Goal: Task Accomplishment & Management: Manage account settings

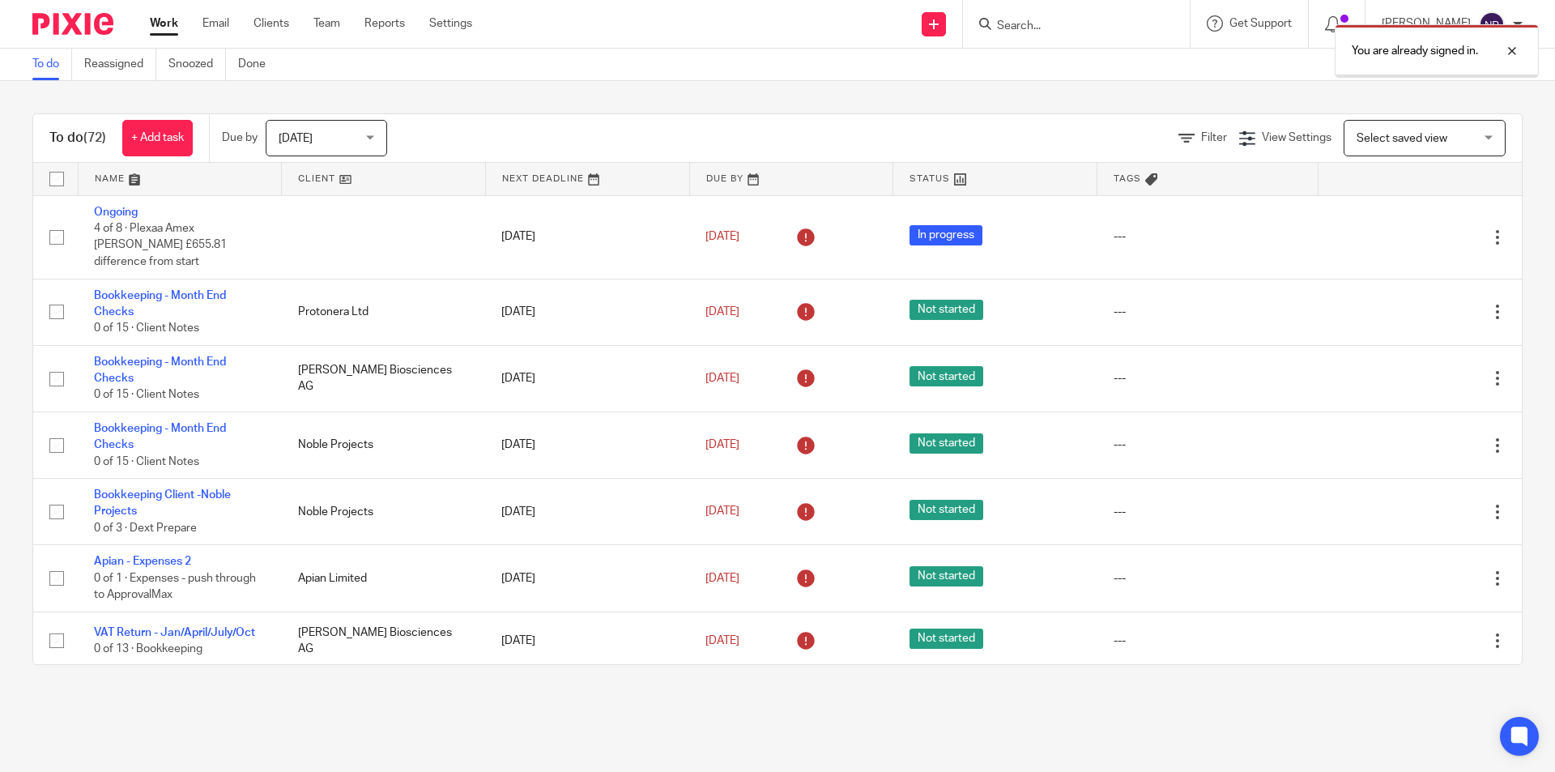
click at [1024, 22] on div "You are already signed in." at bounding box center [1158, 47] width 761 height 62
click at [1015, 22] on div "You are already signed in." at bounding box center [1158, 47] width 761 height 62
click at [1519, 54] on div at bounding box center [1500, 50] width 44 height 19
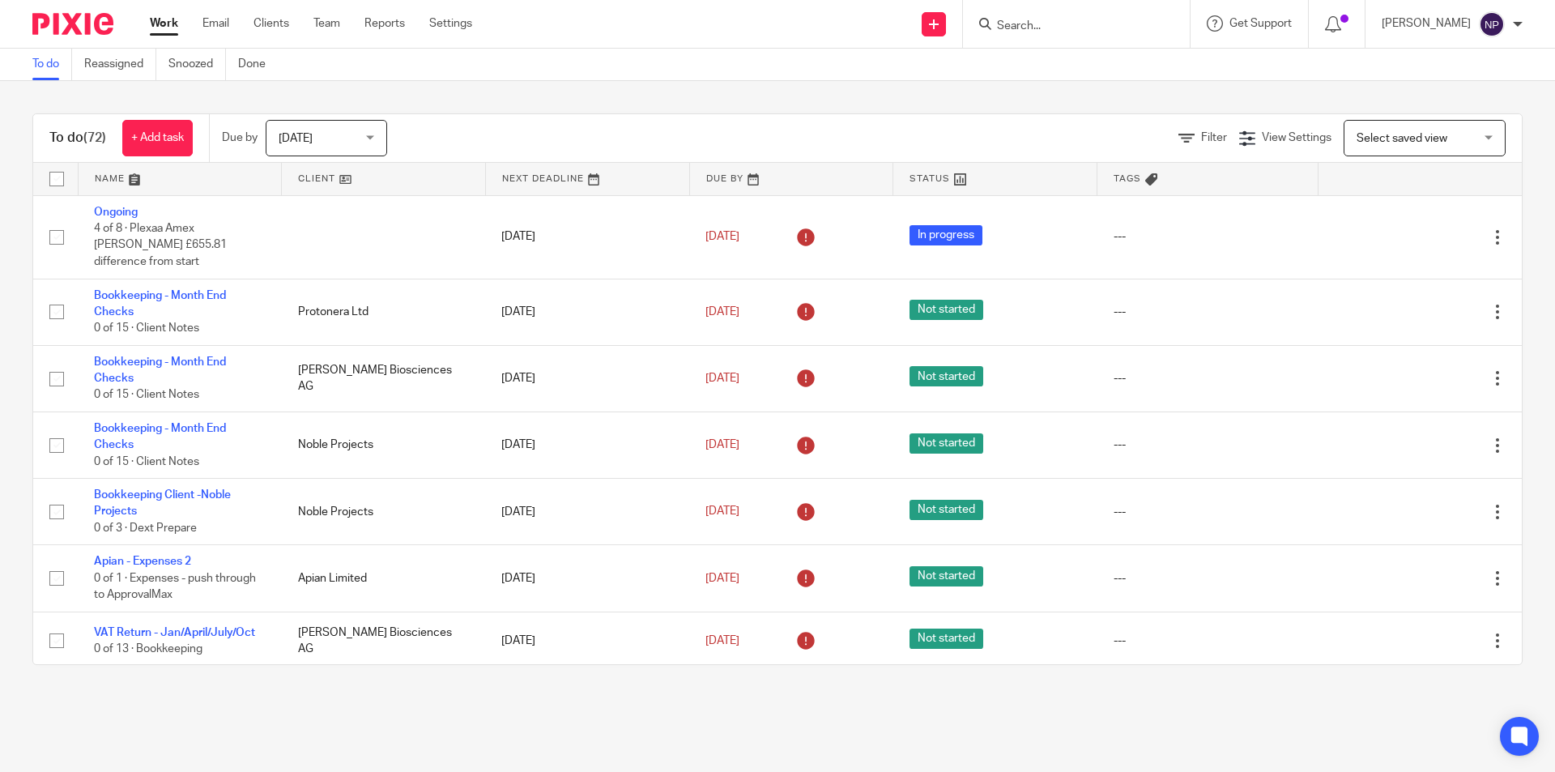
click at [1044, 31] on input "Search" at bounding box center [1068, 26] width 146 height 15
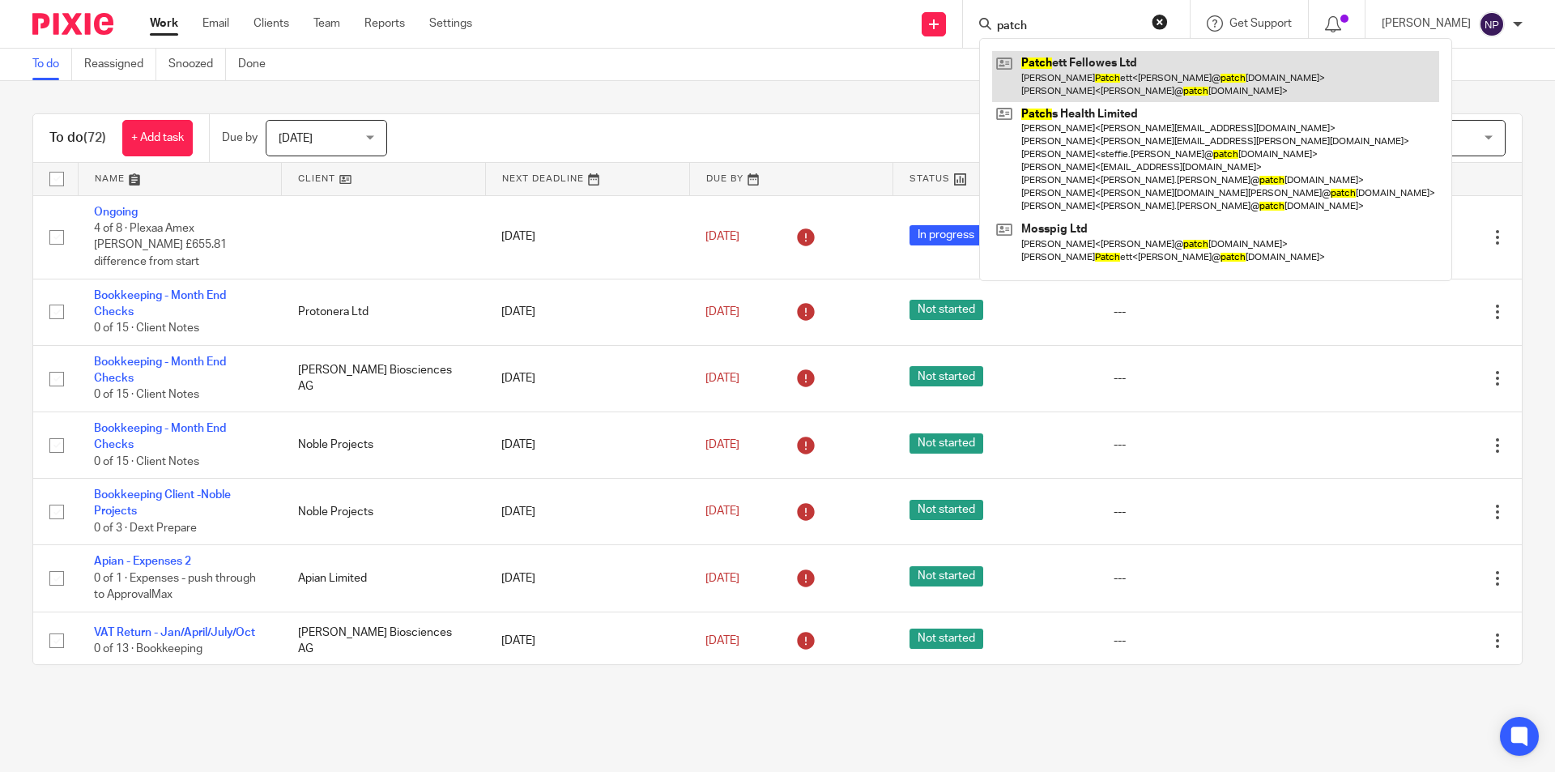
type input "patch"
click at [1094, 77] on link at bounding box center [1215, 76] width 447 height 50
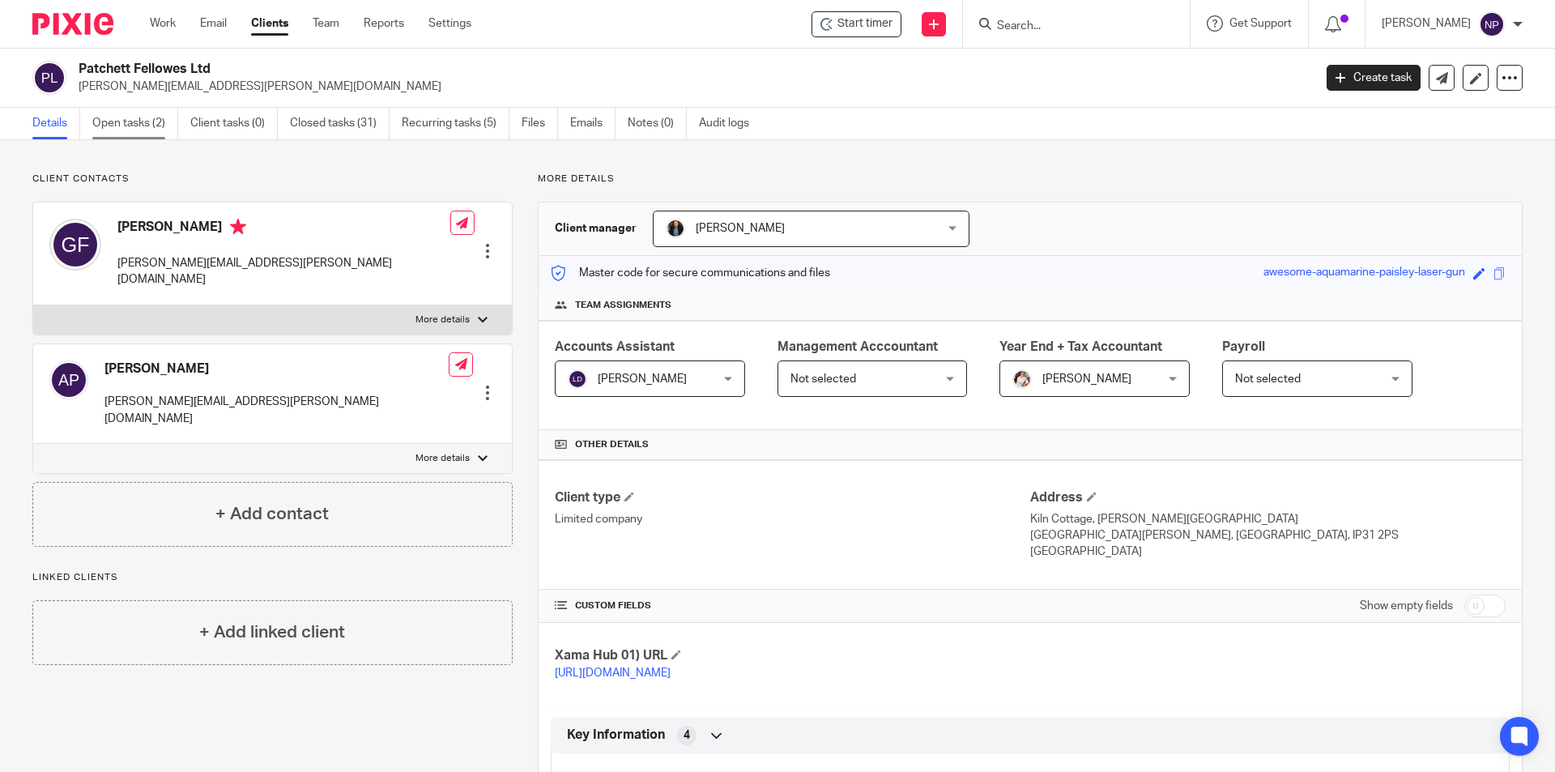
click at [150, 114] on link "Open tasks (2)" at bounding box center [135, 124] width 86 height 32
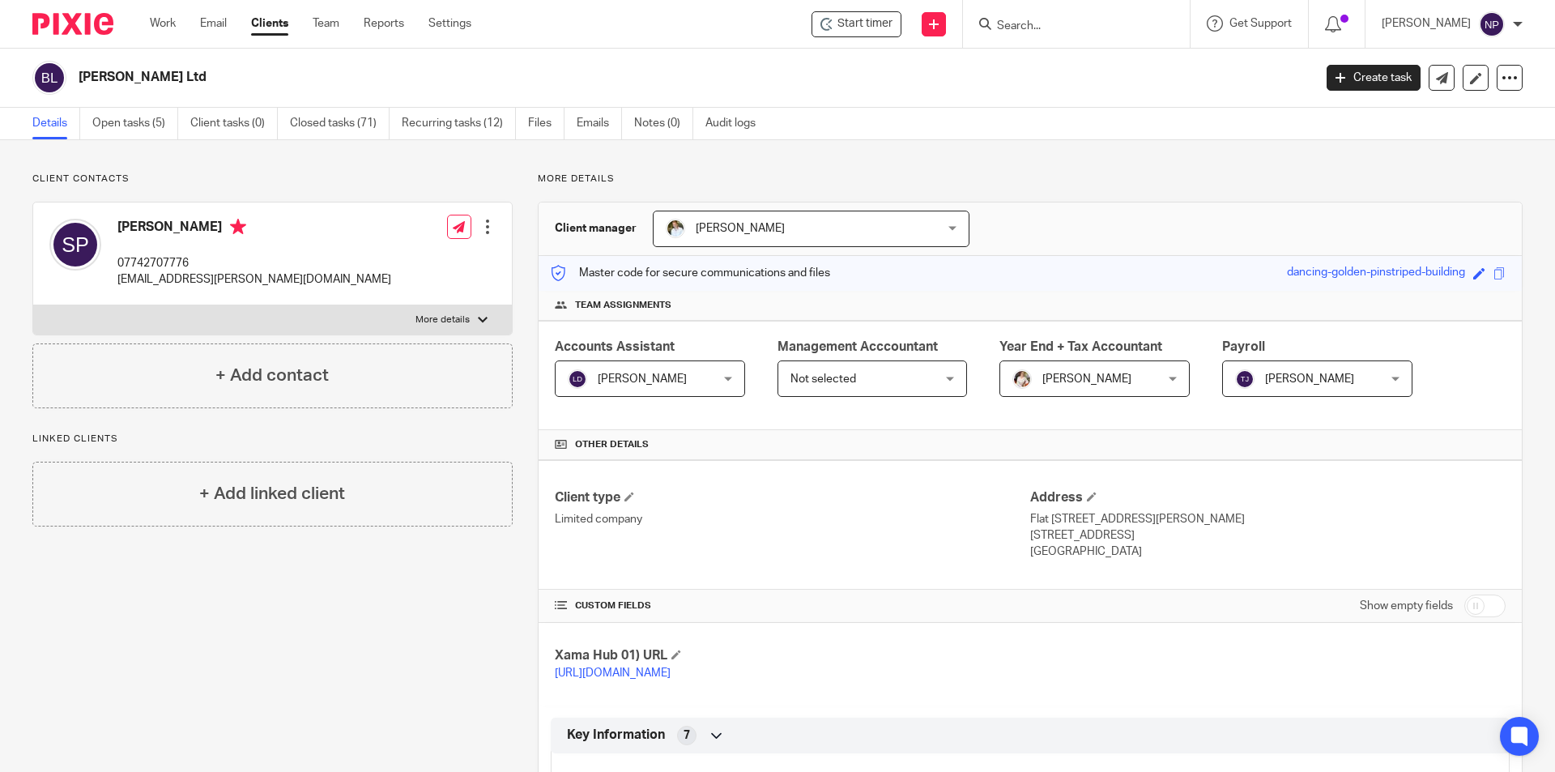
click at [156, 121] on link "Open tasks (5)" at bounding box center [135, 124] width 86 height 32
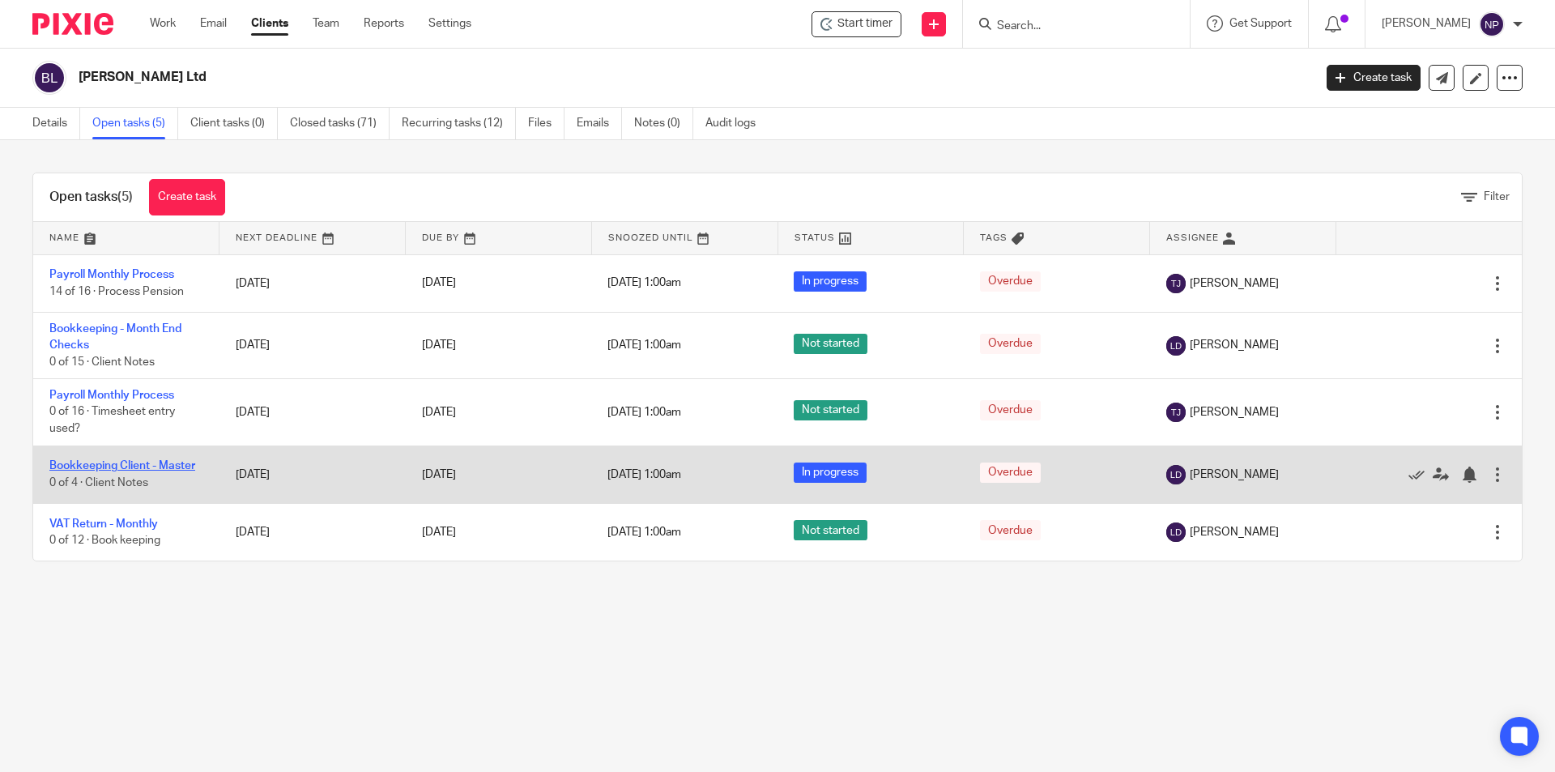
click at [185, 462] on link "Bookkeeping Client - Master" at bounding box center [122, 465] width 146 height 11
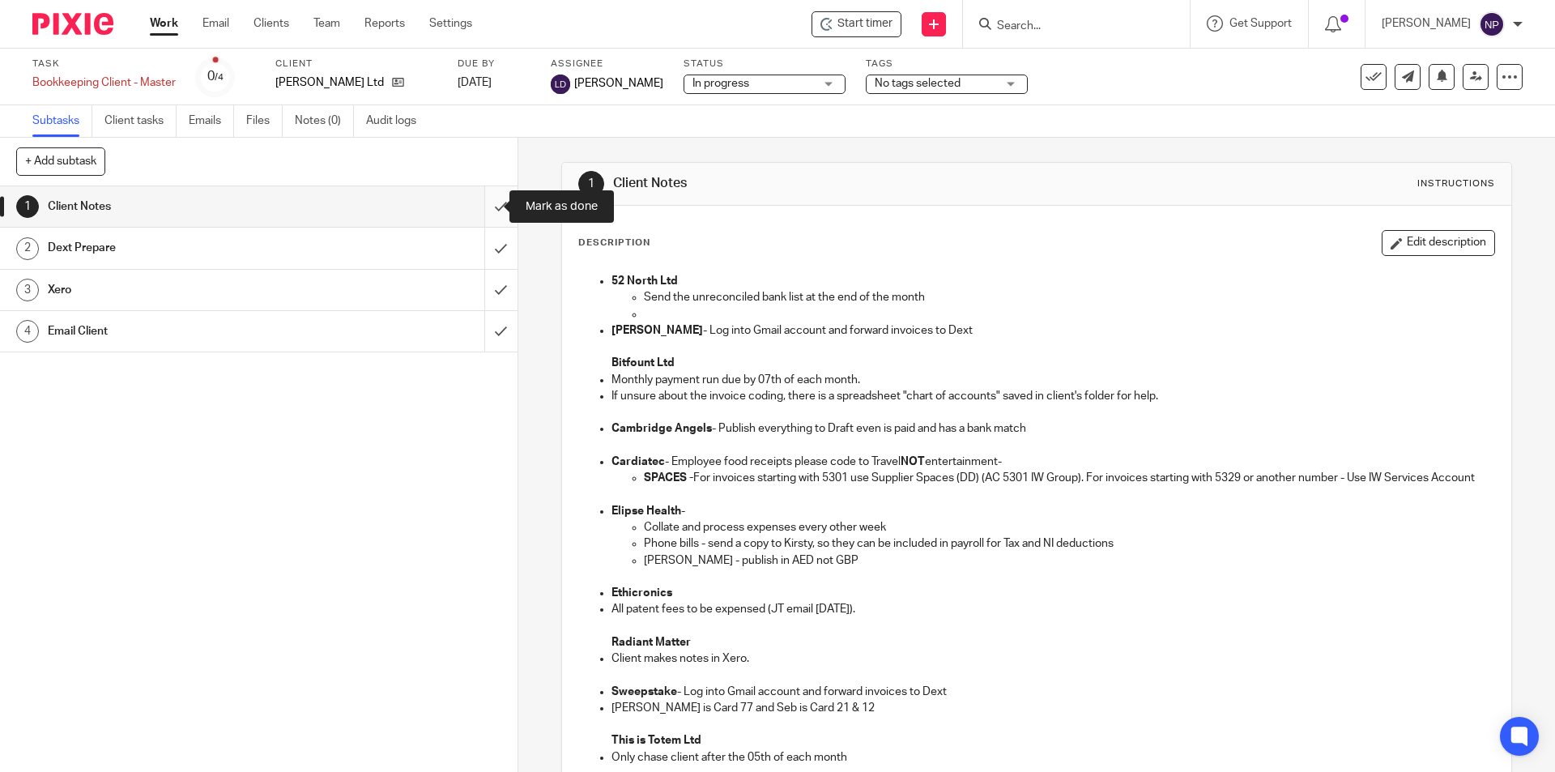
drag, startPoint x: 493, startPoint y: 216, endPoint x: 493, endPoint y: 239, distance: 22.7
click at [493, 219] on input "submit" at bounding box center [259, 206] width 518 height 40
click at [497, 250] on input "submit" at bounding box center [259, 248] width 518 height 40
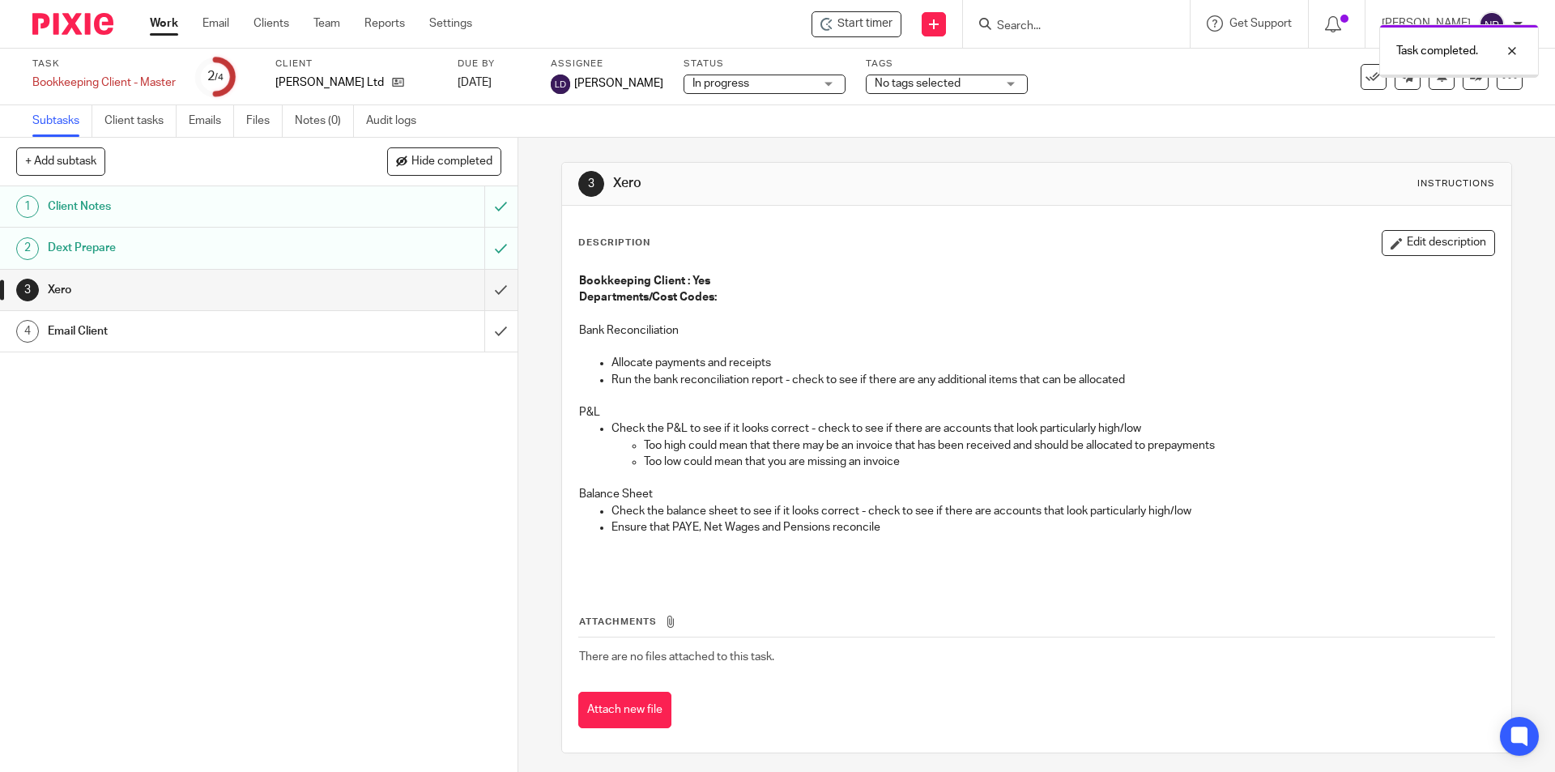
click at [497, 288] on input "submit" at bounding box center [259, 290] width 518 height 40
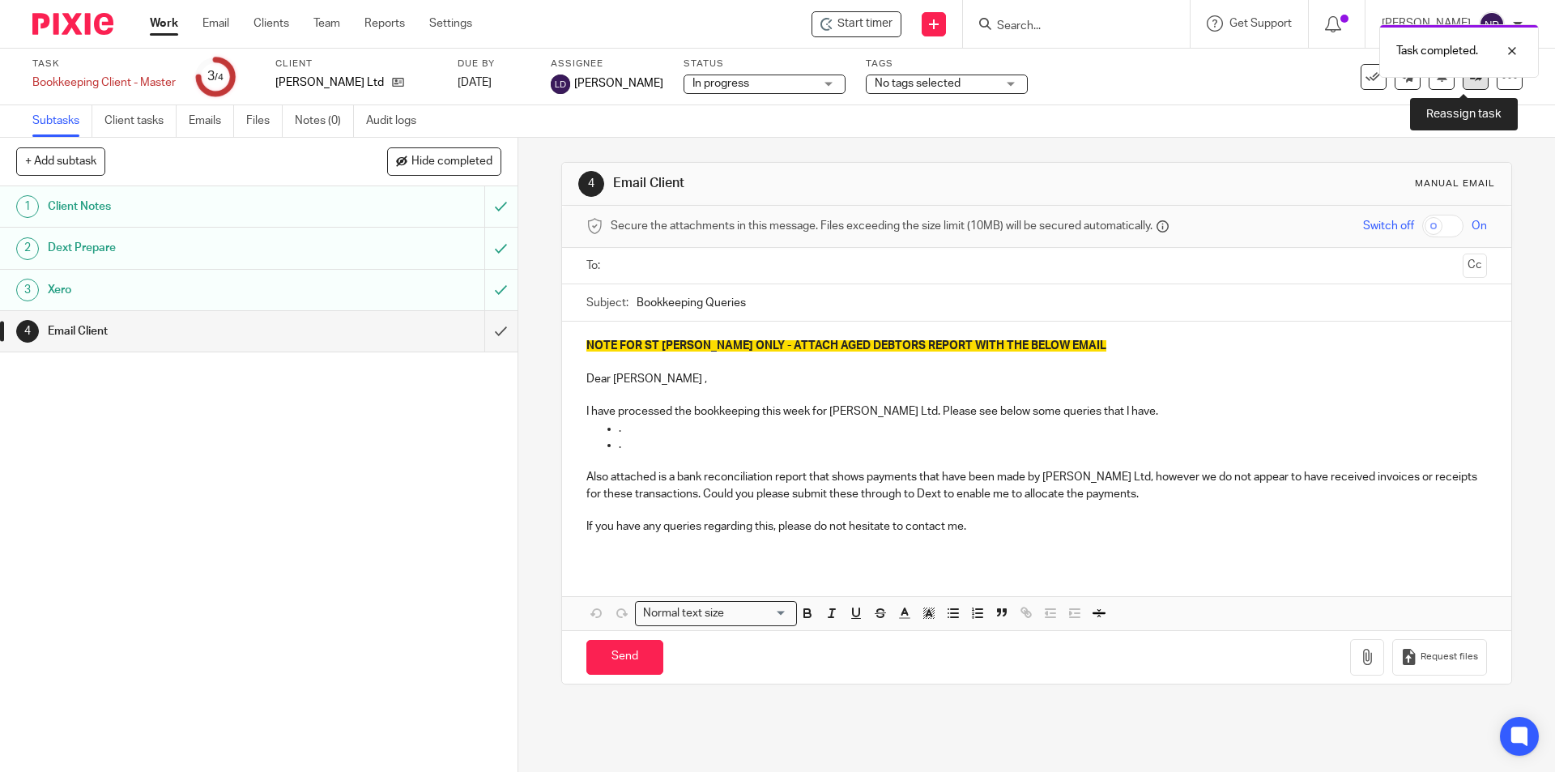
click at [1463, 82] on link at bounding box center [1476, 77] width 26 height 26
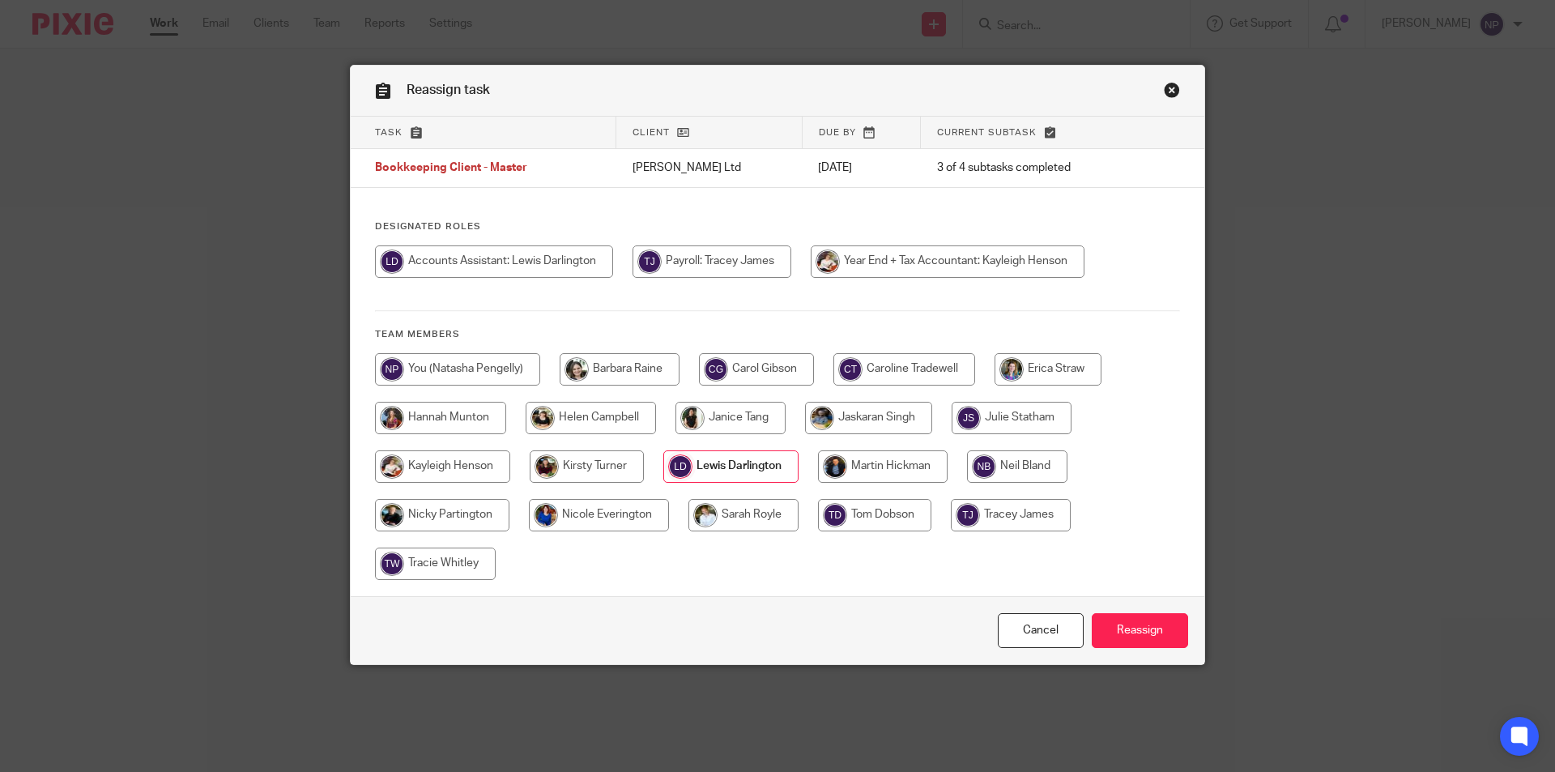
click at [529, 369] on input "radio" at bounding box center [457, 369] width 165 height 32
radio input "true"
click at [1109, 619] on input "Reassign" at bounding box center [1140, 630] width 96 height 35
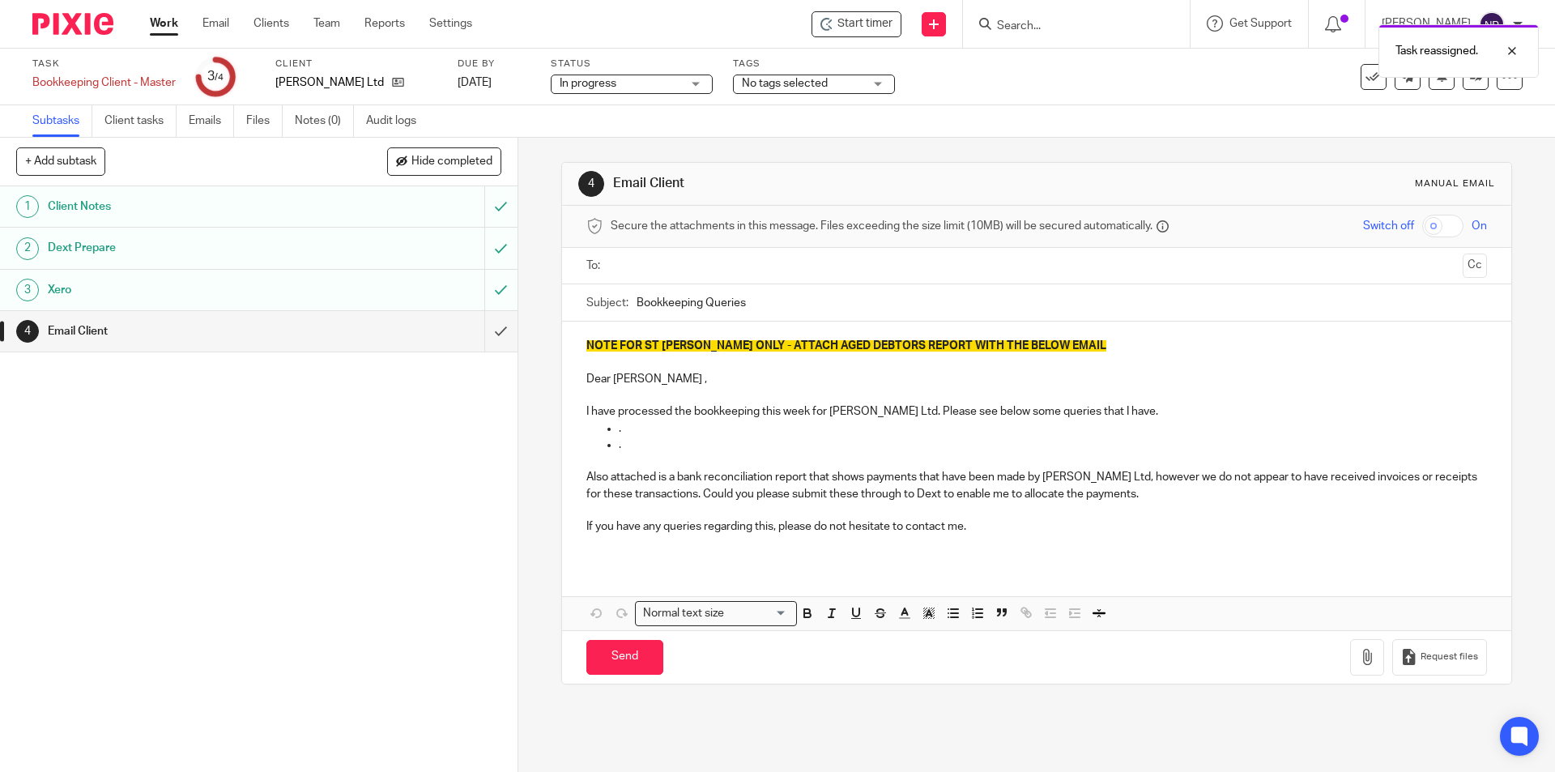
click at [1016, 26] on div "Task reassigned." at bounding box center [1158, 47] width 761 height 62
click at [1041, 18] on div "Task reassigned." at bounding box center [1158, 47] width 761 height 62
click at [1037, 24] on div "Task reassigned." at bounding box center [1158, 47] width 761 height 62
click at [1519, 47] on div at bounding box center [1500, 50] width 44 height 19
click at [1042, 24] on input "Search" at bounding box center [1068, 26] width 146 height 15
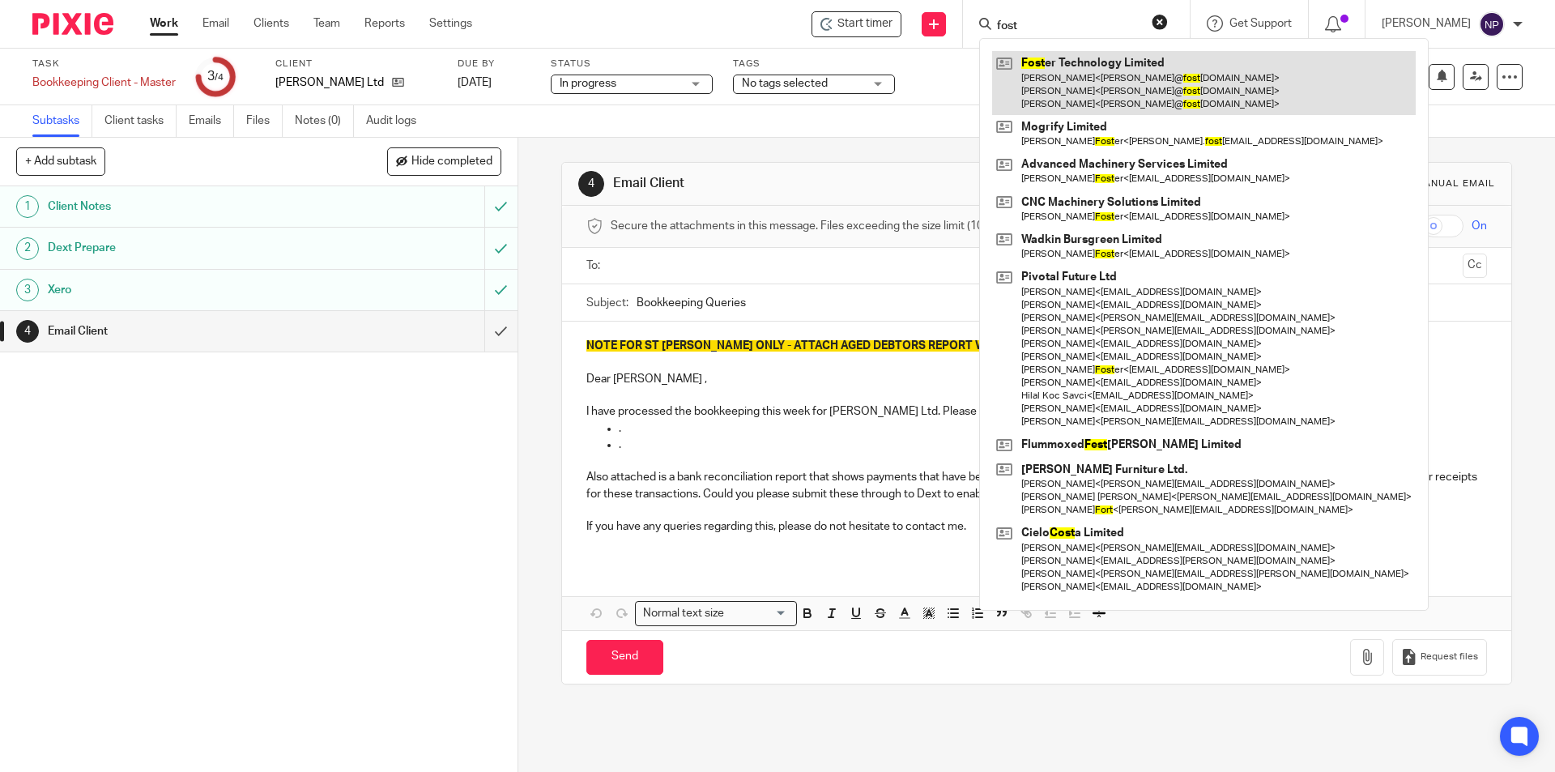
type input "fost"
click at [1065, 76] on link at bounding box center [1204, 83] width 424 height 64
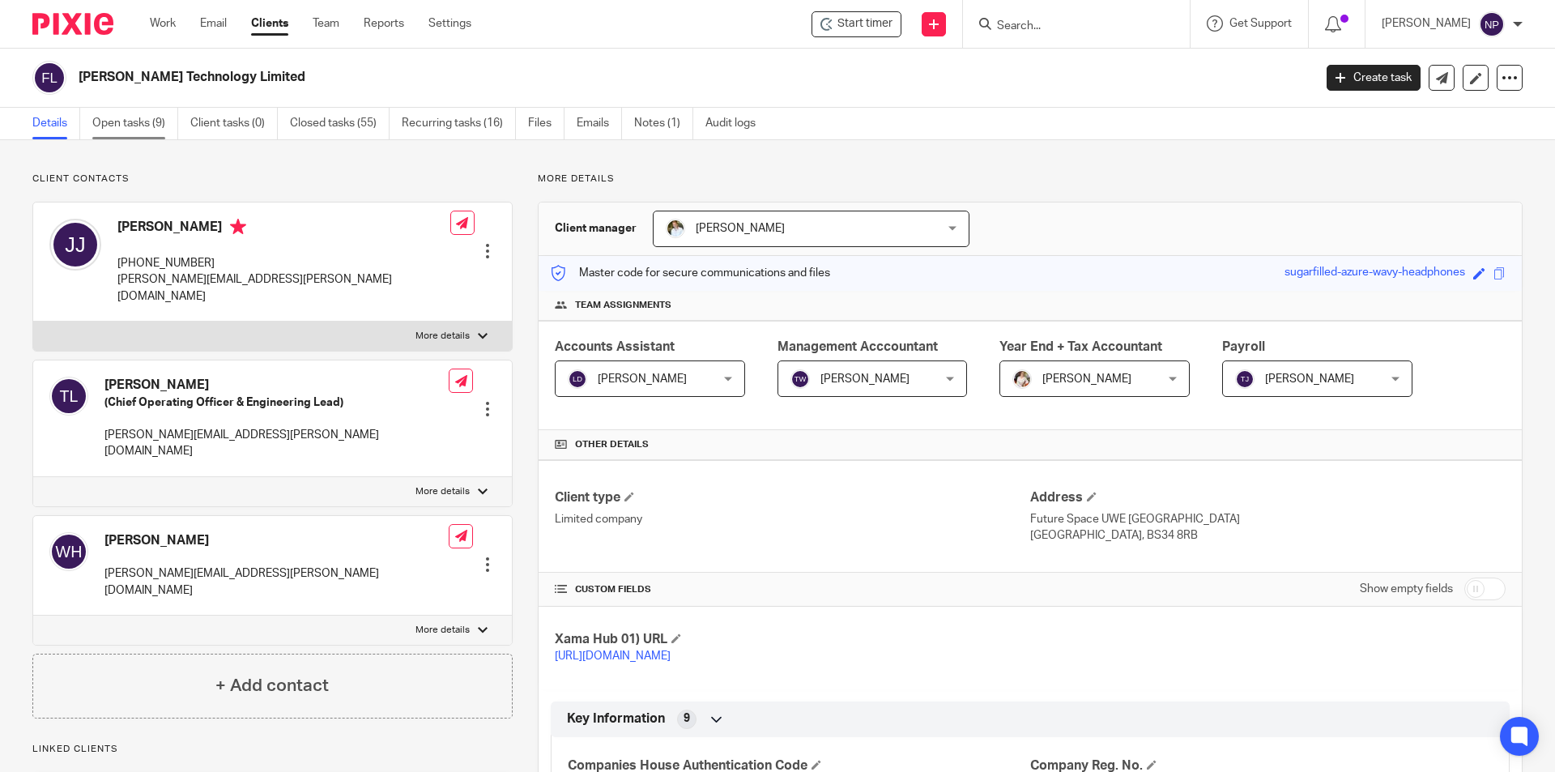
click at [138, 123] on link "Open tasks (9)" at bounding box center [135, 124] width 86 height 32
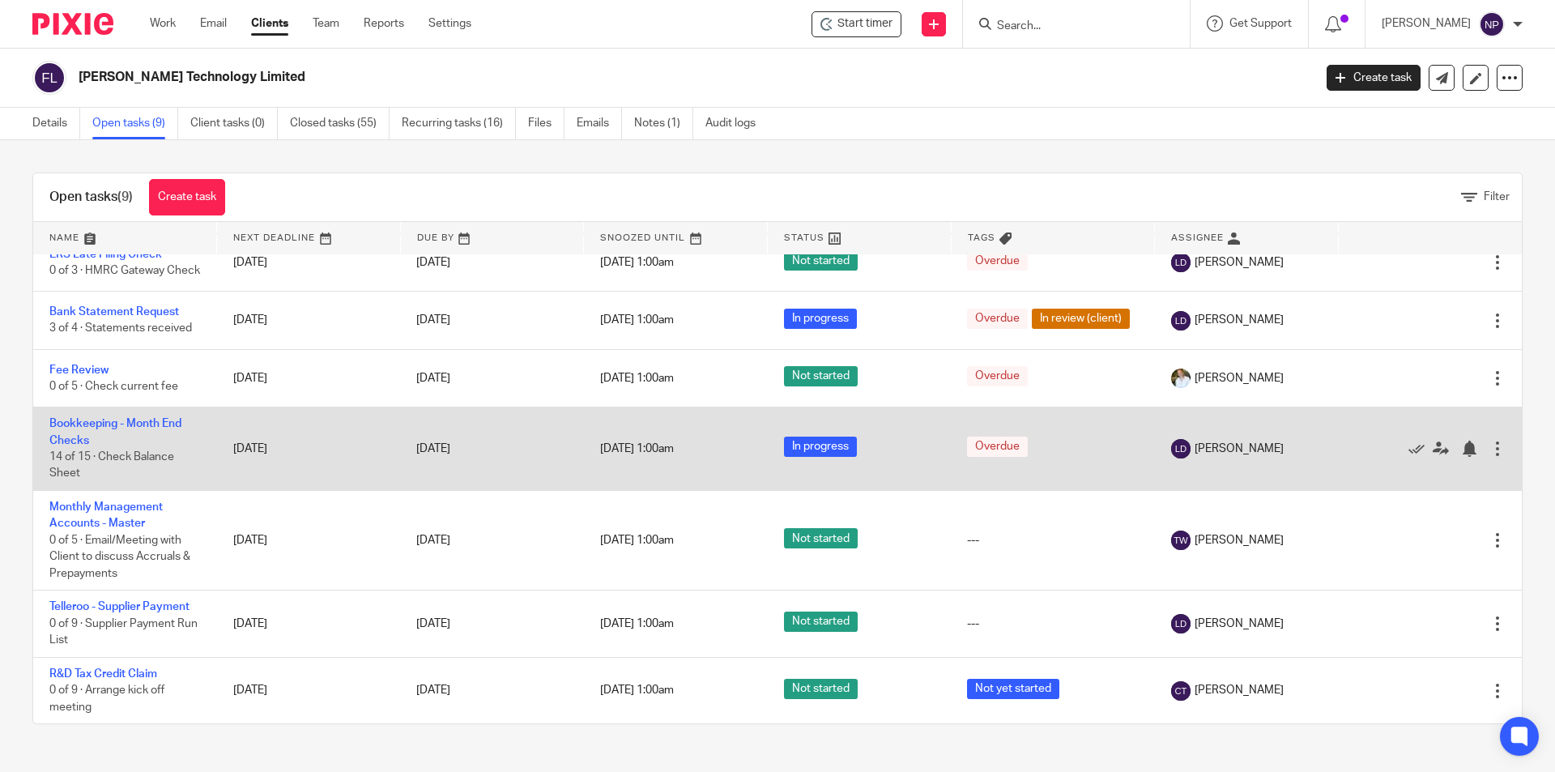
scroll to position [186, 0]
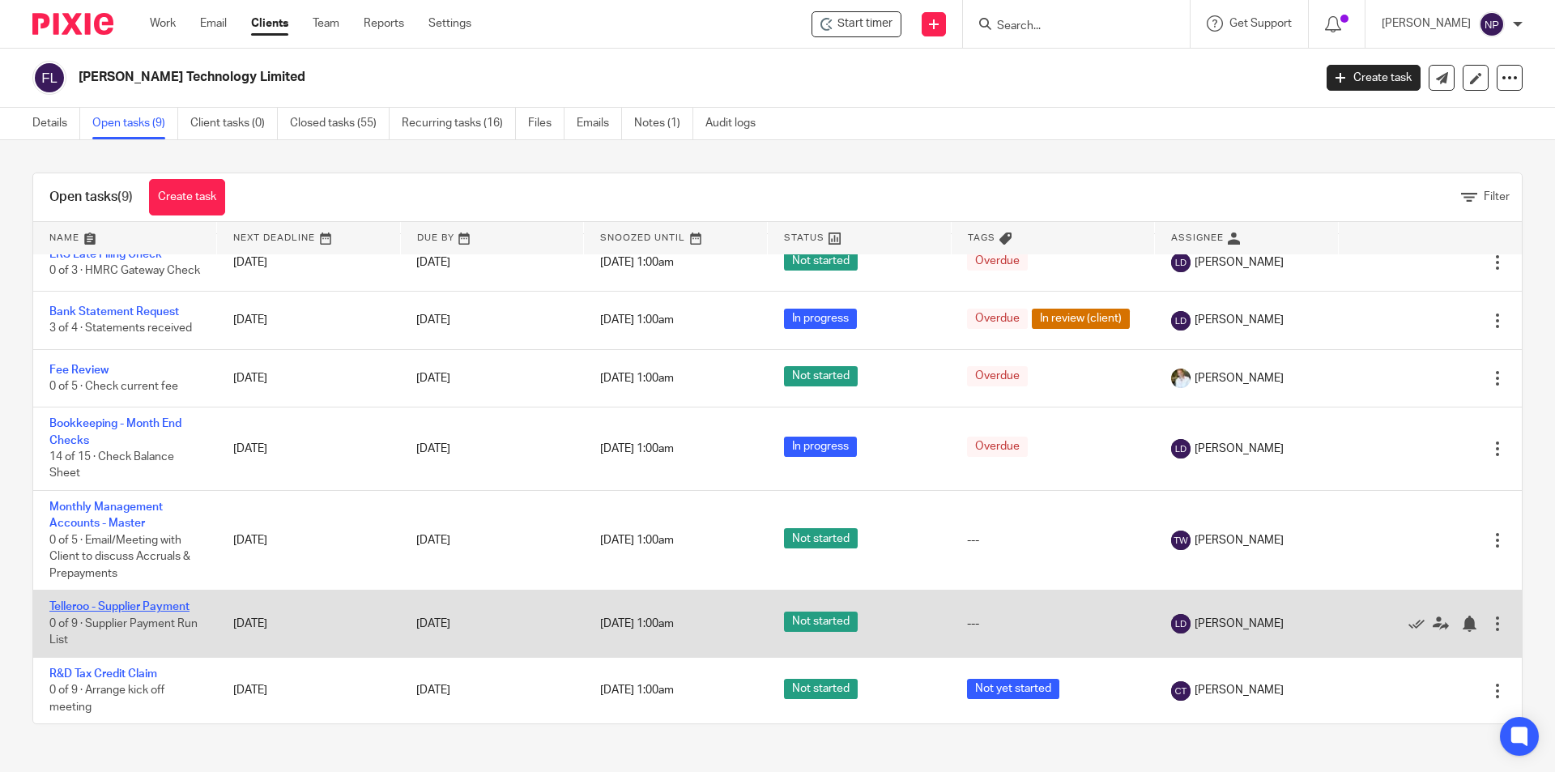
click at [146, 602] on link "Telleroo - Supplier Payment" at bounding box center [119, 606] width 140 height 11
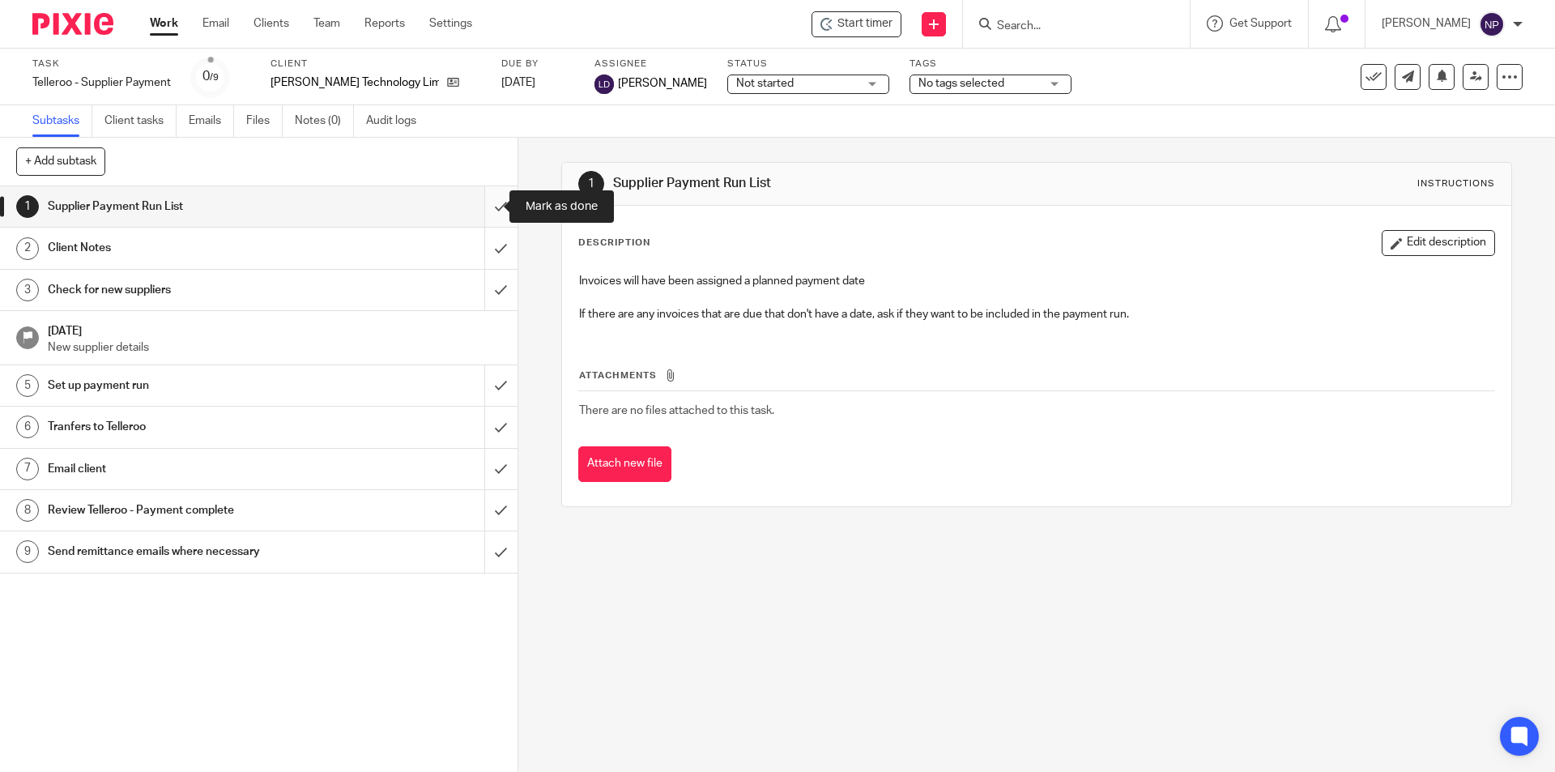
click at [492, 207] on input "submit" at bounding box center [259, 206] width 518 height 40
click at [488, 231] on input "submit" at bounding box center [259, 248] width 518 height 40
click at [488, 276] on input "submit" at bounding box center [259, 290] width 518 height 40
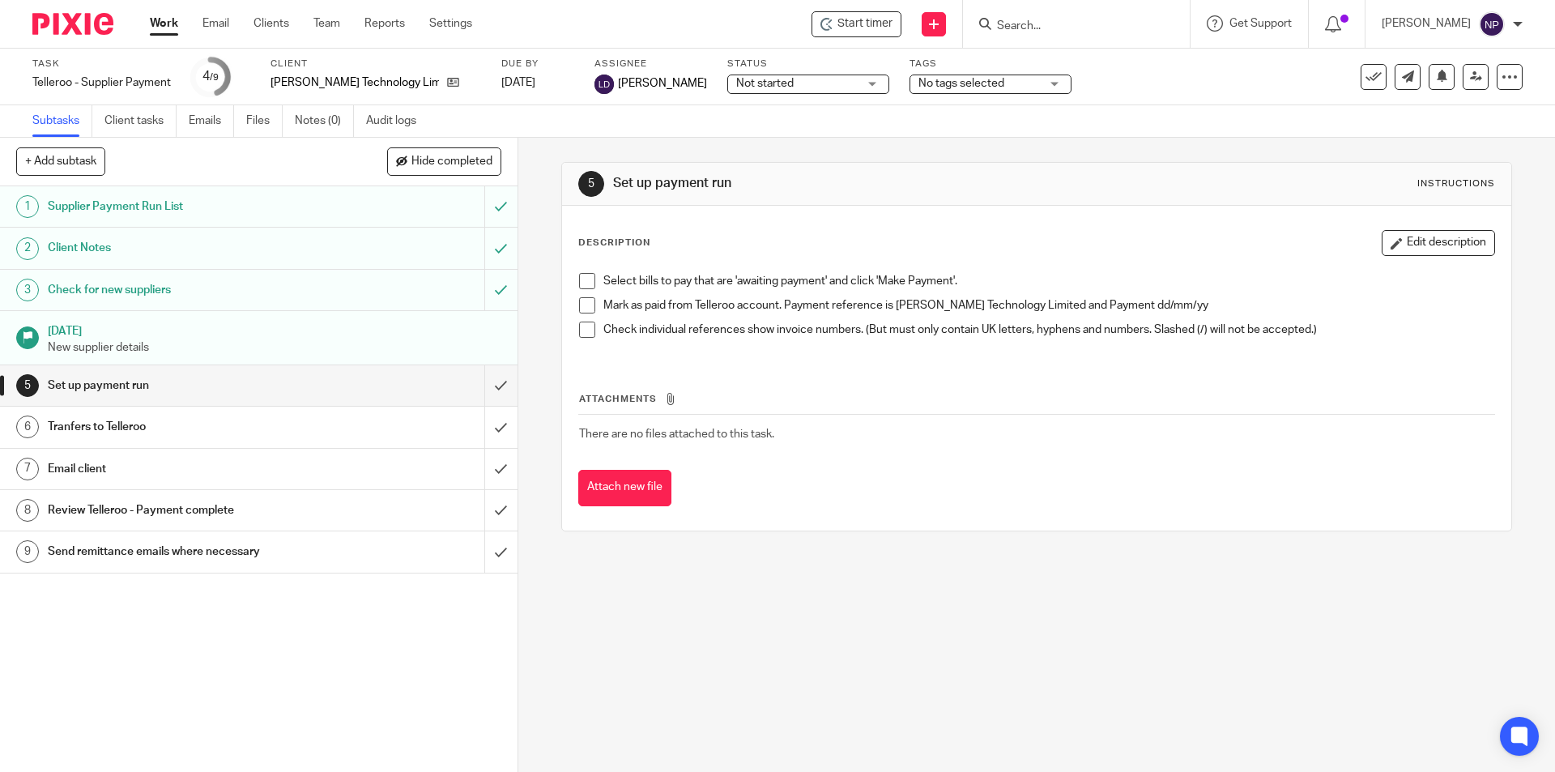
drag, startPoint x: 583, startPoint y: 279, endPoint x: 584, endPoint y: 295, distance: 15.4
click at [584, 279] on span at bounding box center [587, 281] width 16 height 16
click at [584, 303] on span at bounding box center [587, 305] width 16 height 16
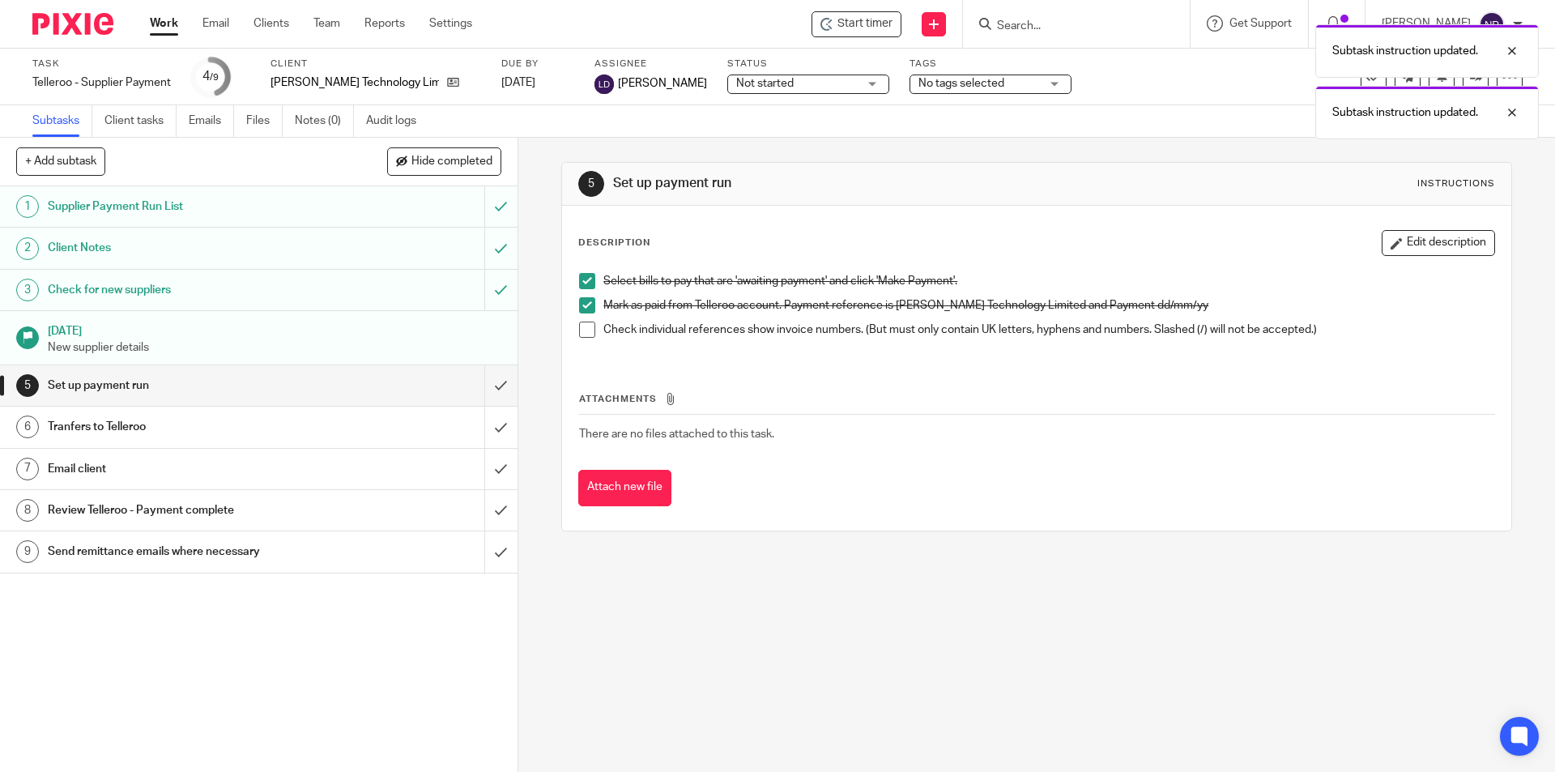
click at [585, 325] on span at bounding box center [587, 330] width 16 height 16
click at [495, 386] on input "submit" at bounding box center [259, 385] width 518 height 40
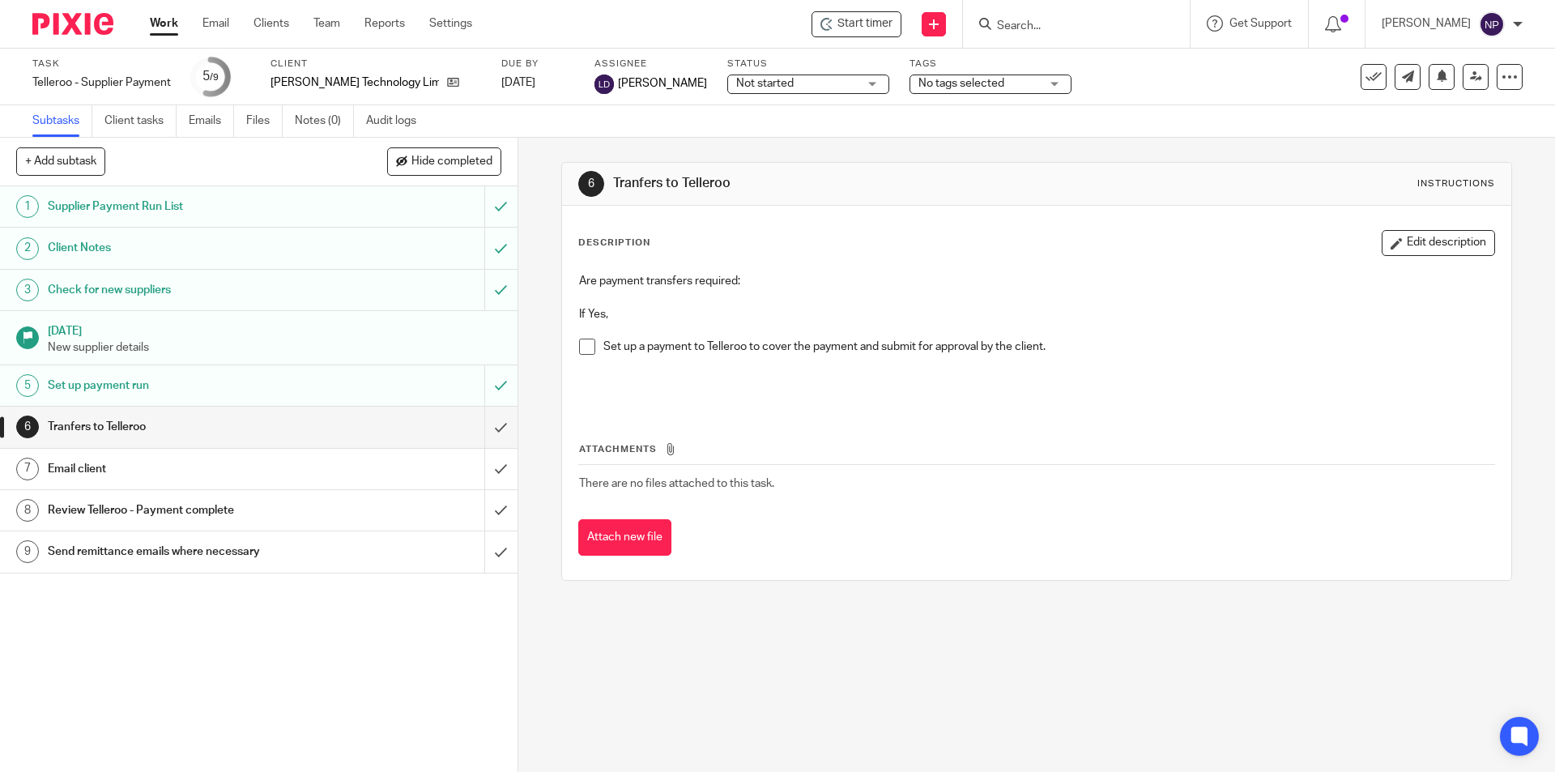
click at [581, 340] on span at bounding box center [587, 347] width 16 height 16
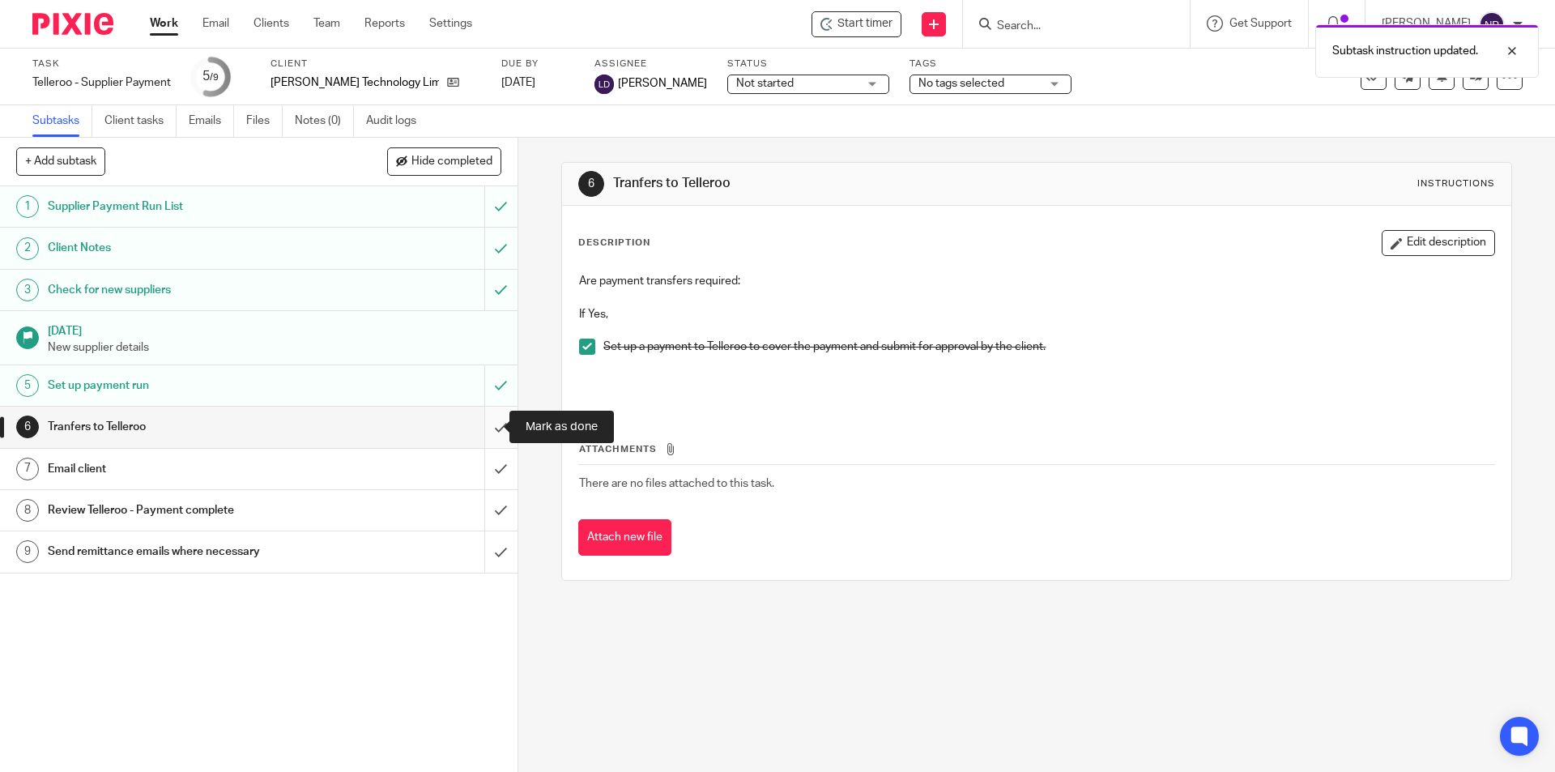
click at [491, 425] on input "submit" at bounding box center [259, 427] width 518 height 40
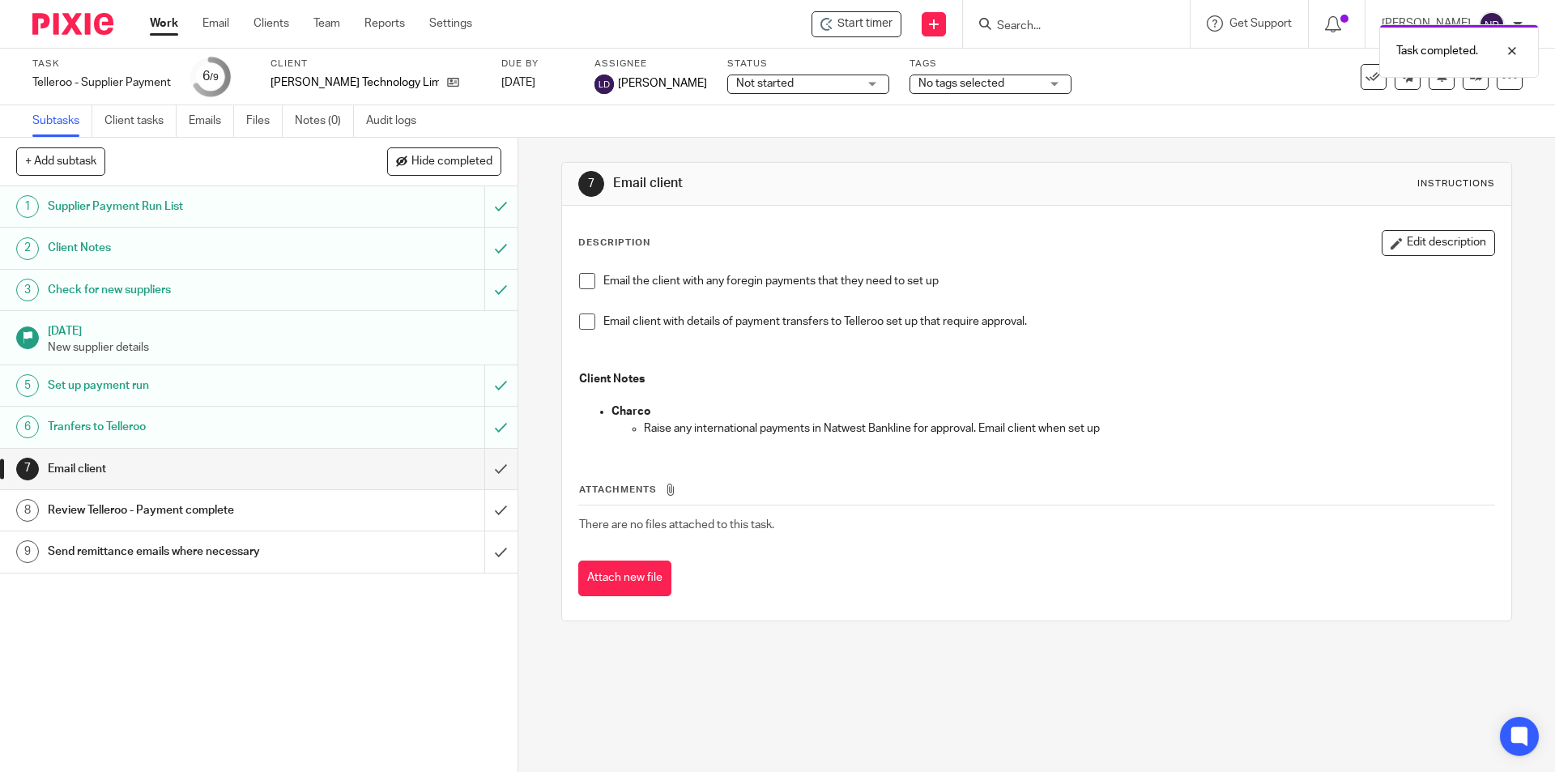
click at [579, 326] on span at bounding box center [587, 321] width 16 height 16
click at [488, 463] on input "submit" at bounding box center [259, 469] width 518 height 40
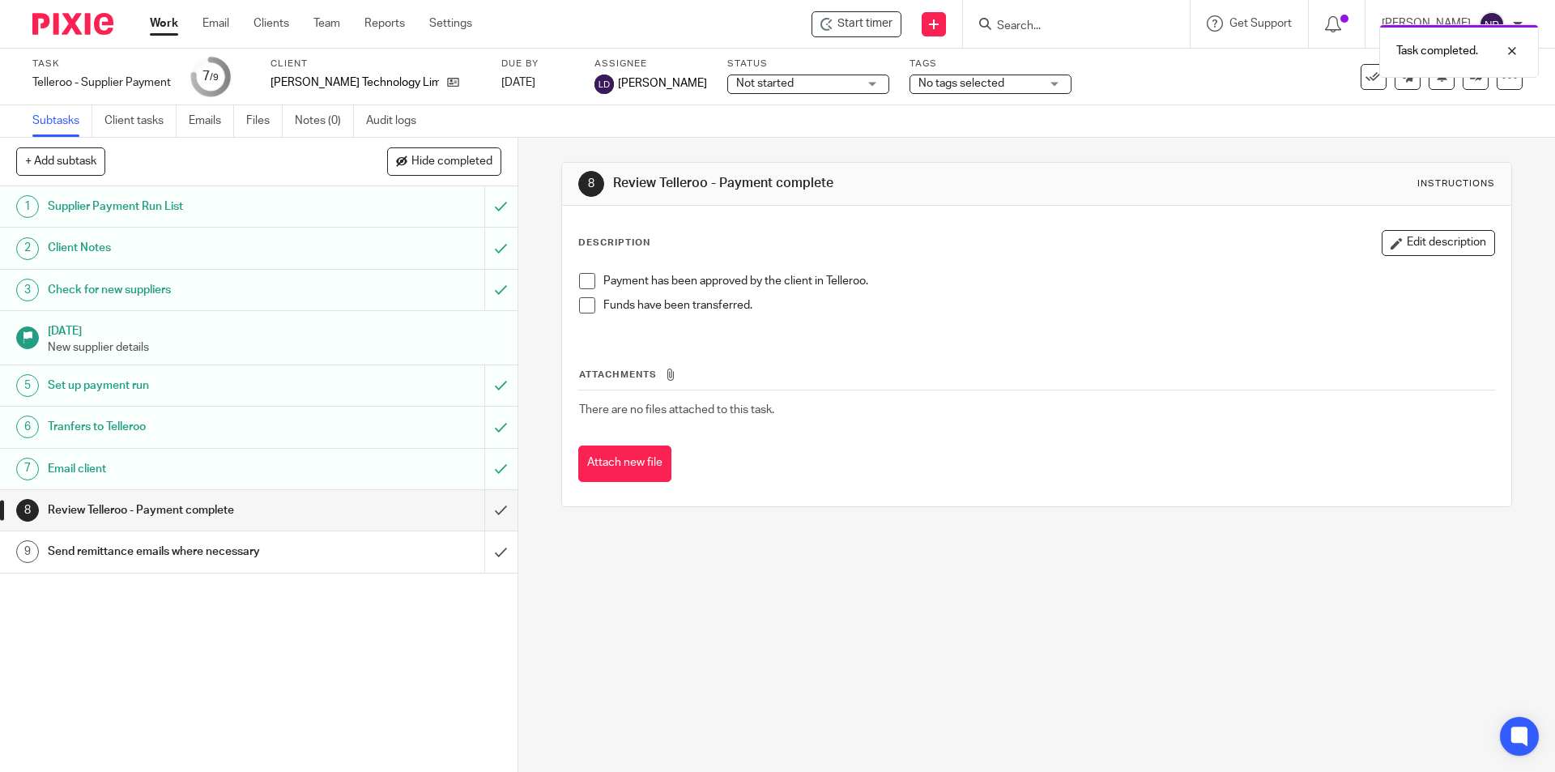
click at [735, 92] on div "Status Not started Not started Not started In progress 1" at bounding box center [808, 77] width 162 height 39
click at [736, 92] on span "Not started" at bounding box center [796, 83] width 121 height 17
drag, startPoint x: 735, startPoint y: 151, endPoint x: 846, endPoint y: 113, distance: 117.6
click at [739, 151] on li "In progress" at bounding box center [756, 142] width 160 height 33
drag, startPoint x: 893, startPoint y: 87, endPoint x: 901, endPoint y: 104, distance: 18.8
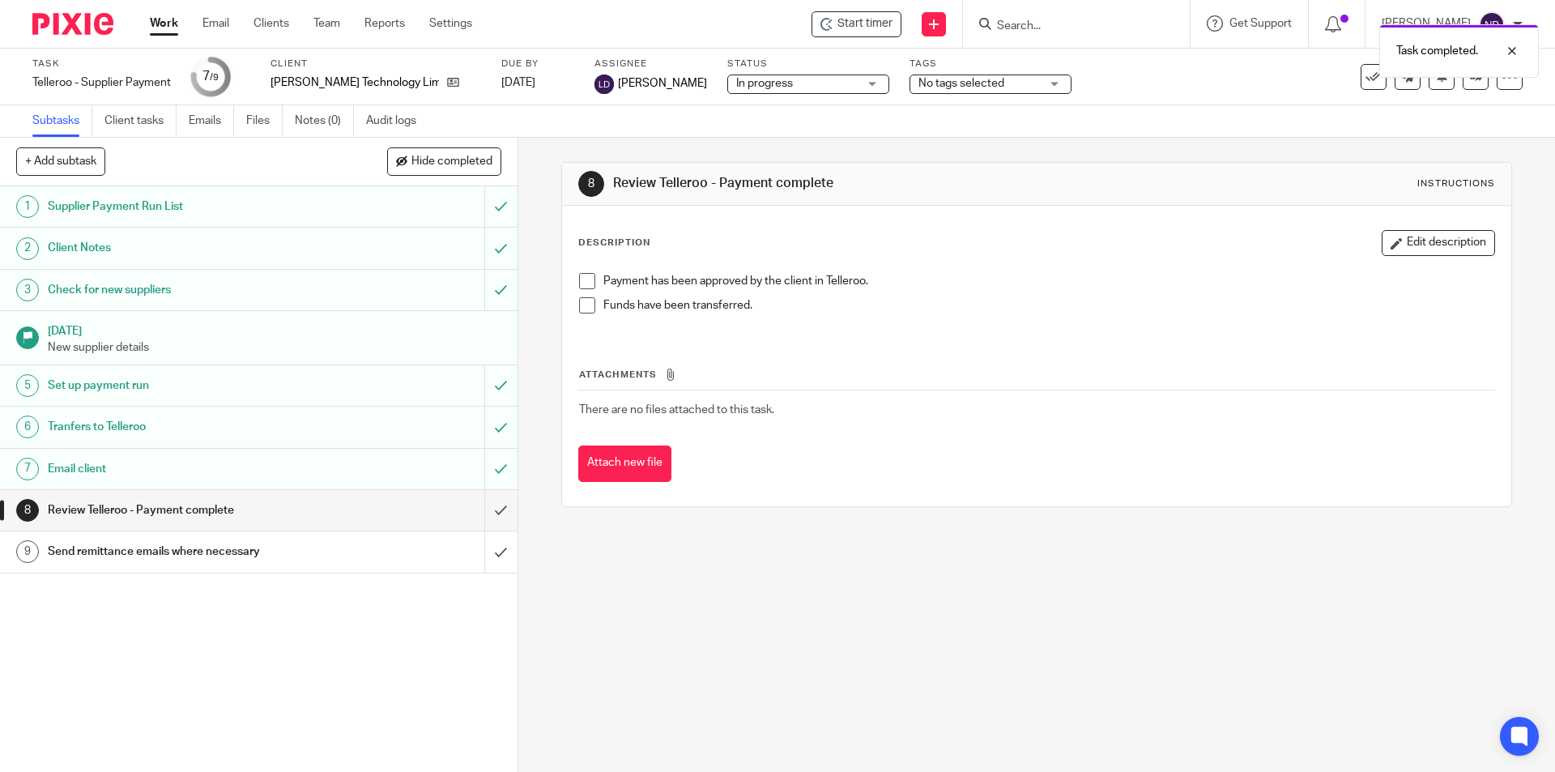
click at [899, 97] on div "Task Telleroo - Supplier Payment Save Telleroo - Supplier Payment 7 /9 Client F…" at bounding box center [777, 77] width 1555 height 57
click at [961, 79] on span "No tags selected" at bounding box center [978, 83] width 121 height 17
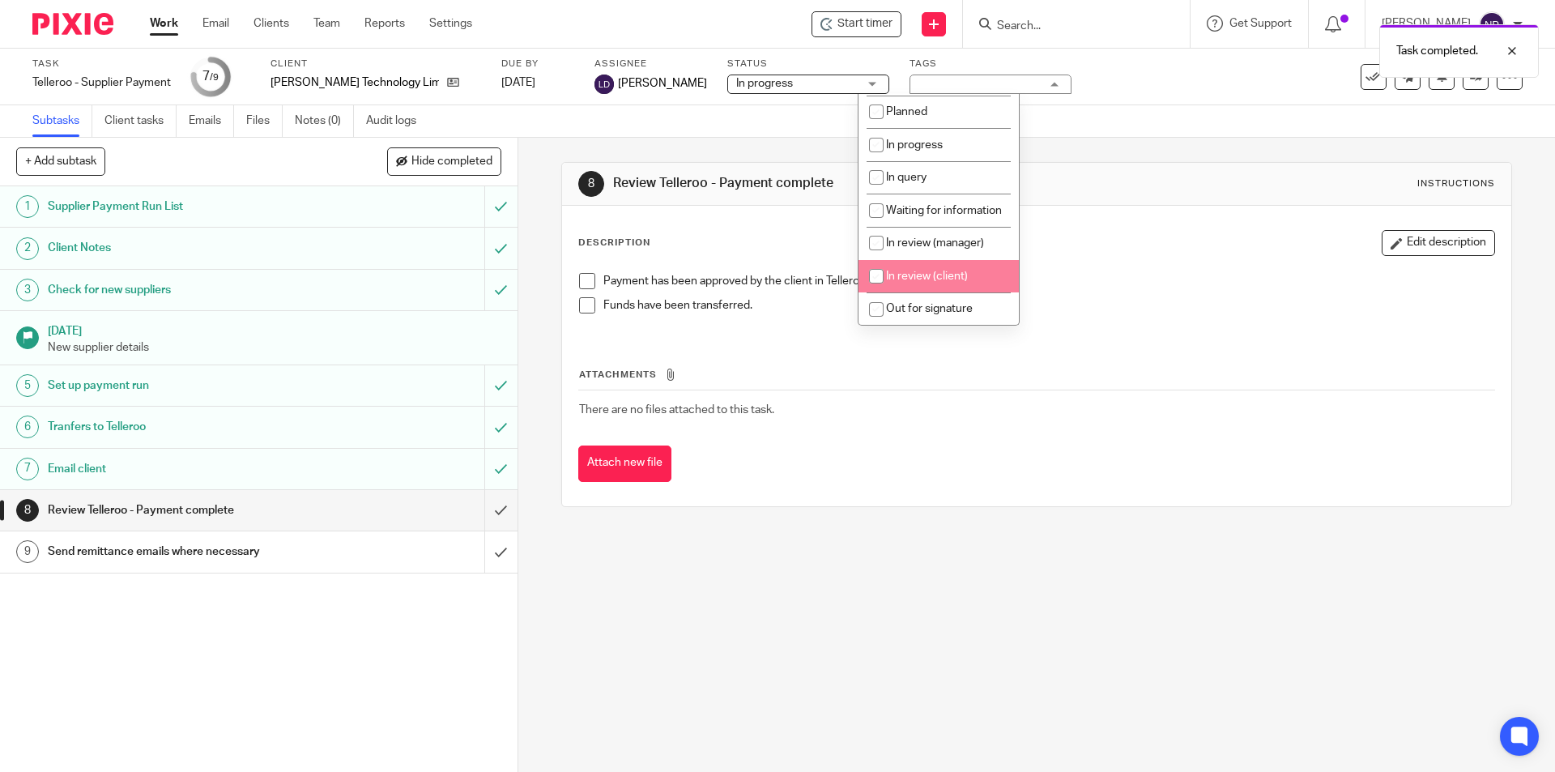
scroll to position [162, 0]
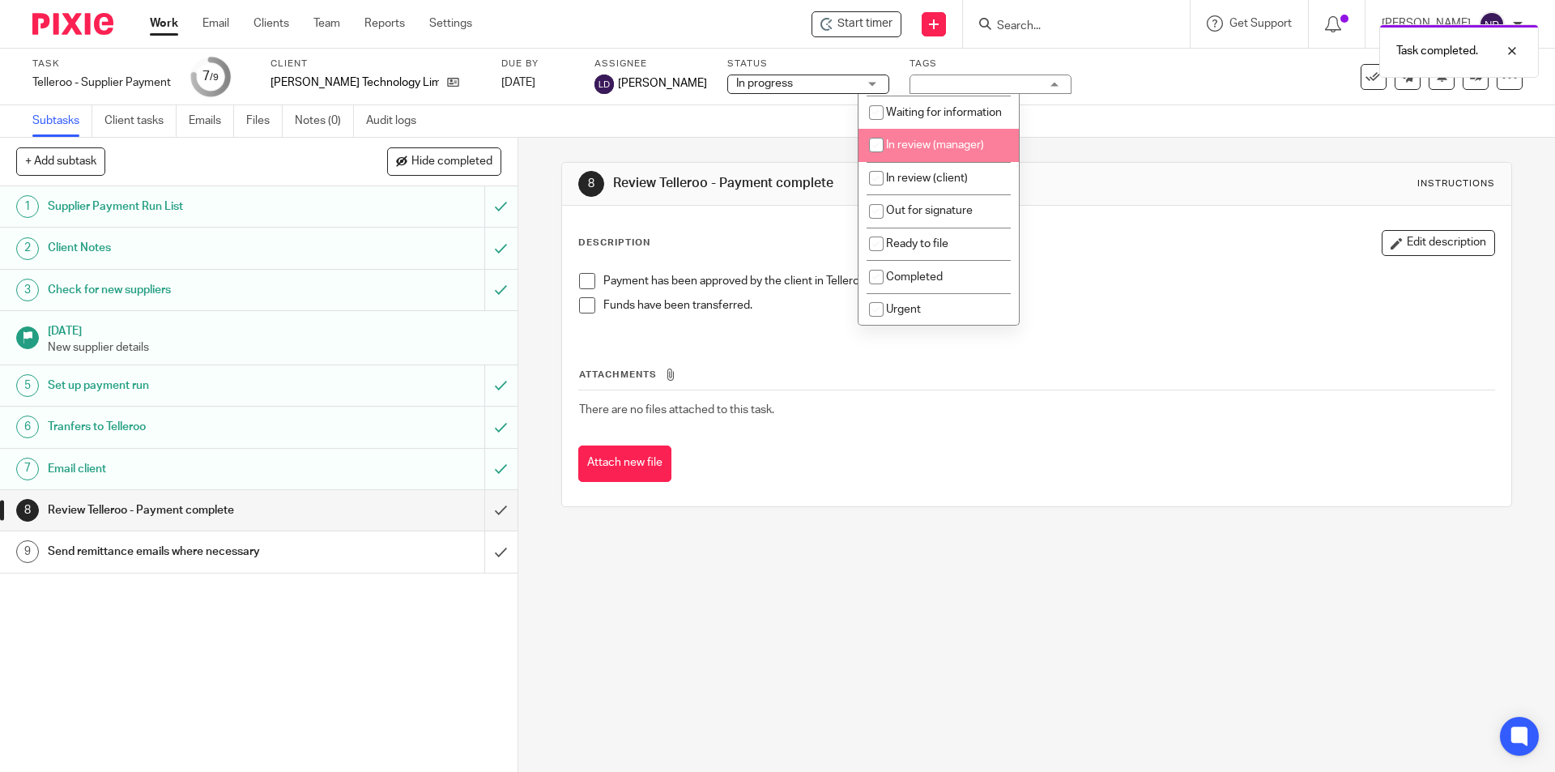
click at [869, 160] on input "checkbox" at bounding box center [876, 145] width 31 height 31
checkbox input "true"
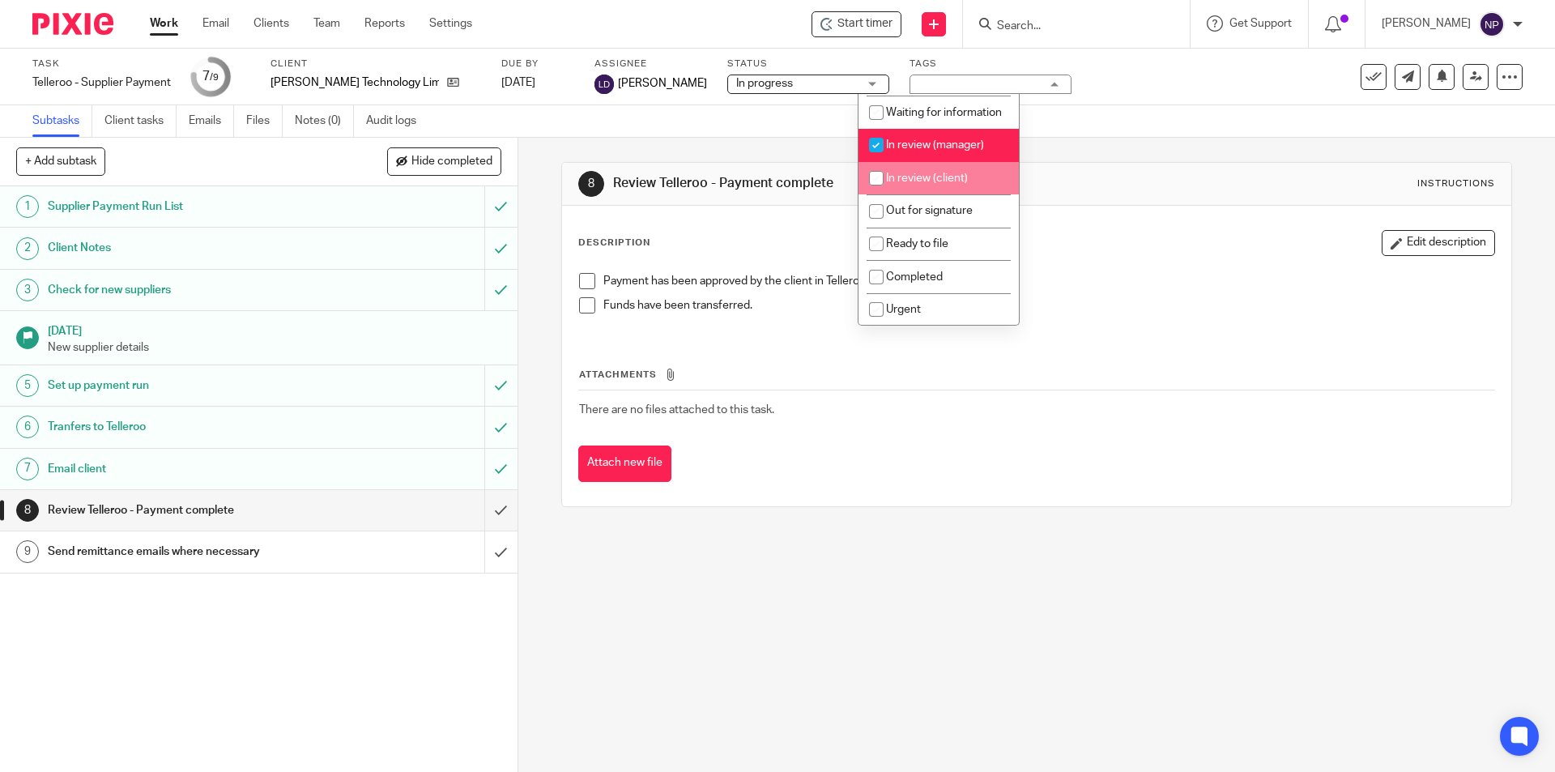
drag, startPoint x: 872, startPoint y: 192, endPoint x: 866, endPoint y: 216, distance: 25.0
click at [872, 193] on input "checkbox" at bounding box center [876, 178] width 31 height 31
checkbox input "true"
click at [640, 590] on div "8 Review Telleroo - Payment complete Instructions Description Edit description …" at bounding box center [1036, 455] width 1037 height 634
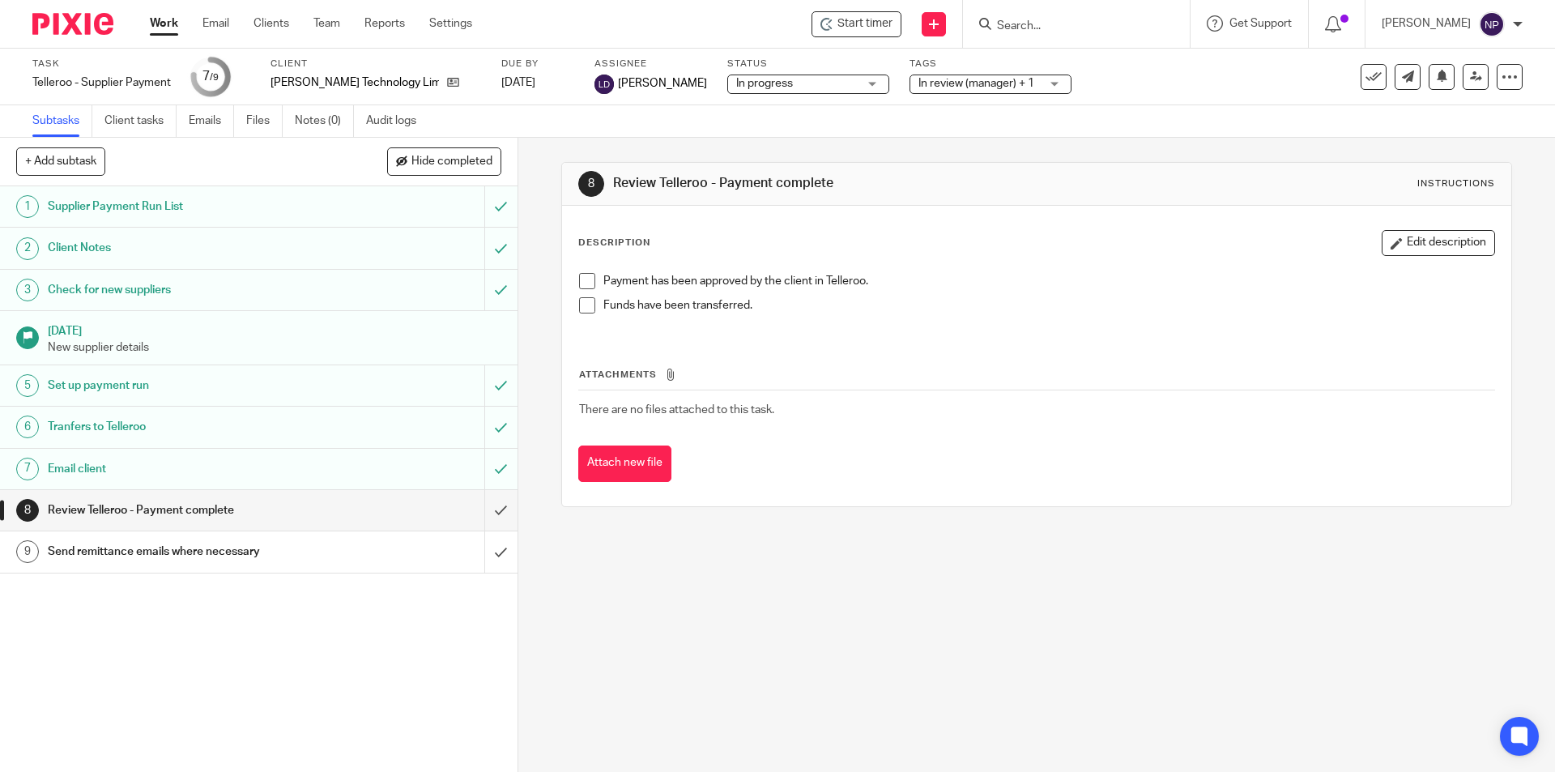
click at [172, 23] on link "Work" at bounding box center [164, 23] width 28 height 16
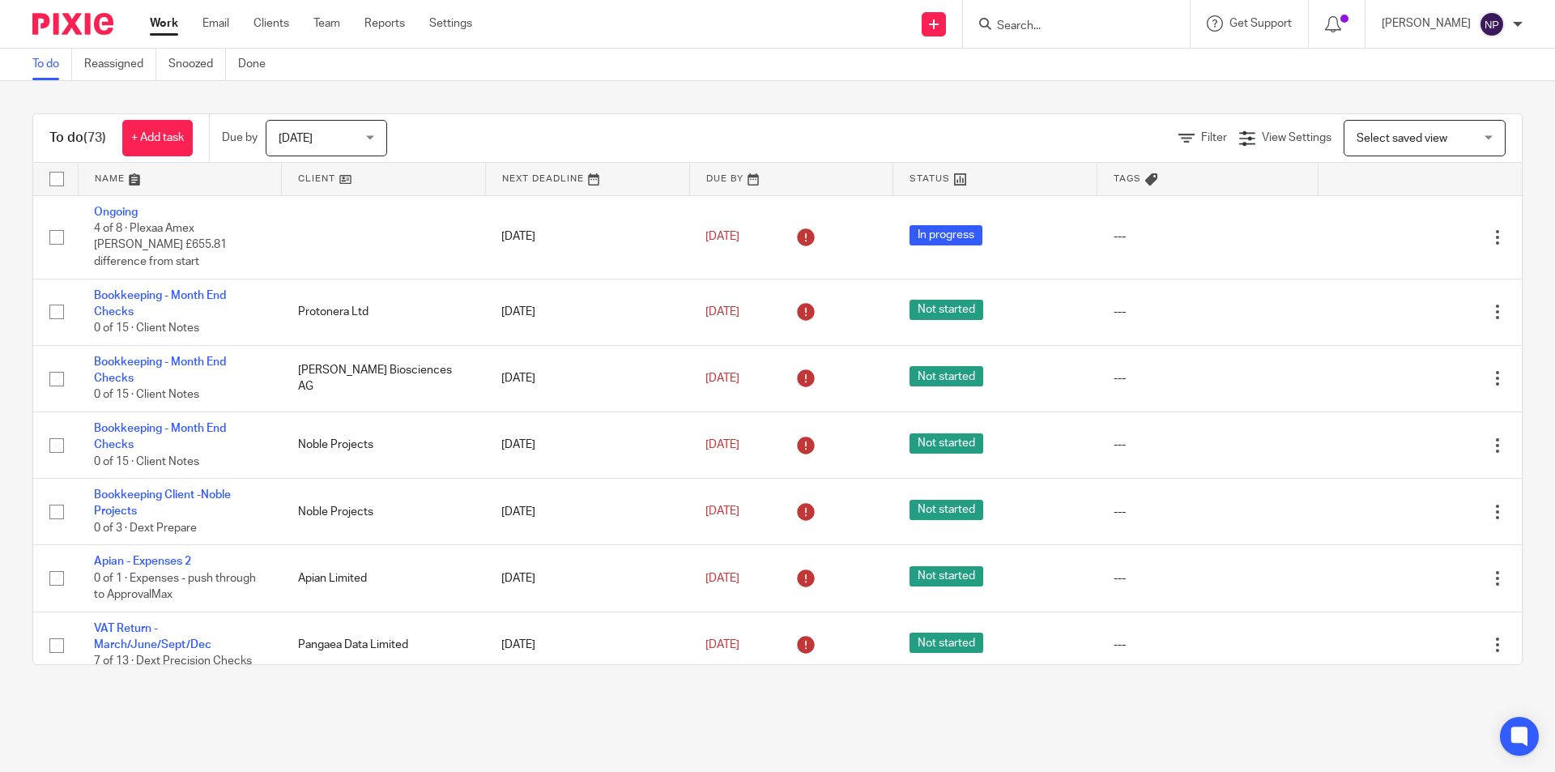
click at [1039, 23] on input "Search" at bounding box center [1068, 26] width 146 height 15
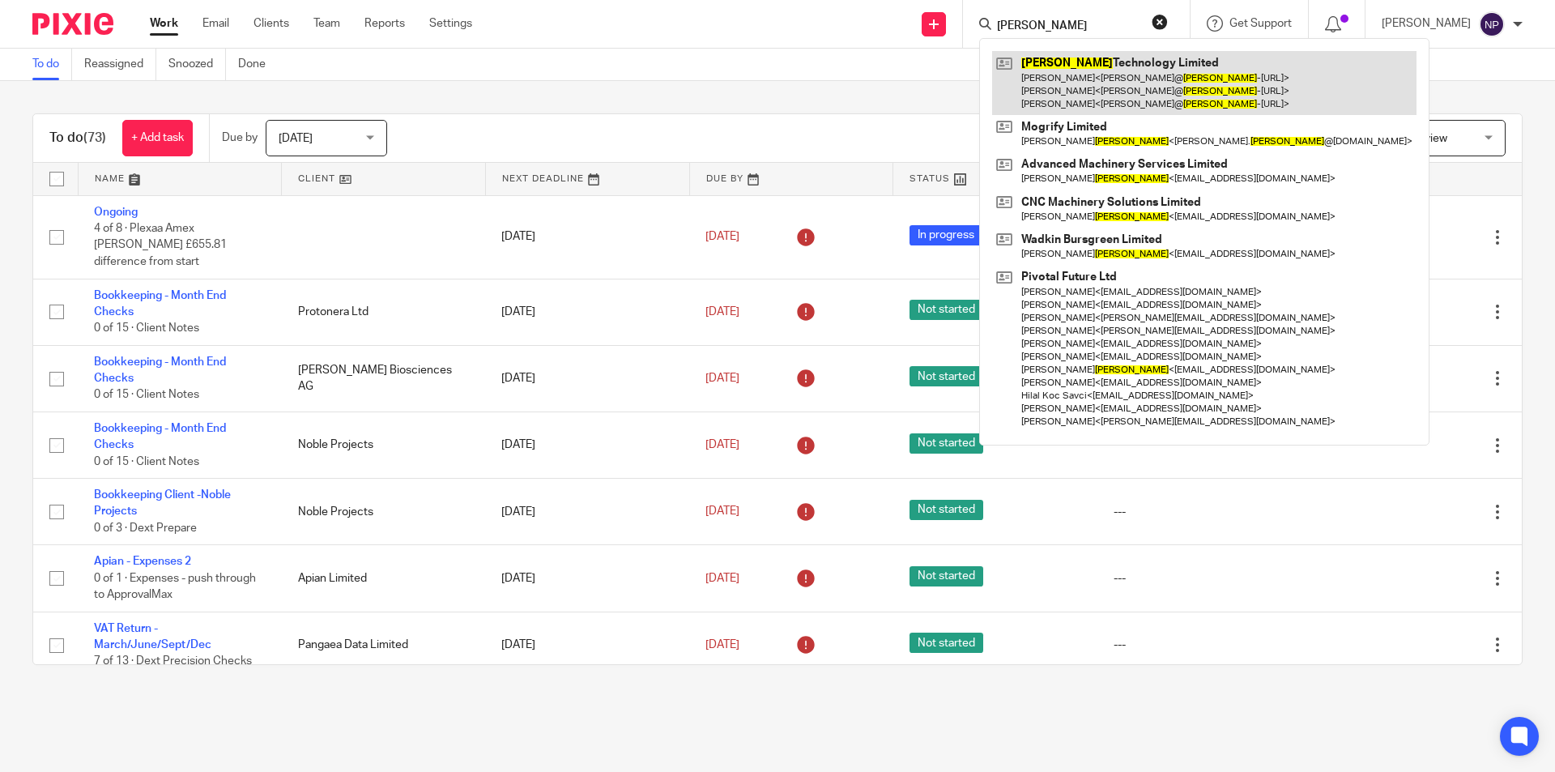
type input "foster"
click at [1149, 67] on link at bounding box center [1204, 83] width 424 height 64
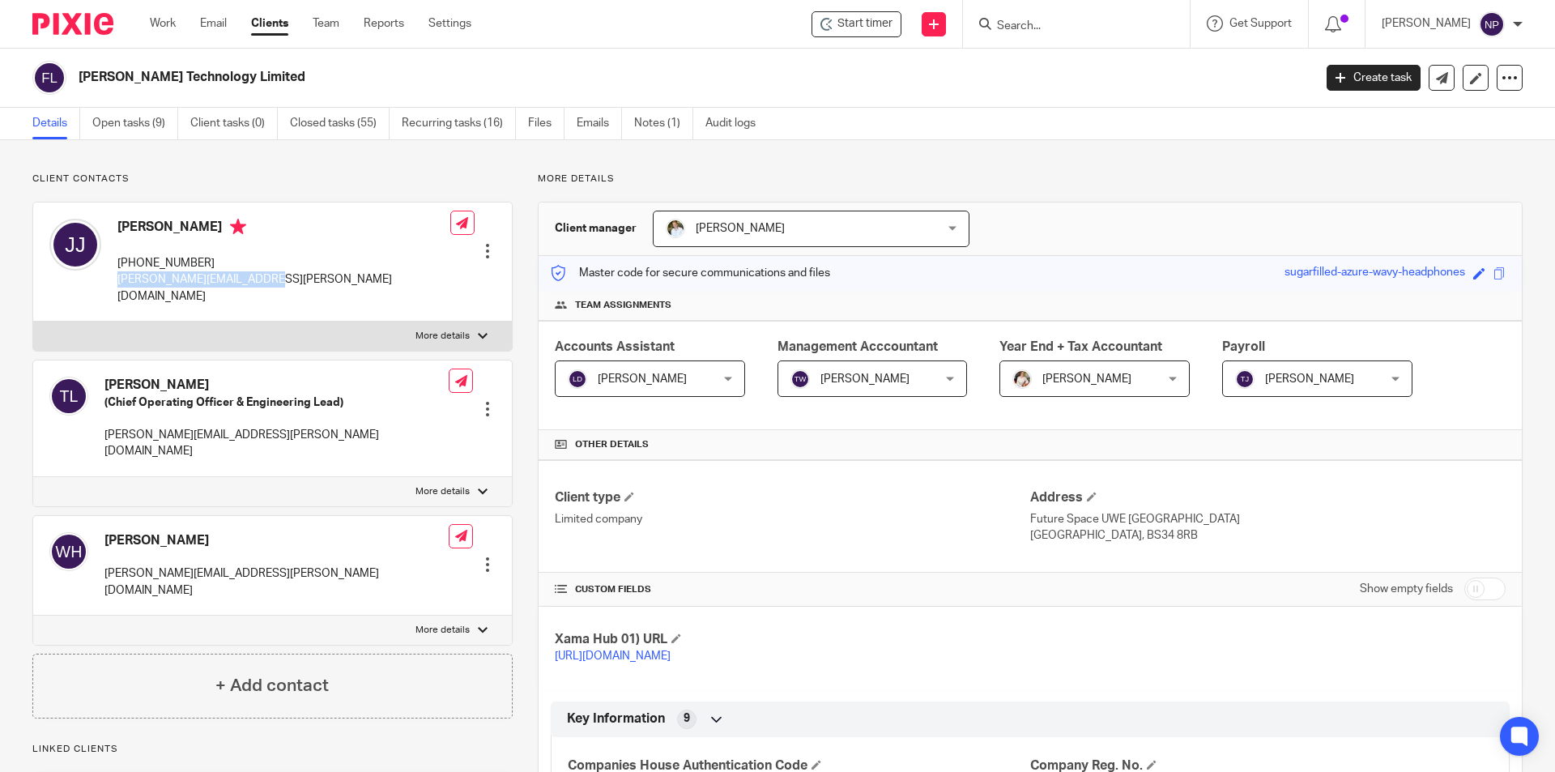
drag, startPoint x: 245, startPoint y: 281, endPoint x: 113, endPoint y: 286, distance: 132.1
click at [113, 286] on div "[PERSON_NAME] [PHONE_NUMBER] [PERSON_NAME][EMAIL_ADDRESS][PERSON_NAME][DOMAIN_N…" at bounding box center [249, 262] width 401 height 102
copy p "[PERSON_NAME][EMAIL_ADDRESS][PERSON_NAME][DOMAIN_NAME]"
click at [1004, 25] on input "Search" at bounding box center [1068, 26] width 146 height 15
click at [1060, 25] on input "Search" at bounding box center [1068, 26] width 146 height 15
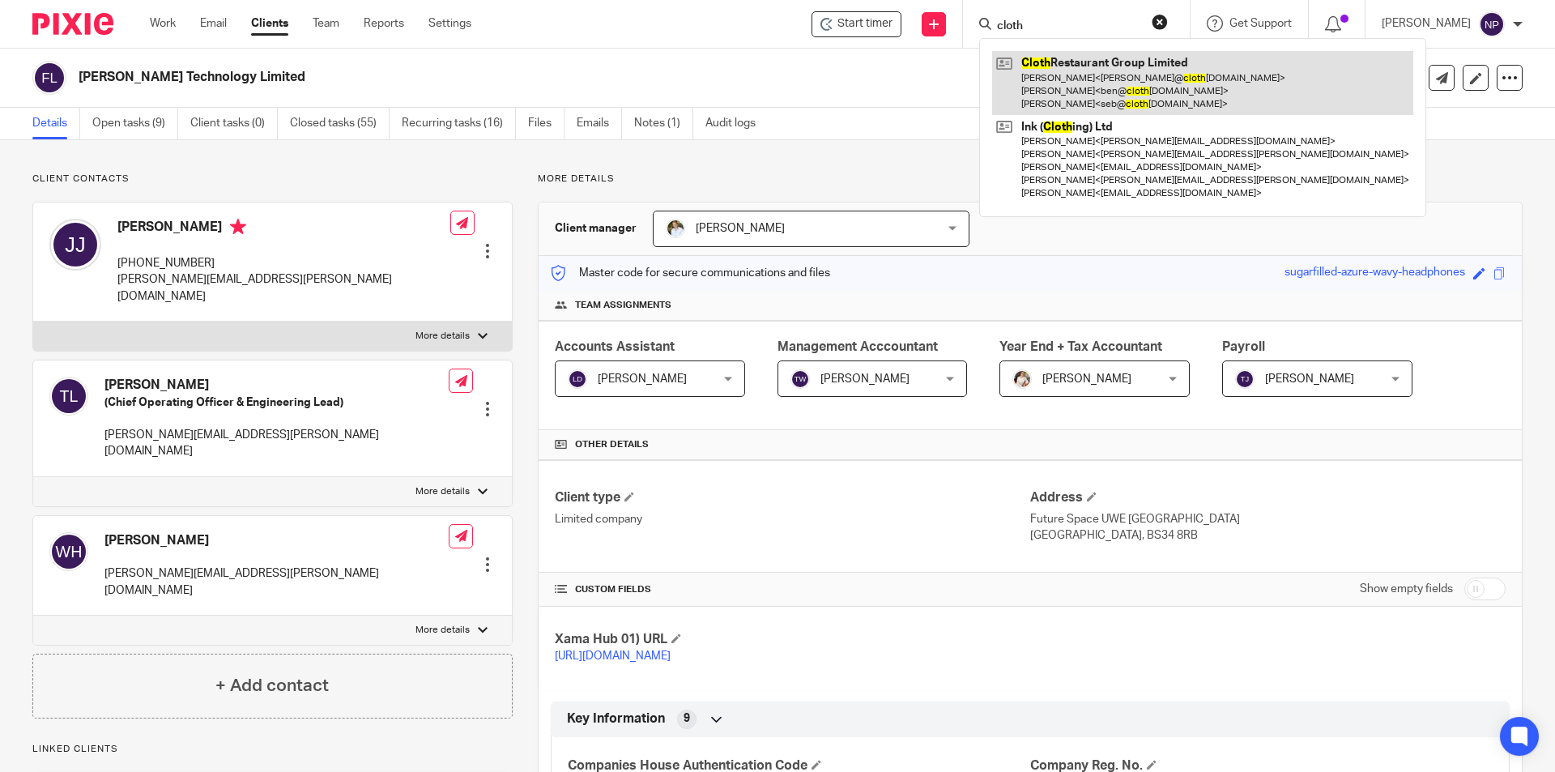
type input "cloth"
click at [1054, 66] on link at bounding box center [1202, 83] width 421 height 64
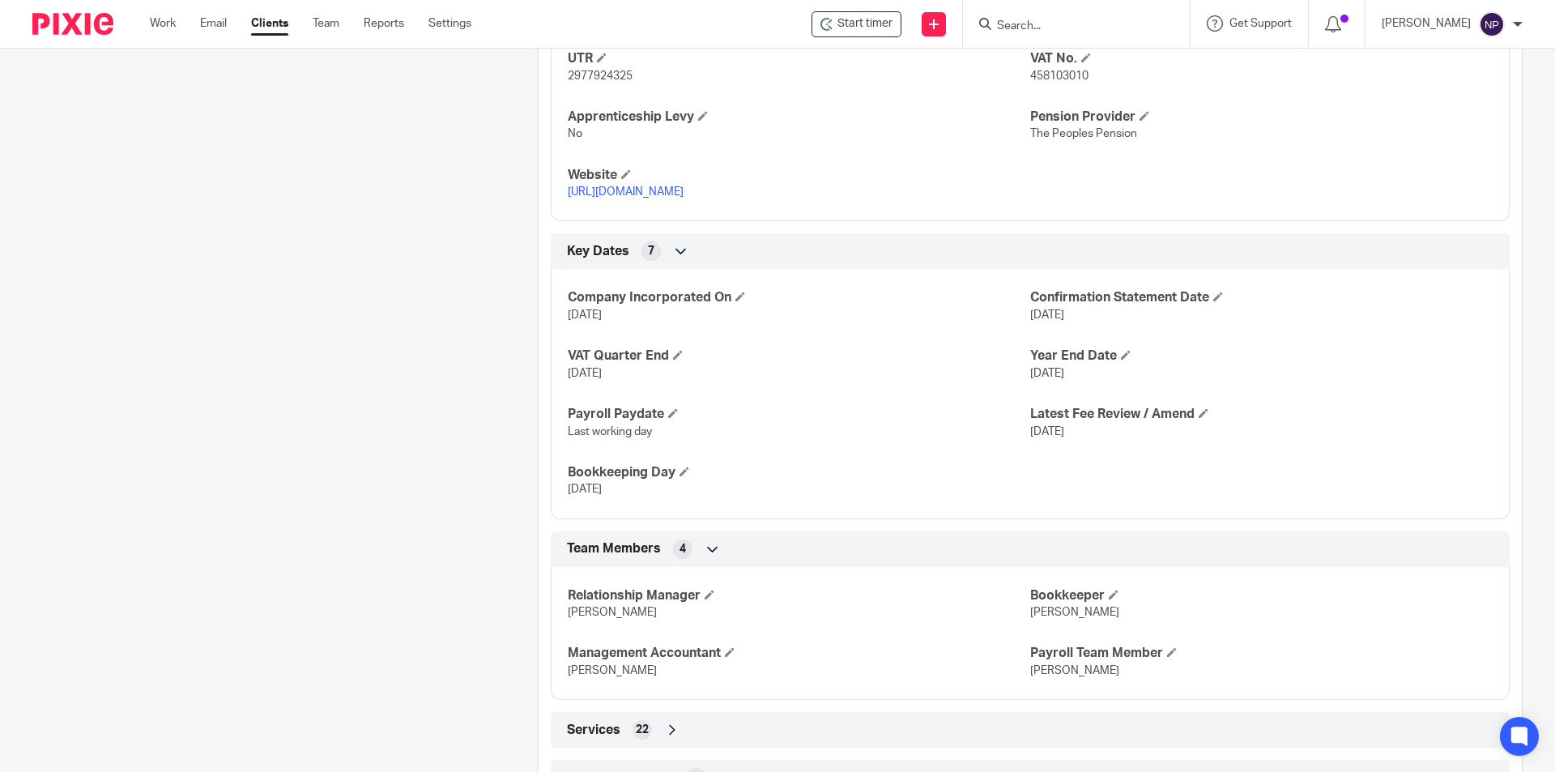
scroll to position [940, 0]
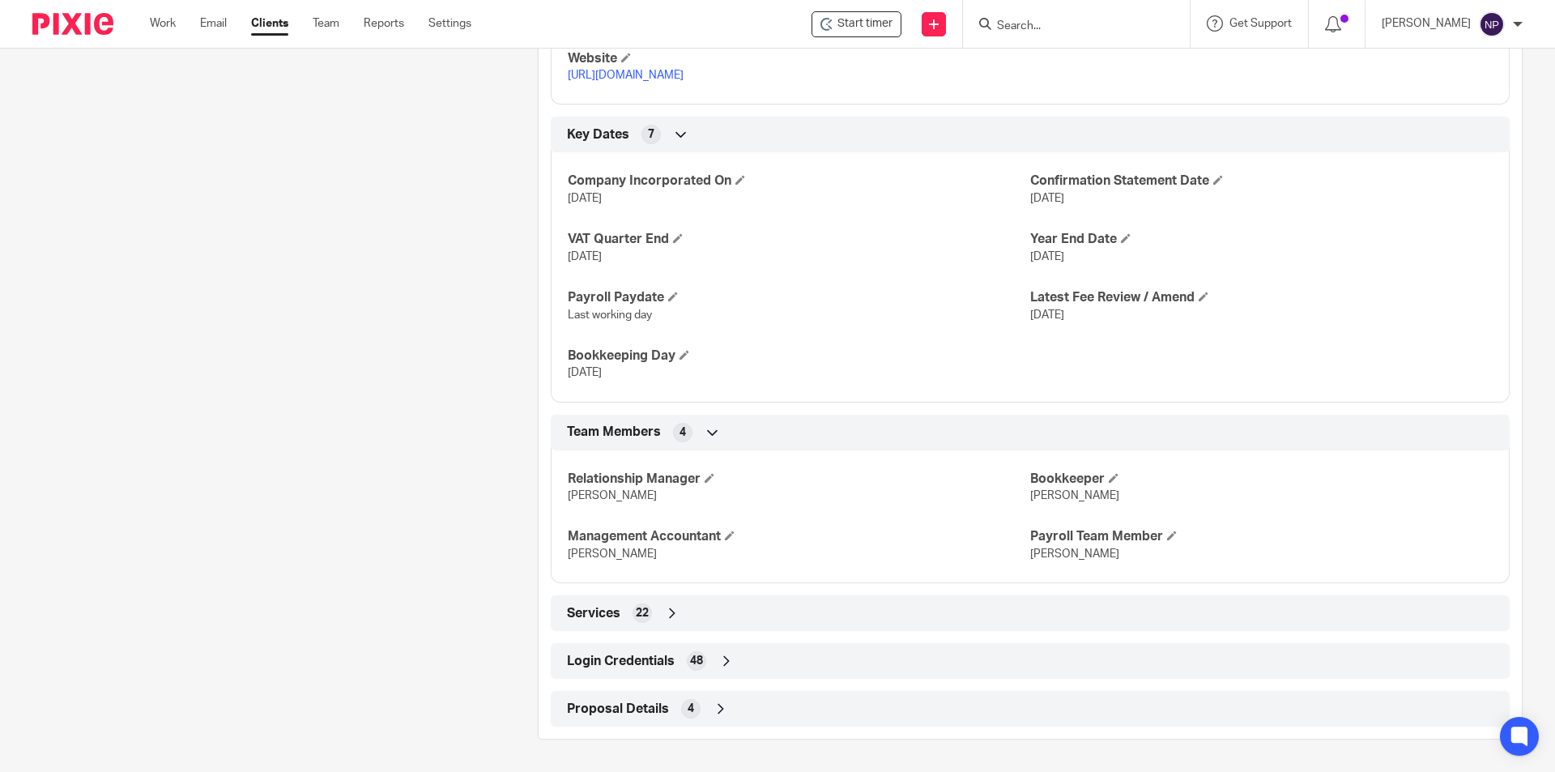
click at [825, 663] on div "Login Credentials 48" at bounding box center [1030, 661] width 935 height 28
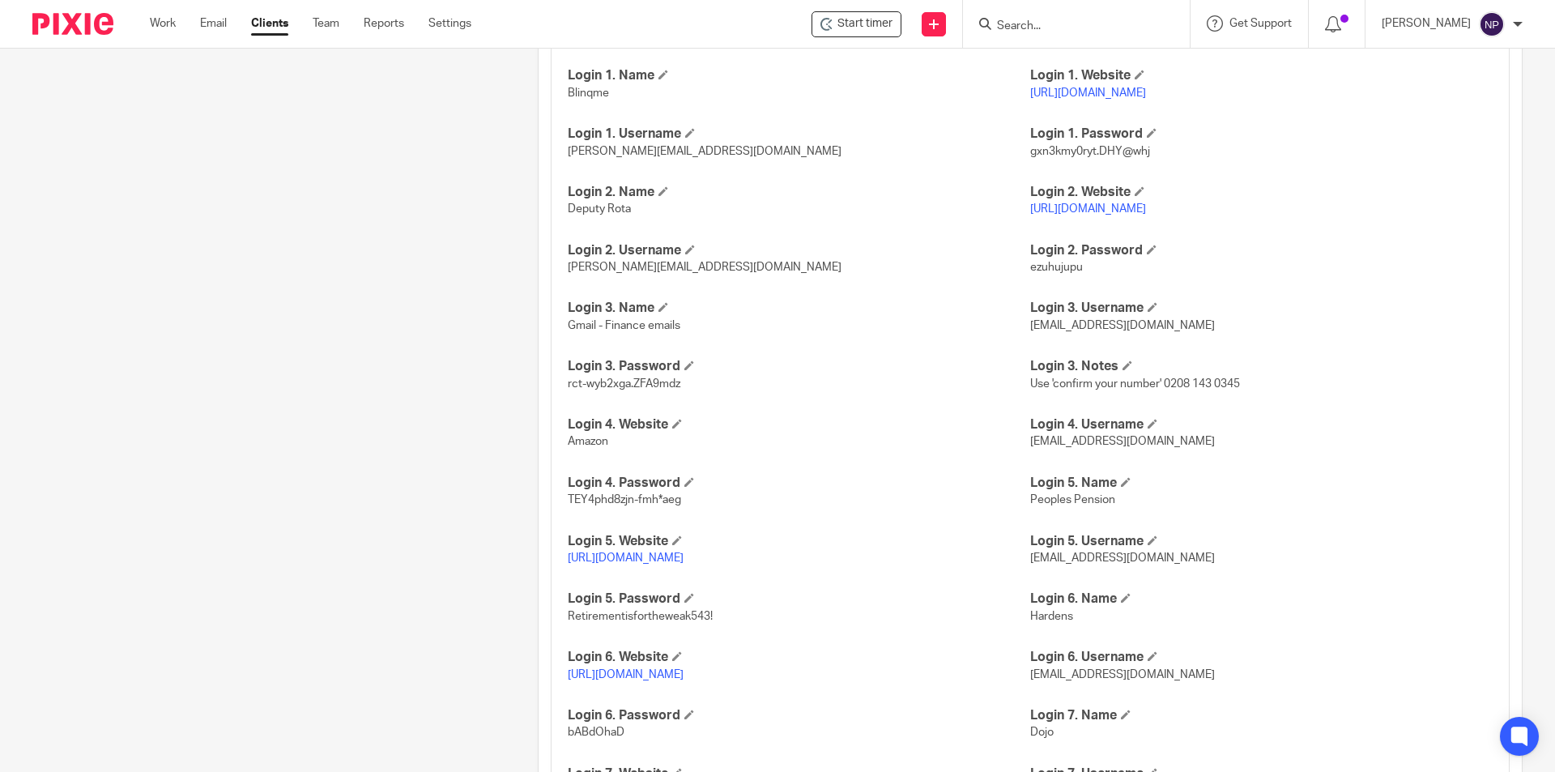
scroll to position [1588, 0]
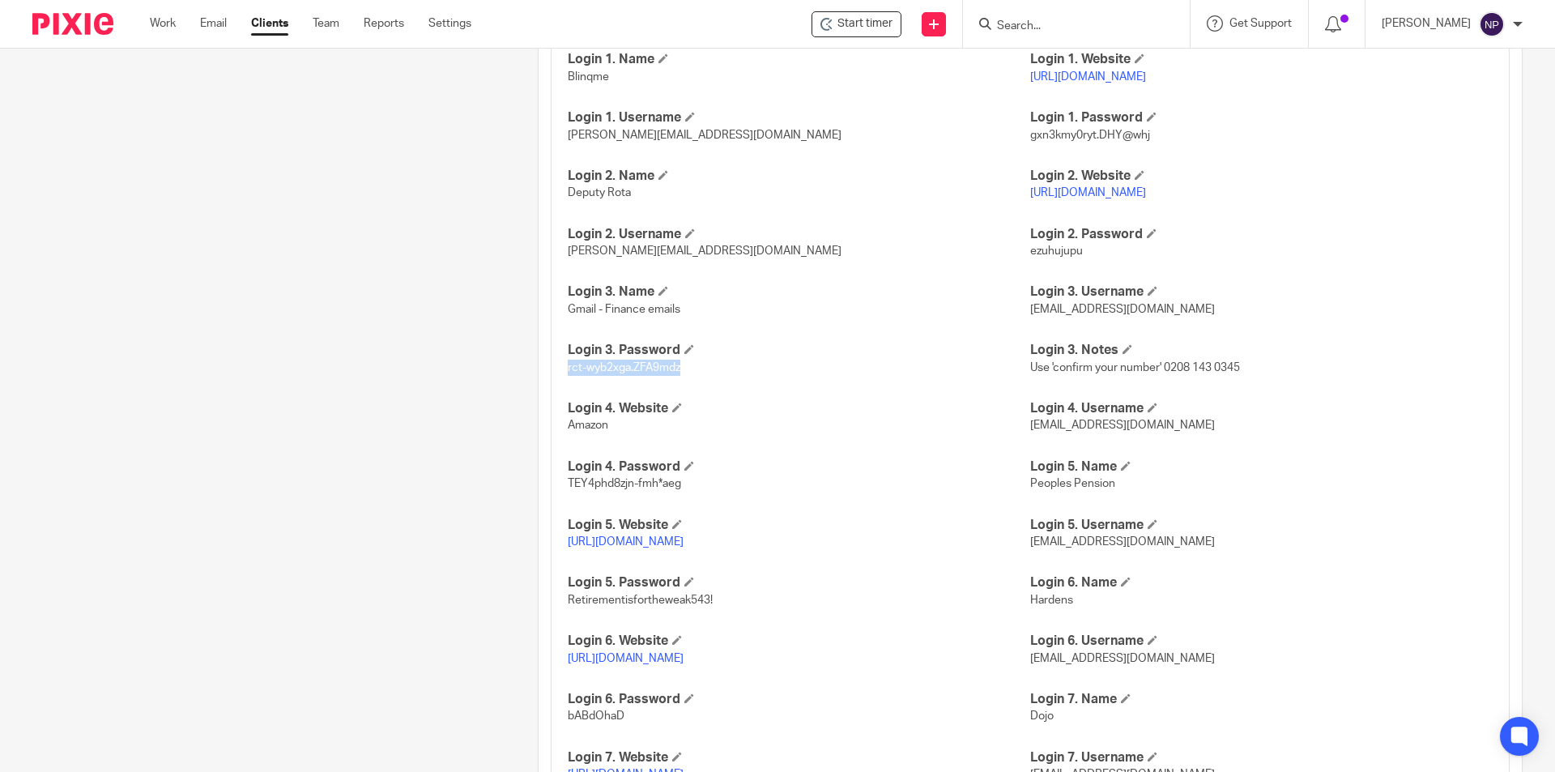
drag, startPoint x: 681, startPoint y: 369, endPoint x: 546, endPoint y: 374, distance: 135.4
click at [551, 374] on div "Login 1. Name Blinqme Login 1. Website [URL][DOMAIN_NAME] Login 1. Username [PE…" at bounding box center [1030, 731] width 959 height 1425
copy span "rct-wyb2xga.ZFA9mdz"
click at [1089, 23] on input "Search" at bounding box center [1068, 26] width 146 height 15
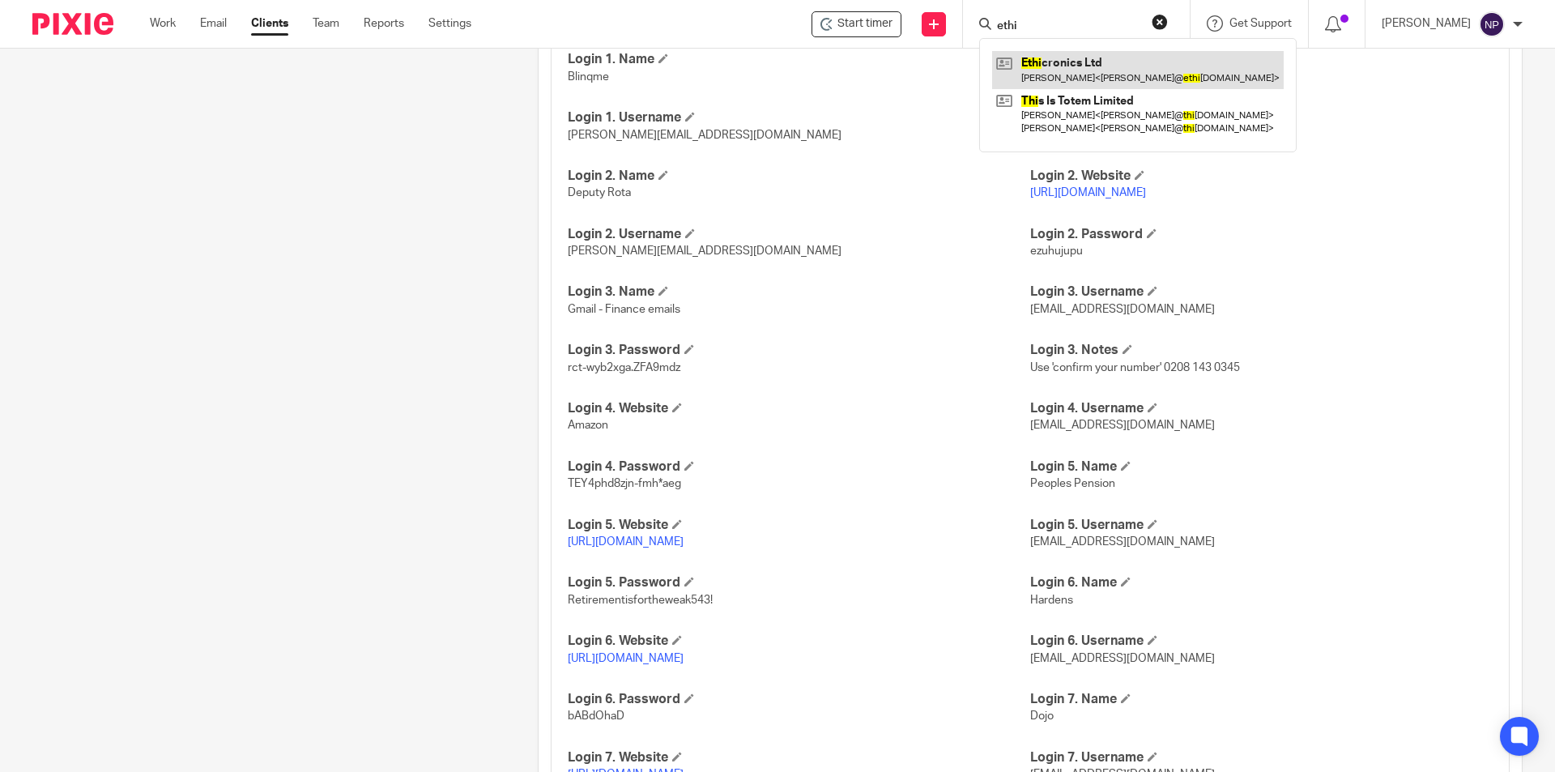
type input "ethi"
click at [1109, 66] on link at bounding box center [1138, 69] width 292 height 37
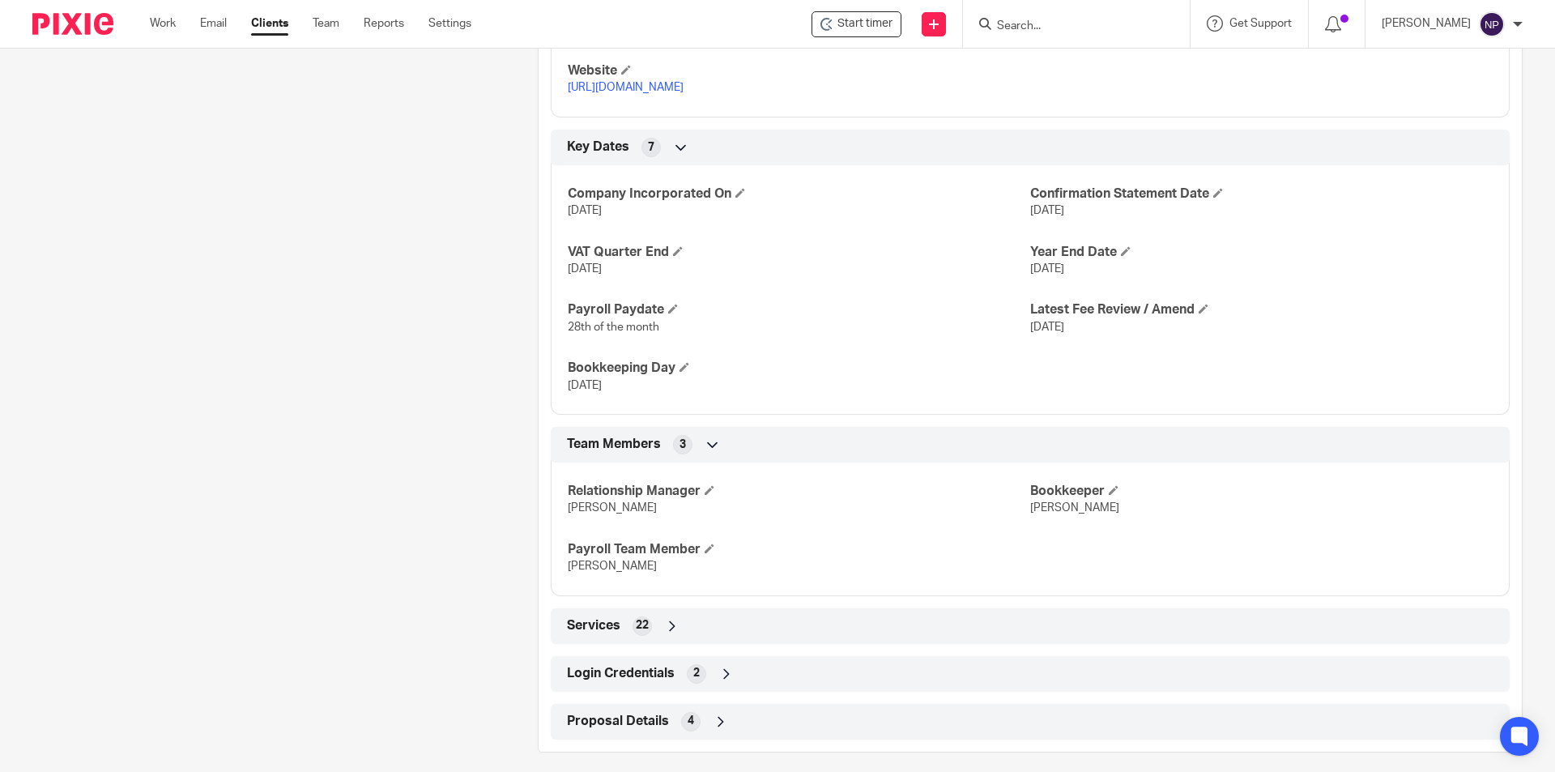
scroll to position [973, 0]
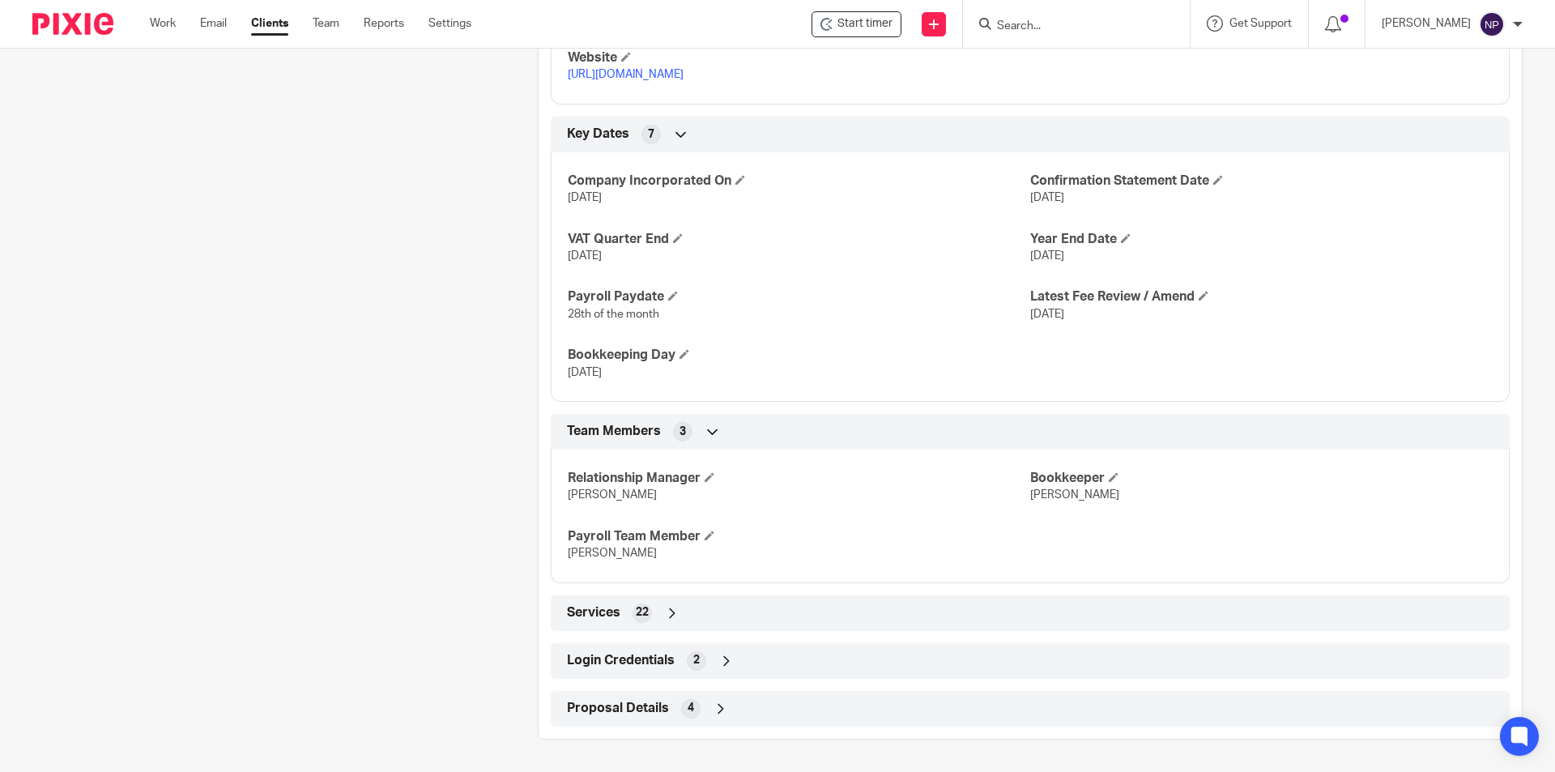
click at [724, 610] on div "Services 22" at bounding box center [1030, 613] width 935 height 28
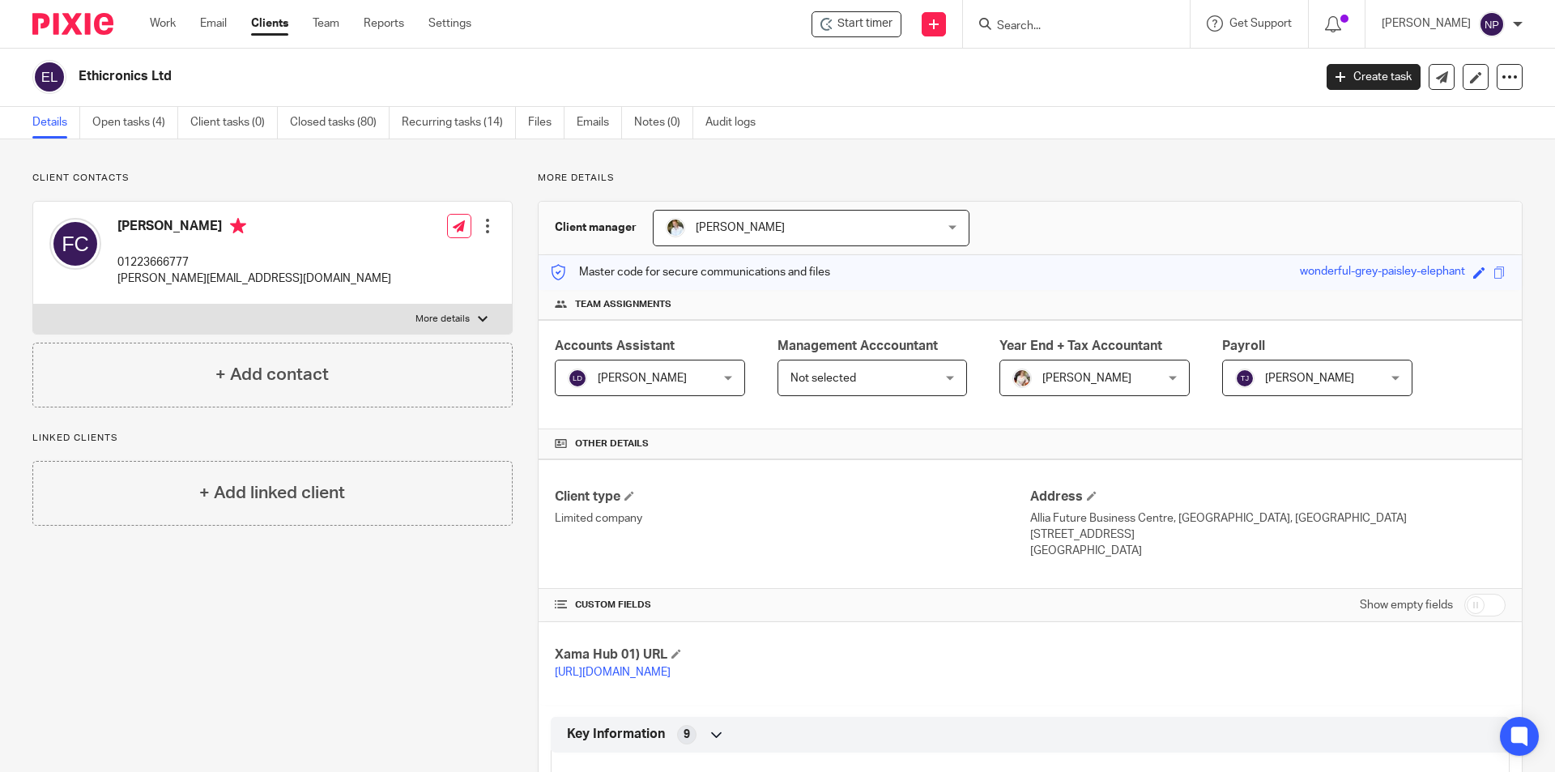
scroll to position [0, 0]
click at [1014, 28] on input "Search" at bounding box center [1068, 26] width 146 height 15
click at [1046, 25] on input "Search" at bounding box center [1068, 26] width 146 height 15
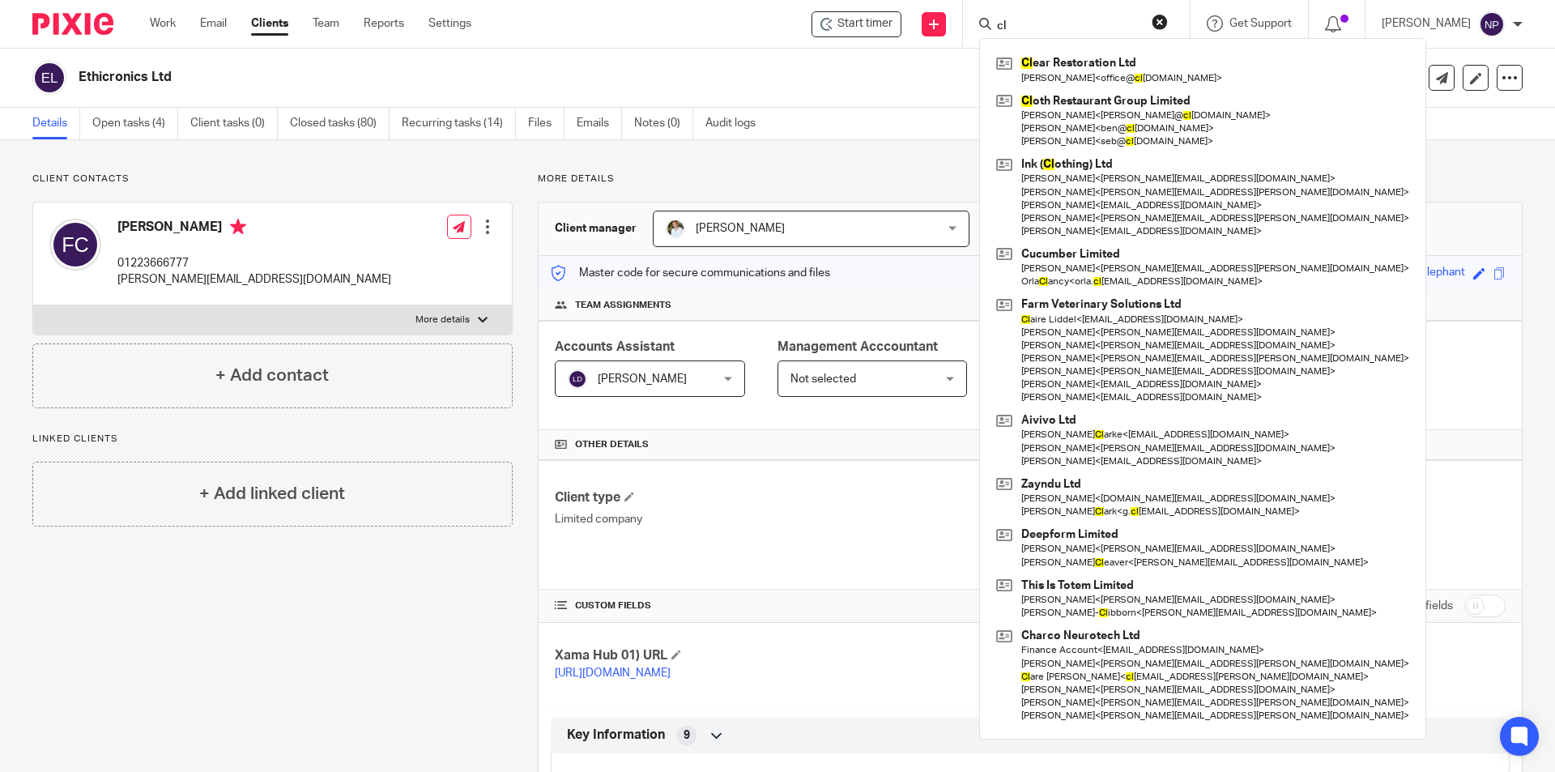
type input "c"
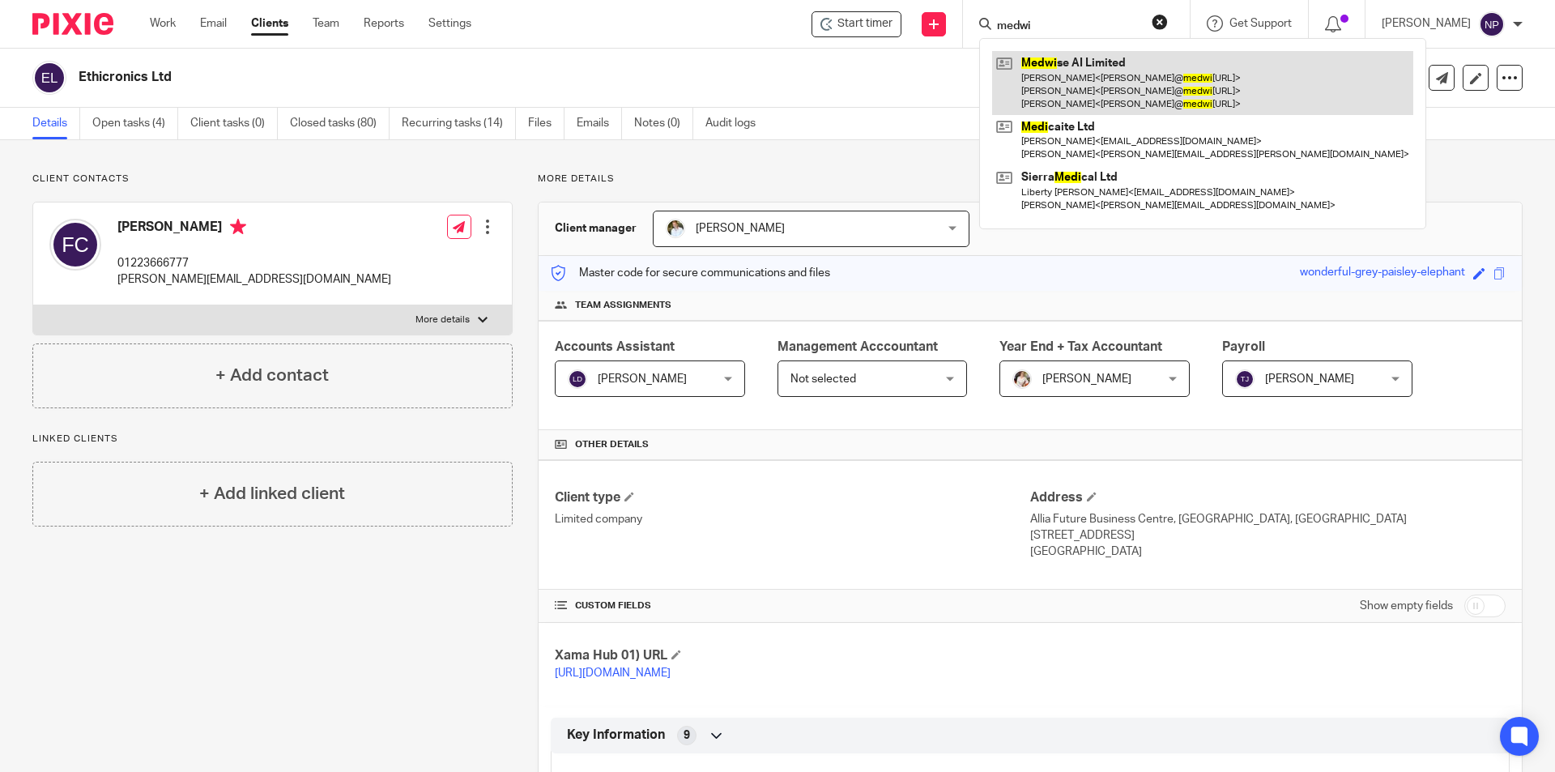
type input "medwi"
click at [1030, 66] on link at bounding box center [1202, 83] width 421 height 64
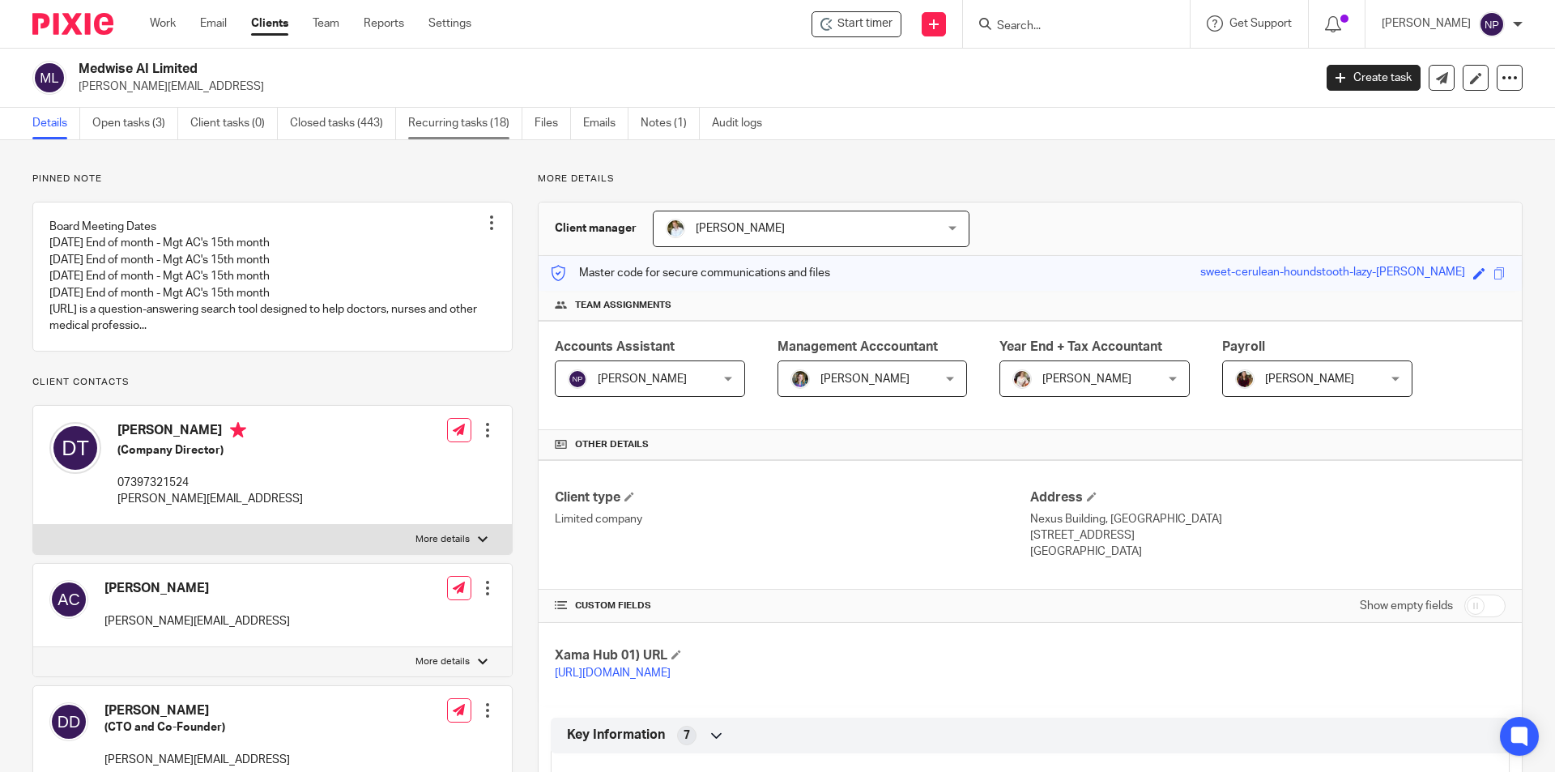
click at [414, 126] on link "Recurring tasks (18)" at bounding box center [465, 124] width 114 height 32
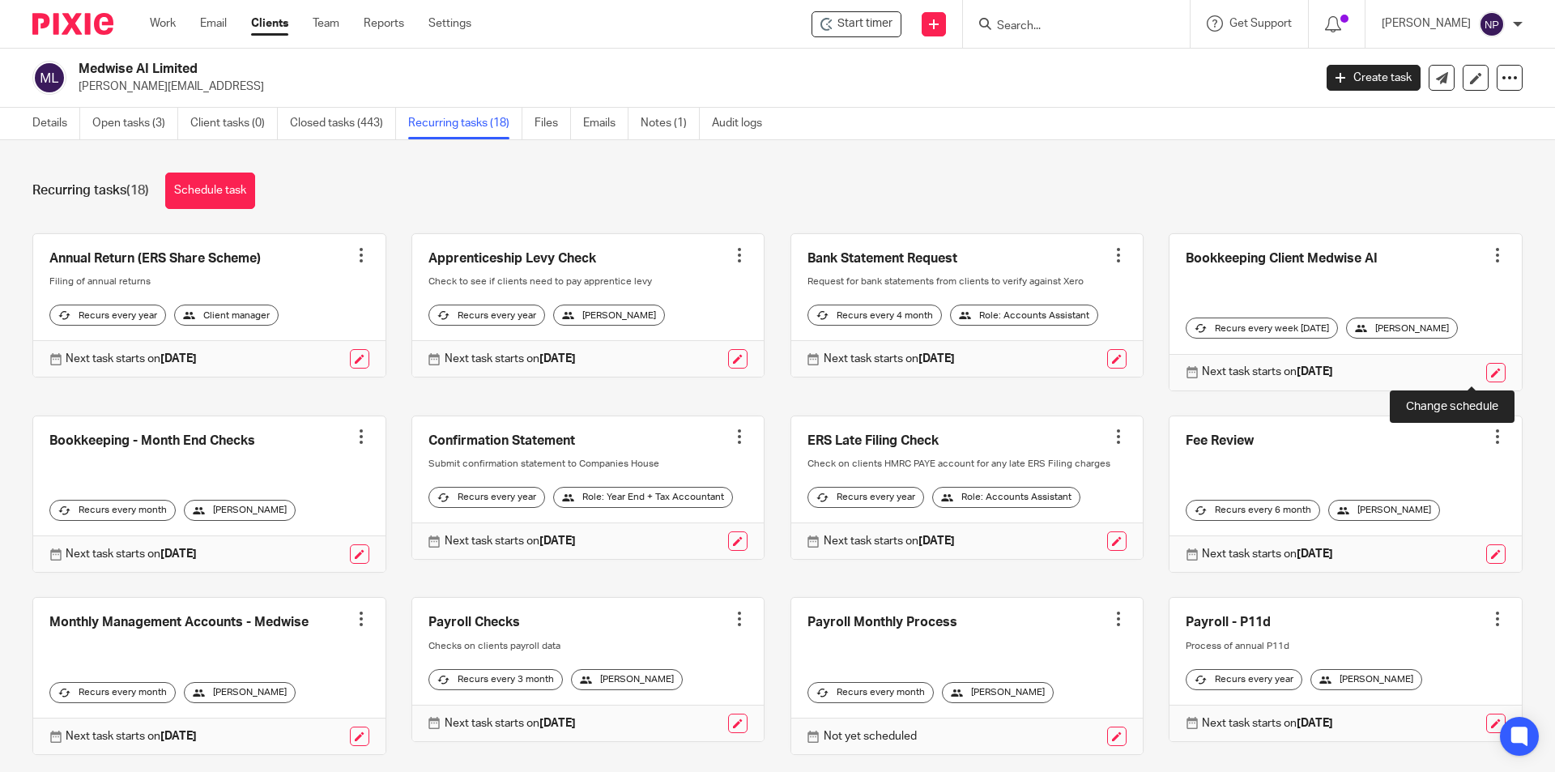
click at [1486, 371] on link at bounding box center [1495, 372] width 19 height 19
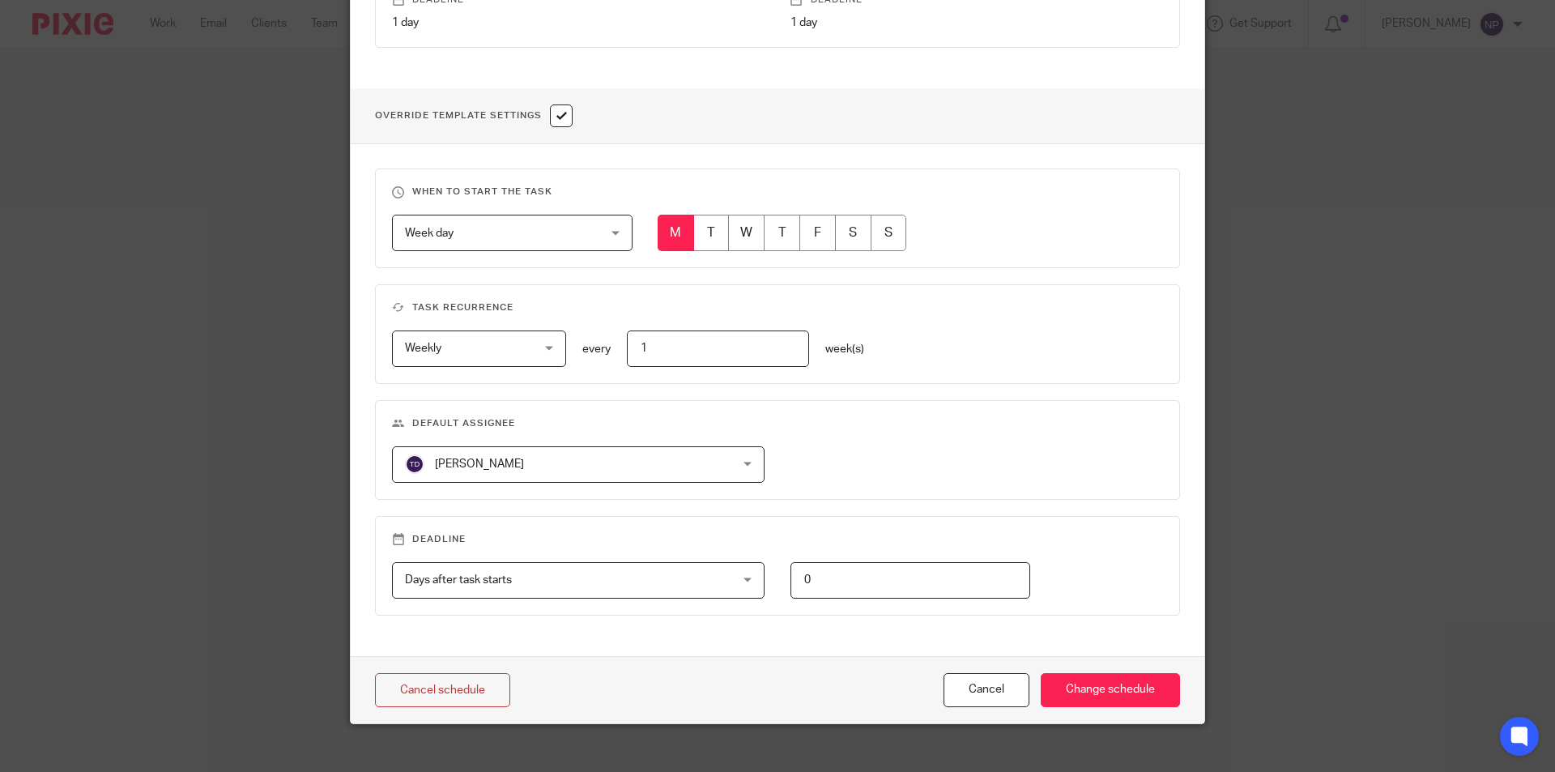
scroll to position [540, 0]
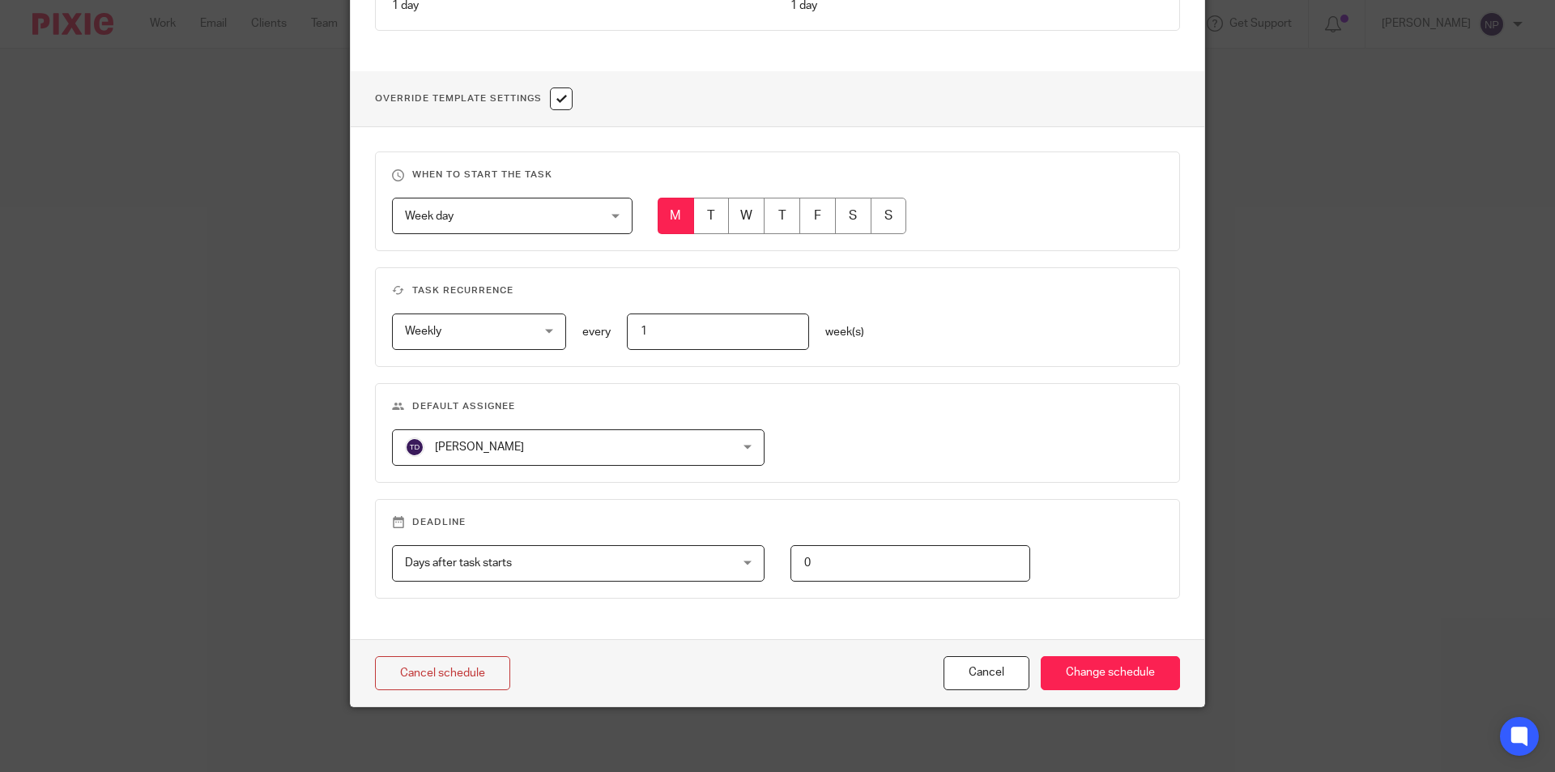
drag, startPoint x: 951, startPoint y: 657, endPoint x: 944, endPoint y: 648, distance: 11.5
click at [951, 656] on button "Cancel" at bounding box center [987, 673] width 86 height 35
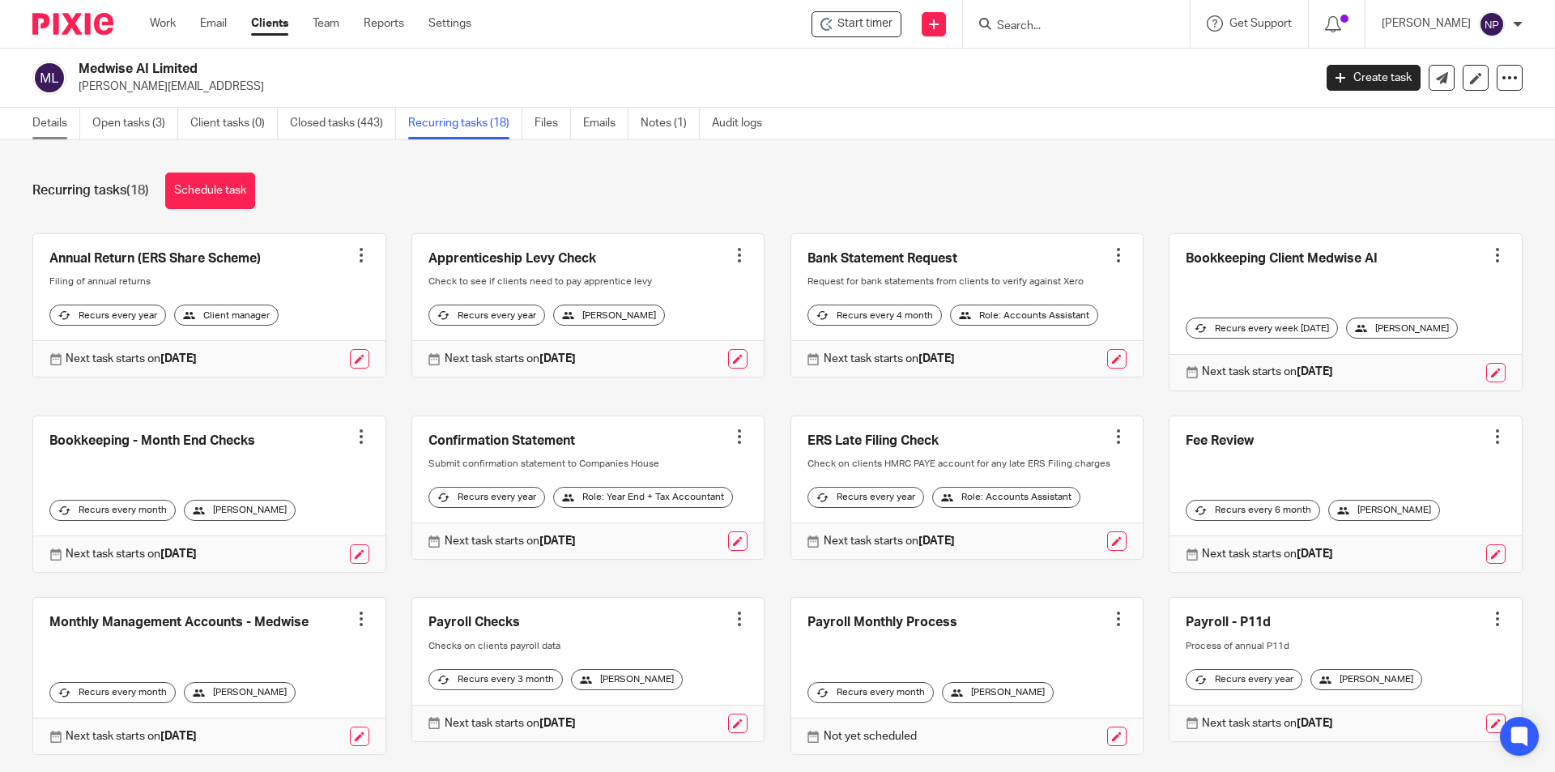
click at [62, 121] on link "Details" at bounding box center [56, 124] width 48 height 32
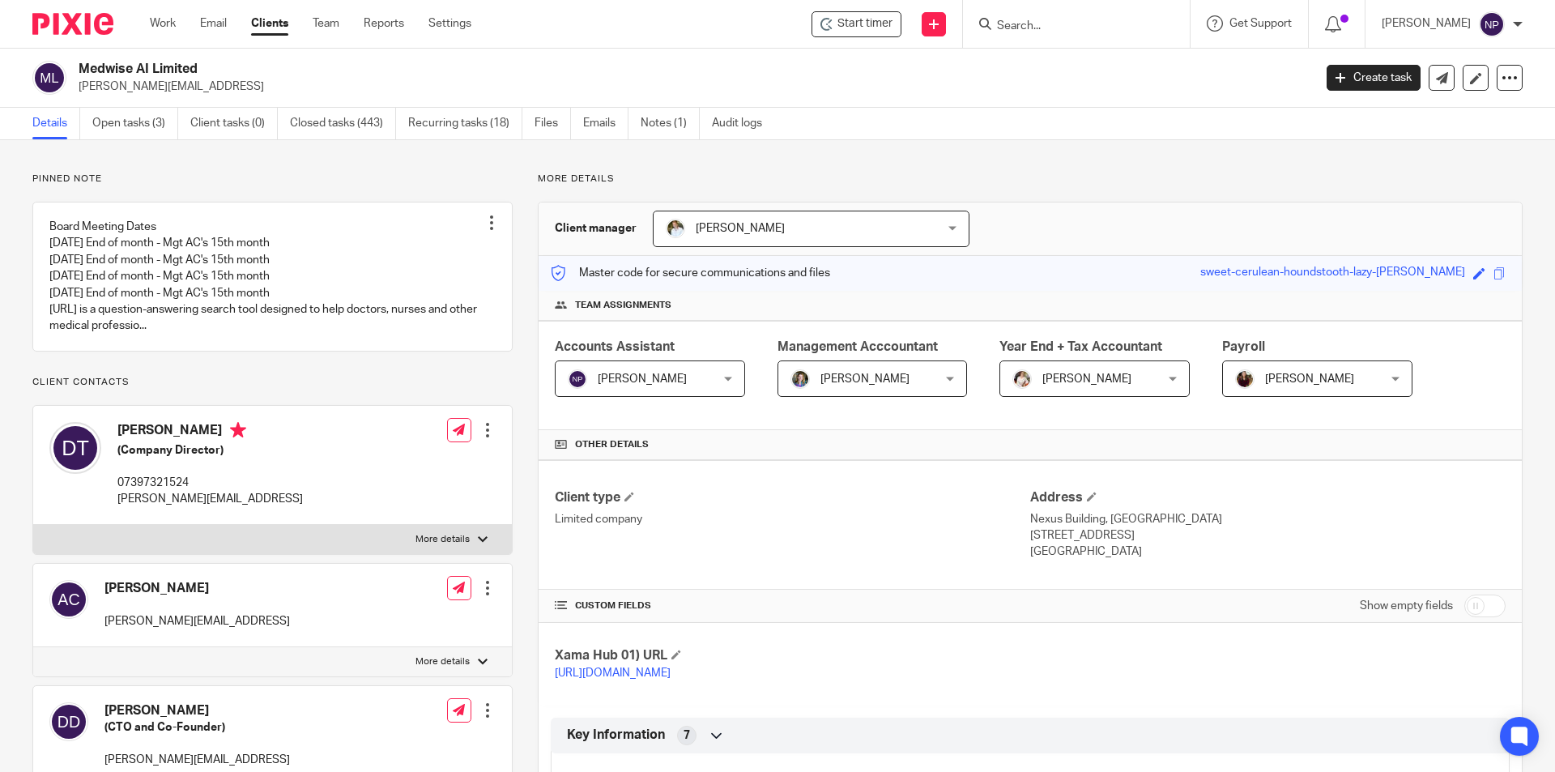
click at [712, 376] on div "[PERSON_NAME] [PERSON_NAME]" at bounding box center [650, 378] width 190 height 36
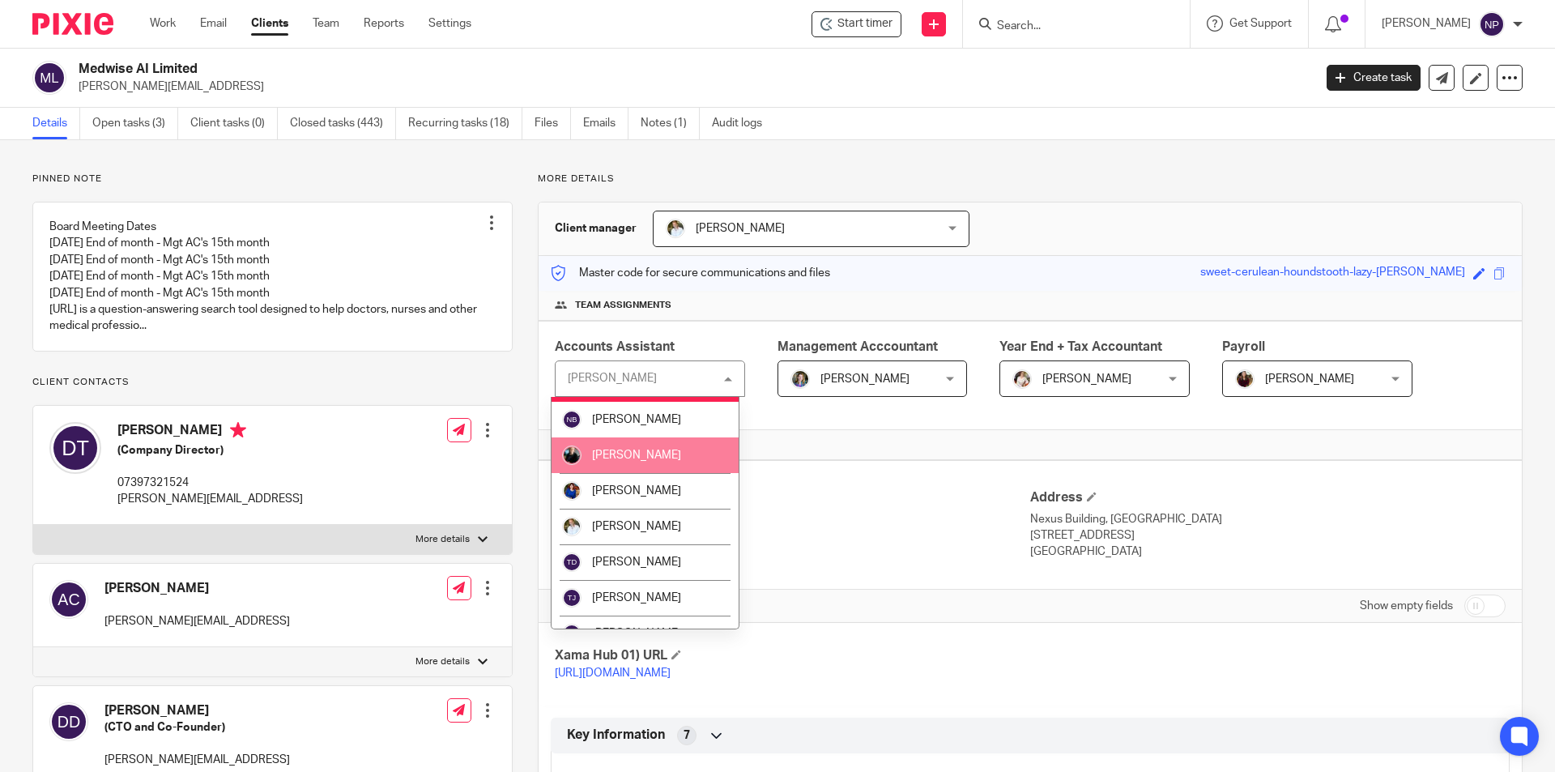
scroll to position [550, 0]
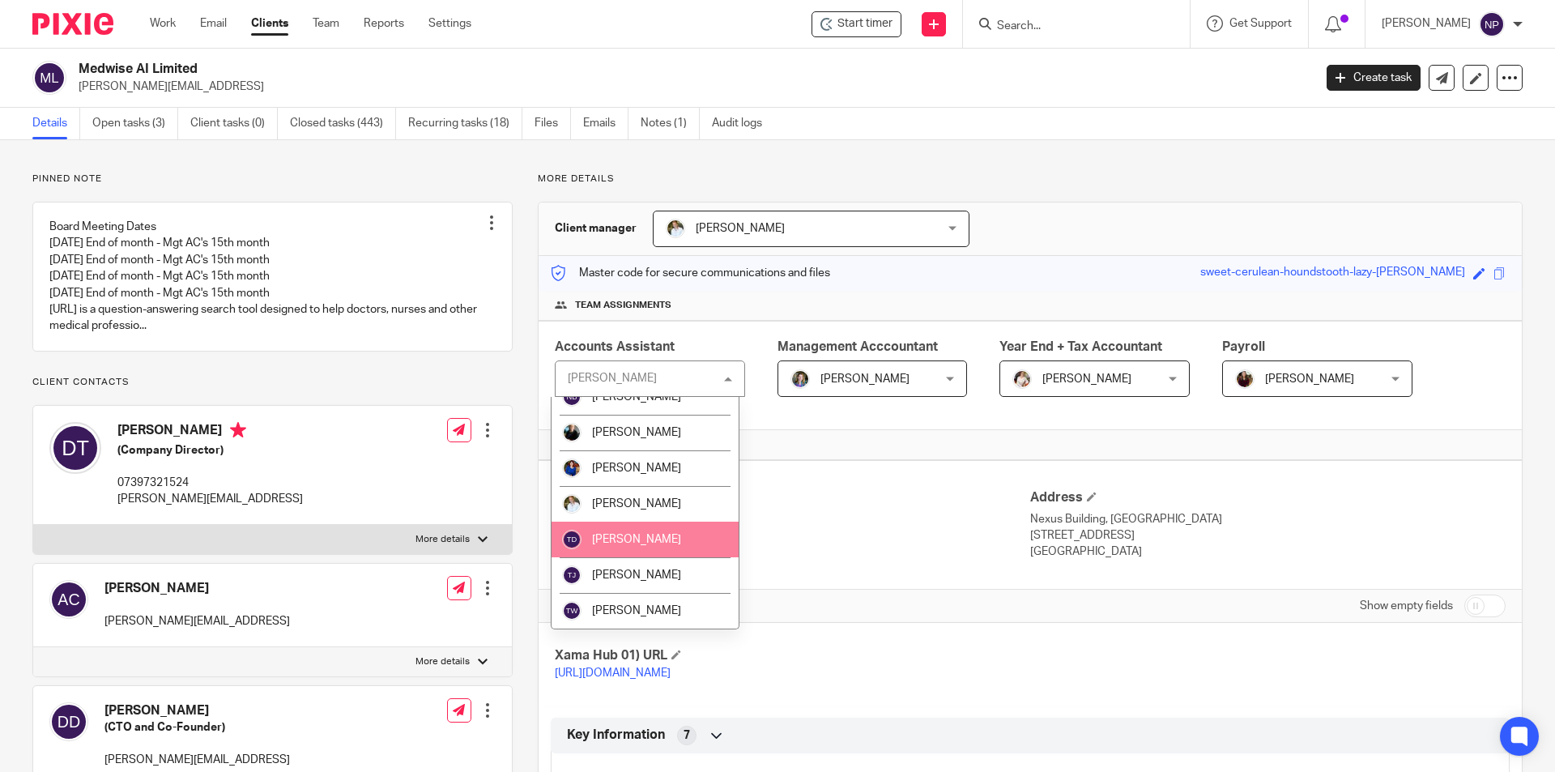
click at [636, 536] on span "[PERSON_NAME]" at bounding box center [636, 539] width 89 height 11
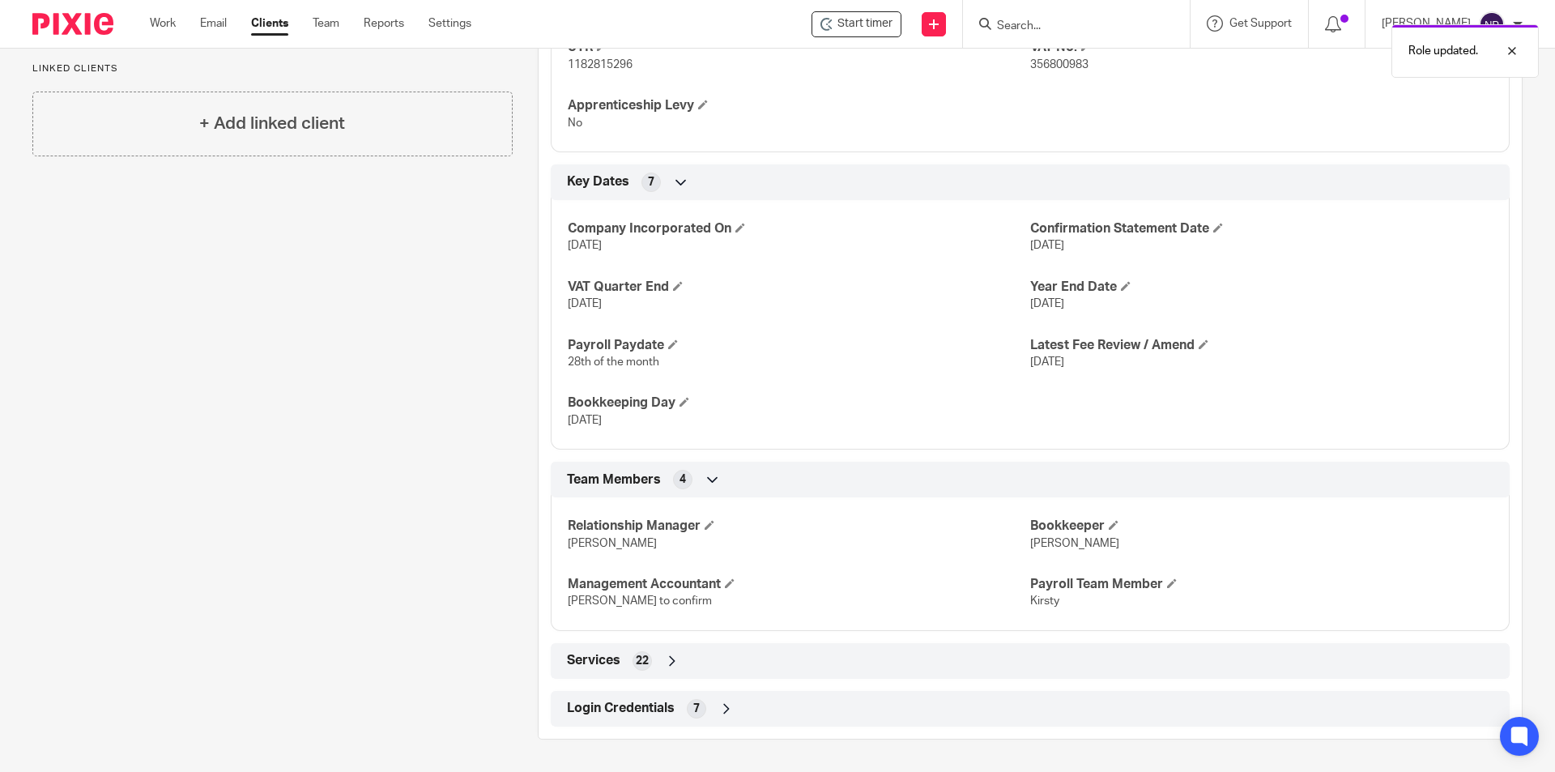
scroll to position [867, 0]
click at [1112, 525] on span at bounding box center [1114, 525] width 10 height 10
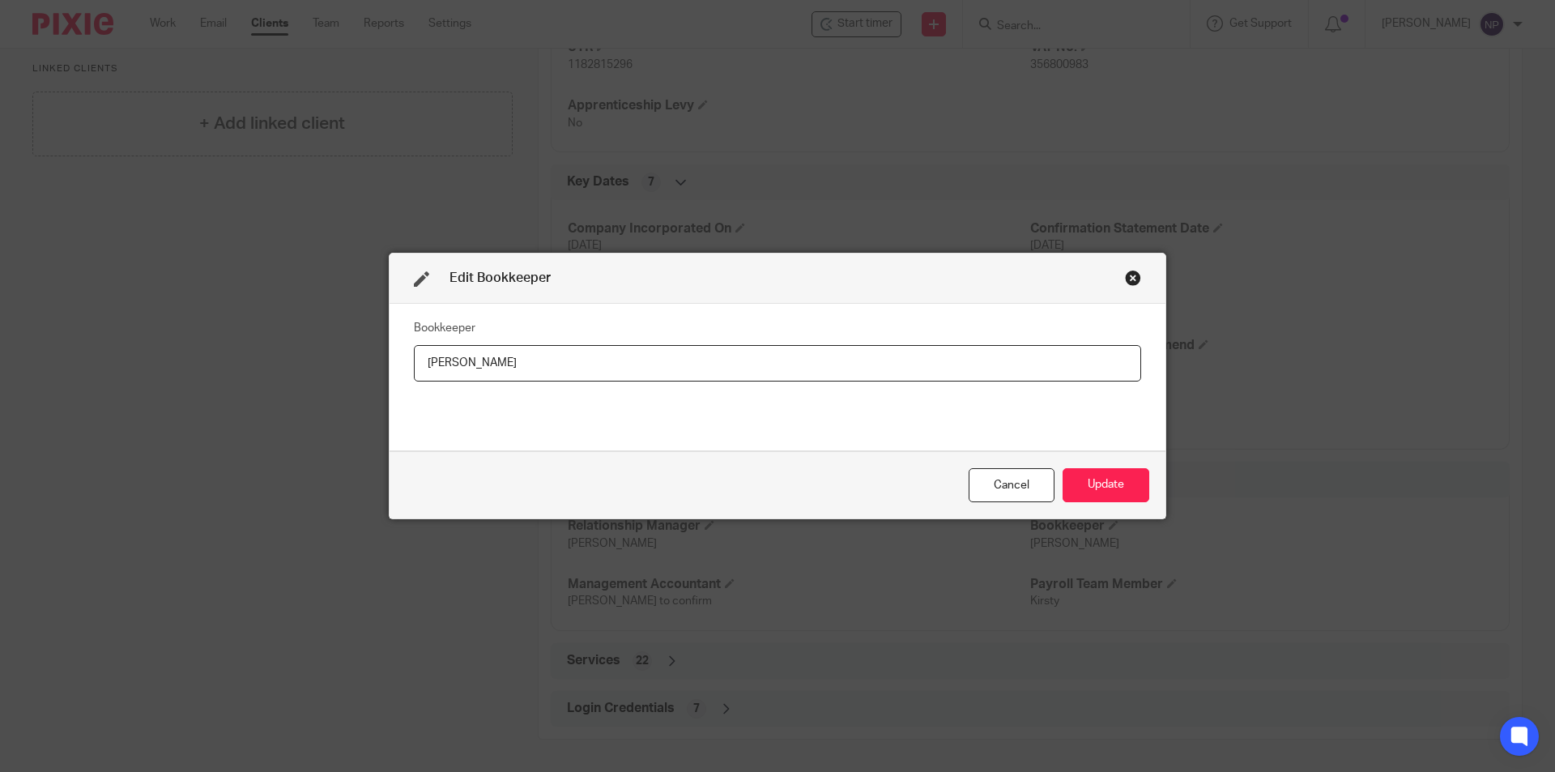
click at [428, 358] on input "[PERSON_NAME]" at bounding box center [777, 363] width 727 height 36
type input "Tom"
click at [654, 311] on div "Bookkeeper Tom" at bounding box center [778, 377] width 776 height 147
click at [1087, 497] on button "Update" at bounding box center [1106, 485] width 87 height 35
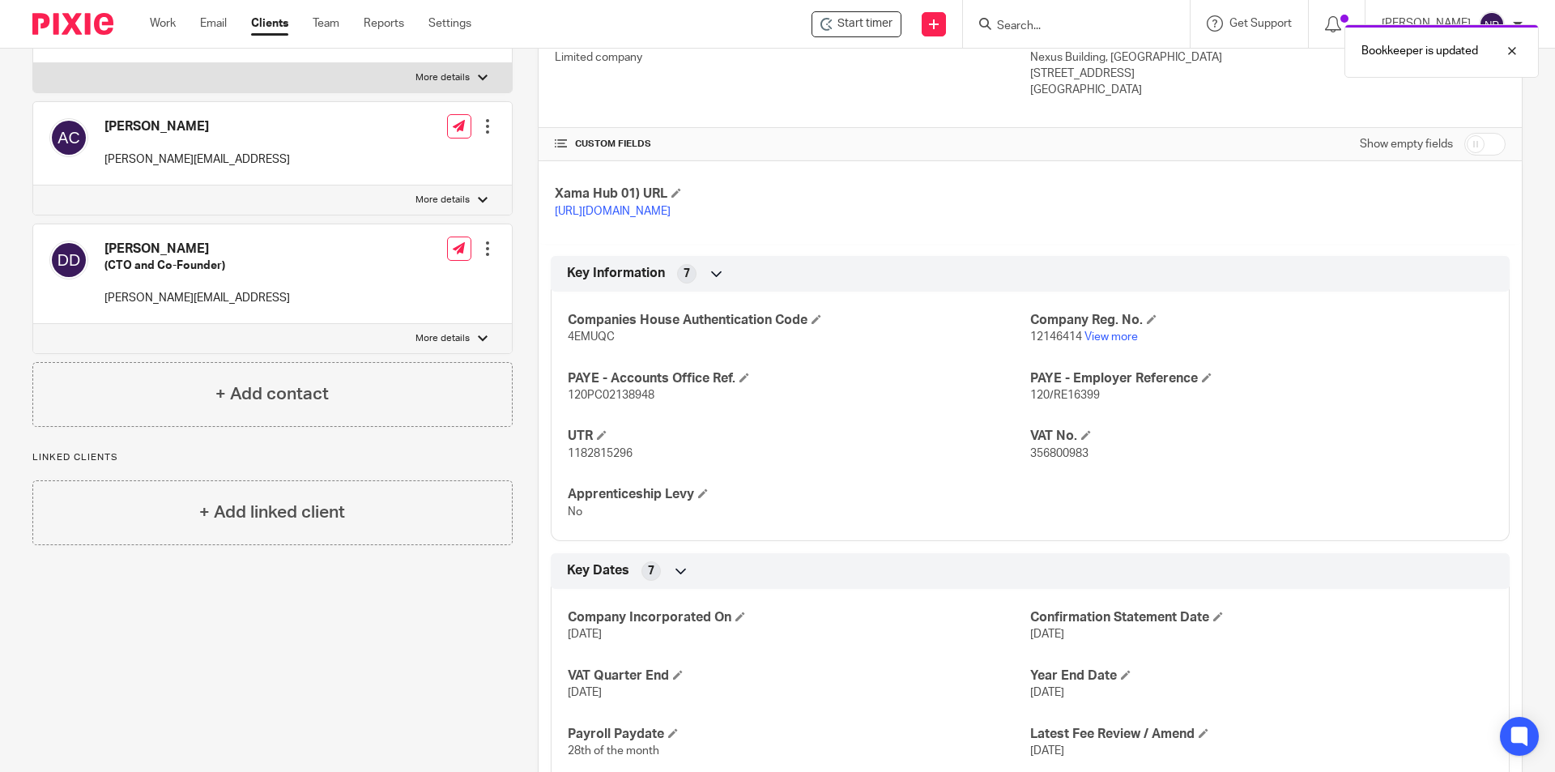
scroll to position [0, 0]
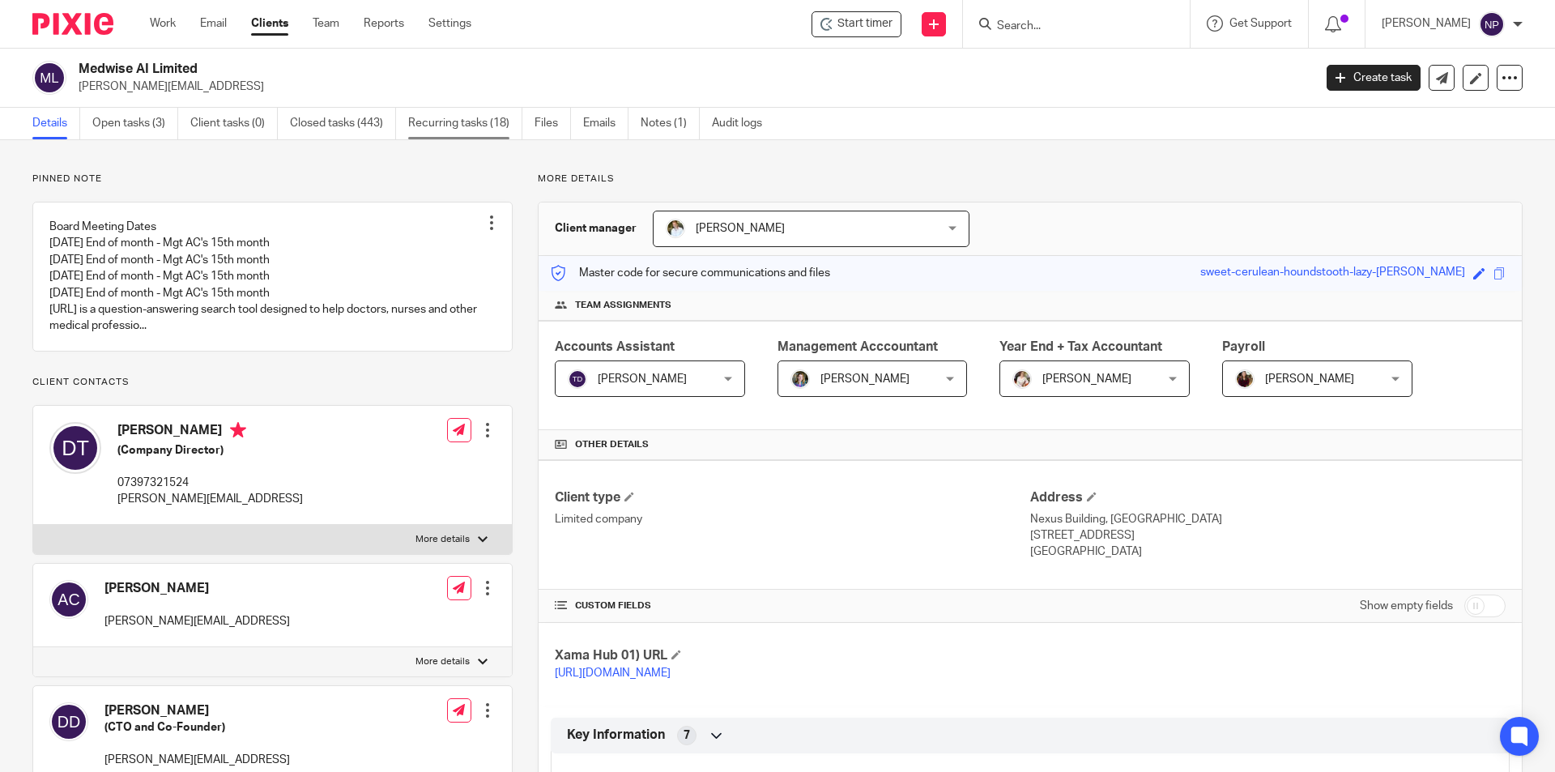
click at [505, 131] on link "Recurring tasks (18)" at bounding box center [465, 124] width 114 height 32
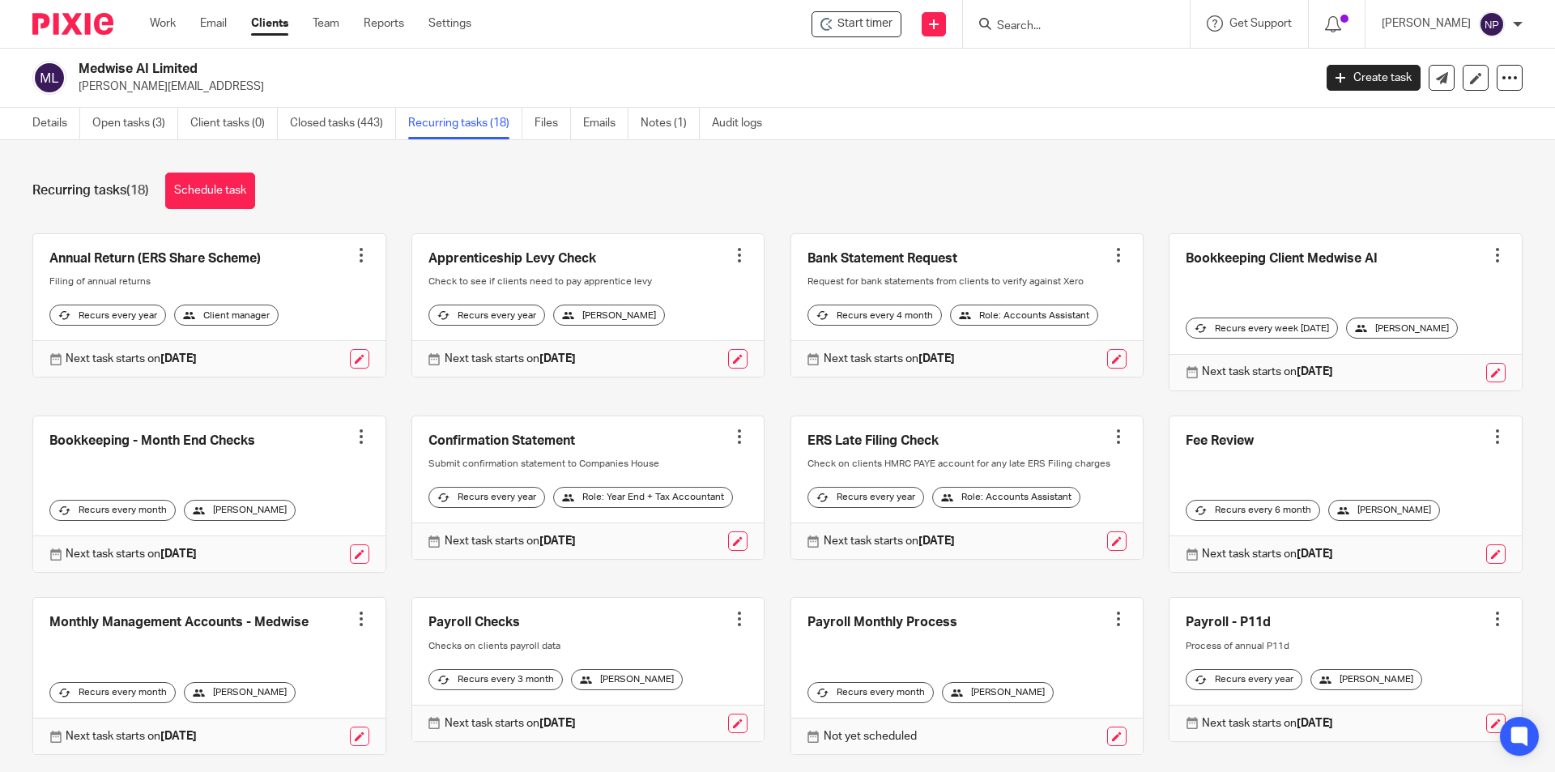
scroll to position [243, 0]
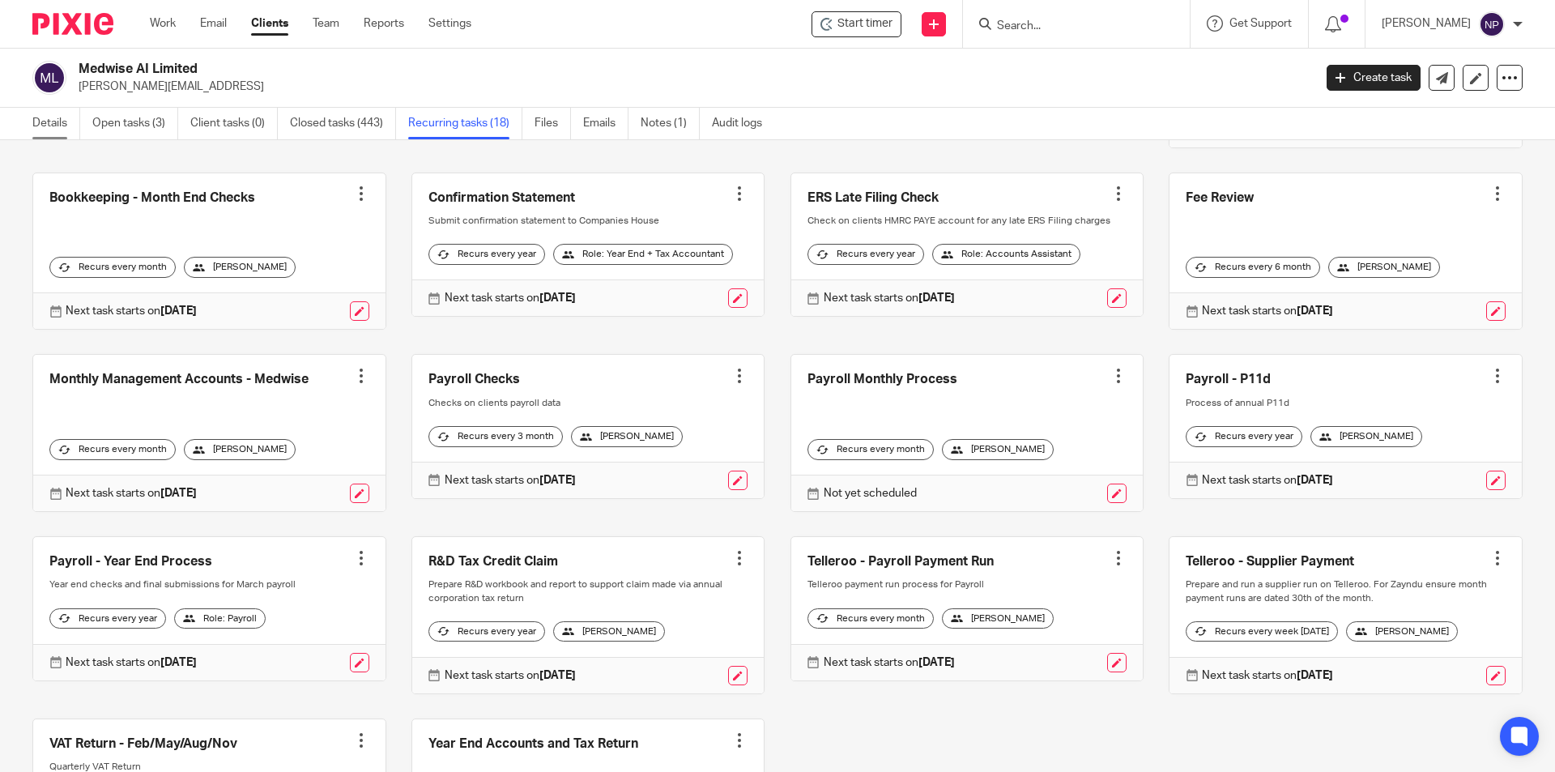
click at [60, 127] on link "Details" at bounding box center [56, 124] width 48 height 32
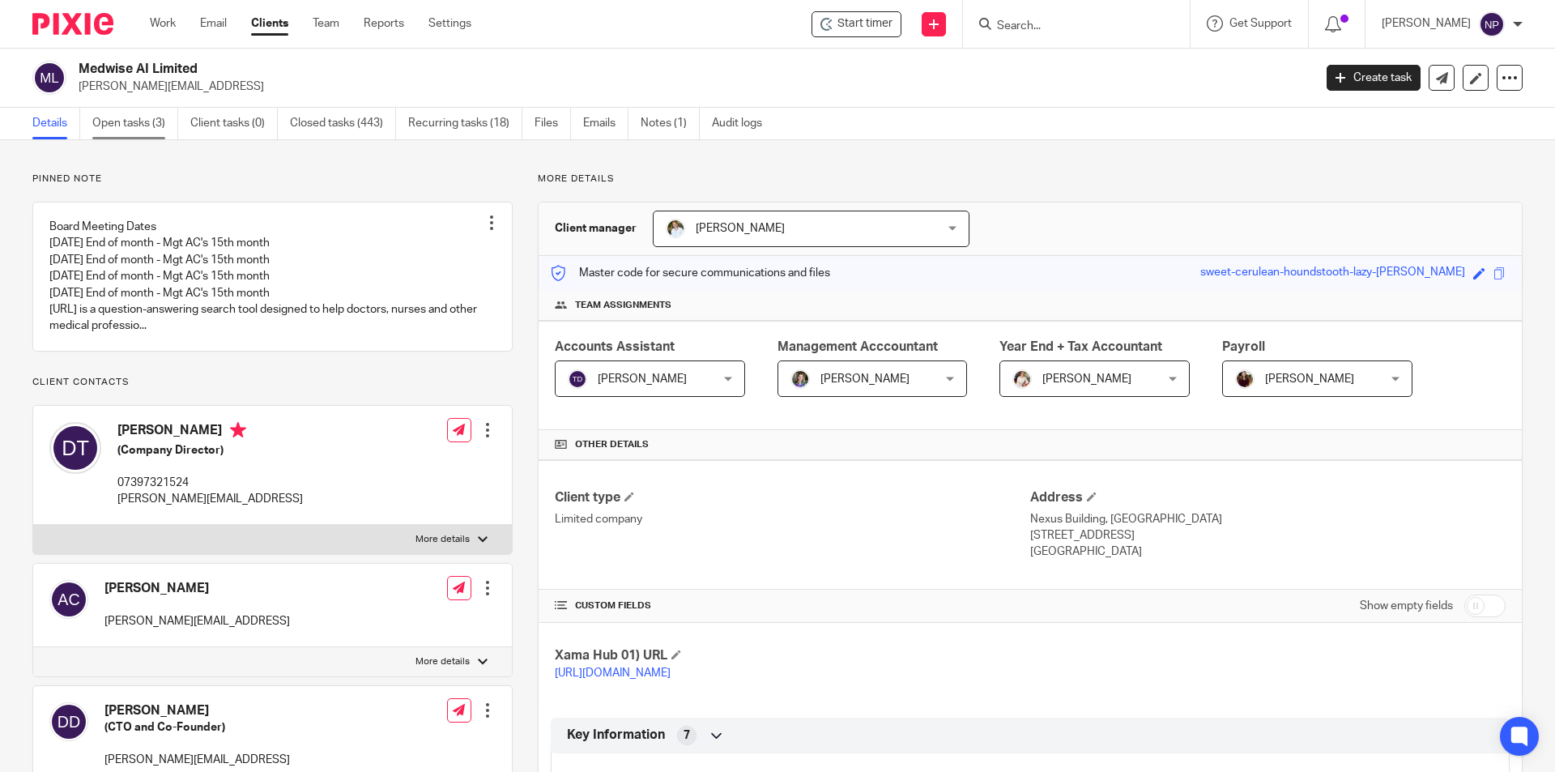
click at [126, 131] on link "Open tasks (3)" at bounding box center [135, 124] width 86 height 32
click at [492, 129] on link "Recurring tasks (18)" at bounding box center [465, 124] width 114 height 32
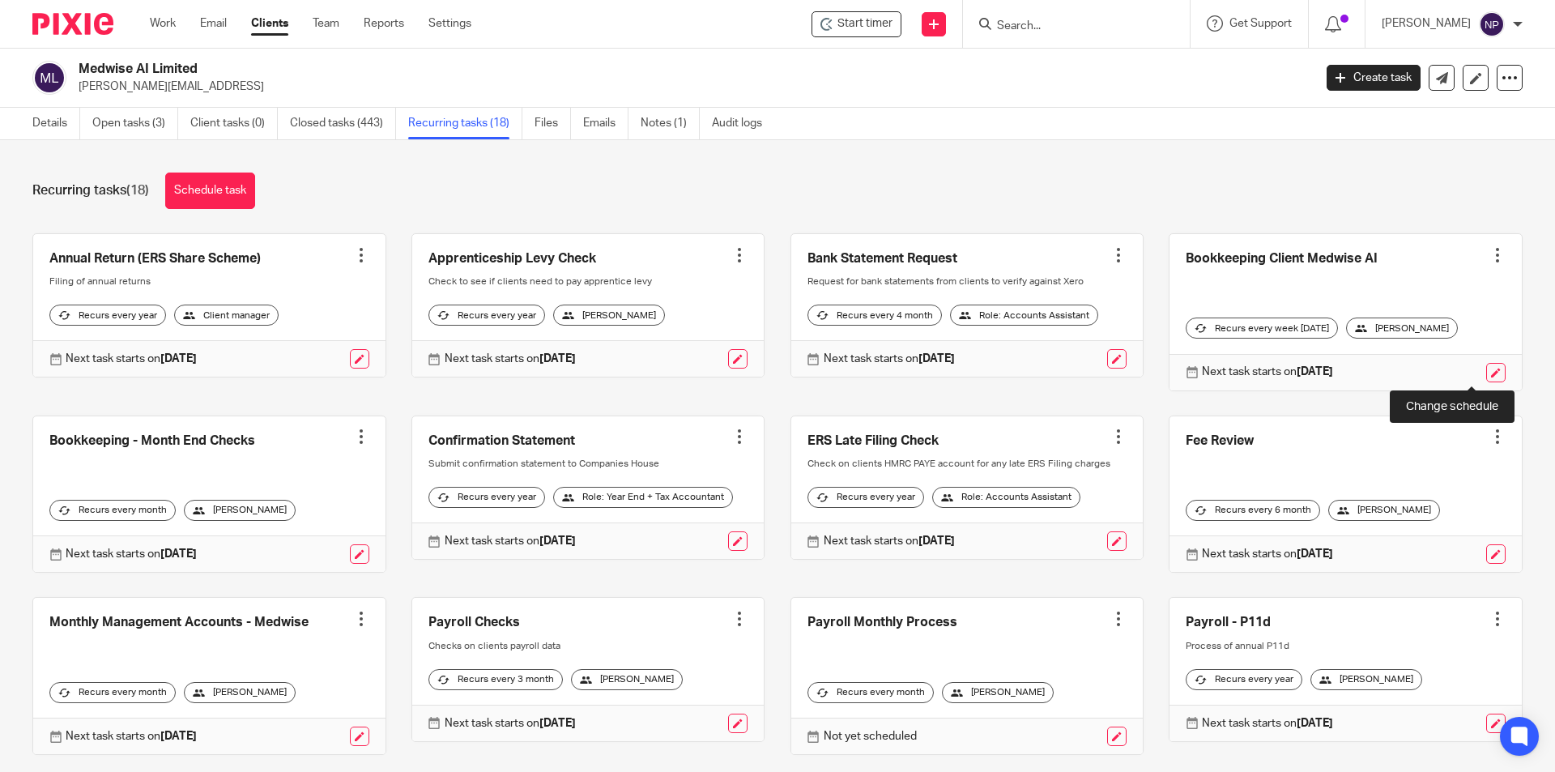
click at [1486, 373] on link at bounding box center [1495, 372] width 19 height 19
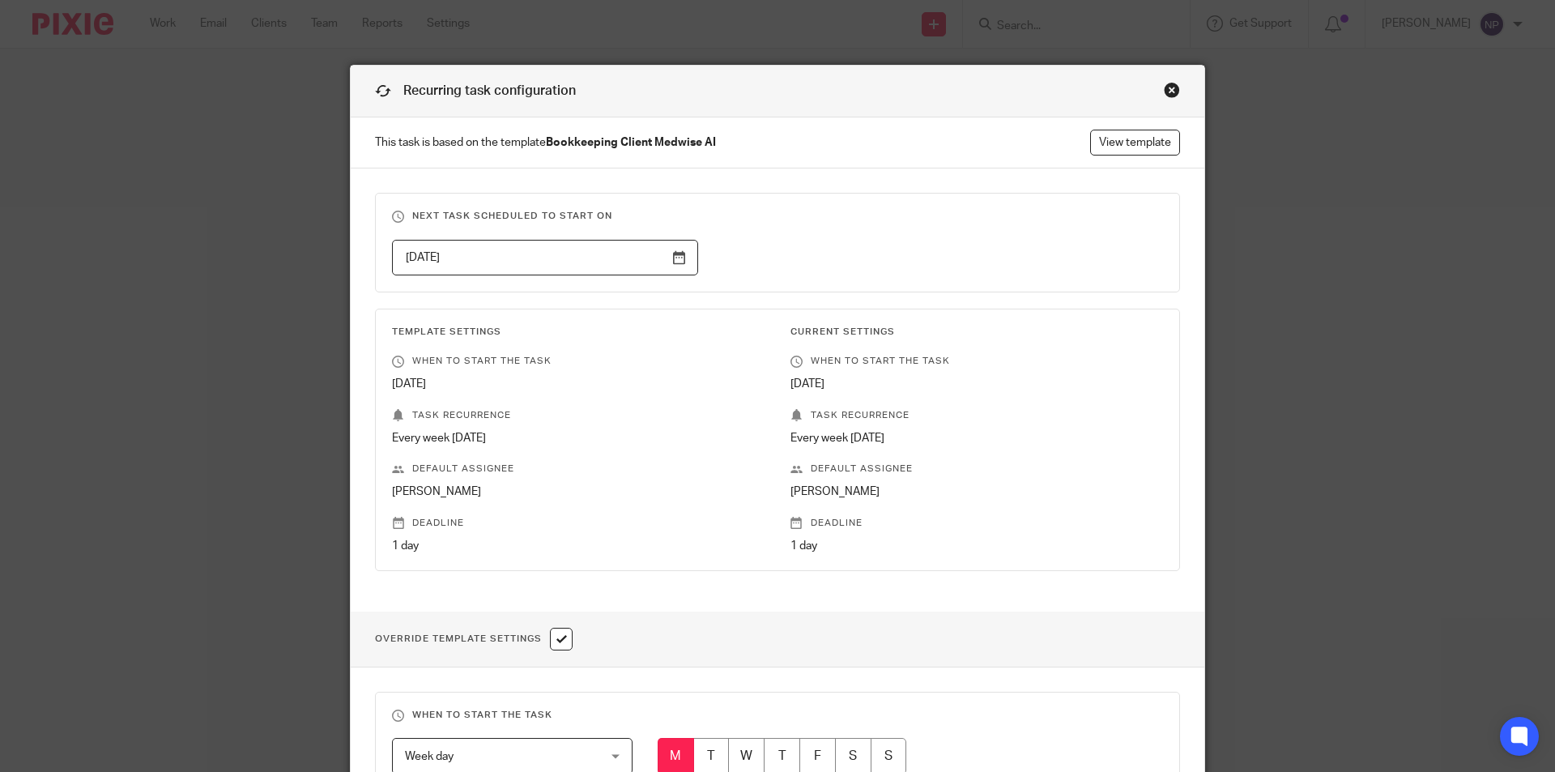
click at [1170, 96] on div "Close this dialog window" at bounding box center [1172, 90] width 16 height 16
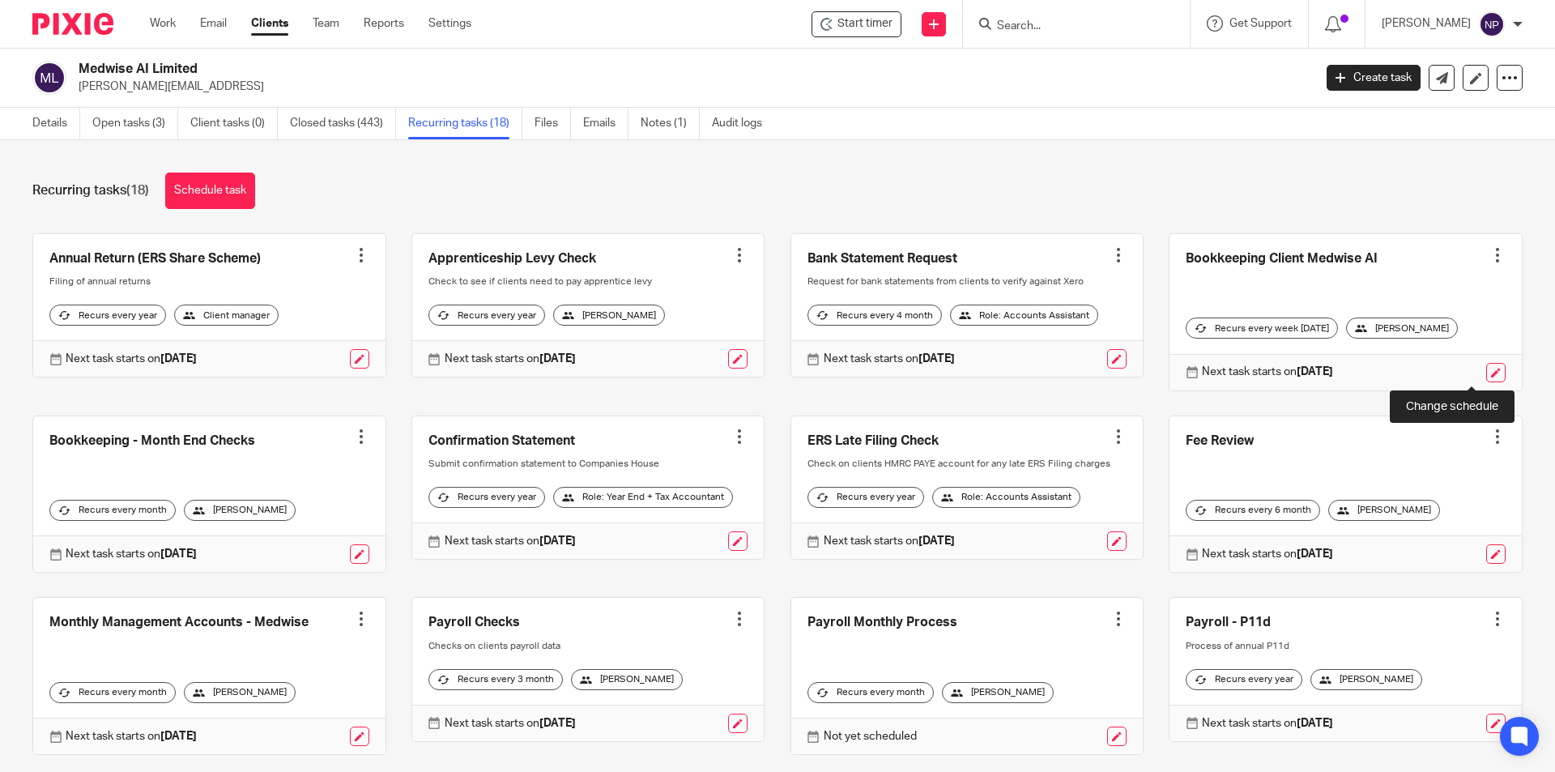
click at [1486, 372] on link at bounding box center [1495, 372] width 19 height 19
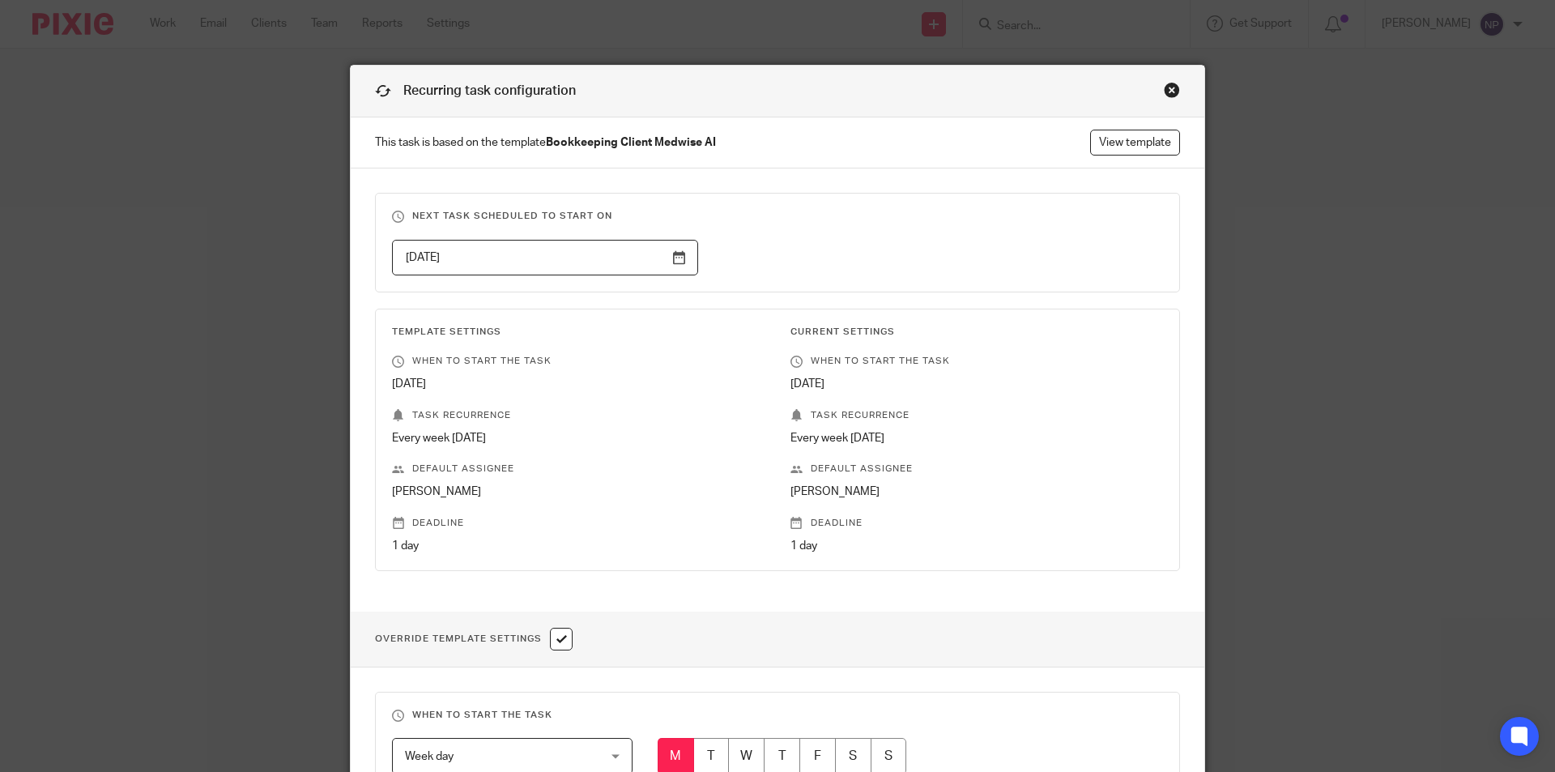
click at [1165, 94] on div "Close this dialog window" at bounding box center [1172, 90] width 16 height 16
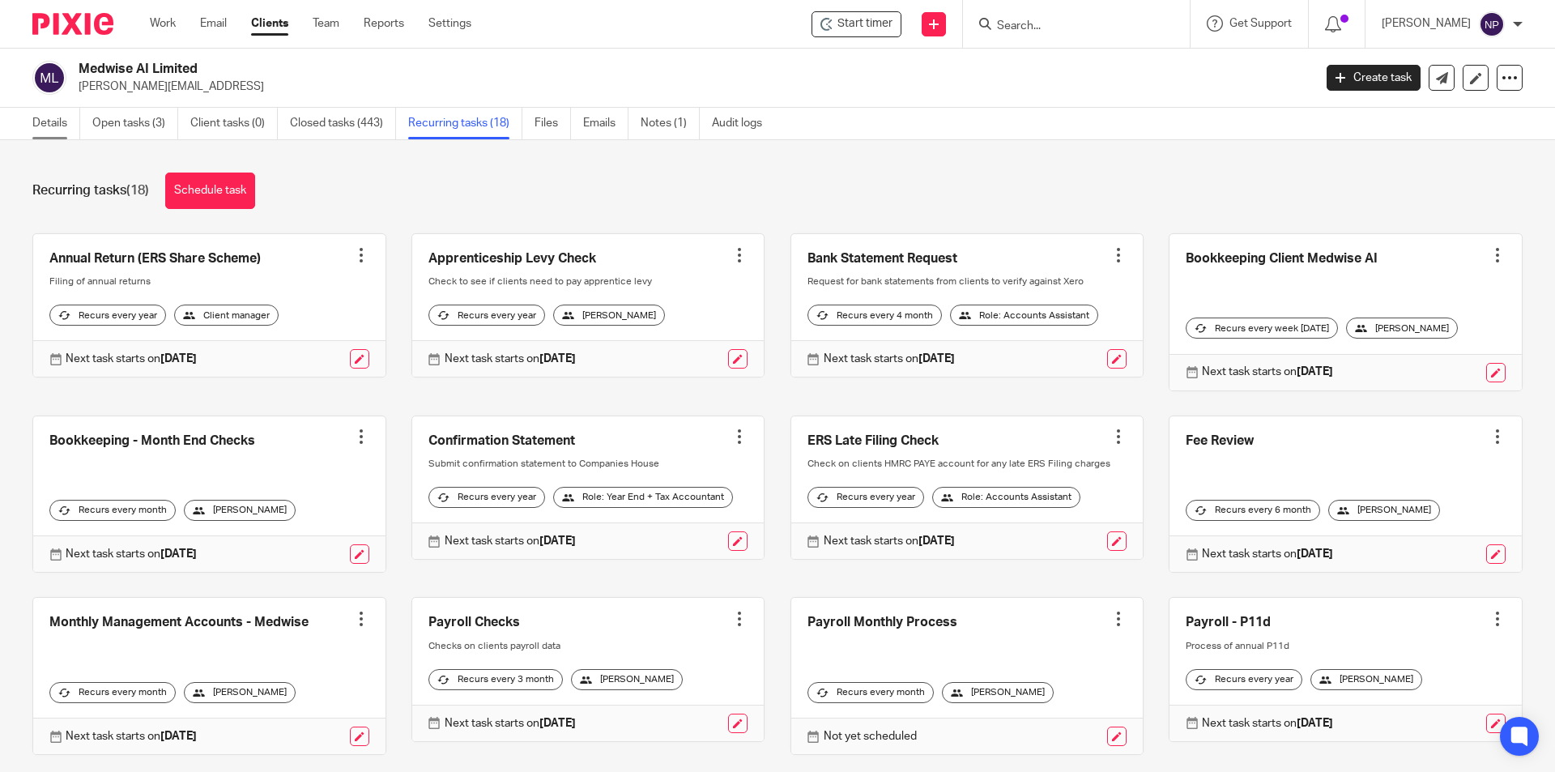
click at [71, 124] on link "Details" at bounding box center [56, 124] width 48 height 32
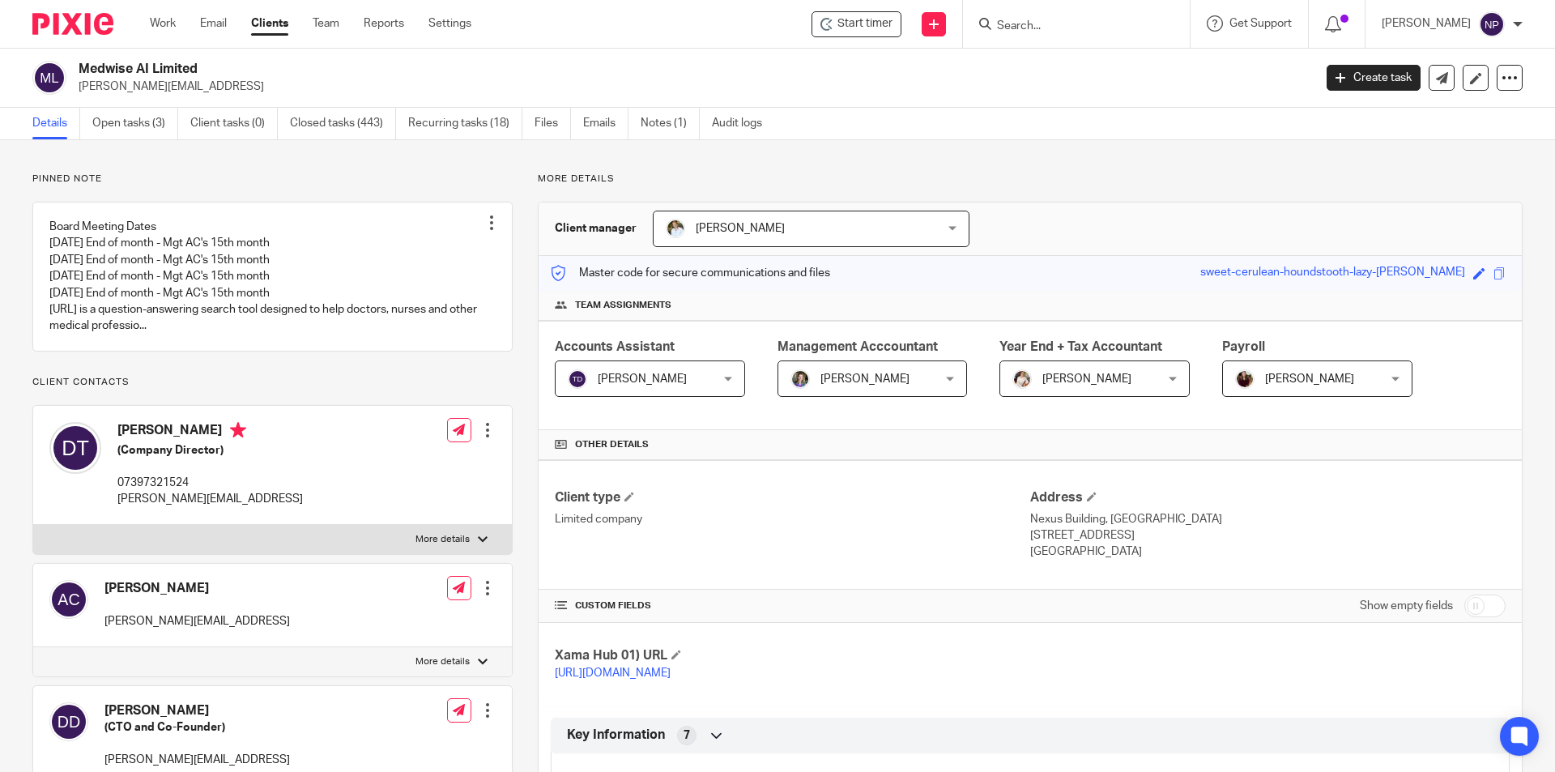
click at [1020, 24] on input "Search" at bounding box center [1068, 26] width 146 height 15
type input "EVO"
click at [1047, 73] on link at bounding box center [1133, 69] width 282 height 37
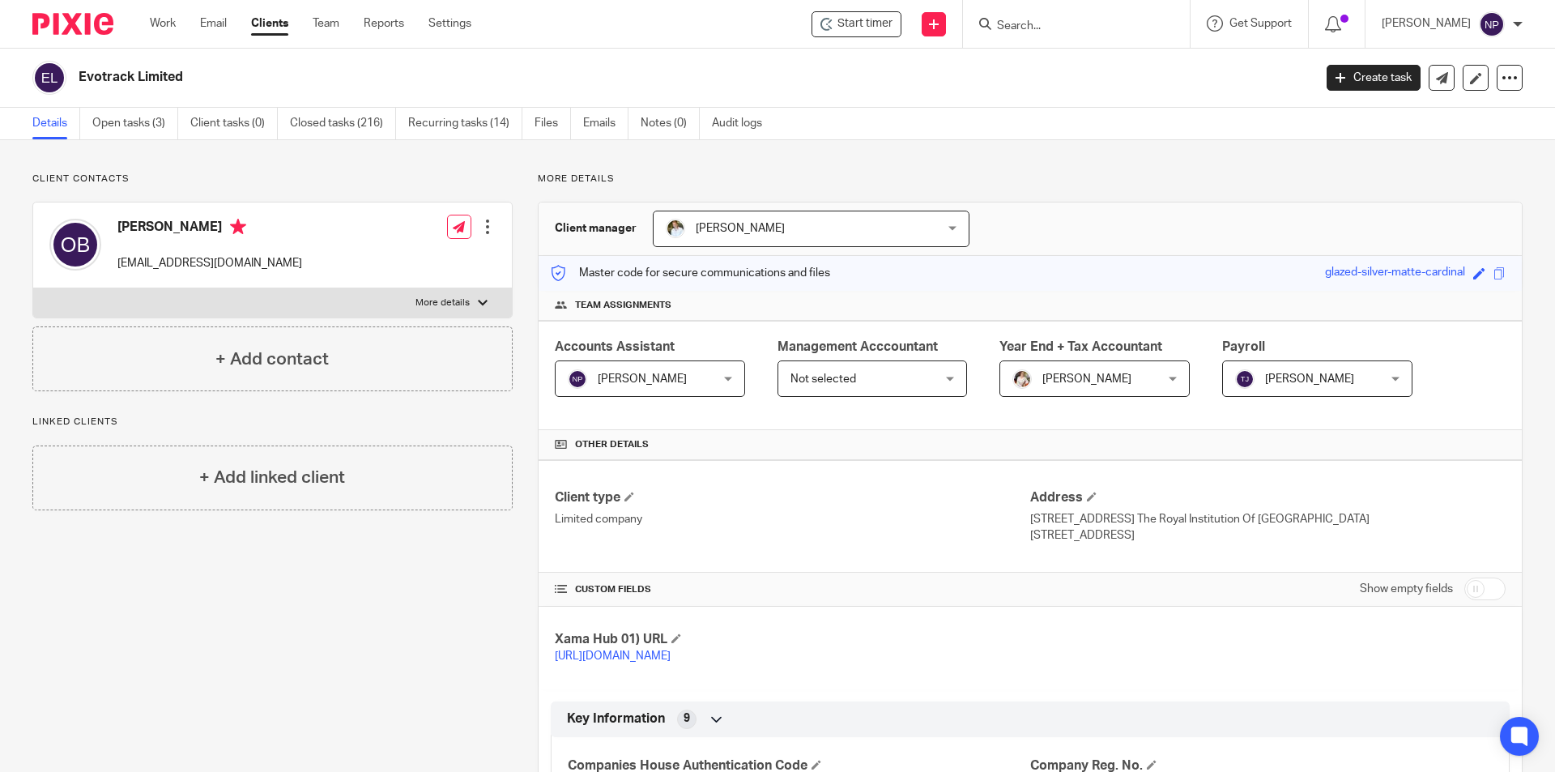
click at [636, 364] on span "[PERSON_NAME]" at bounding box center [638, 378] width 141 height 34
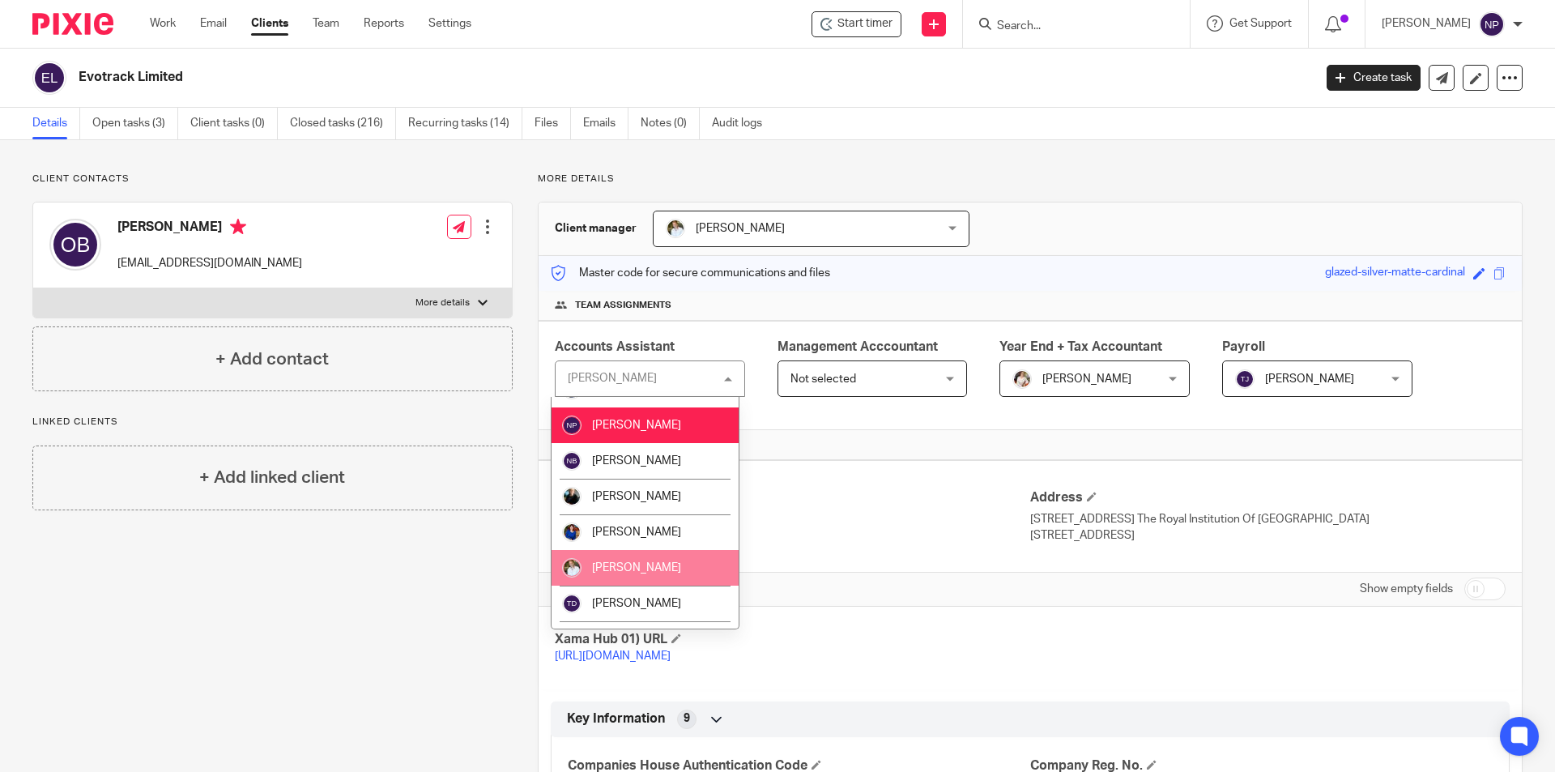
scroll to position [550, 0]
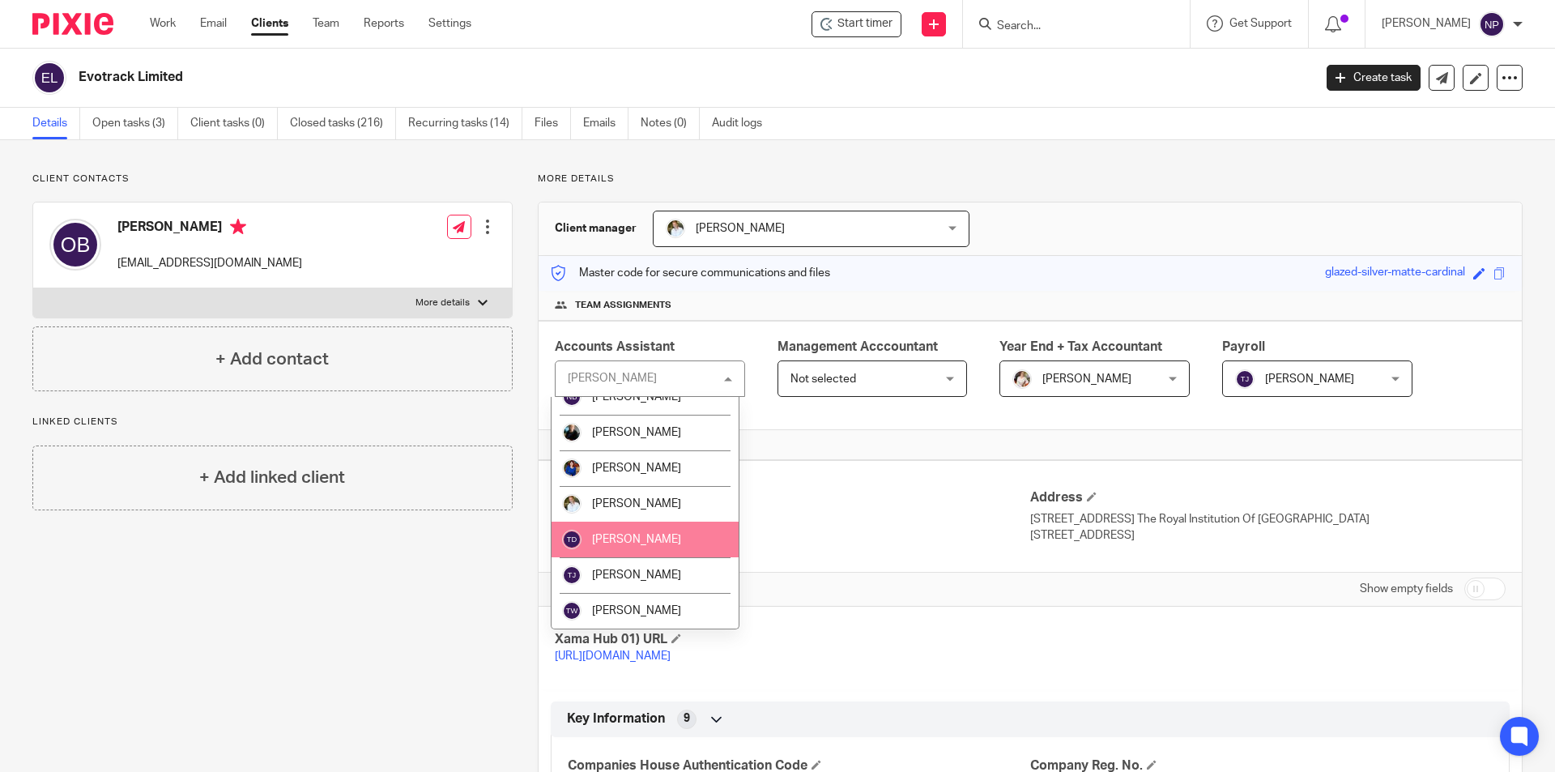
click at [644, 535] on span "[PERSON_NAME]" at bounding box center [636, 539] width 89 height 11
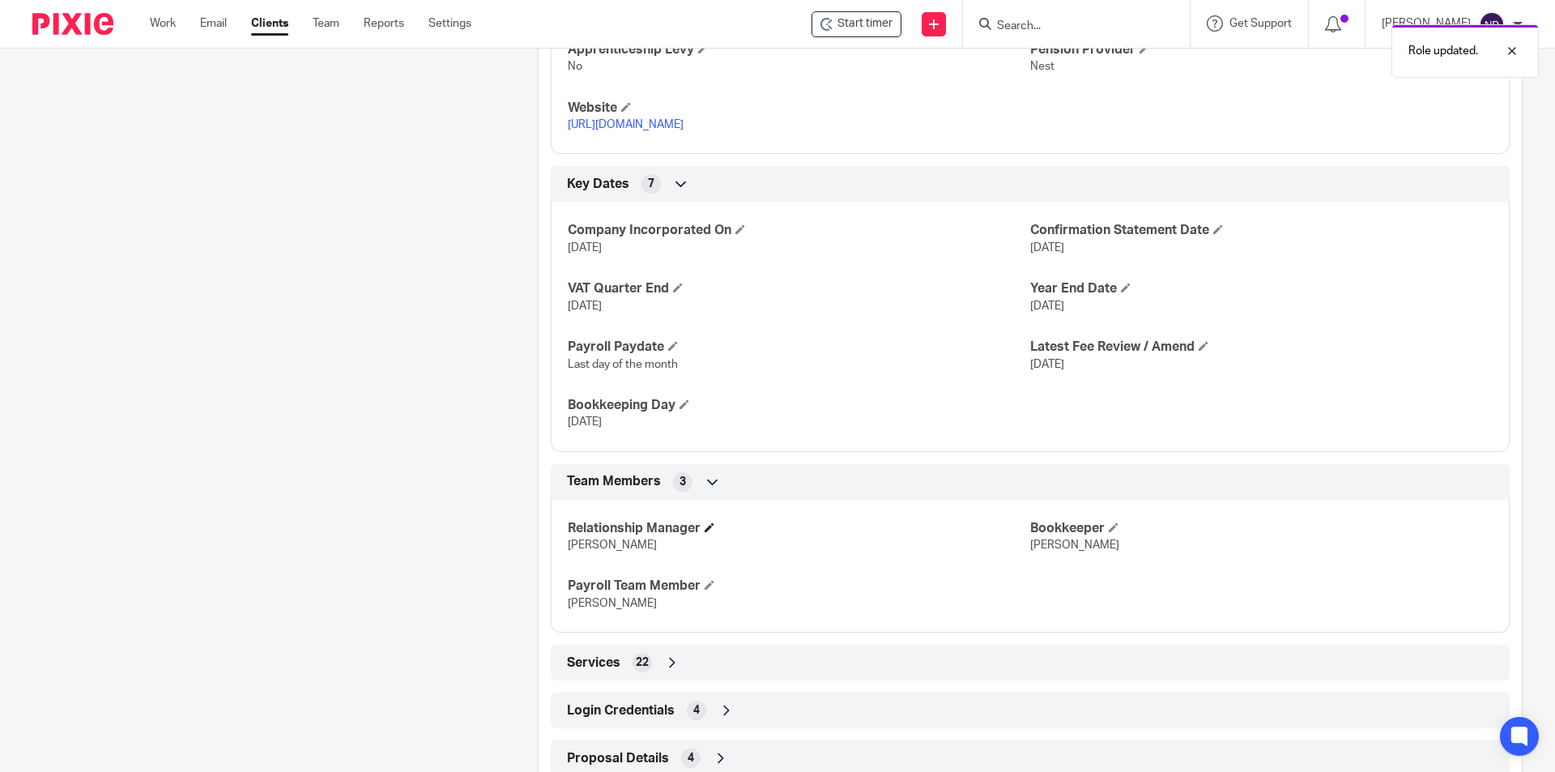
scroll to position [940, 0]
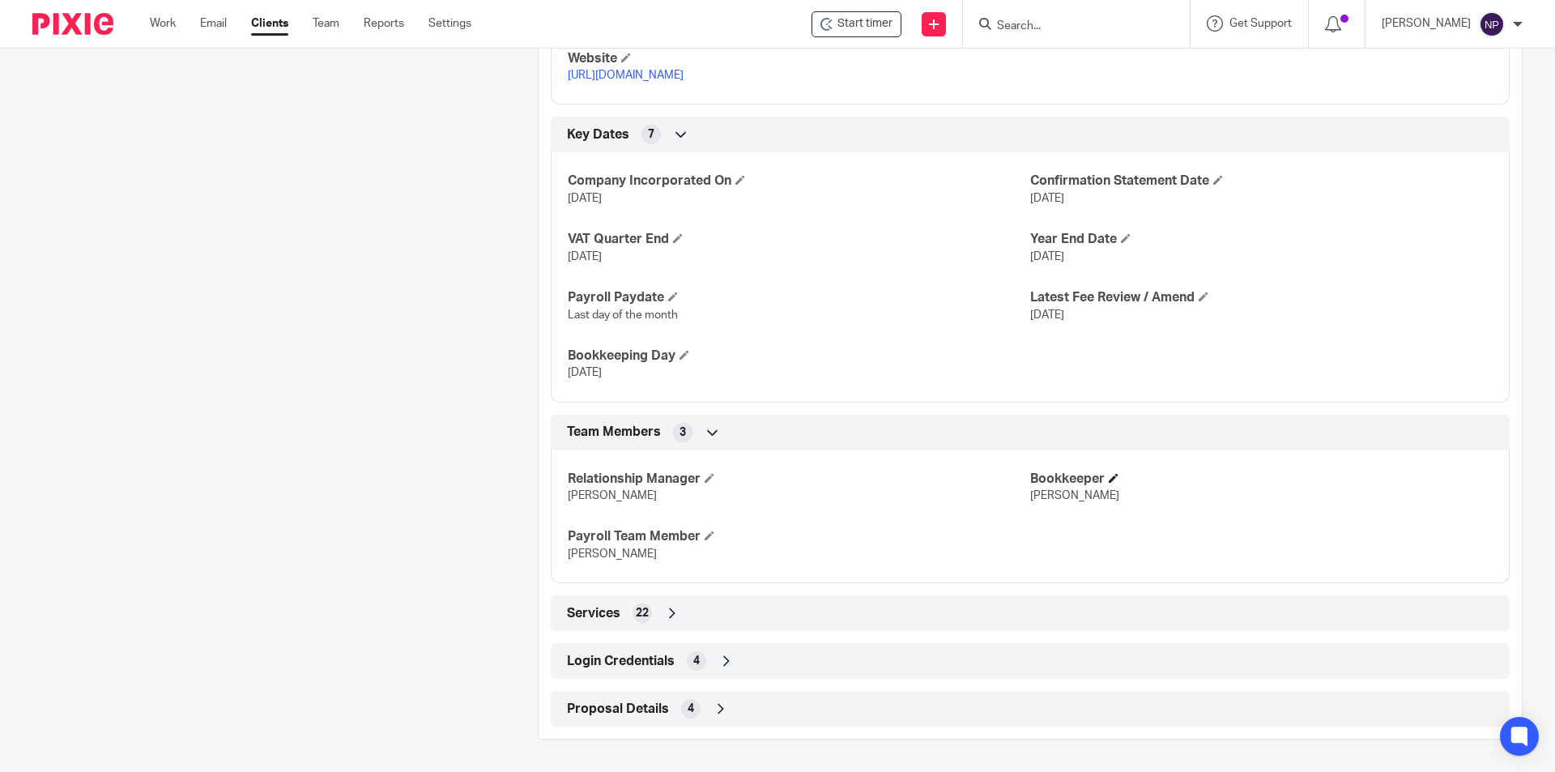
click at [1109, 485] on h4 "Bookkeeper" at bounding box center [1261, 479] width 462 height 17
click at [1110, 483] on h4 "Bookkeeper" at bounding box center [1261, 479] width 462 height 17
click at [1110, 480] on span at bounding box center [1114, 478] width 10 height 10
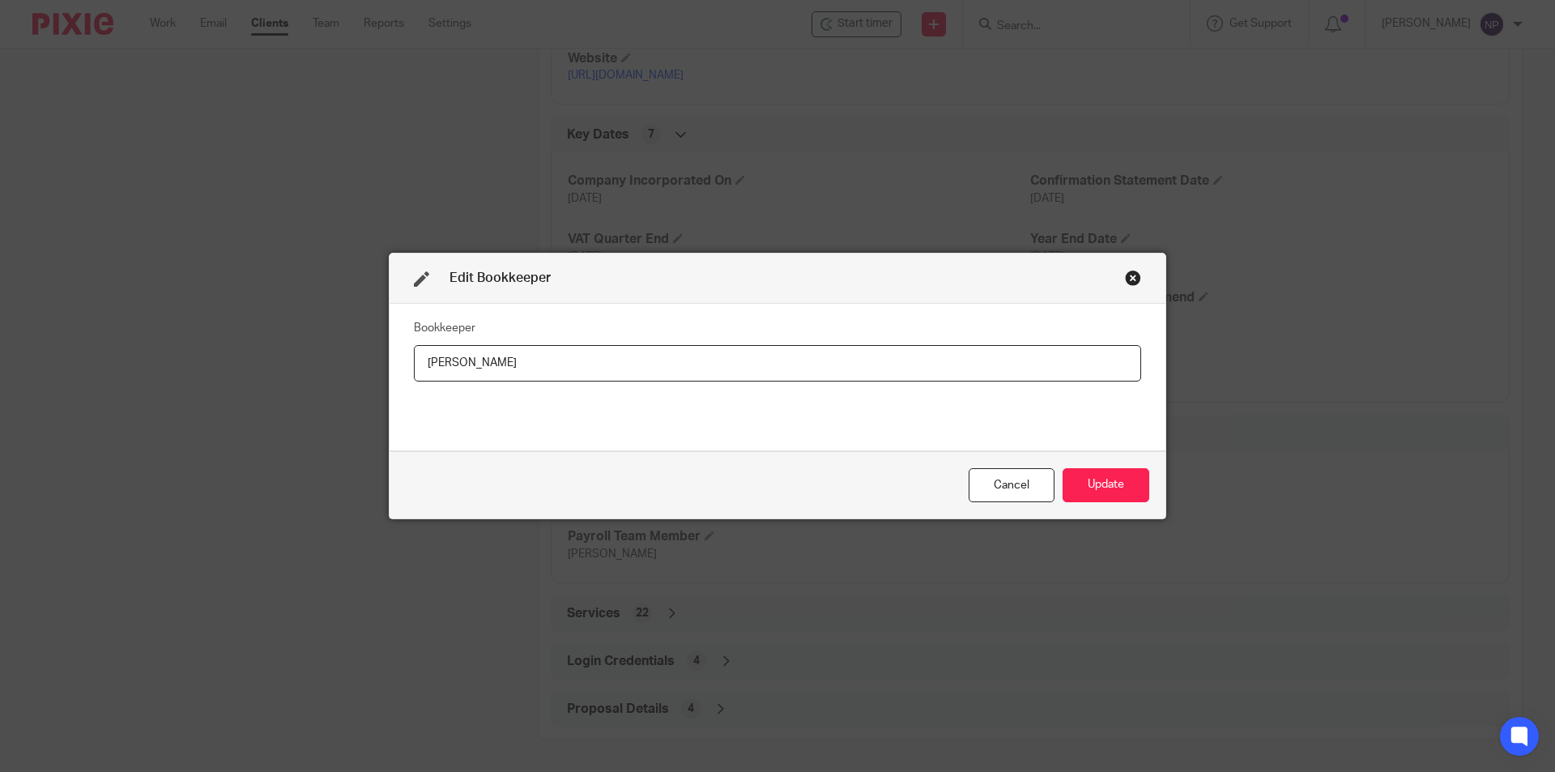
drag, startPoint x: 531, startPoint y: 364, endPoint x: 339, endPoint y: 364, distance: 192.0
click at [339, 364] on div "Edit Bookkeeper Bookkeeper [PERSON_NAME] Update" at bounding box center [777, 386] width 1555 height 772
type input "[PERSON_NAME]"
click at [1124, 492] on button "Update" at bounding box center [1106, 485] width 87 height 35
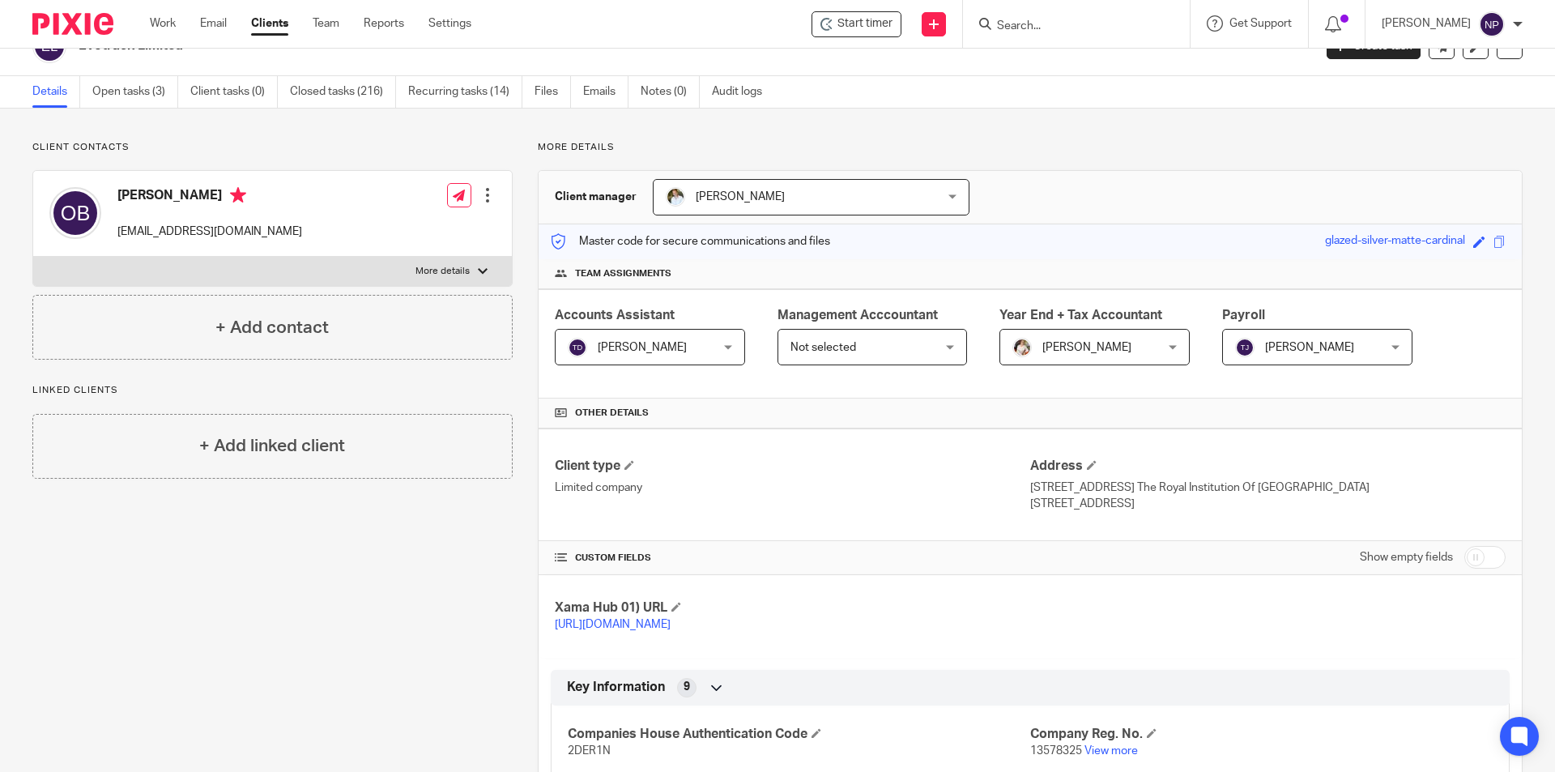
scroll to position [0, 0]
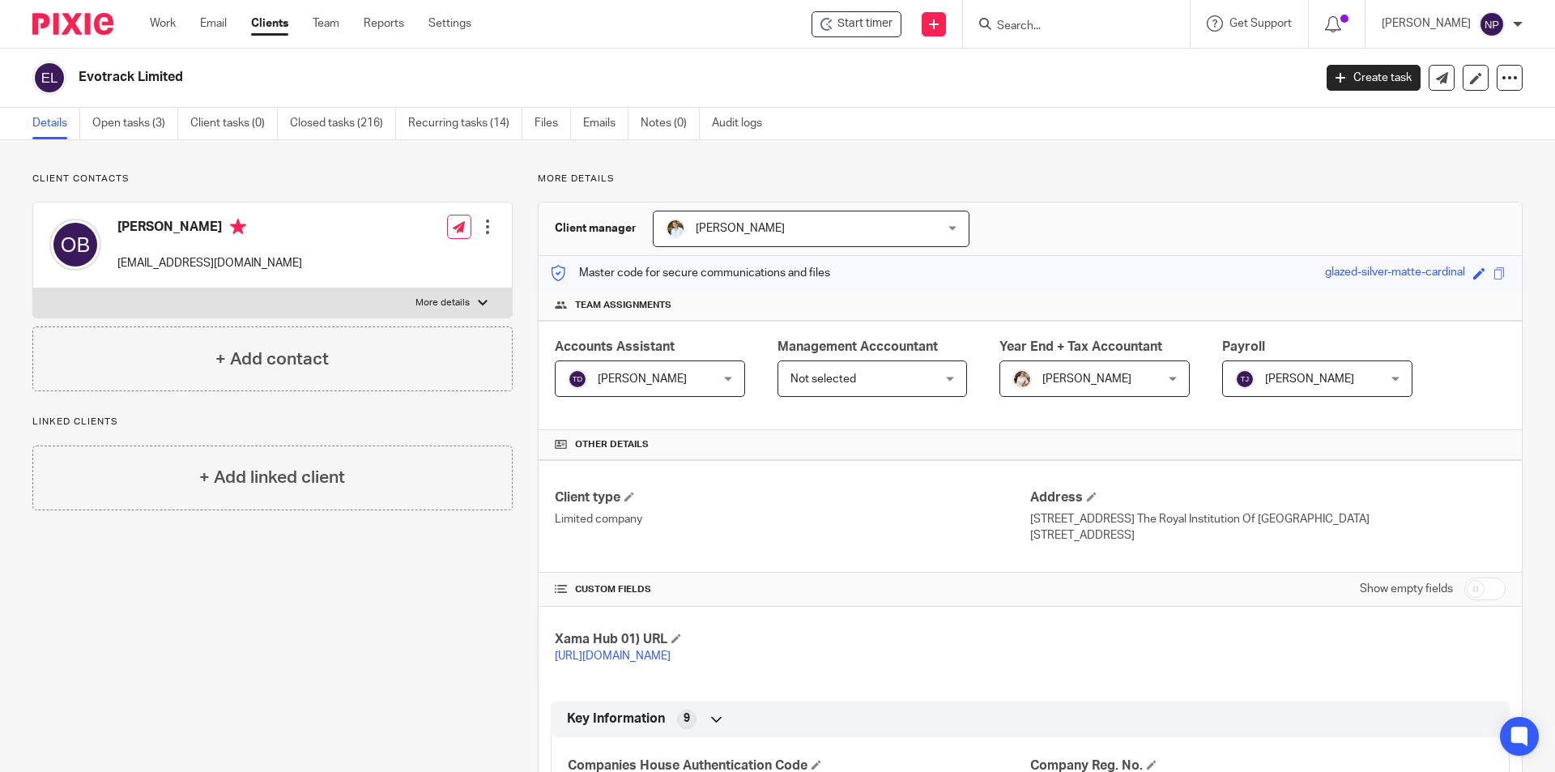
click at [1085, 26] on input "Search" at bounding box center [1068, 26] width 146 height 15
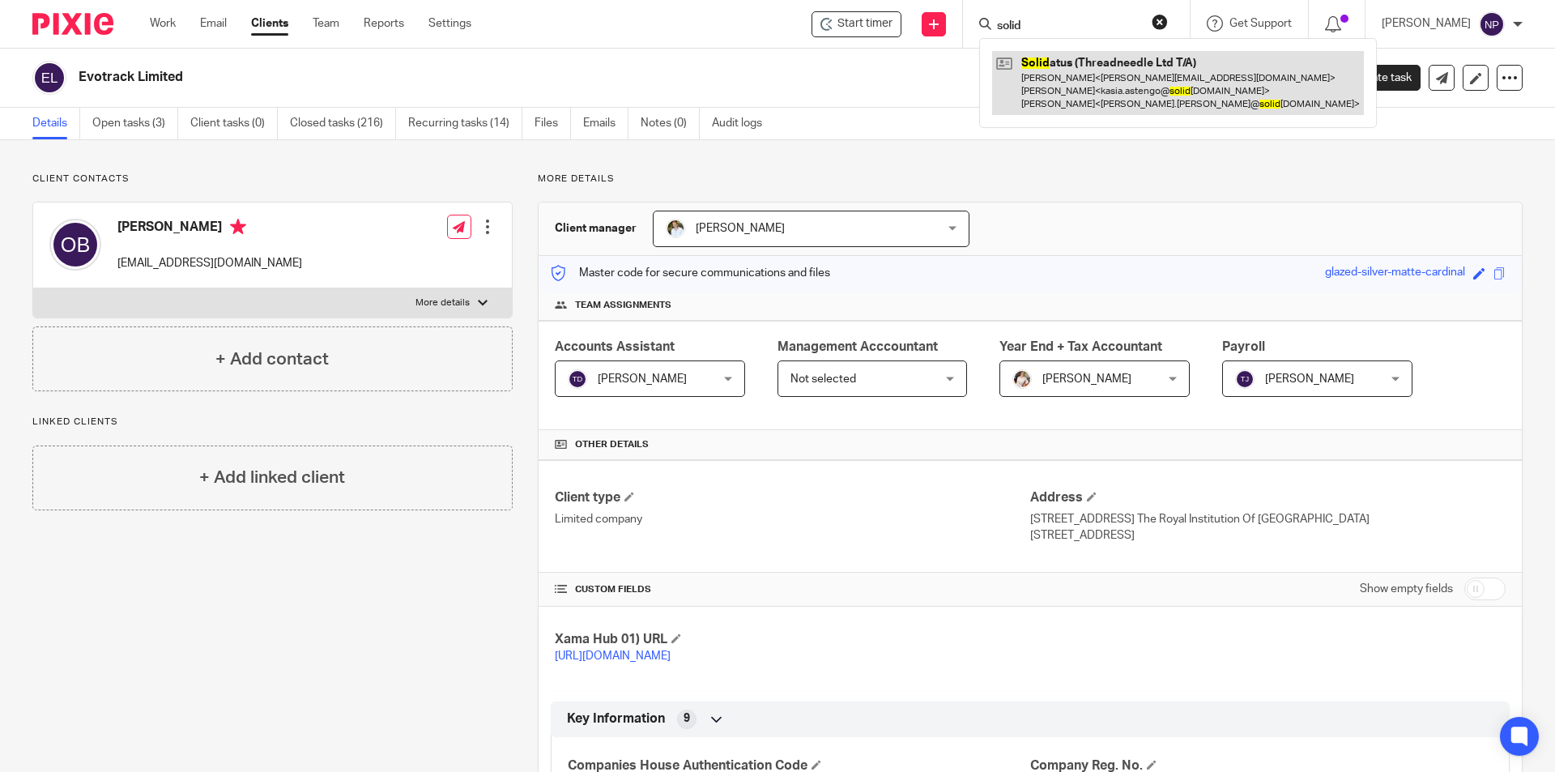
type input "solid"
click at [1105, 88] on link at bounding box center [1178, 83] width 372 height 64
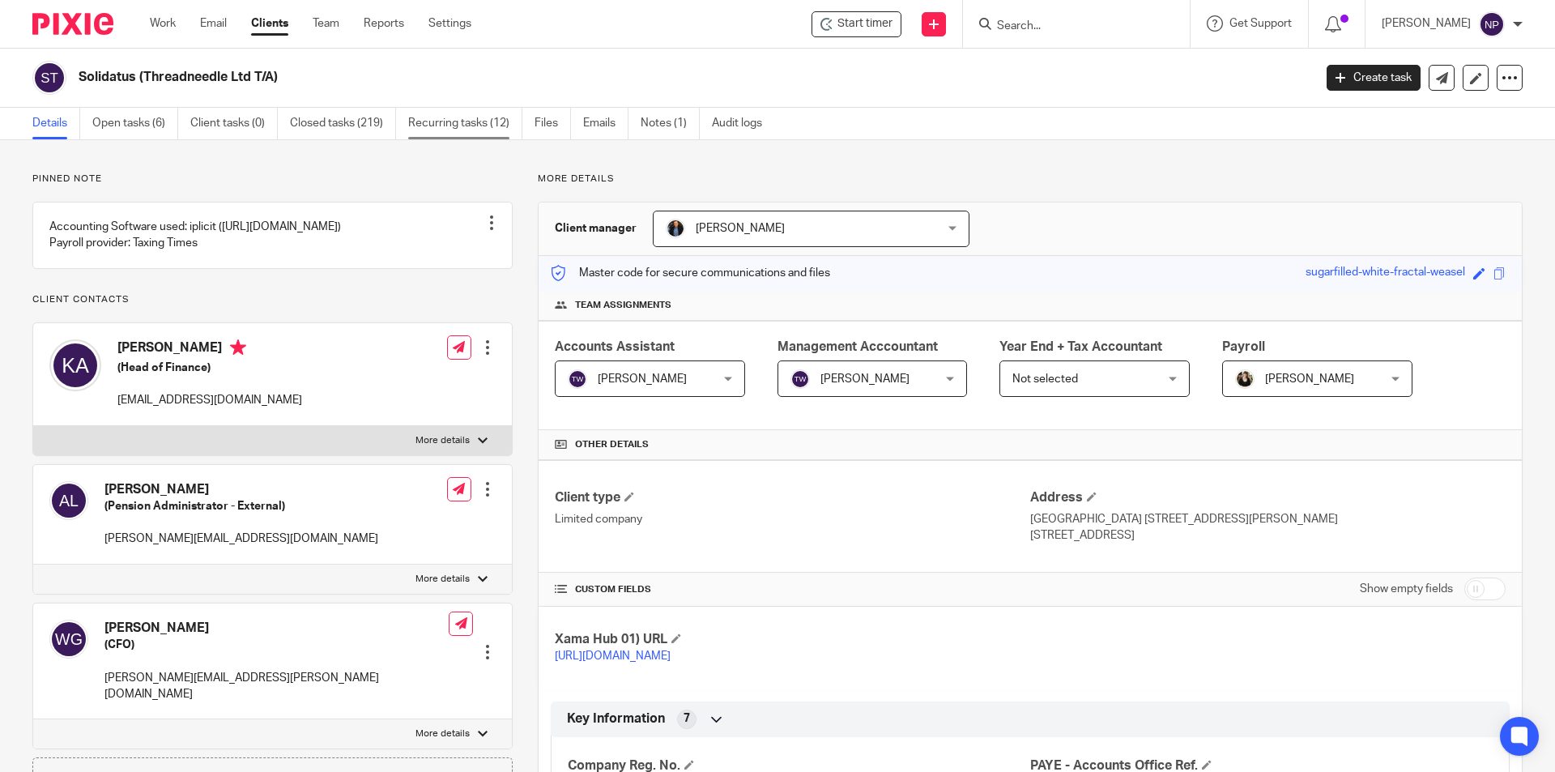
click at [446, 120] on link "Recurring tasks (12)" at bounding box center [465, 124] width 114 height 32
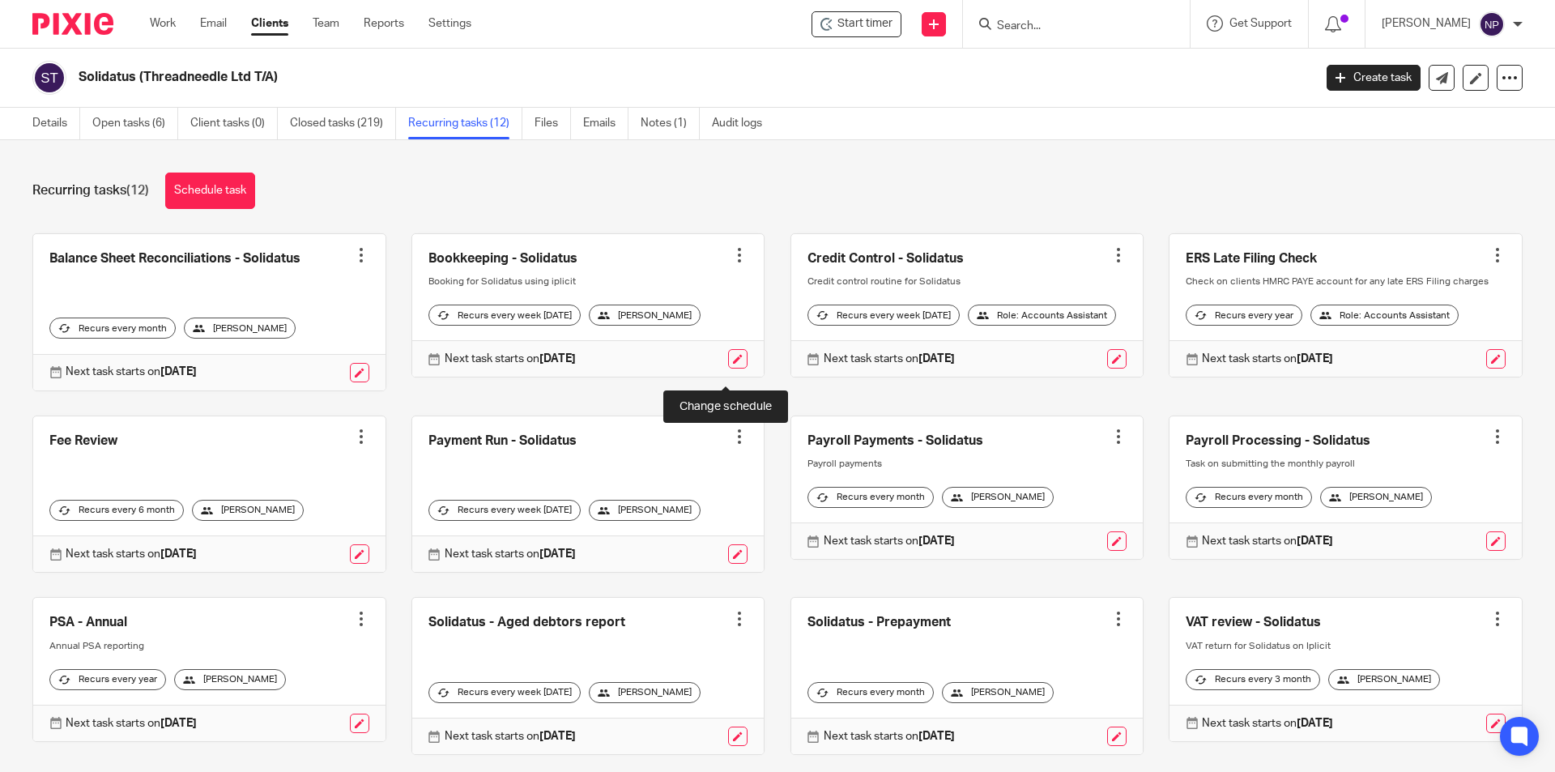
click at [734, 369] on link at bounding box center [737, 358] width 19 height 19
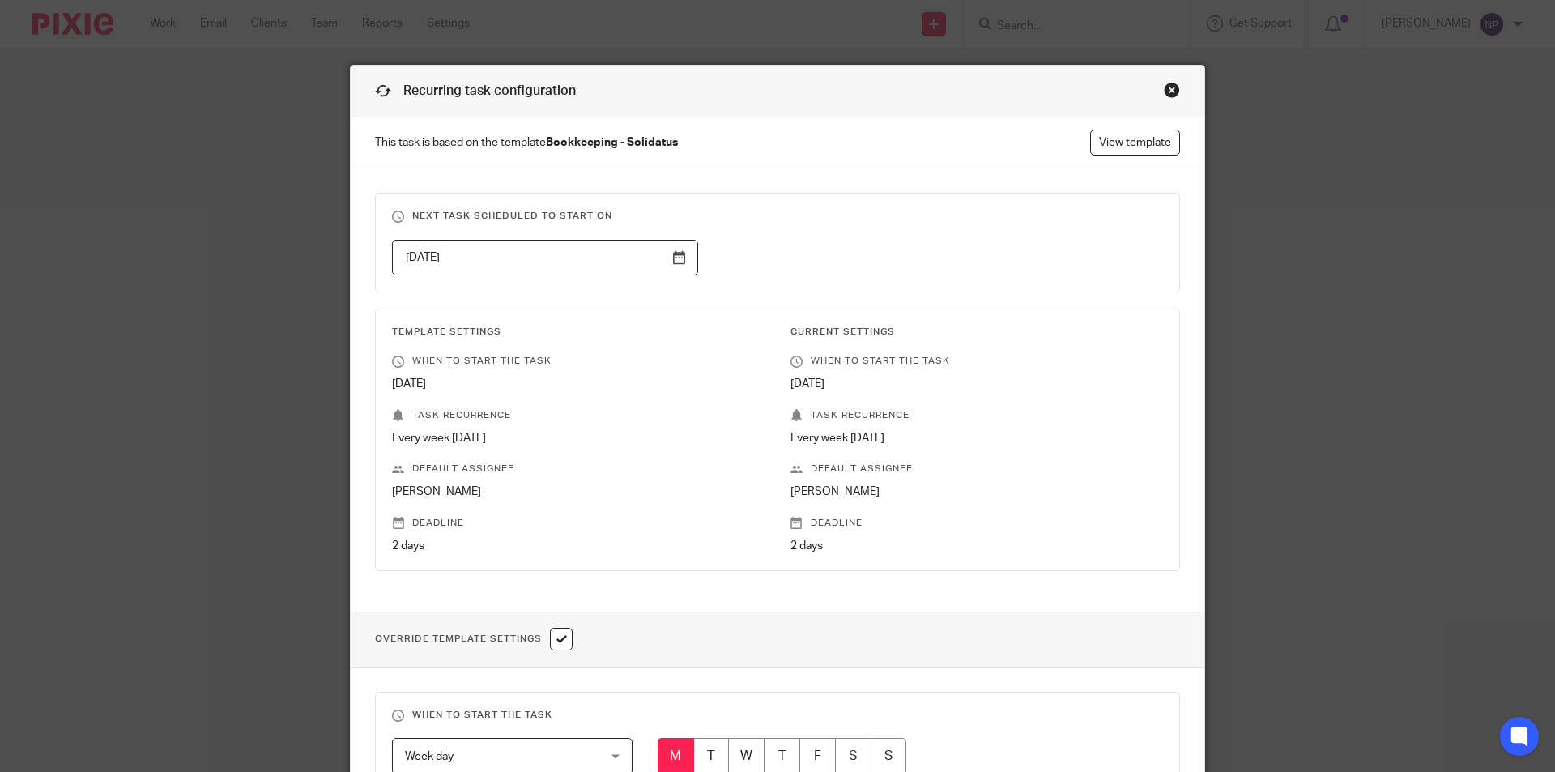
click at [1164, 90] on div "Close this dialog window" at bounding box center [1172, 90] width 16 height 16
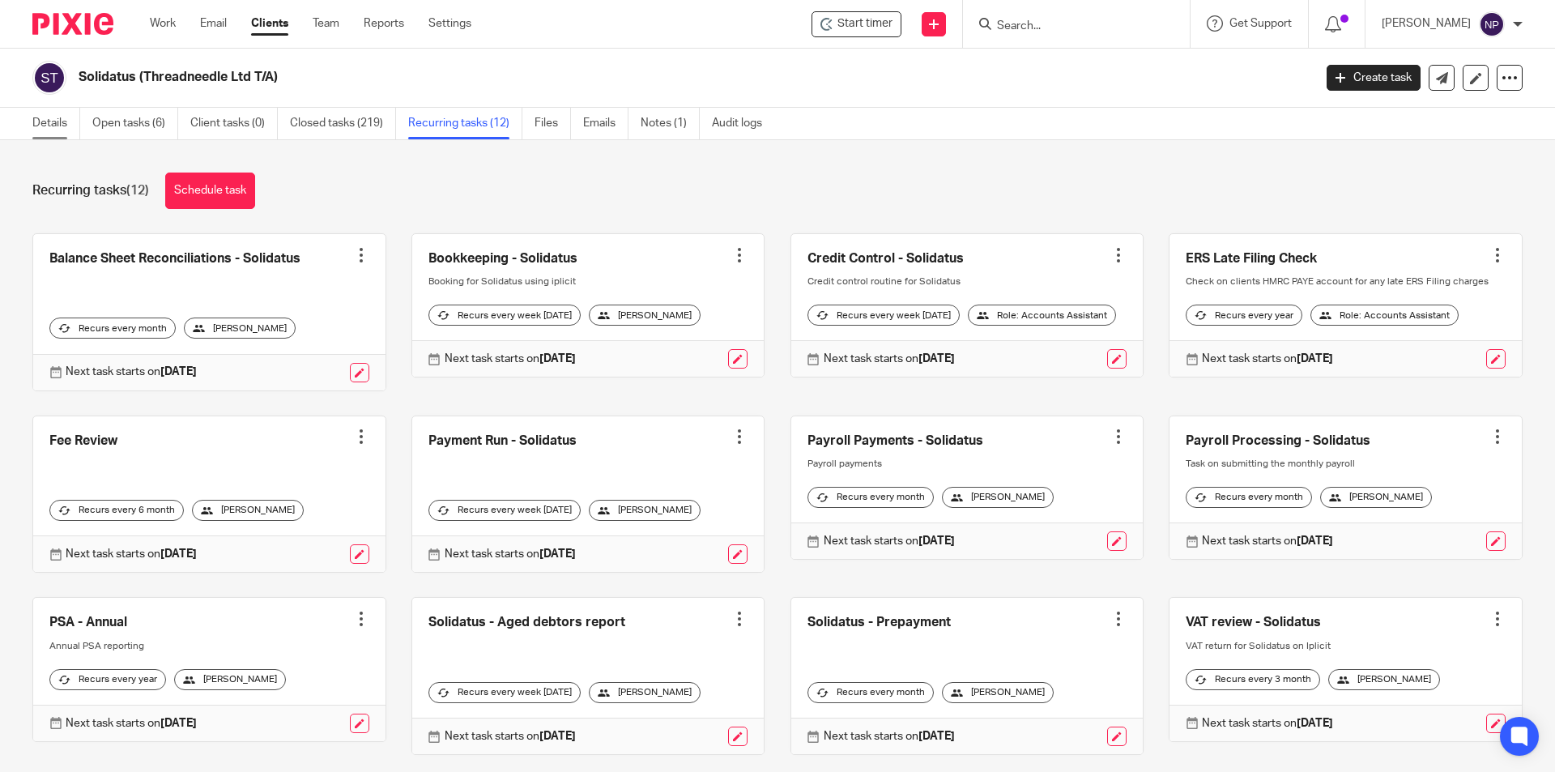
click at [57, 116] on link "Details" at bounding box center [56, 124] width 48 height 32
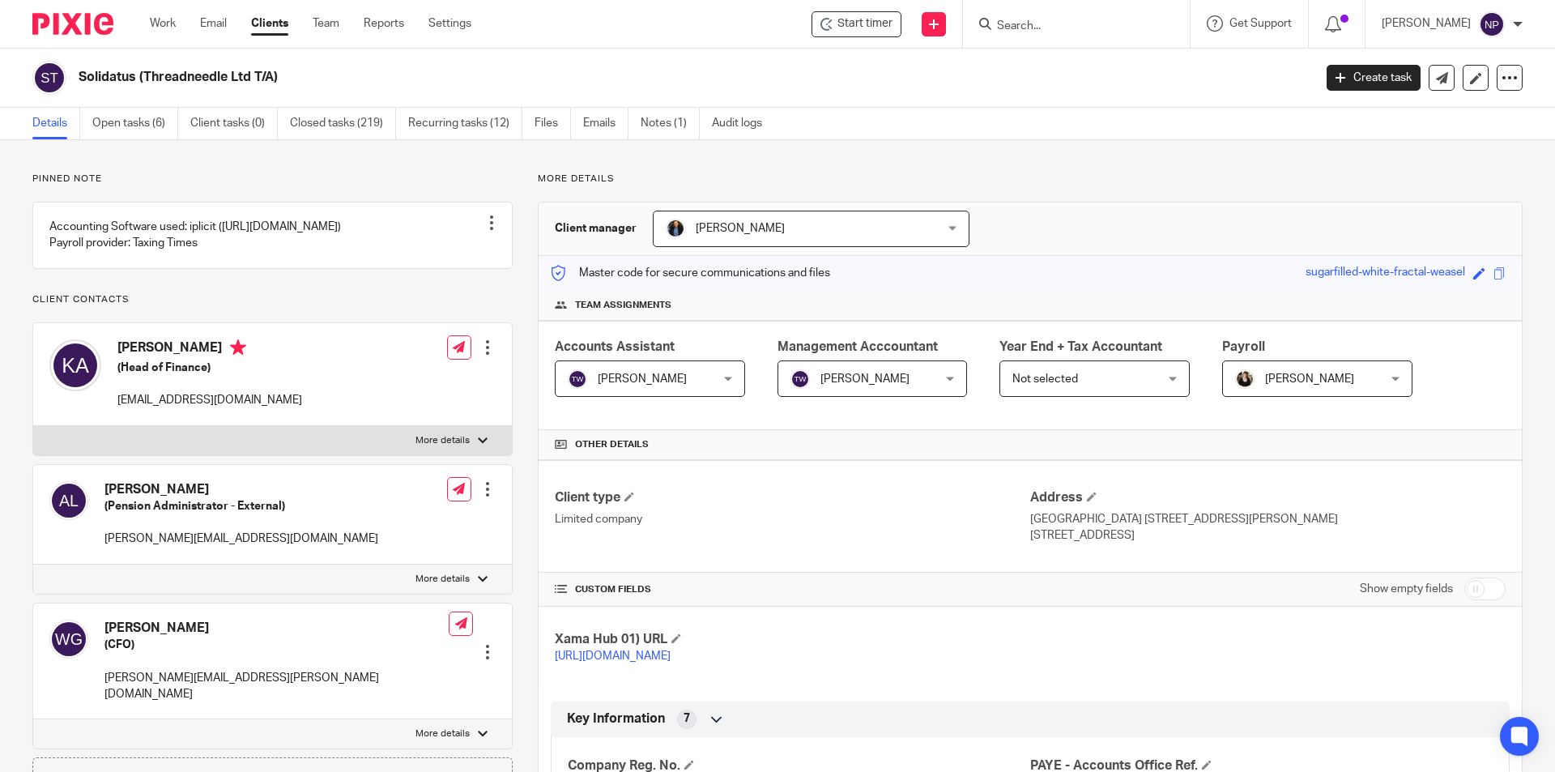
click at [1070, 29] on input "Search" at bounding box center [1068, 26] width 146 height 15
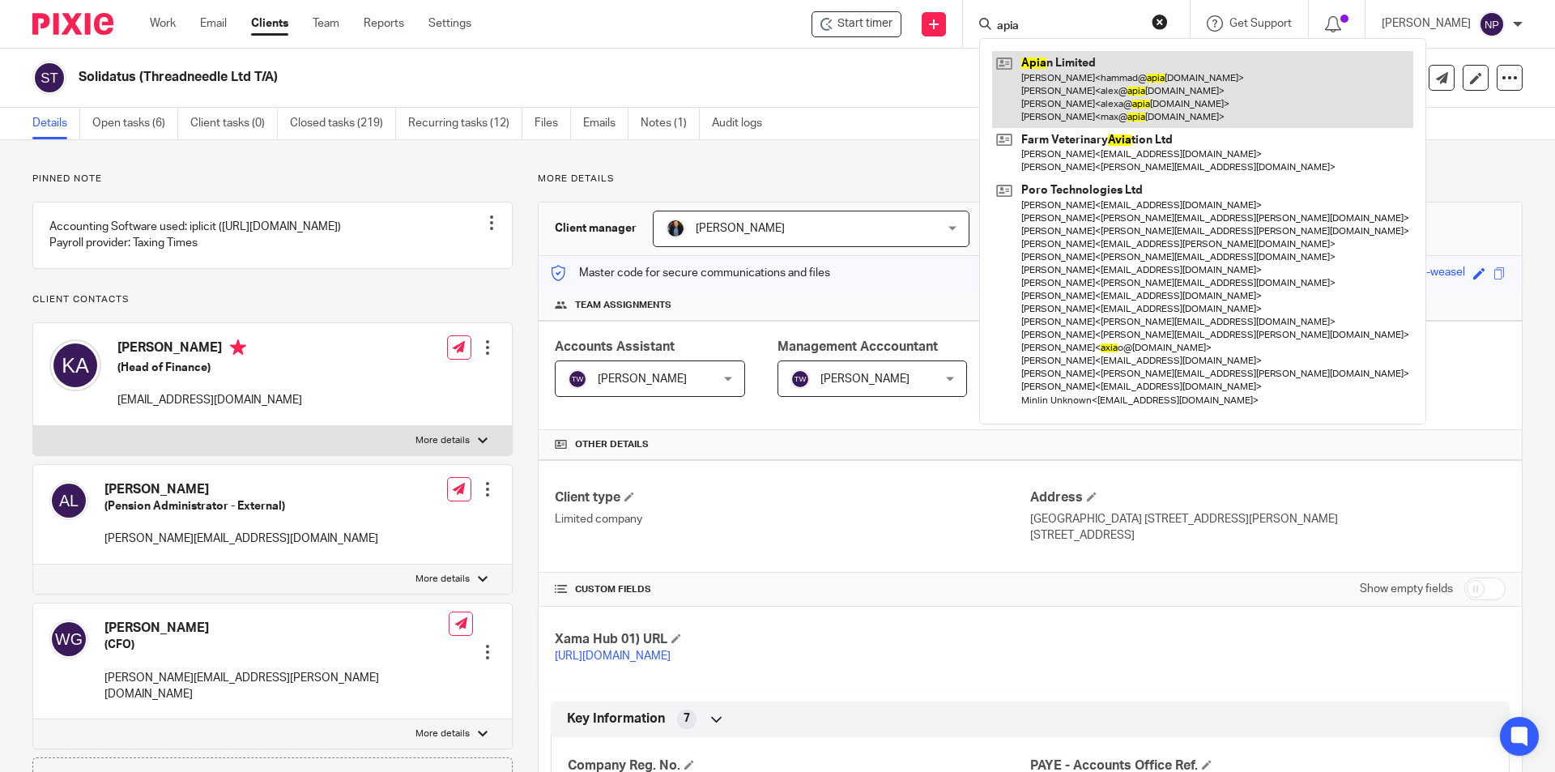
type input "apia"
click at [1064, 70] on link at bounding box center [1202, 89] width 421 height 77
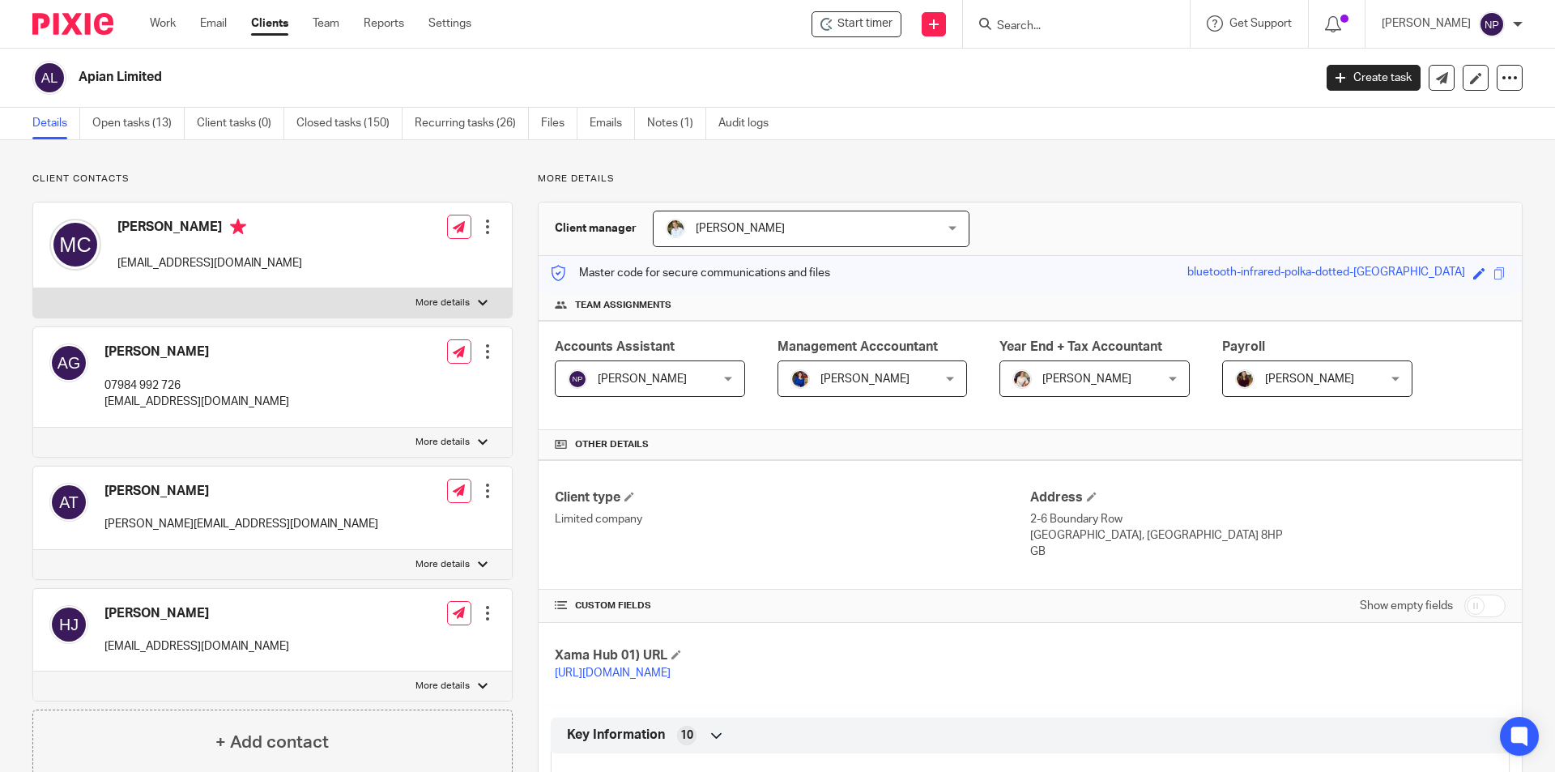
click at [690, 398] on div "Accounts Assistant [PERSON_NAME] [PERSON_NAME] Not selected [PERSON_NAME] [PERS…" at bounding box center [1030, 375] width 983 height 109
click at [690, 383] on span "[PERSON_NAME]" at bounding box center [638, 378] width 141 height 34
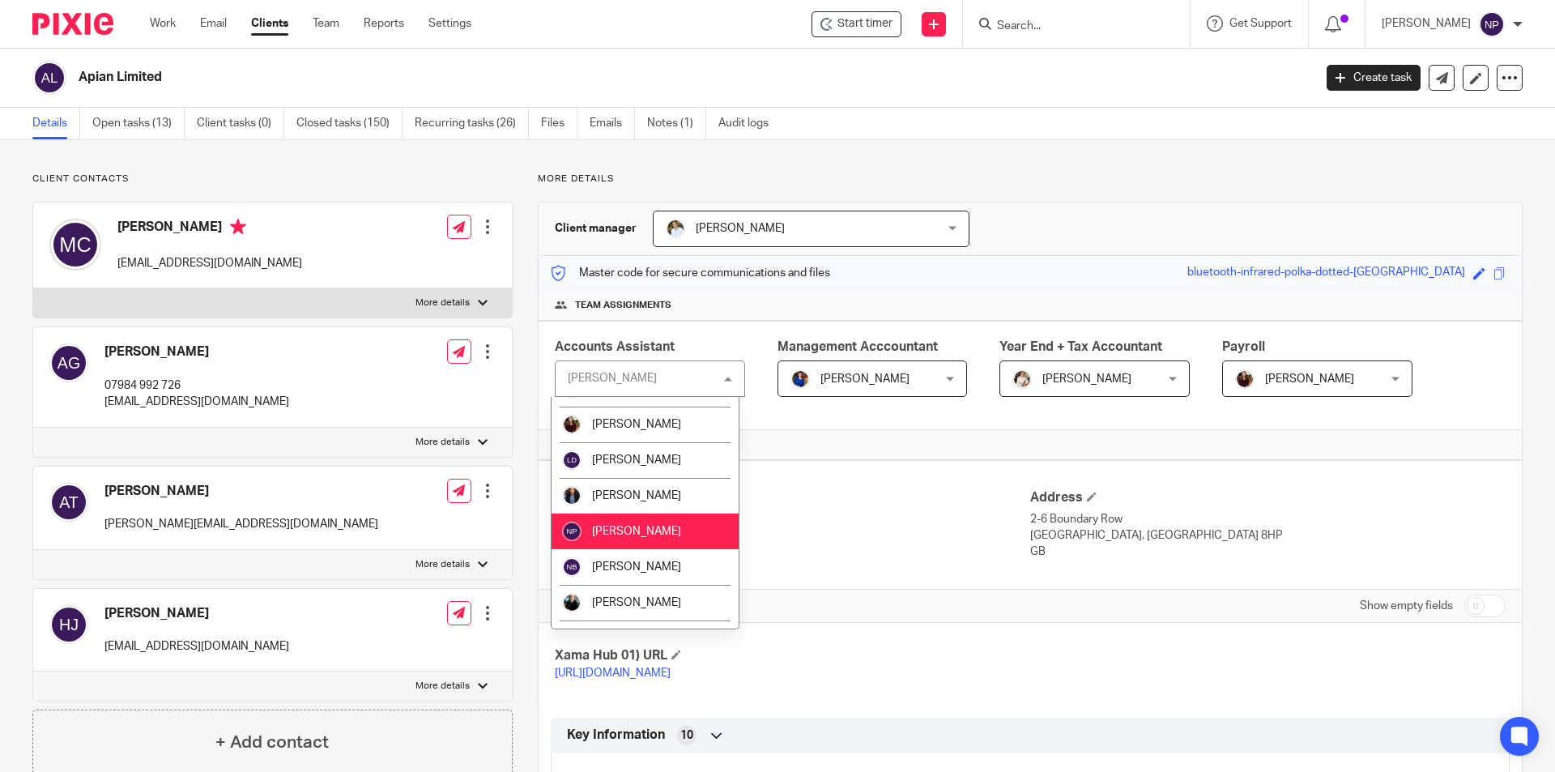
scroll to position [550, 0]
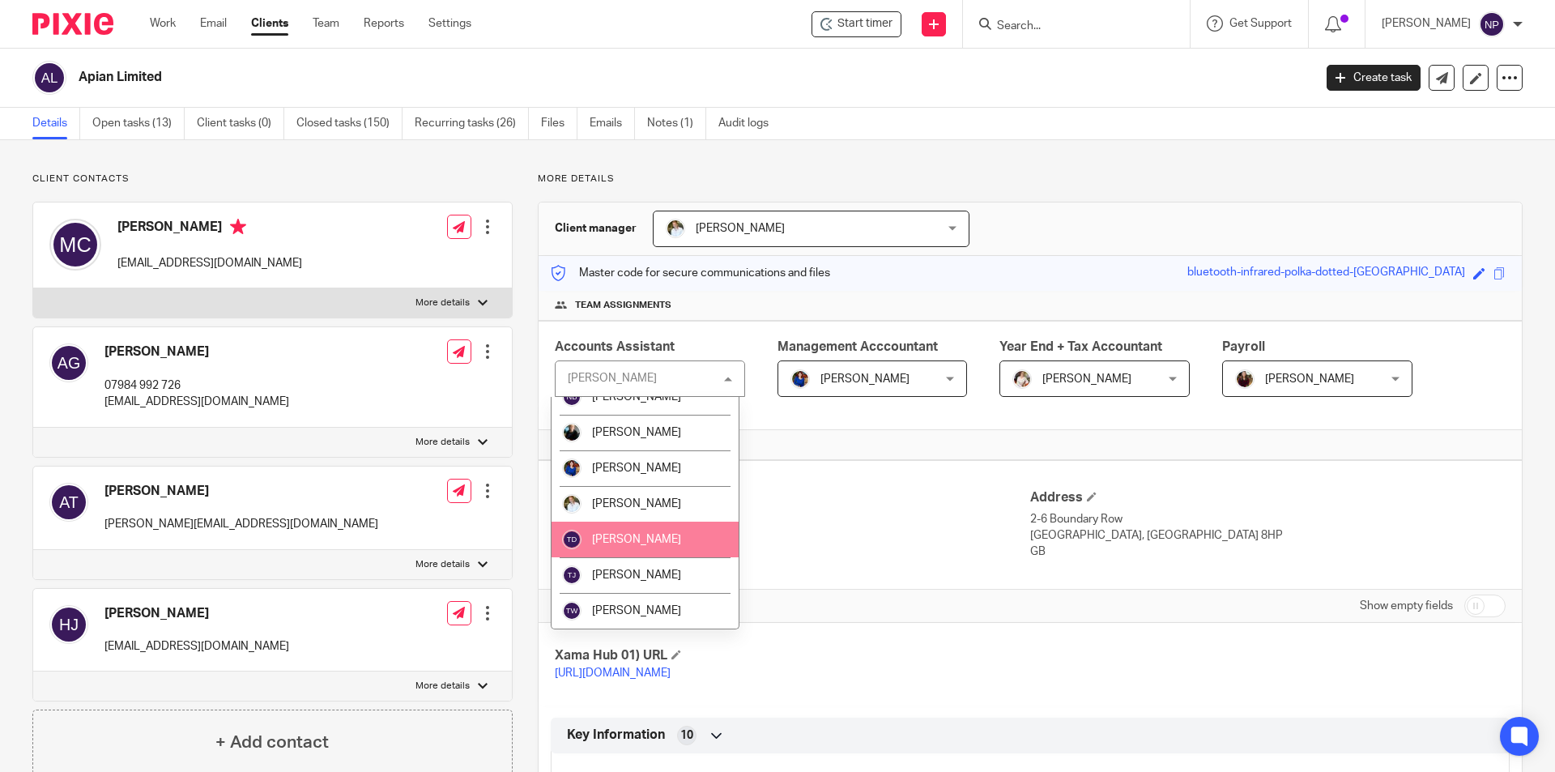
click at [658, 544] on li "[PERSON_NAME]" at bounding box center [645, 540] width 187 height 36
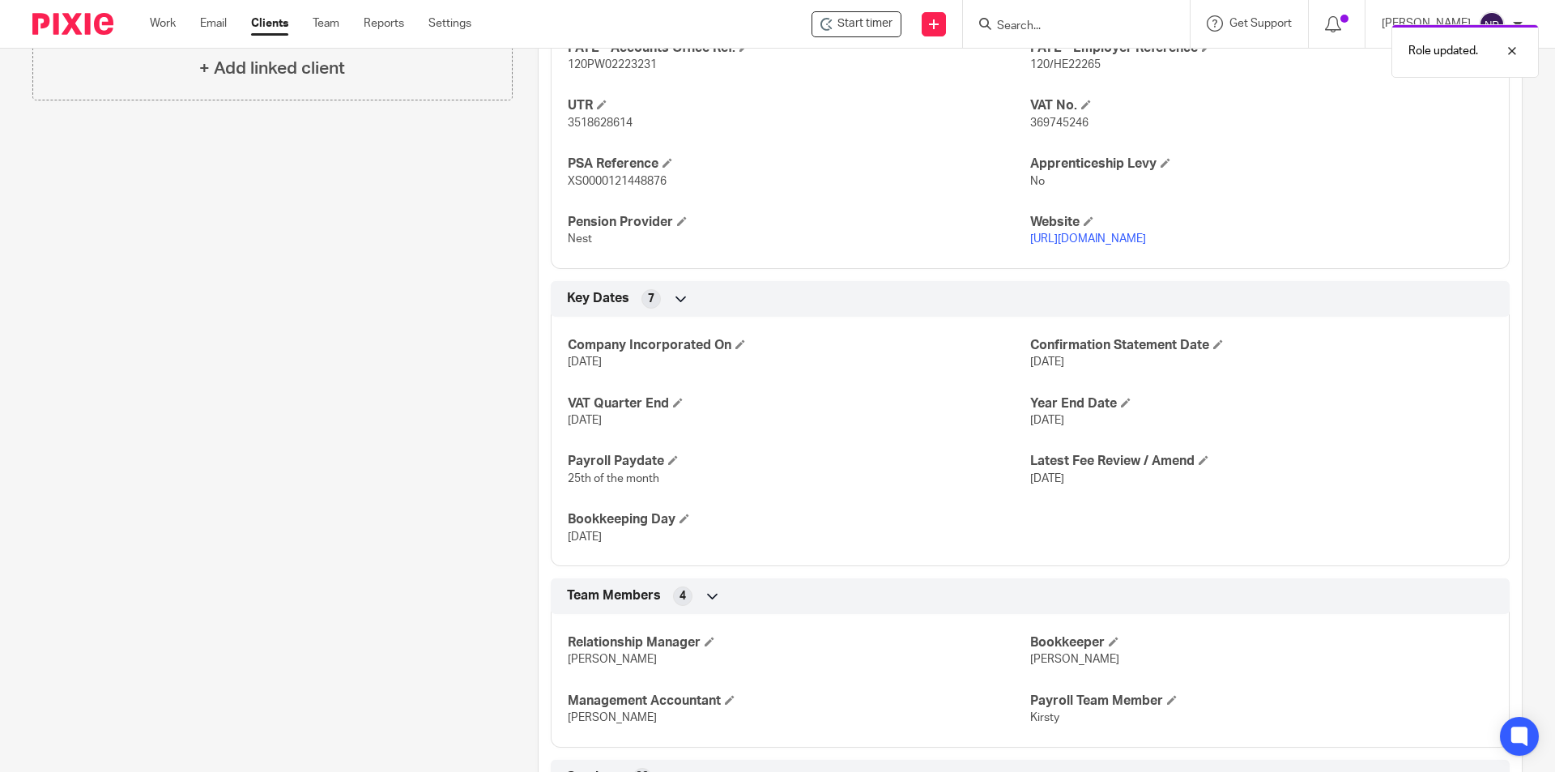
scroll to position [972, 0]
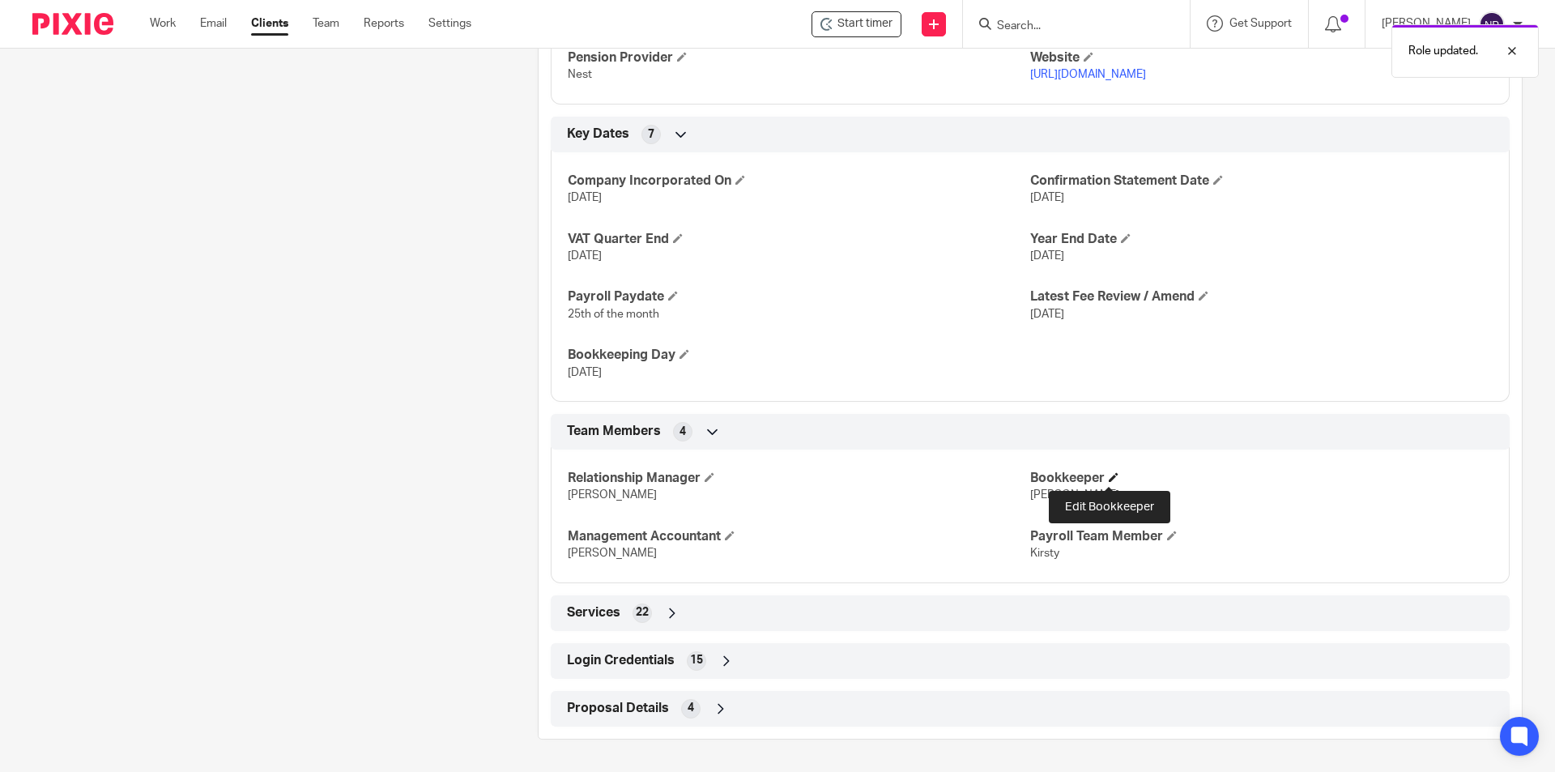
click at [1109, 474] on span at bounding box center [1114, 477] width 10 height 10
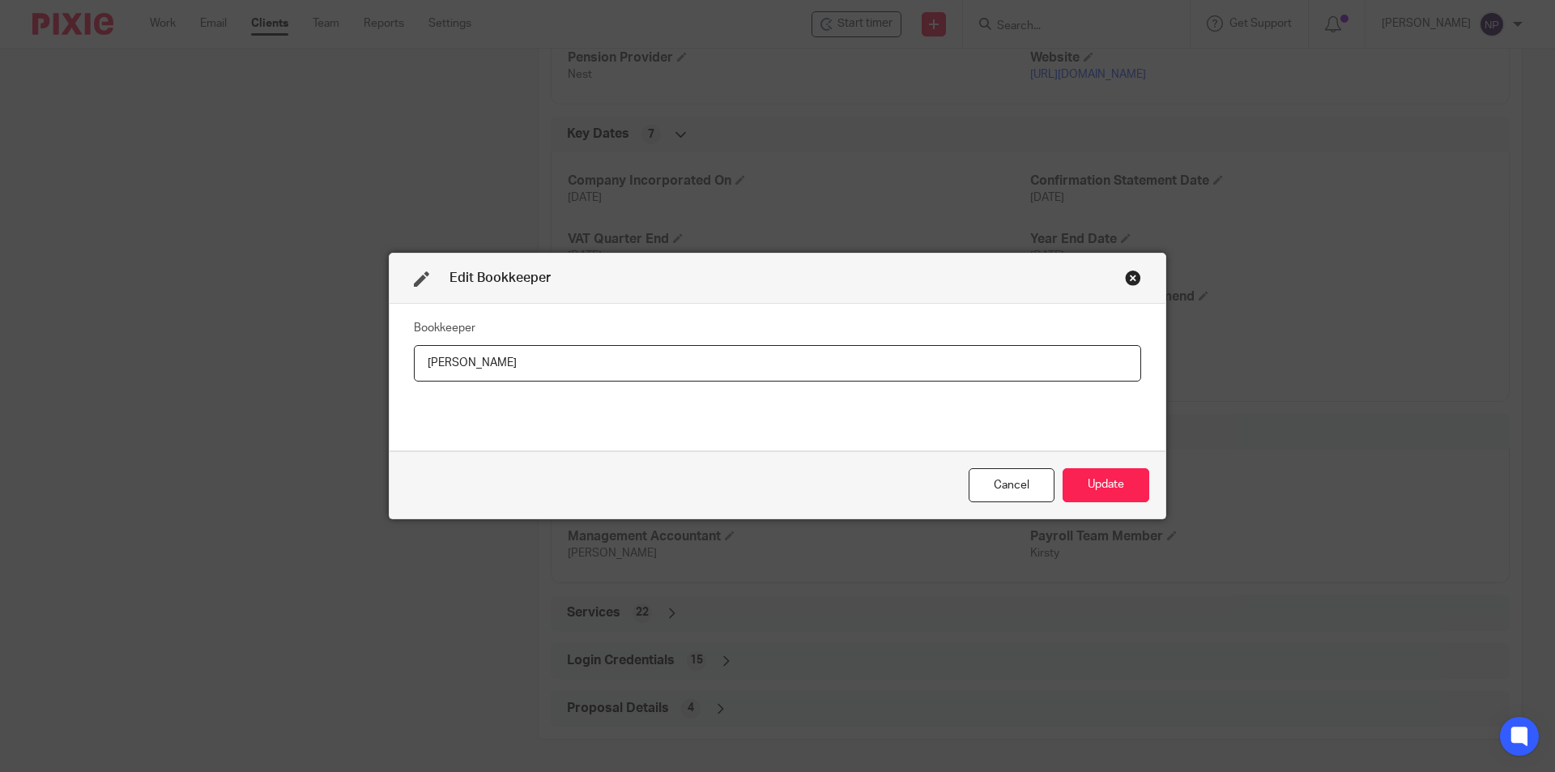
drag, startPoint x: 571, startPoint y: 359, endPoint x: 403, endPoint y: 364, distance: 168.5
click at [403, 364] on div "Bookkeeper Natasha" at bounding box center [778, 377] width 776 height 147
type input "Tom"
click at [1085, 473] on button "Update" at bounding box center [1106, 485] width 87 height 35
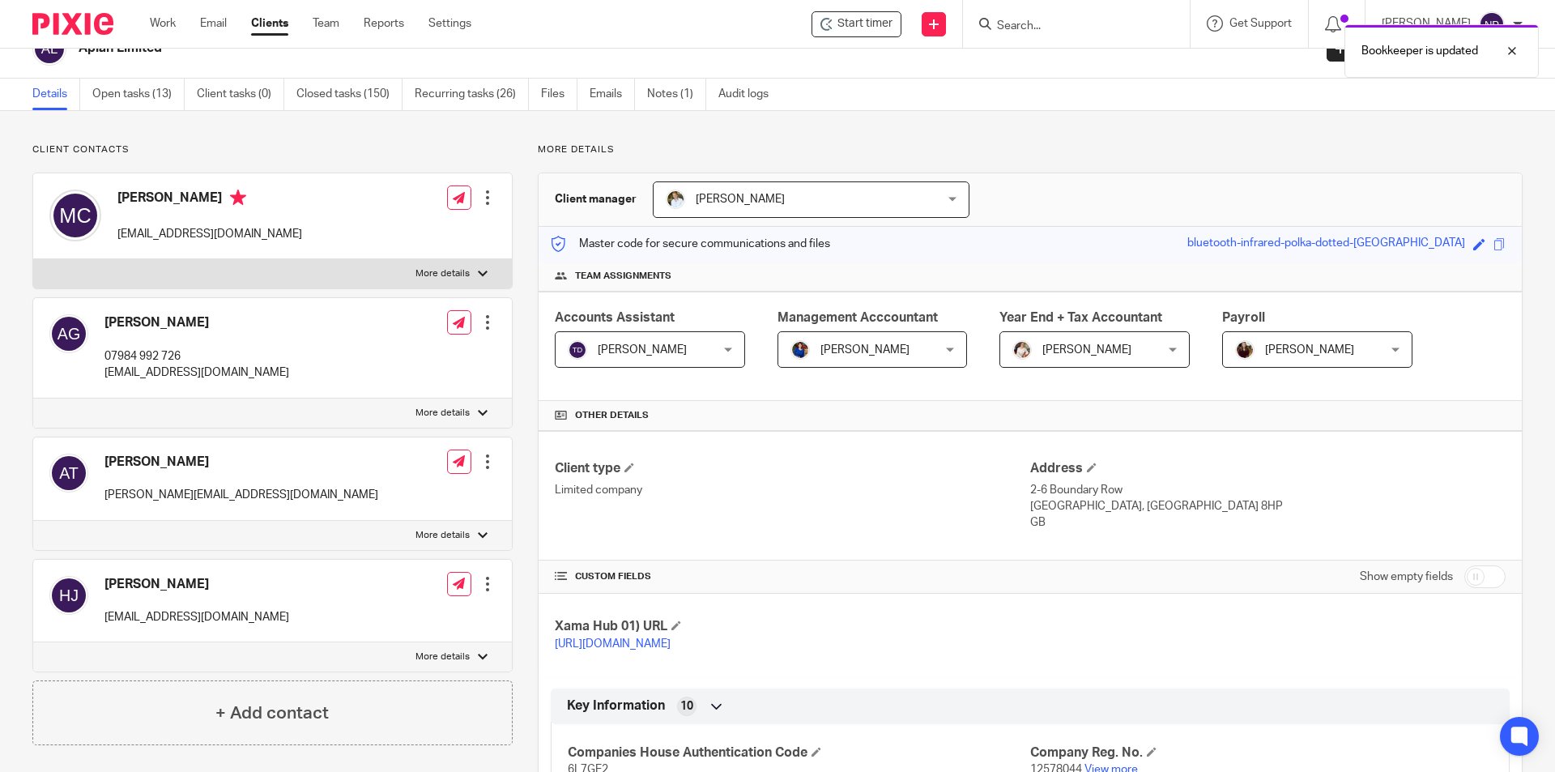
scroll to position [0, 0]
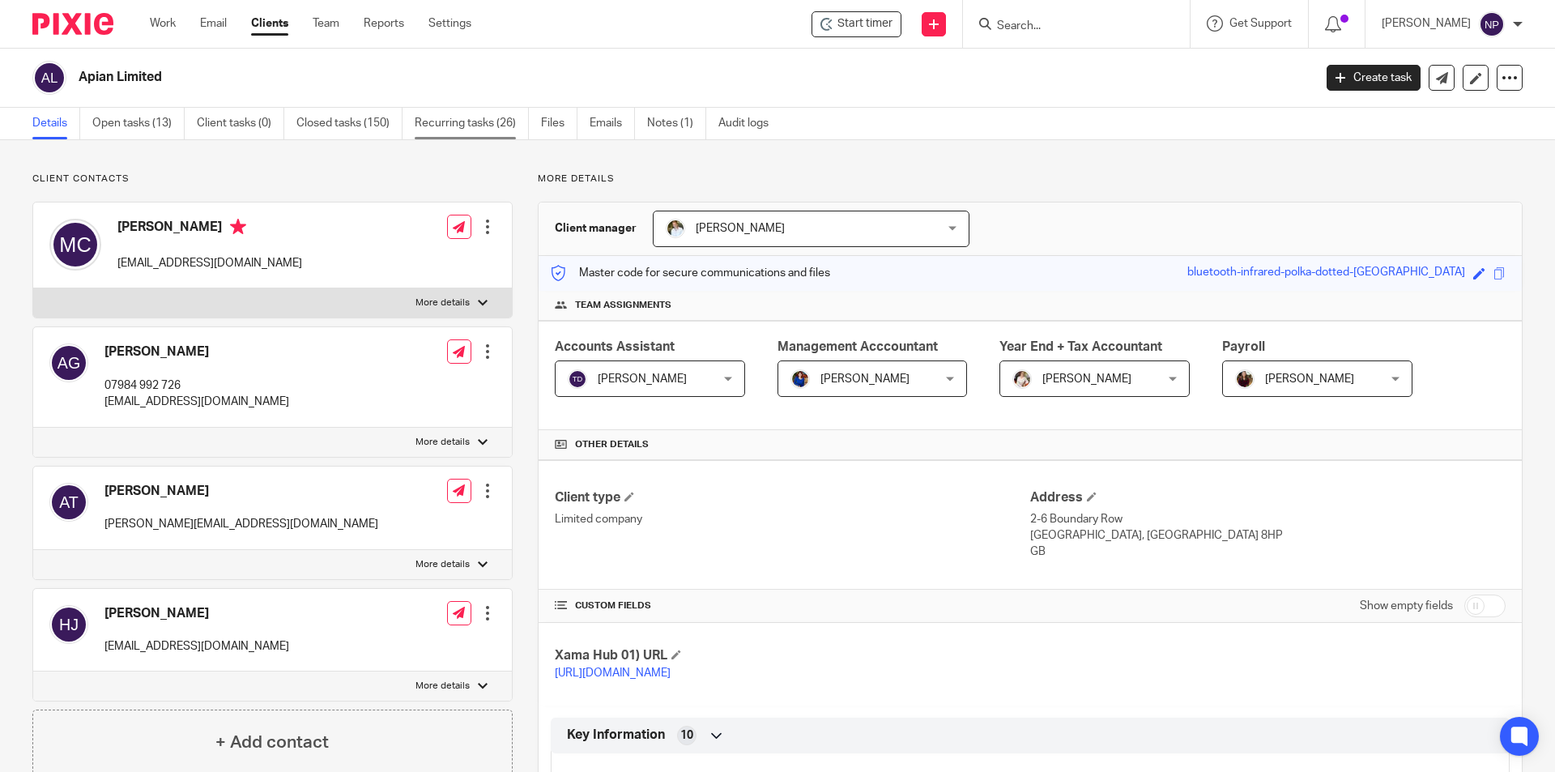
click at [504, 122] on link "Recurring tasks (26)" at bounding box center [472, 124] width 114 height 32
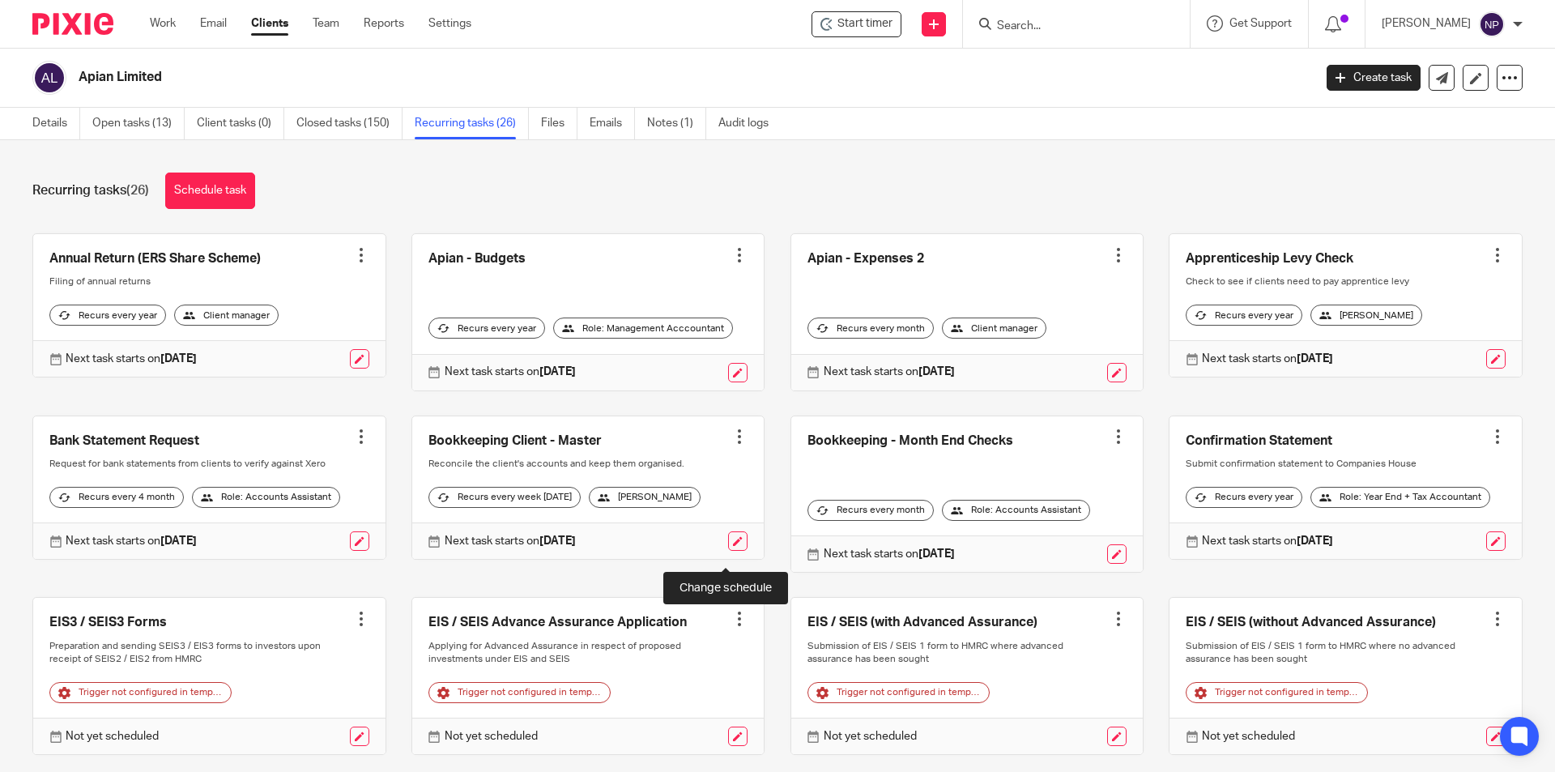
click at [728, 548] on link at bounding box center [737, 540] width 19 height 19
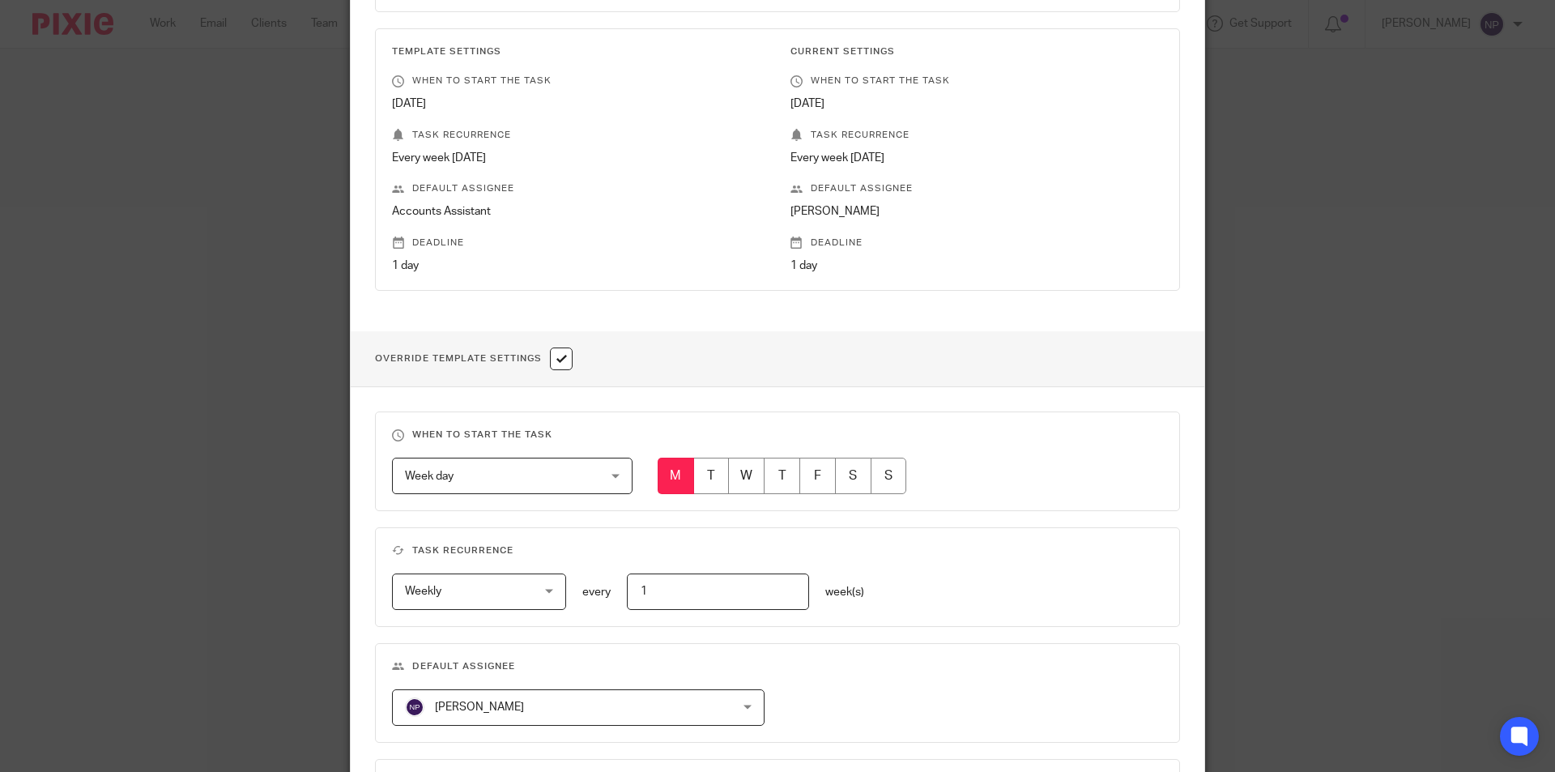
scroll to position [405, 0]
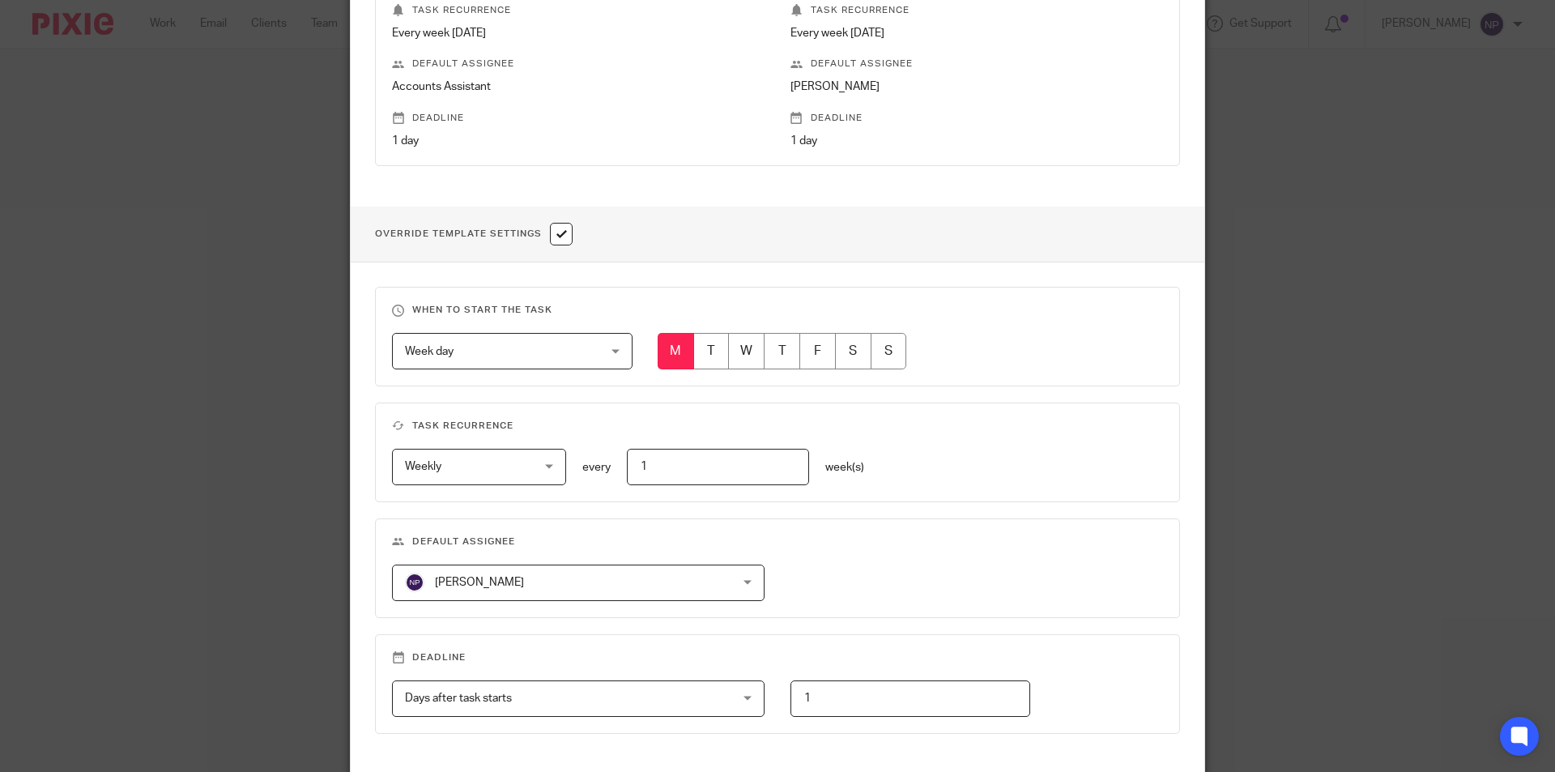
click at [568, 577] on span "[PERSON_NAME]" at bounding box center [549, 582] width 288 height 34
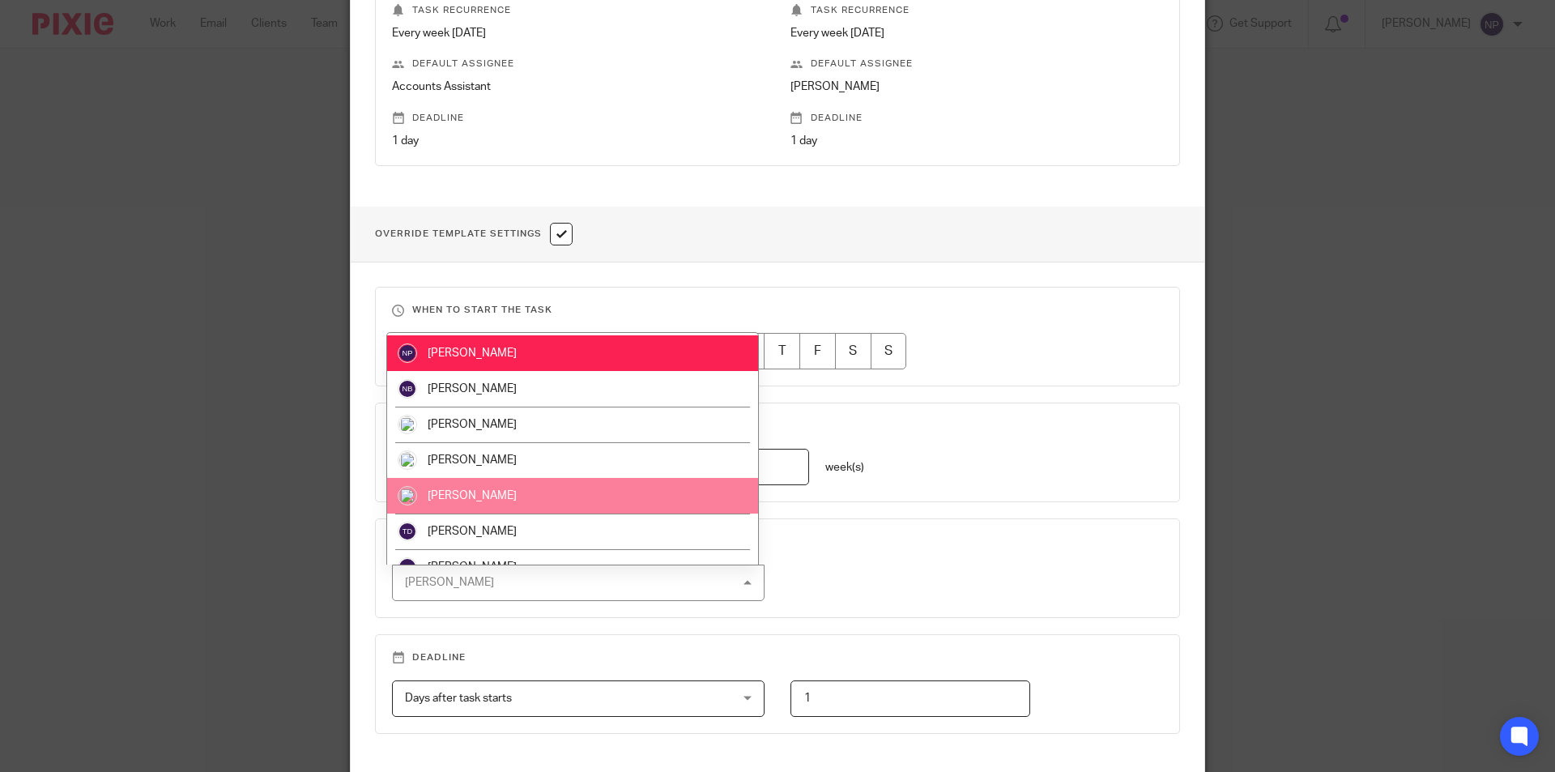
scroll to position [517, 0]
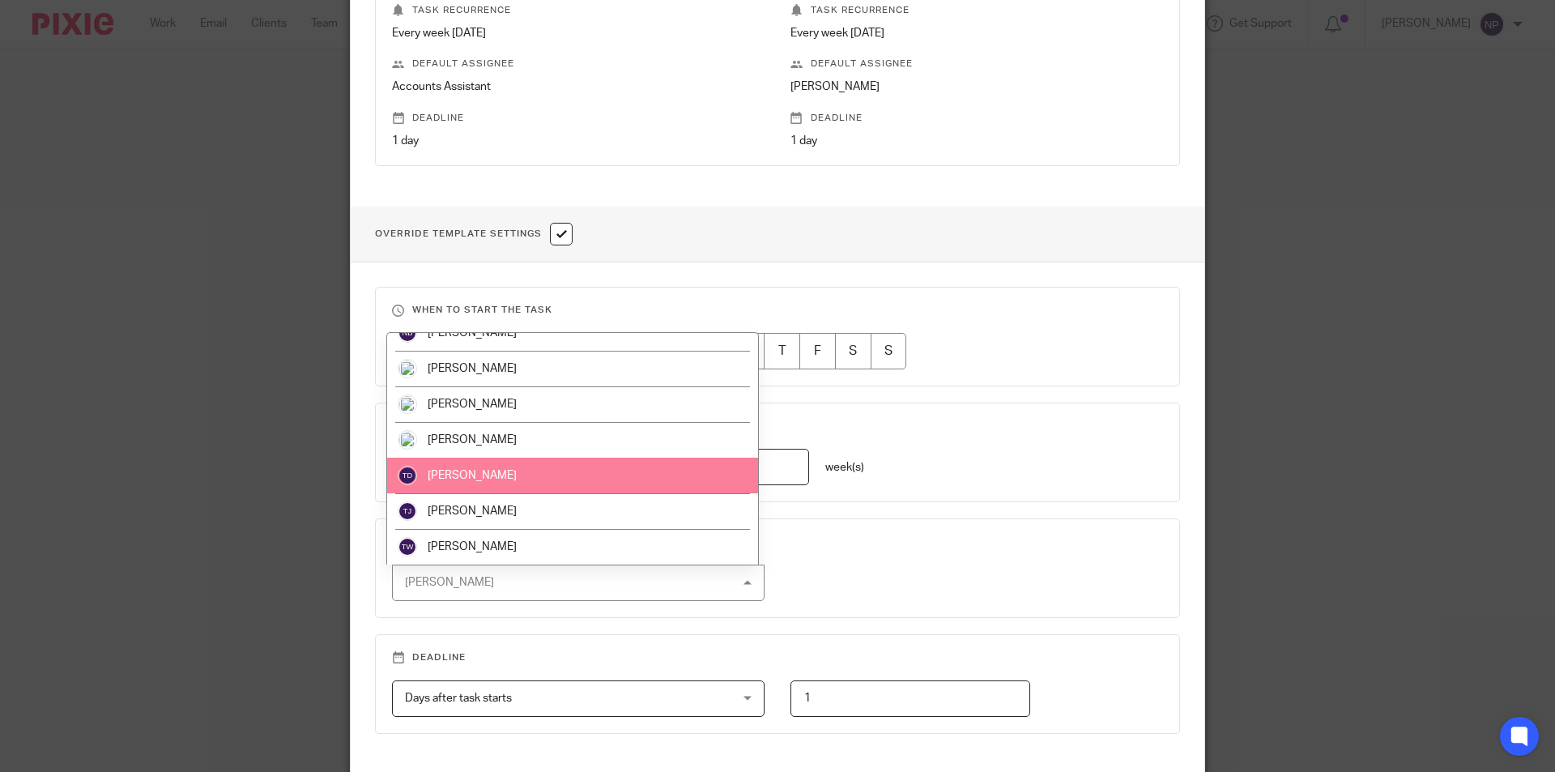
click at [495, 479] on li "[PERSON_NAME]" at bounding box center [572, 476] width 371 height 36
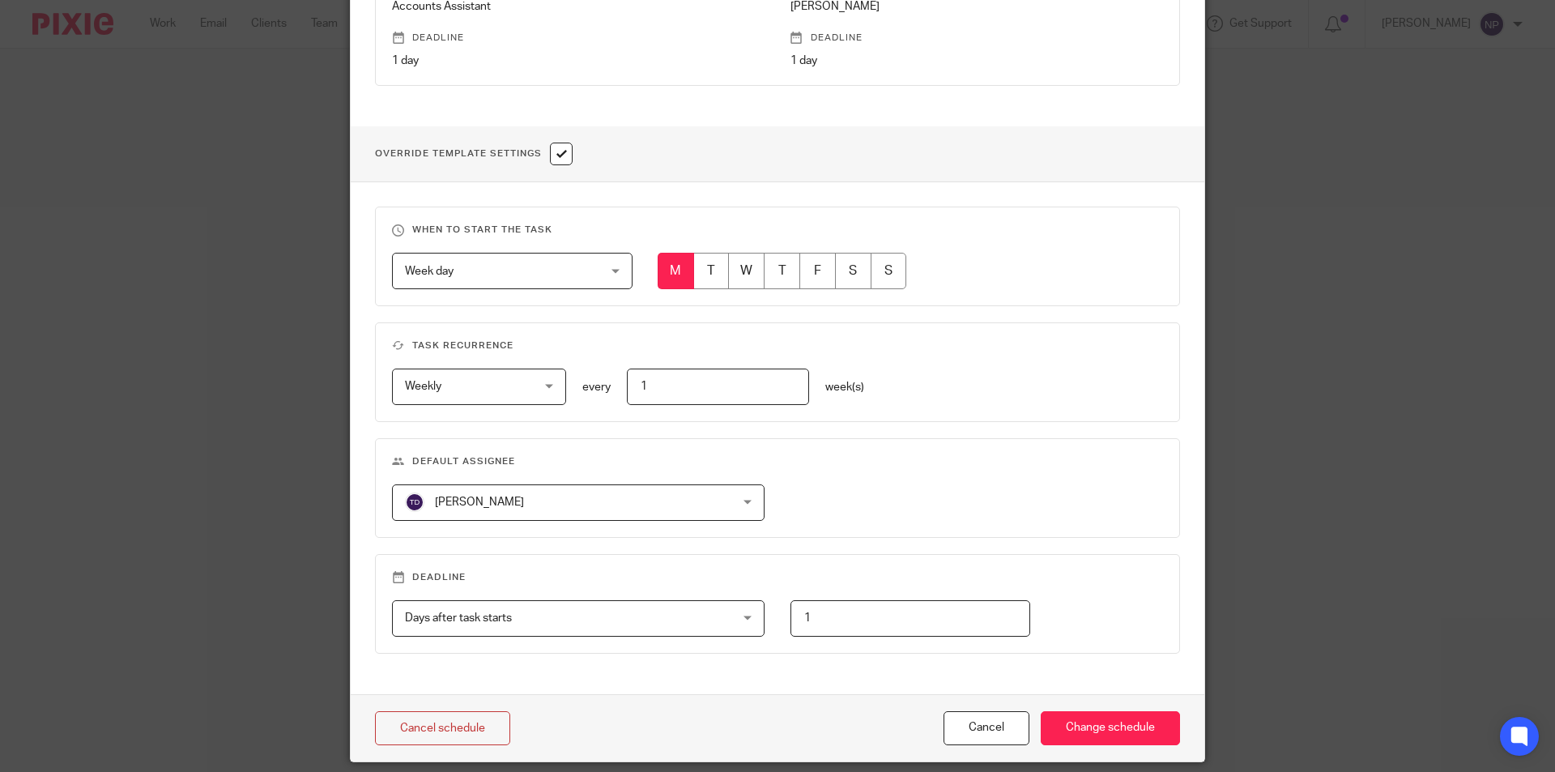
scroll to position [540, 0]
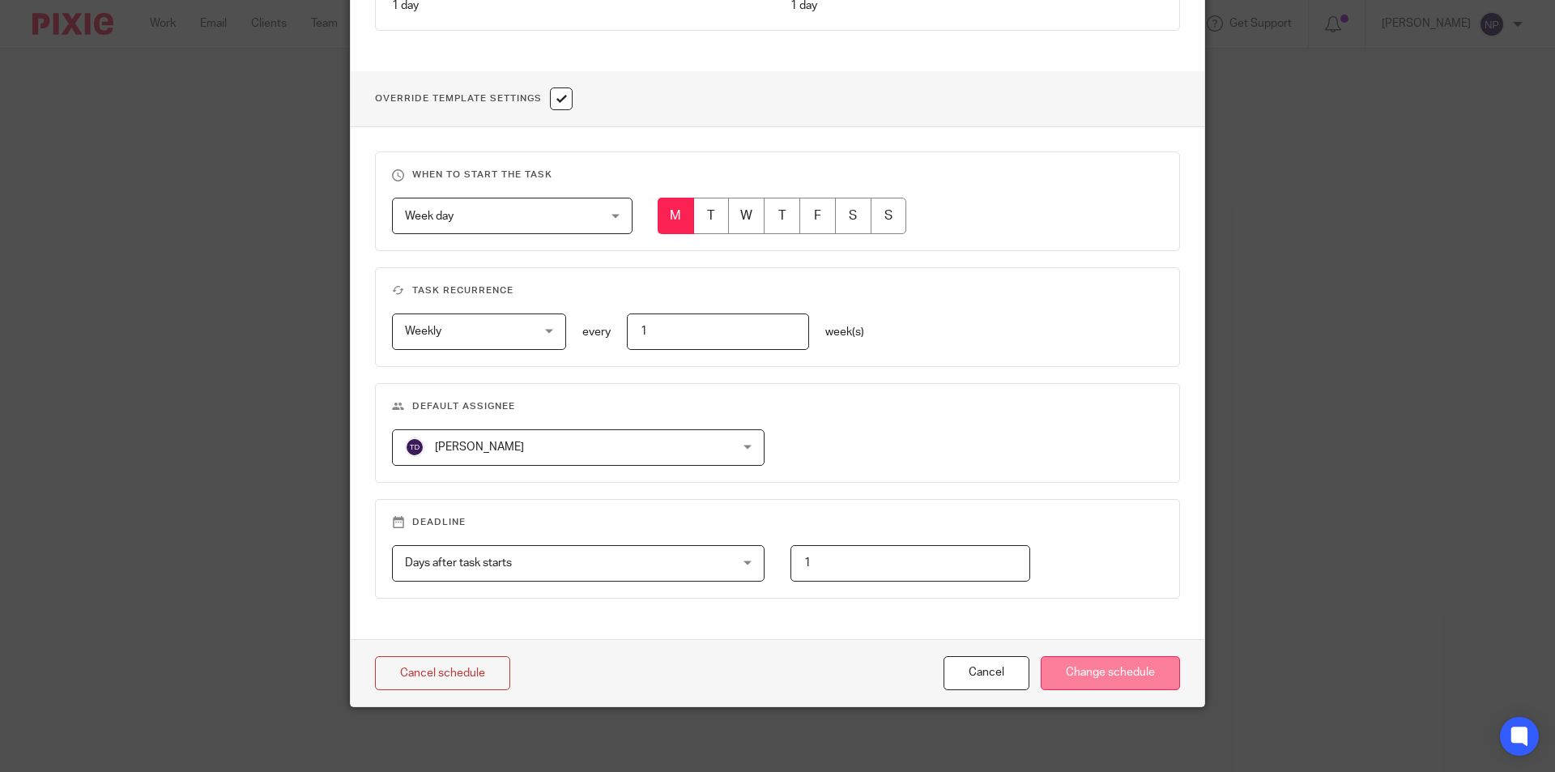
click at [1106, 670] on input "Change schedule" at bounding box center [1110, 673] width 139 height 35
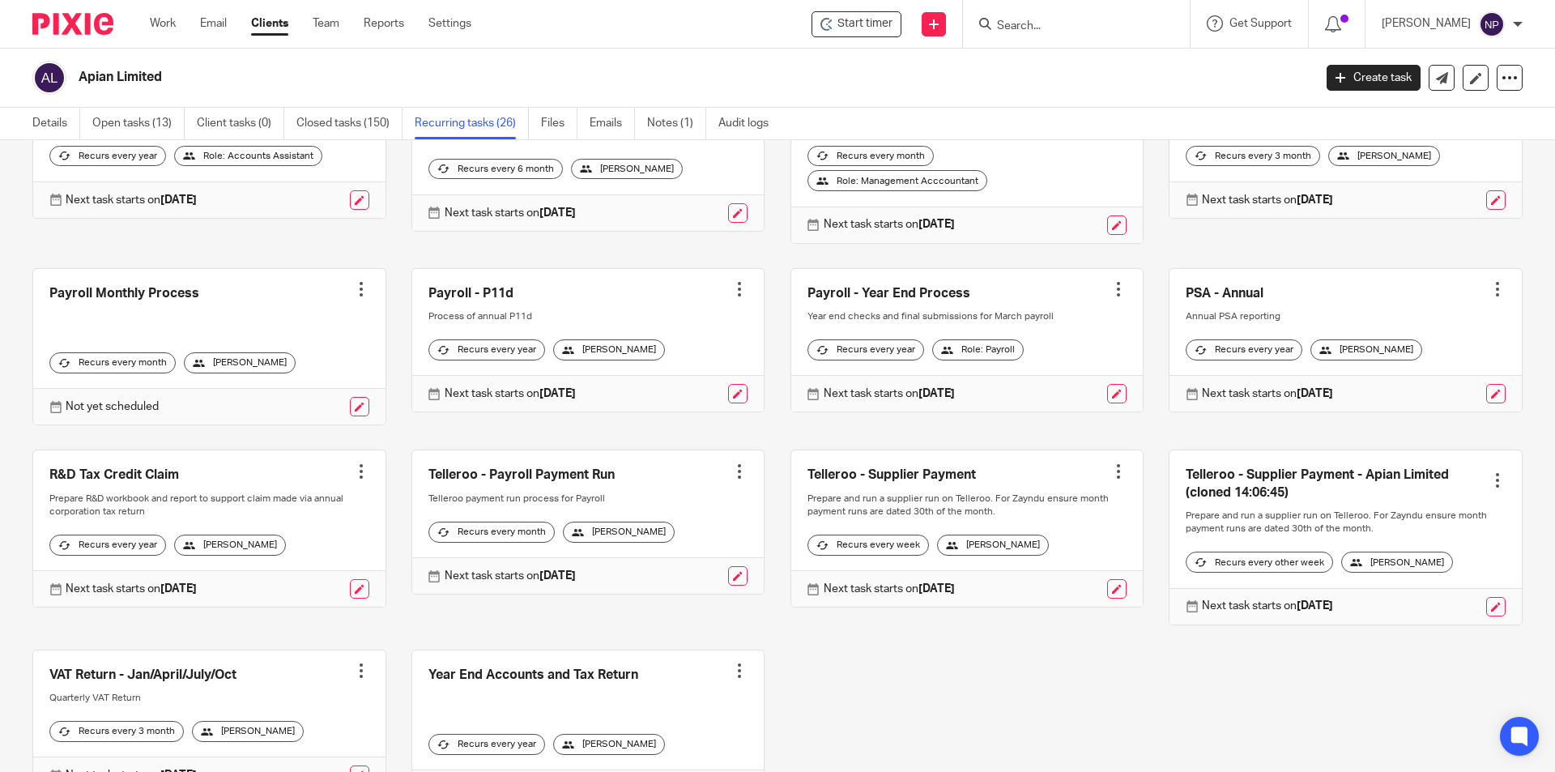
scroll to position [729, 0]
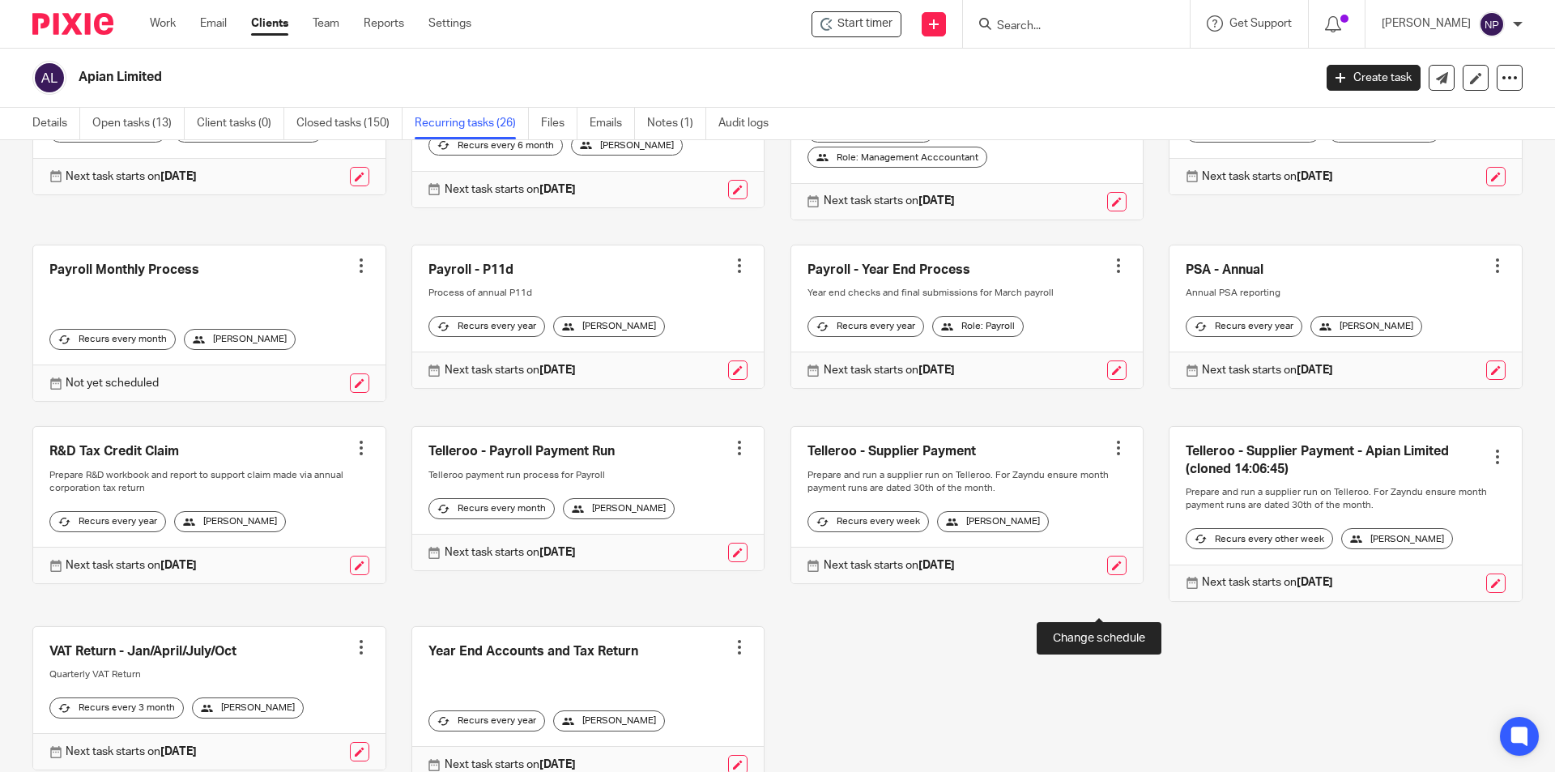
click at [1107, 575] on link at bounding box center [1116, 565] width 19 height 19
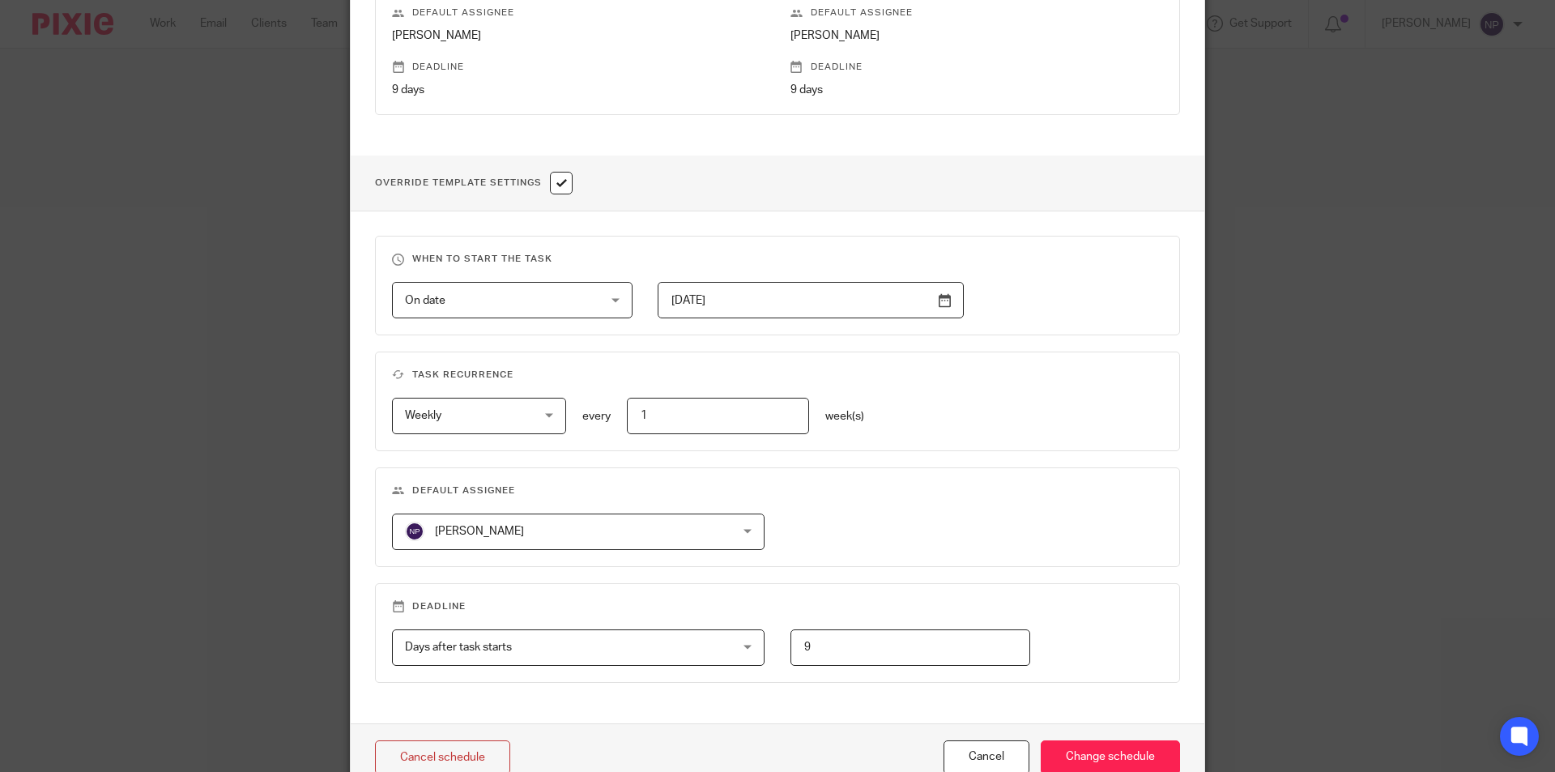
scroll to position [540, 0]
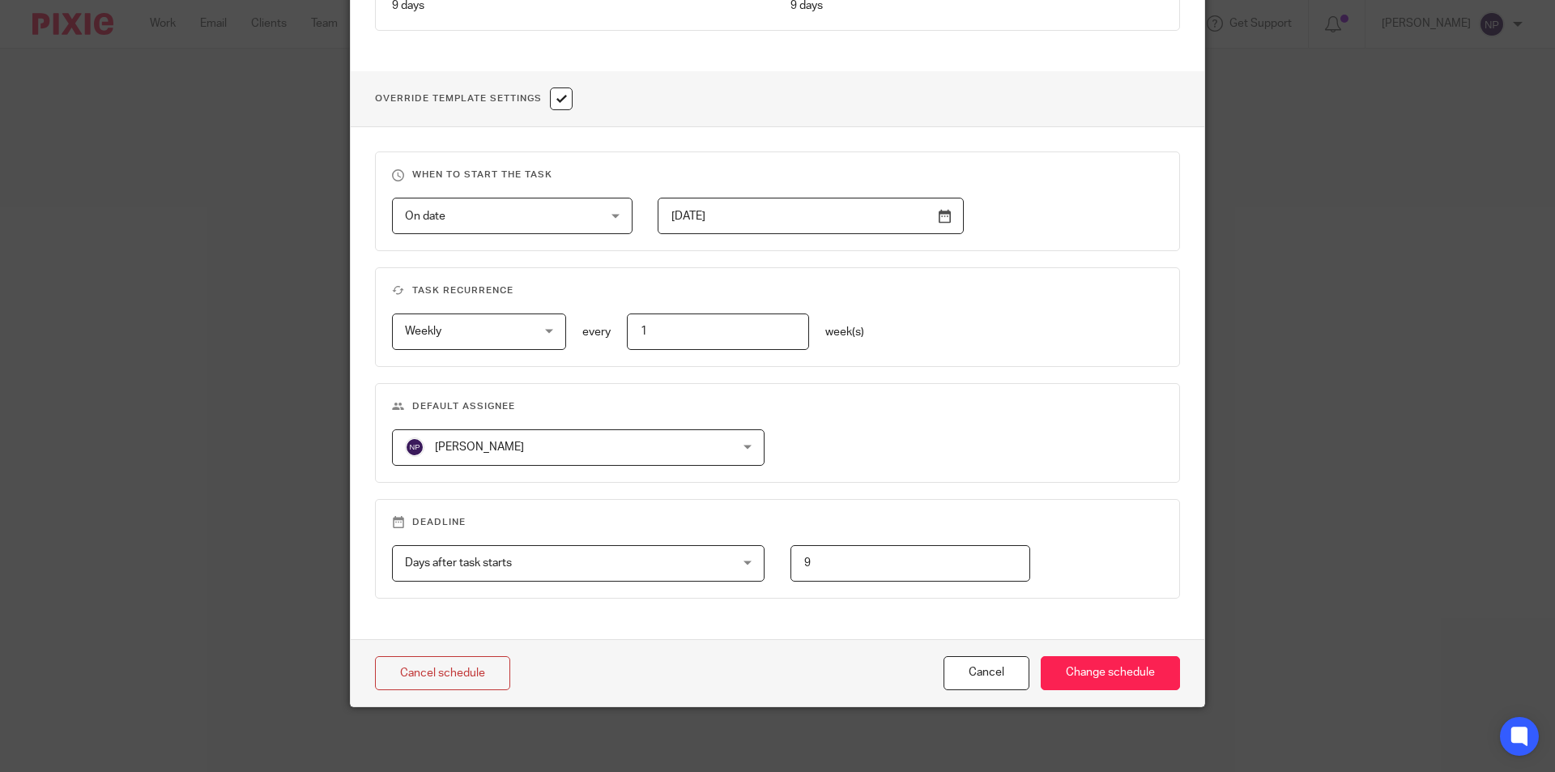
click at [539, 455] on span "[PERSON_NAME]" at bounding box center [549, 447] width 288 height 34
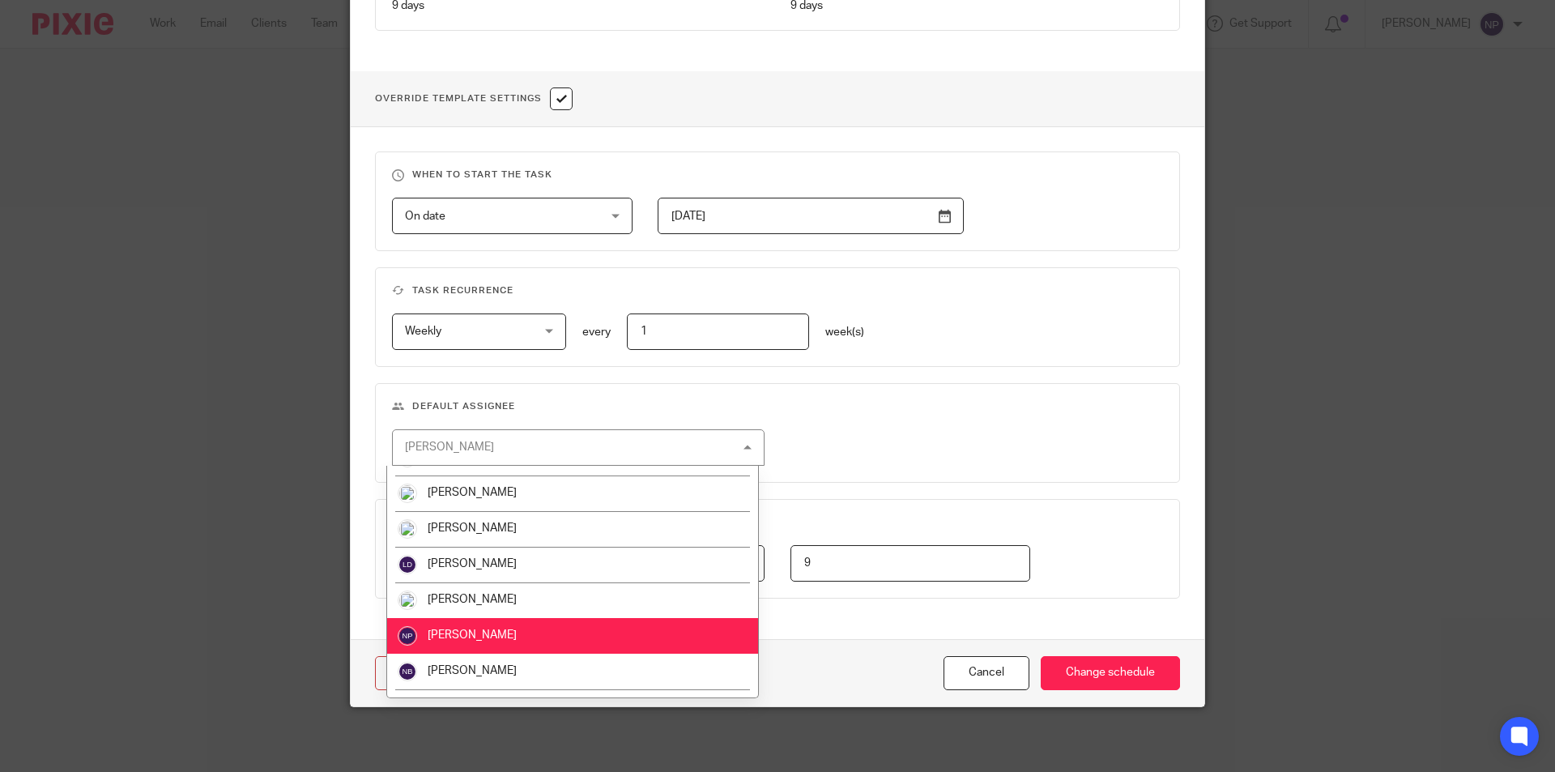
scroll to position [486, 0]
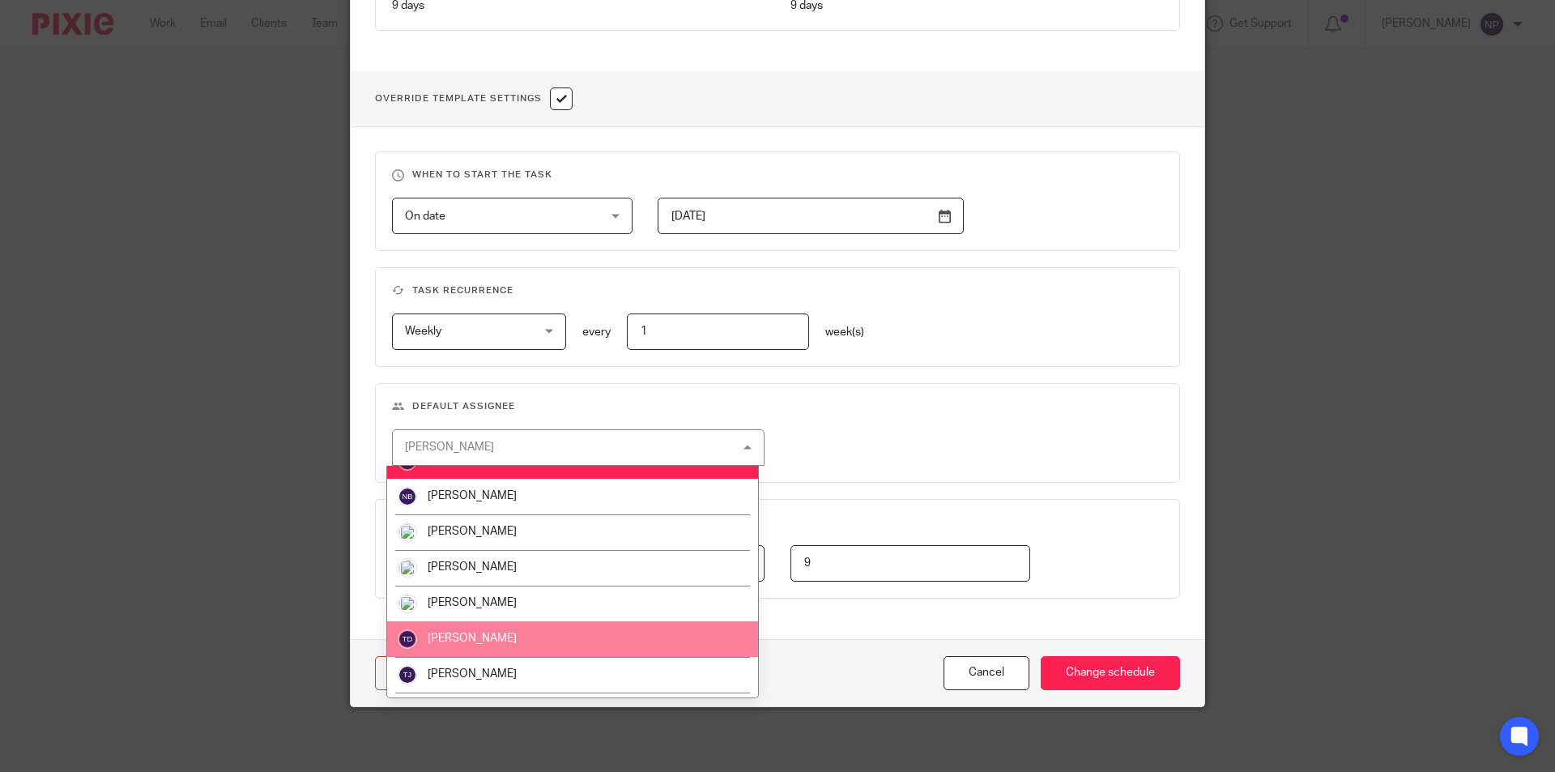
click at [509, 642] on li "[PERSON_NAME]" at bounding box center [572, 639] width 371 height 36
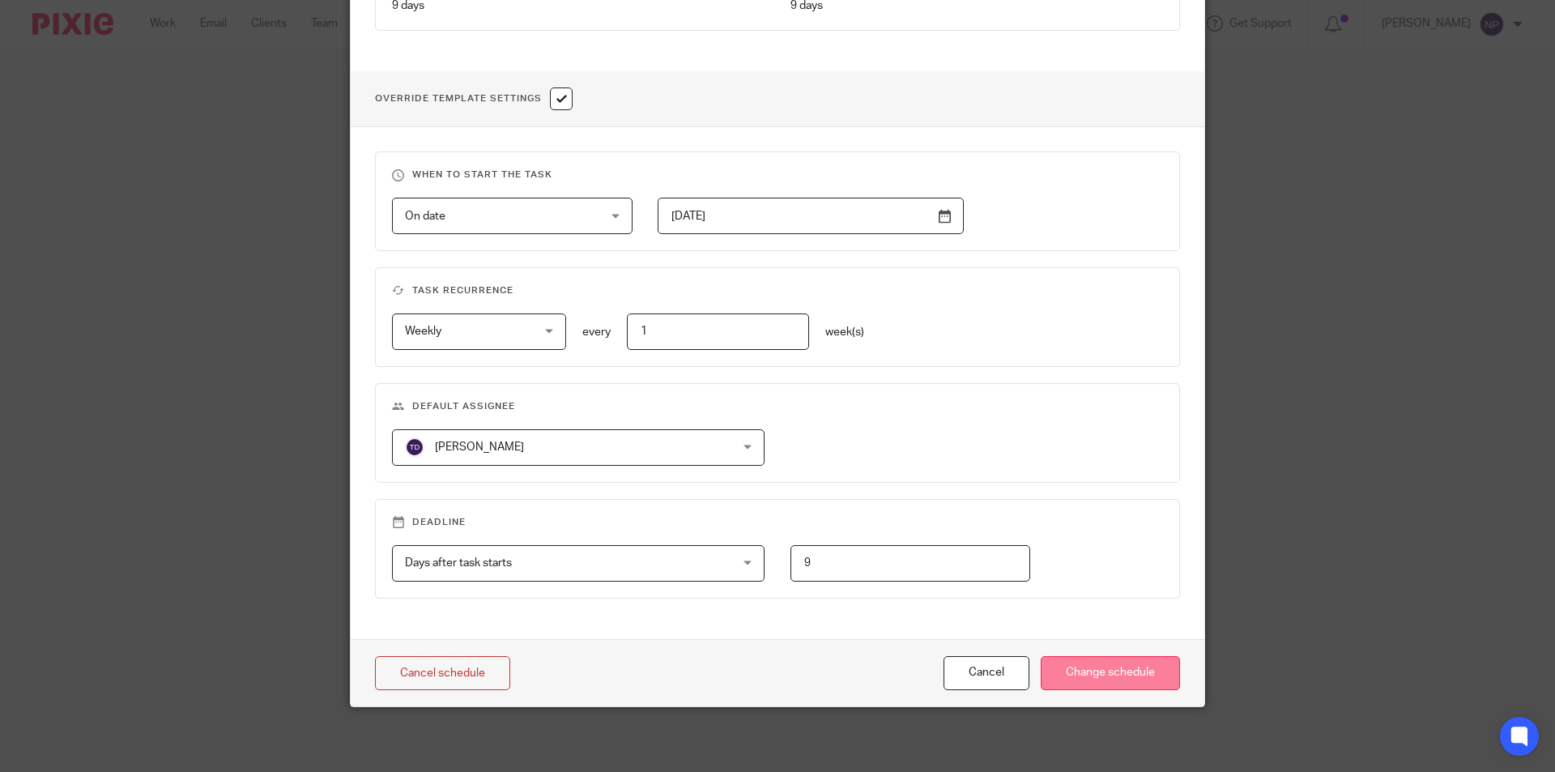
click at [1111, 671] on input "Change schedule" at bounding box center [1110, 673] width 139 height 35
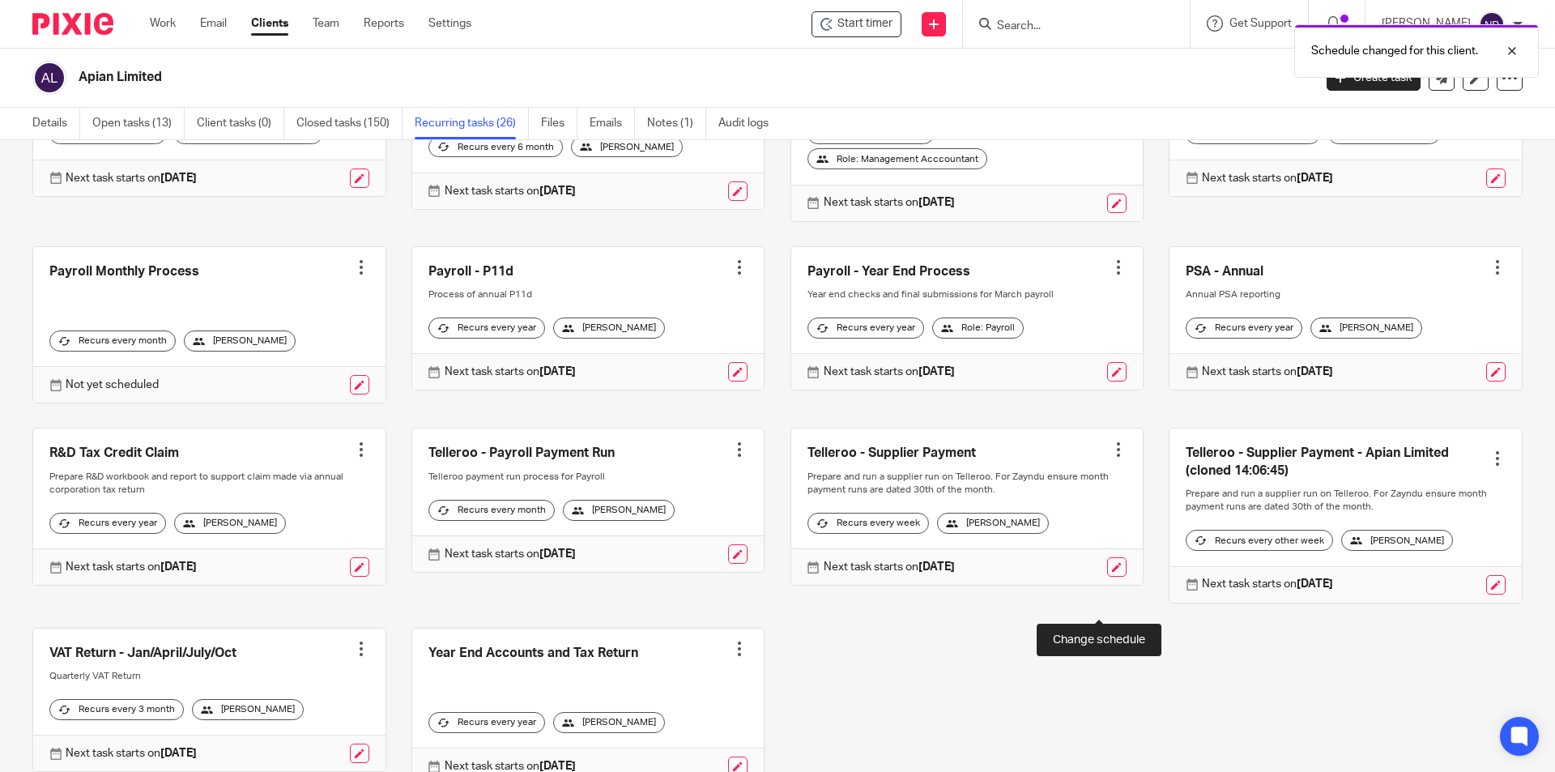
scroll to position [836, 0]
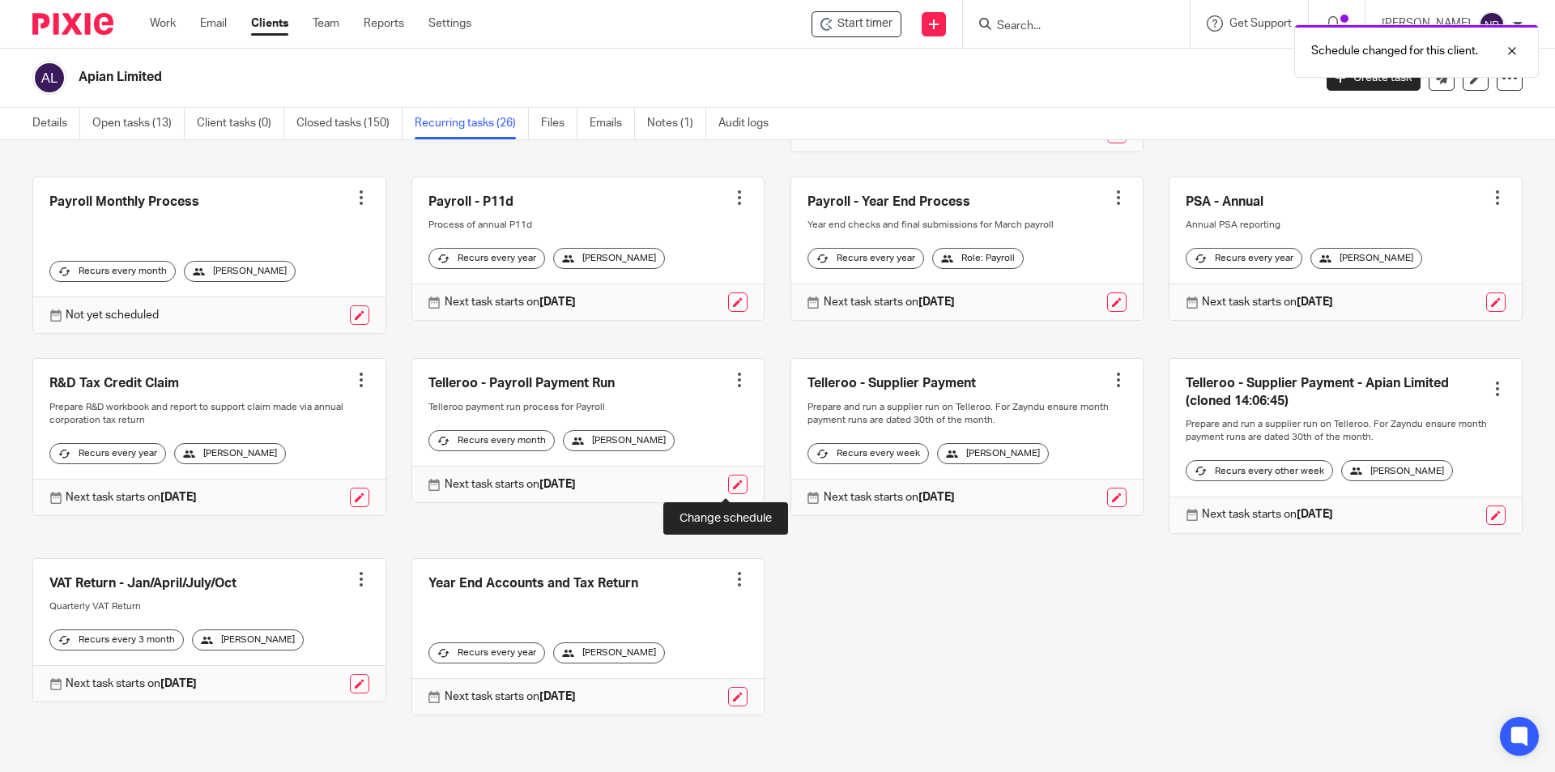
click at [728, 478] on link at bounding box center [737, 484] width 19 height 19
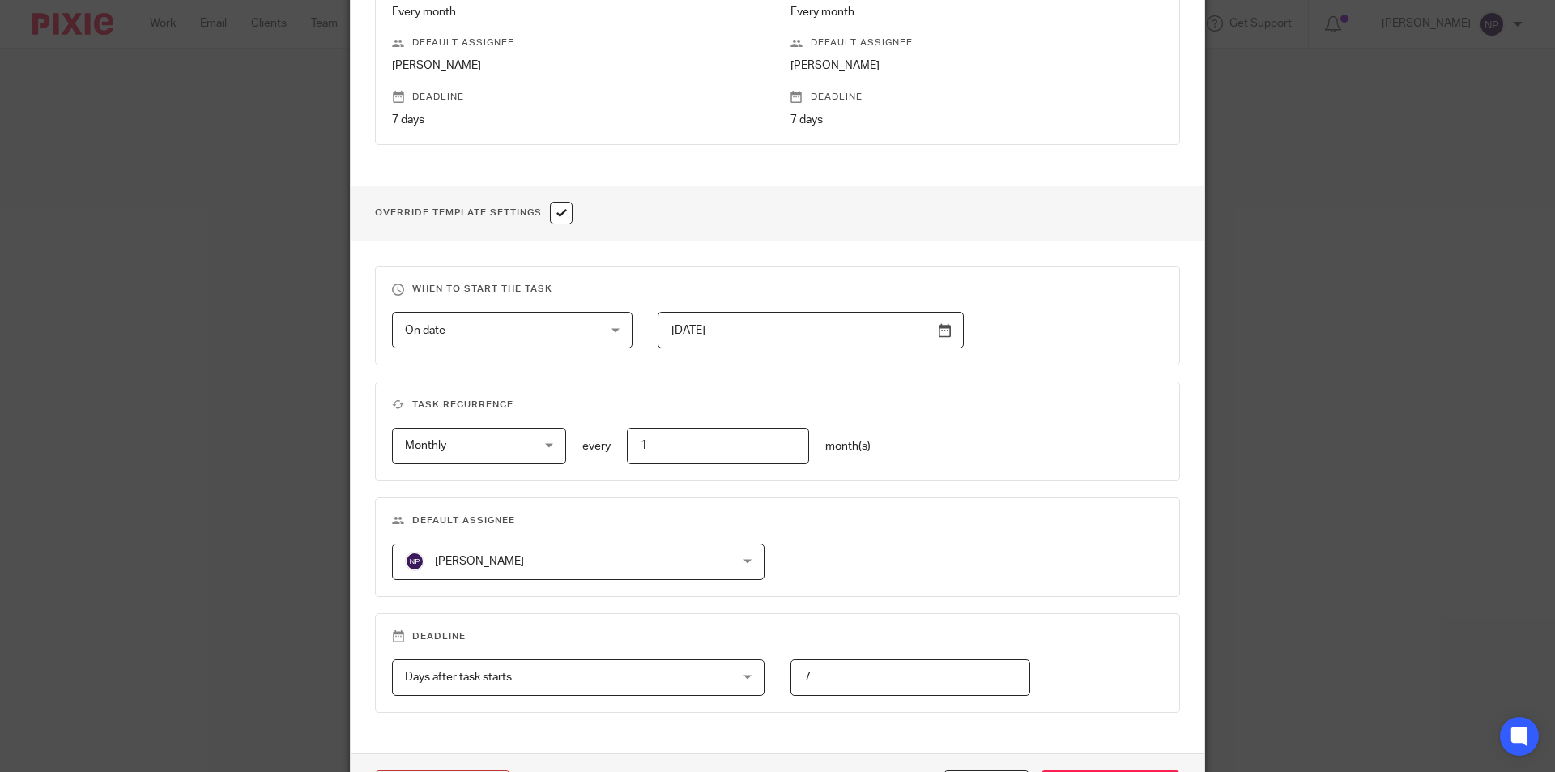
scroll to position [540, 0]
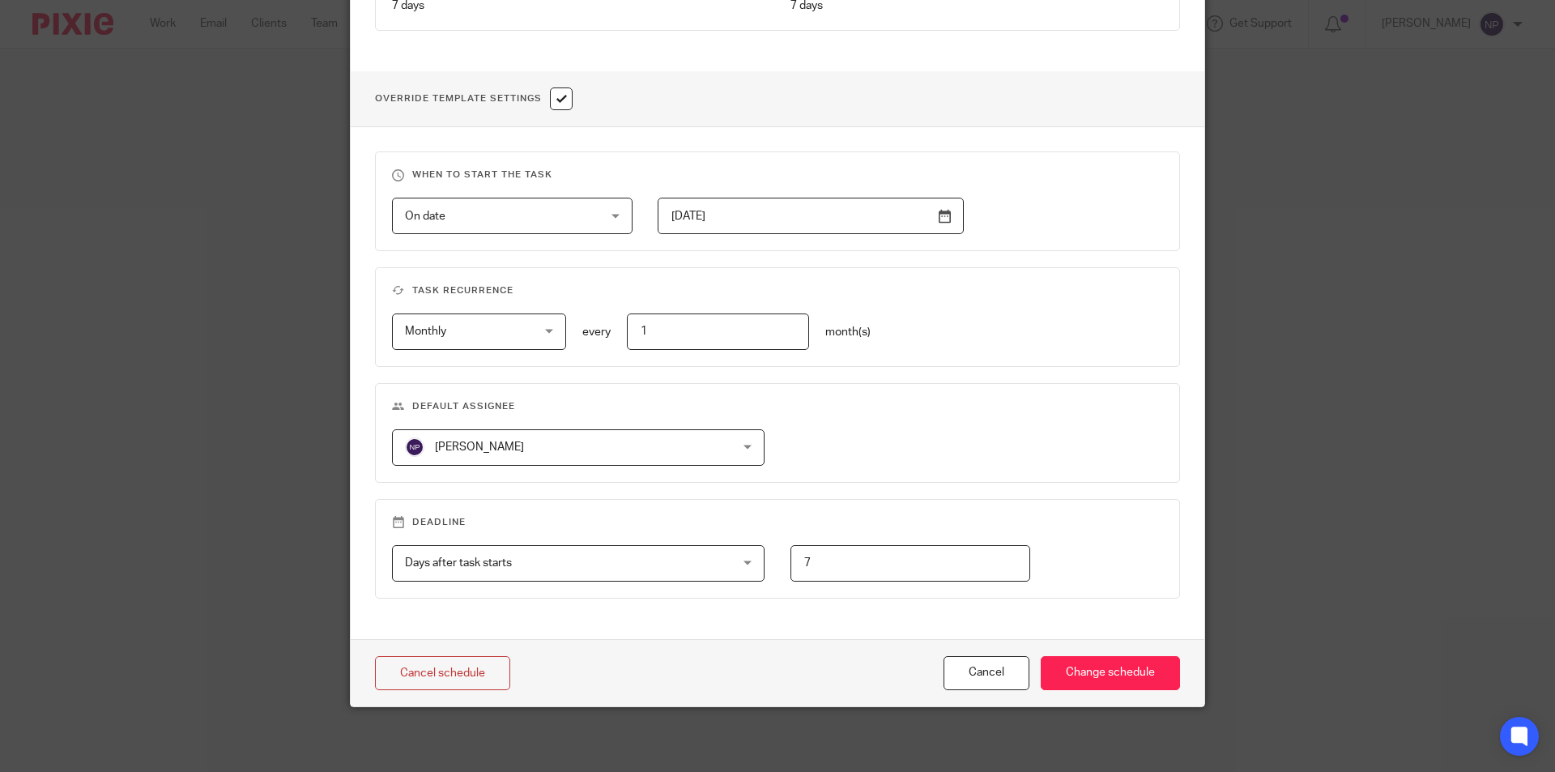
click at [678, 452] on span "[PERSON_NAME]" at bounding box center [549, 447] width 288 height 34
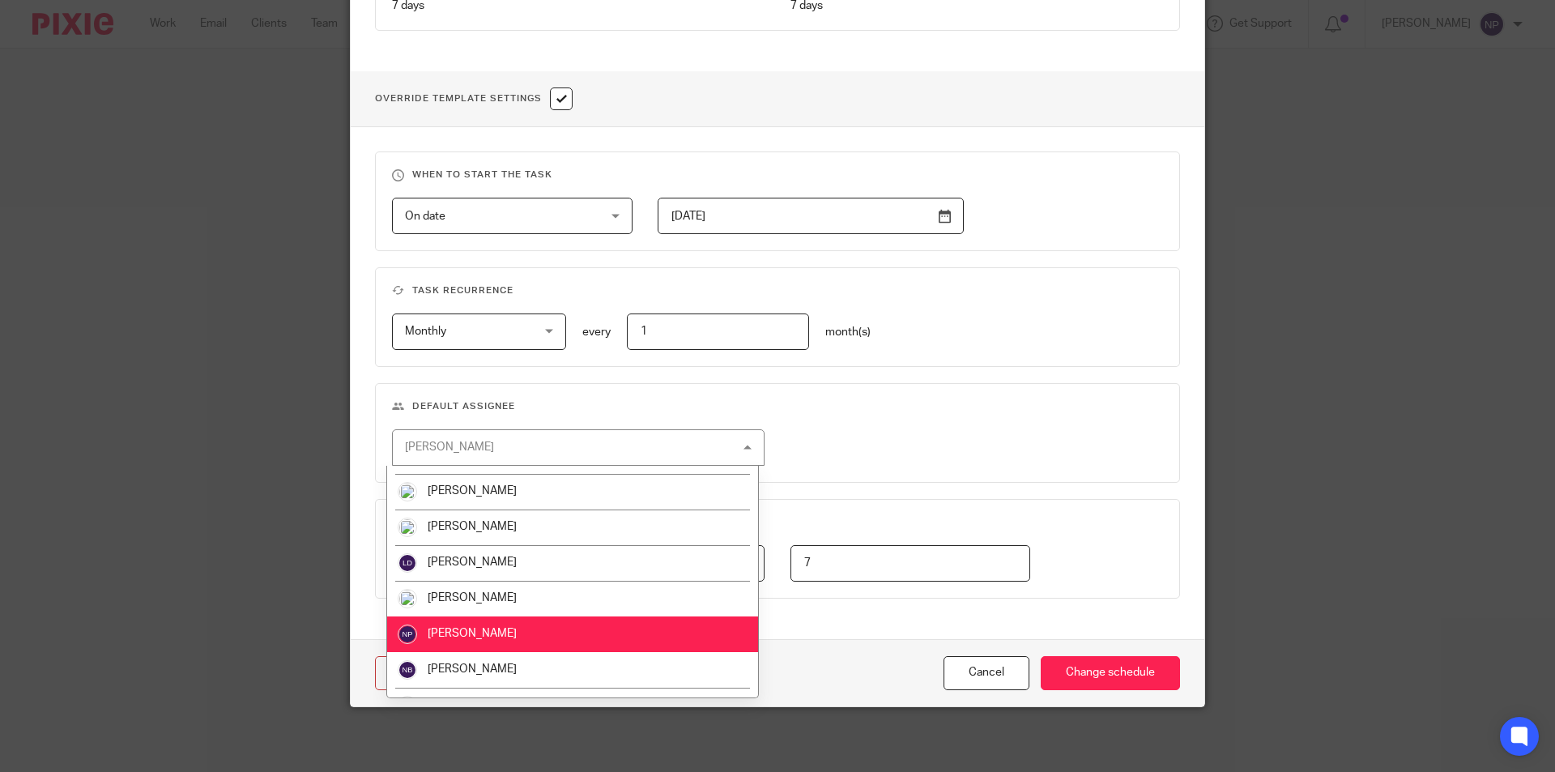
scroll to position [517, 0]
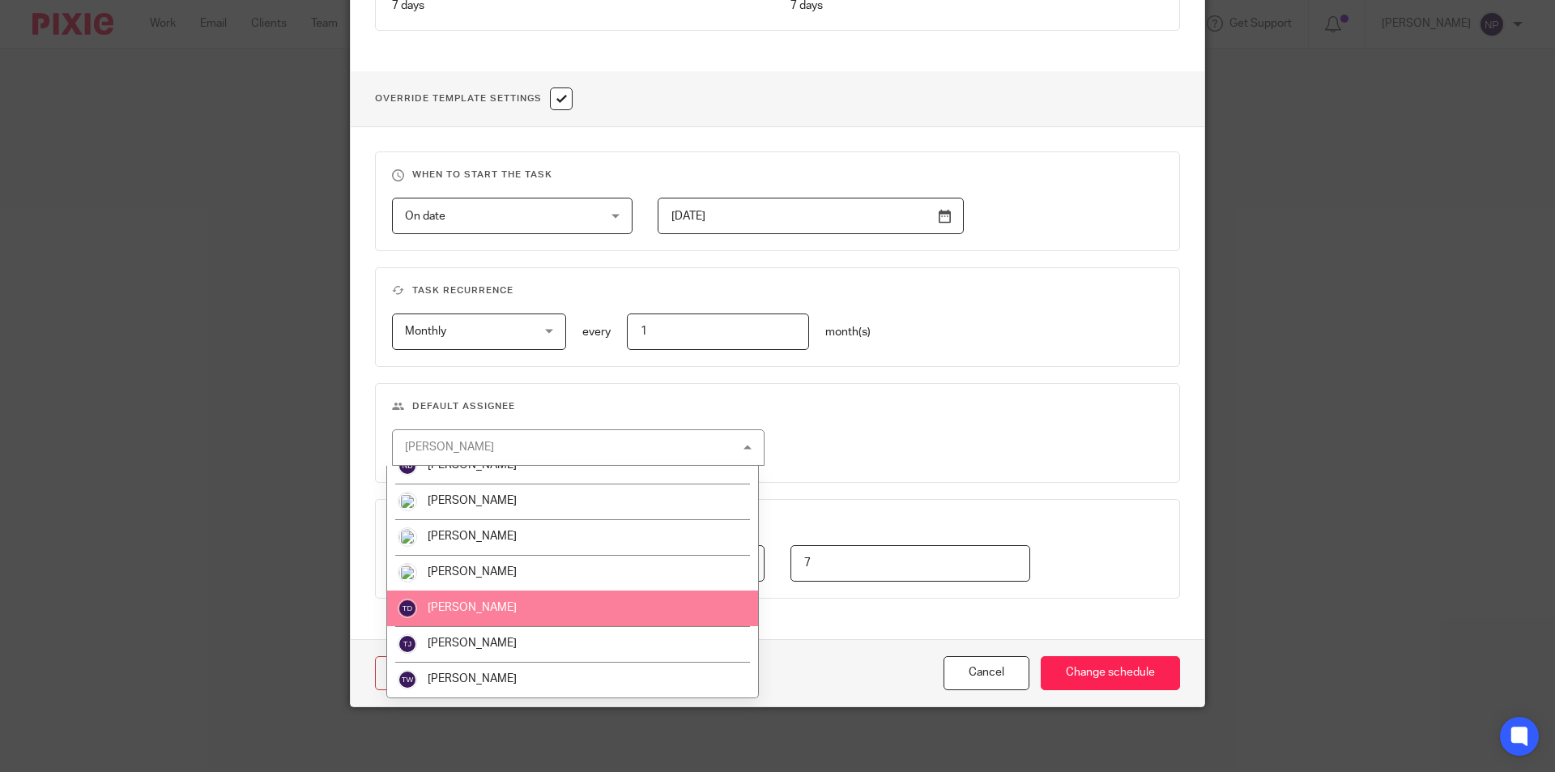
click at [533, 614] on li "[PERSON_NAME]" at bounding box center [572, 608] width 371 height 36
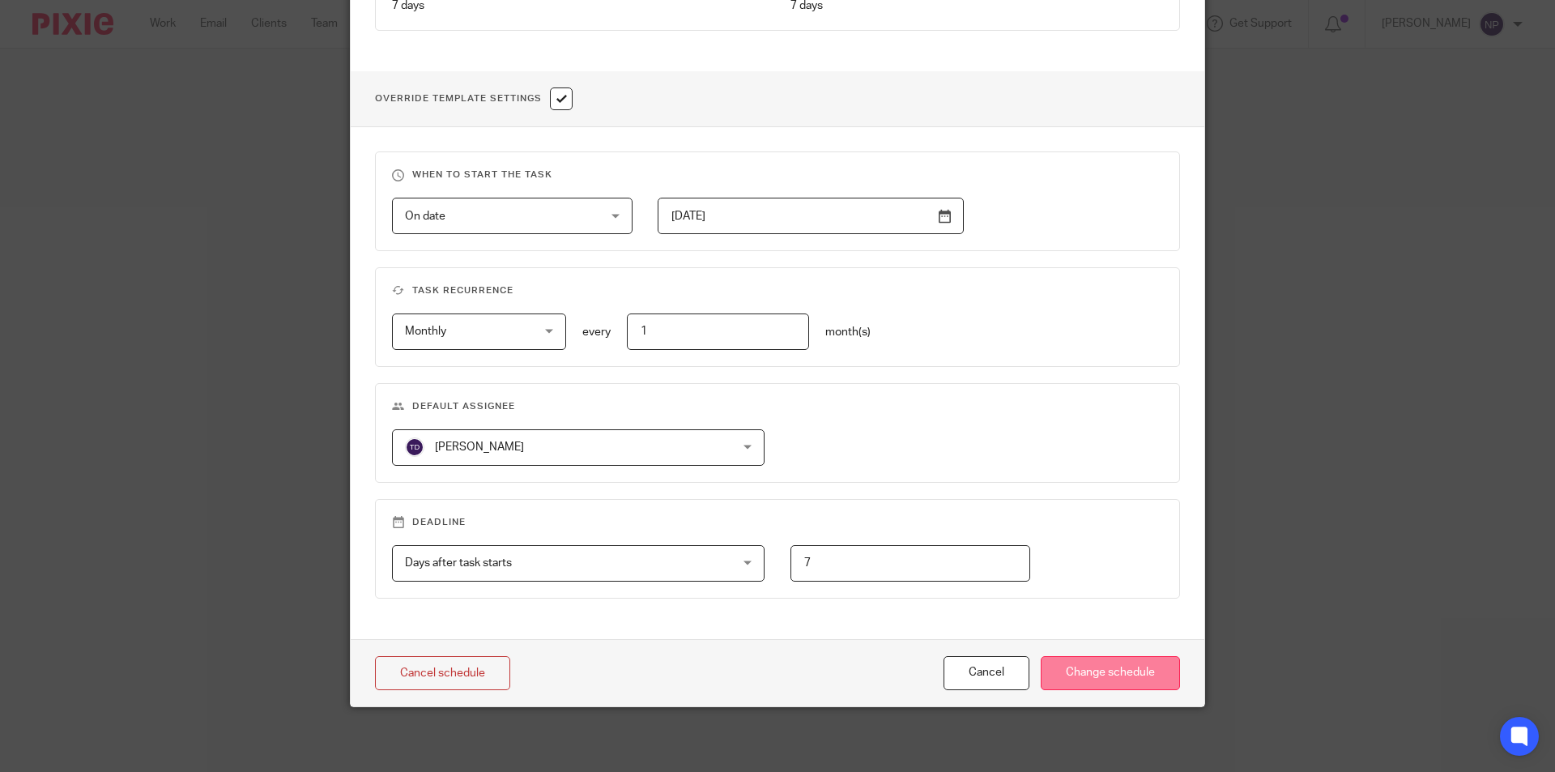
click at [1140, 678] on input "Change schedule" at bounding box center [1110, 673] width 139 height 35
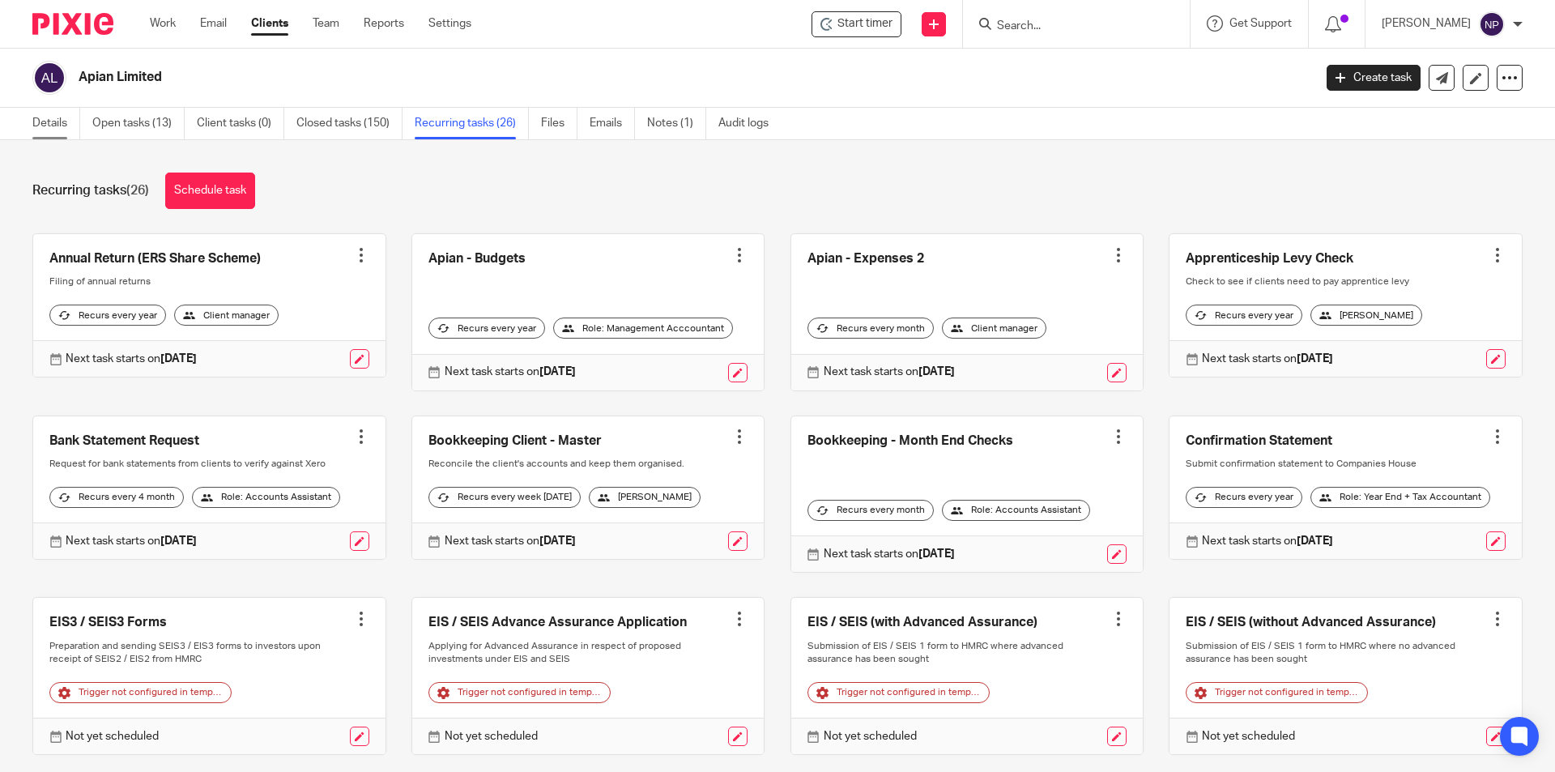
click at [70, 122] on link "Details" at bounding box center [56, 124] width 48 height 32
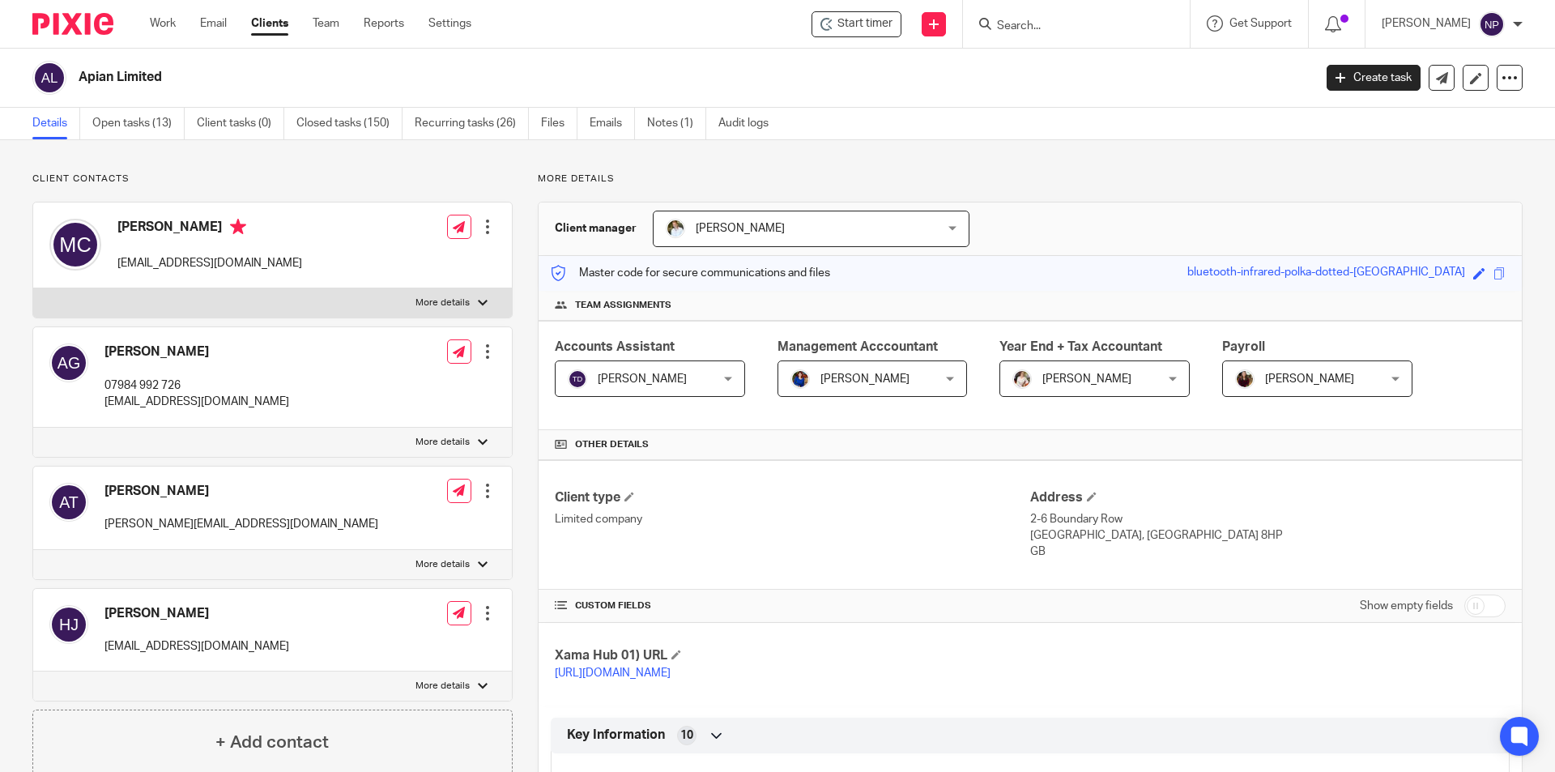
click at [1029, 29] on input "Search" at bounding box center [1068, 26] width 146 height 15
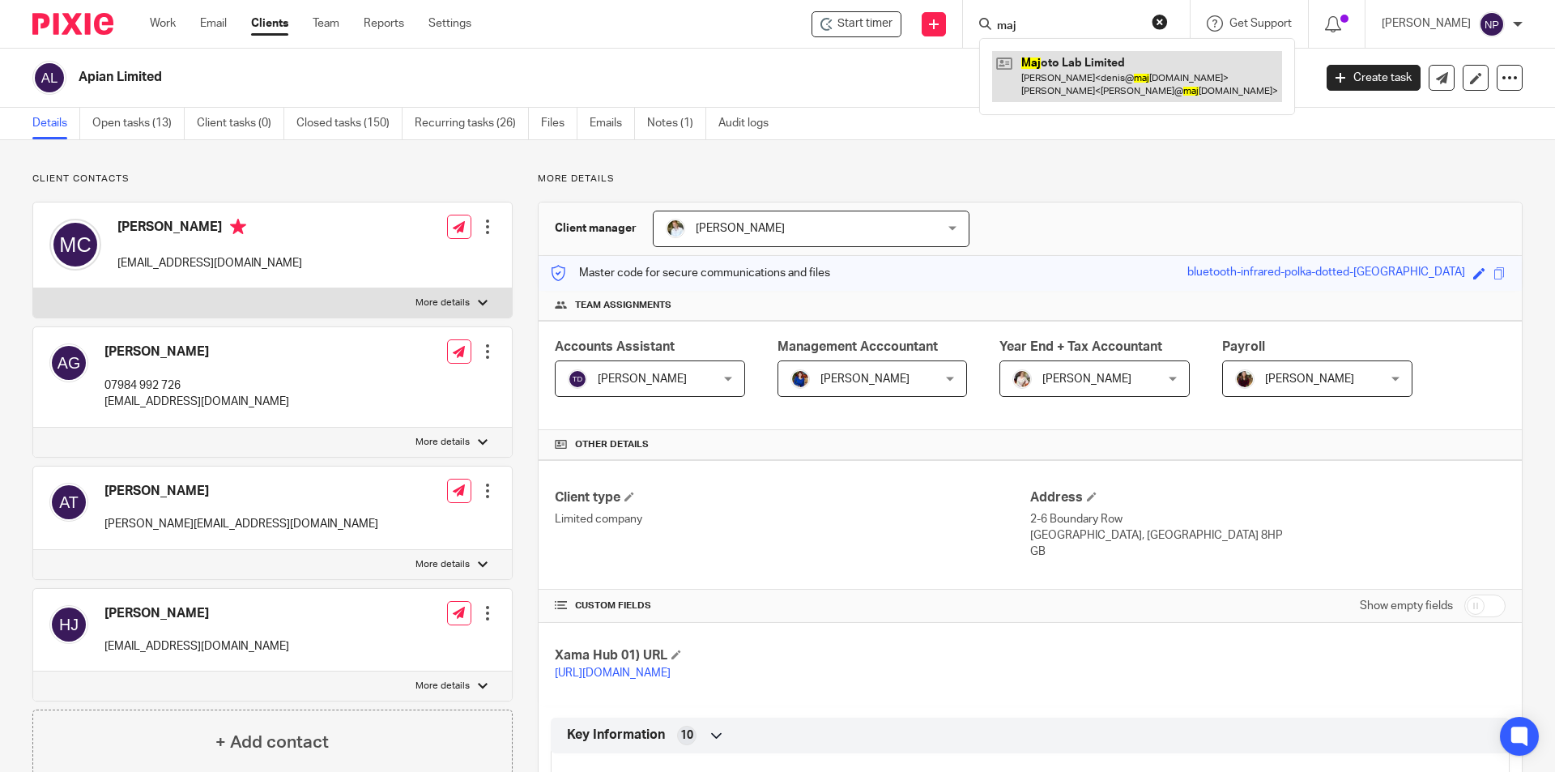
type input "maj"
click at [1136, 59] on link at bounding box center [1137, 76] width 290 height 50
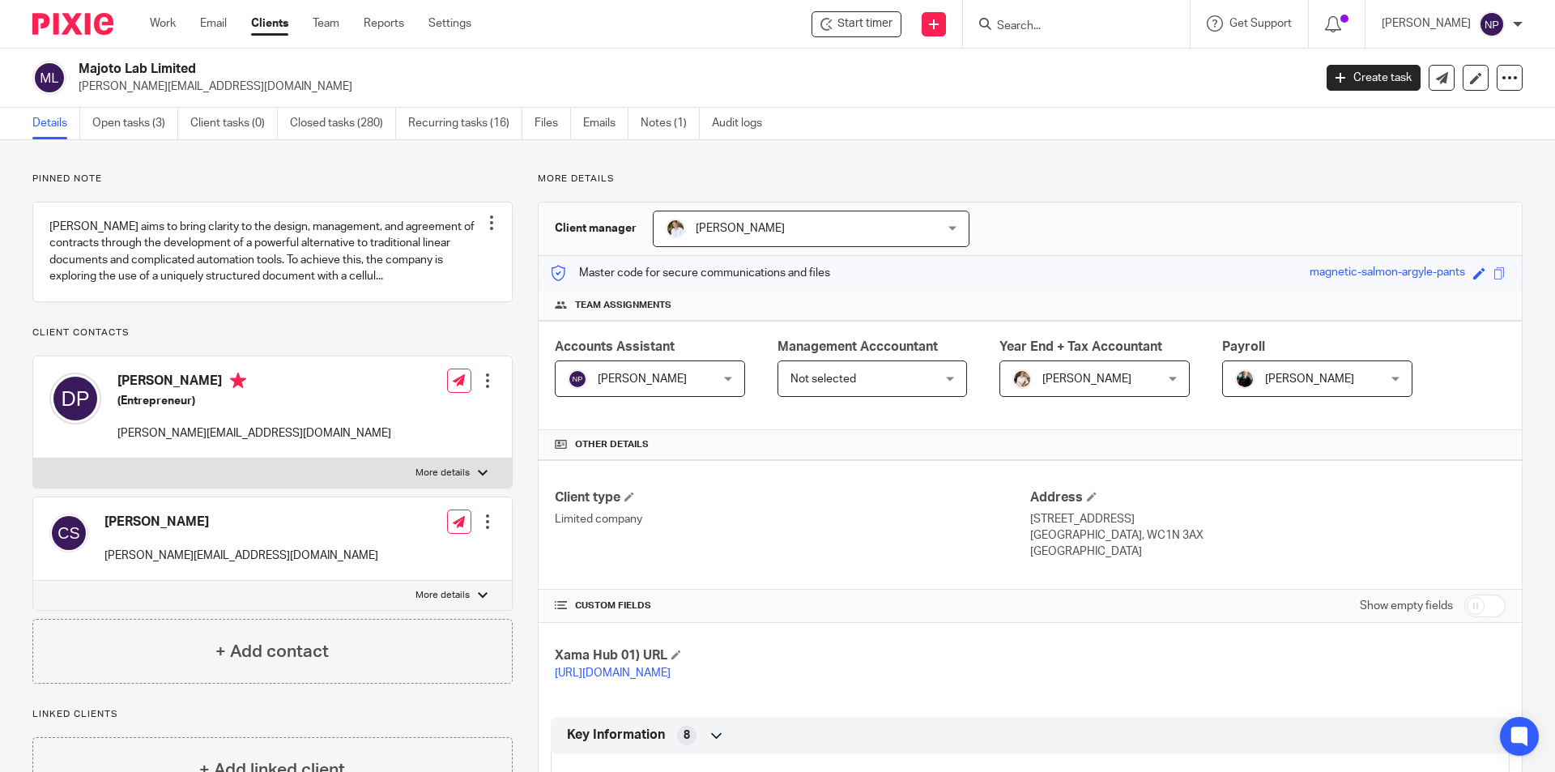
click at [673, 362] on span "[PERSON_NAME]" at bounding box center [638, 378] width 141 height 34
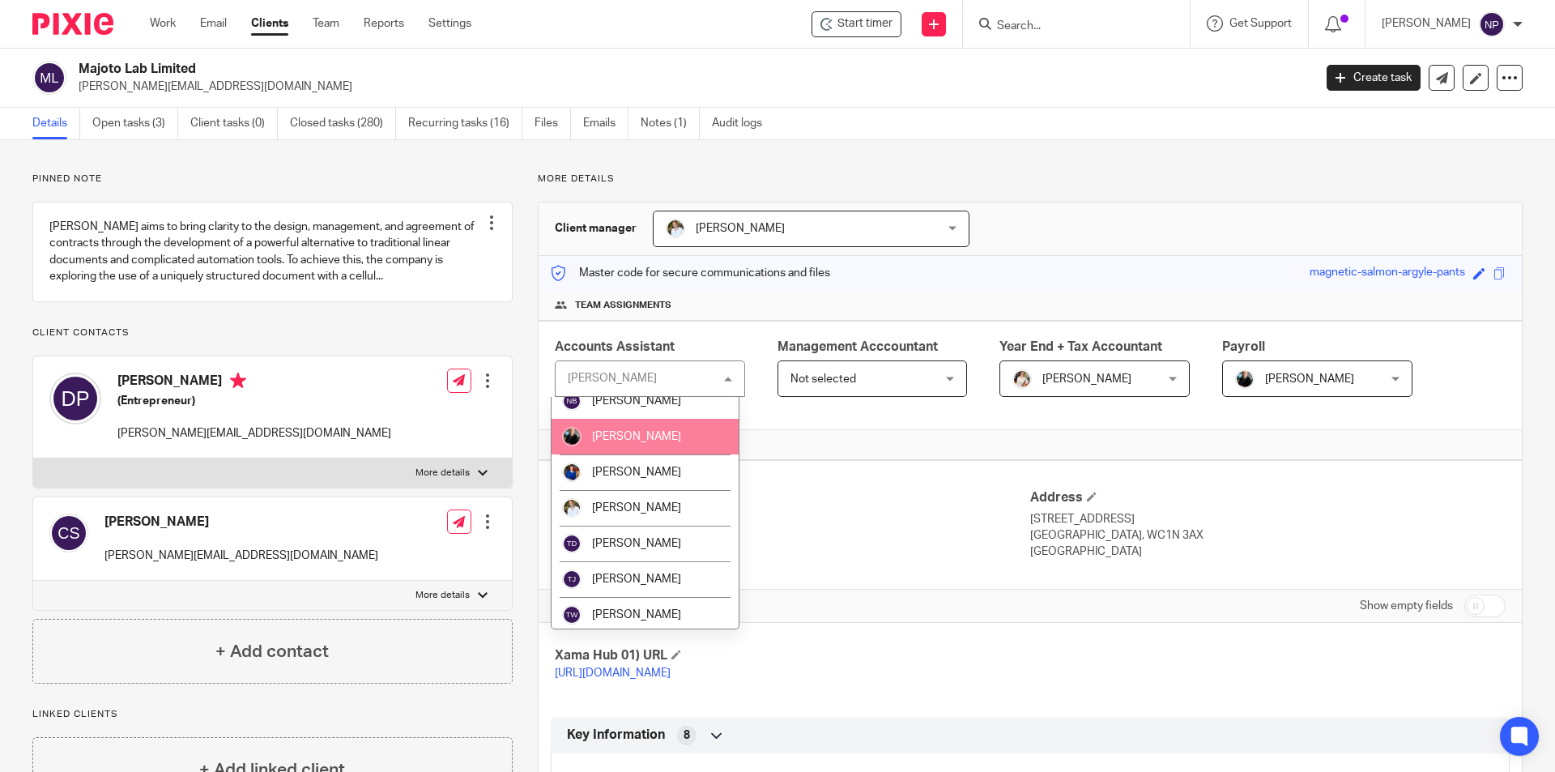
scroll to position [550, 0]
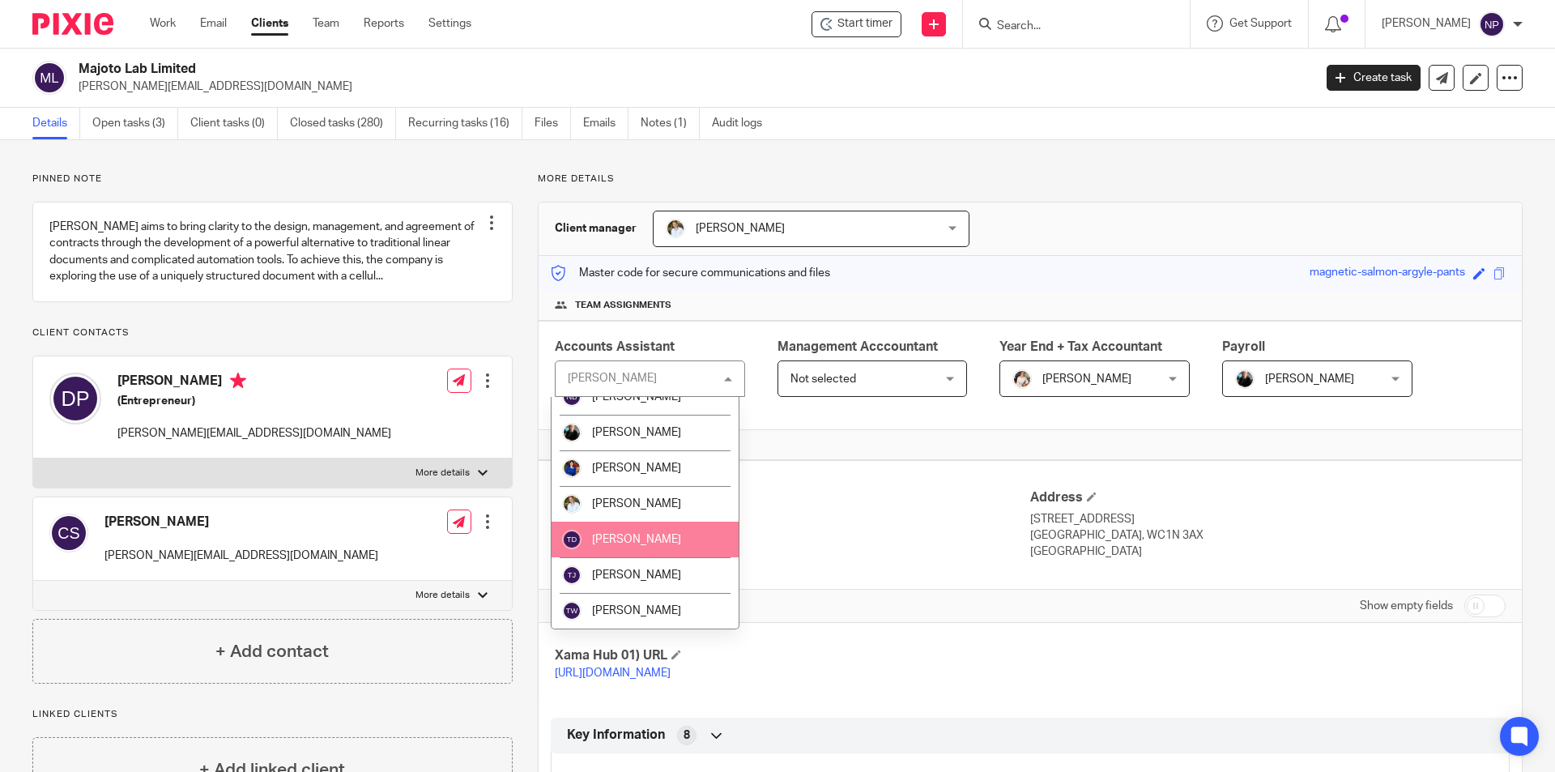
click at [630, 540] on span "[PERSON_NAME]" at bounding box center [636, 539] width 89 height 11
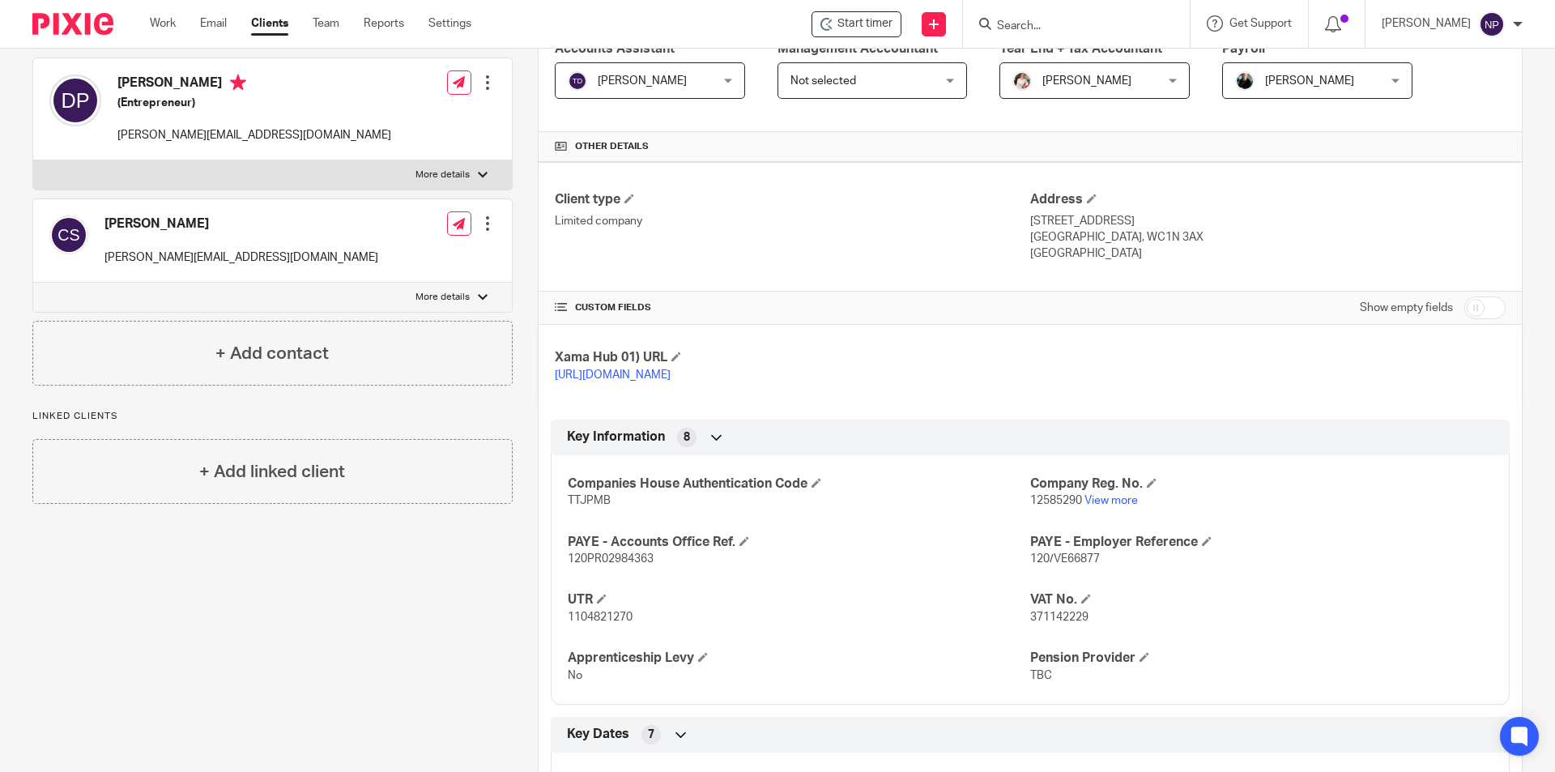
scroll to position [405, 0]
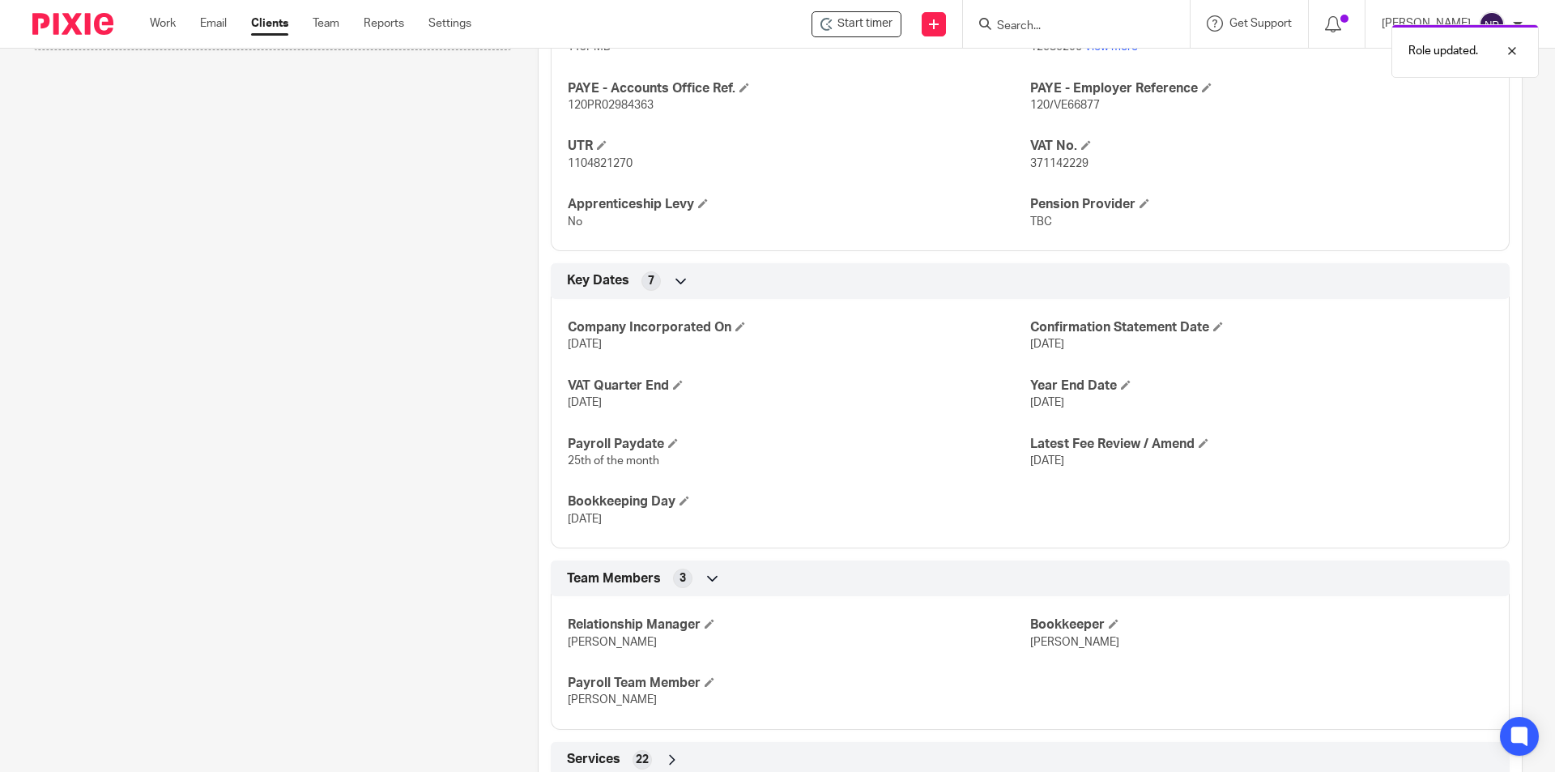
scroll to position [867, 0]
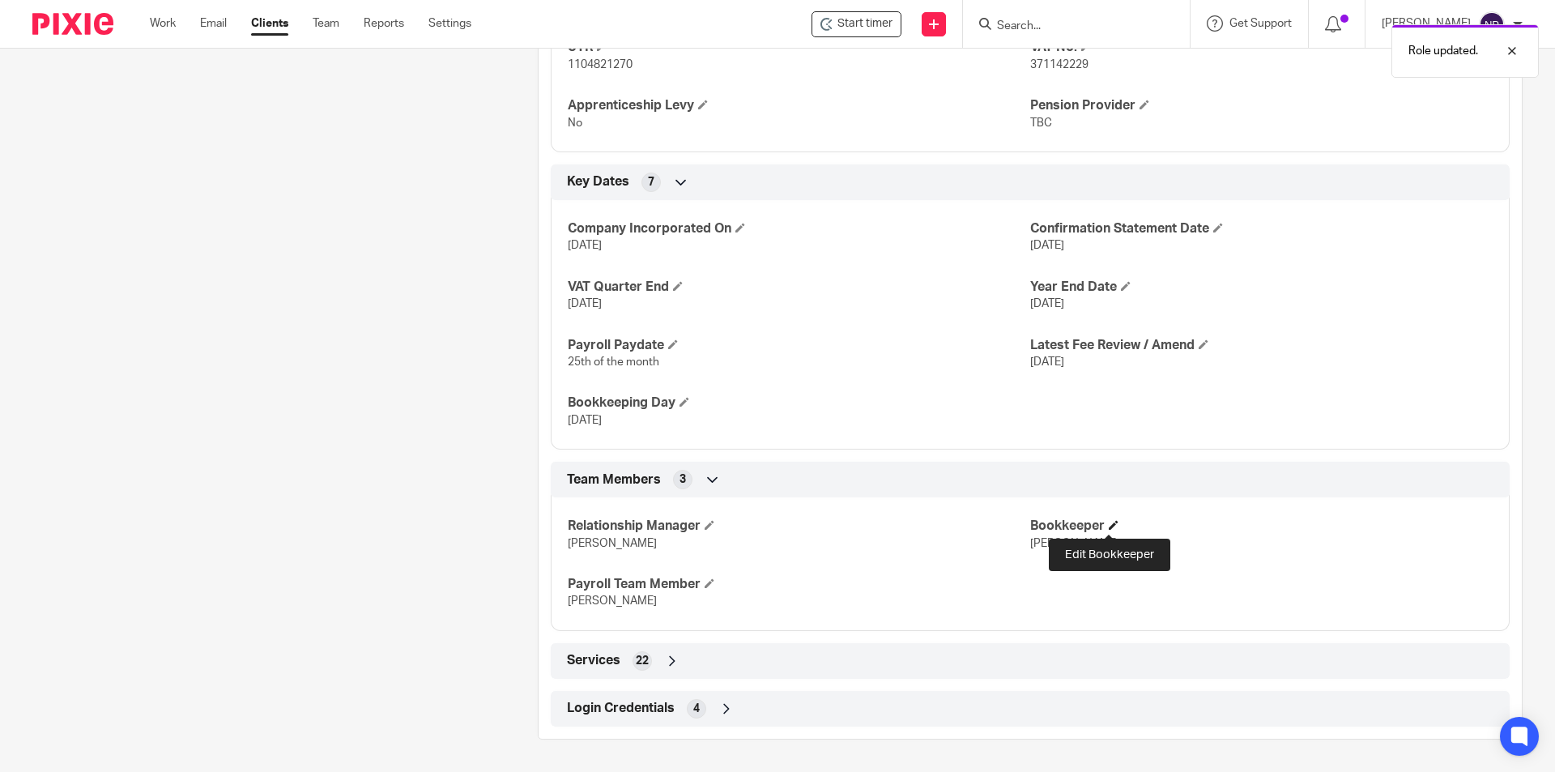
click at [1109, 526] on span at bounding box center [1114, 525] width 10 height 10
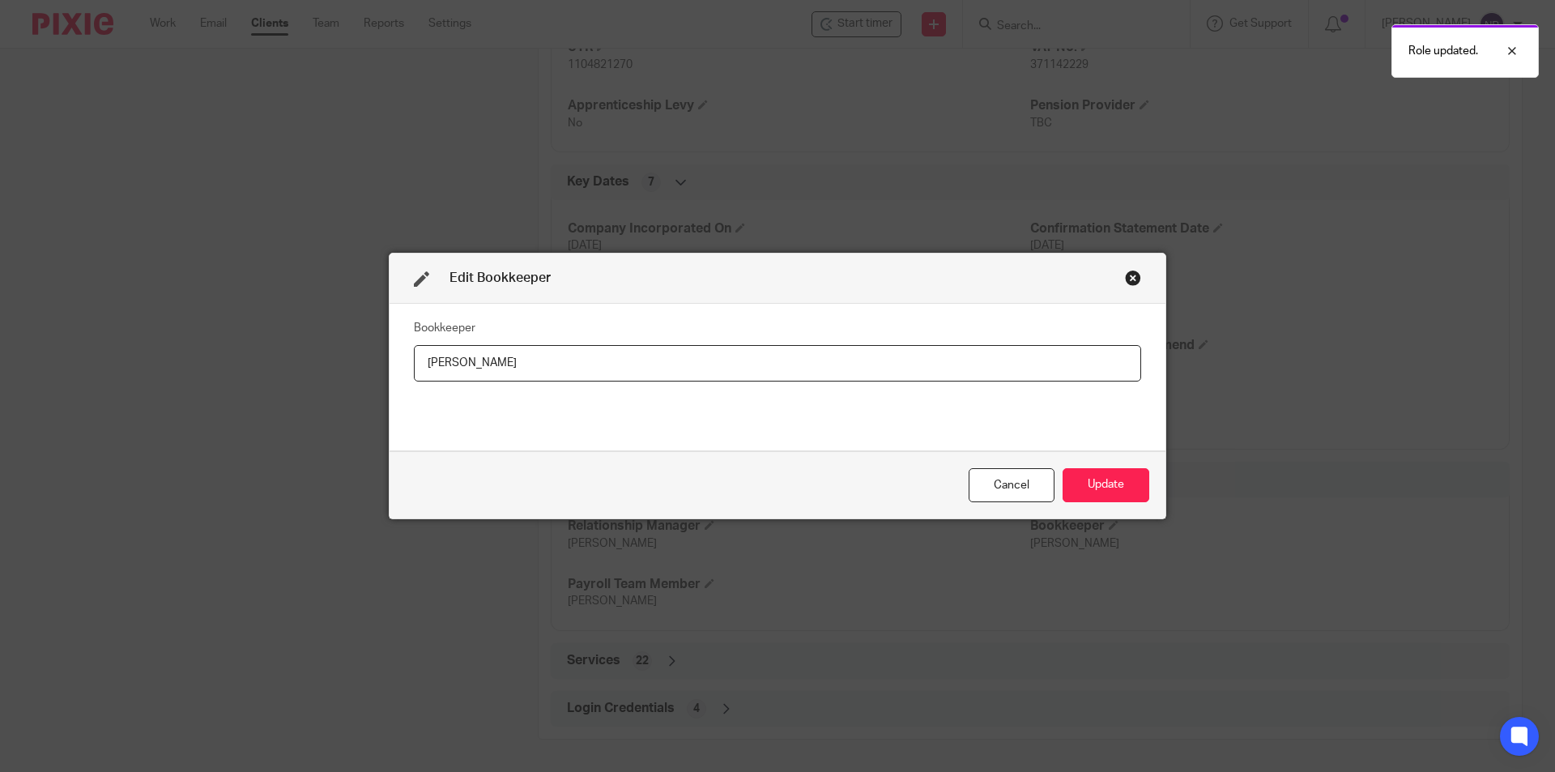
drag, startPoint x: 700, startPoint y: 371, endPoint x: 270, endPoint y: 374, distance: 430.1
click at [270, 374] on div "Edit Bookkeeper Bookkeeper Natasha Cancel Update" at bounding box center [777, 386] width 1555 height 772
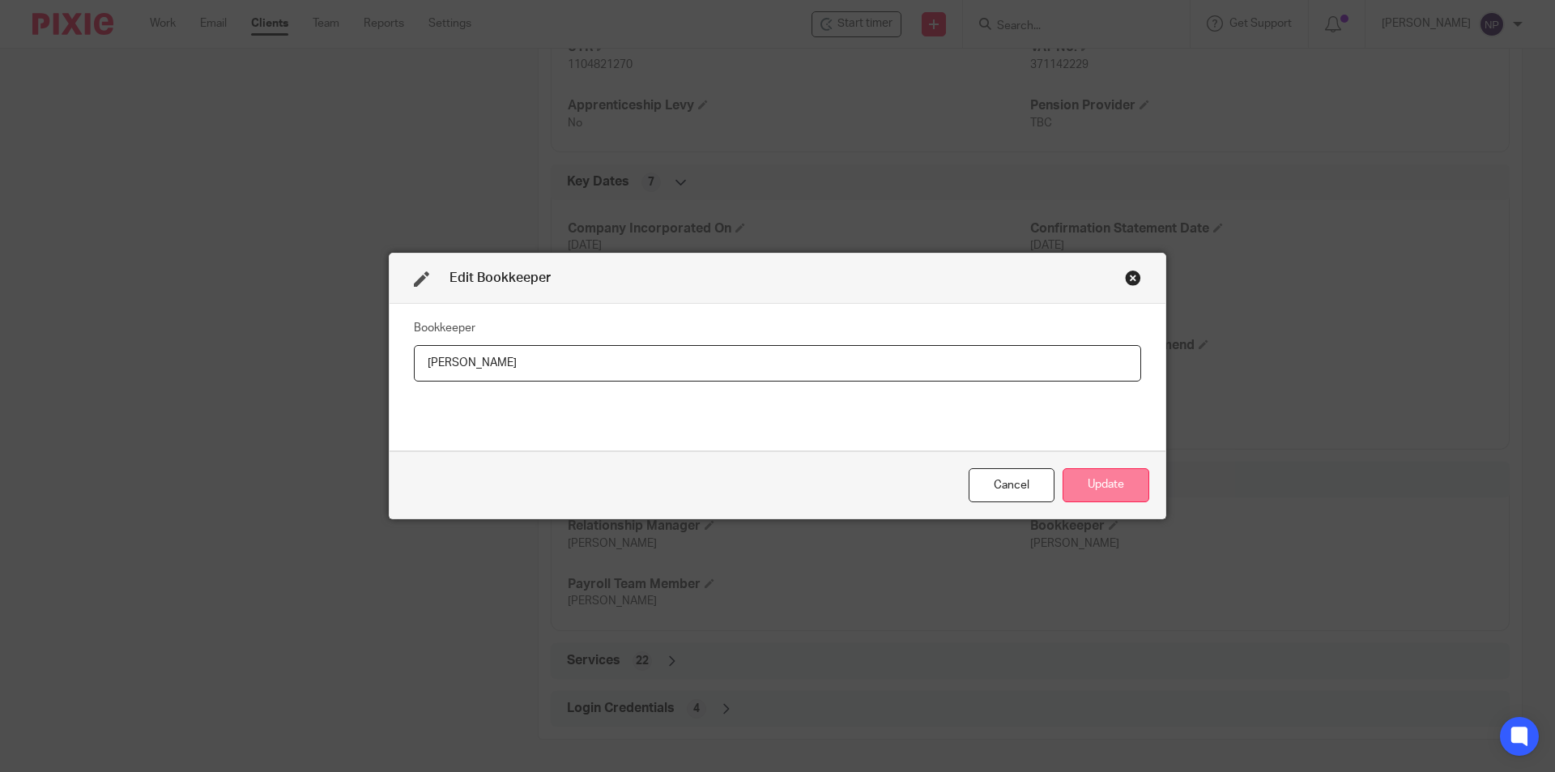
type input "Tom"
click at [1092, 484] on button "Update" at bounding box center [1106, 485] width 87 height 35
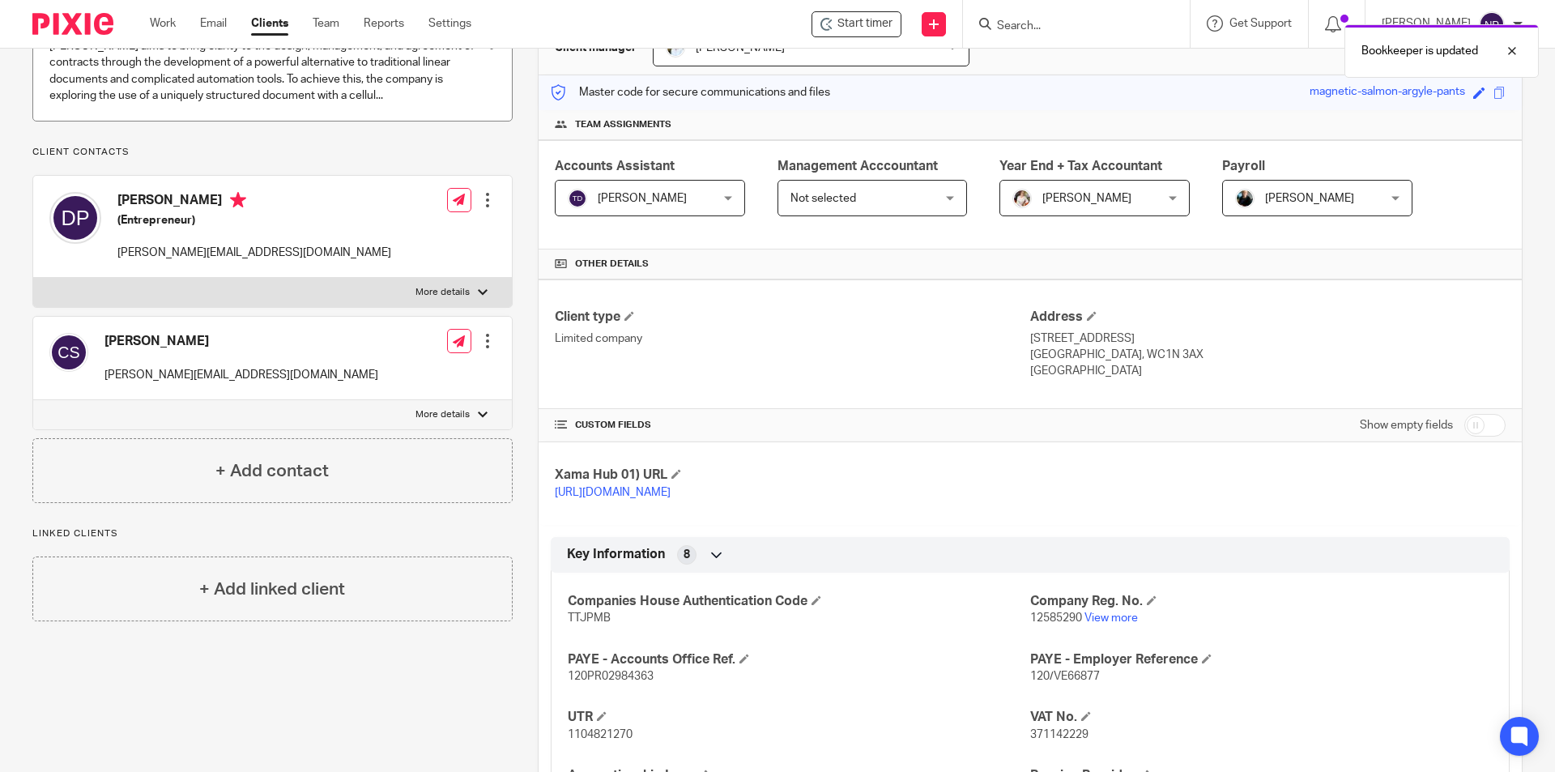
scroll to position [0, 0]
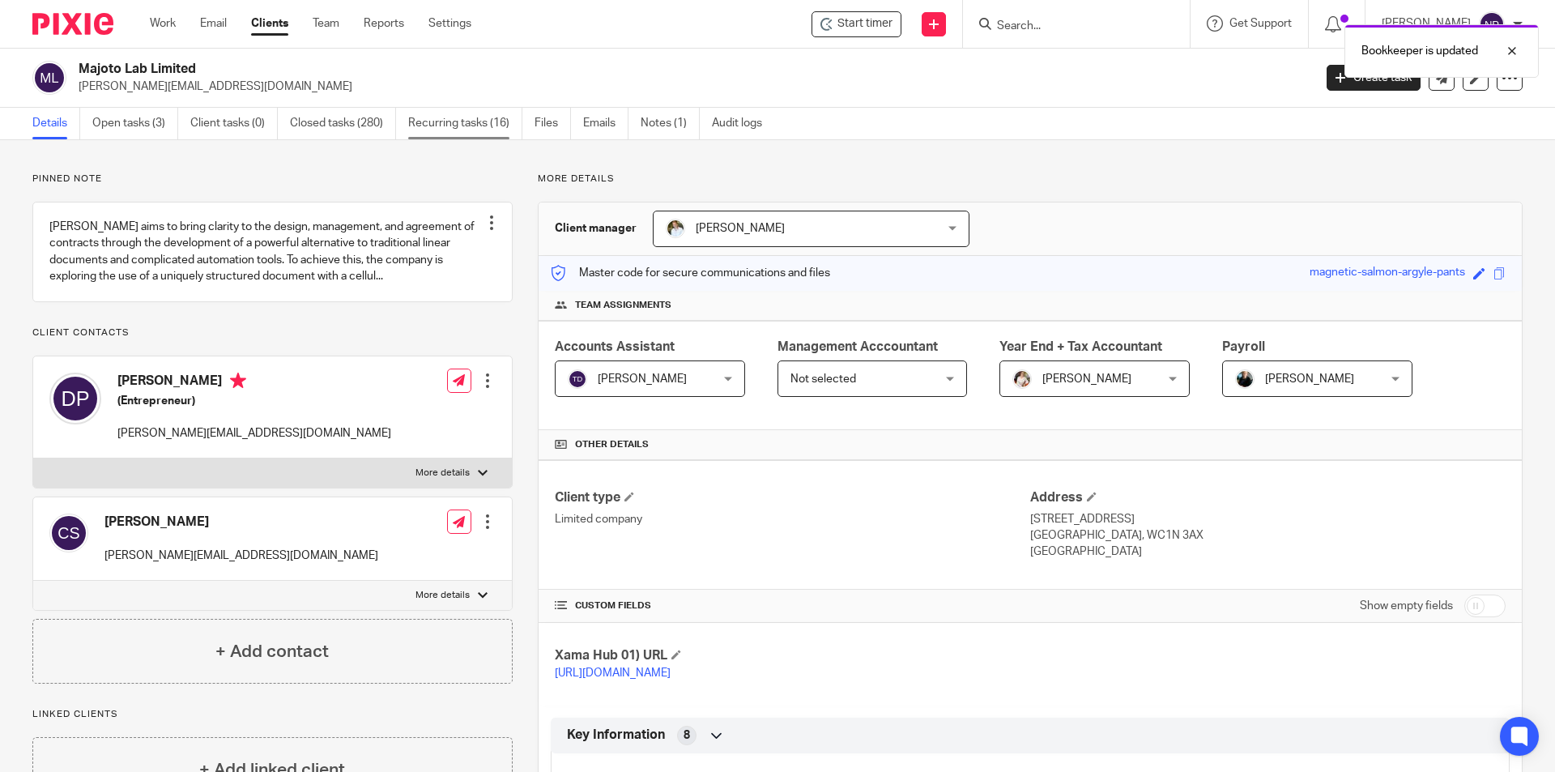
click at [479, 121] on link "Recurring tasks (16)" at bounding box center [465, 124] width 114 height 32
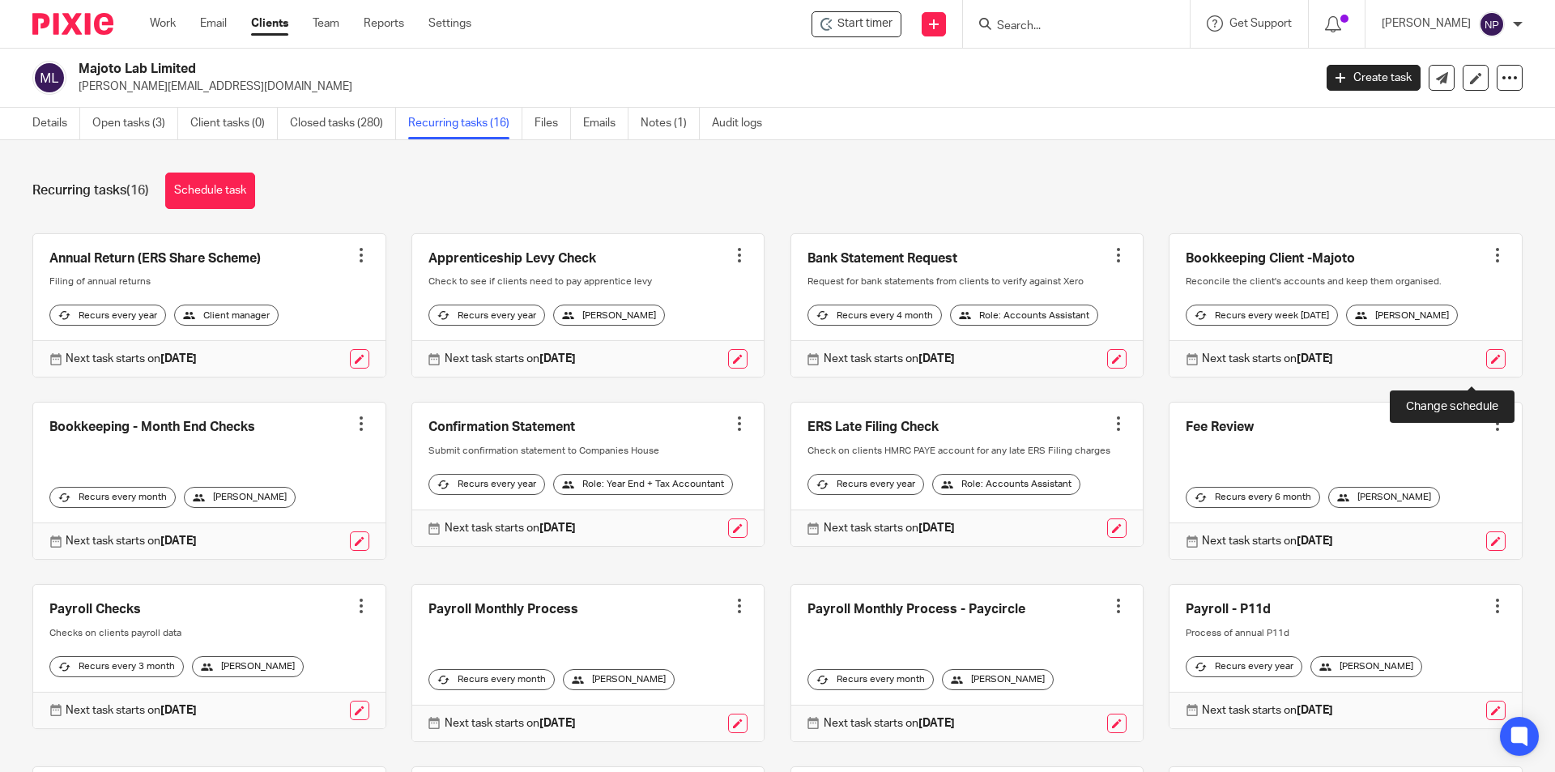
click at [1486, 369] on link at bounding box center [1495, 358] width 19 height 19
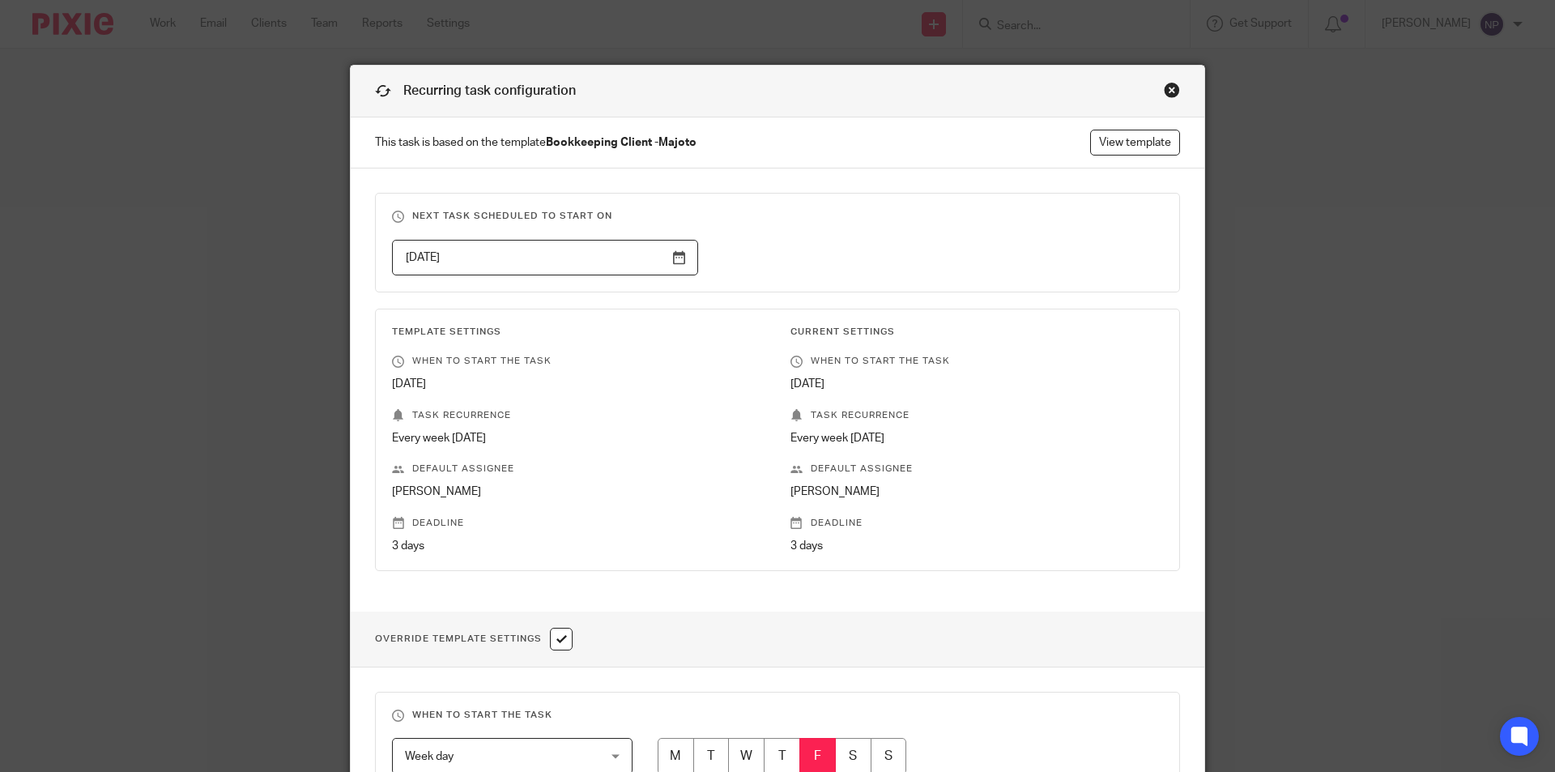
scroll to position [540, 0]
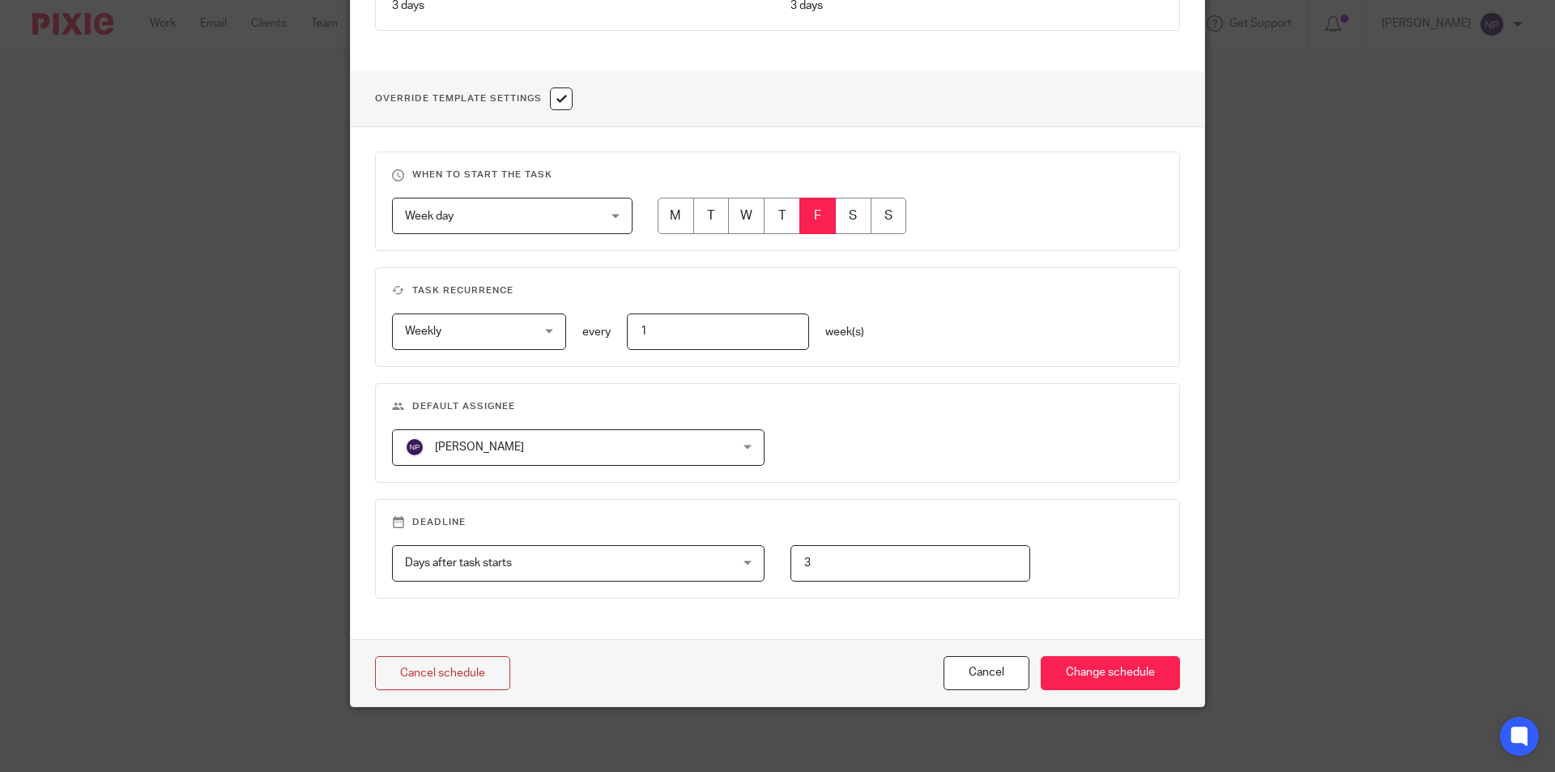
click at [495, 451] on span "[PERSON_NAME]" at bounding box center [479, 446] width 89 height 11
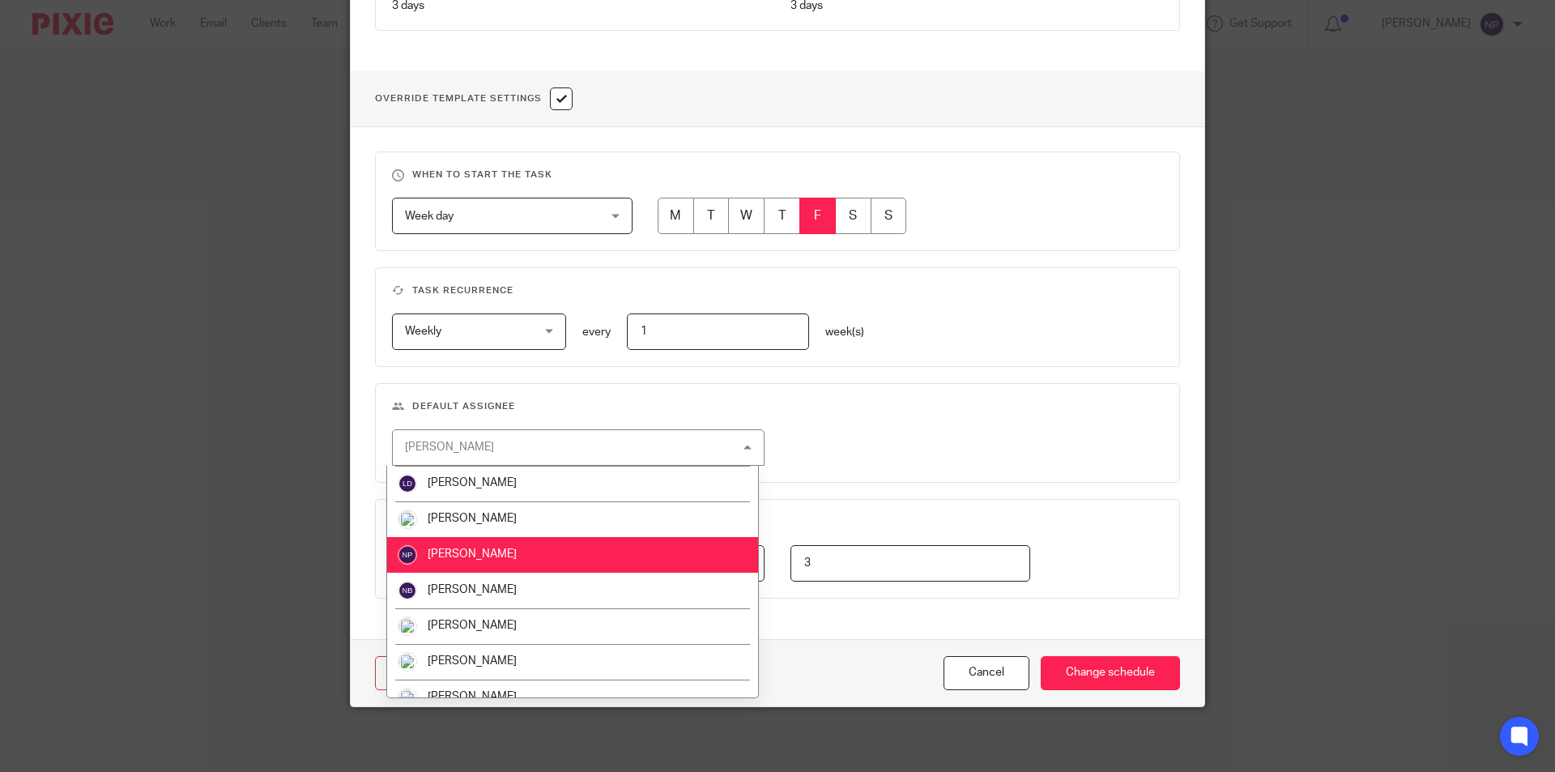
scroll to position [517, 0]
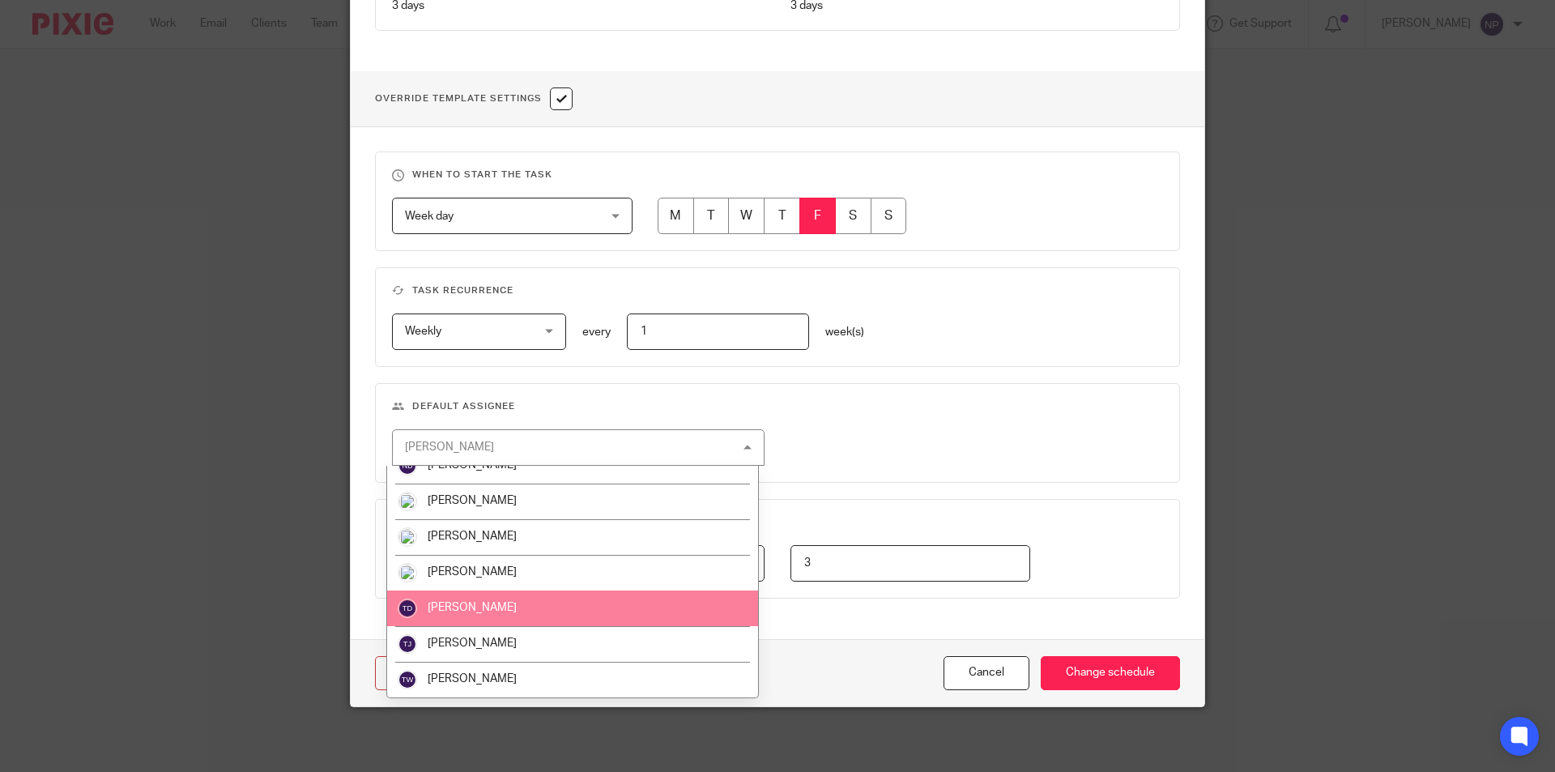
click at [508, 615] on li "[PERSON_NAME]" at bounding box center [572, 608] width 371 height 36
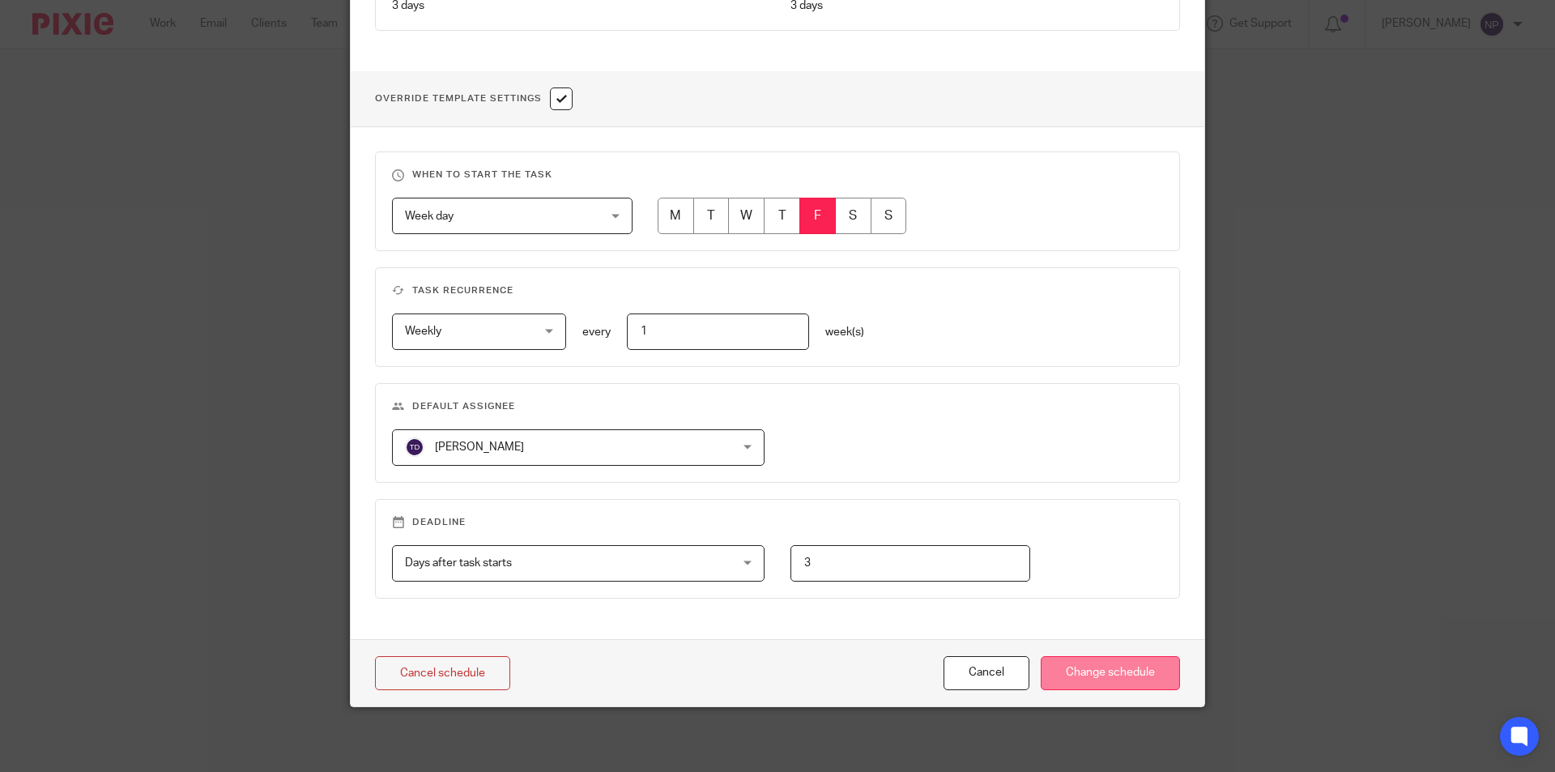
click at [1140, 677] on input "Change schedule" at bounding box center [1110, 673] width 139 height 35
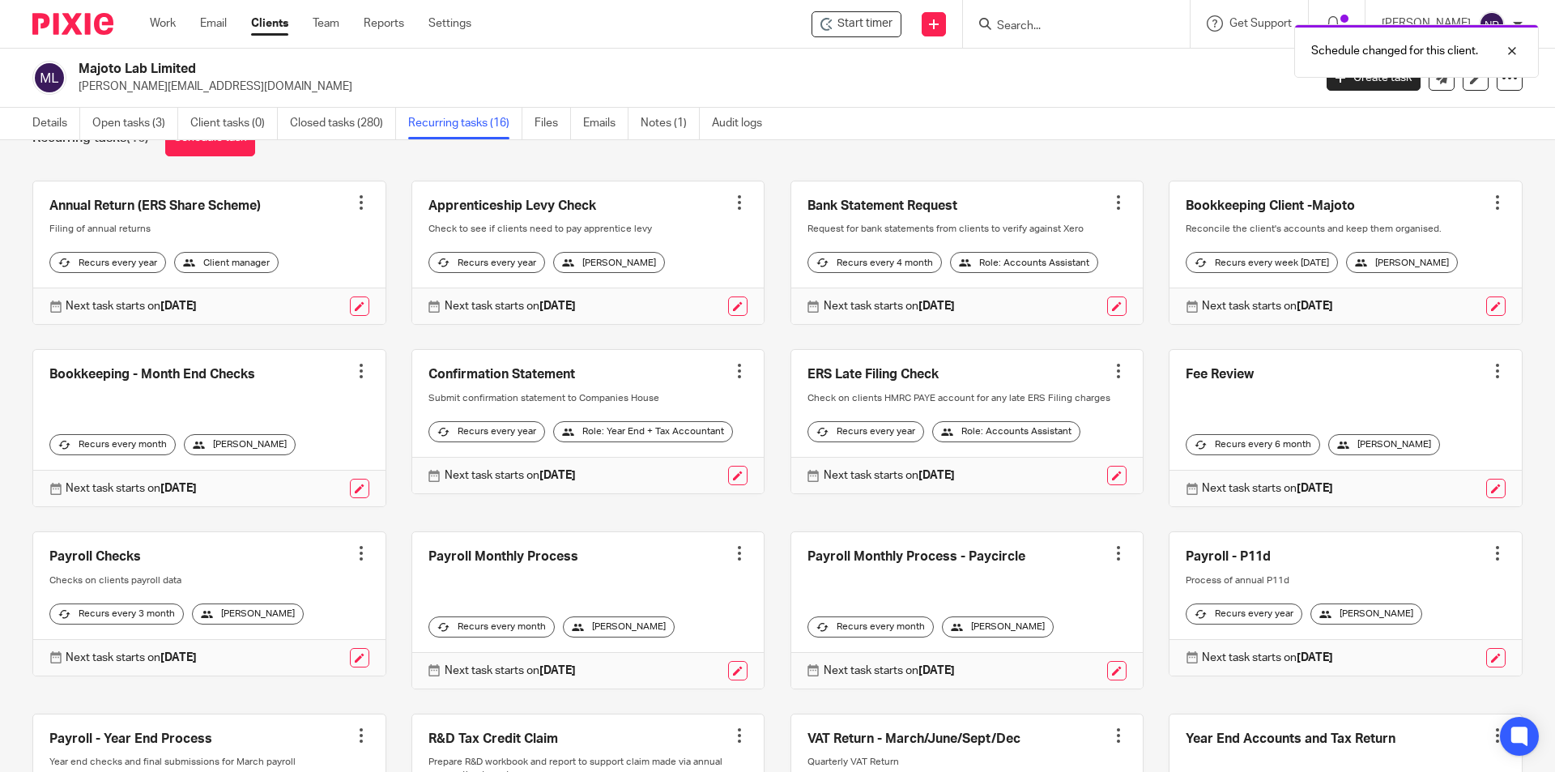
scroll to position [81, 0]
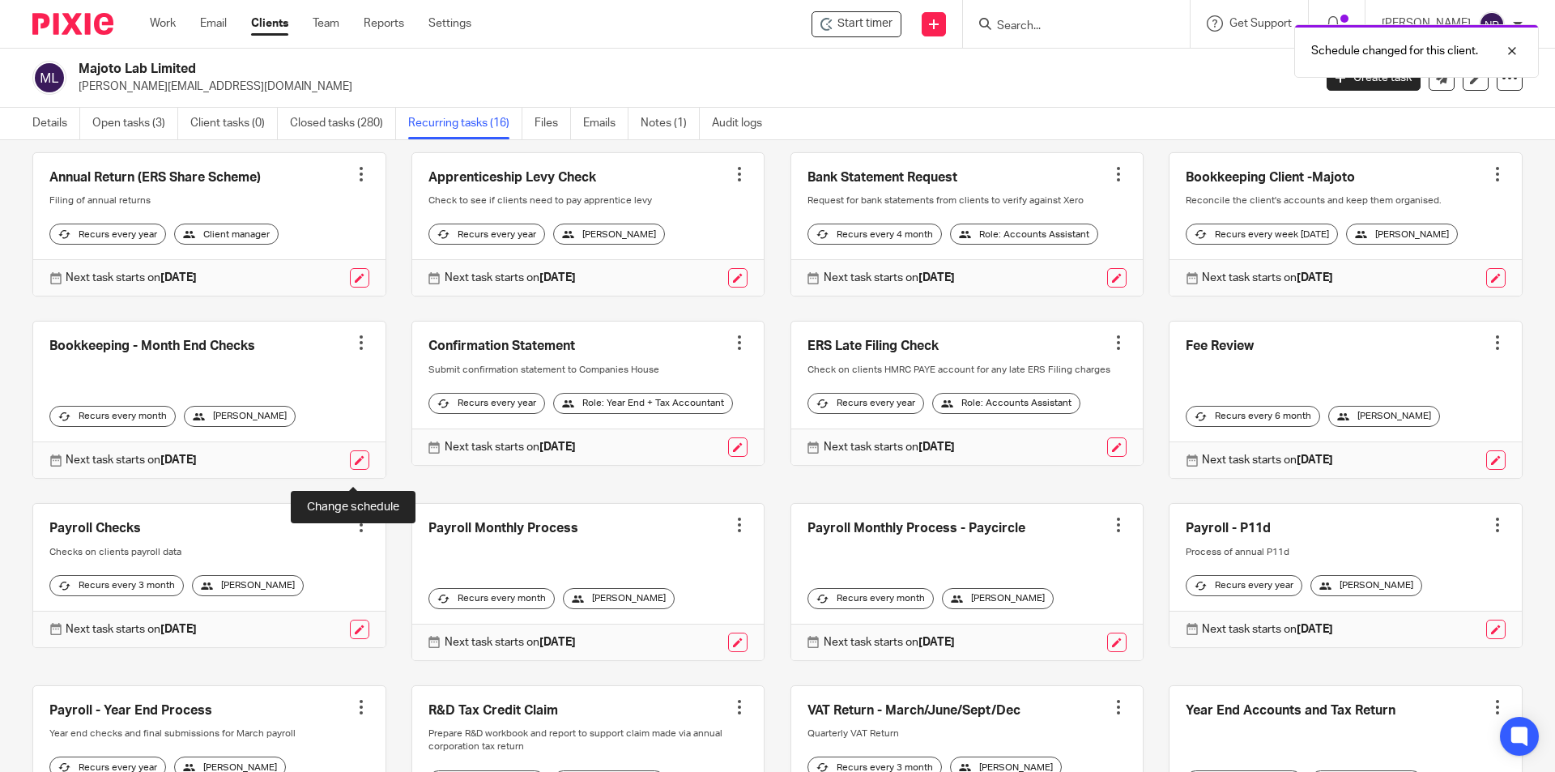
click at [350, 470] on link at bounding box center [359, 459] width 19 height 19
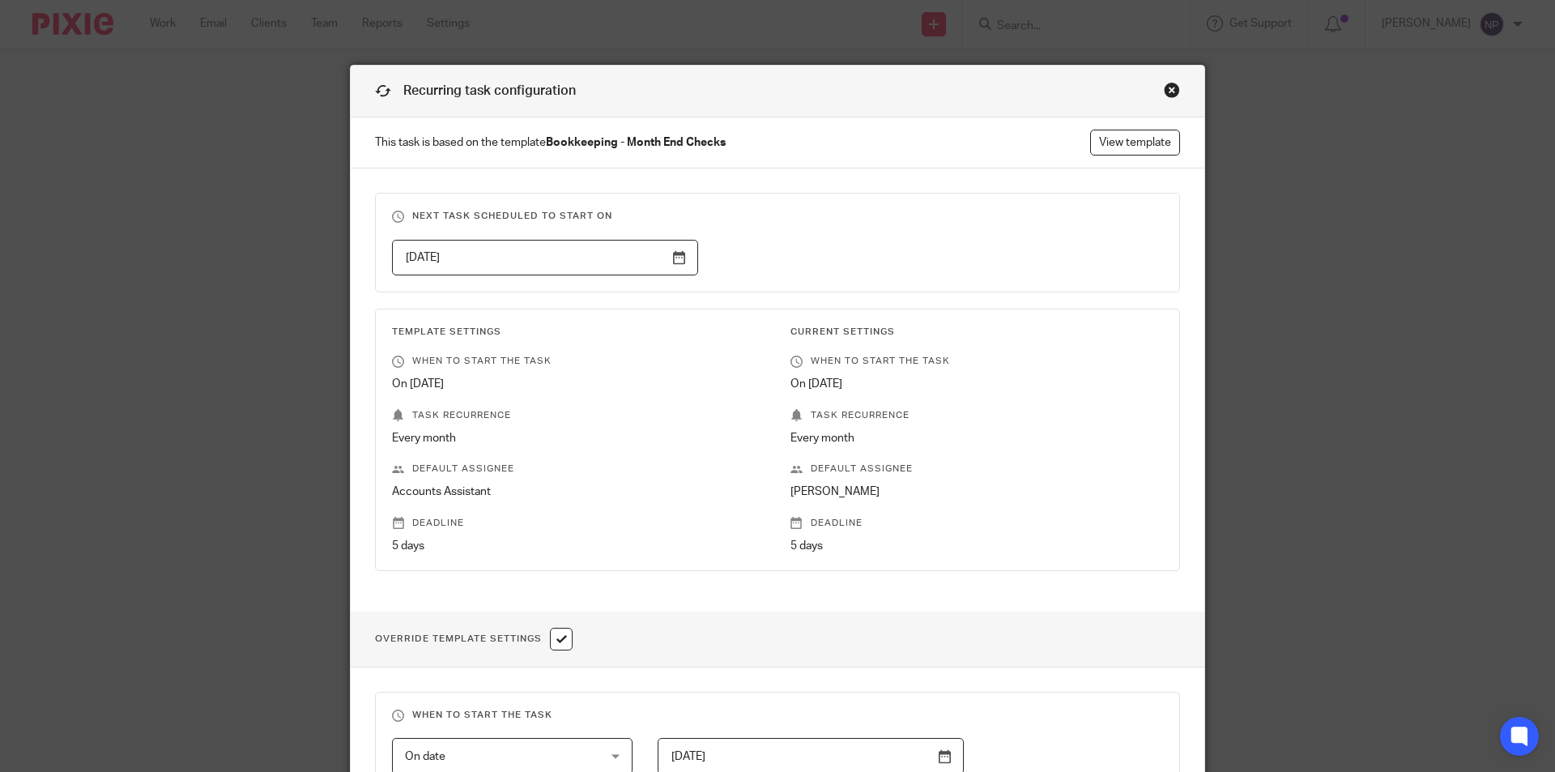
scroll to position [540, 0]
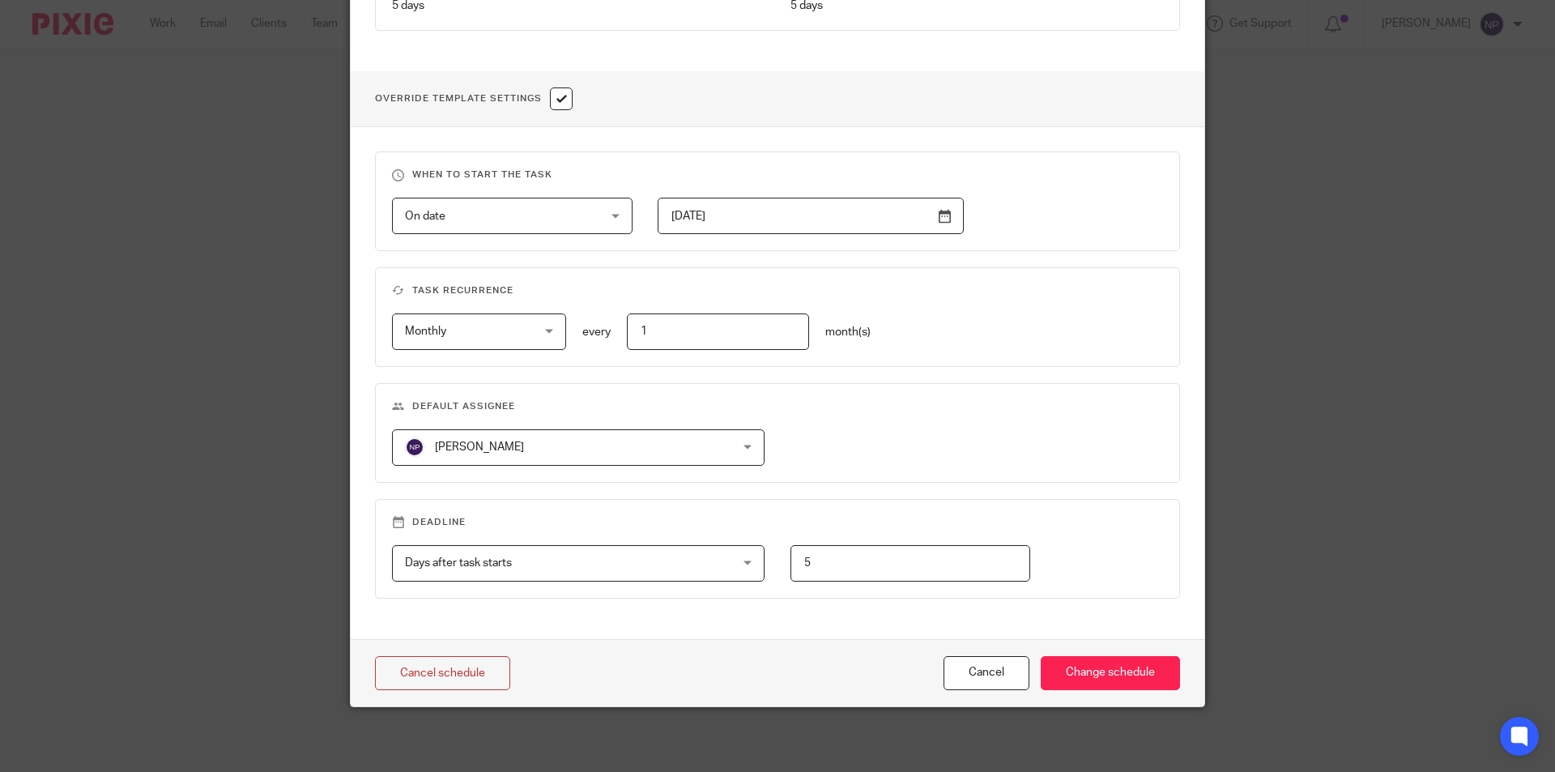
click at [642, 446] on span "[PERSON_NAME]" at bounding box center [549, 447] width 288 height 34
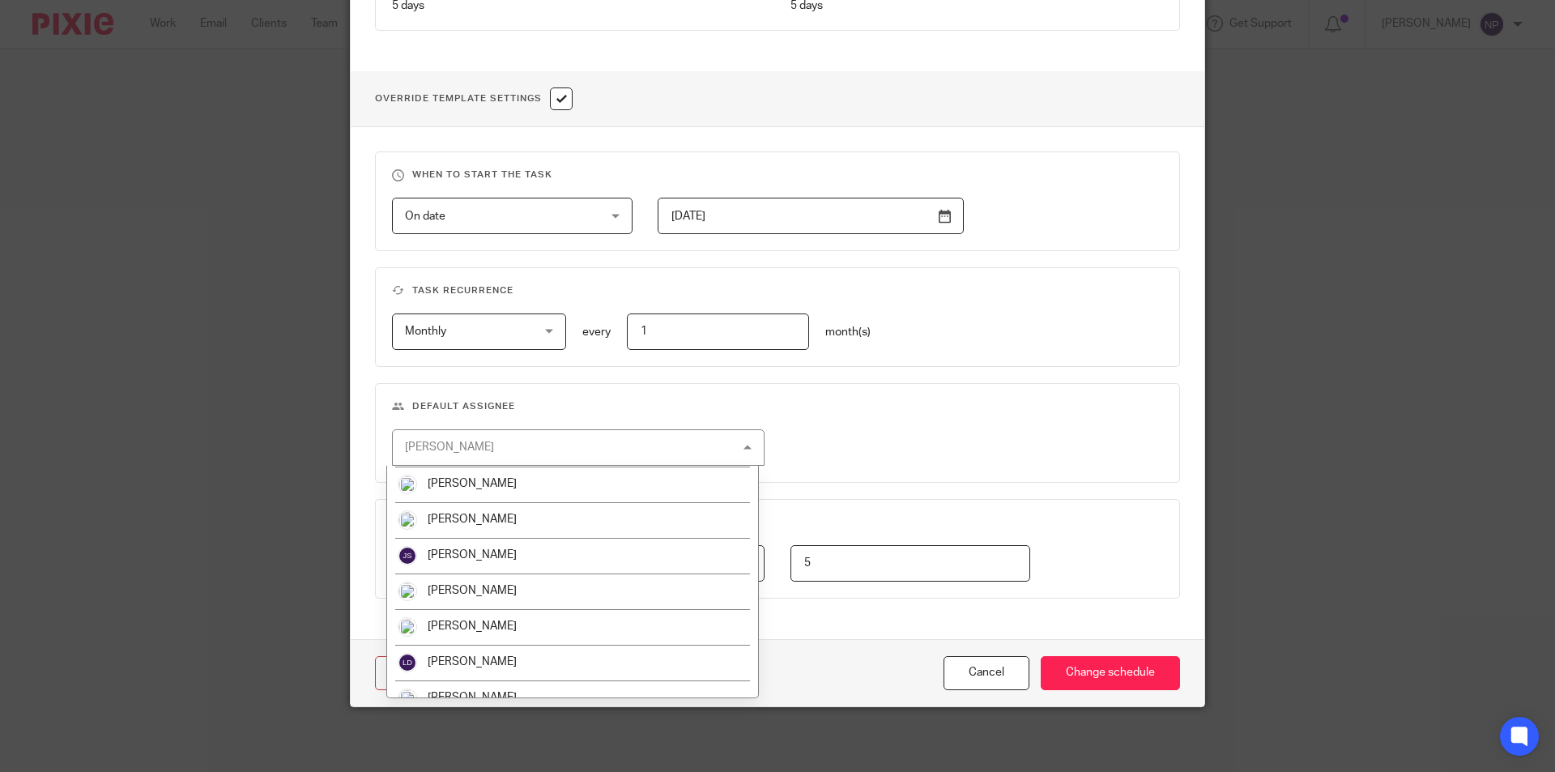
scroll to position [517, 0]
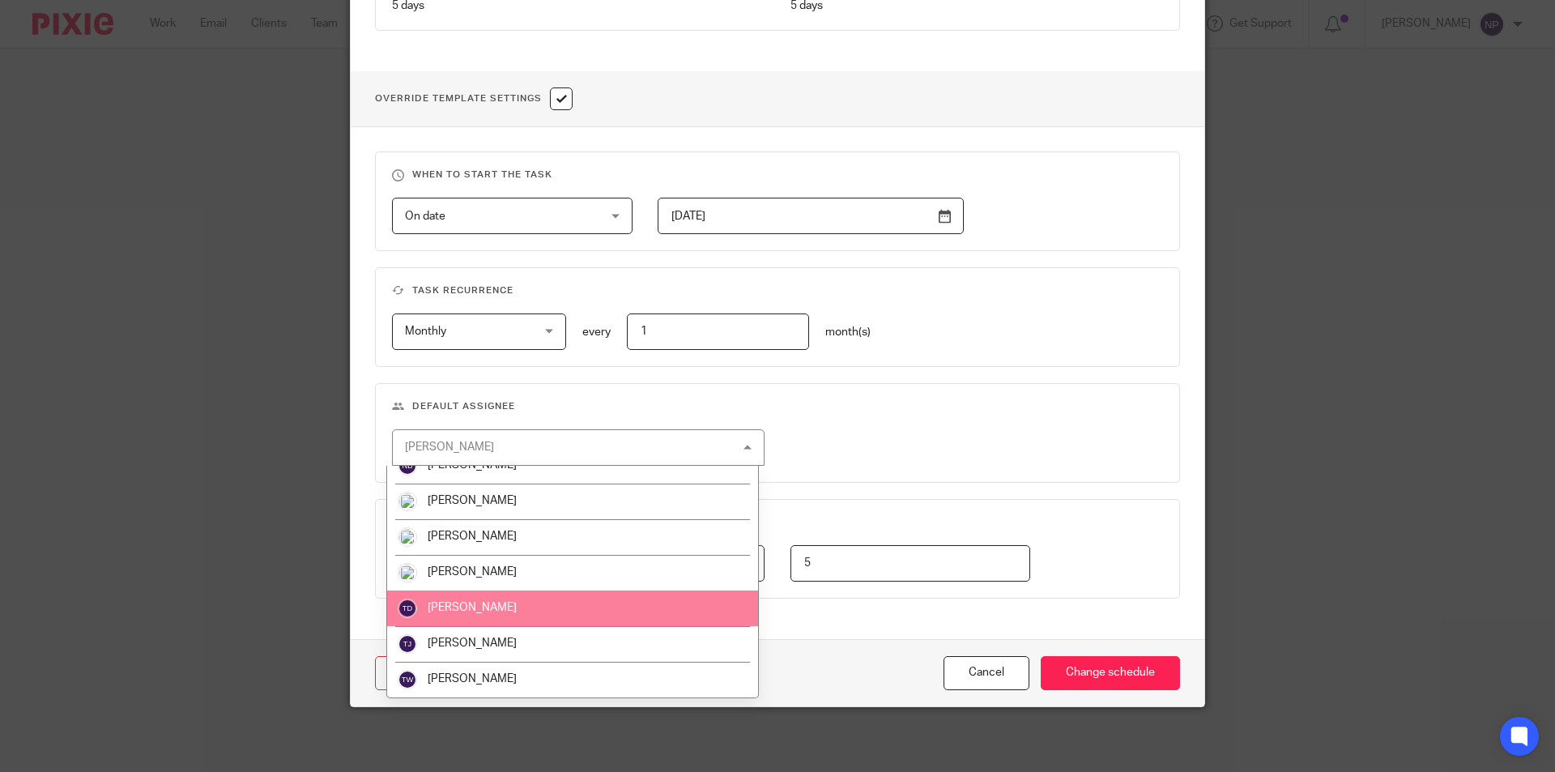
click at [526, 608] on li "[PERSON_NAME]" at bounding box center [572, 608] width 371 height 36
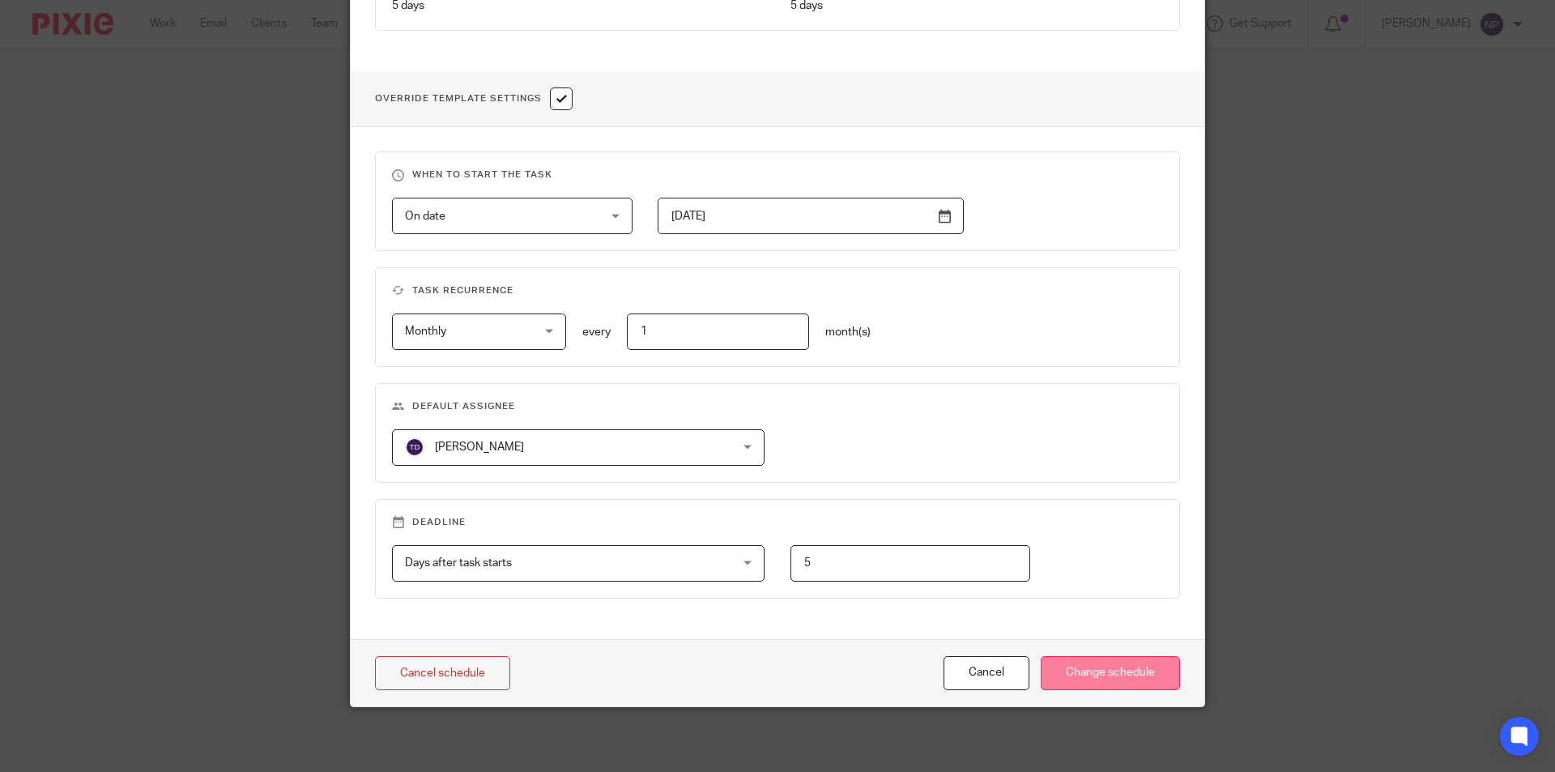
click at [1115, 675] on input "Change schedule" at bounding box center [1110, 673] width 139 height 35
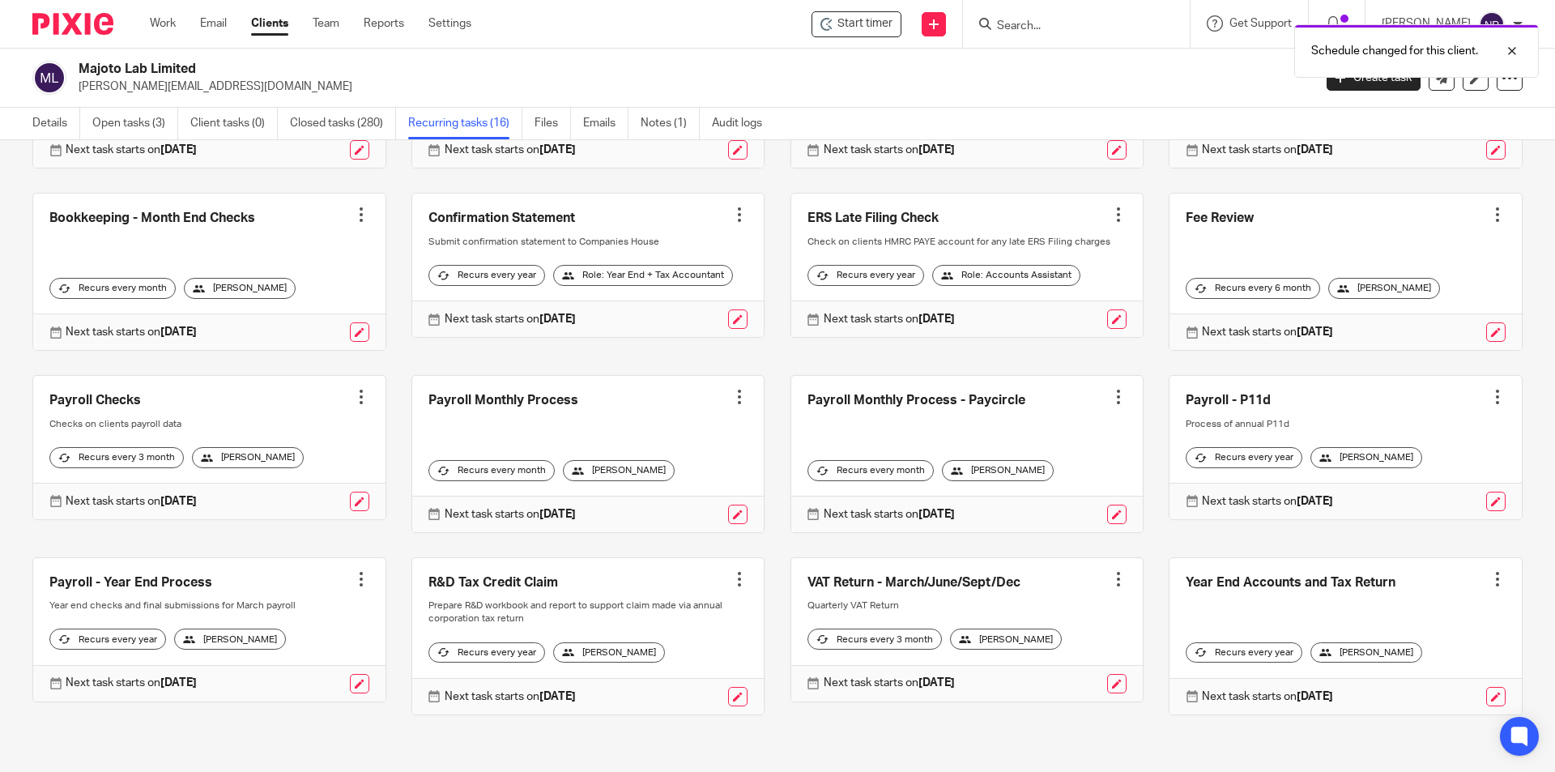
scroll to position [235, 0]
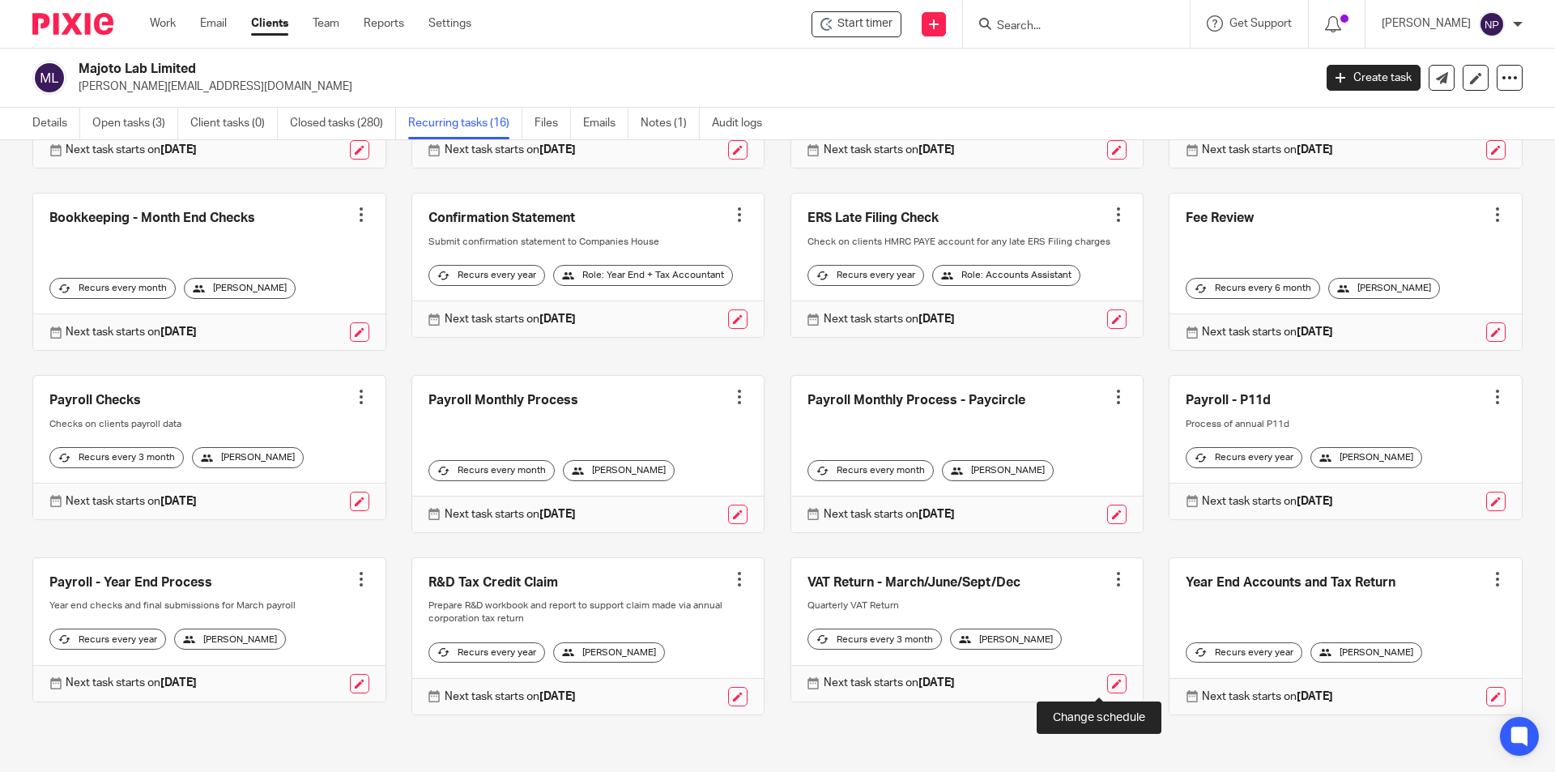
click at [1107, 679] on link at bounding box center [1116, 683] width 19 height 19
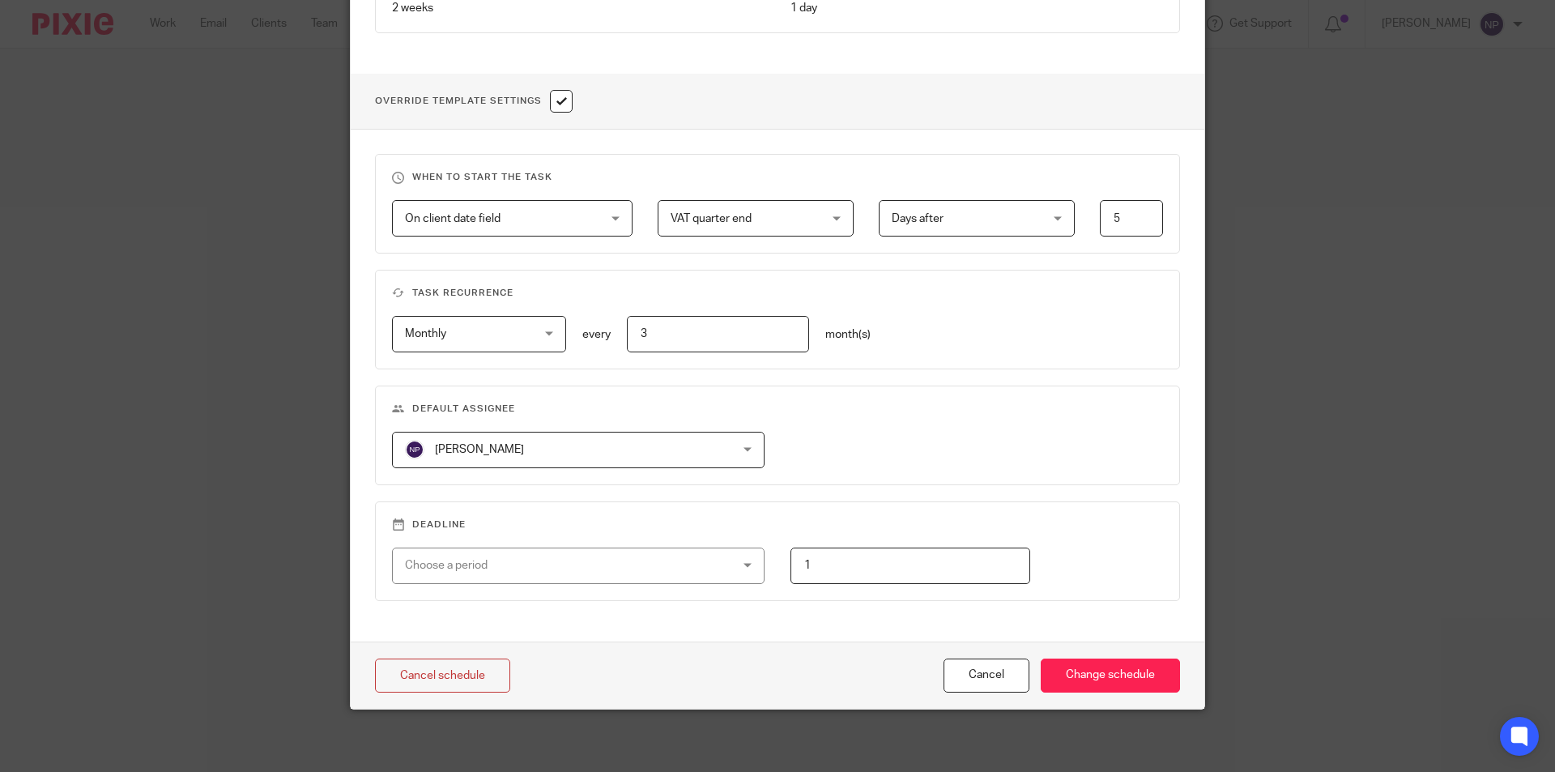
scroll to position [540, 0]
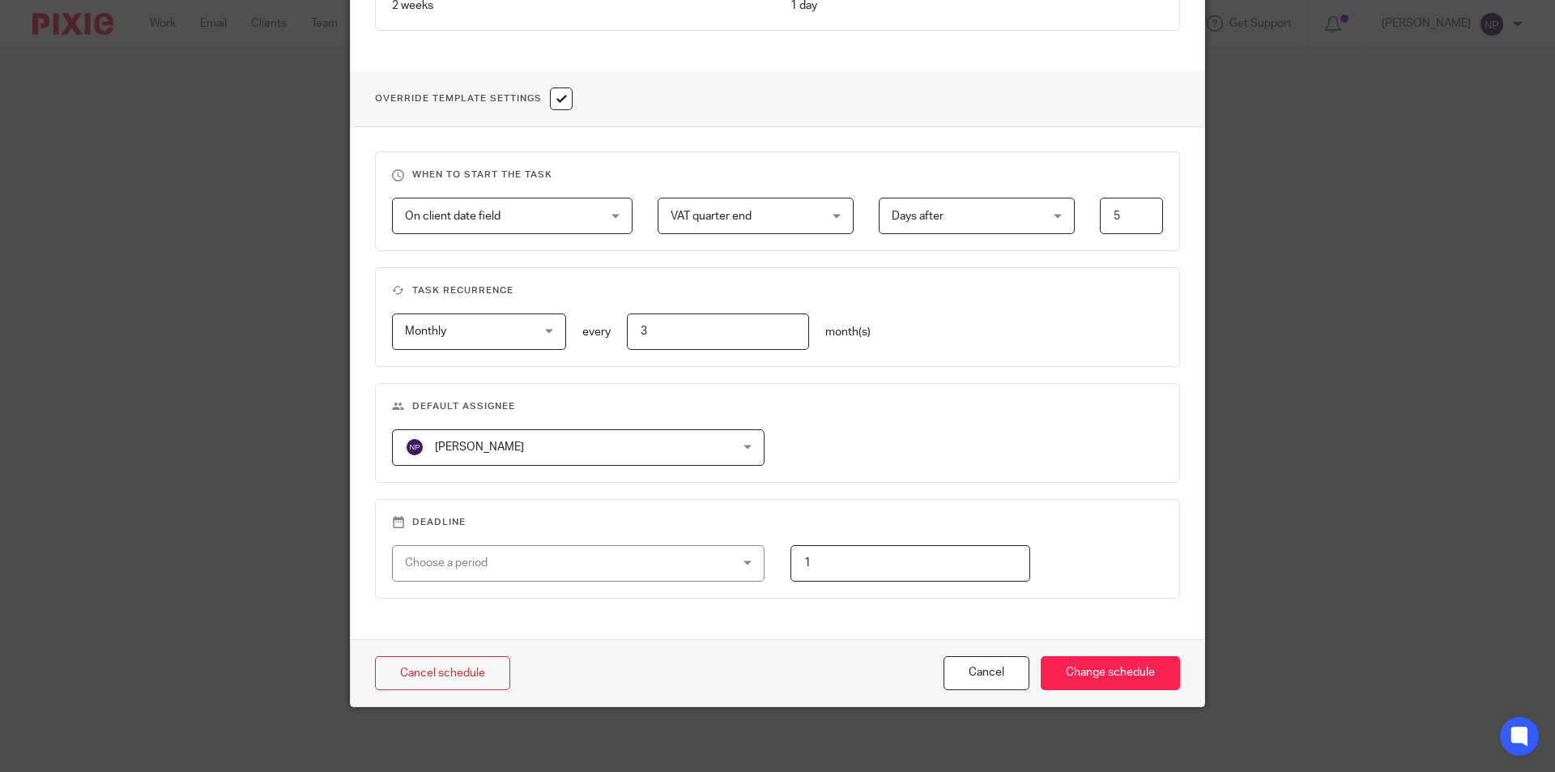
drag, startPoint x: 582, startPoint y: 422, endPoint x: 585, endPoint y: 437, distance: 15.7
click at [582, 424] on fieldset "Default assignee [PERSON_NAME] [PERSON_NAME] [PERSON_NAME] [PERSON_NAME] [PERSO…" at bounding box center [777, 433] width 805 height 100
click at [585, 437] on span "[PERSON_NAME]" at bounding box center [549, 447] width 288 height 34
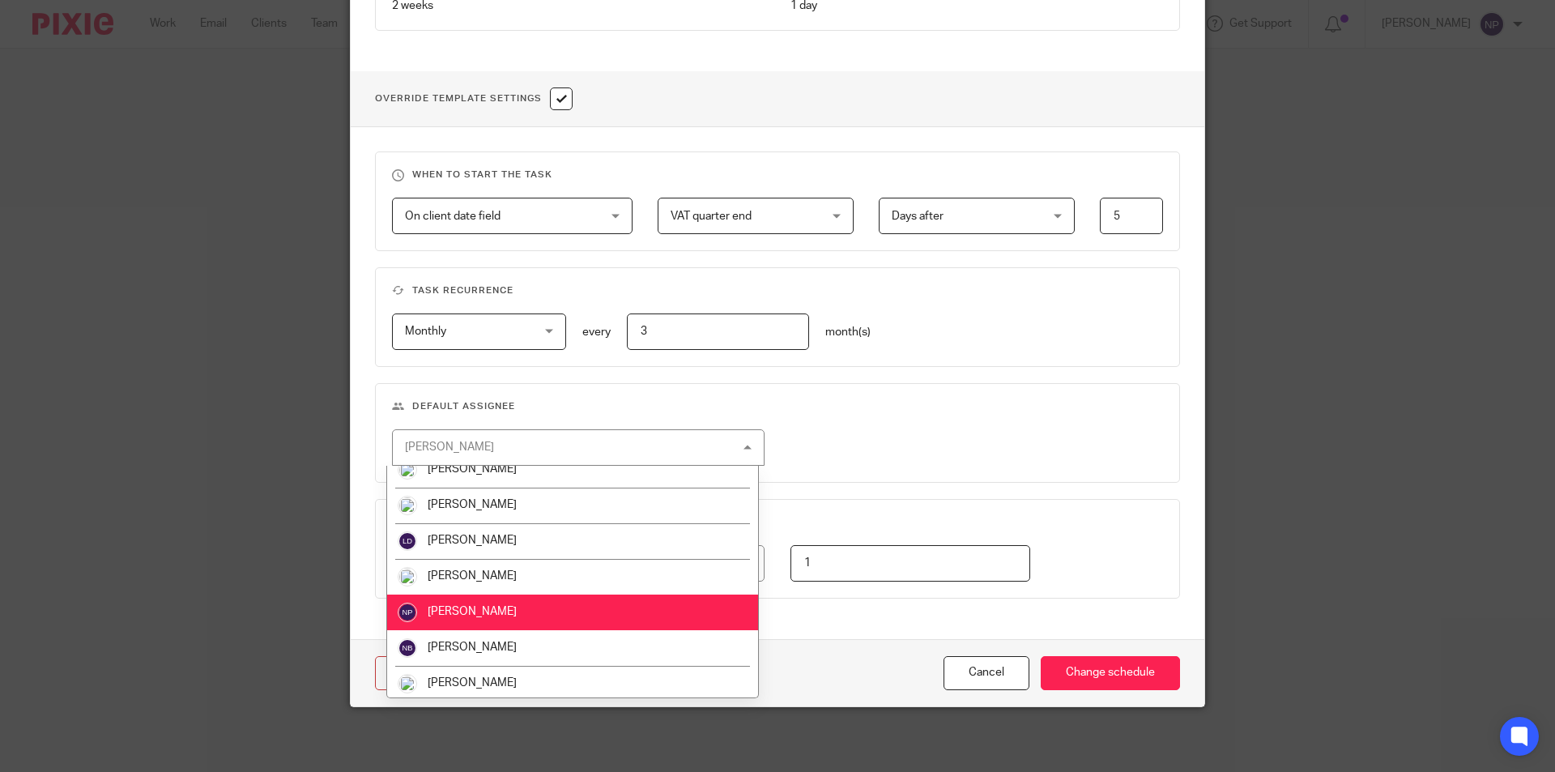
scroll to position [517, 0]
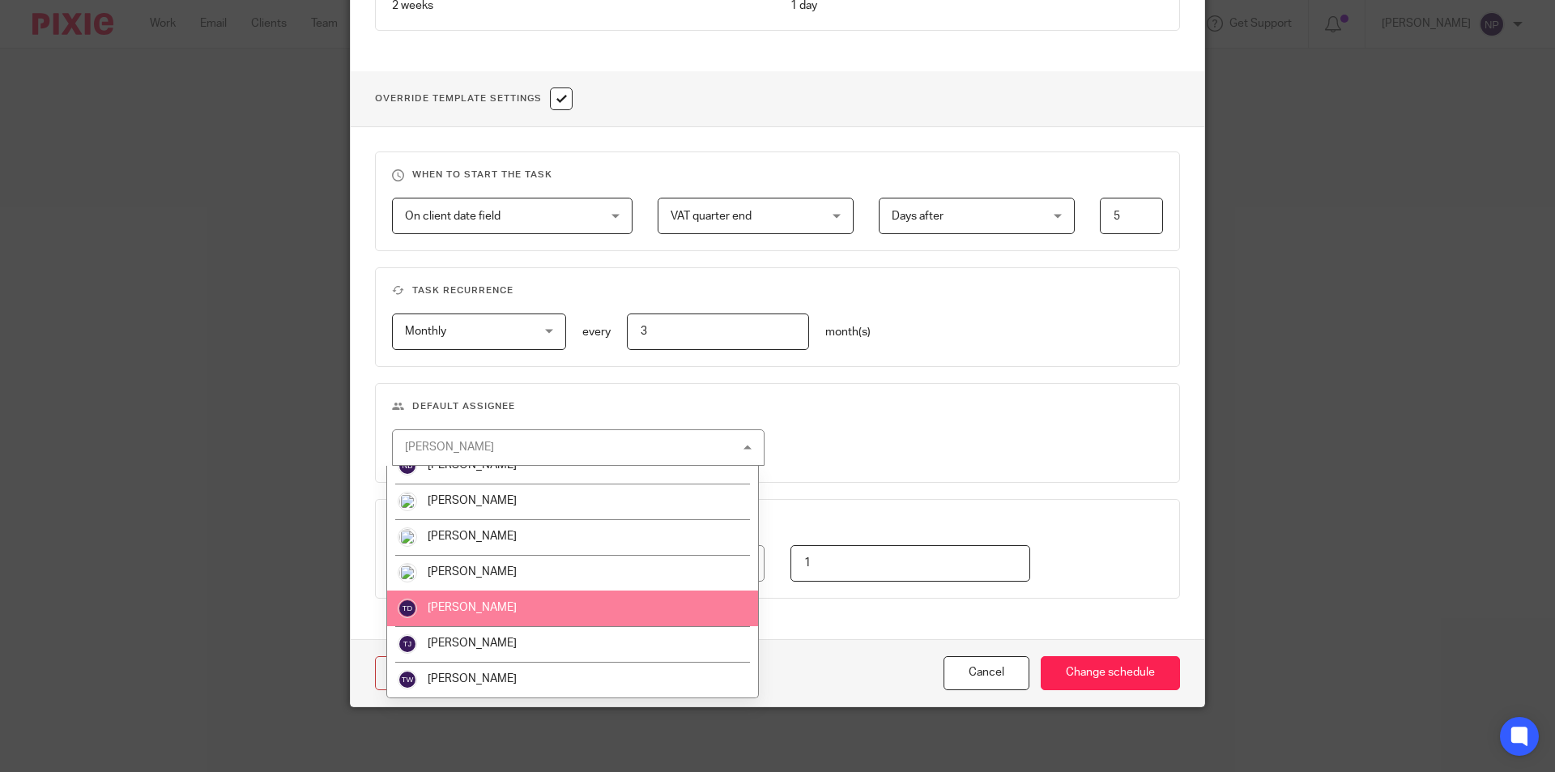
click at [526, 602] on li "[PERSON_NAME]" at bounding box center [572, 608] width 371 height 36
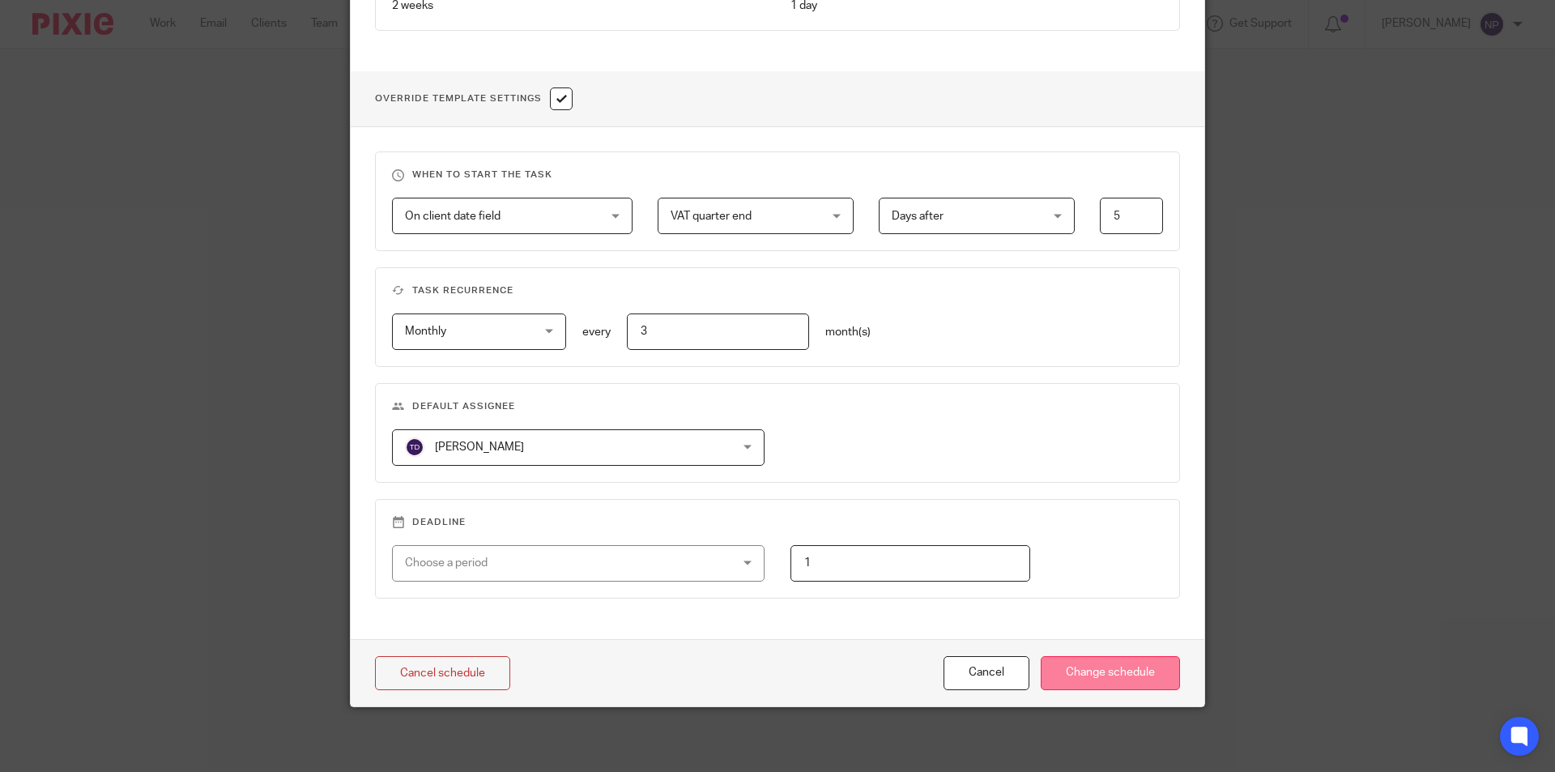
click at [1116, 660] on div "Cancel schedule Cancel Change schedule" at bounding box center [778, 673] width 854 height 68
click at [1116, 662] on input "Change schedule" at bounding box center [1110, 673] width 139 height 35
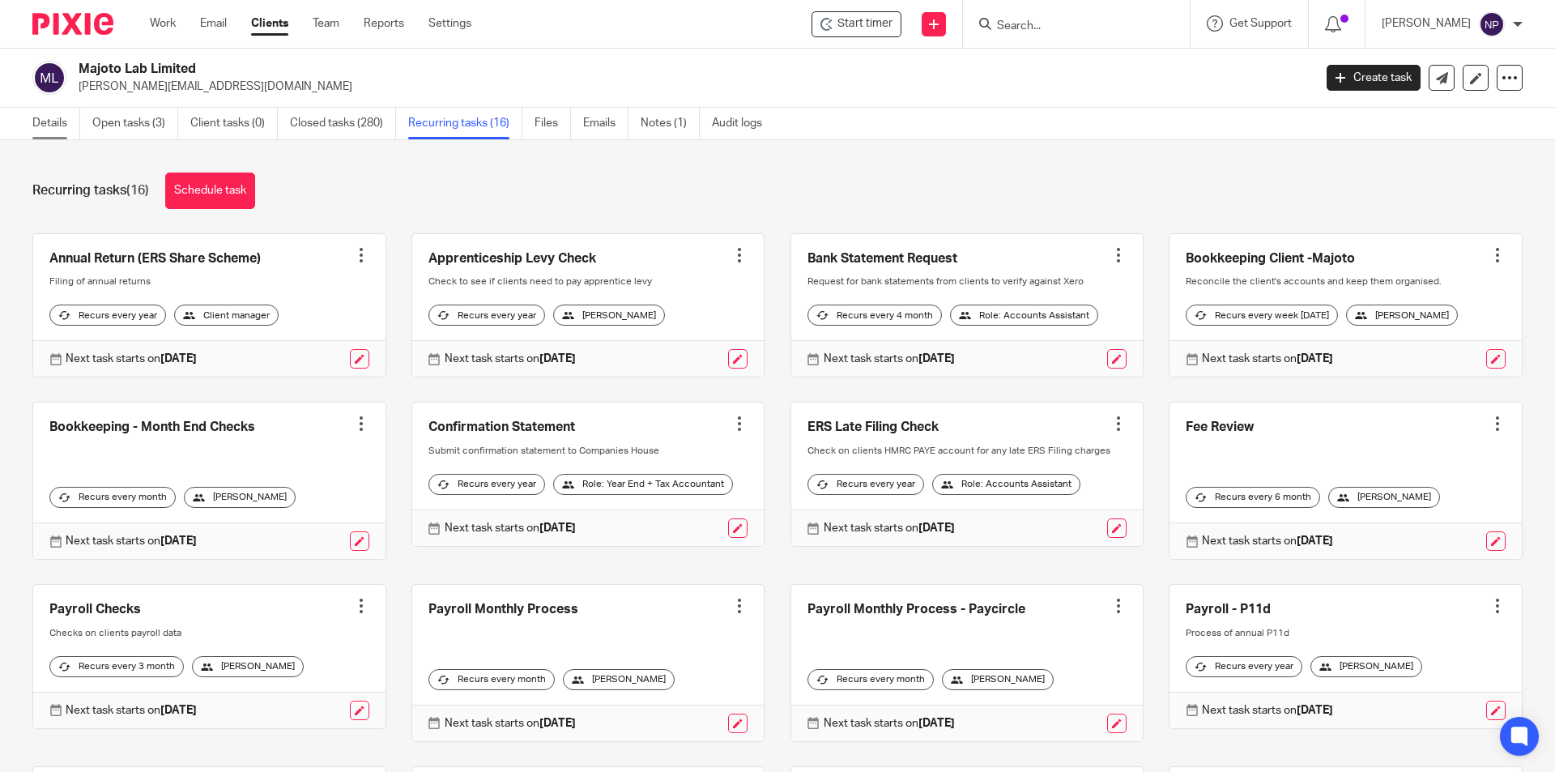
drag, startPoint x: 43, startPoint y: 124, endPoint x: 79, endPoint y: 130, distance: 36.2
click at [44, 124] on link "Details" at bounding box center [56, 124] width 48 height 32
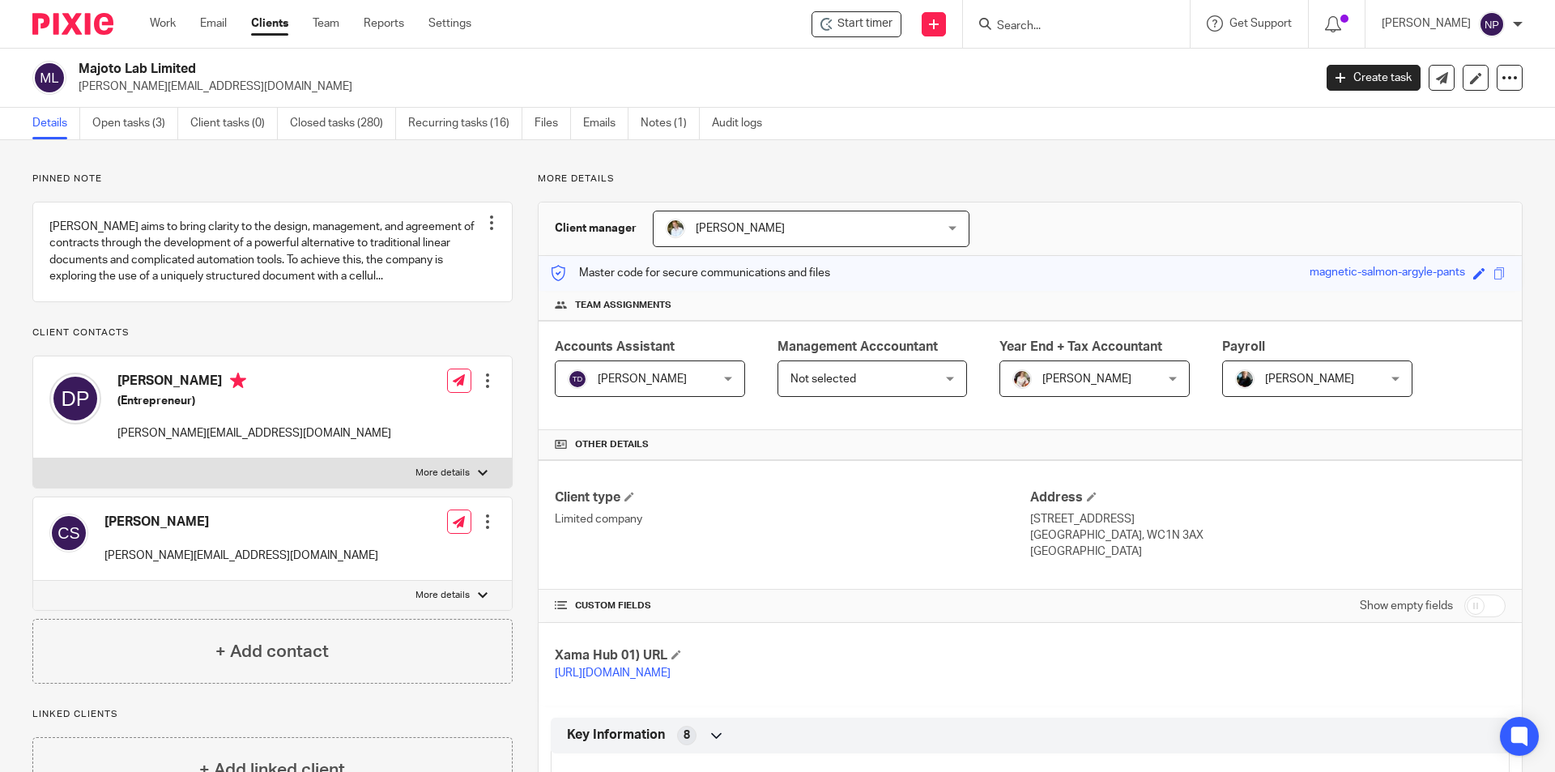
click at [1066, 25] on input "Search" at bounding box center [1068, 26] width 146 height 15
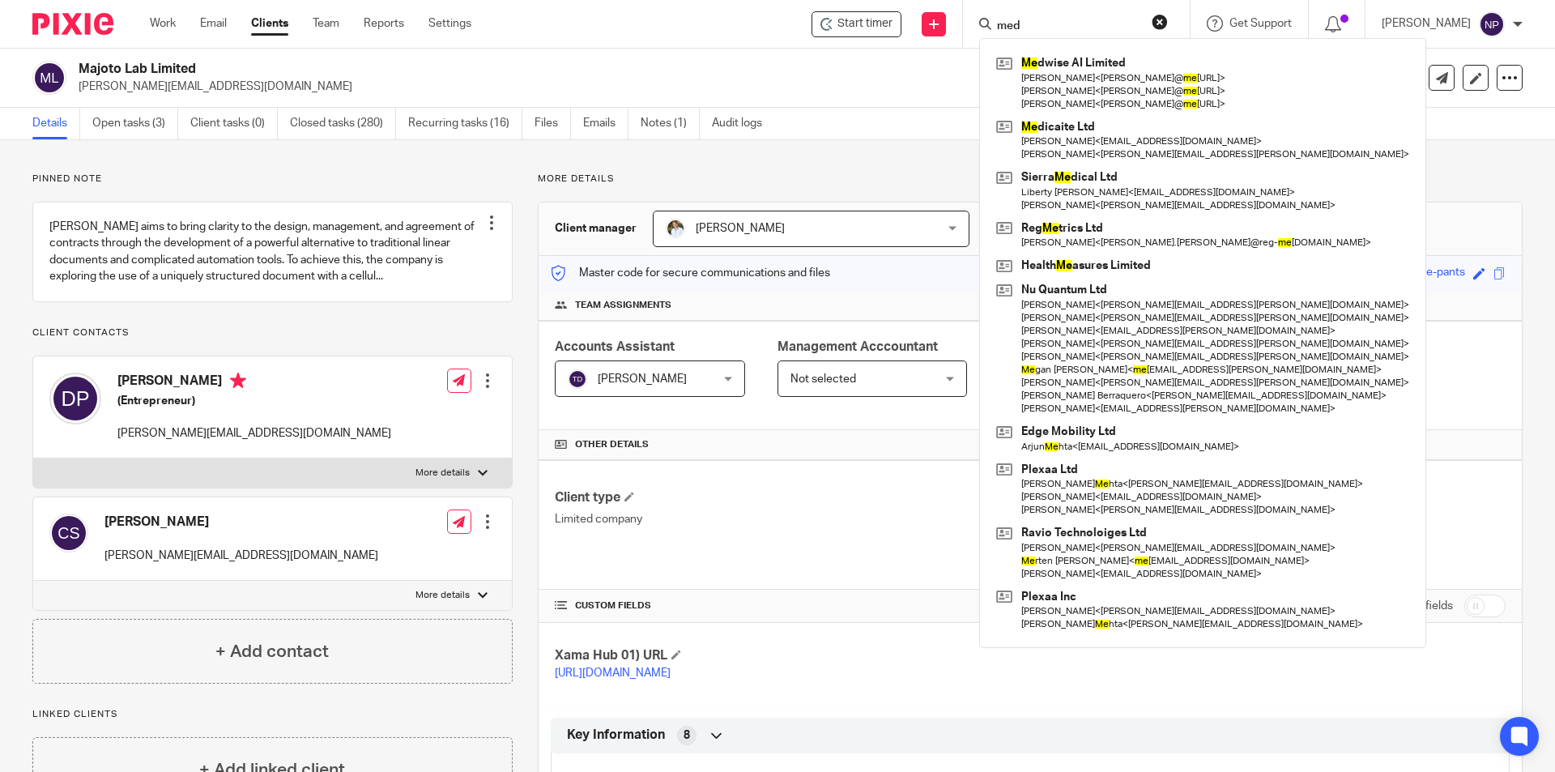
type input "medw"
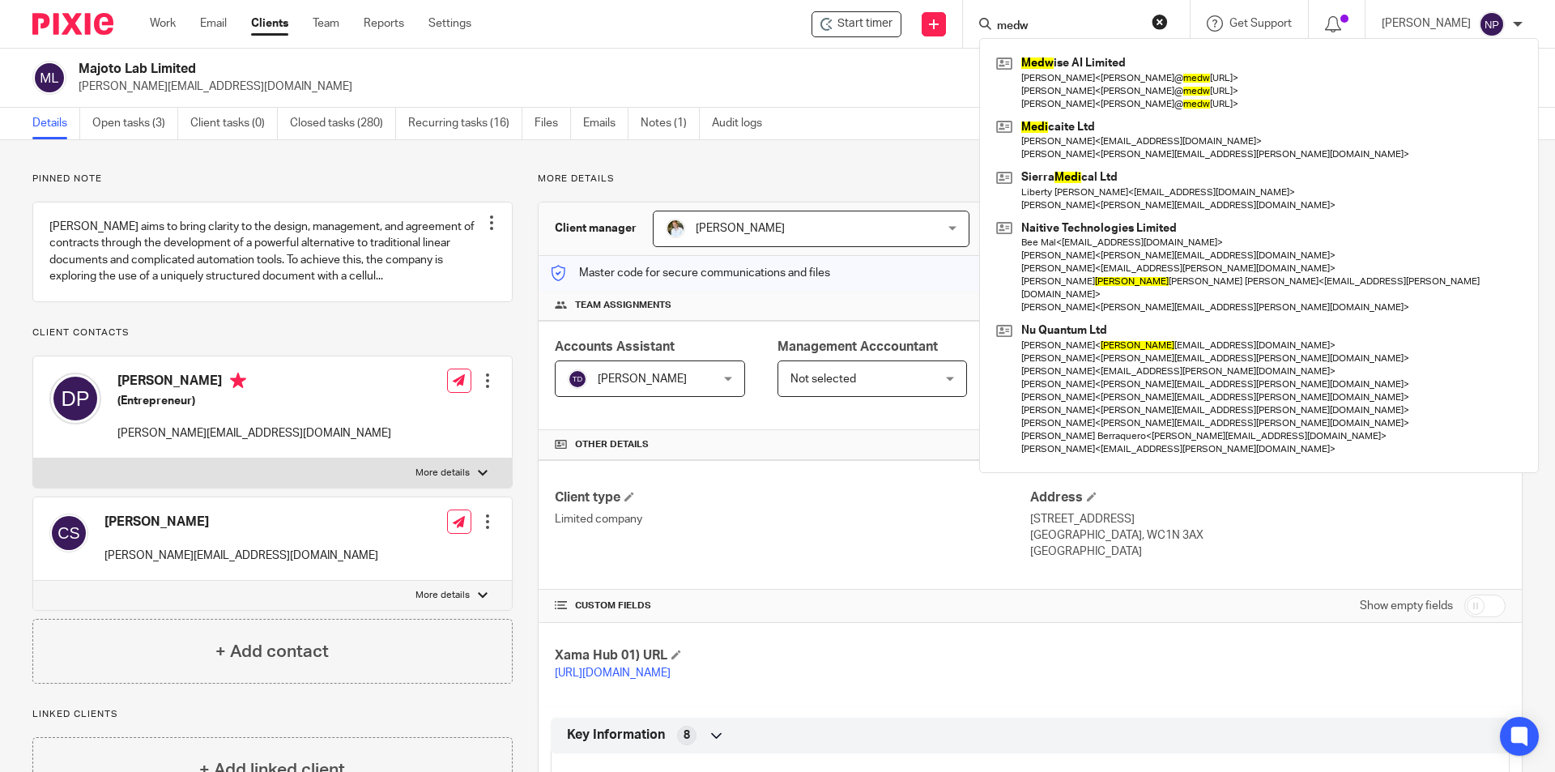
drag, startPoint x: 1022, startPoint y: 22, endPoint x: 958, endPoint y: 40, distance: 66.4
click at [958, 40] on div "Start timer Send new email Create task Add client medw Medw ise AI Limited [PER…" at bounding box center [1025, 24] width 1059 height 48
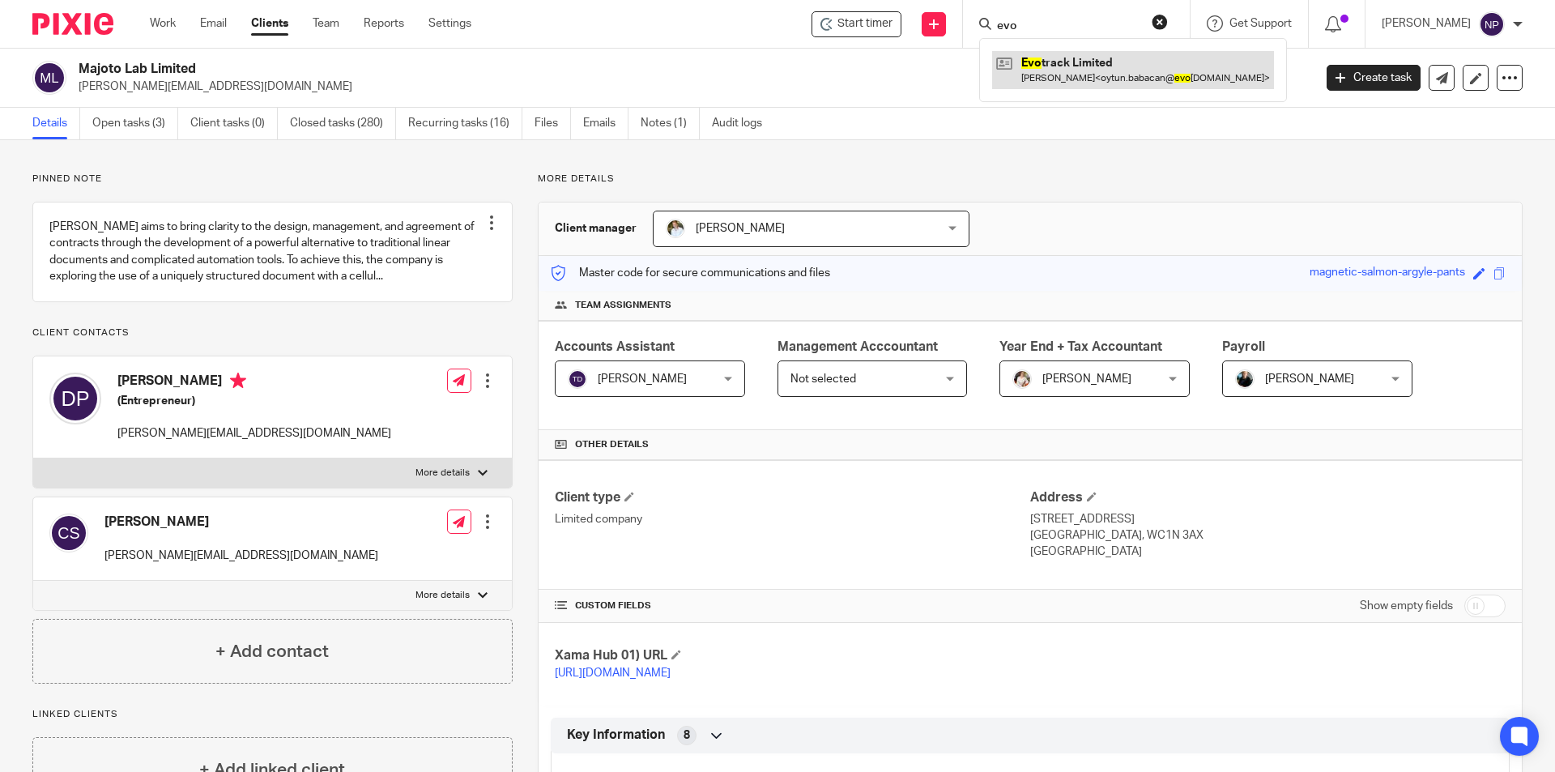
type input "evo"
click at [1051, 59] on link at bounding box center [1133, 69] width 282 height 37
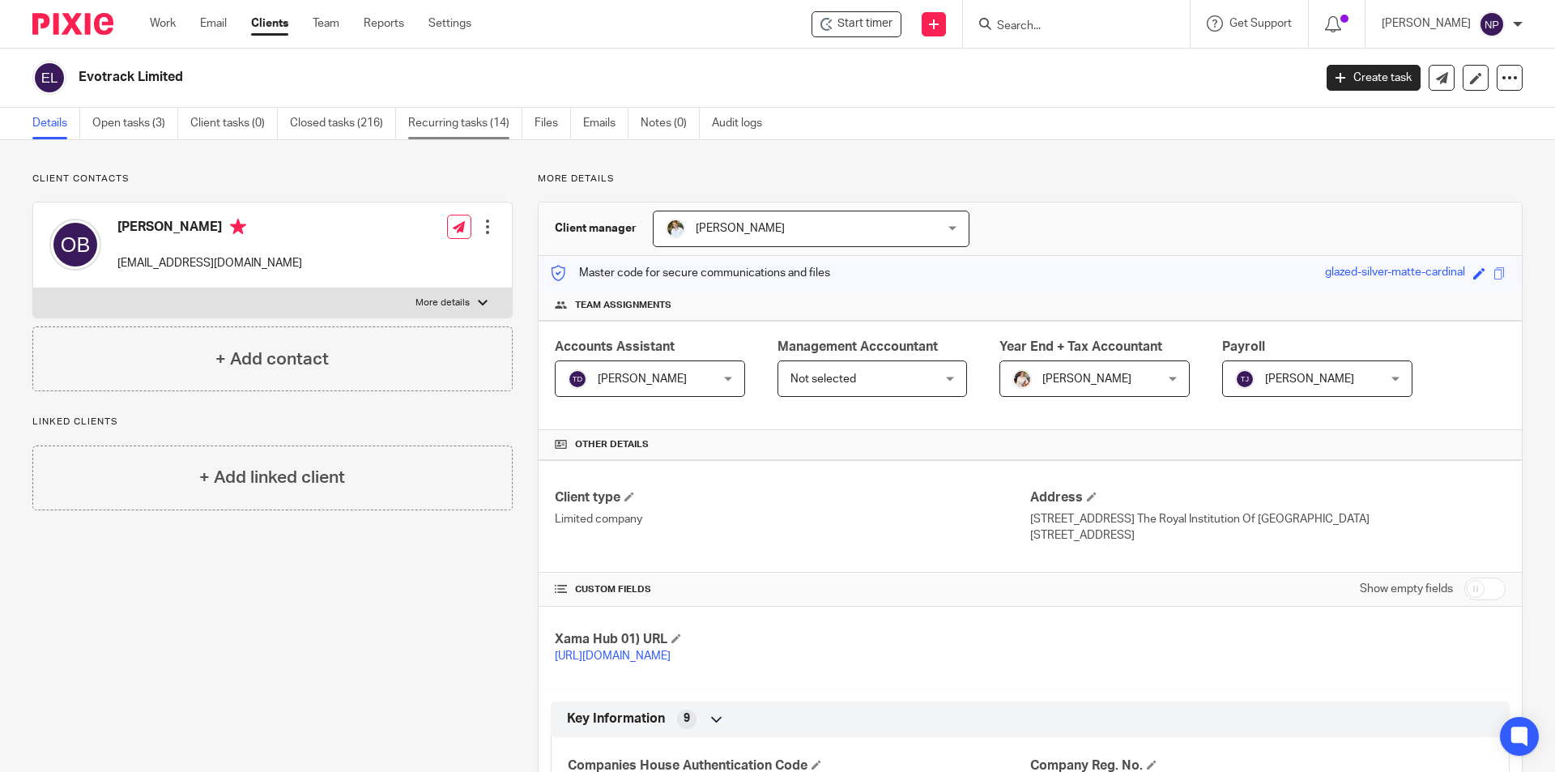
click at [447, 109] on link "Recurring tasks (14)" at bounding box center [465, 124] width 114 height 32
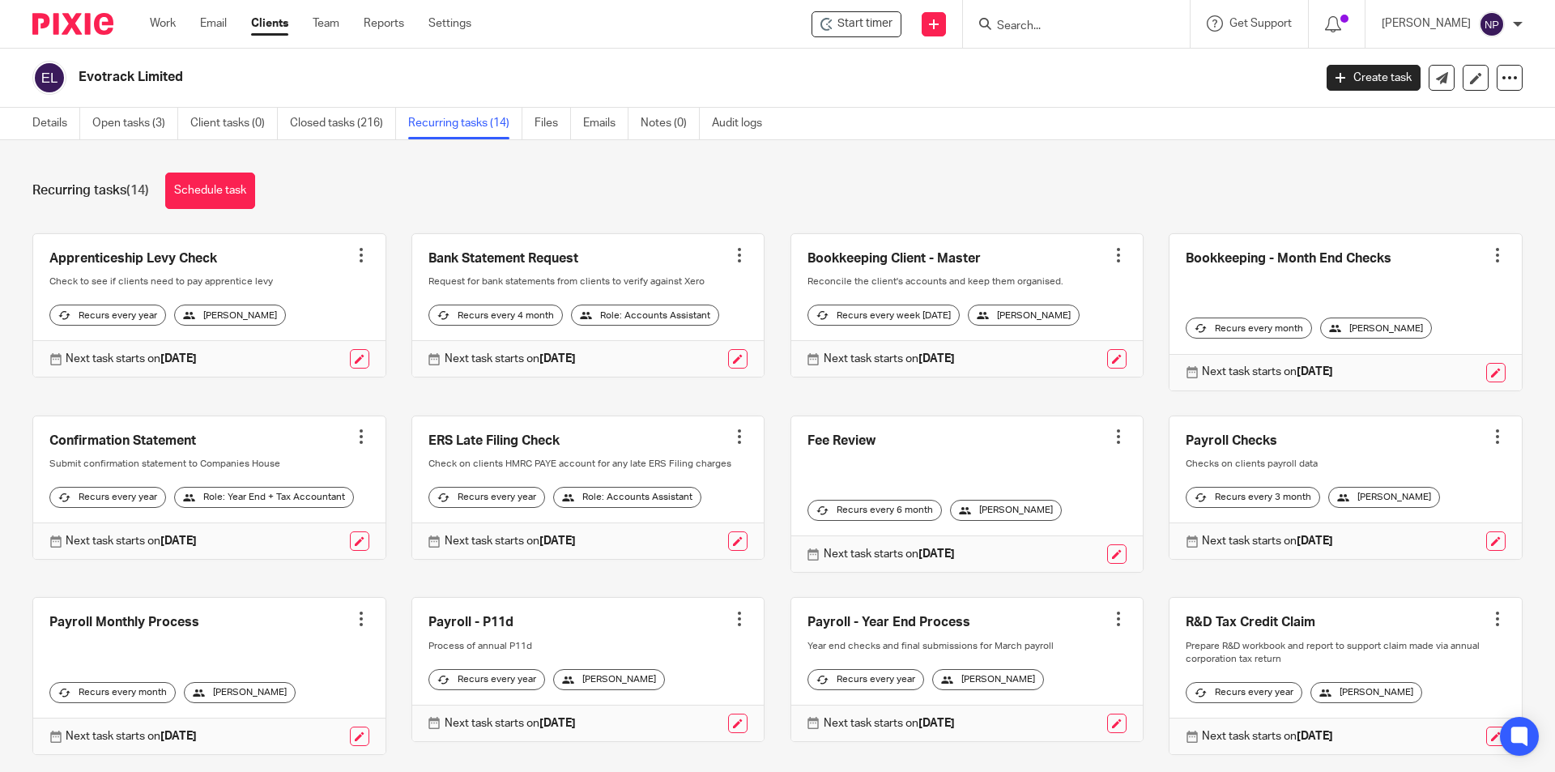
click at [1486, 373] on link at bounding box center [1495, 372] width 19 height 19
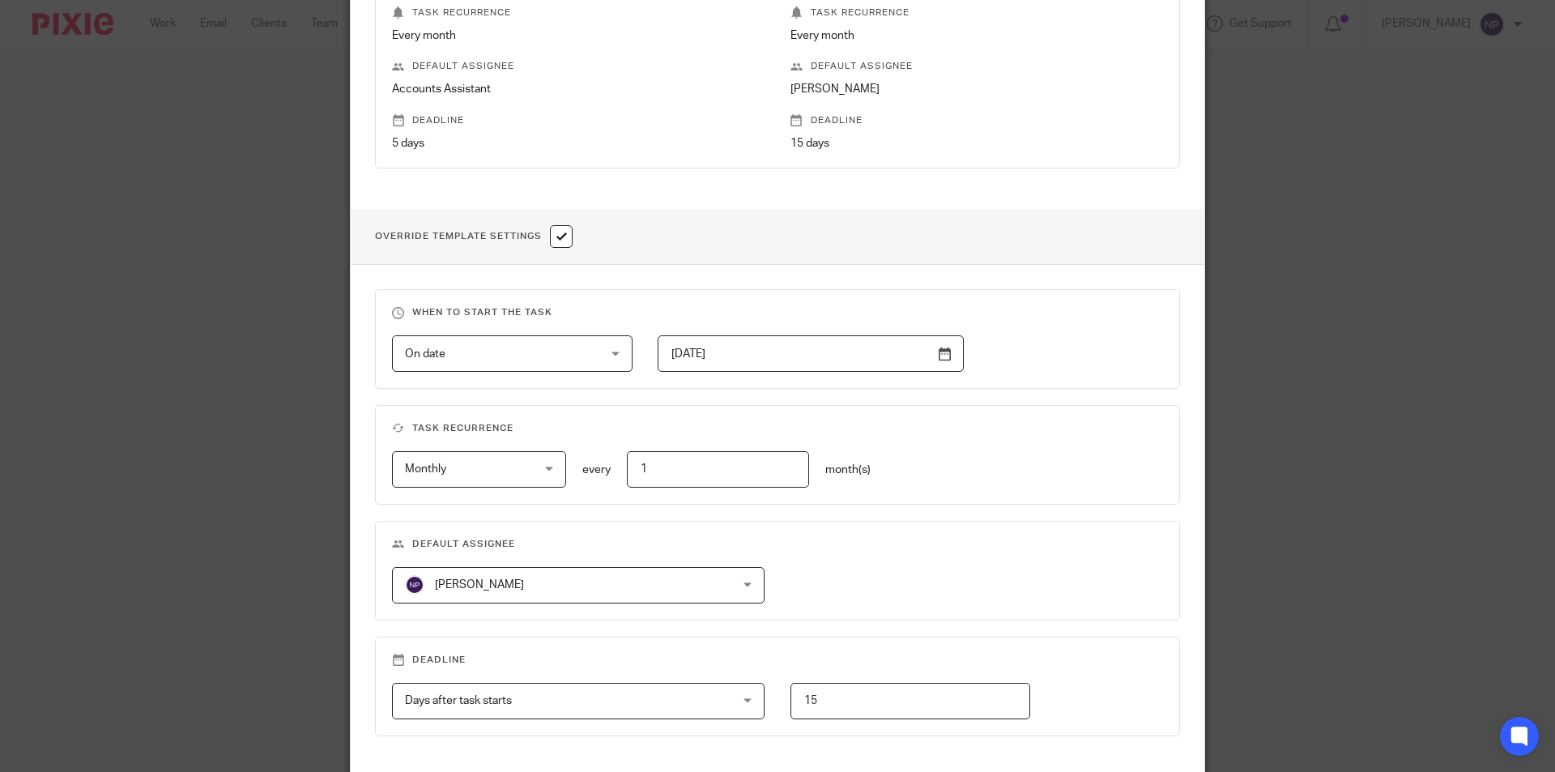
scroll to position [405, 0]
click at [629, 586] on span "[PERSON_NAME]" at bounding box center [549, 582] width 288 height 34
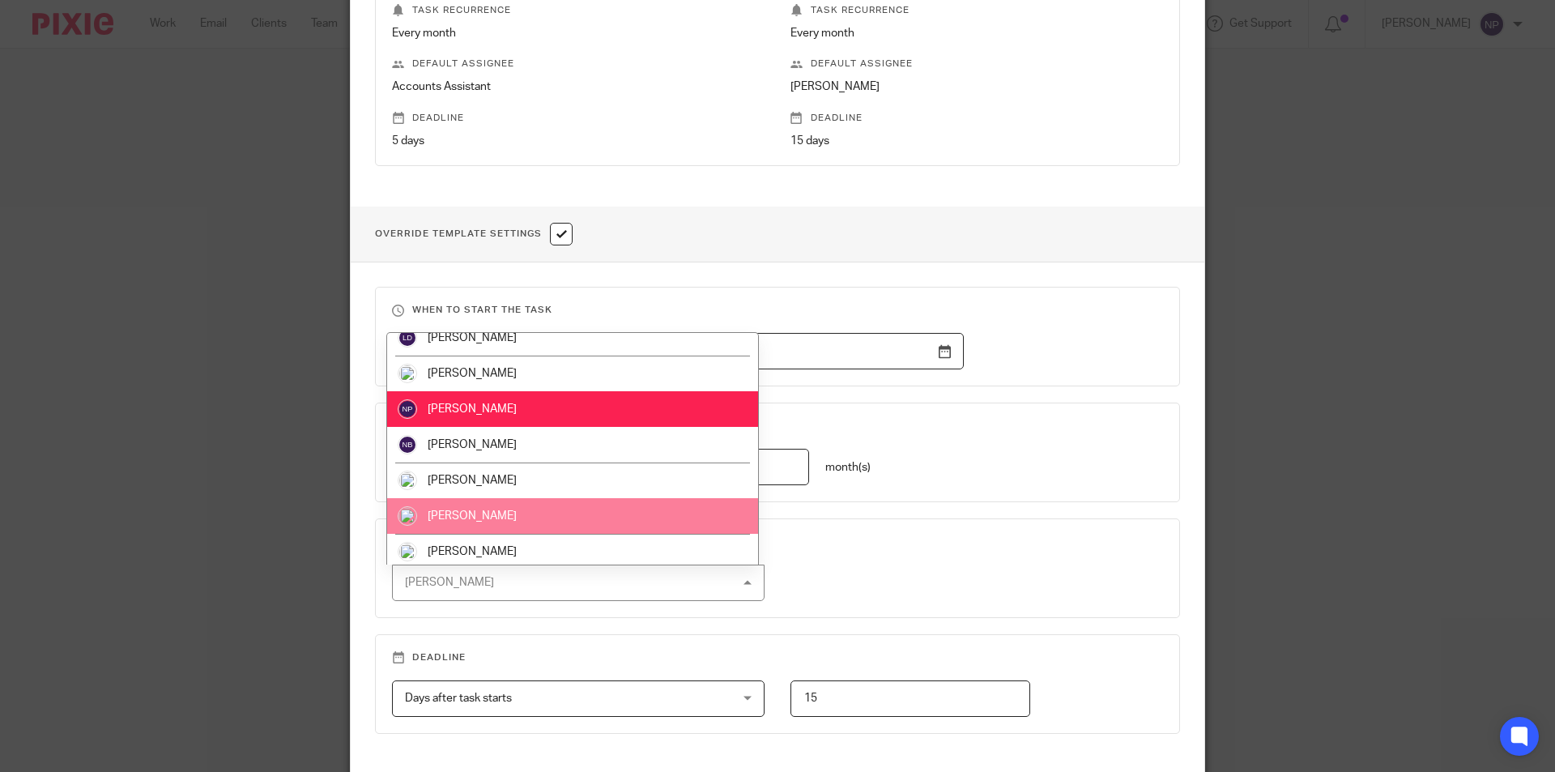
scroll to position [517, 0]
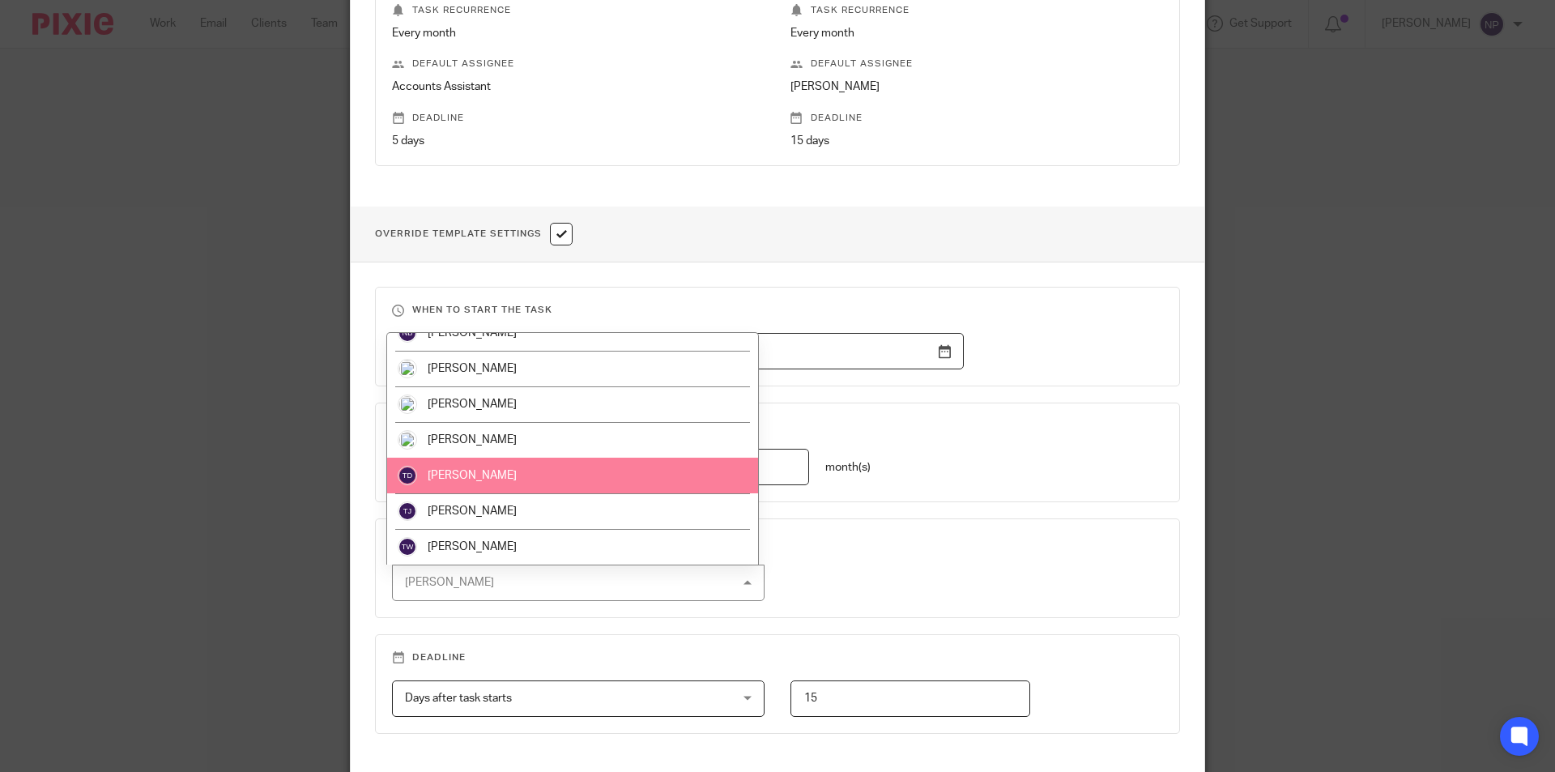
click at [530, 478] on li "[PERSON_NAME]" at bounding box center [572, 476] width 371 height 36
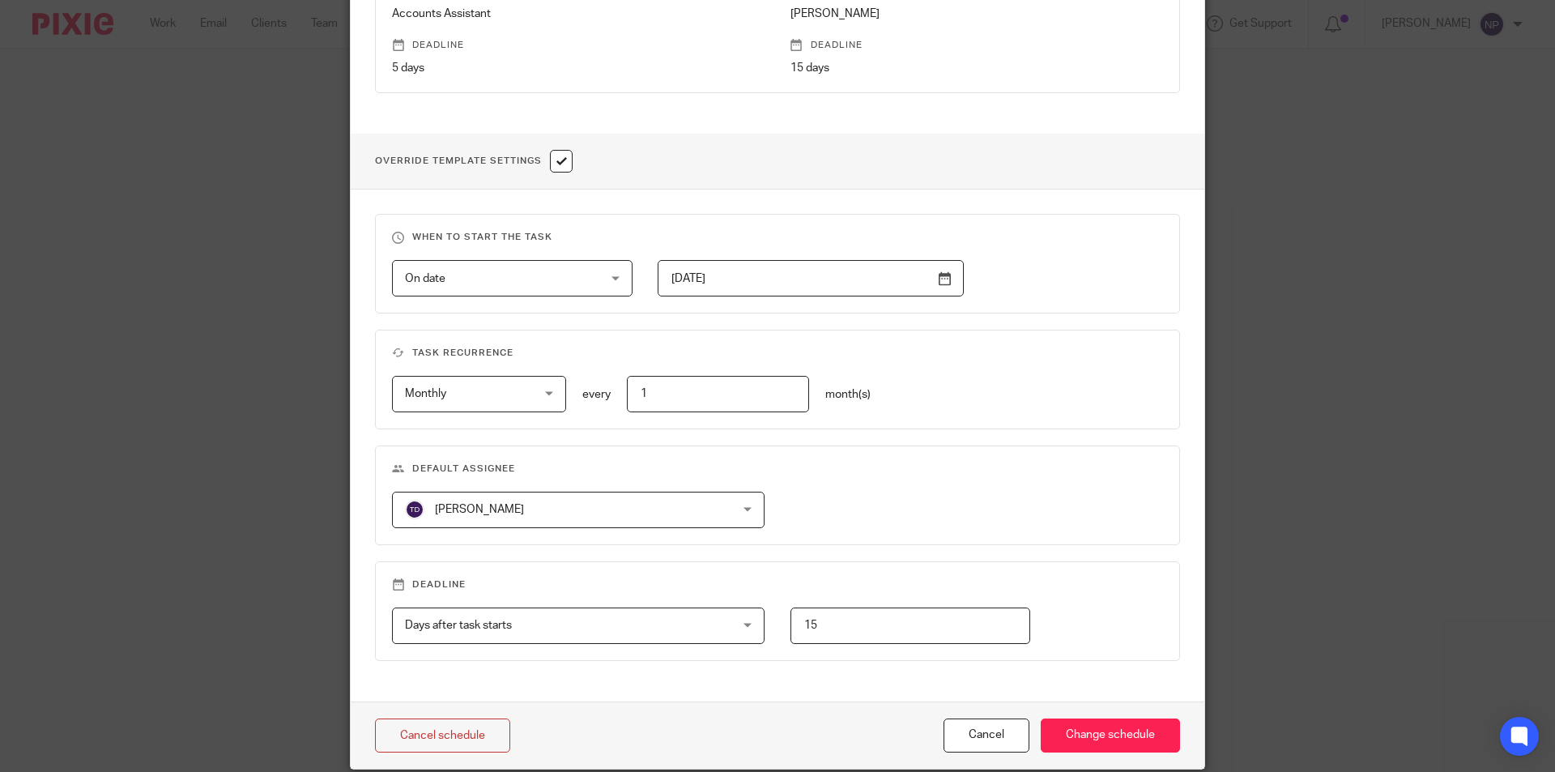
scroll to position [540, 0]
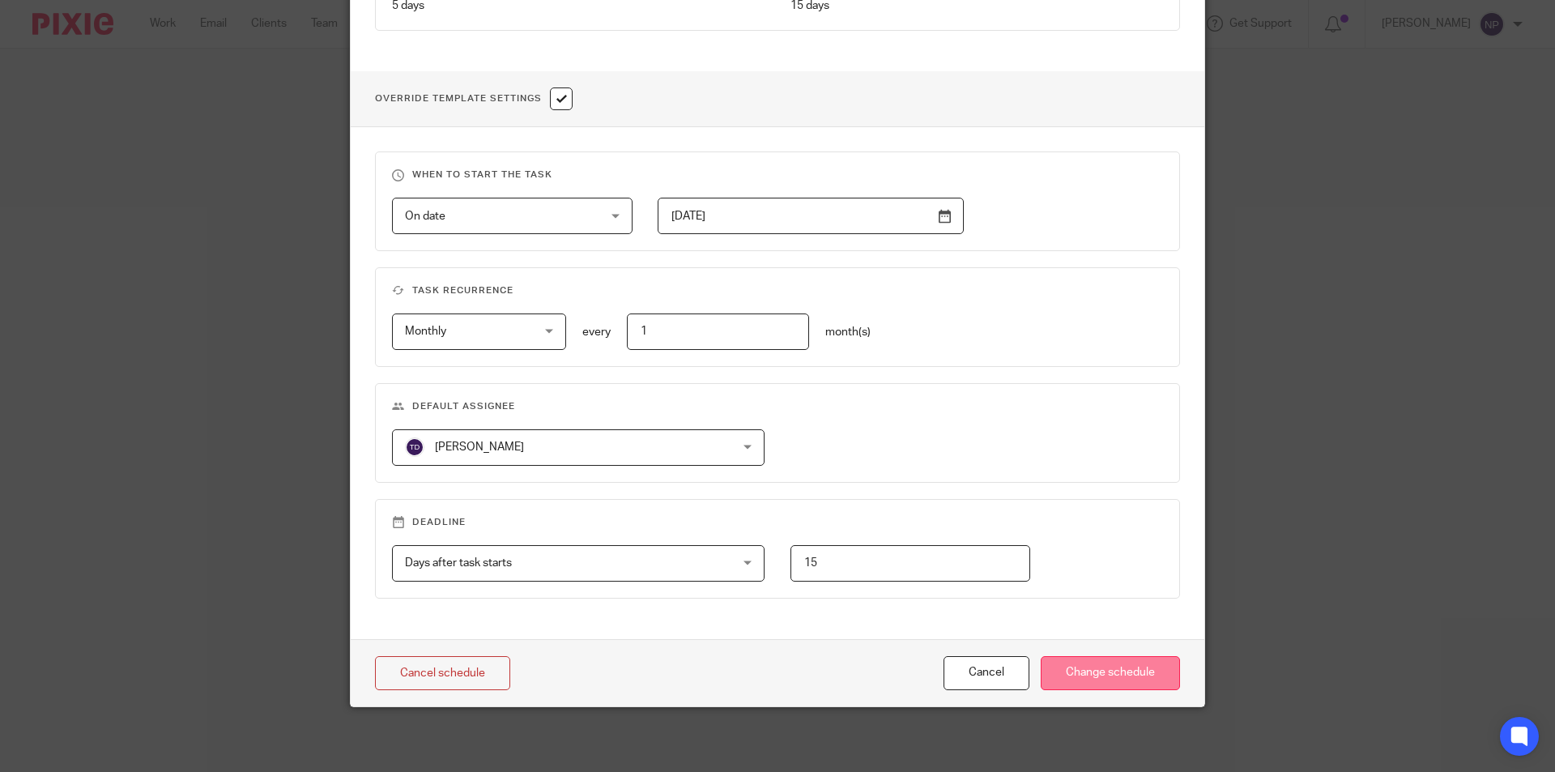
click at [1119, 683] on input "Change schedule" at bounding box center [1110, 673] width 139 height 35
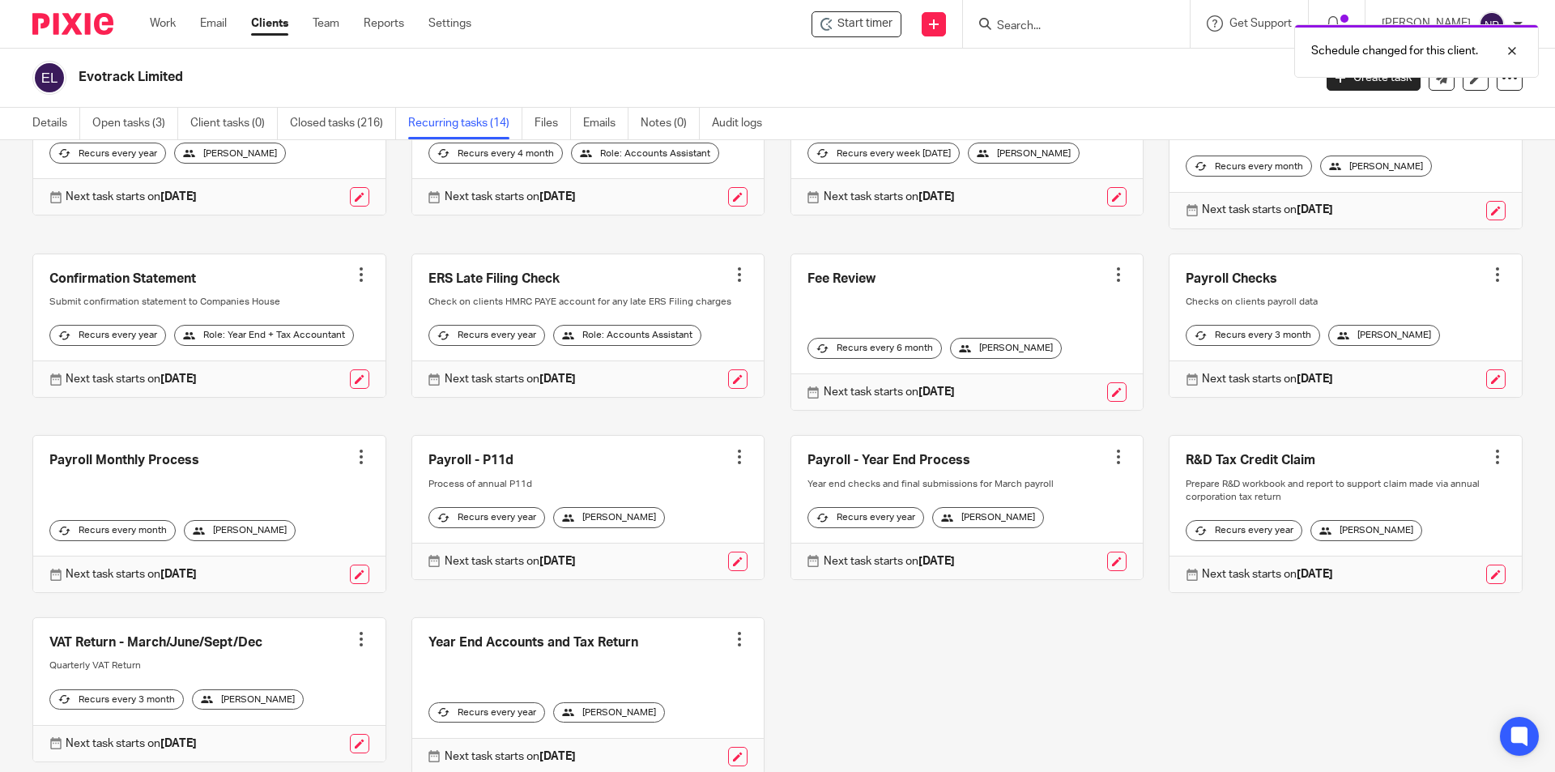
scroll to position [235, 0]
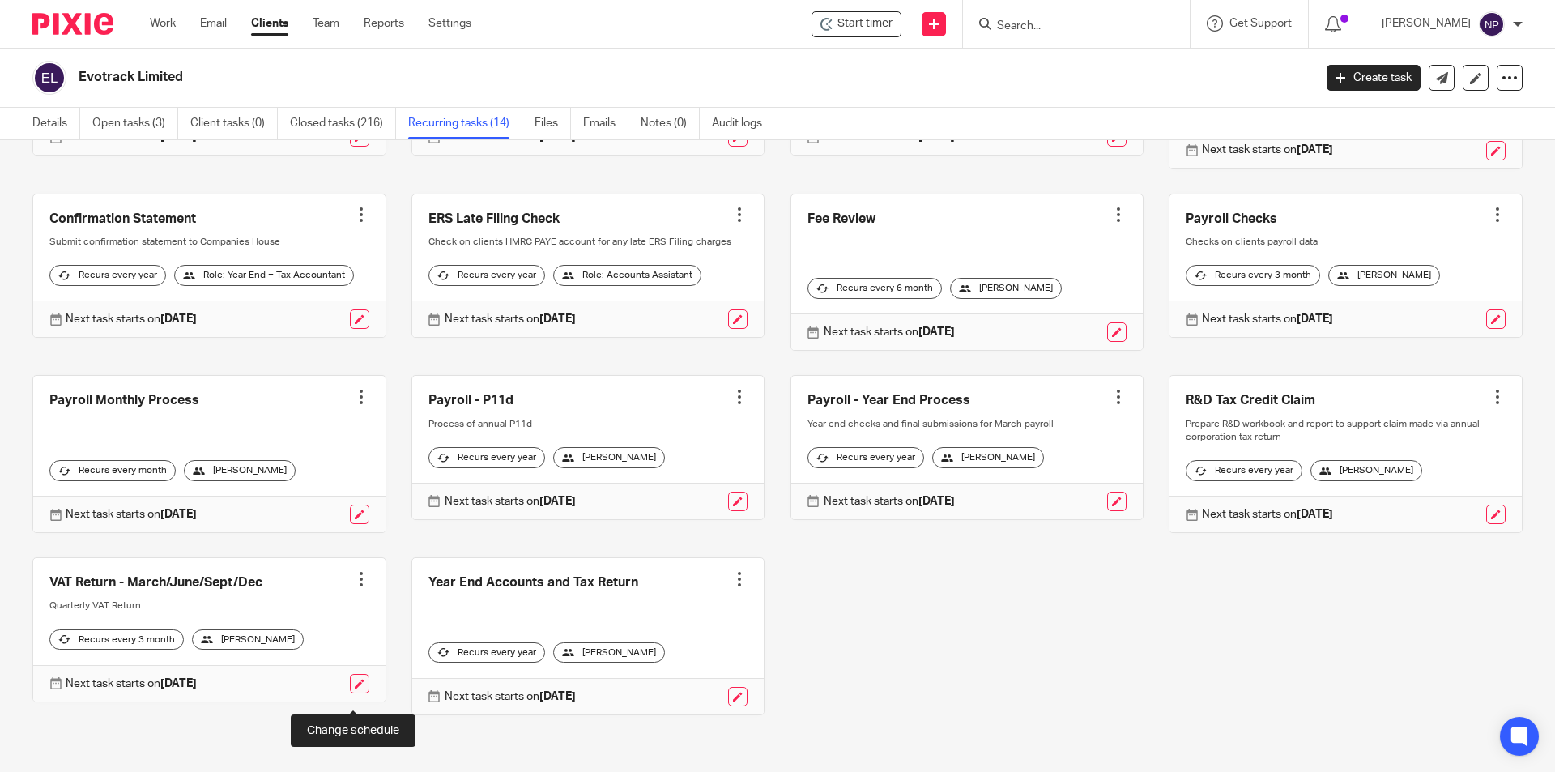
click at [355, 693] on link at bounding box center [359, 683] width 19 height 19
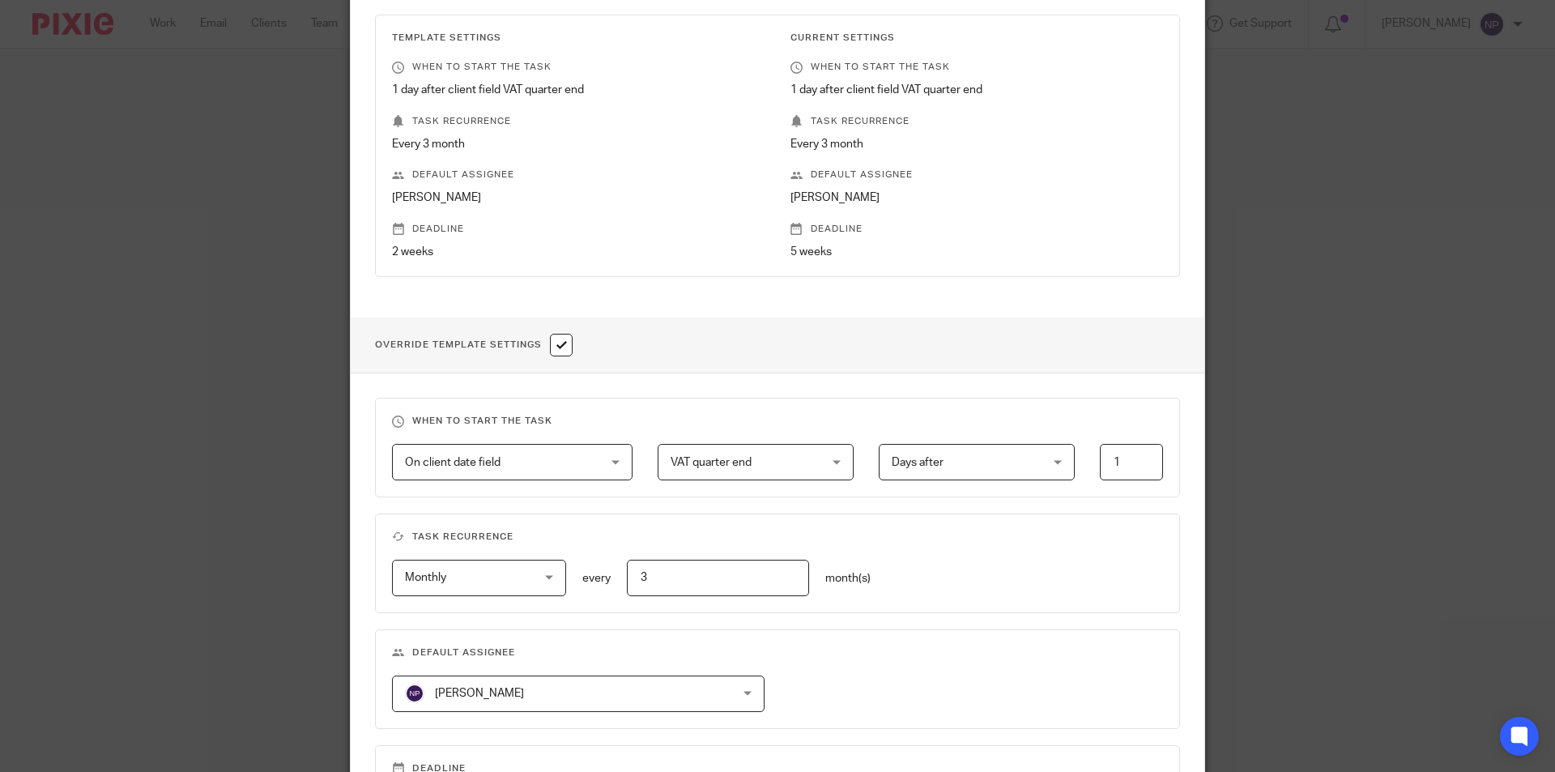
scroll to position [540, 0]
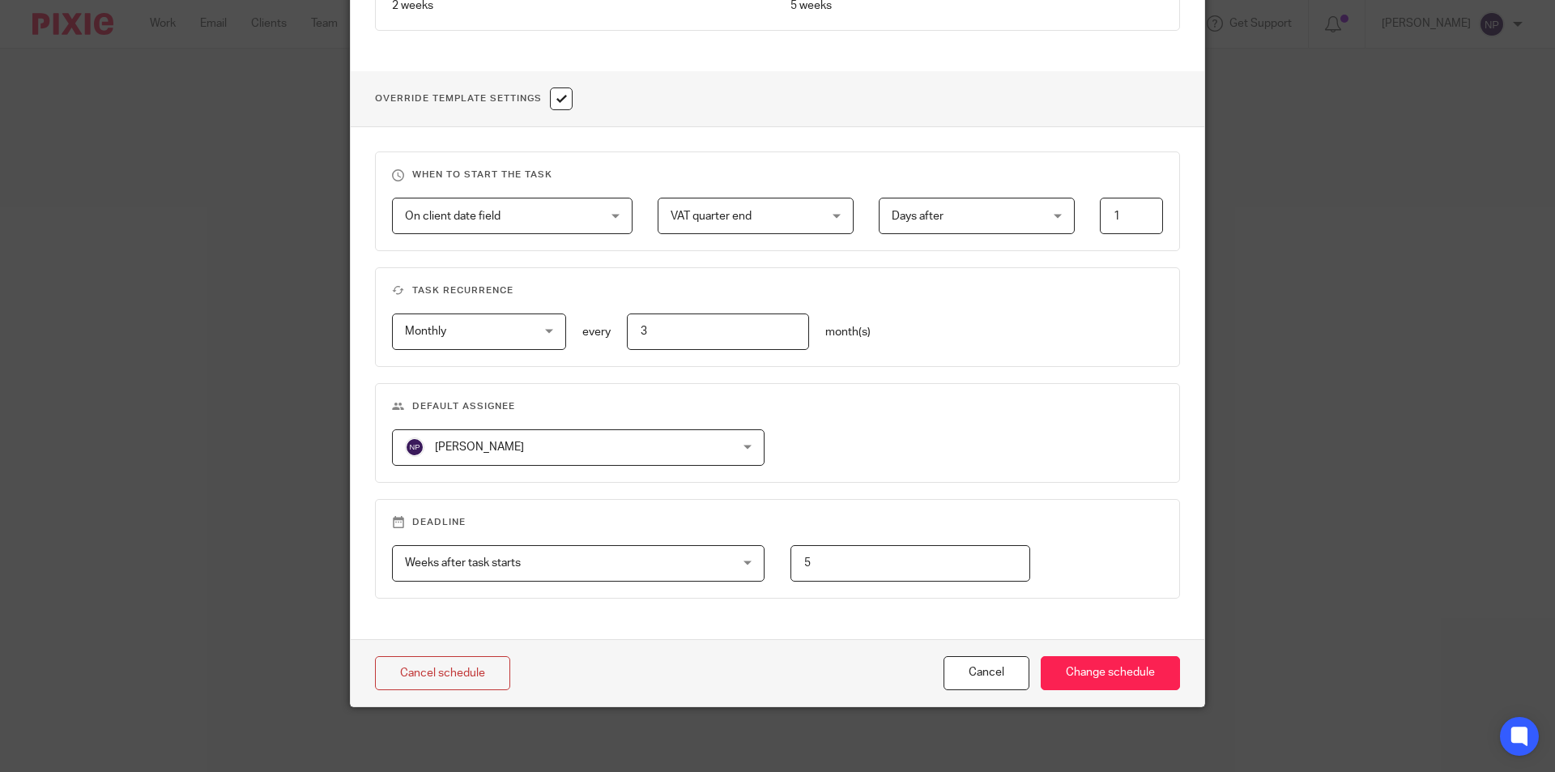
drag, startPoint x: 590, startPoint y: 455, endPoint x: 604, endPoint y: 518, distance: 64.8
click at [590, 457] on span "[PERSON_NAME]" at bounding box center [549, 447] width 288 height 34
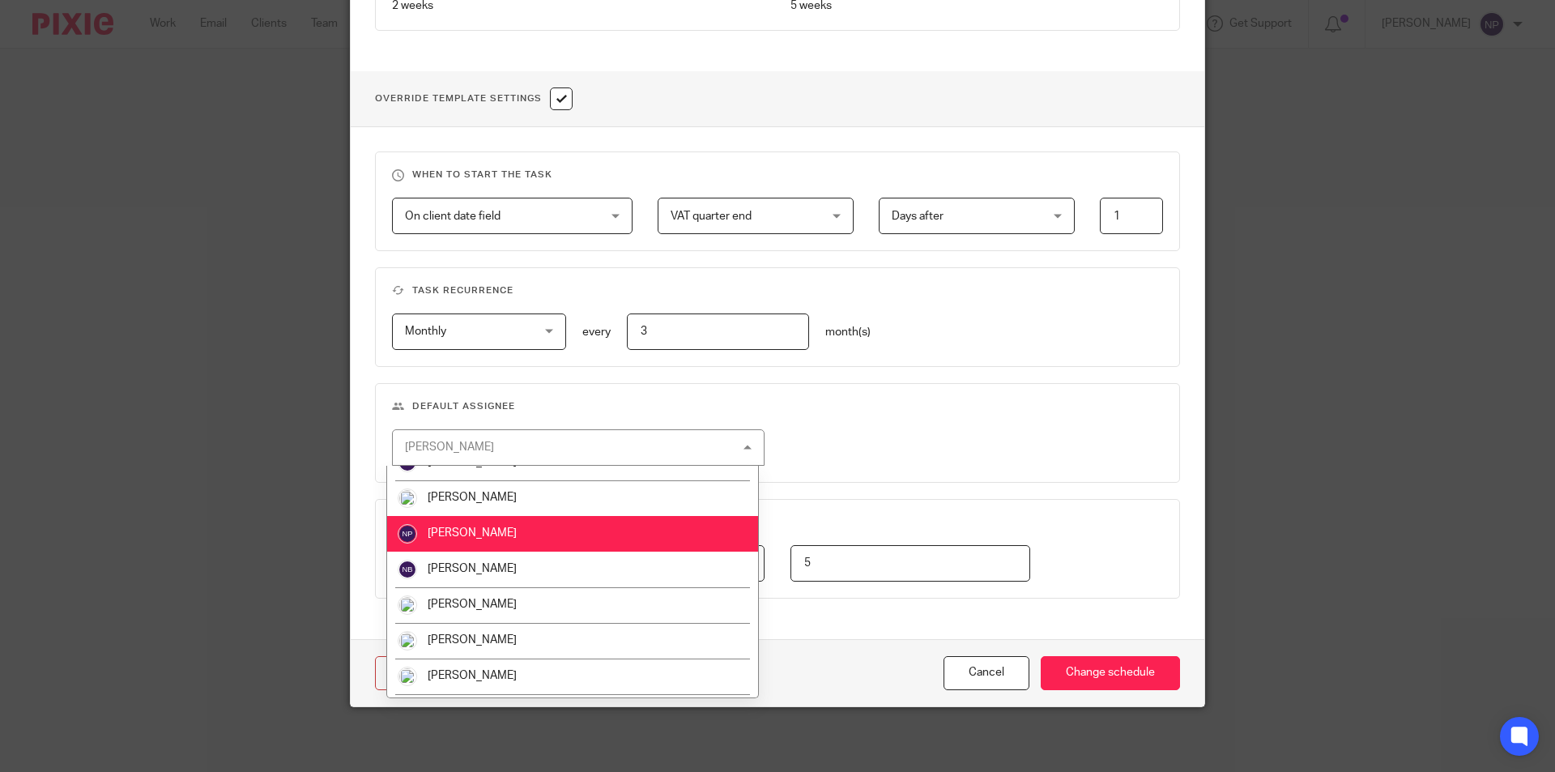
scroll to position [517, 0]
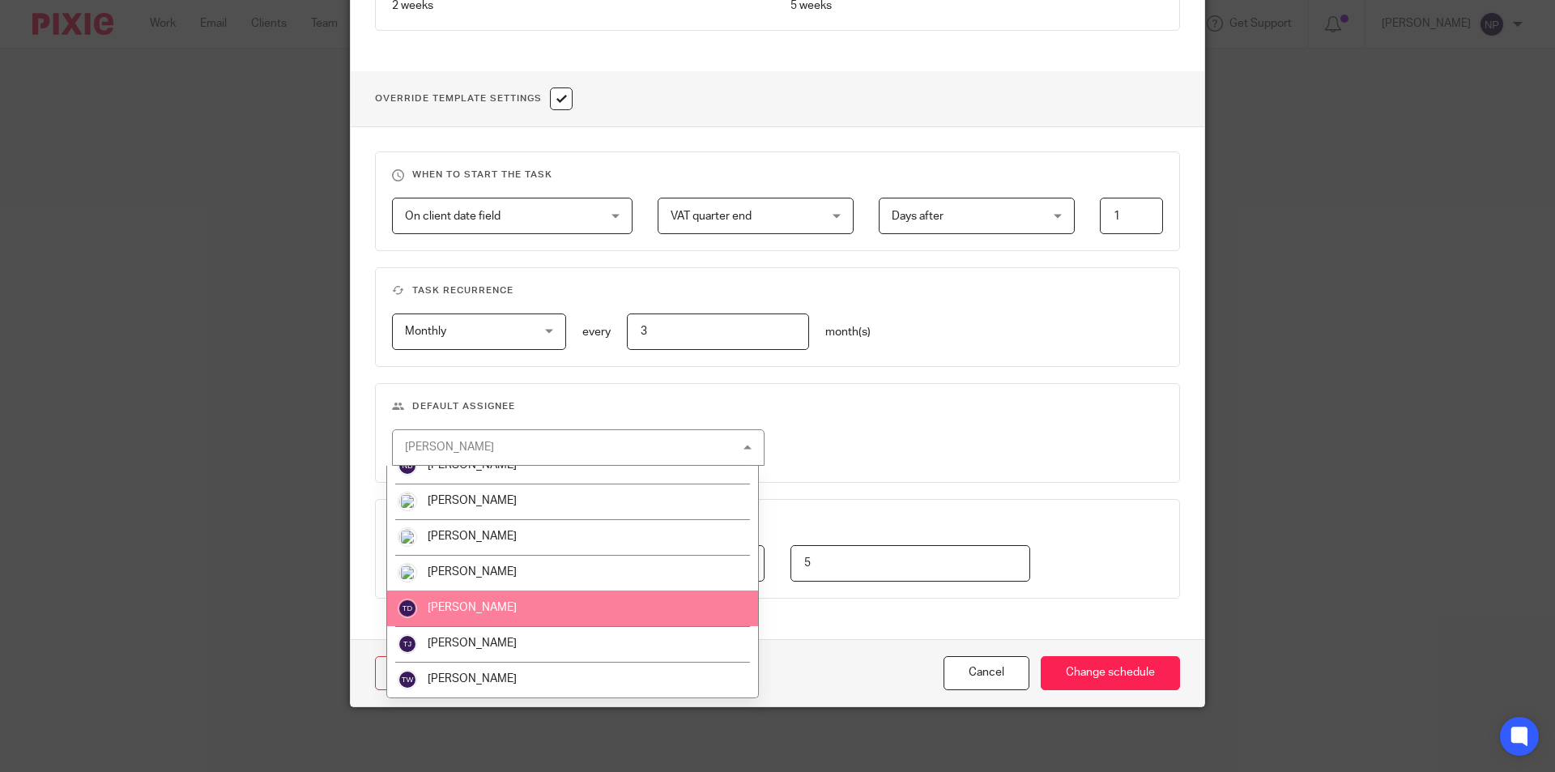
click at [537, 615] on li "[PERSON_NAME]" at bounding box center [572, 608] width 371 height 36
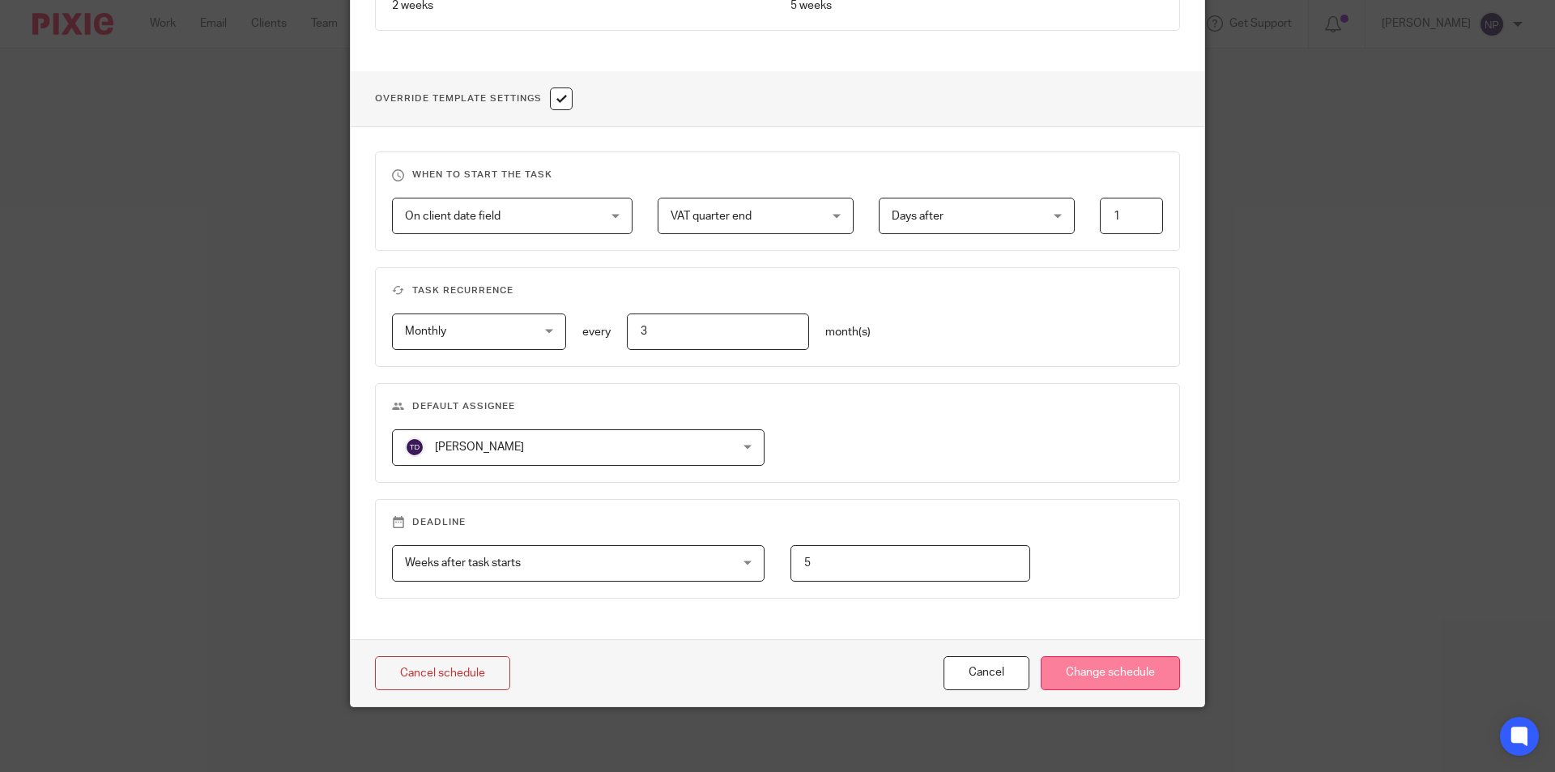
drag, startPoint x: 1110, startPoint y: 649, endPoint x: 1123, endPoint y: 671, distance: 25.7
click at [1114, 656] on div "Cancel schedule Cancel Change schedule" at bounding box center [778, 673] width 854 height 68
click at [1123, 671] on input "Change schedule" at bounding box center [1110, 673] width 139 height 35
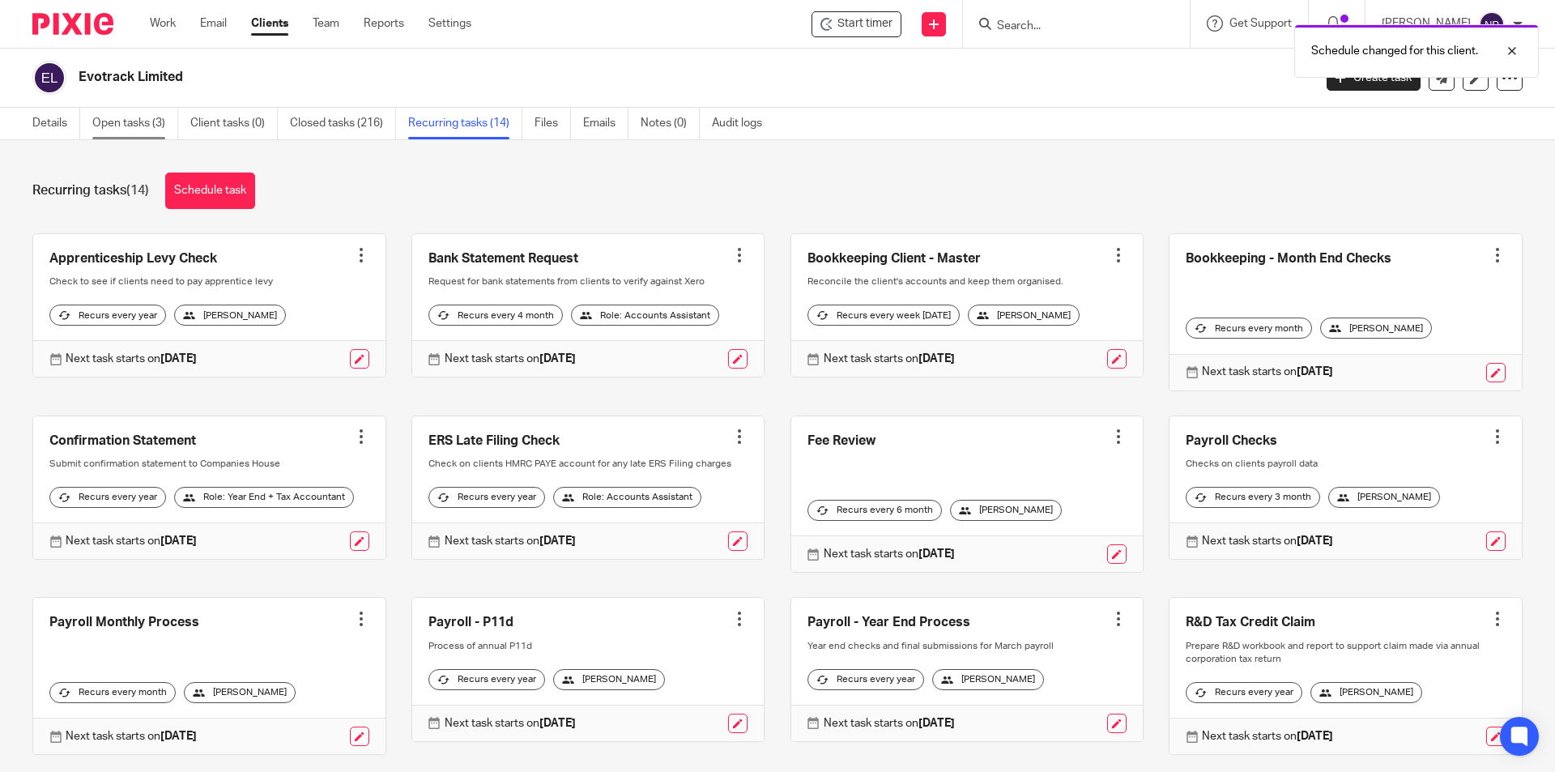
click at [138, 129] on link "Open tasks (3)" at bounding box center [135, 124] width 86 height 32
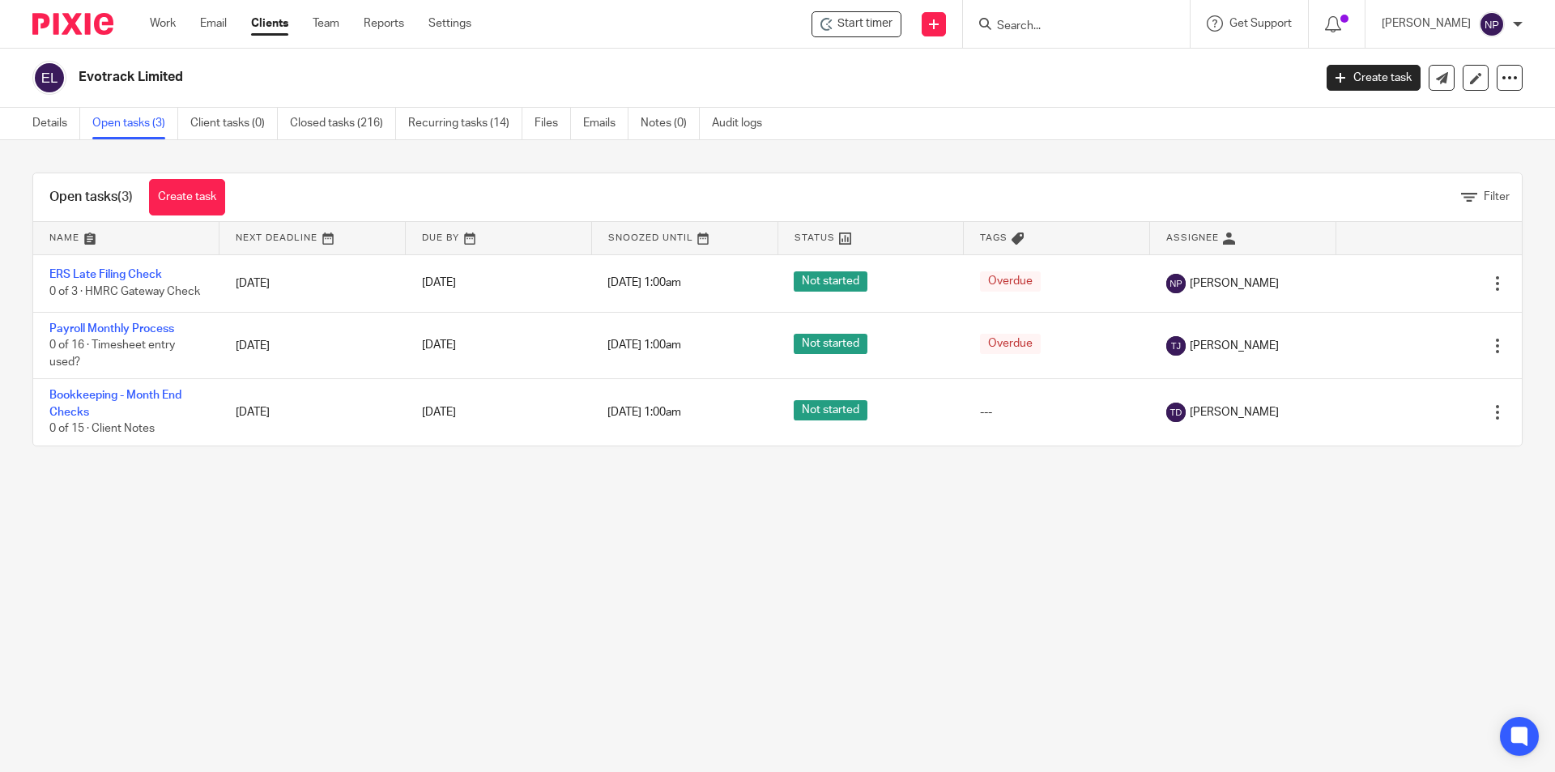
click at [58, 130] on link "Details" at bounding box center [56, 124] width 48 height 32
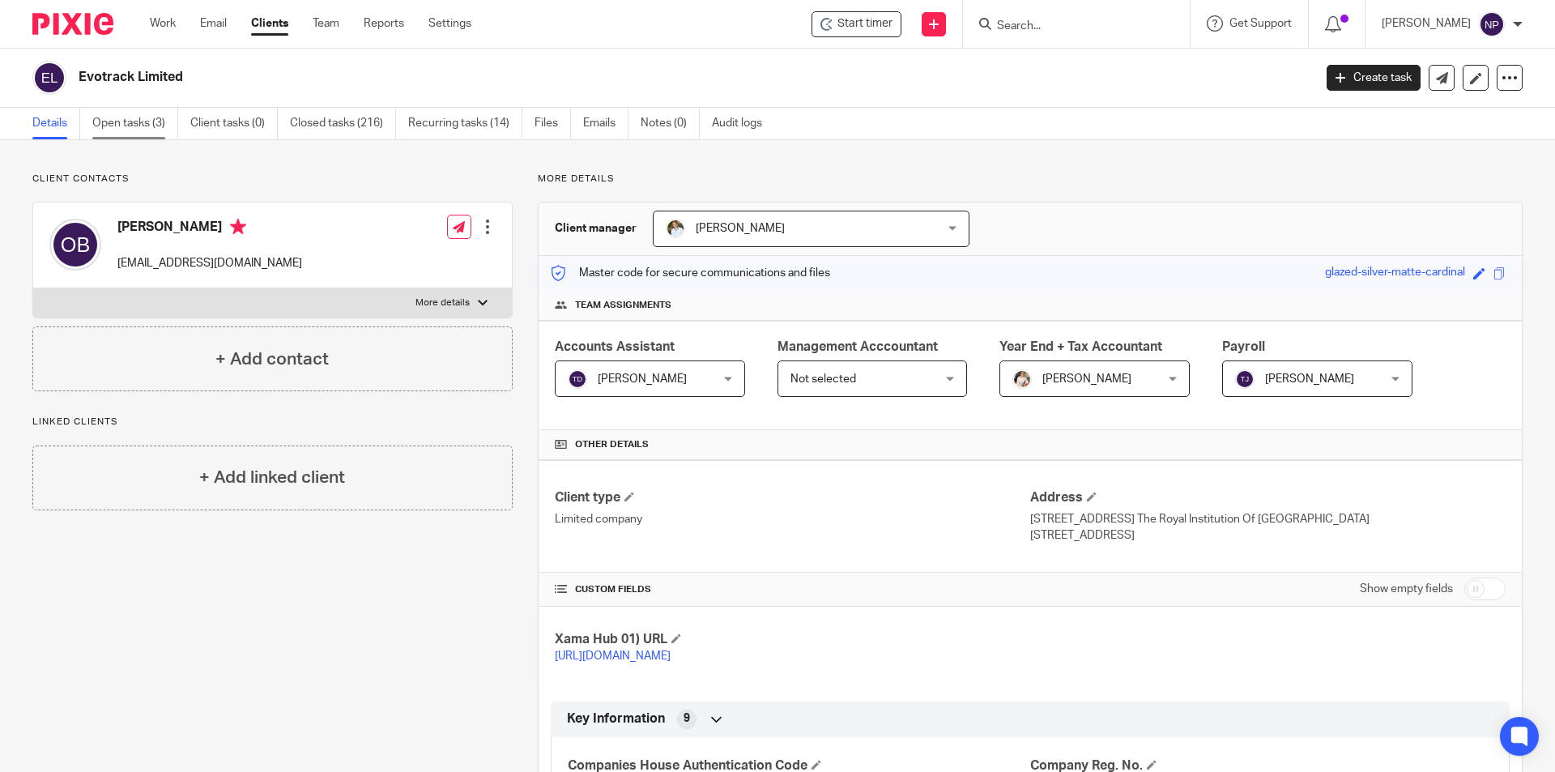
click at [166, 132] on link "Open tasks (3)" at bounding box center [135, 124] width 86 height 32
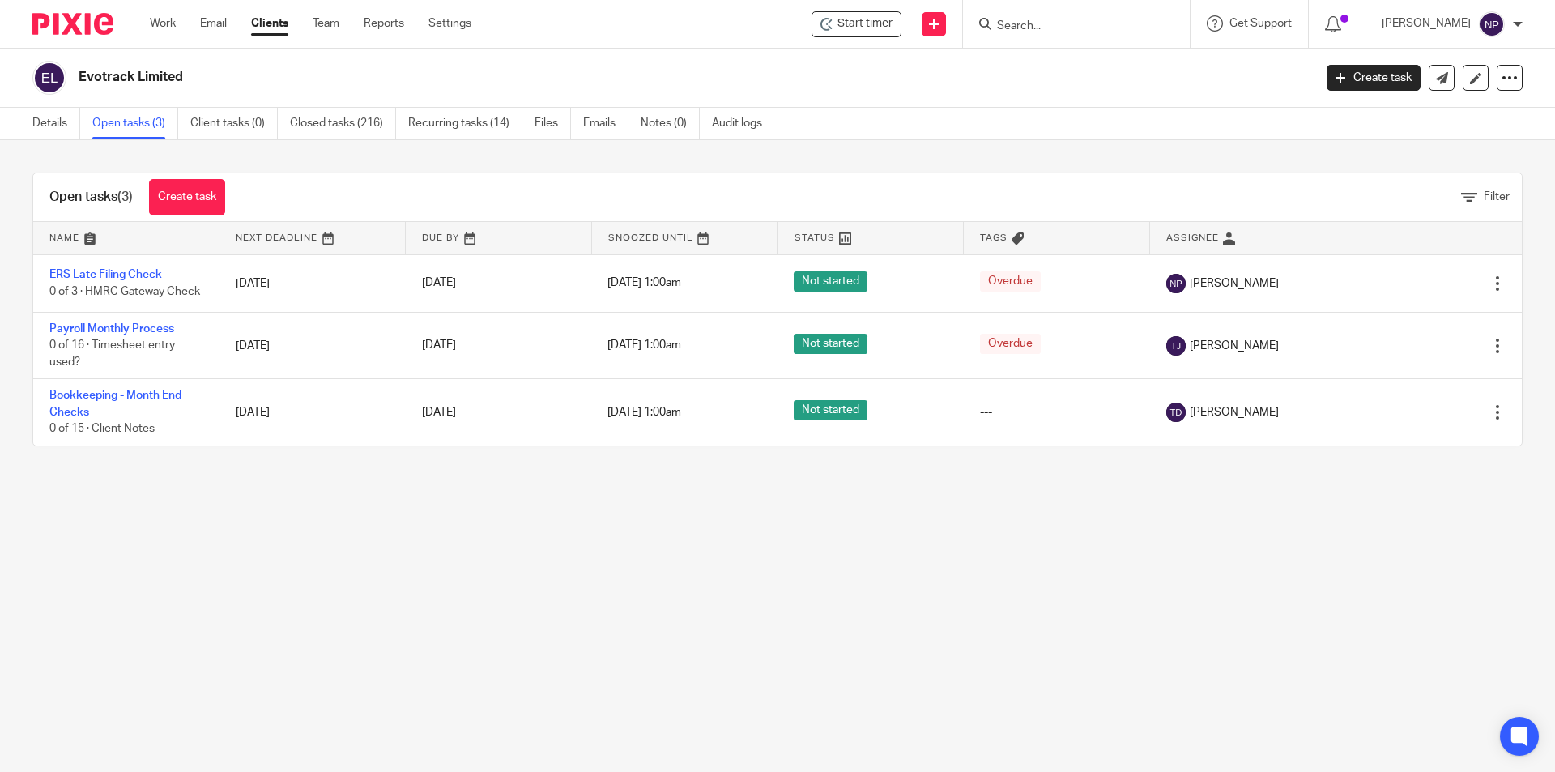
click at [1026, 19] on input "Search" at bounding box center [1068, 26] width 146 height 15
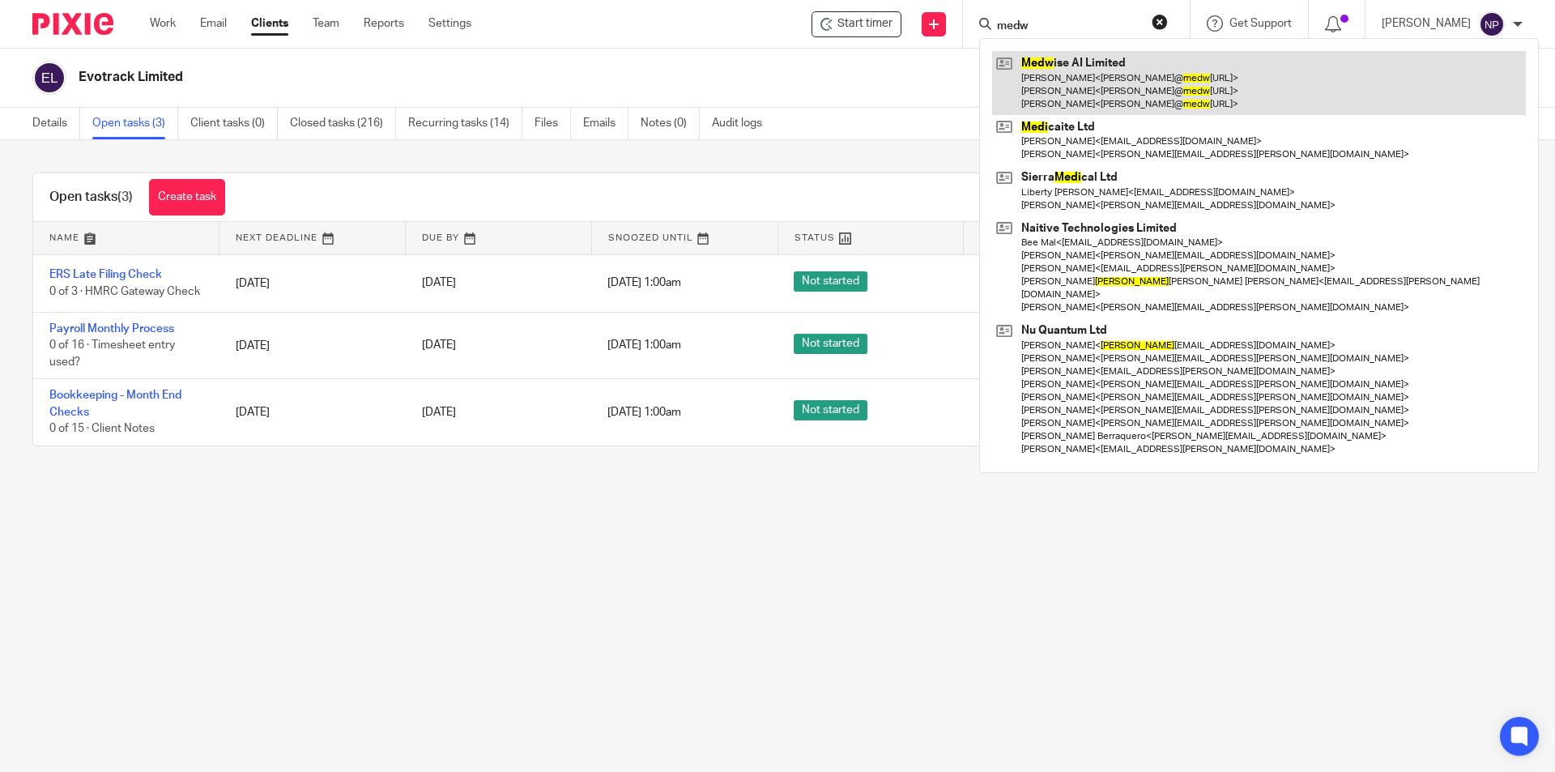
type input "medw"
click at [1135, 81] on link at bounding box center [1259, 83] width 534 height 64
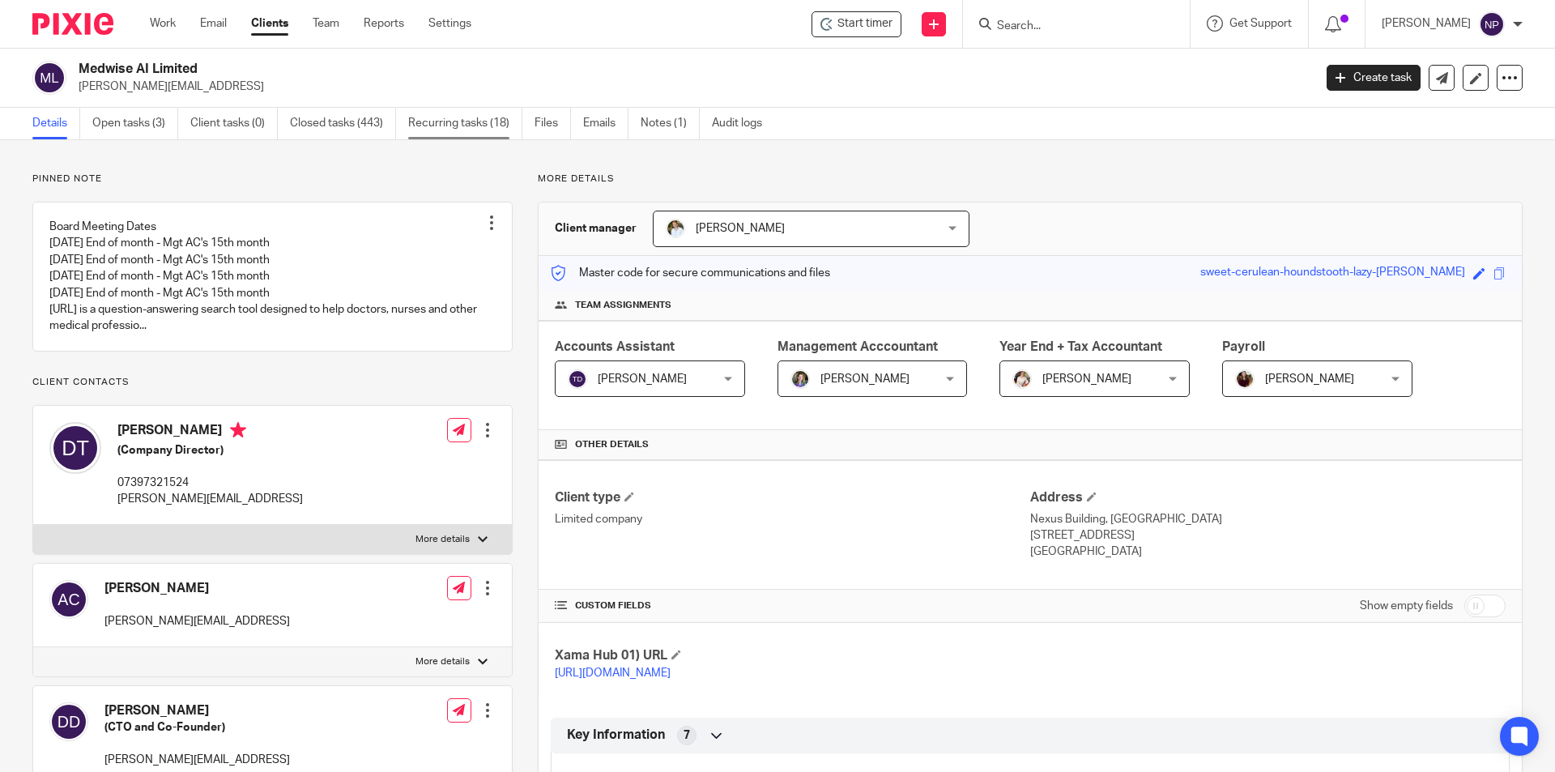
click at [427, 121] on link "Recurring tasks (18)" at bounding box center [465, 124] width 114 height 32
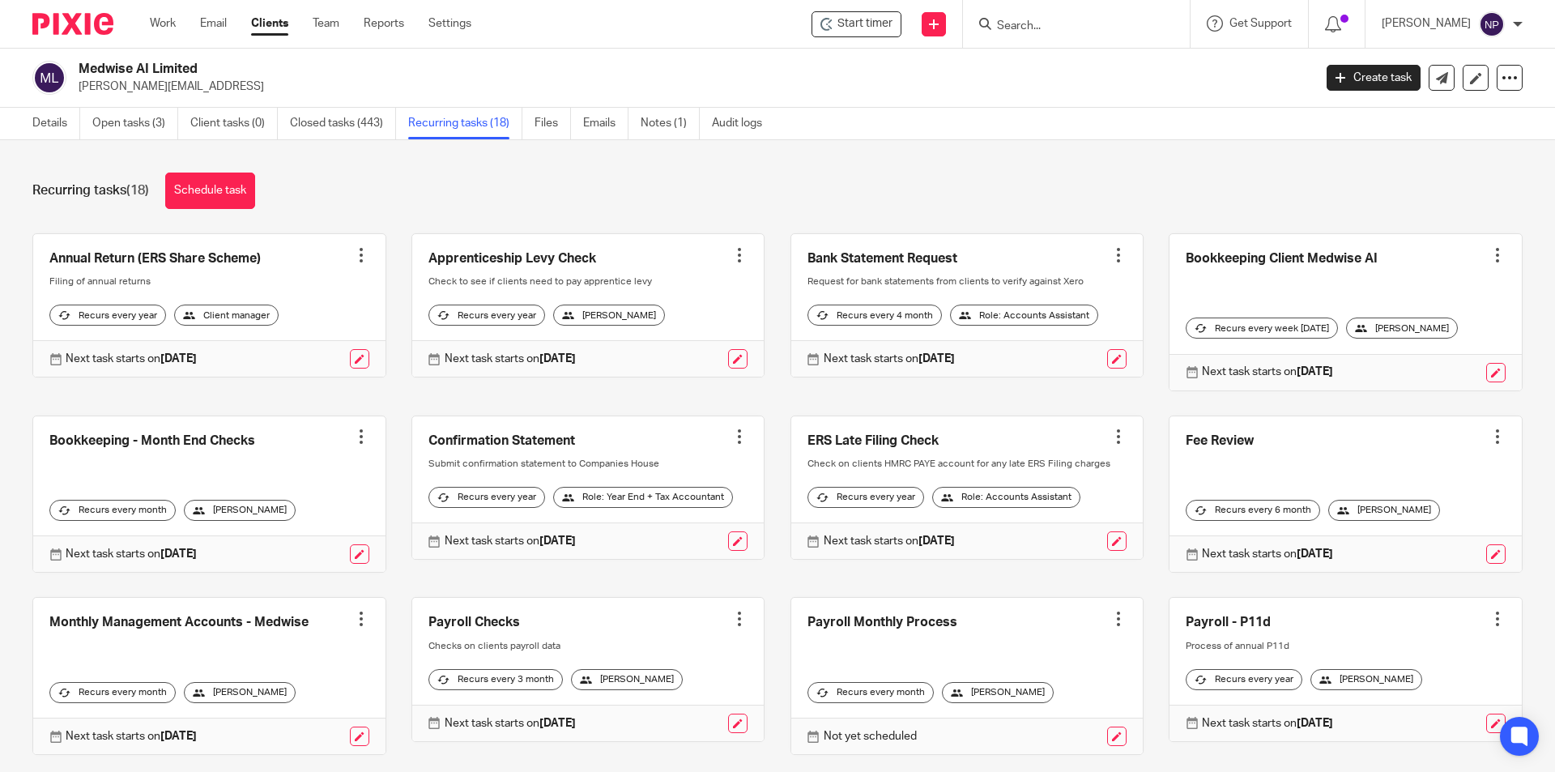
click at [1062, 24] on input "Search" at bounding box center [1068, 26] width 146 height 15
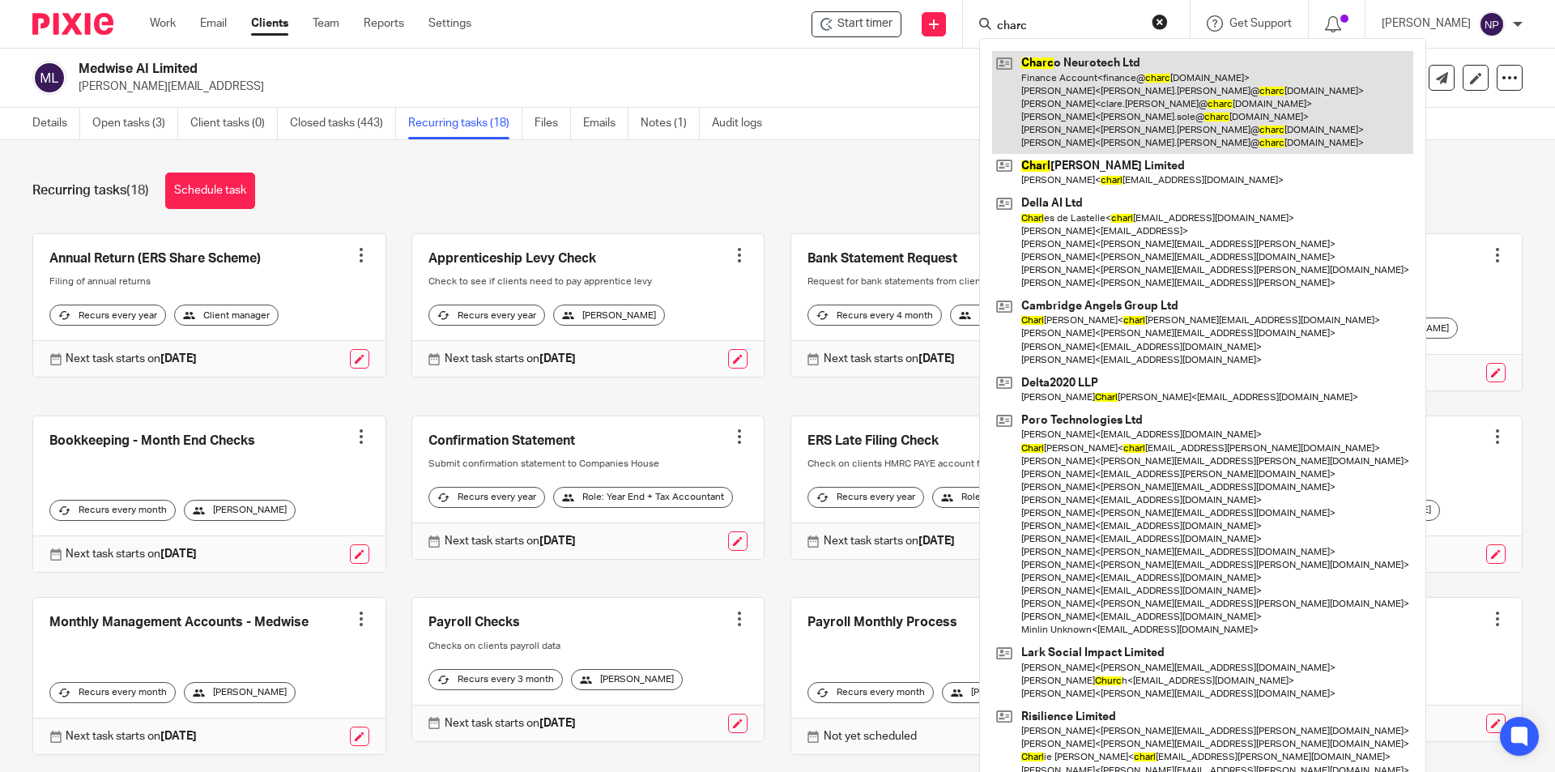
type input "charc"
click at [1177, 117] on link at bounding box center [1202, 102] width 421 height 103
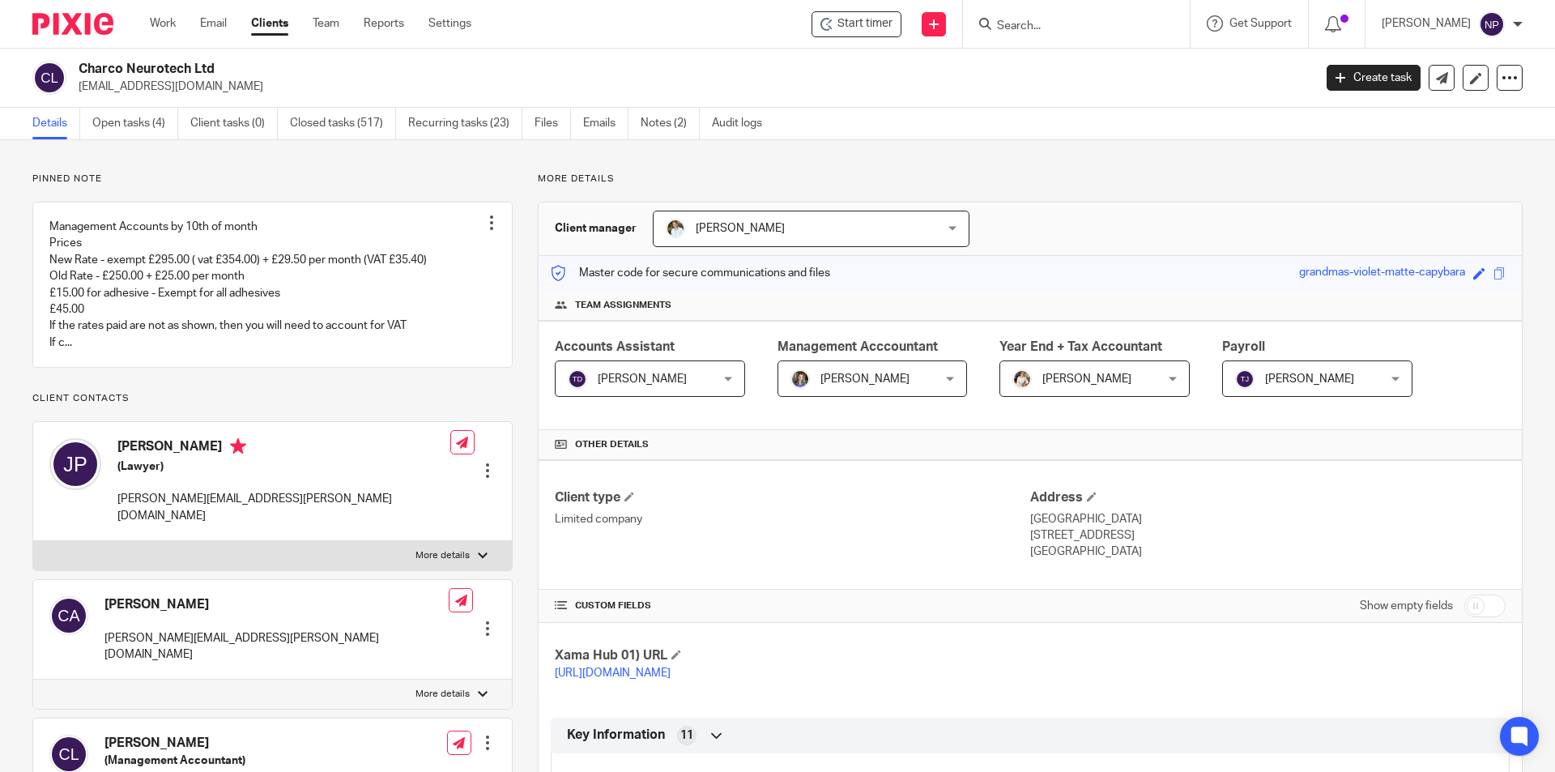
click at [455, 104] on div "Charco Neurotech Ltd lucyjung@charconeurotech.com Create task Update from Compa…" at bounding box center [777, 78] width 1555 height 59
click at [455, 122] on link "Recurring tasks (23)" at bounding box center [465, 124] width 114 height 32
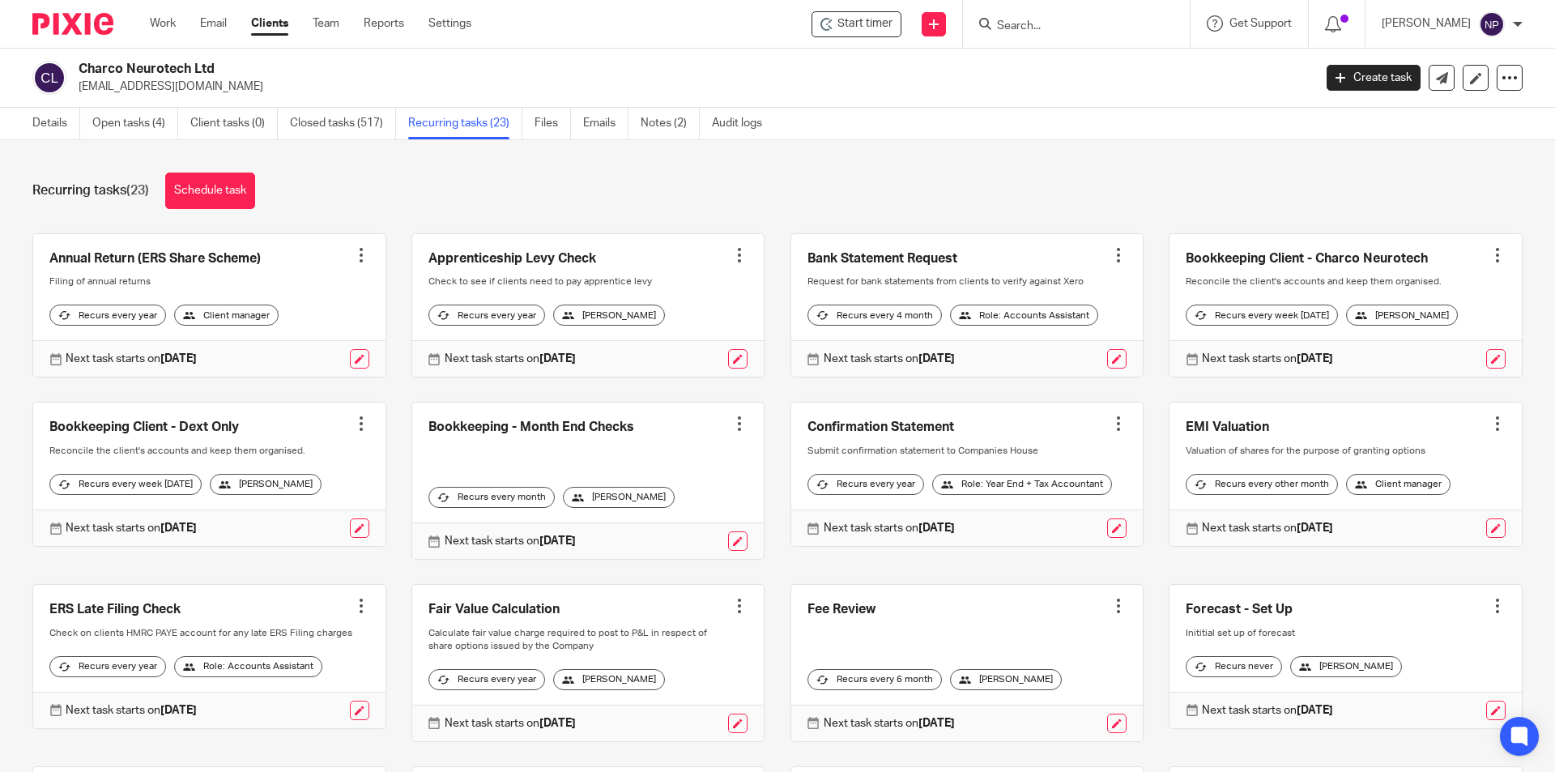
scroll to position [81, 0]
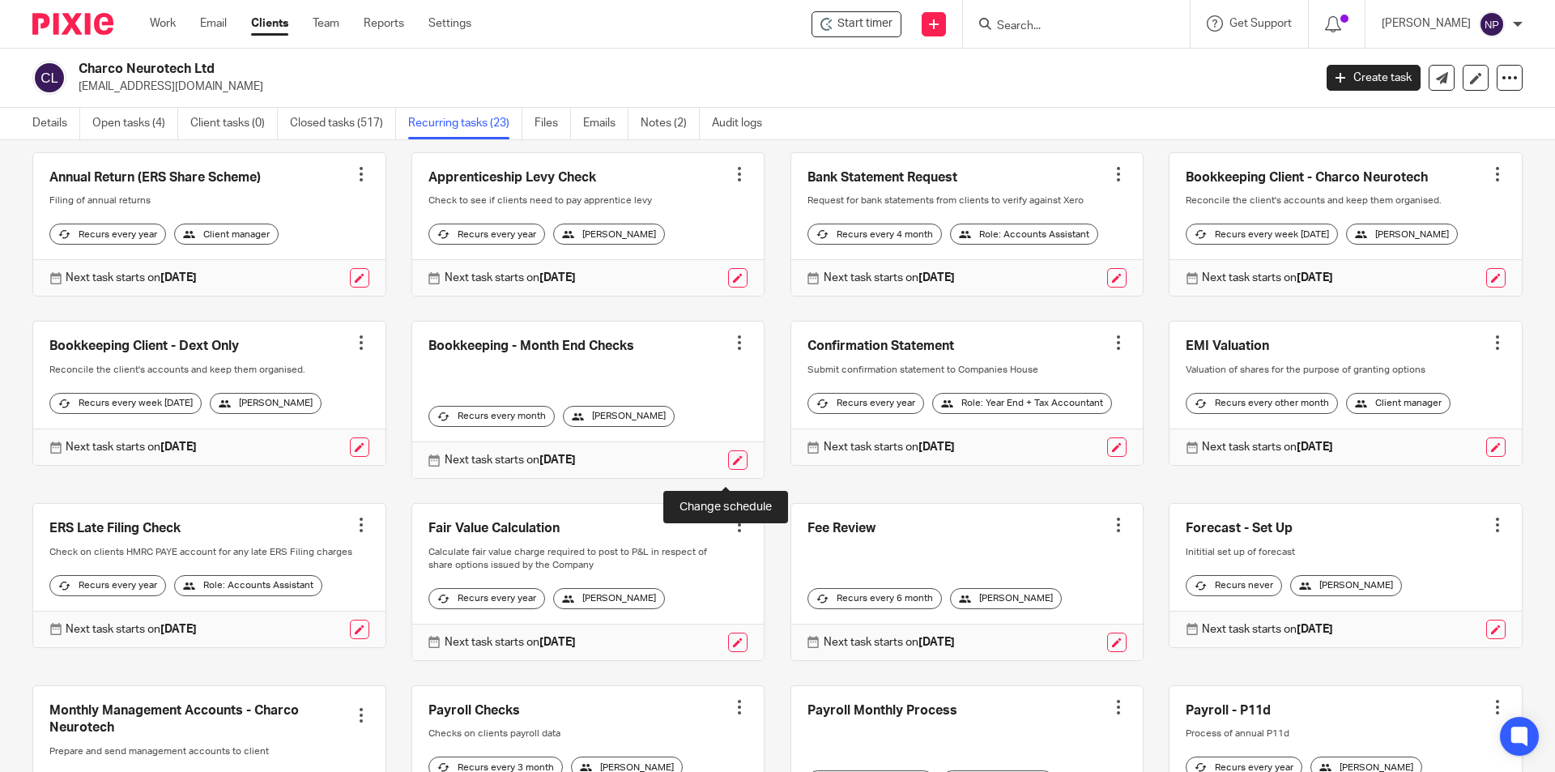
click at [728, 467] on link at bounding box center [737, 459] width 19 height 19
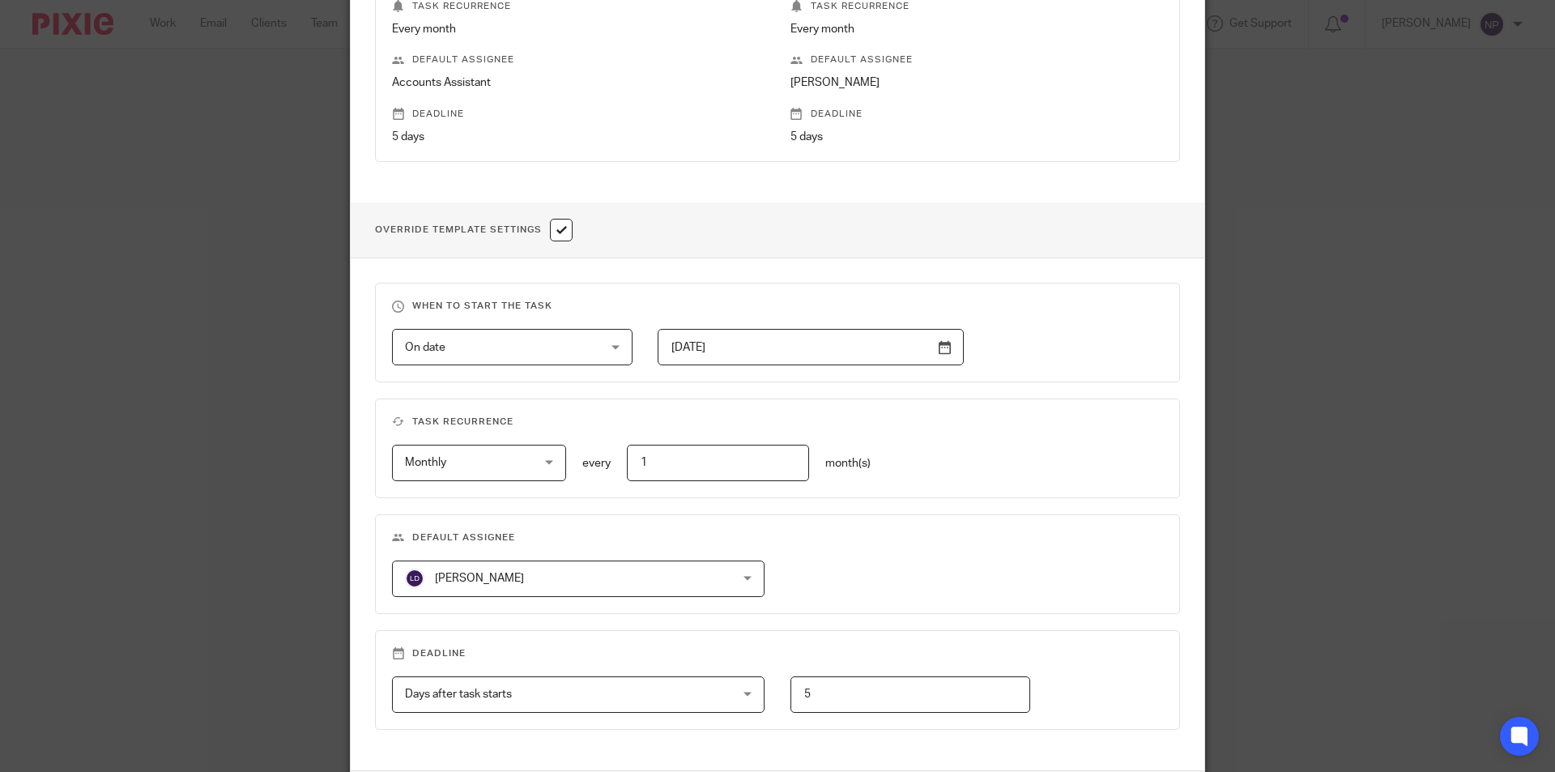
scroll to position [540, 0]
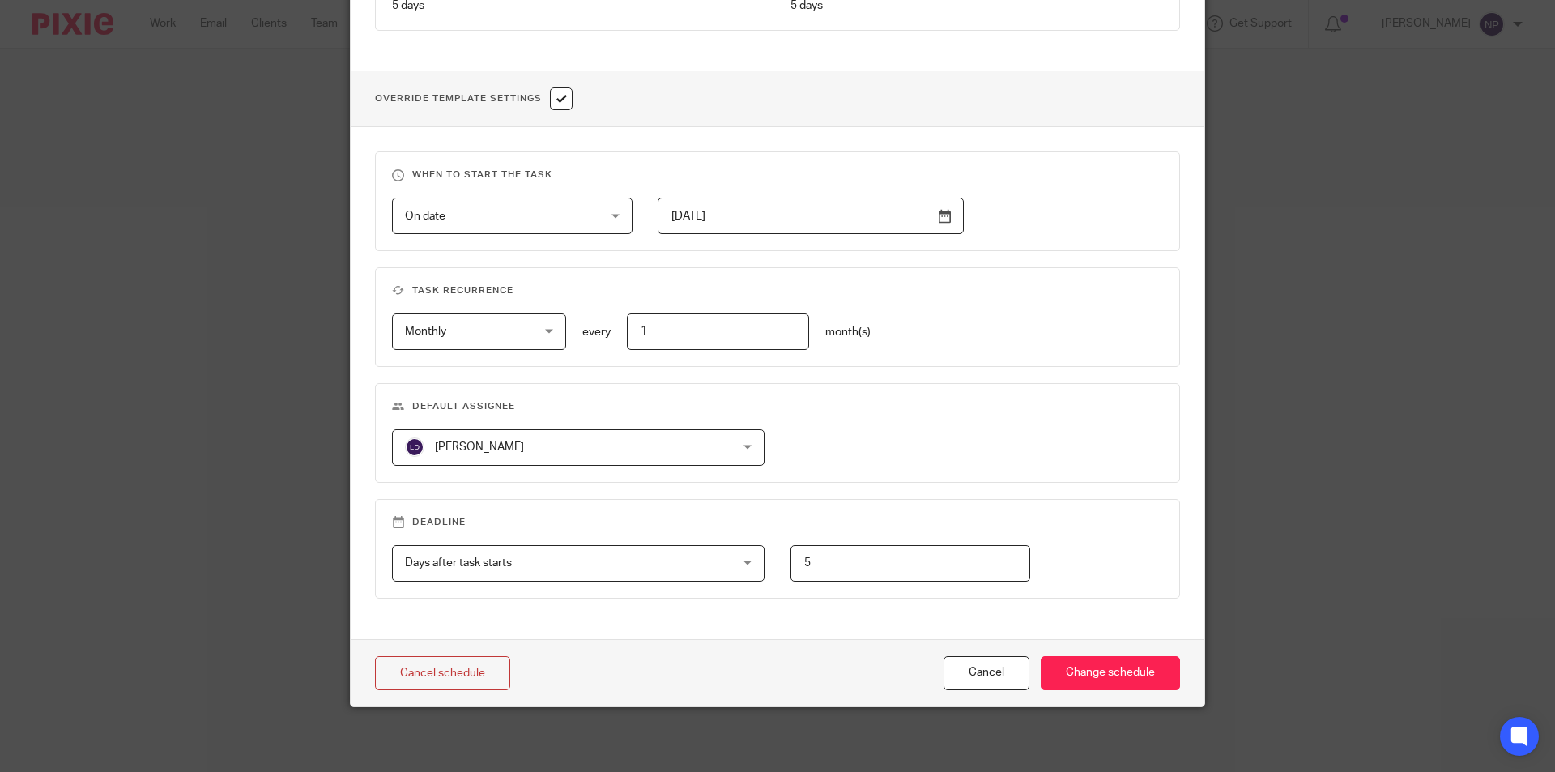
click at [562, 411] on h3 "Default assignee" at bounding box center [777, 406] width 771 height 13
click at [562, 445] on span "[PERSON_NAME]" at bounding box center [549, 447] width 288 height 34
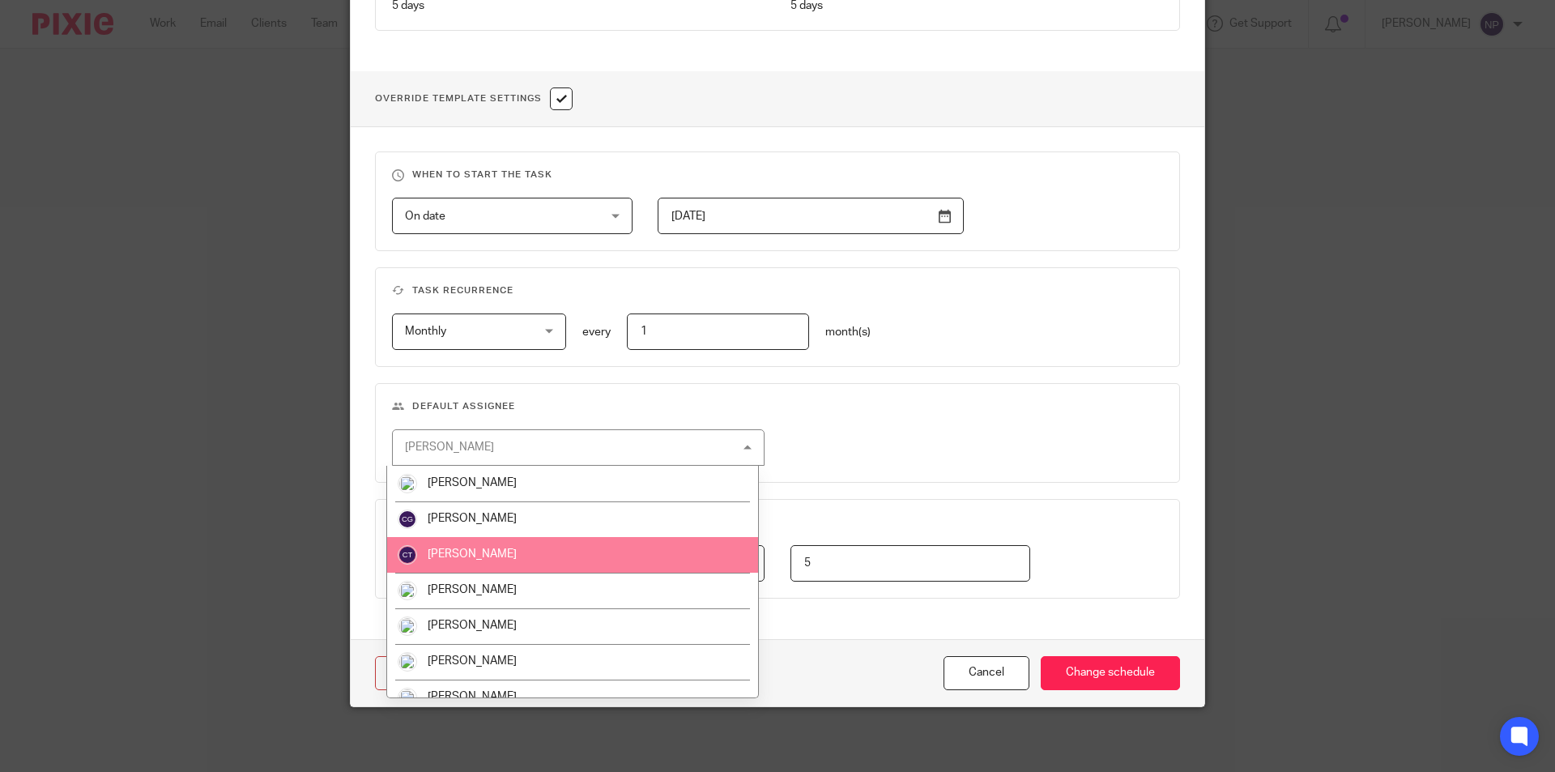
scroll to position [486, 0]
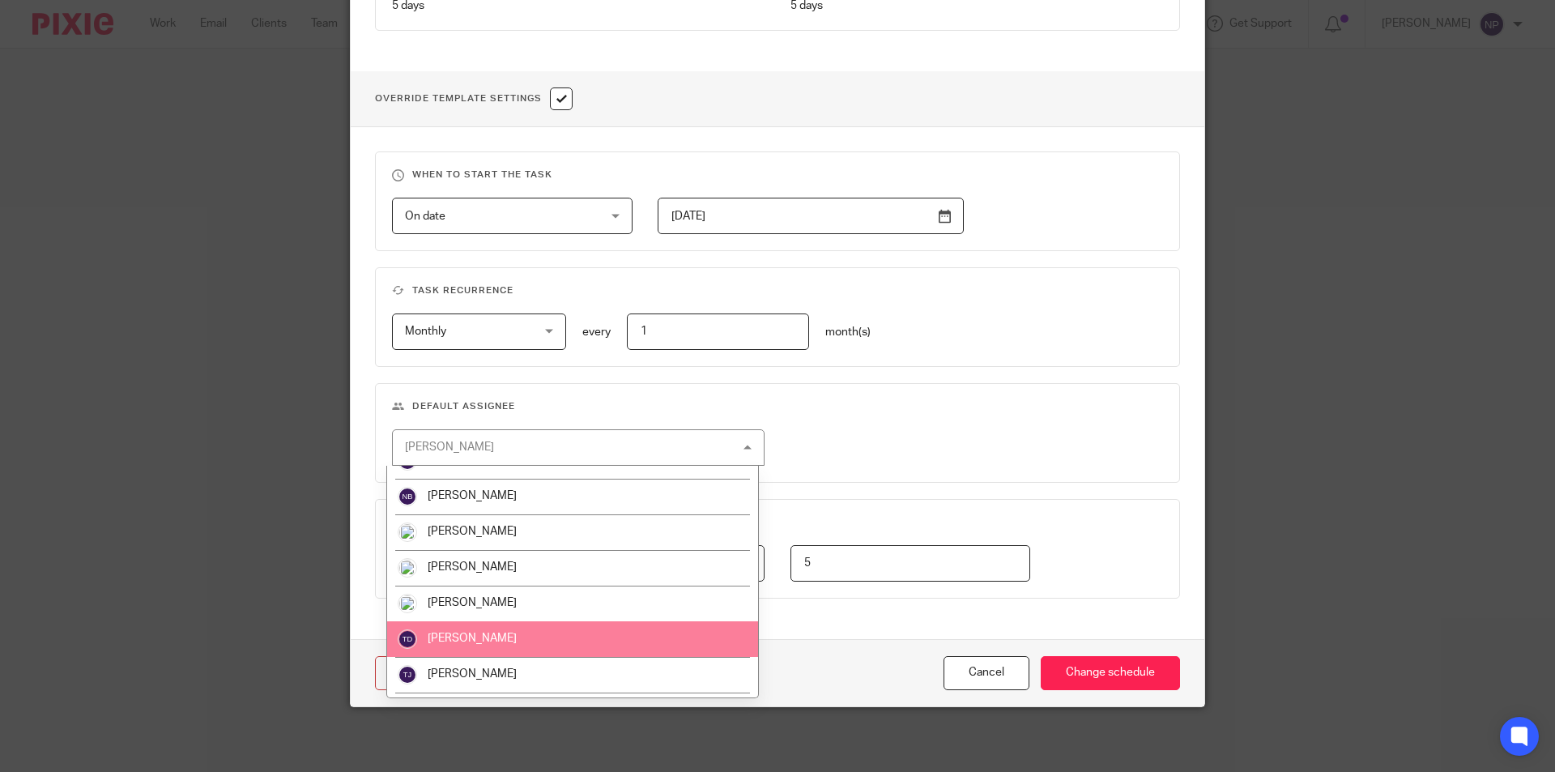
click at [551, 625] on li "[PERSON_NAME]" at bounding box center [572, 639] width 371 height 36
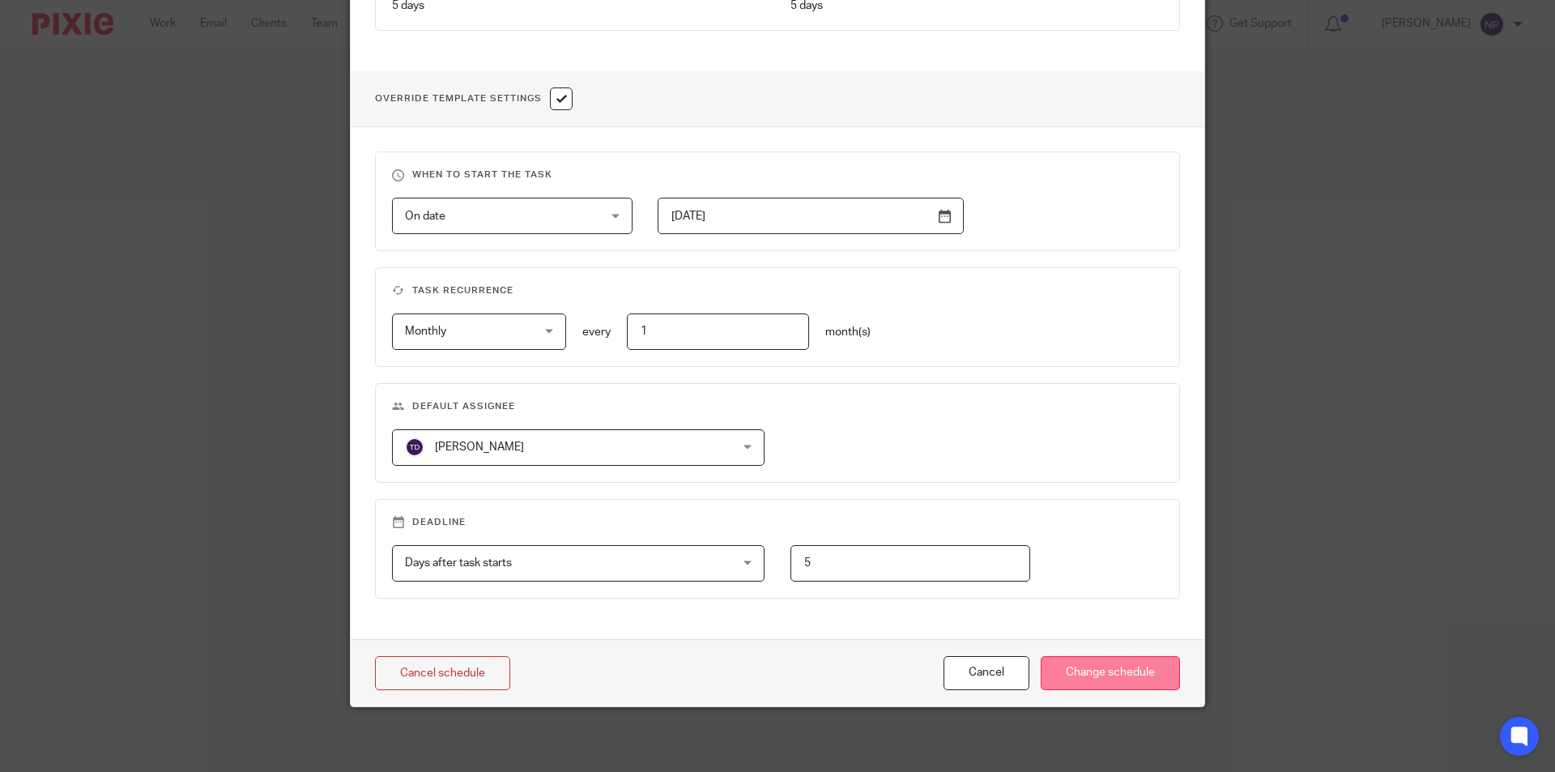
click at [1127, 682] on input "Change schedule" at bounding box center [1110, 673] width 139 height 35
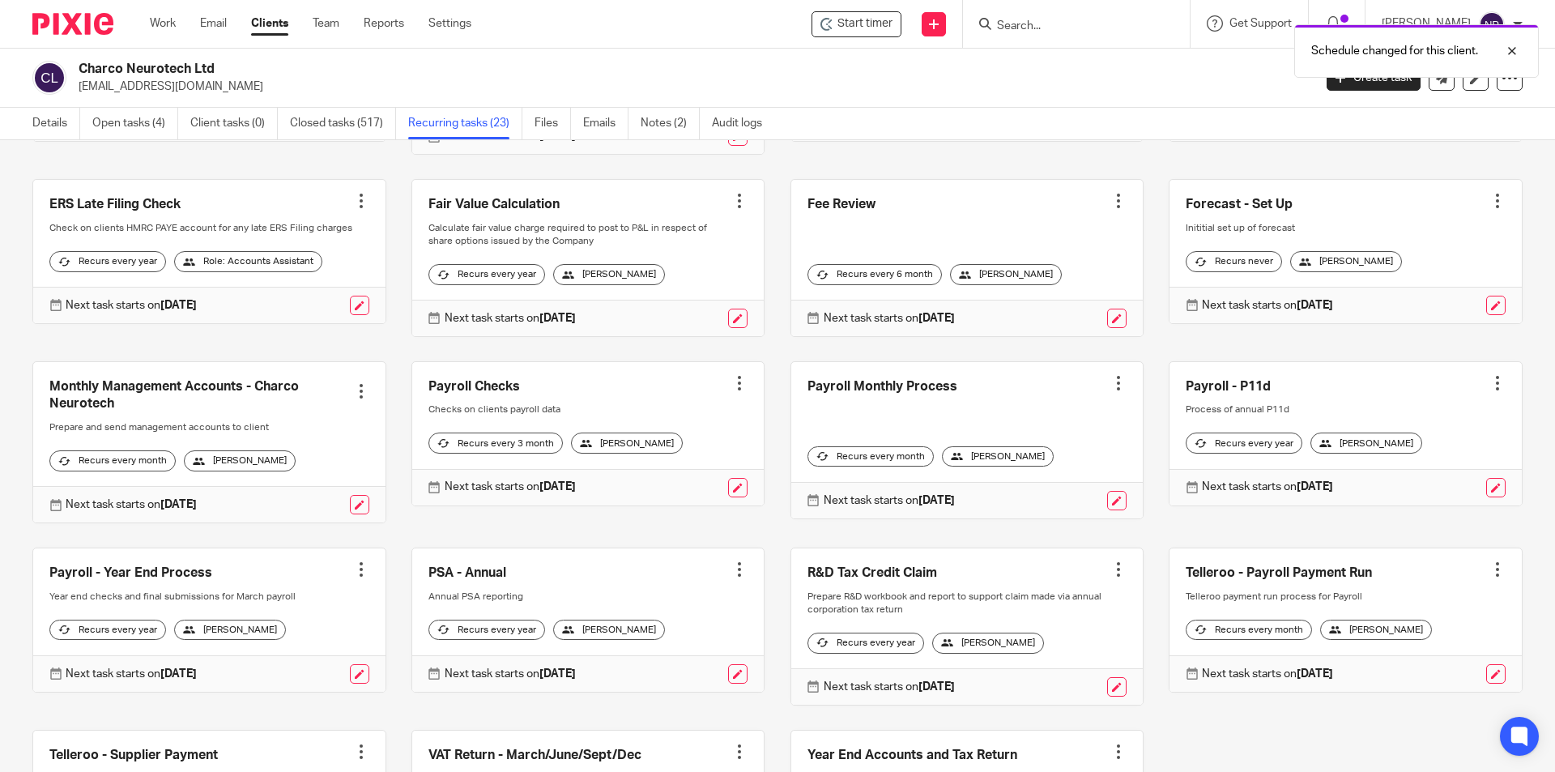
scroll to position [486, 0]
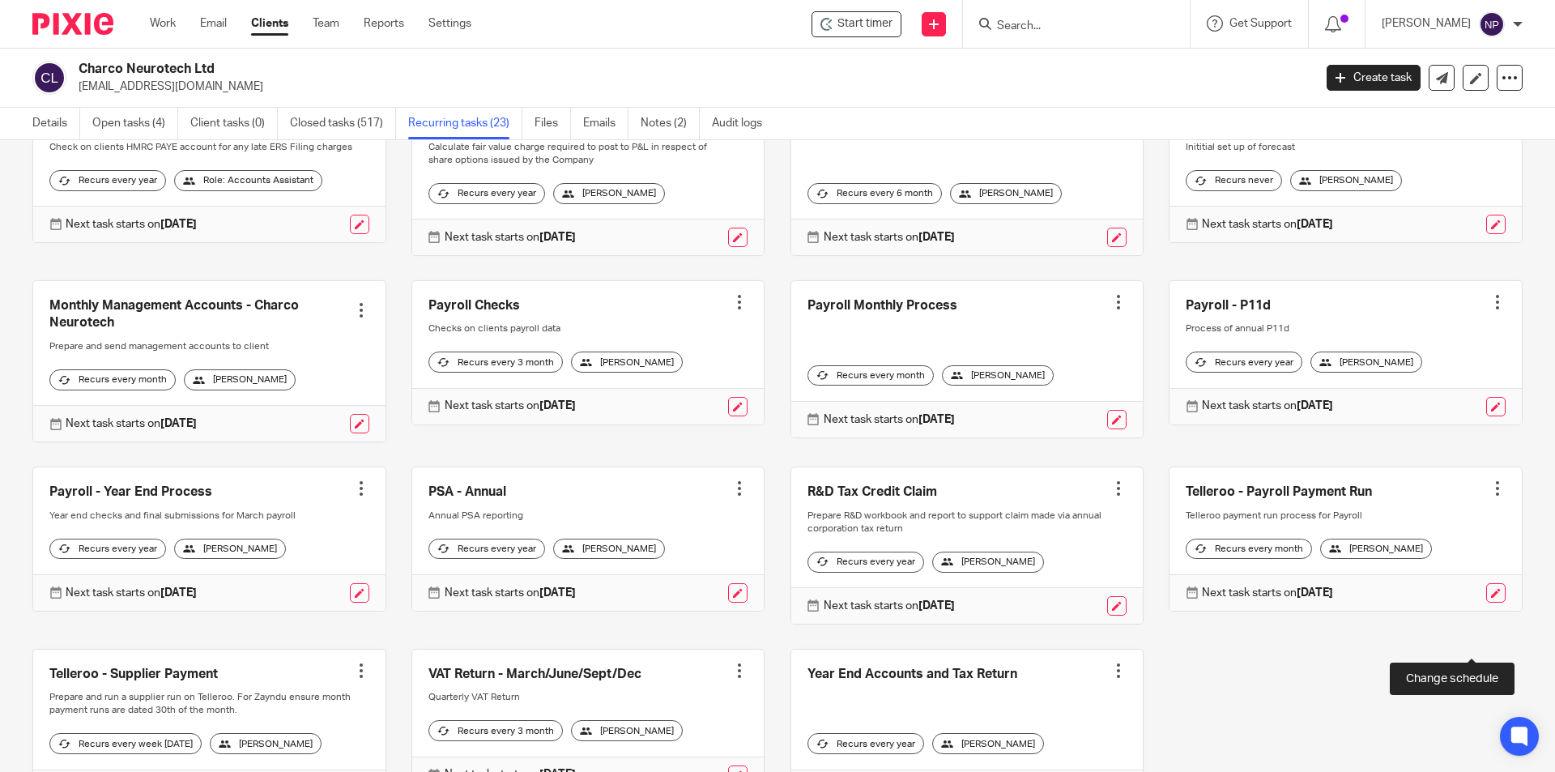
click at [1486, 603] on link at bounding box center [1495, 592] width 19 height 19
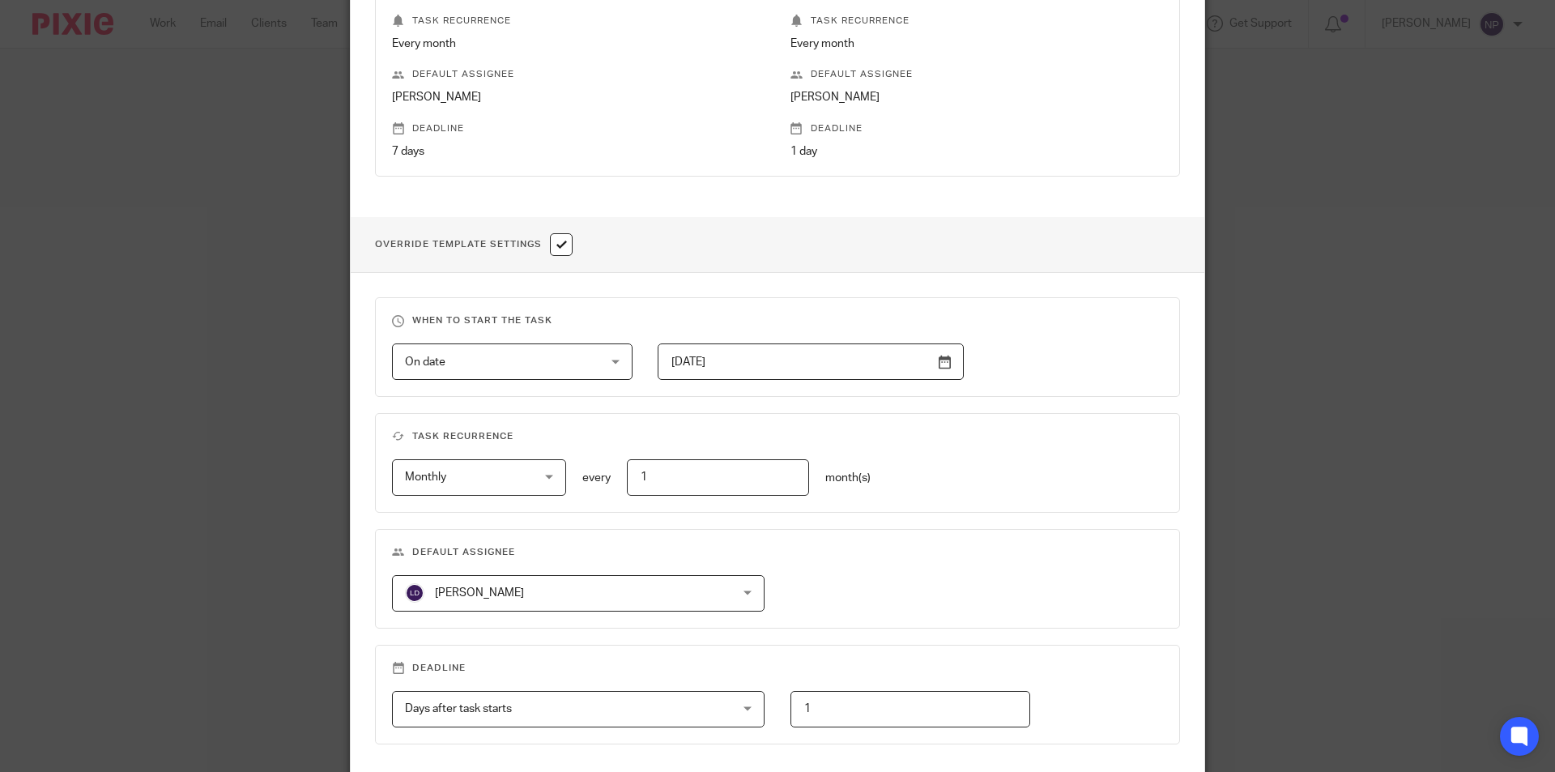
scroll to position [540, 0]
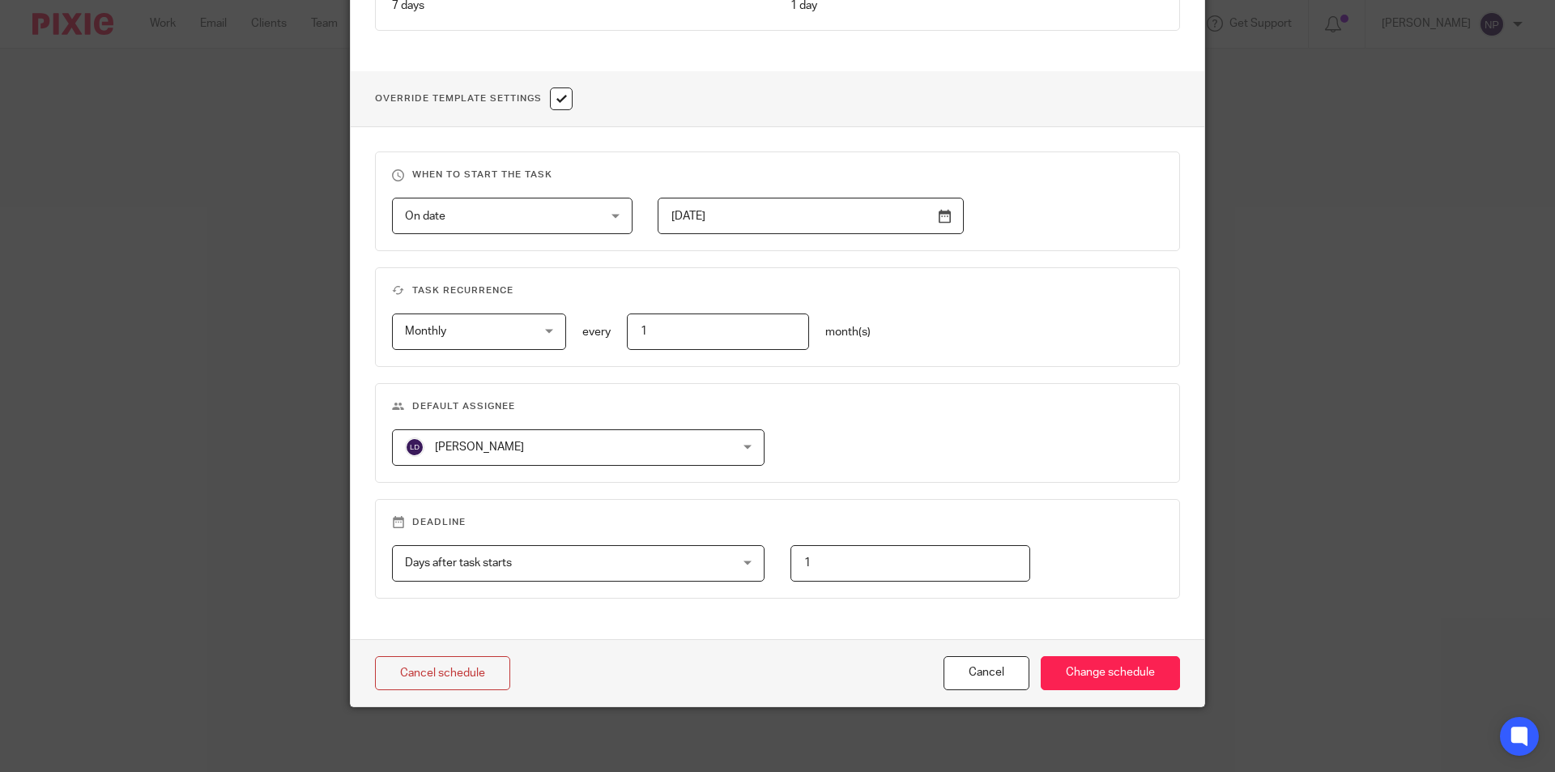
click at [476, 439] on span "[PERSON_NAME]" at bounding box center [549, 447] width 288 height 34
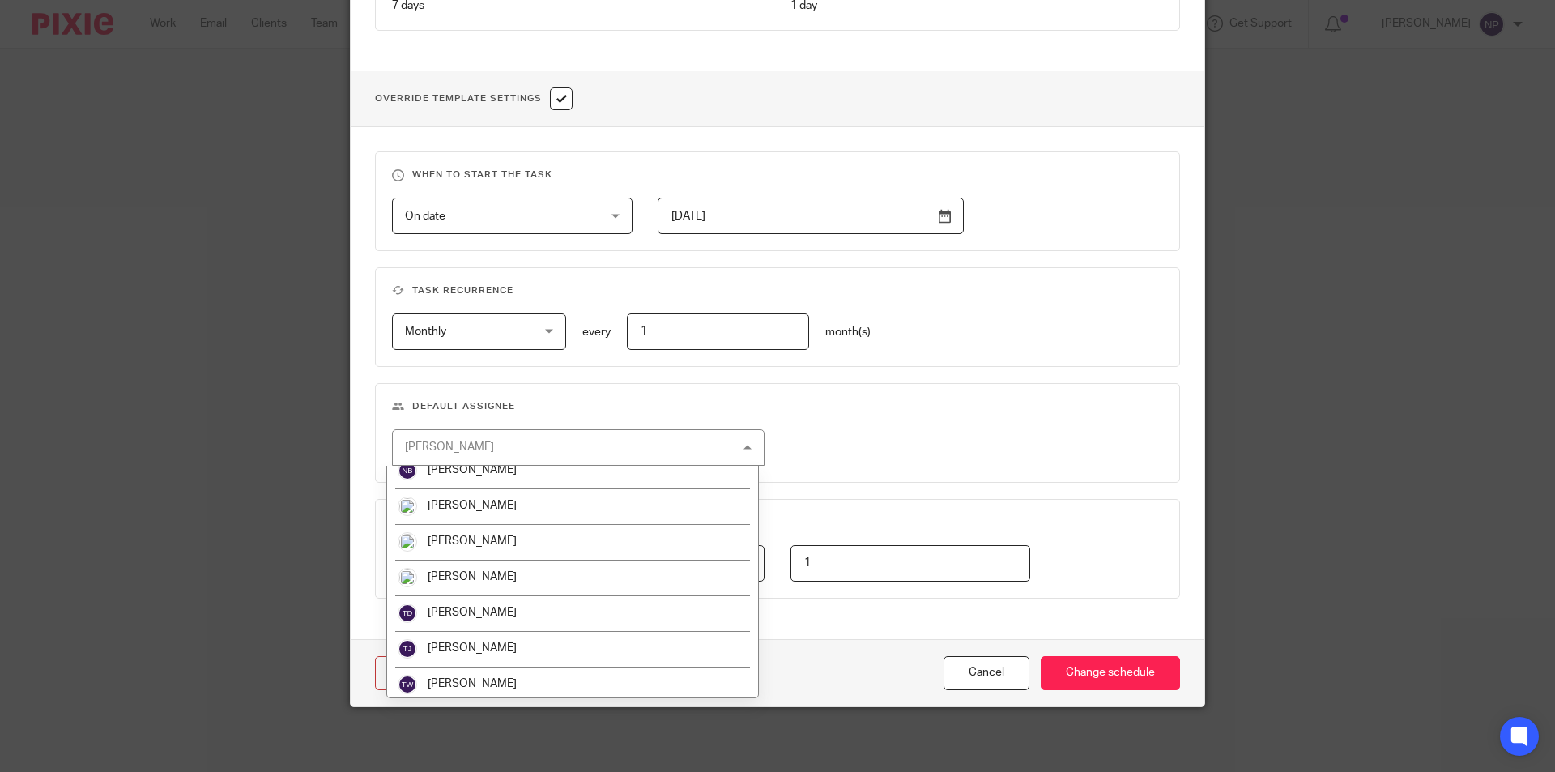
scroll to position [517, 0]
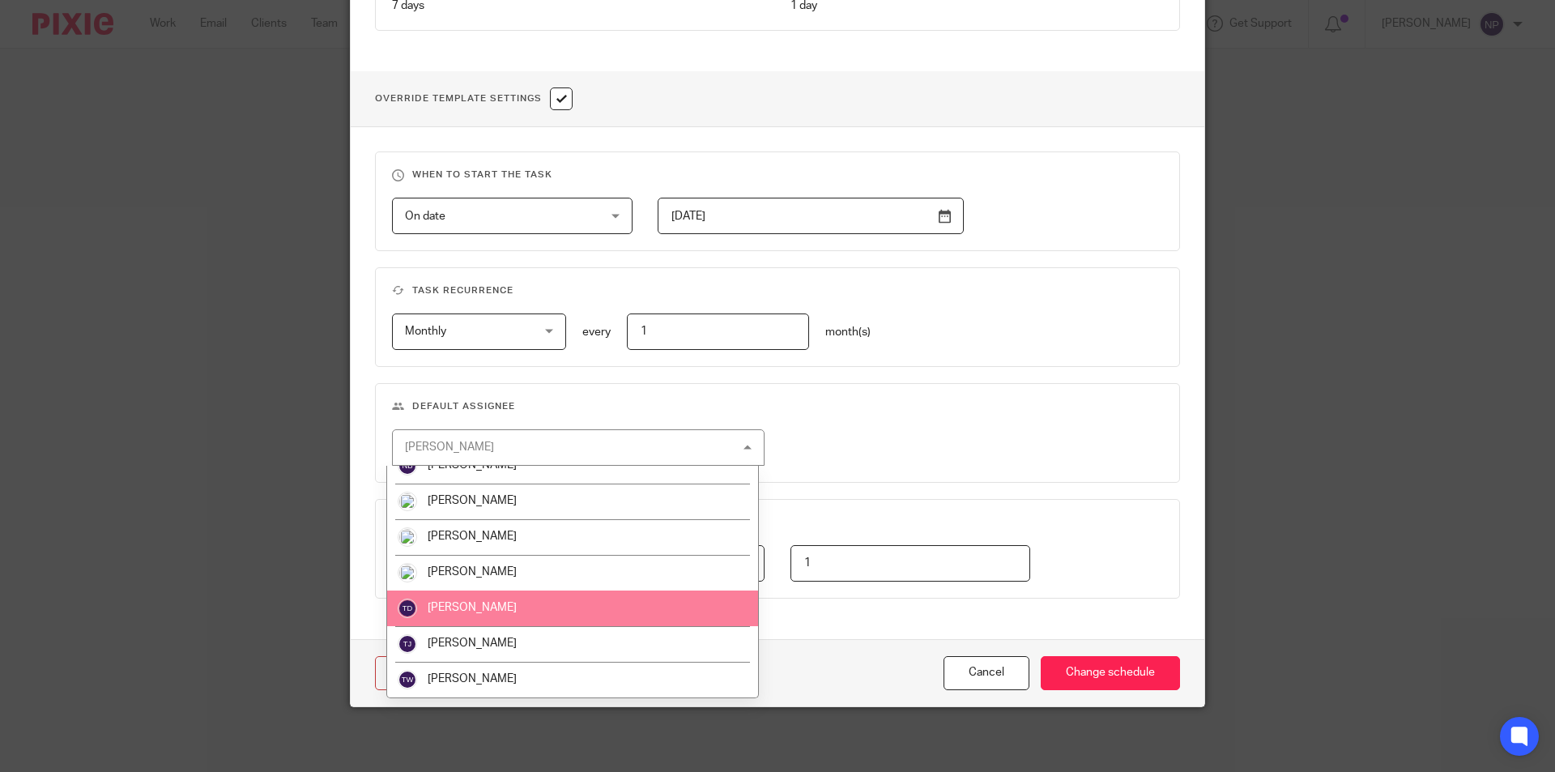
click at [521, 609] on li "[PERSON_NAME]" at bounding box center [572, 608] width 371 height 36
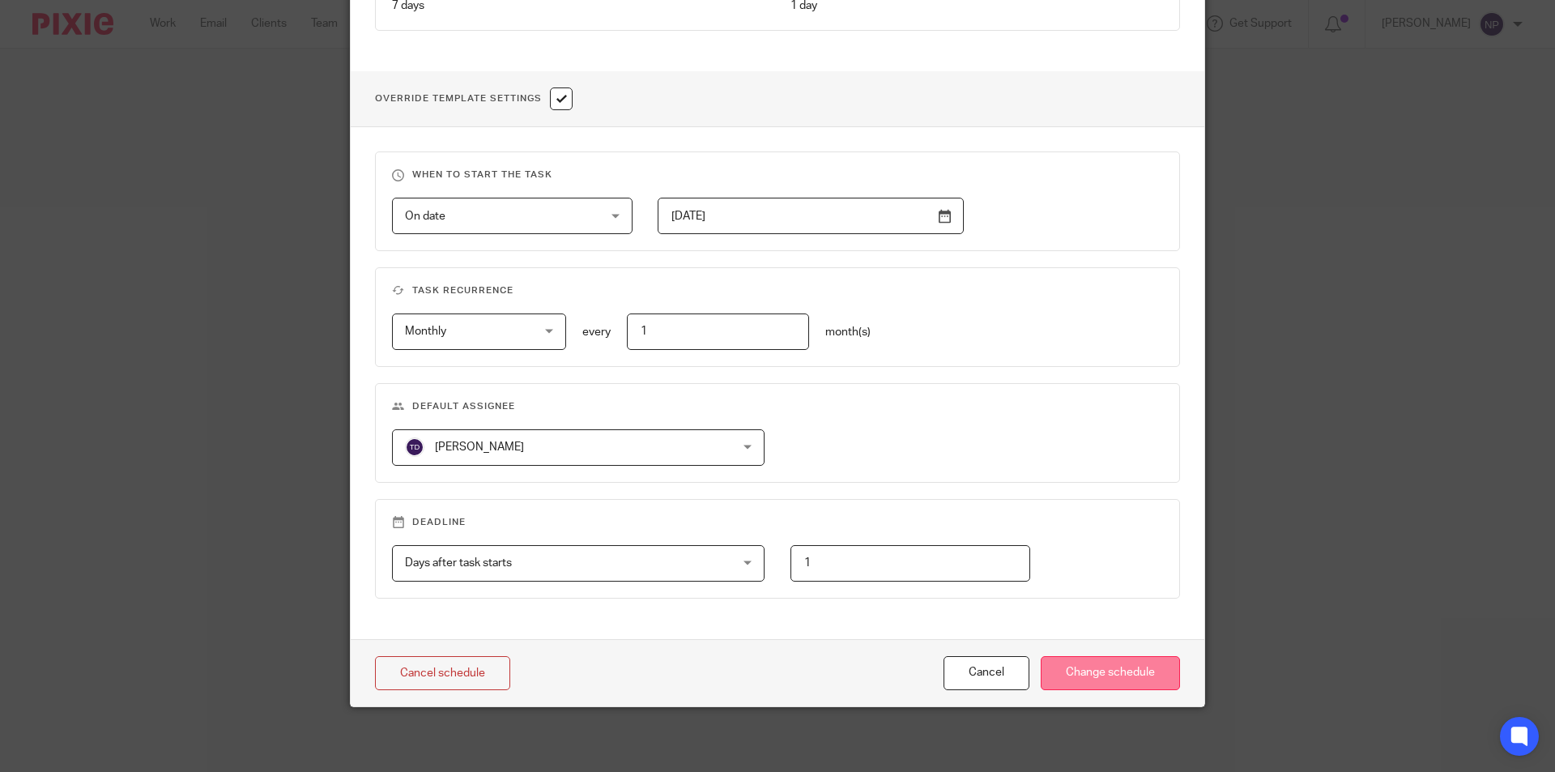
click at [1142, 677] on input "Change schedule" at bounding box center [1110, 673] width 139 height 35
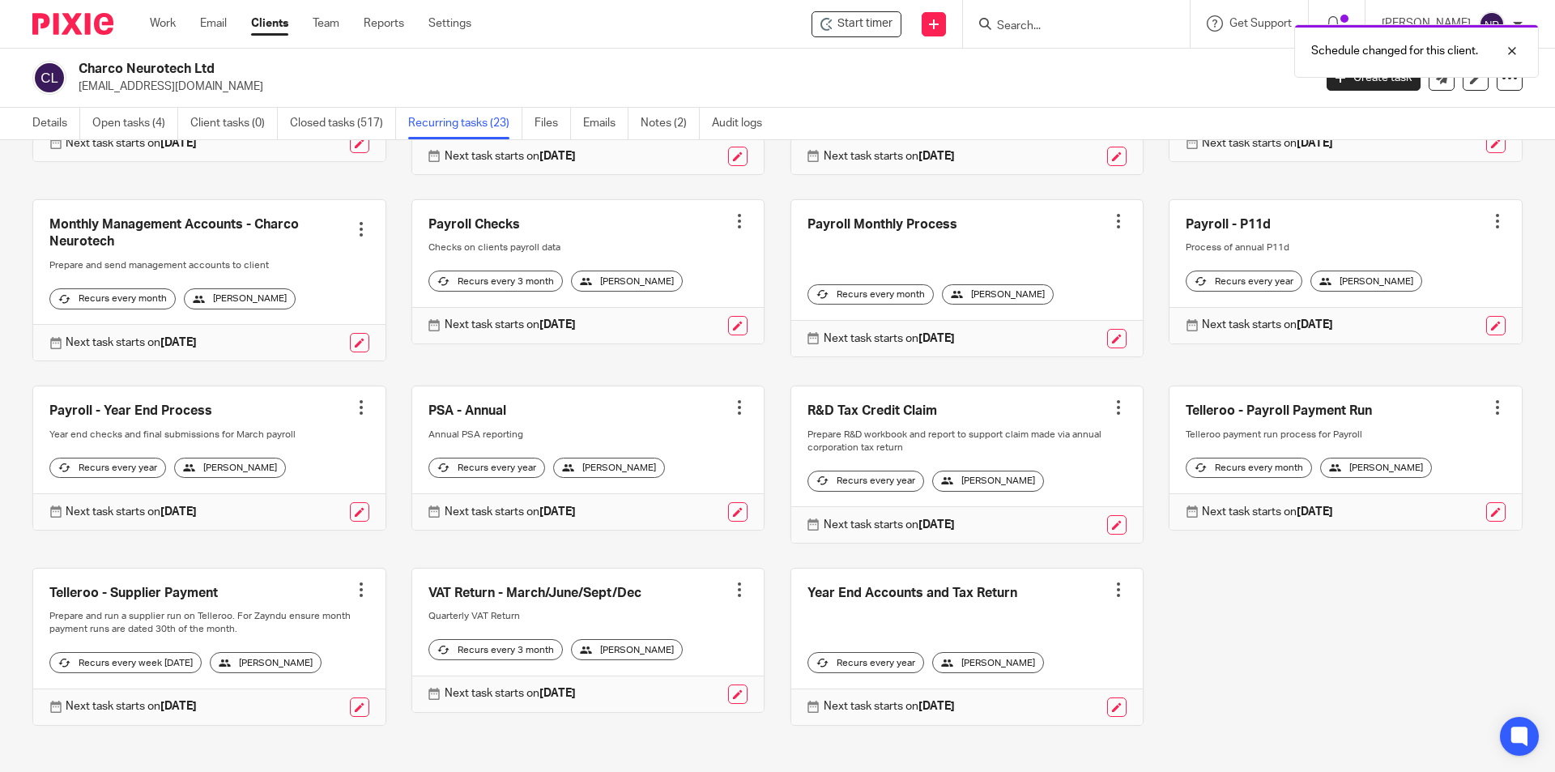
scroll to position [641, 0]
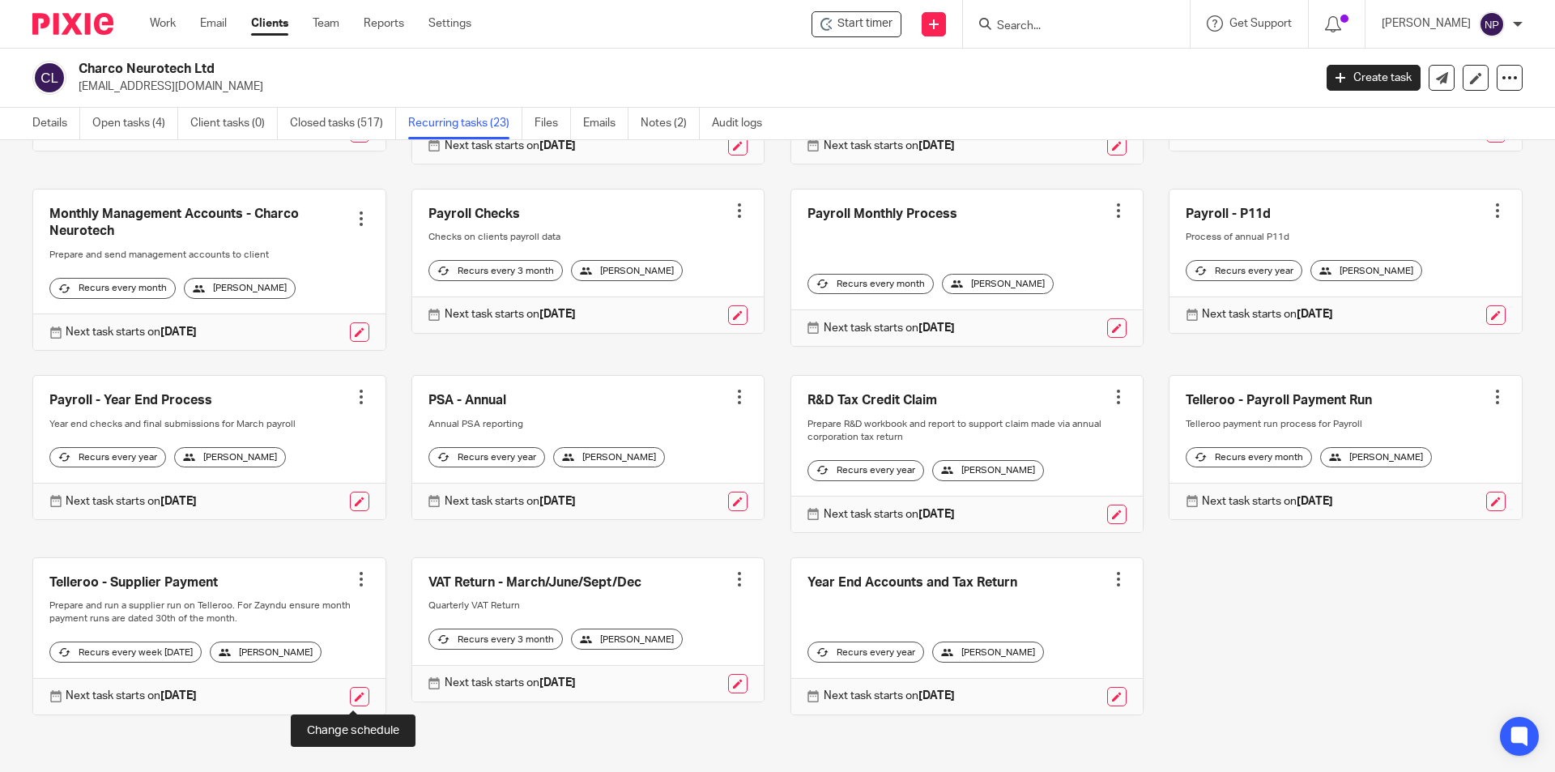
click at [360, 694] on link at bounding box center [359, 696] width 19 height 19
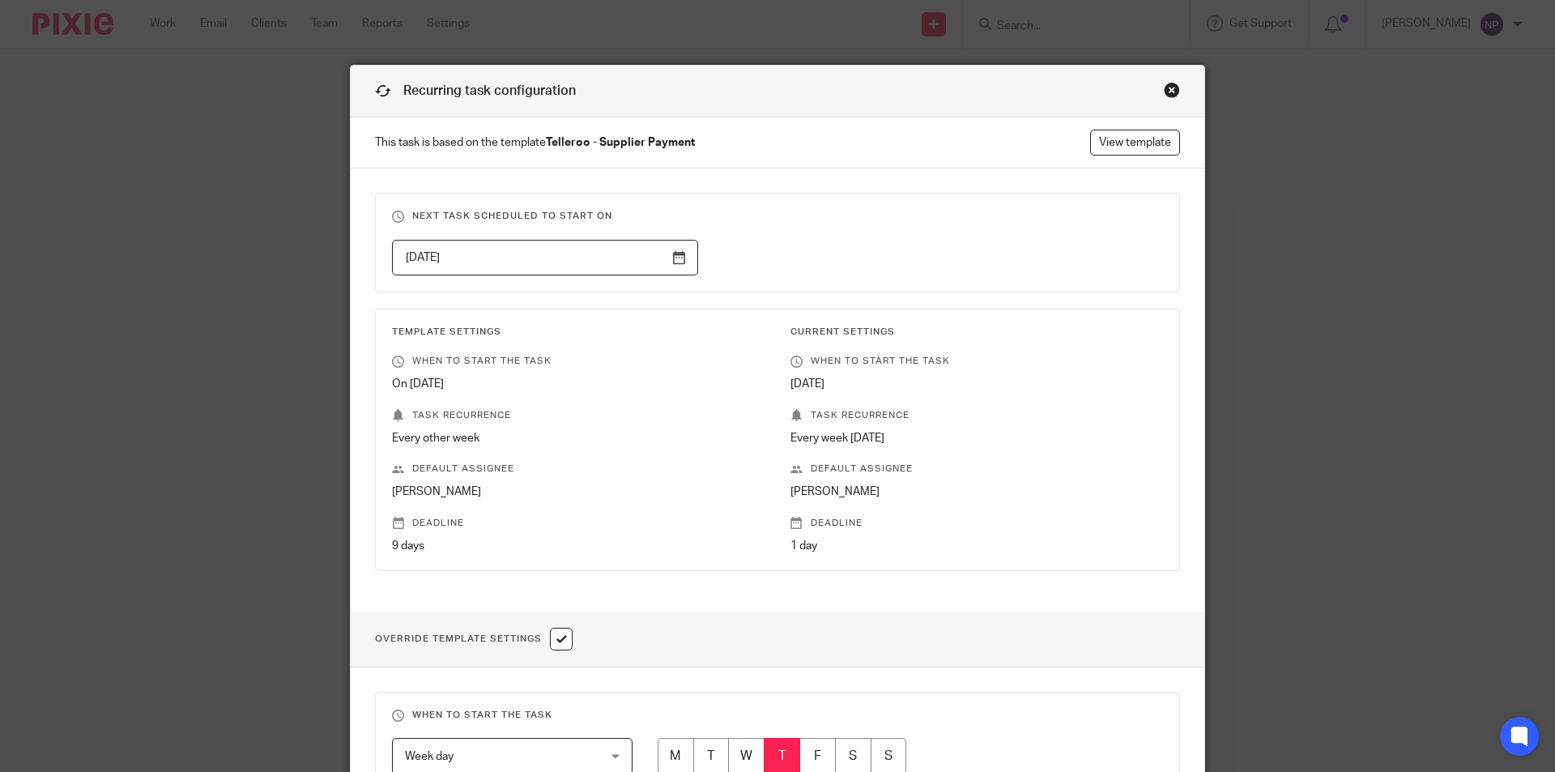
scroll to position [540, 0]
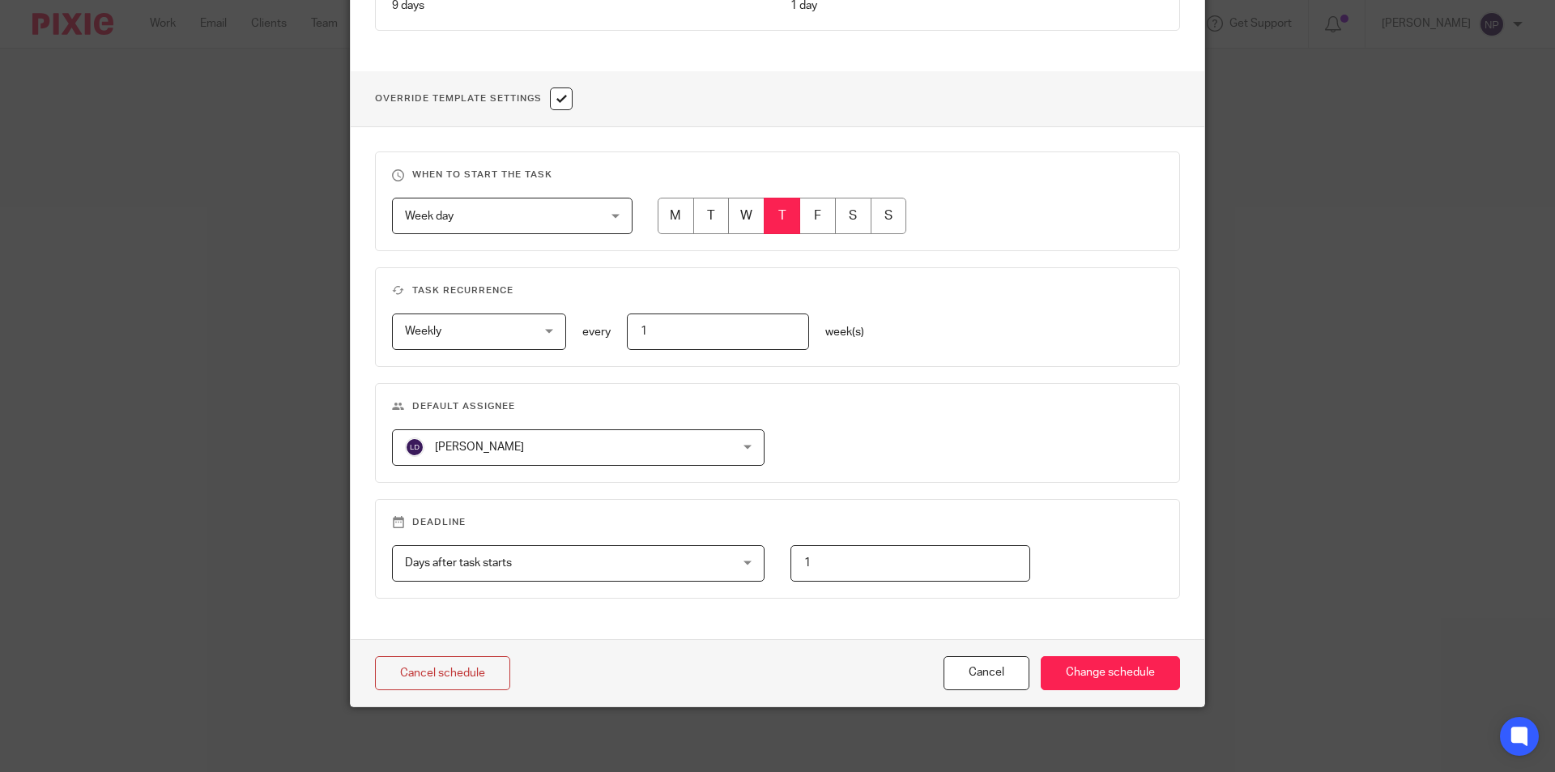
click at [586, 449] on span "[PERSON_NAME]" at bounding box center [549, 447] width 288 height 34
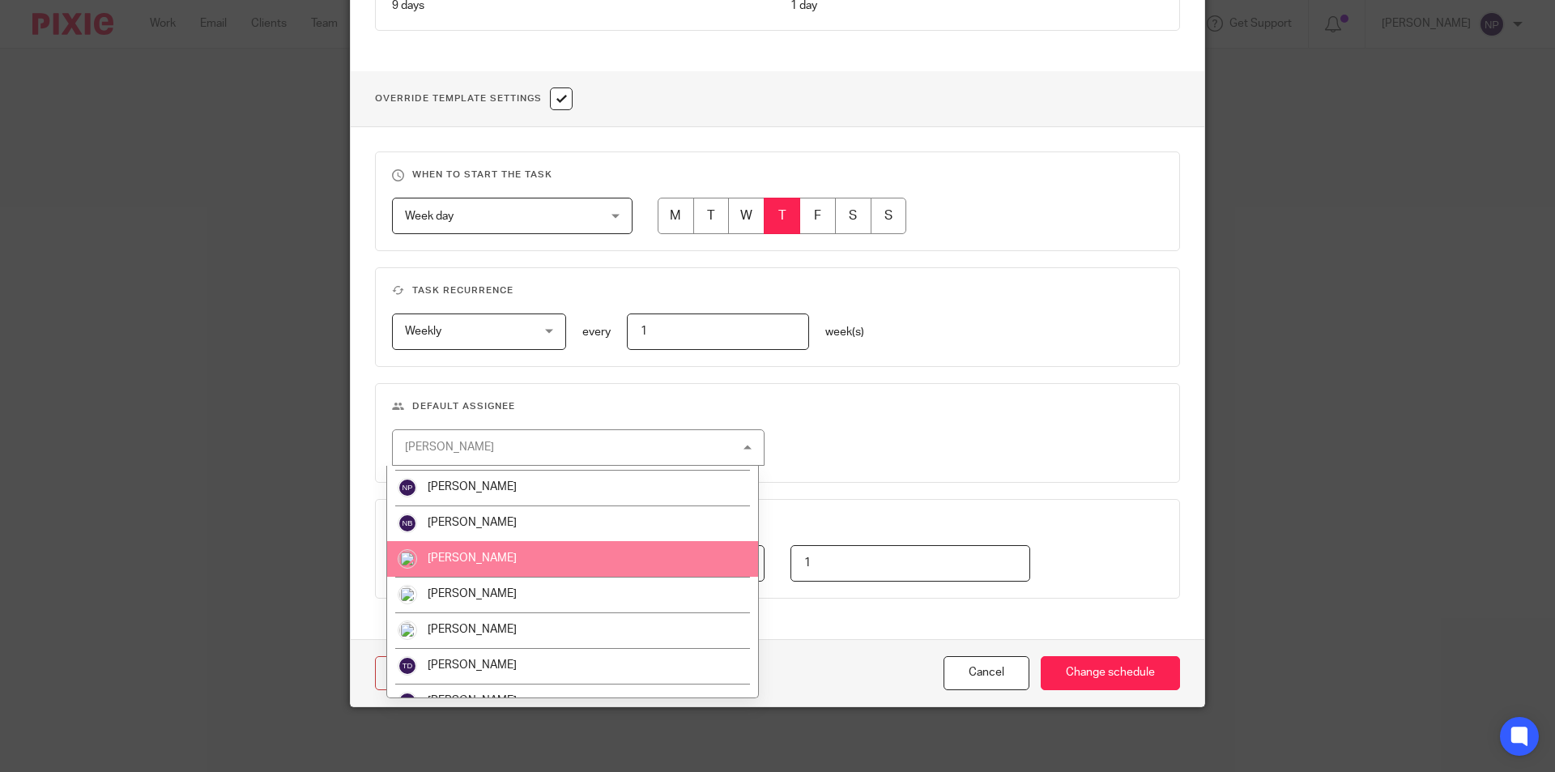
scroll to position [517, 0]
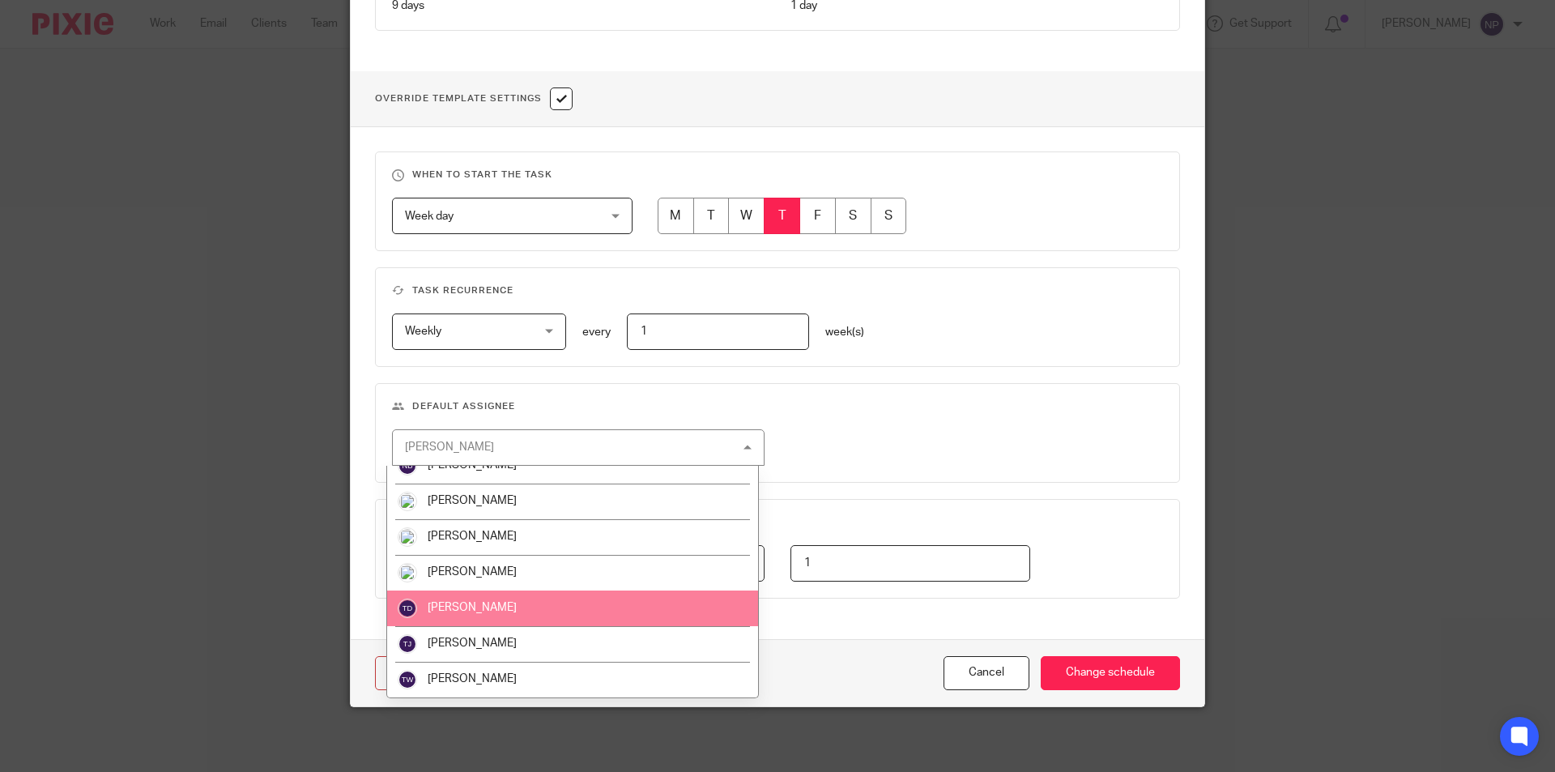
click at [513, 611] on li "[PERSON_NAME]" at bounding box center [572, 608] width 371 height 36
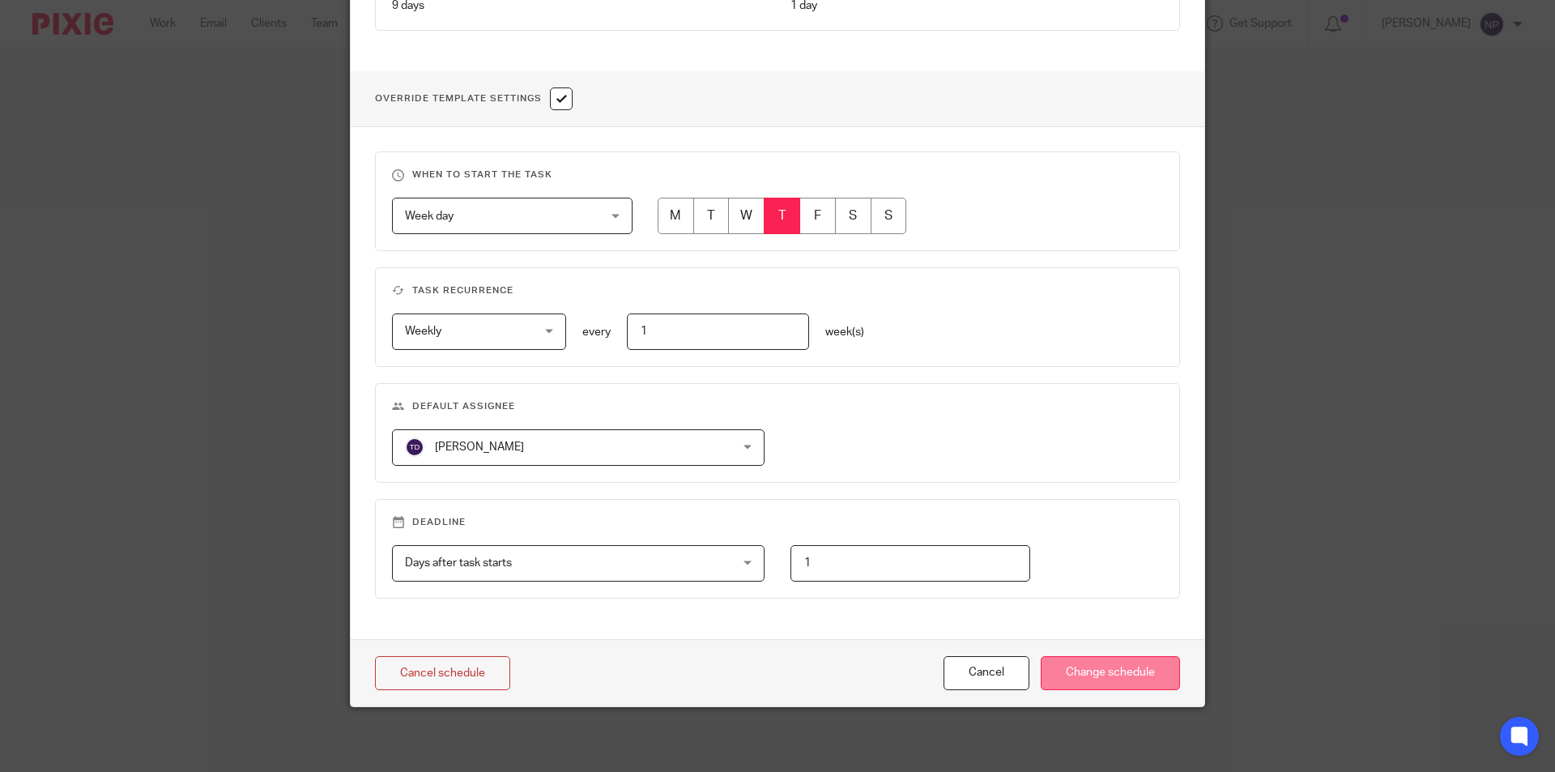
click at [1141, 678] on input "Change schedule" at bounding box center [1110, 673] width 139 height 35
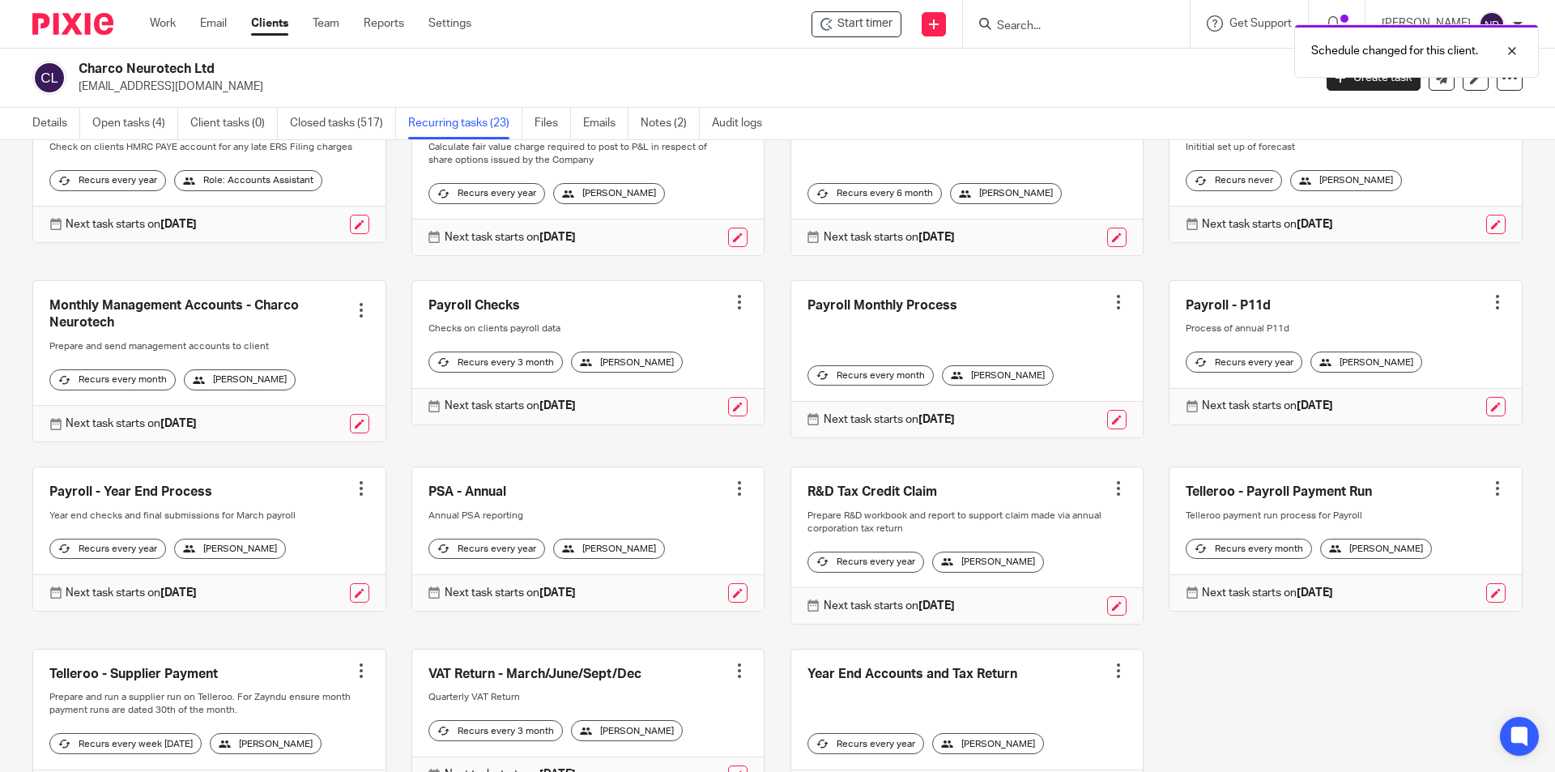
scroll to position [641, 0]
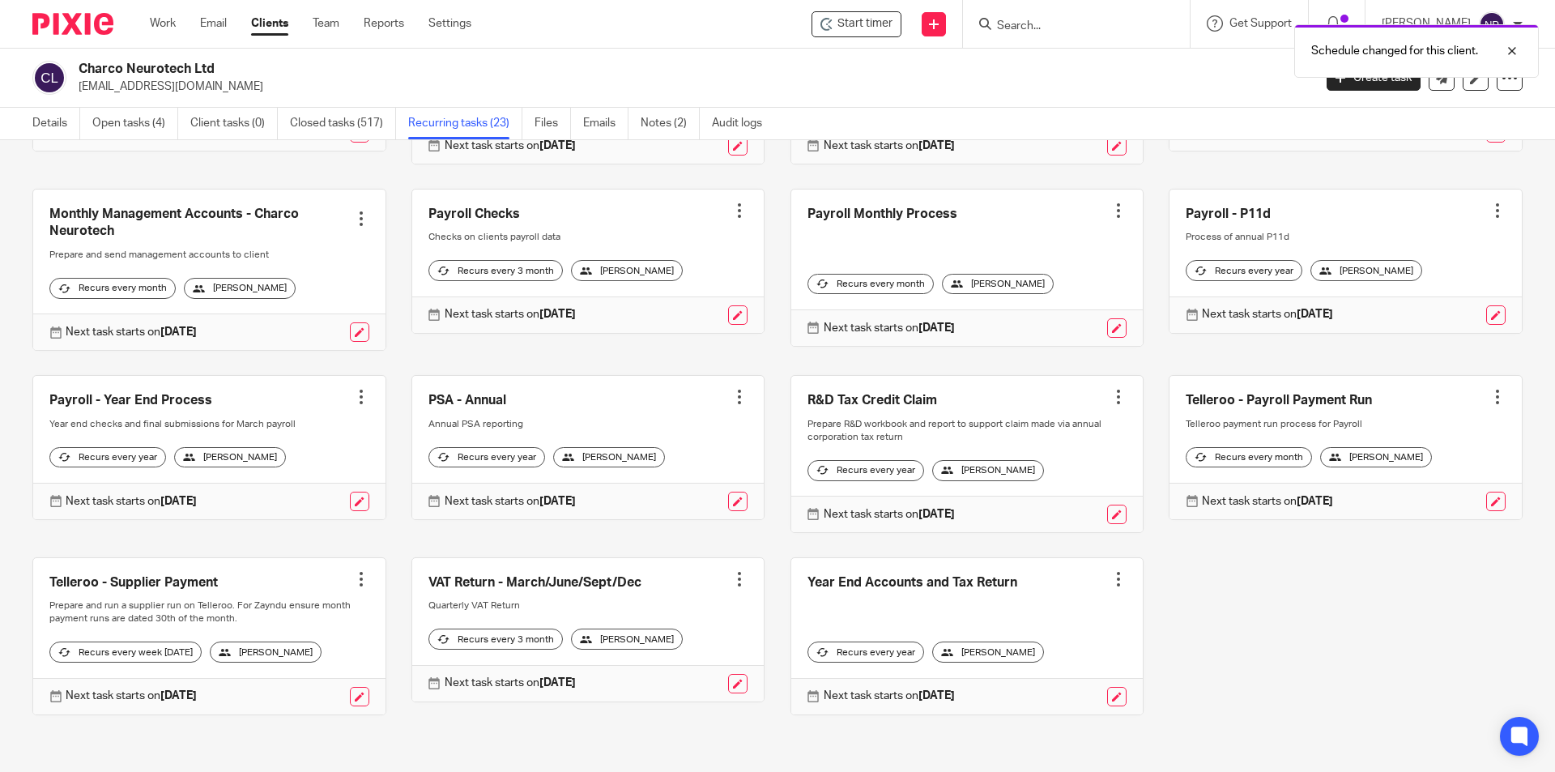
click at [744, 701] on div "Next task starts on 5 Oct 2025" at bounding box center [588, 683] width 352 height 36
click at [739, 684] on div "Next task starts on 5 Oct 2025" at bounding box center [588, 683] width 352 height 36
click at [732, 683] on link at bounding box center [737, 683] width 19 height 19
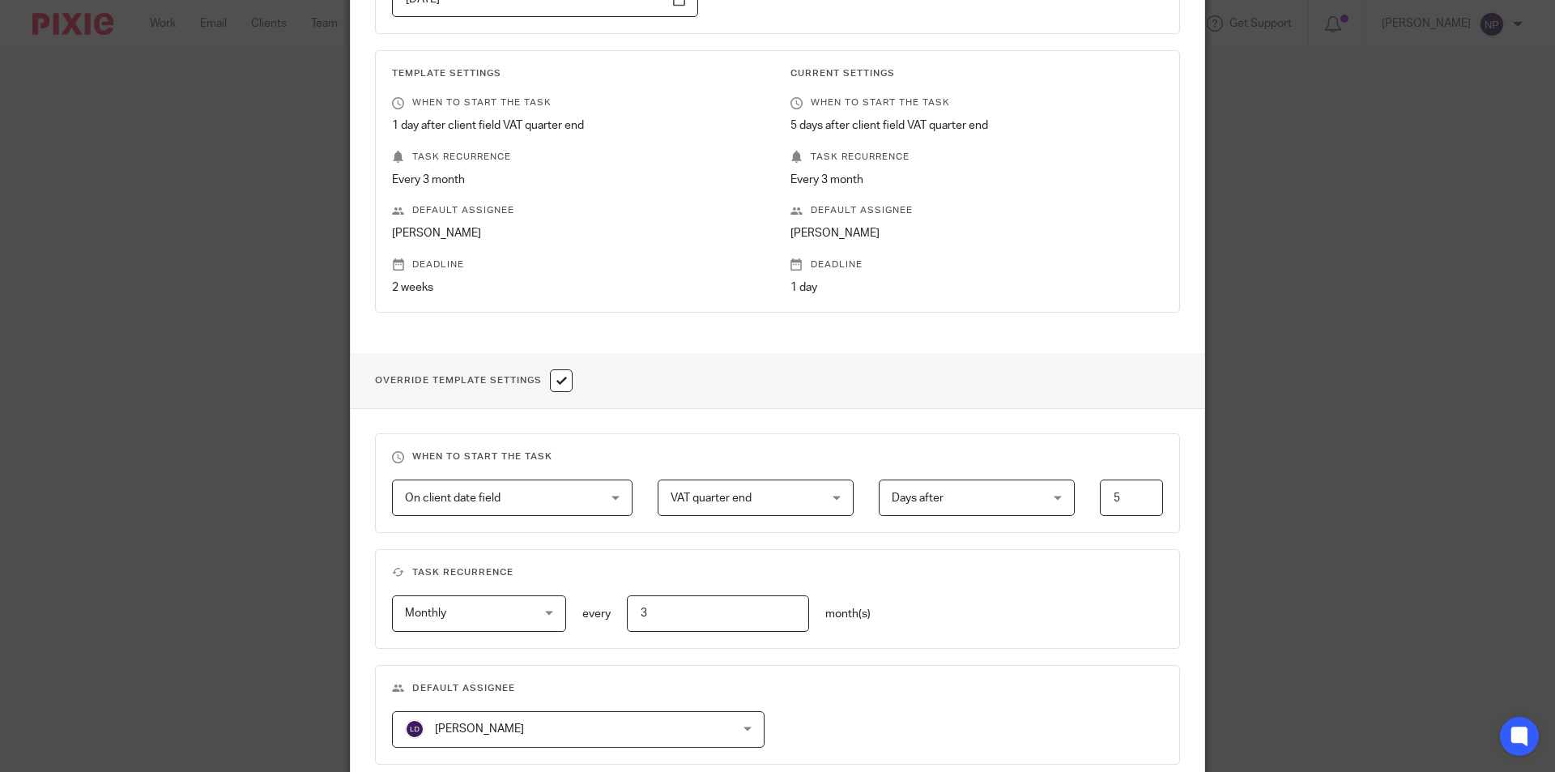
scroll to position [486, 0]
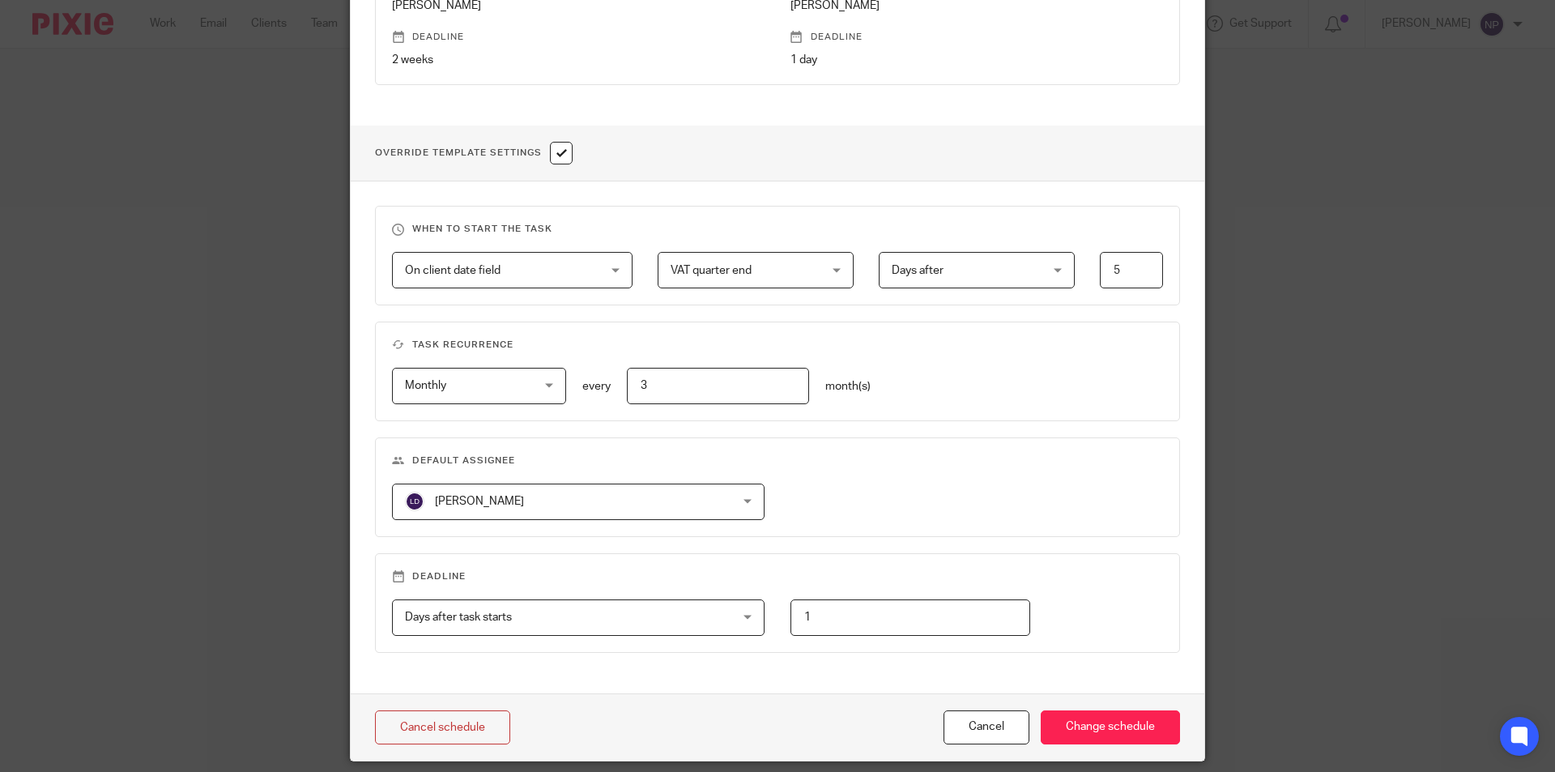
click at [688, 509] on div "[PERSON_NAME] [PERSON_NAME]" at bounding box center [578, 502] width 373 height 36
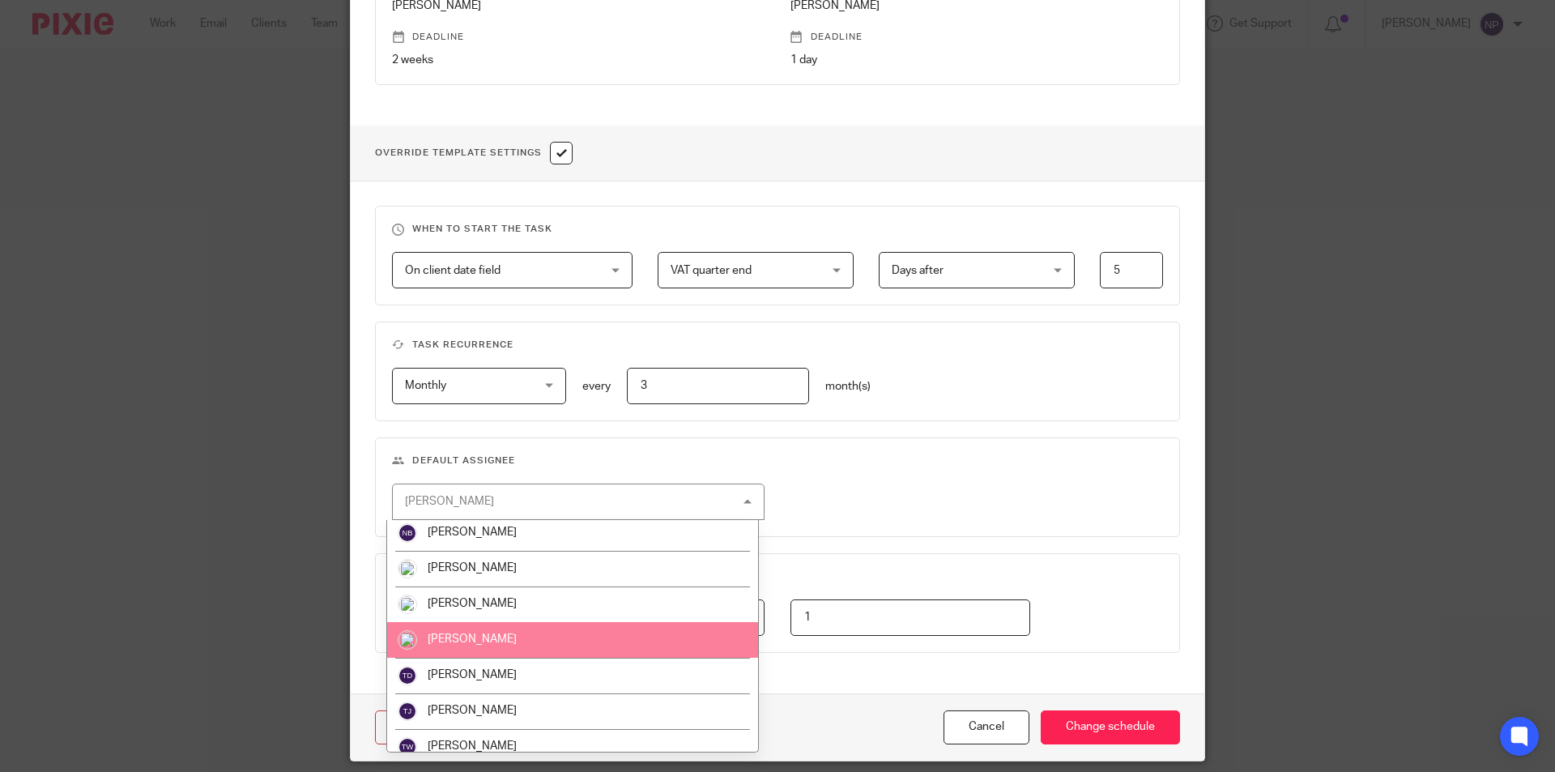
scroll to position [517, 0]
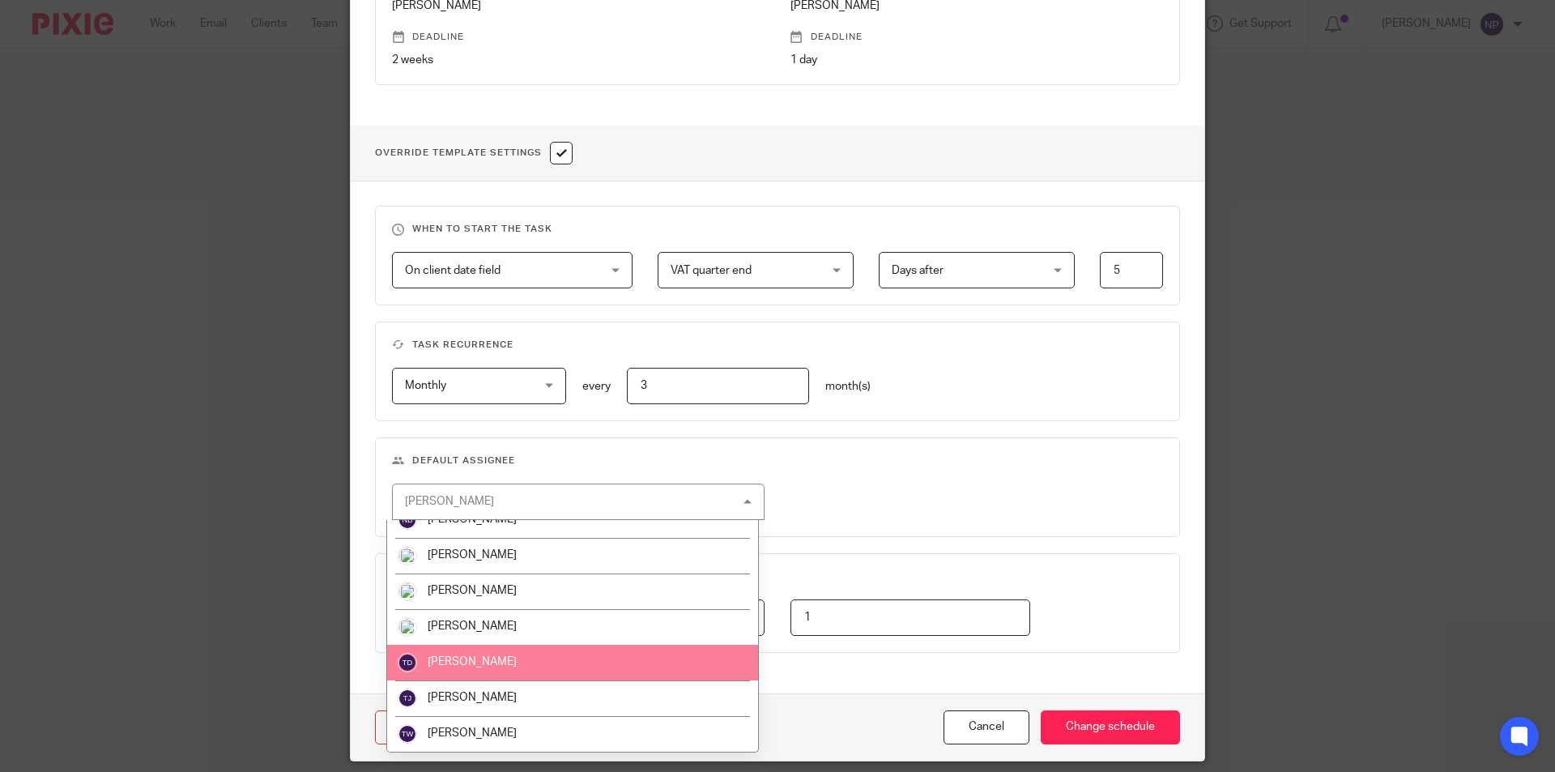
click at [553, 669] on li "[PERSON_NAME]" at bounding box center [572, 663] width 371 height 36
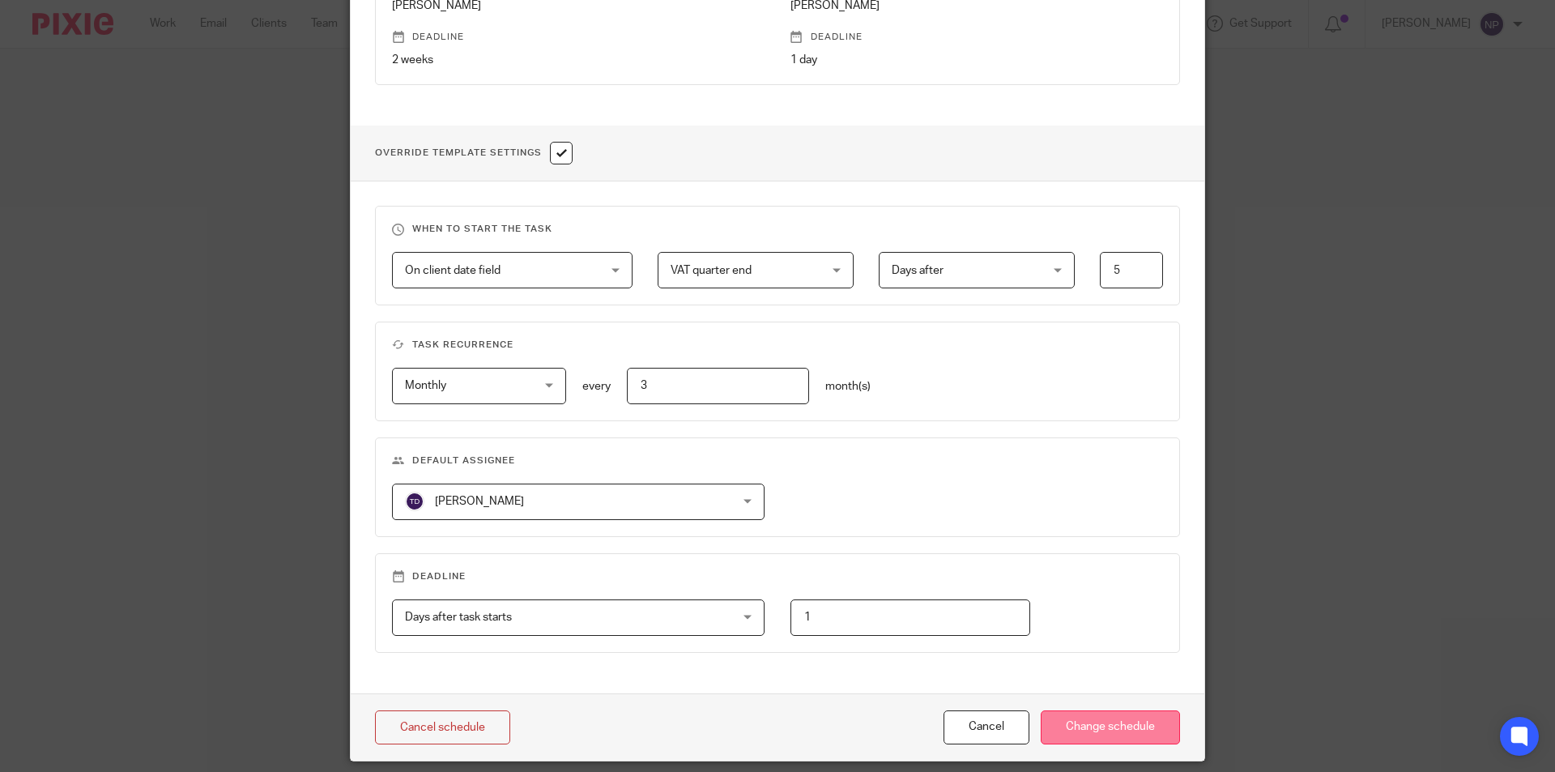
click at [1113, 735] on input "Change schedule" at bounding box center [1110, 727] width 139 height 35
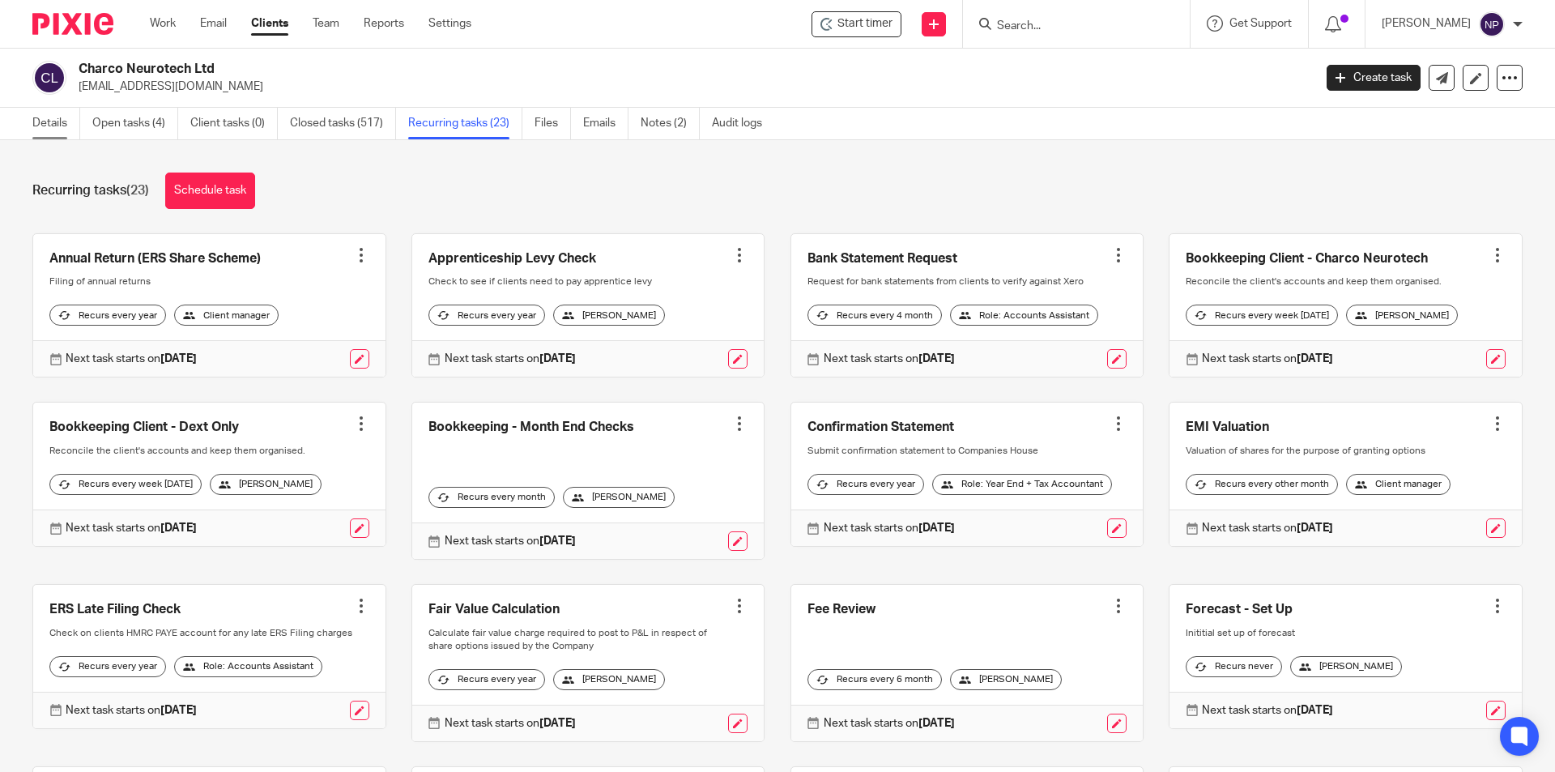
click at [60, 127] on link "Details" at bounding box center [56, 124] width 48 height 32
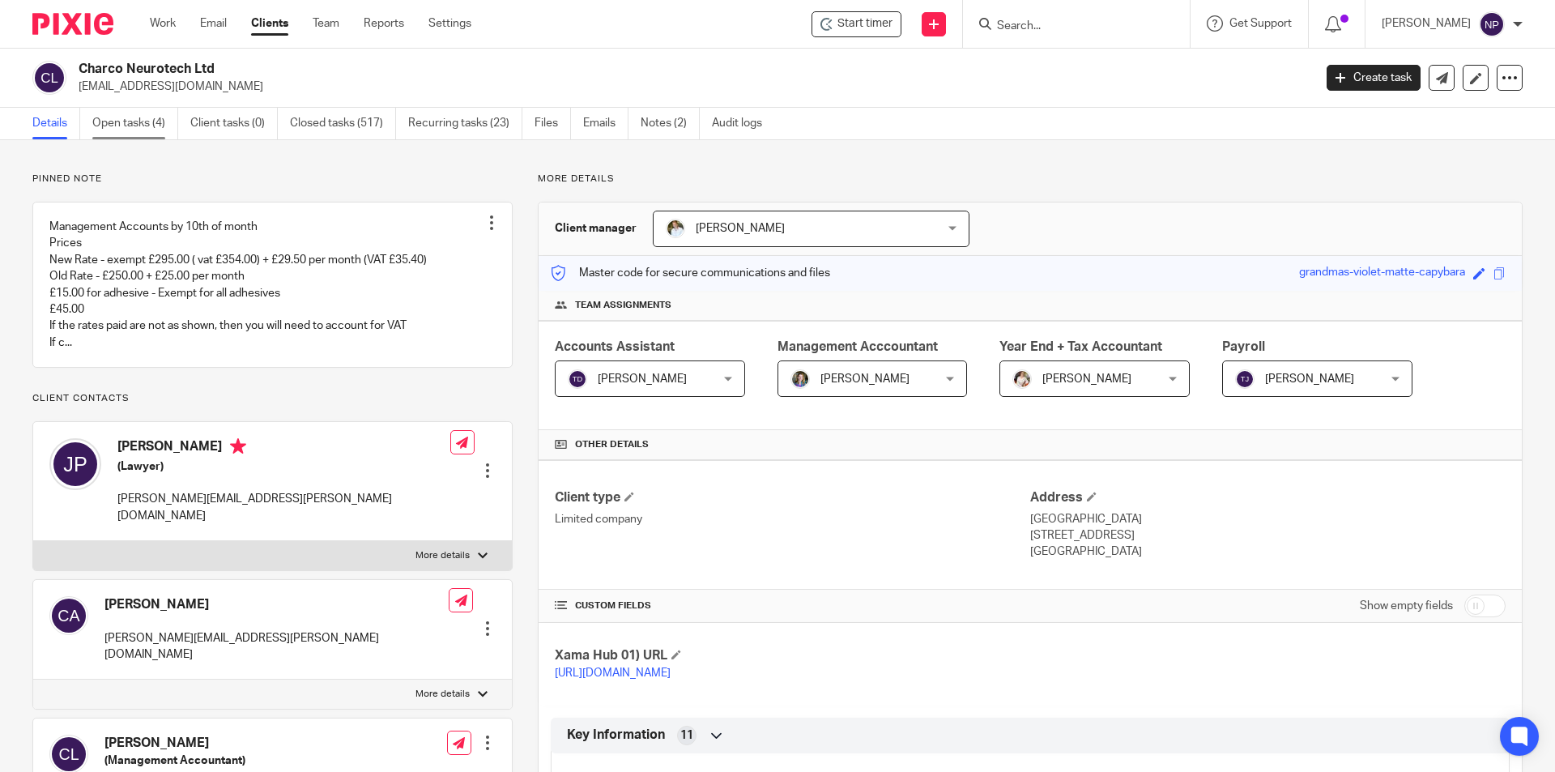
click at [148, 117] on link "Open tasks (4)" at bounding box center [135, 124] width 86 height 32
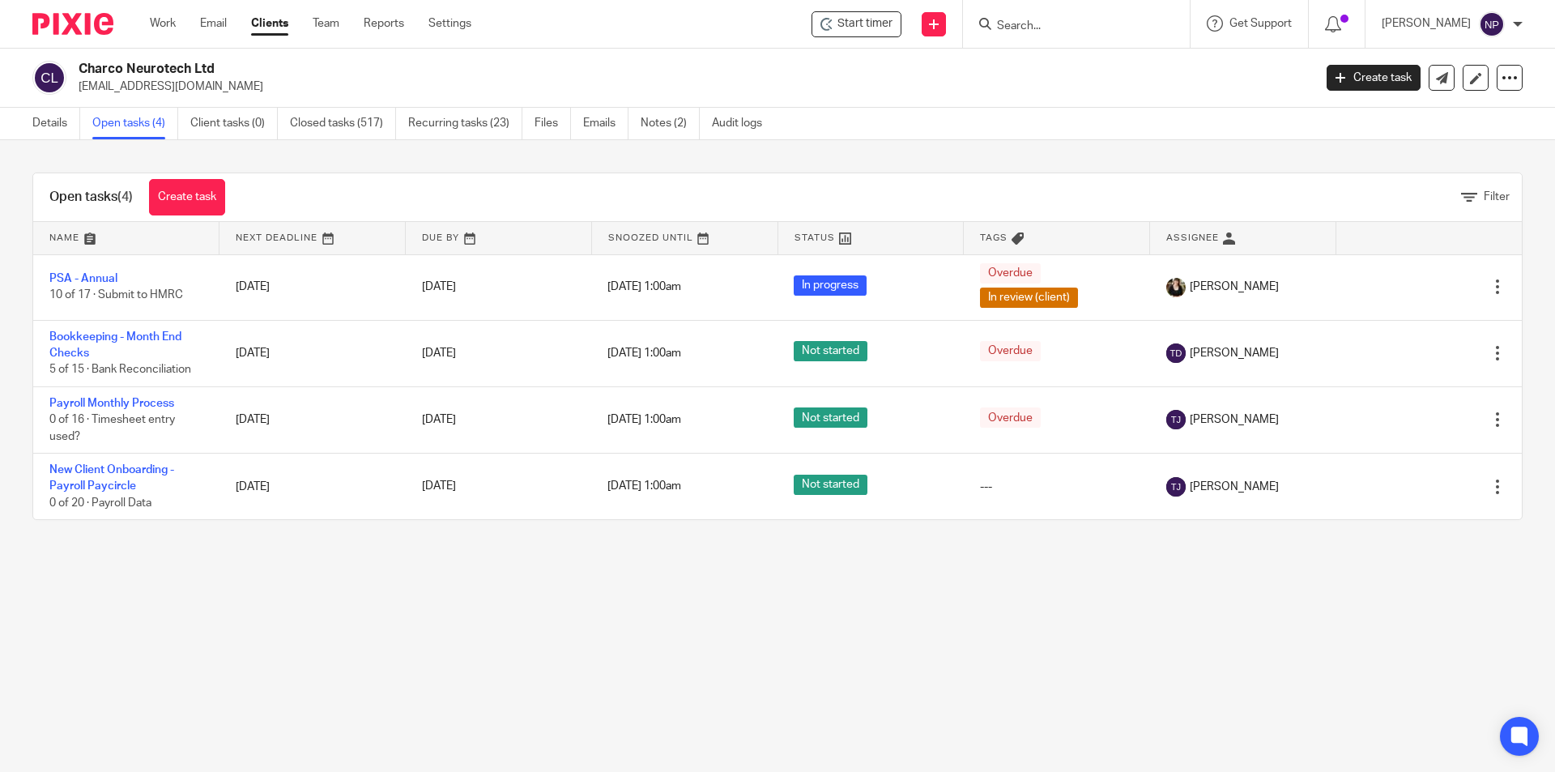
click at [1001, 15] on form at bounding box center [1081, 24] width 173 height 20
click at [1013, 24] on input "Search" at bounding box center [1068, 26] width 146 height 15
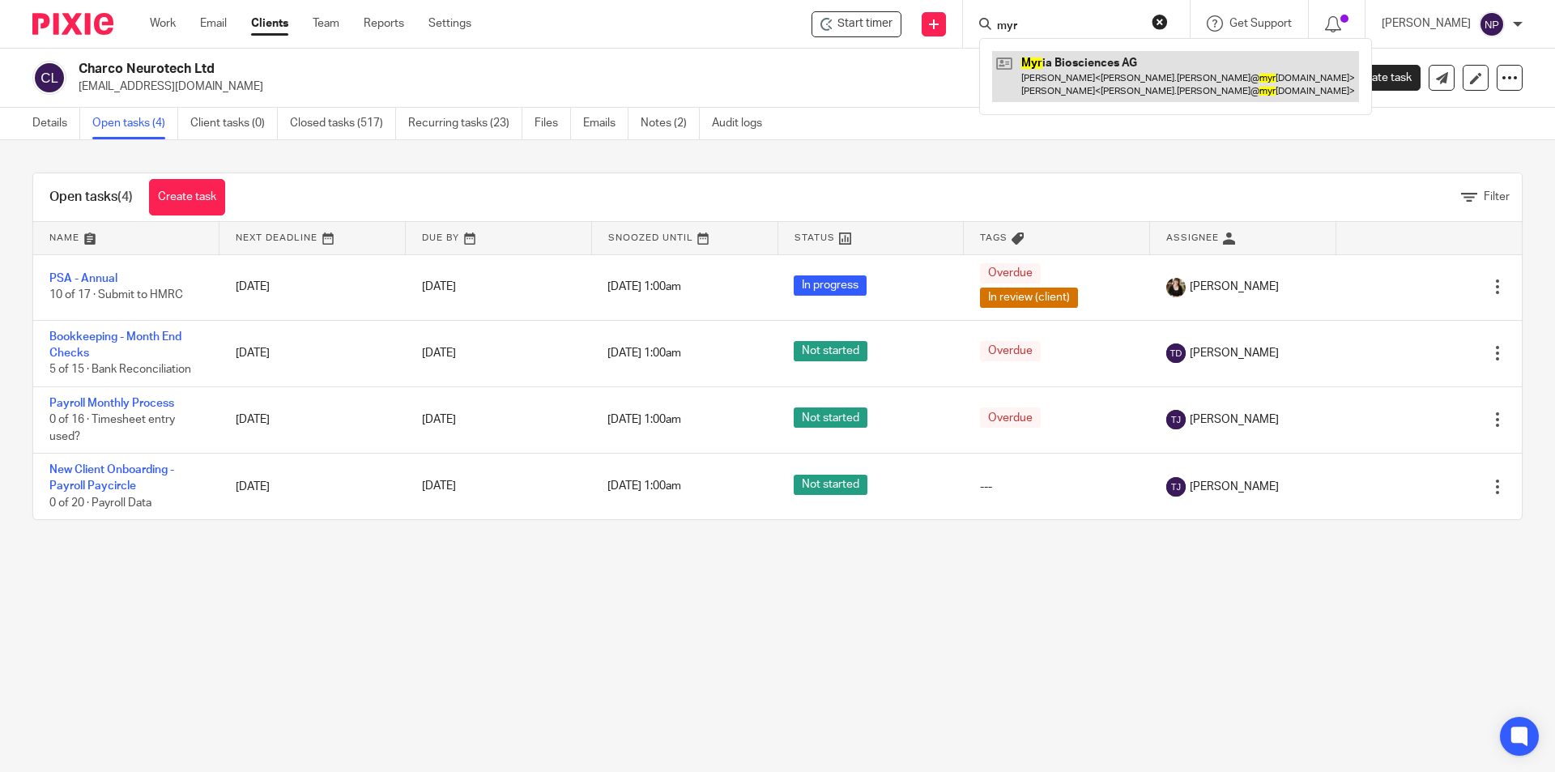
type input "myr"
click at [1122, 70] on link at bounding box center [1175, 76] width 367 height 50
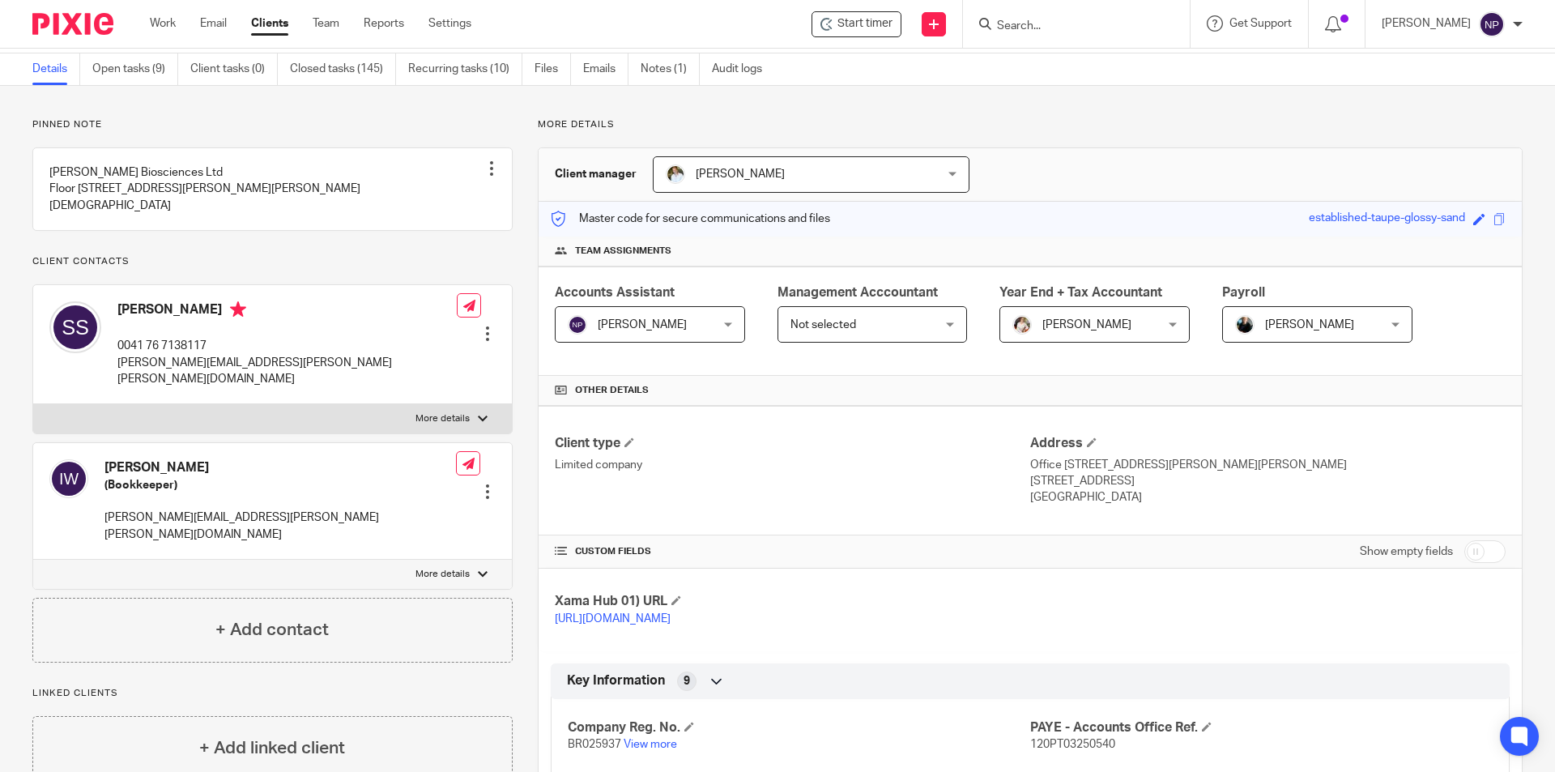
scroll to position [81, 0]
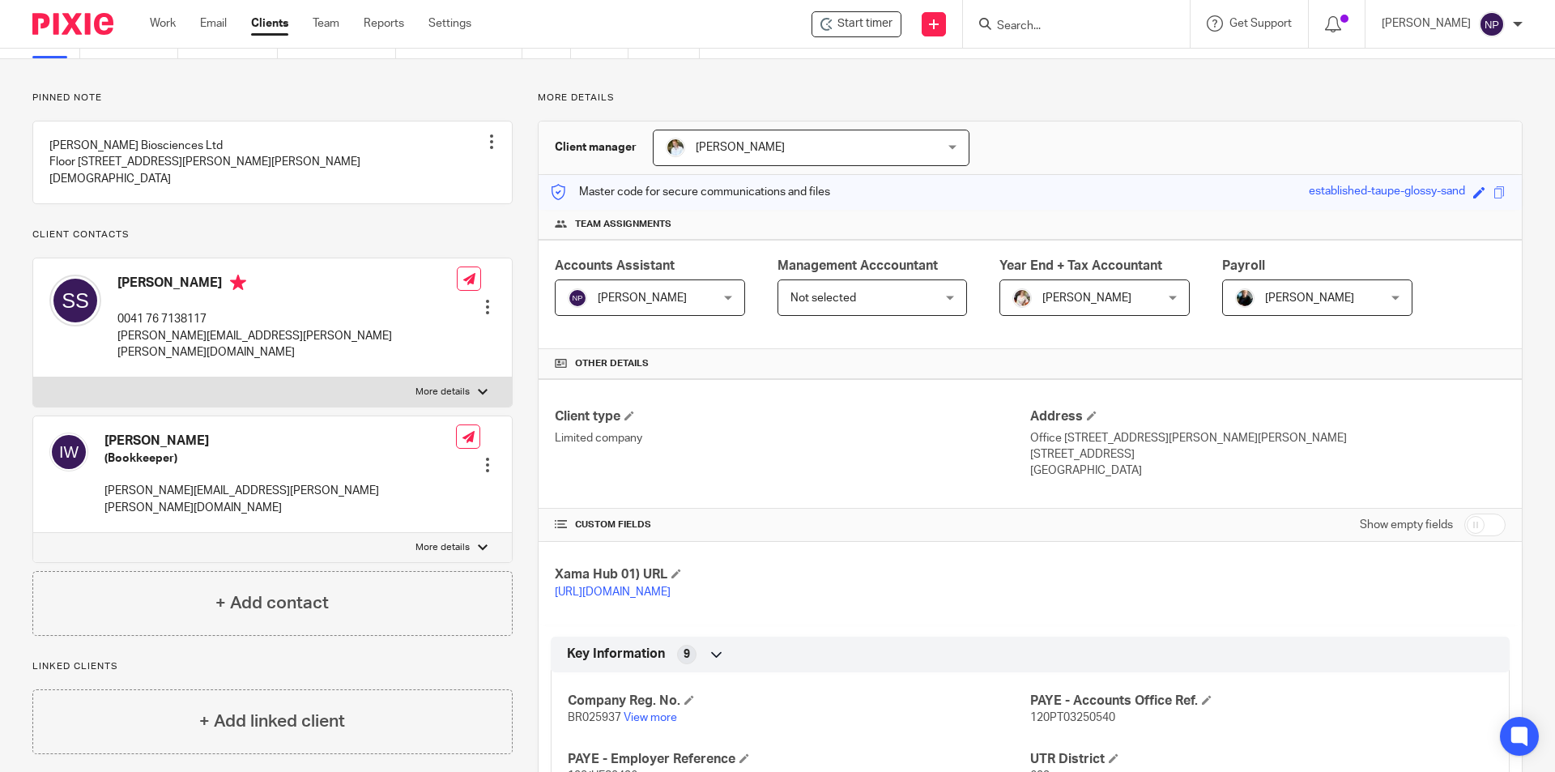
click at [714, 296] on div "Natasha Pengelly Natasha Pengelly" at bounding box center [650, 297] width 190 height 36
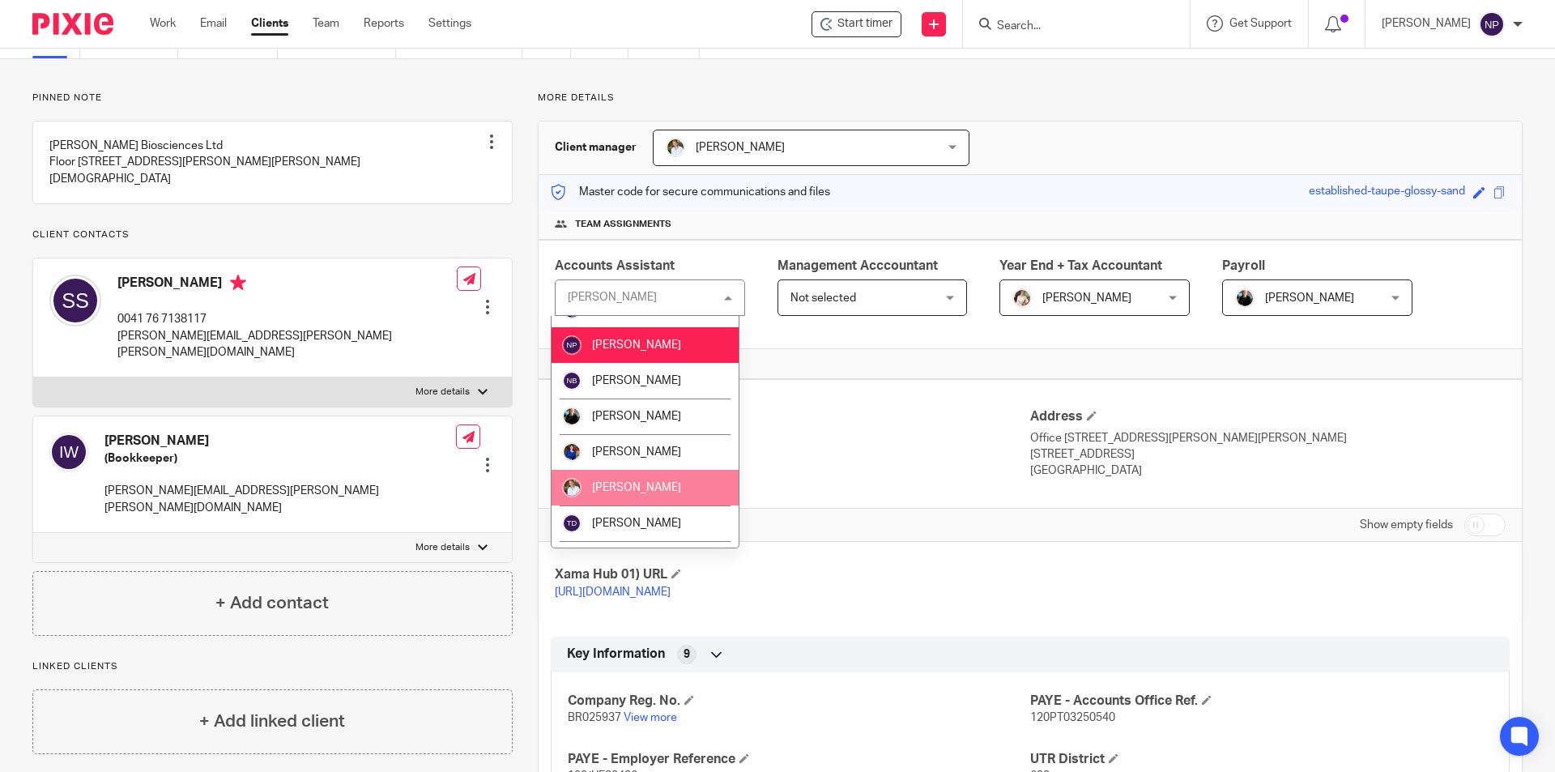
scroll to position [486, 0]
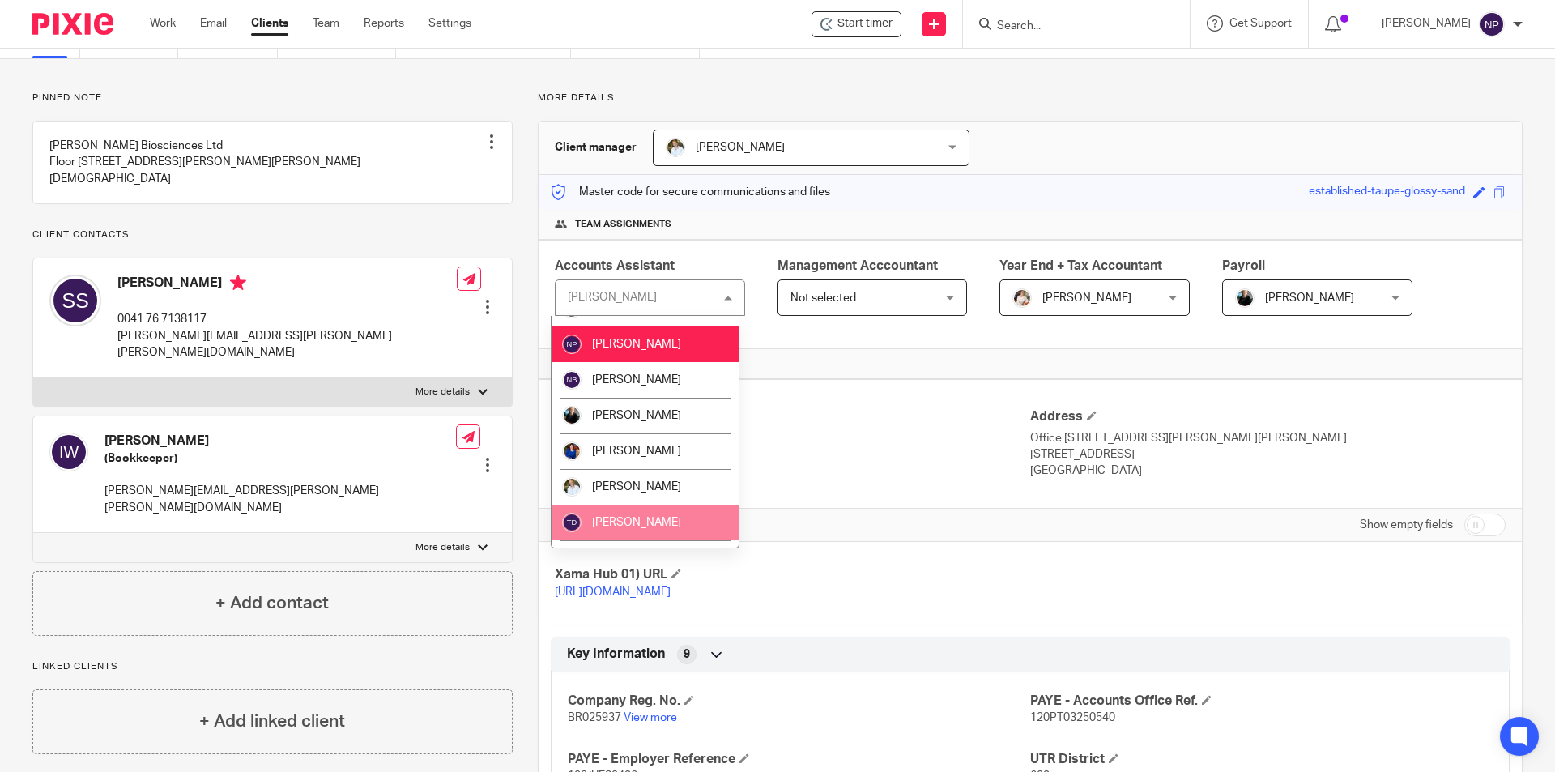
click at [670, 507] on li "[PERSON_NAME]" at bounding box center [645, 523] width 187 height 36
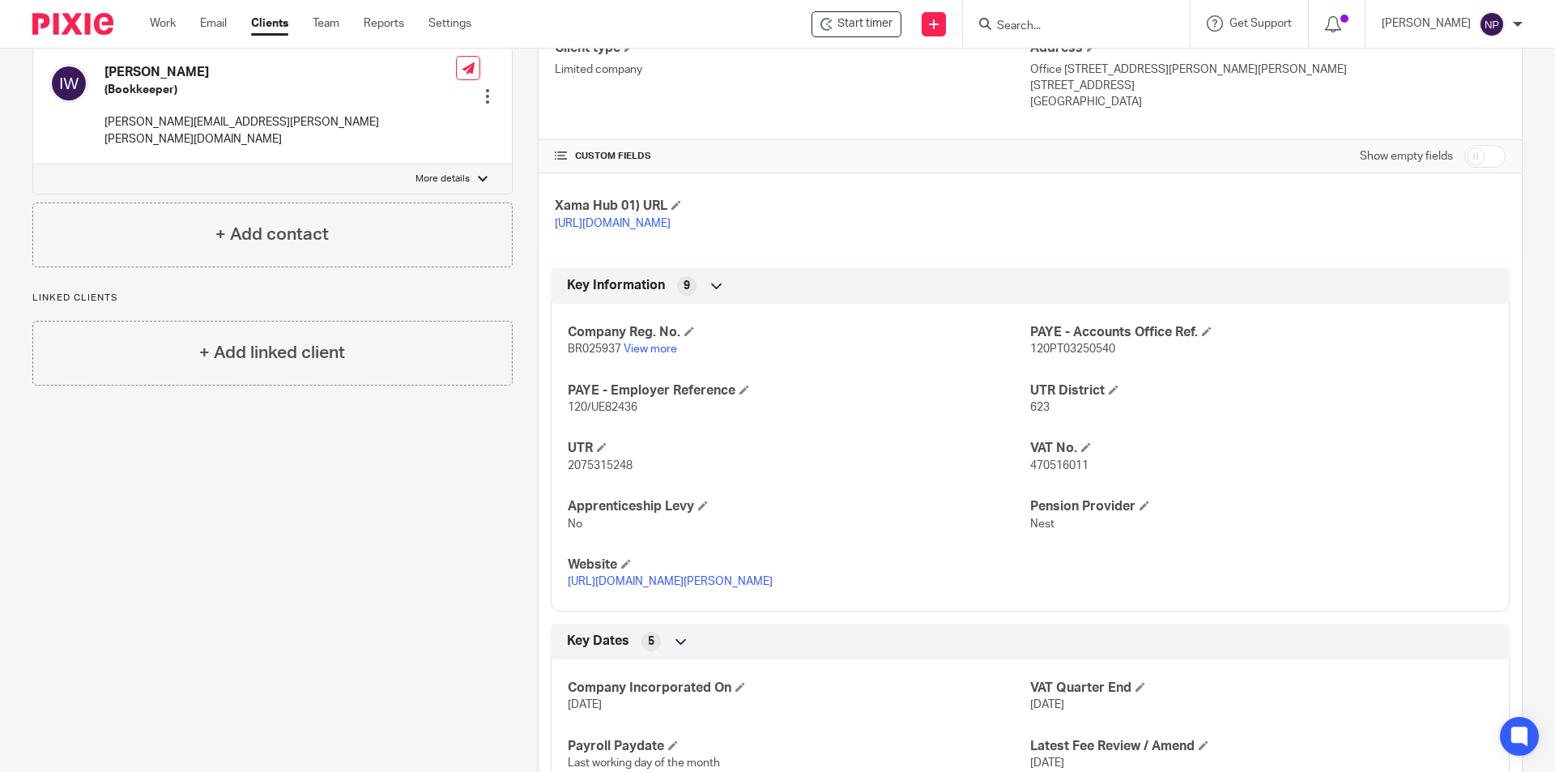
scroll to position [567, 0]
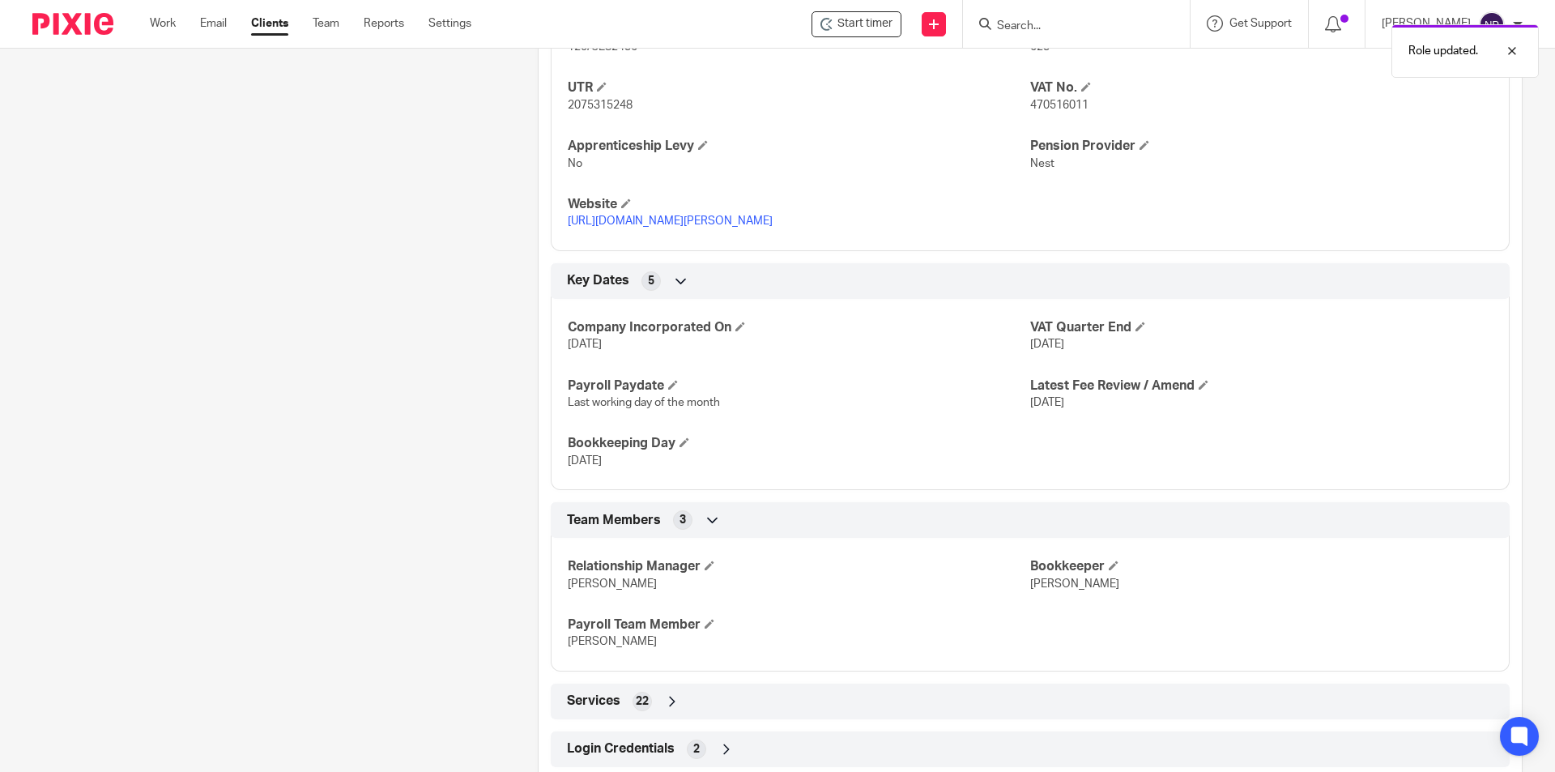
scroll to position [914, 0]
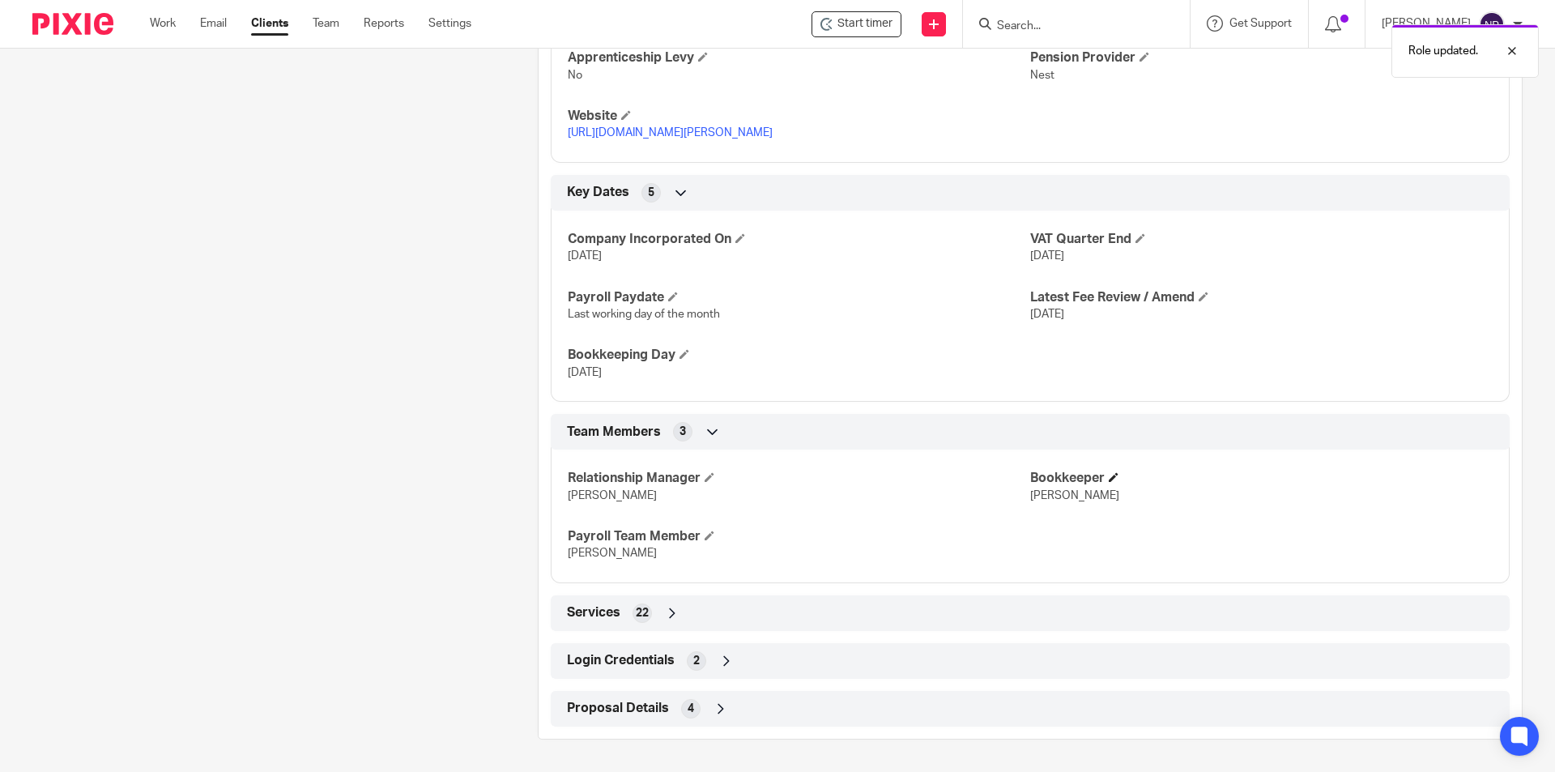
click at [1114, 479] on h4 "Bookkeeper" at bounding box center [1261, 478] width 462 height 17
click at [1118, 470] on h4 "Bookkeeper" at bounding box center [1261, 478] width 462 height 17
click at [1113, 476] on span at bounding box center [1114, 477] width 10 height 10
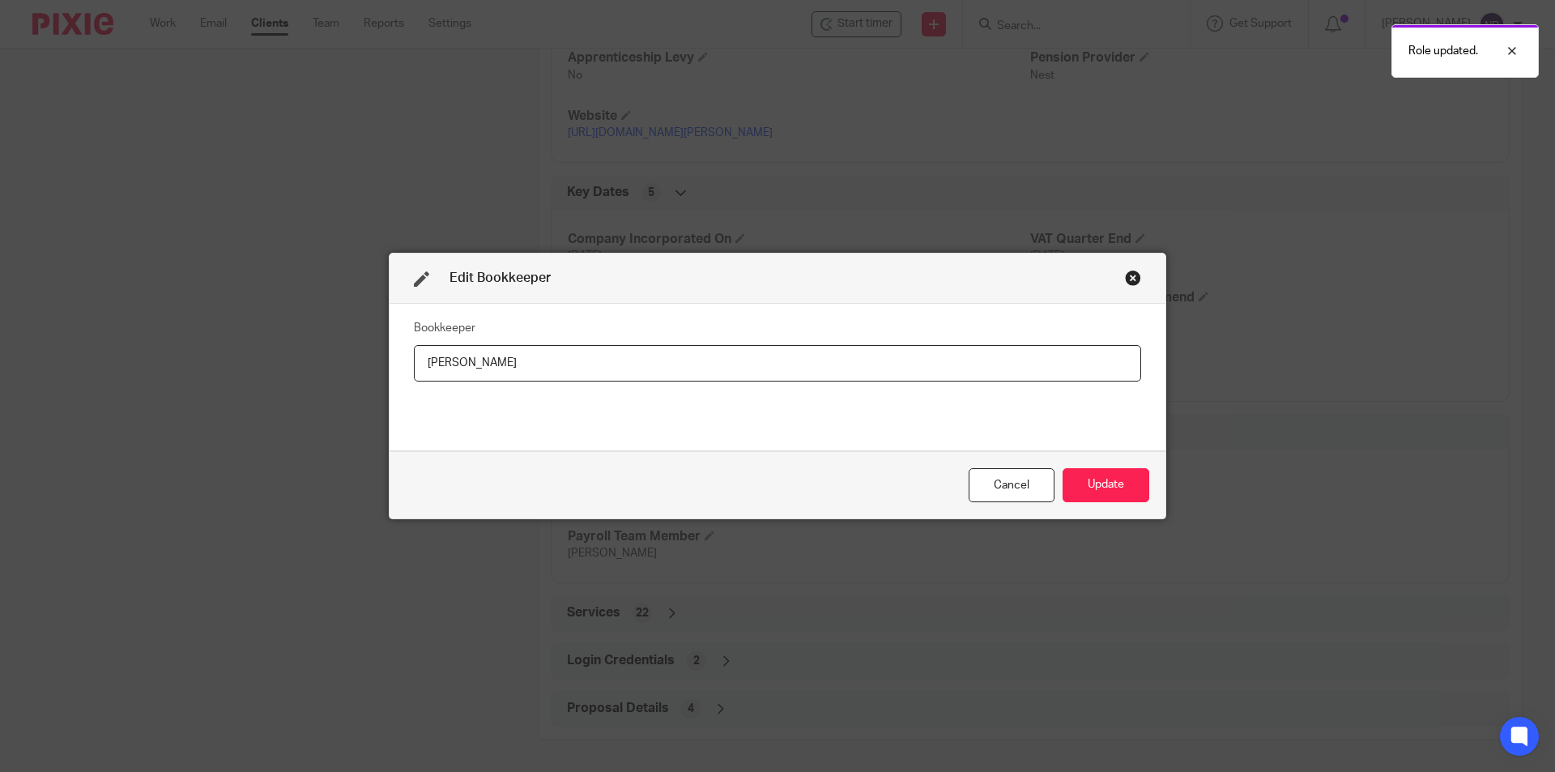
click at [493, 358] on input "Natasha" at bounding box center [777, 363] width 727 height 36
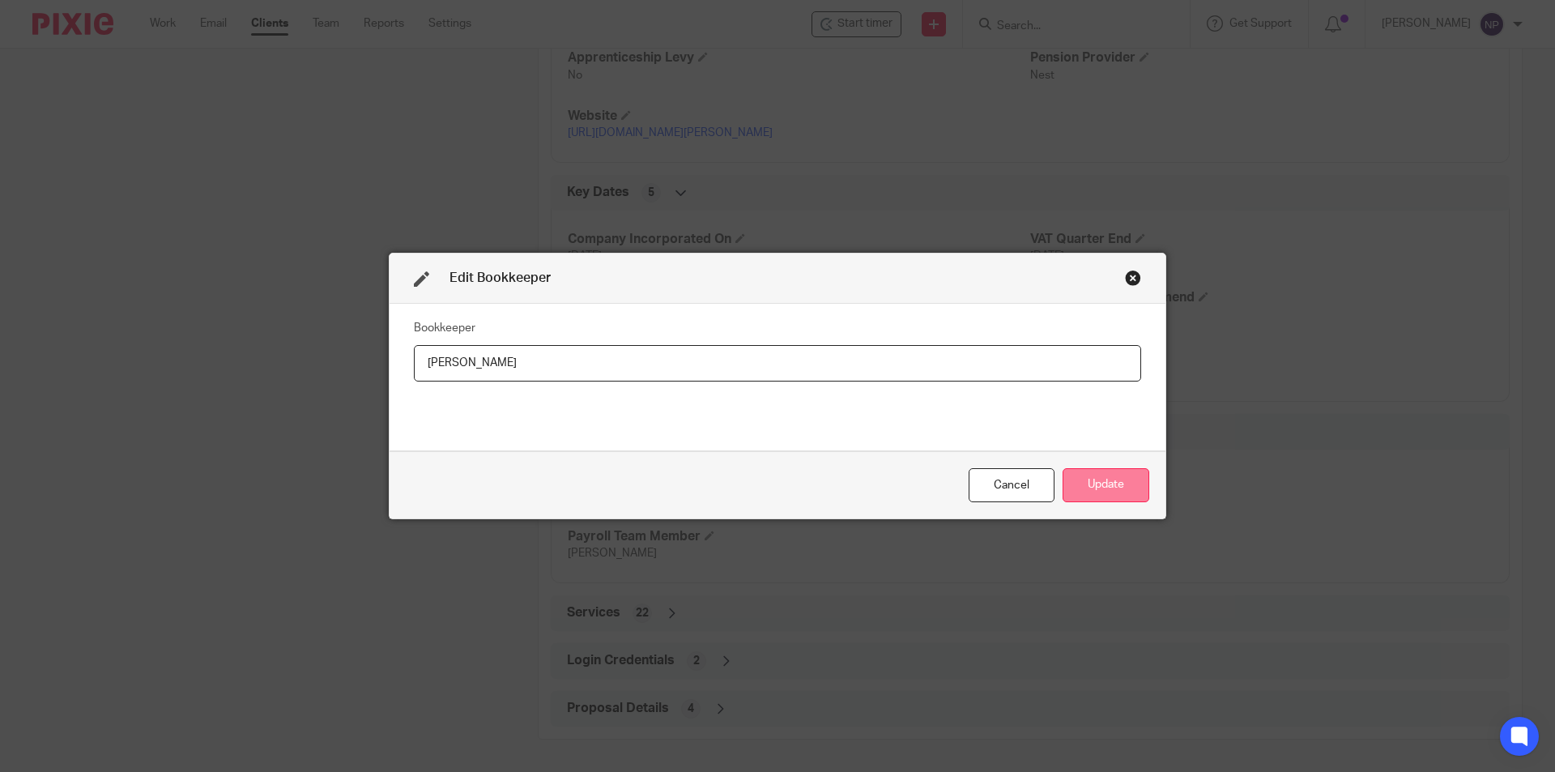
type input "Tom"
click at [1085, 473] on button "Update" at bounding box center [1106, 485] width 87 height 35
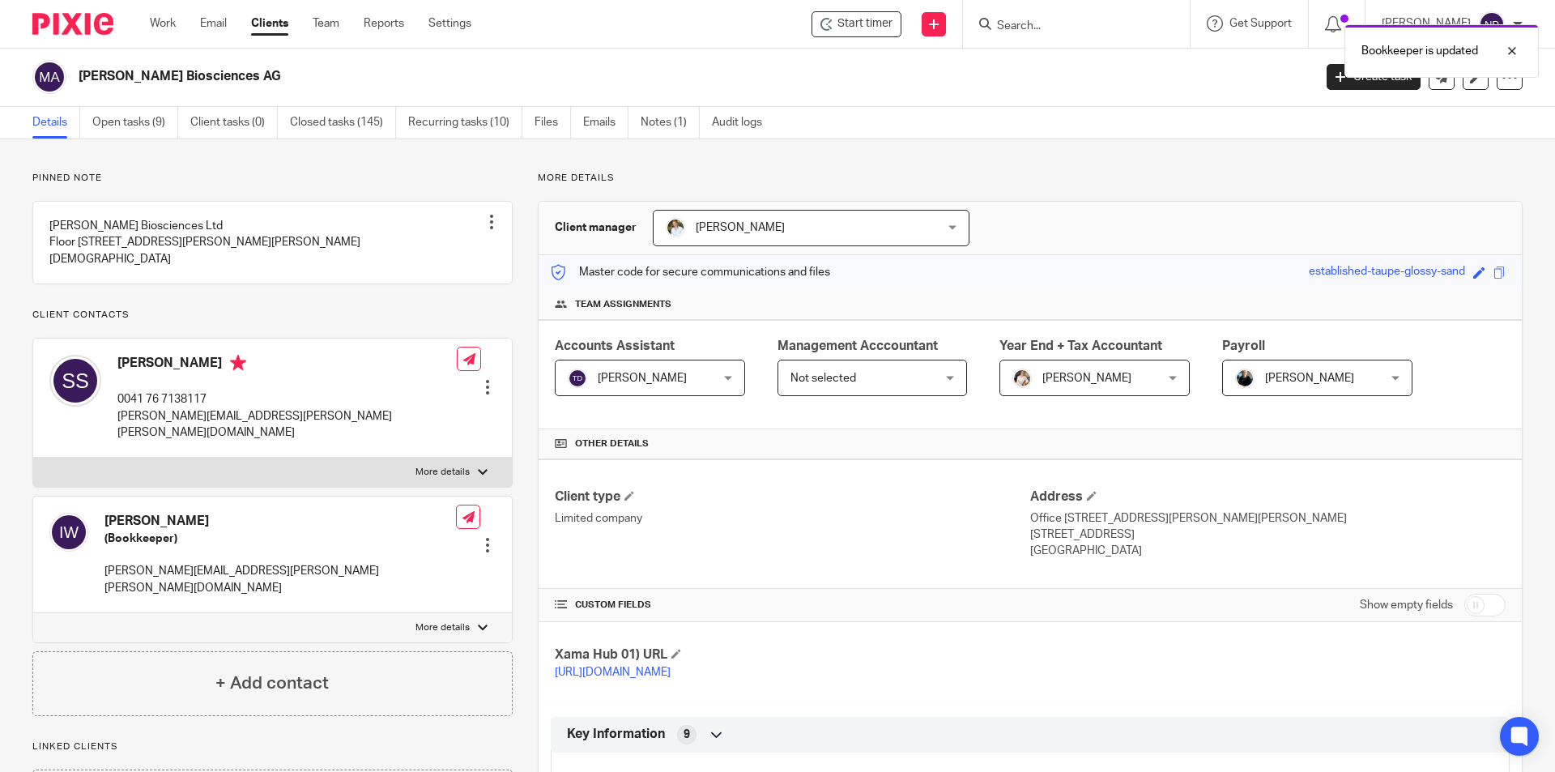
scroll to position [0, 0]
click at [462, 129] on link "Recurring tasks (10)" at bounding box center [465, 124] width 114 height 32
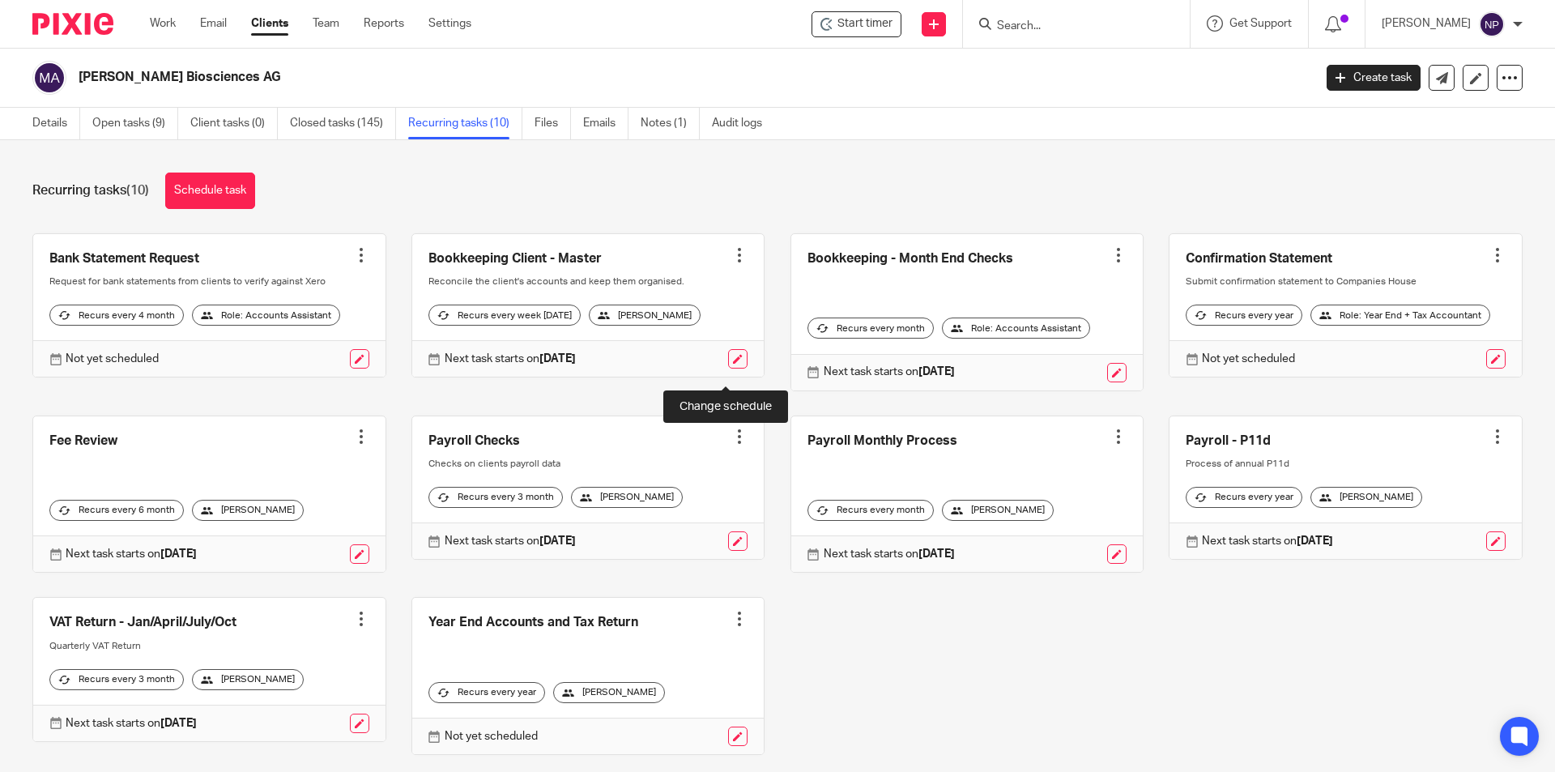
click at [728, 369] on link at bounding box center [737, 358] width 19 height 19
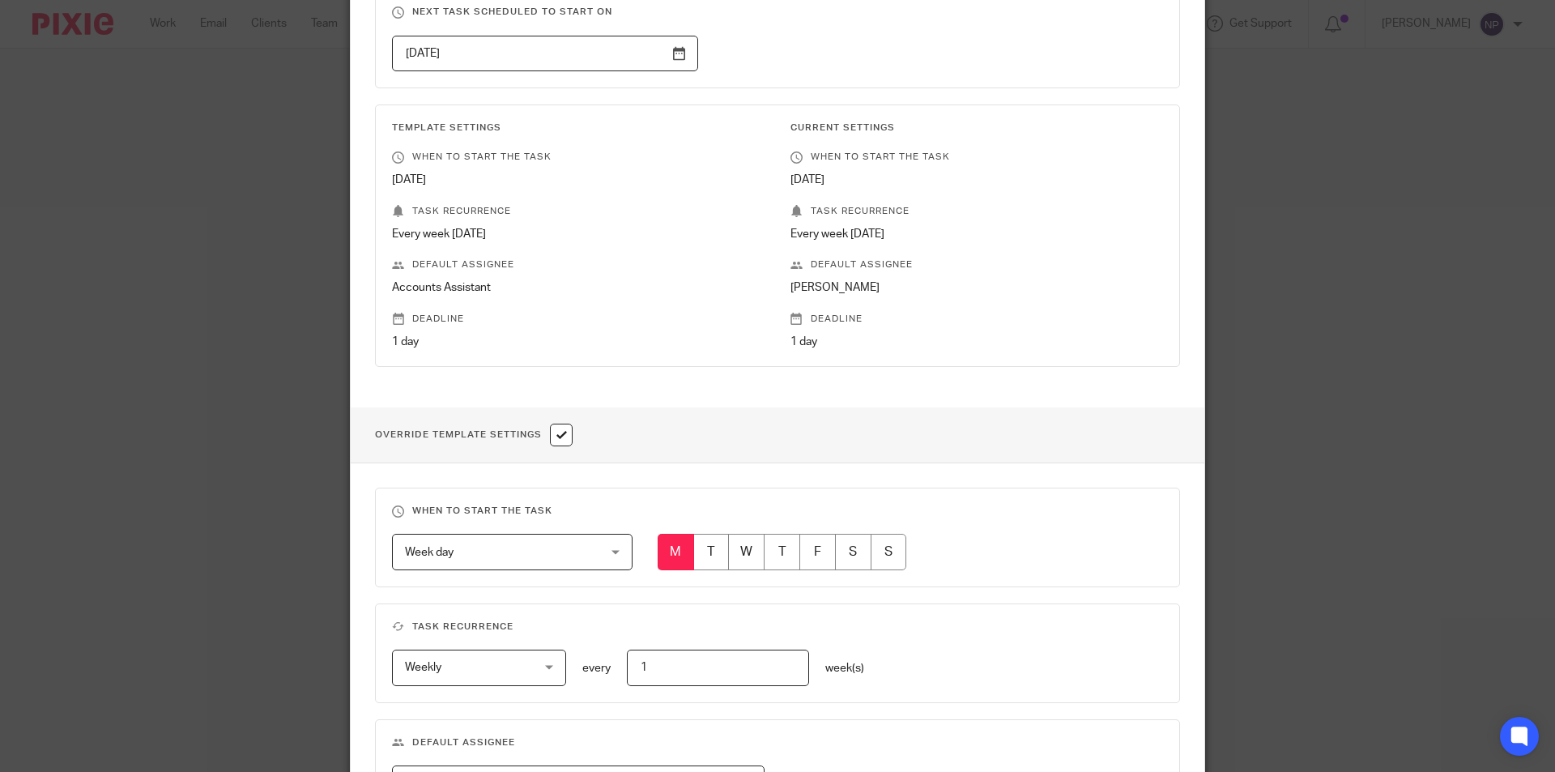
scroll to position [486, 0]
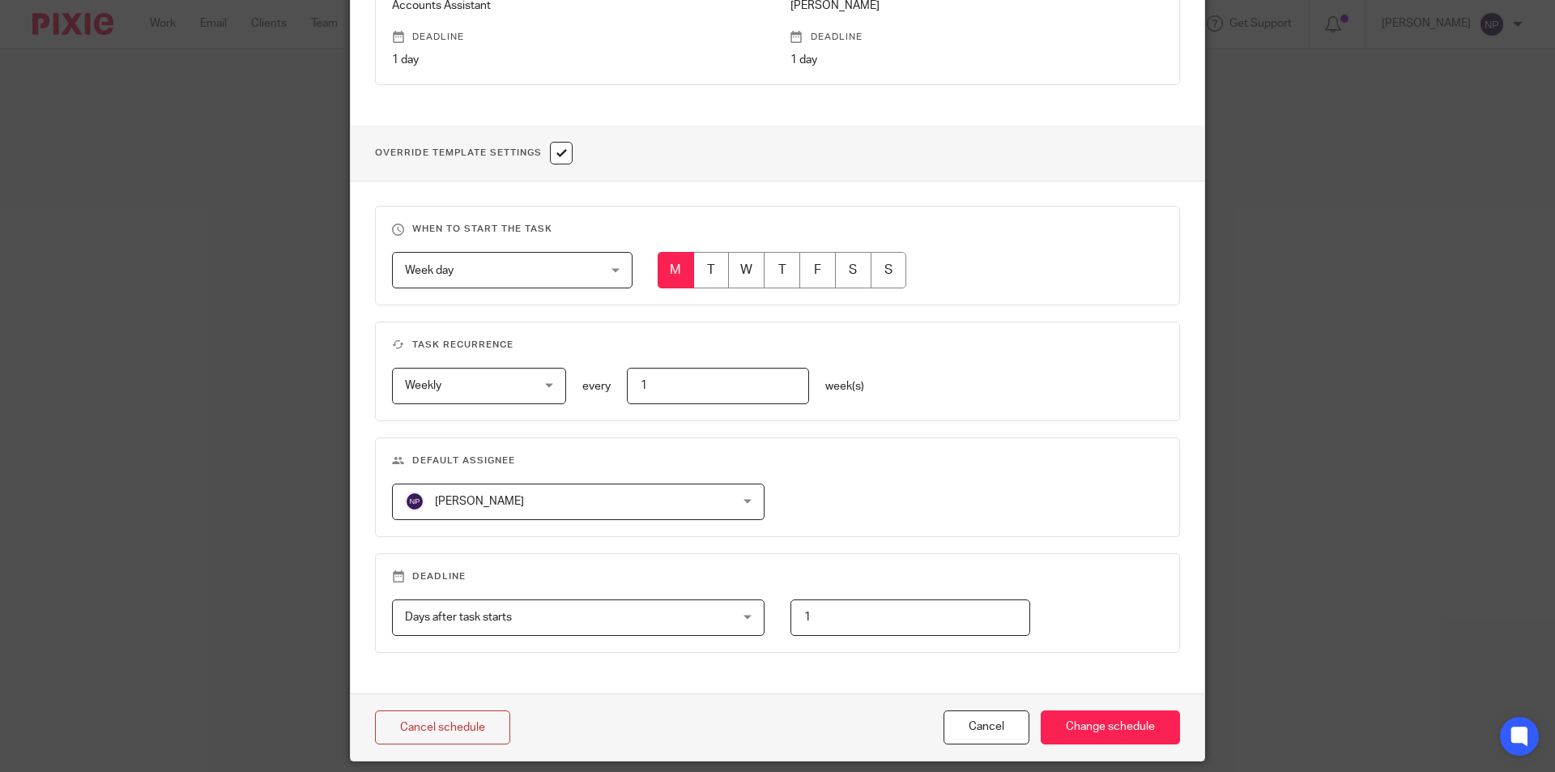
click at [520, 496] on span "[PERSON_NAME]" at bounding box center [549, 501] width 288 height 34
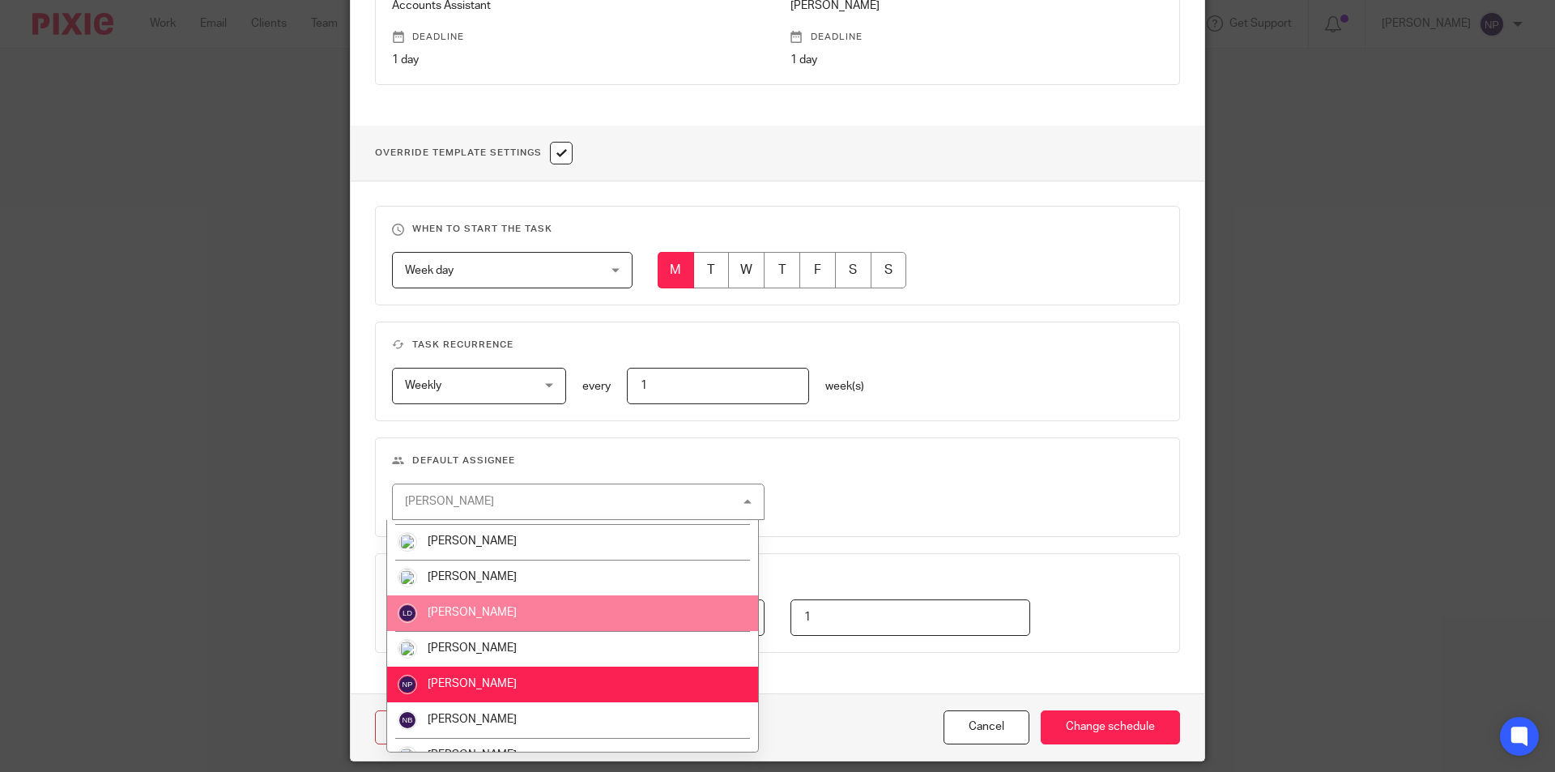
scroll to position [517, 0]
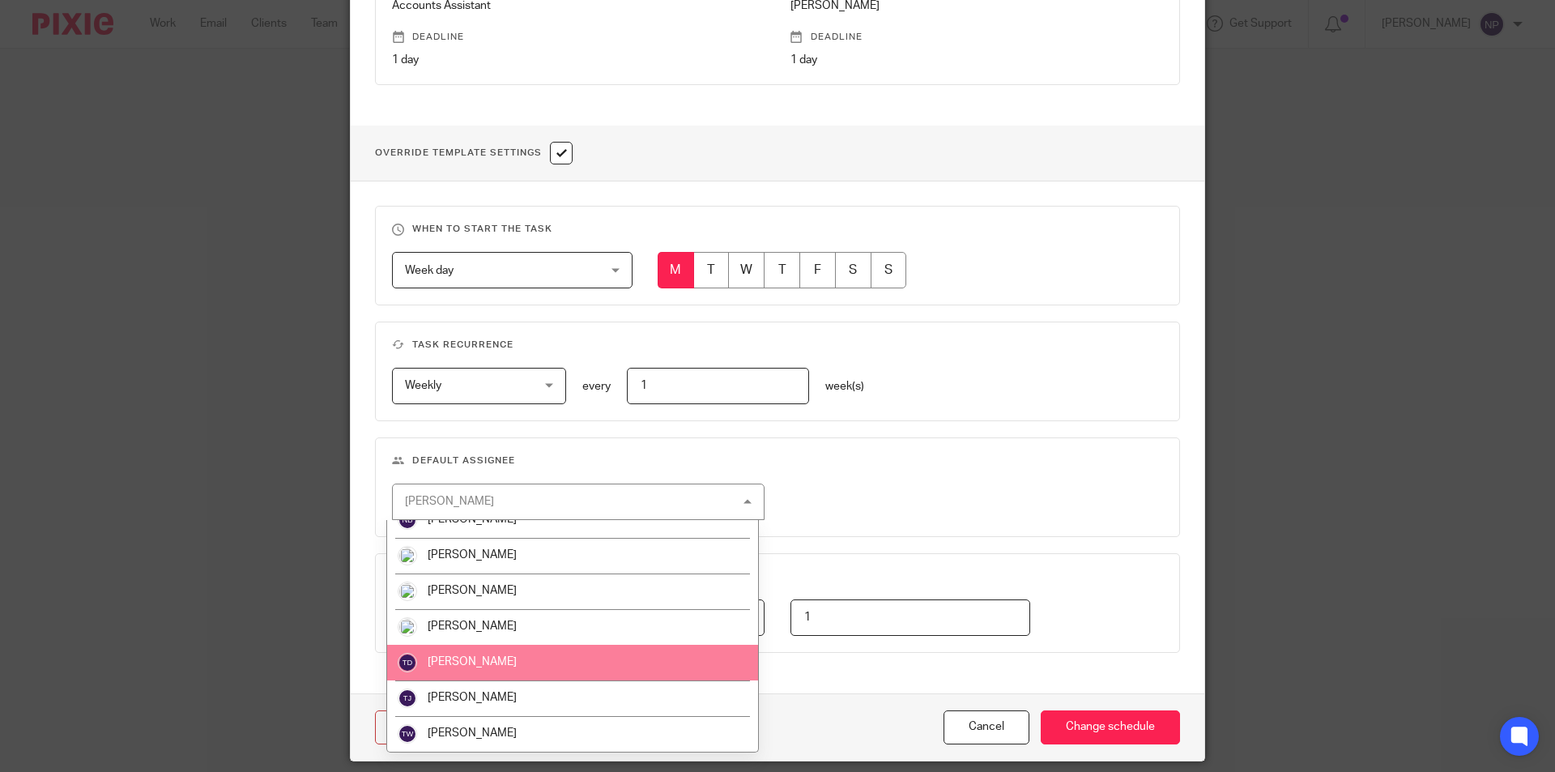
click at [515, 666] on li "[PERSON_NAME]" at bounding box center [572, 663] width 371 height 36
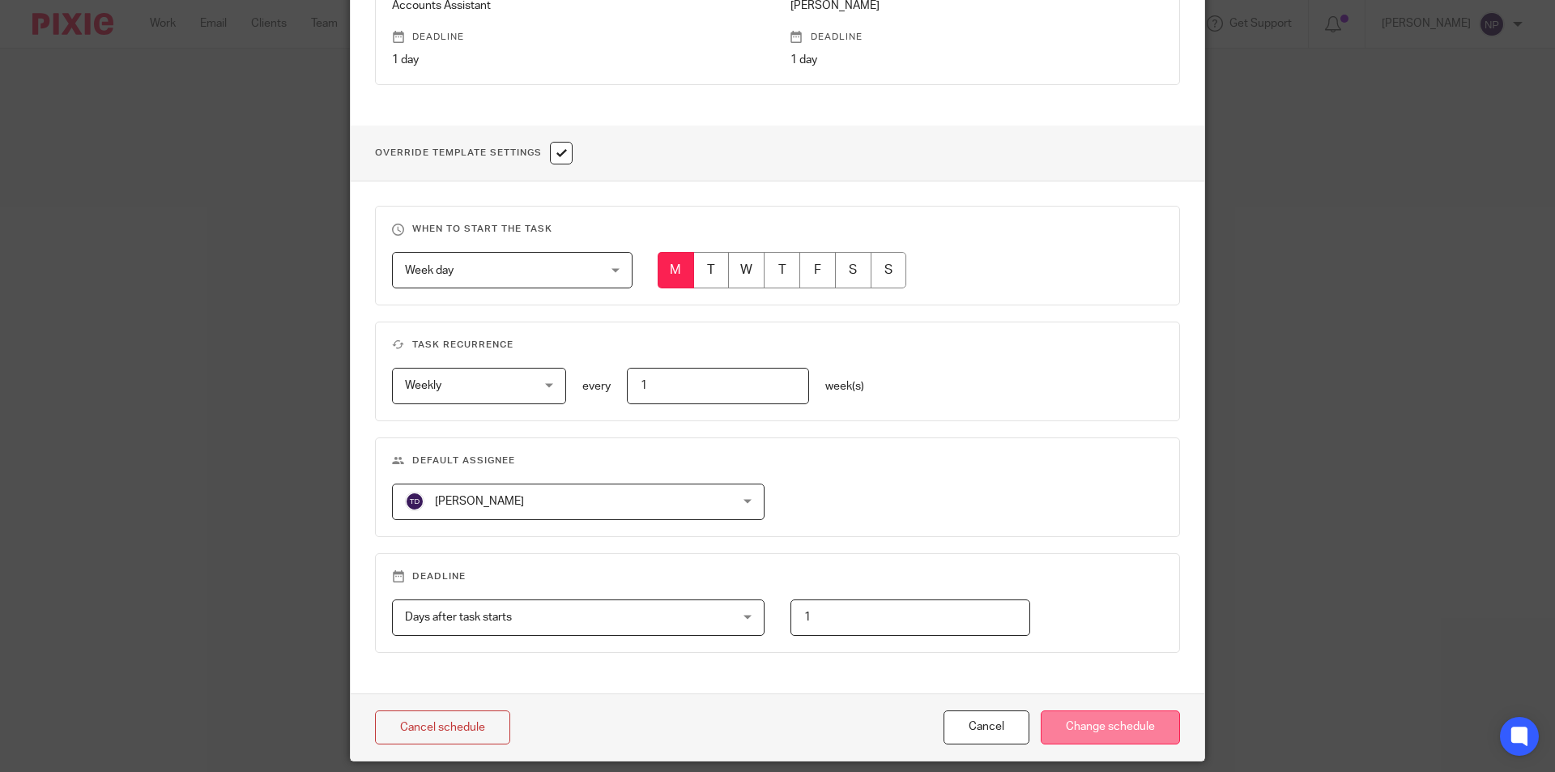
click at [1100, 711] on div "Cancel schedule Cancel Change schedule" at bounding box center [778, 727] width 854 height 68
click at [1114, 728] on input "Change schedule" at bounding box center [1110, 727] width 139 height 35
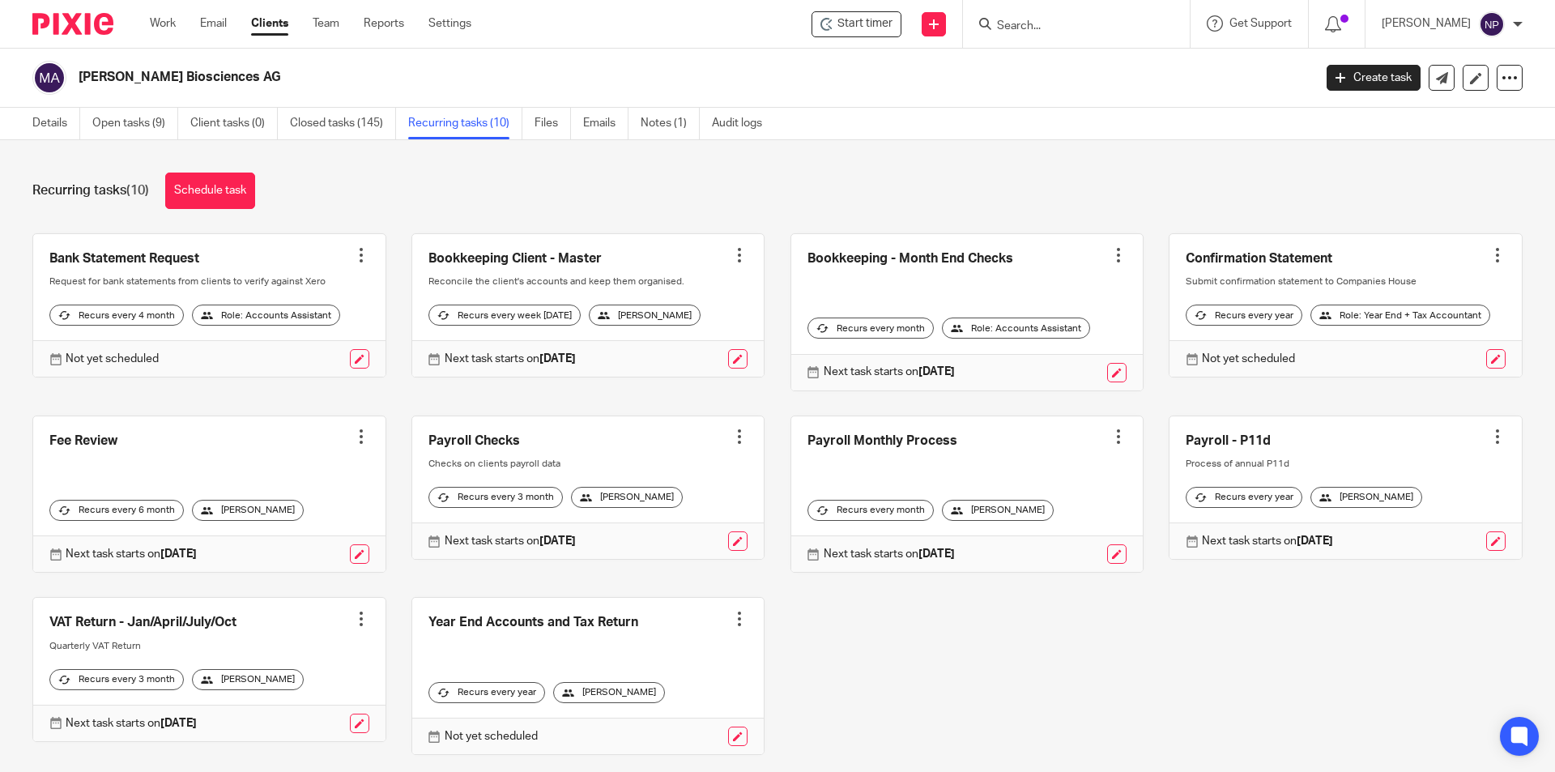
click at [1064, 25] on input "Search" at bounding box center [1068, 26] width 146 height 15
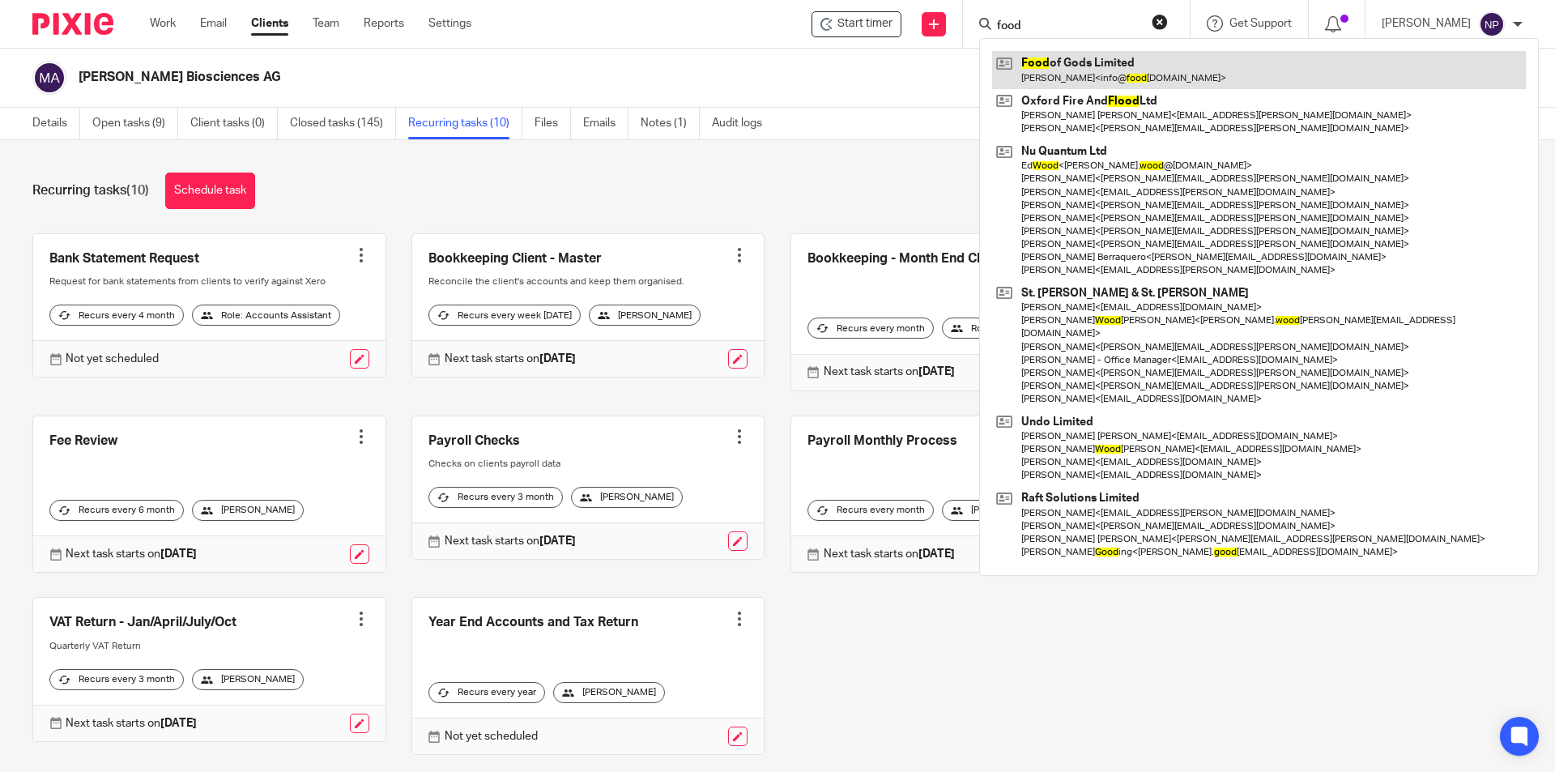
type input "food"
click at [1089, 64] on link at bounding box center [1259, 69] width 534 height 37
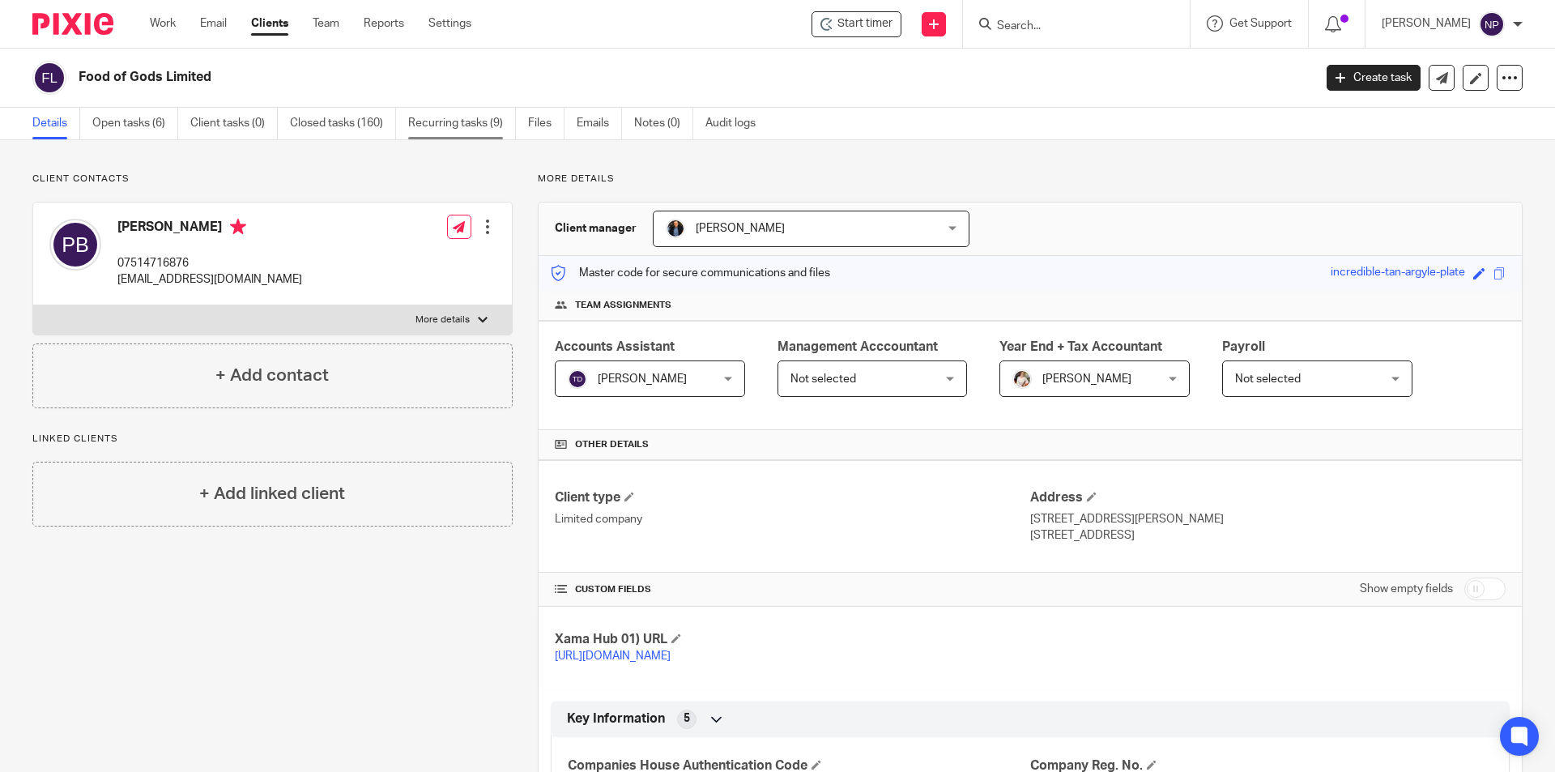
click at [432, 110] on link "Recurring tasks (9)" at bounding box center [462, 124] width 108 height 32
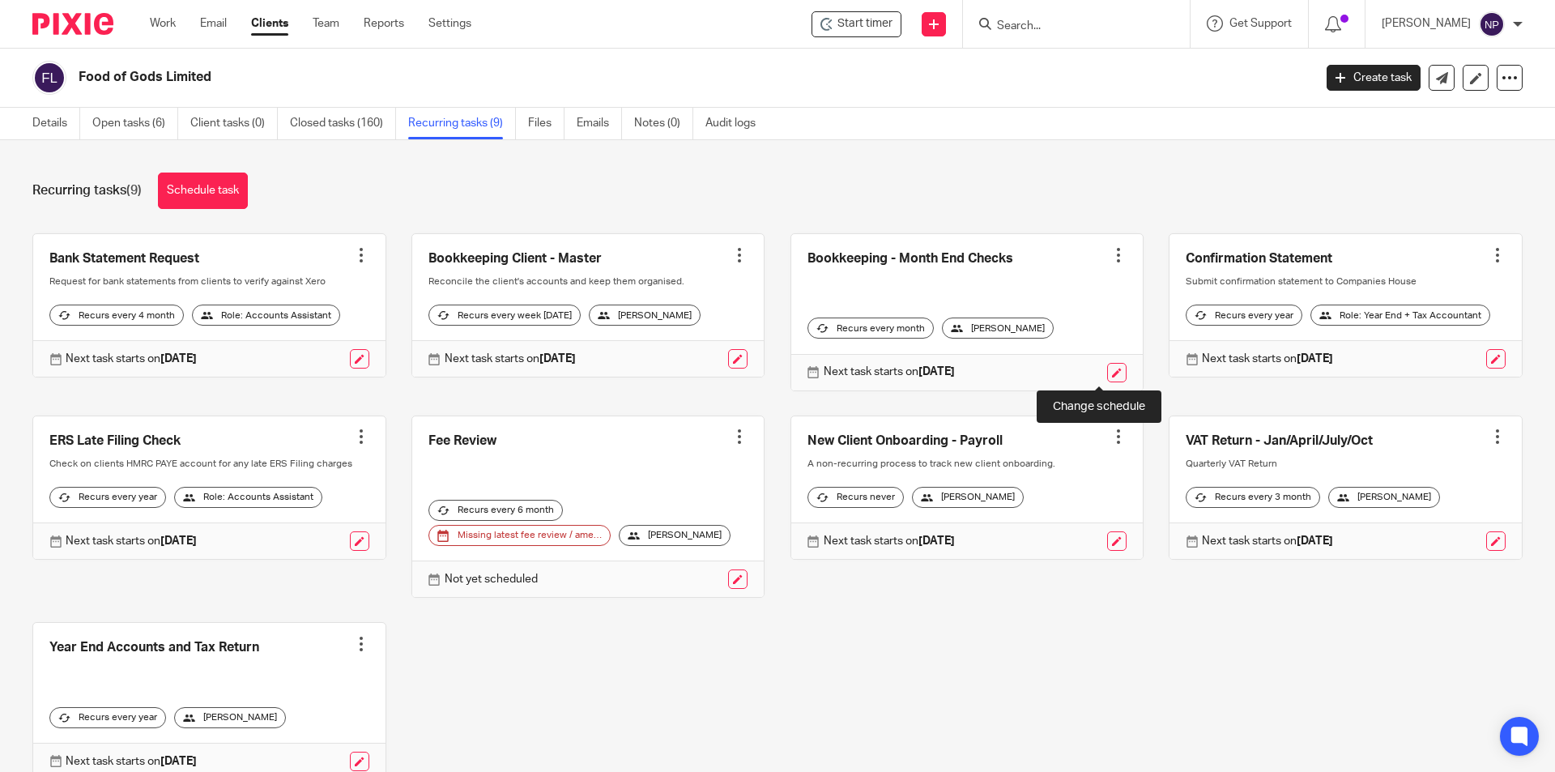
click at [1107, 366] on link at bounding box center [1116, 372] width 19 height 19
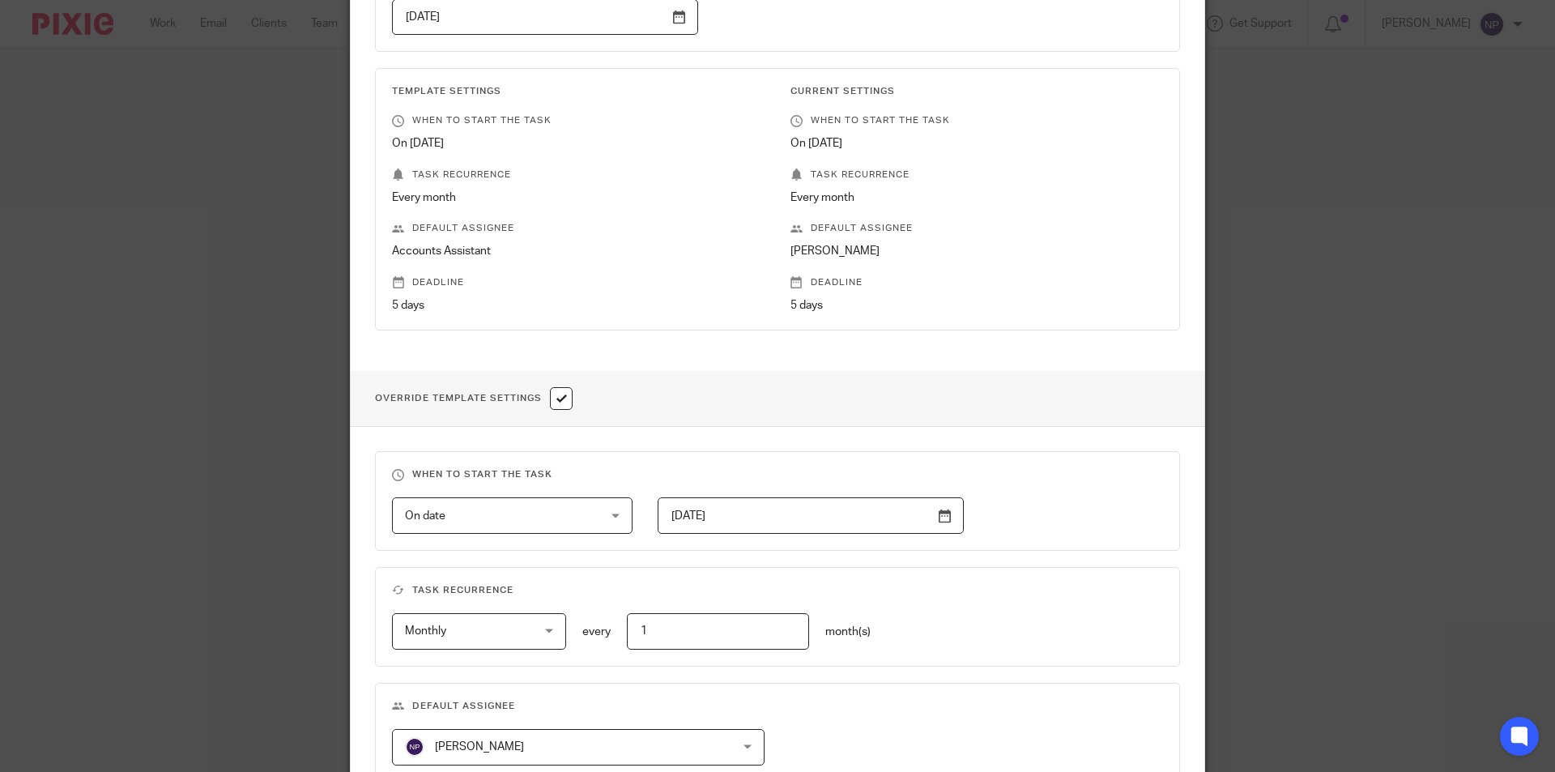
scroll to position [540, 0]
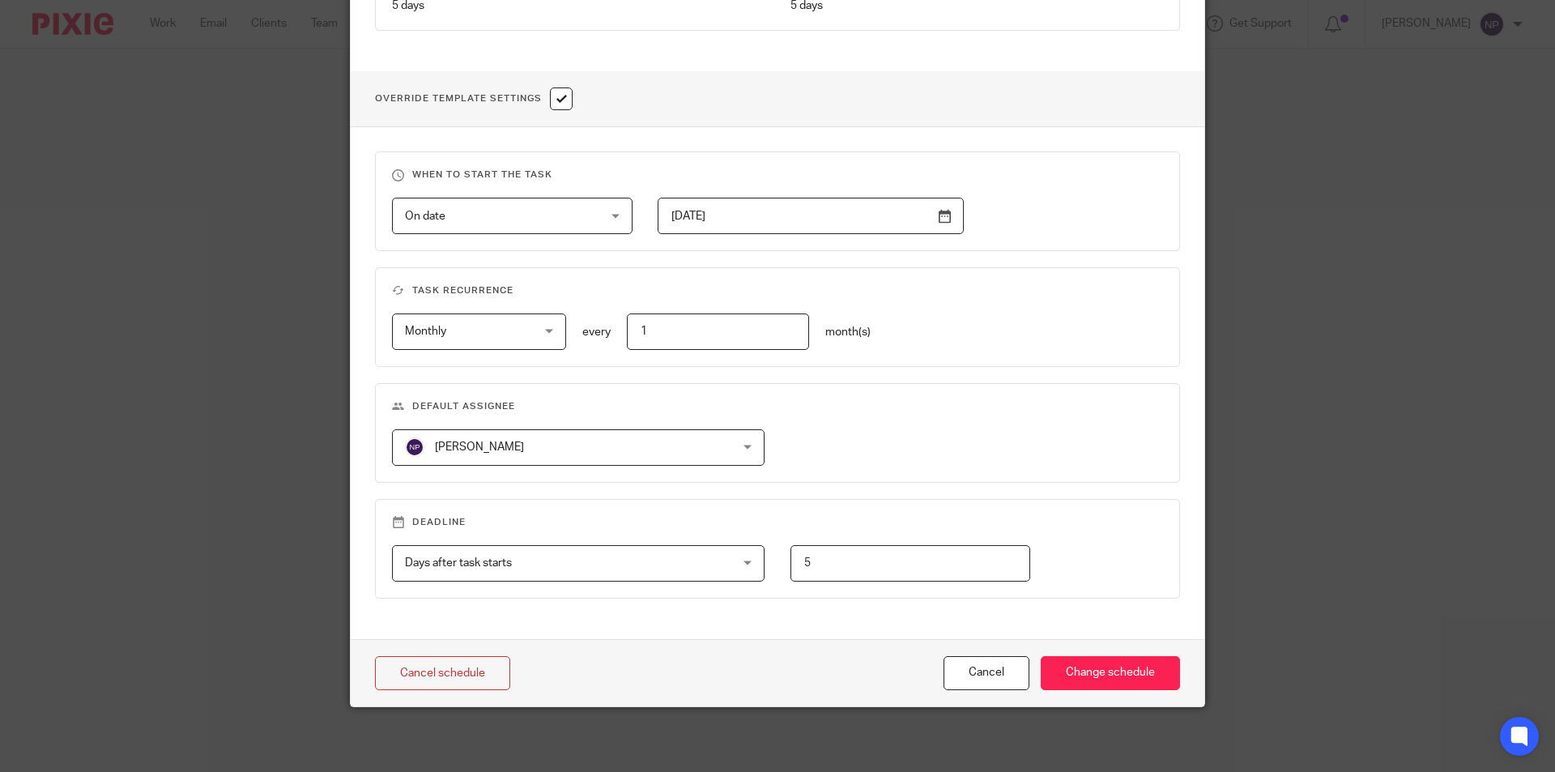
click at [521, 447] on span "[PERSON_NAME]" at bounding box center [549, 447] width 288 height 34
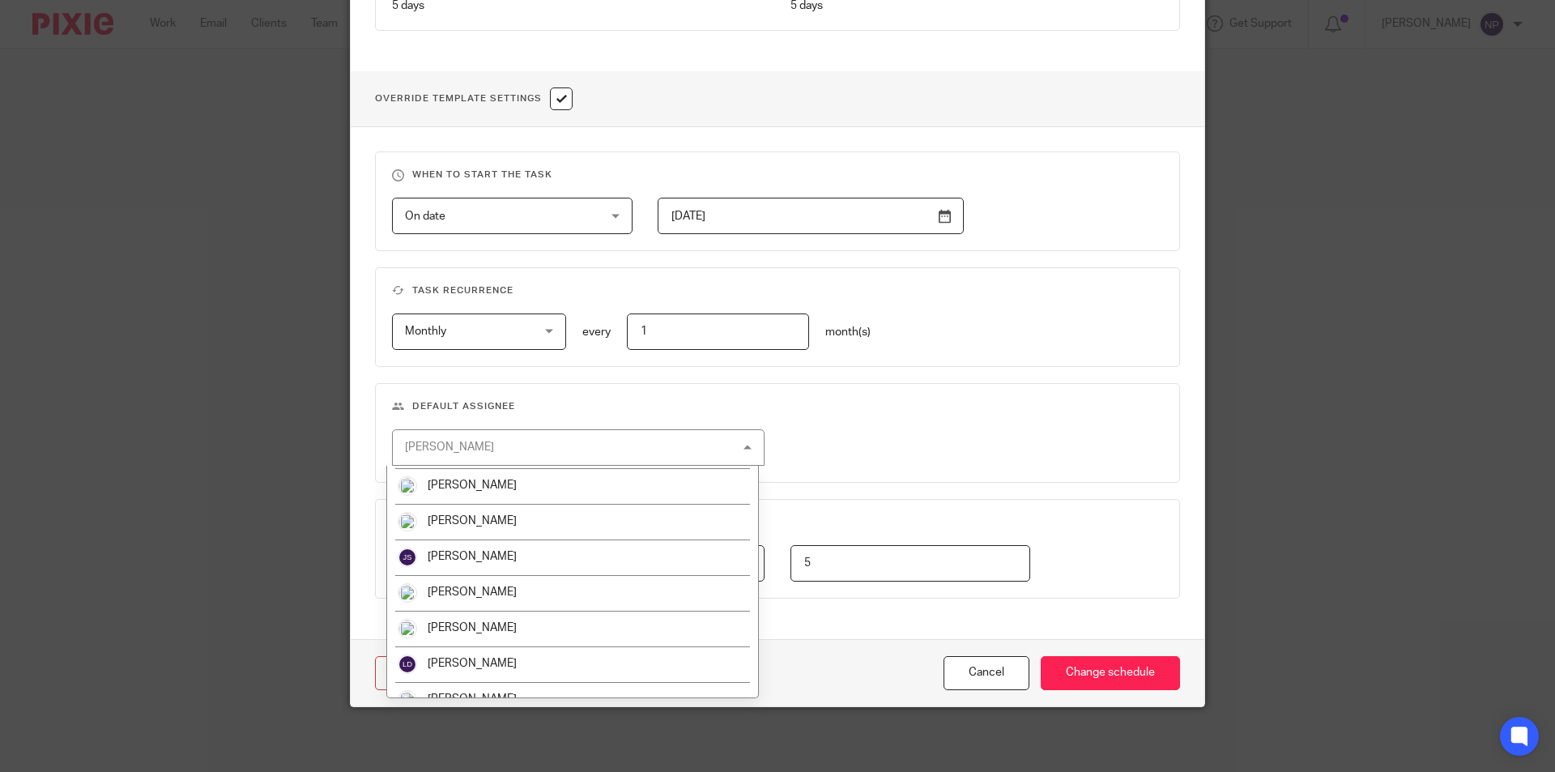
scroll to position [517, 0]
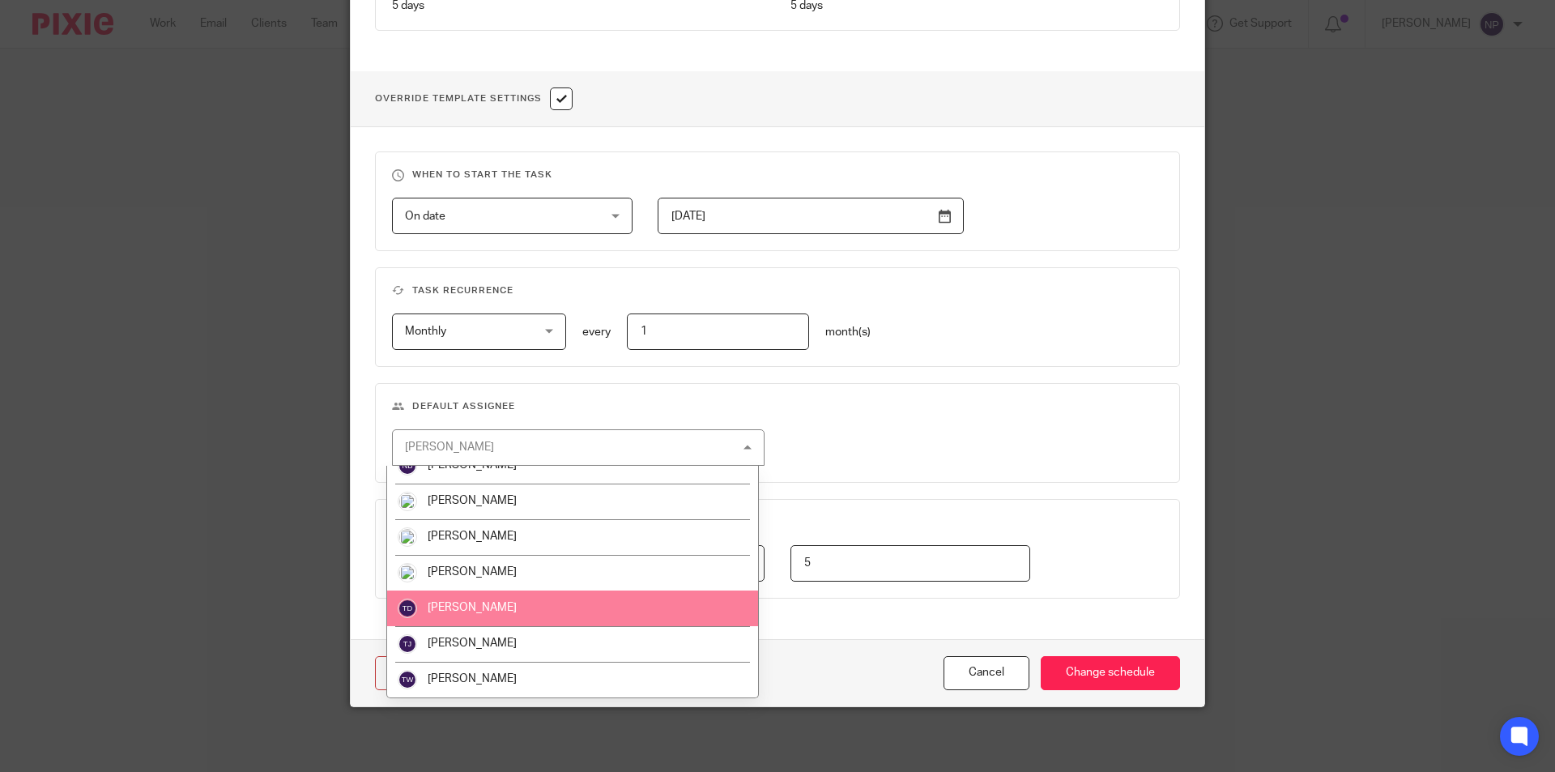
click at [511, 603] on li "[PERSON_NAME]" at bounding box center [572, 608] width 371 height 36
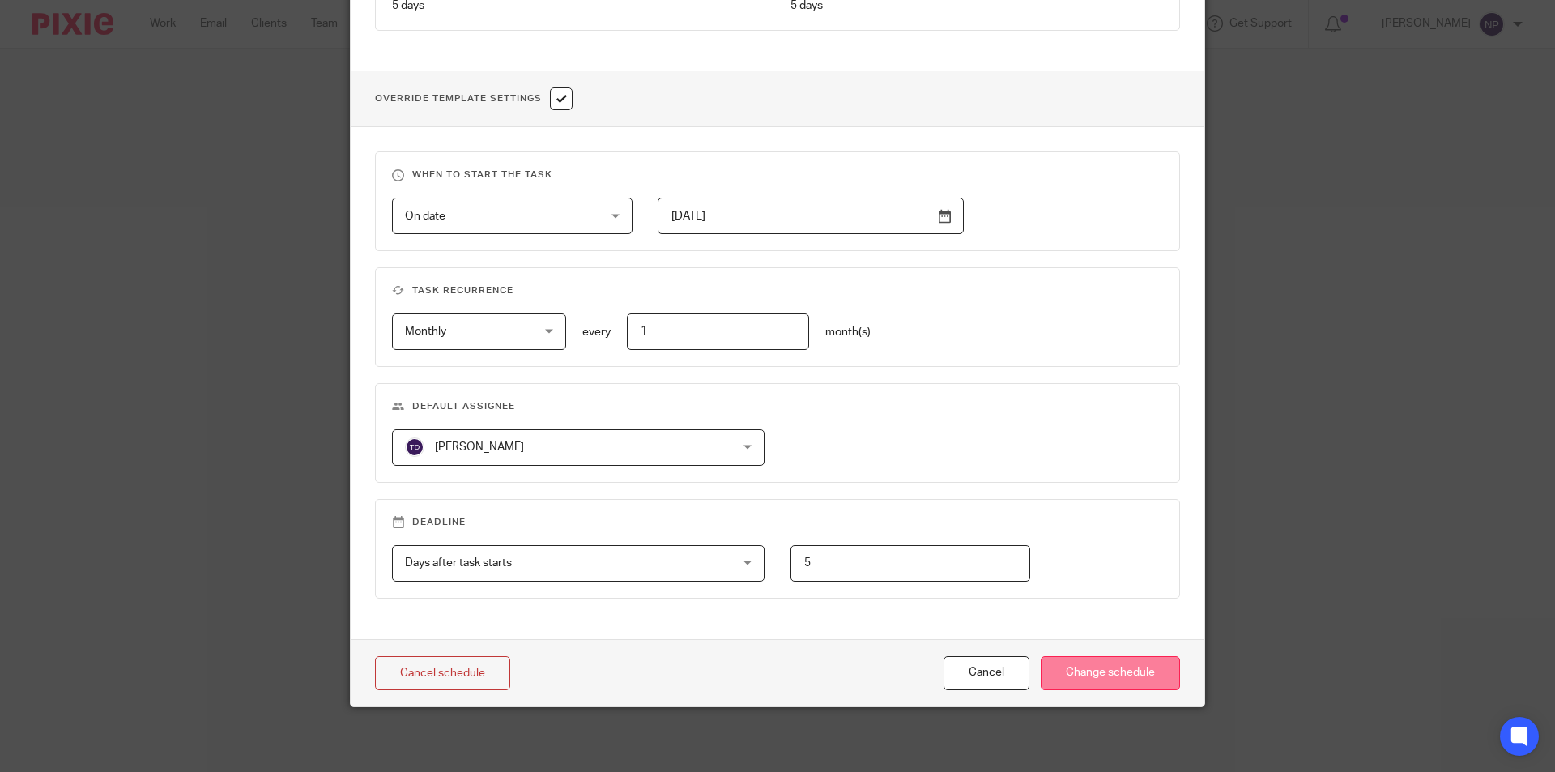
click at [1080, 663] on input "Change schedule" at bounding box center [1110, 673] width 139 height 35
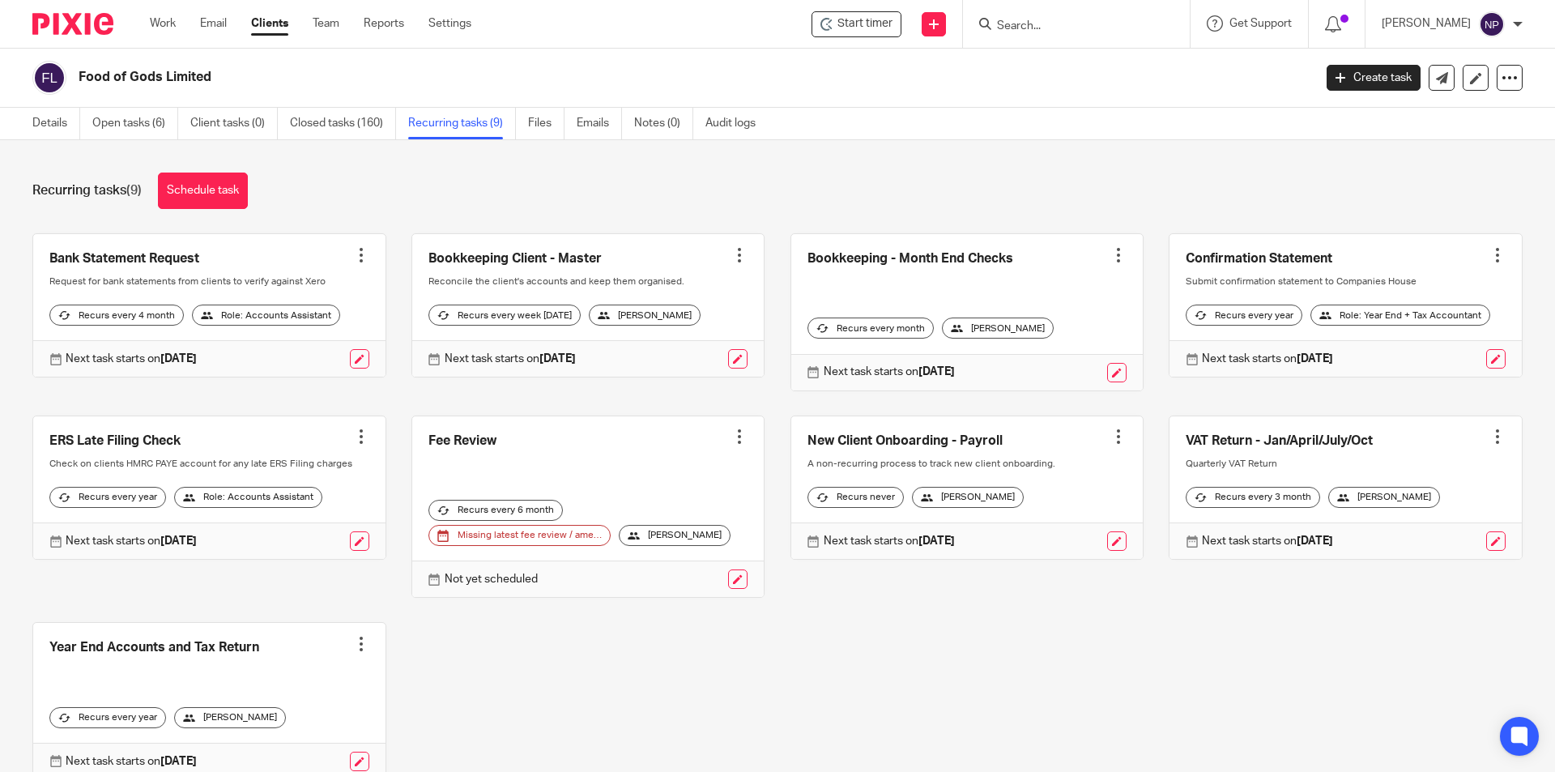
click at [1099, 33] on input "Search" at bounding box center [1068, 26] width 146 height 15
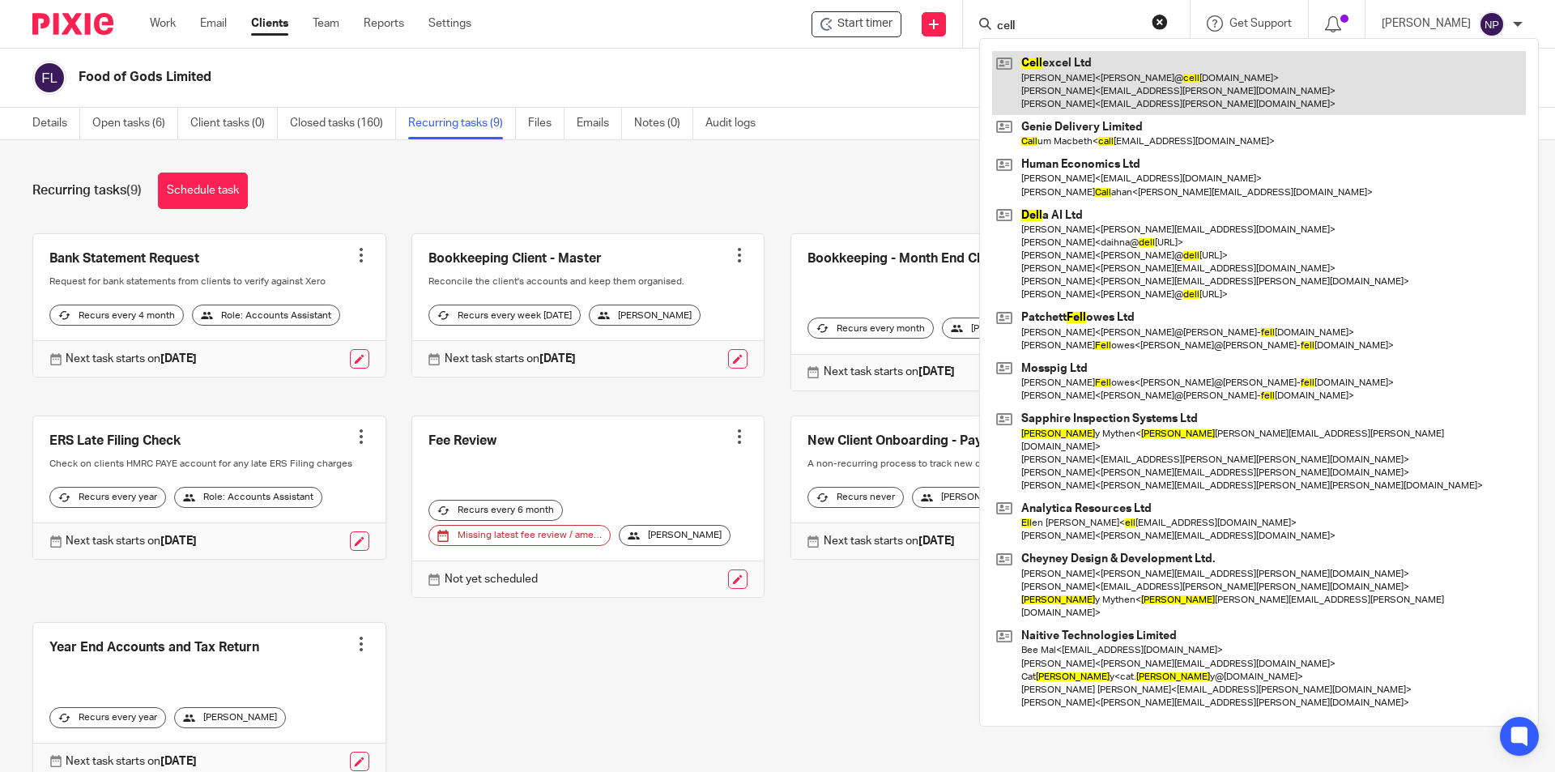
type input "cell"
click at [1082, 68] on link at bounding box center [1259, 83] width 534 height 64
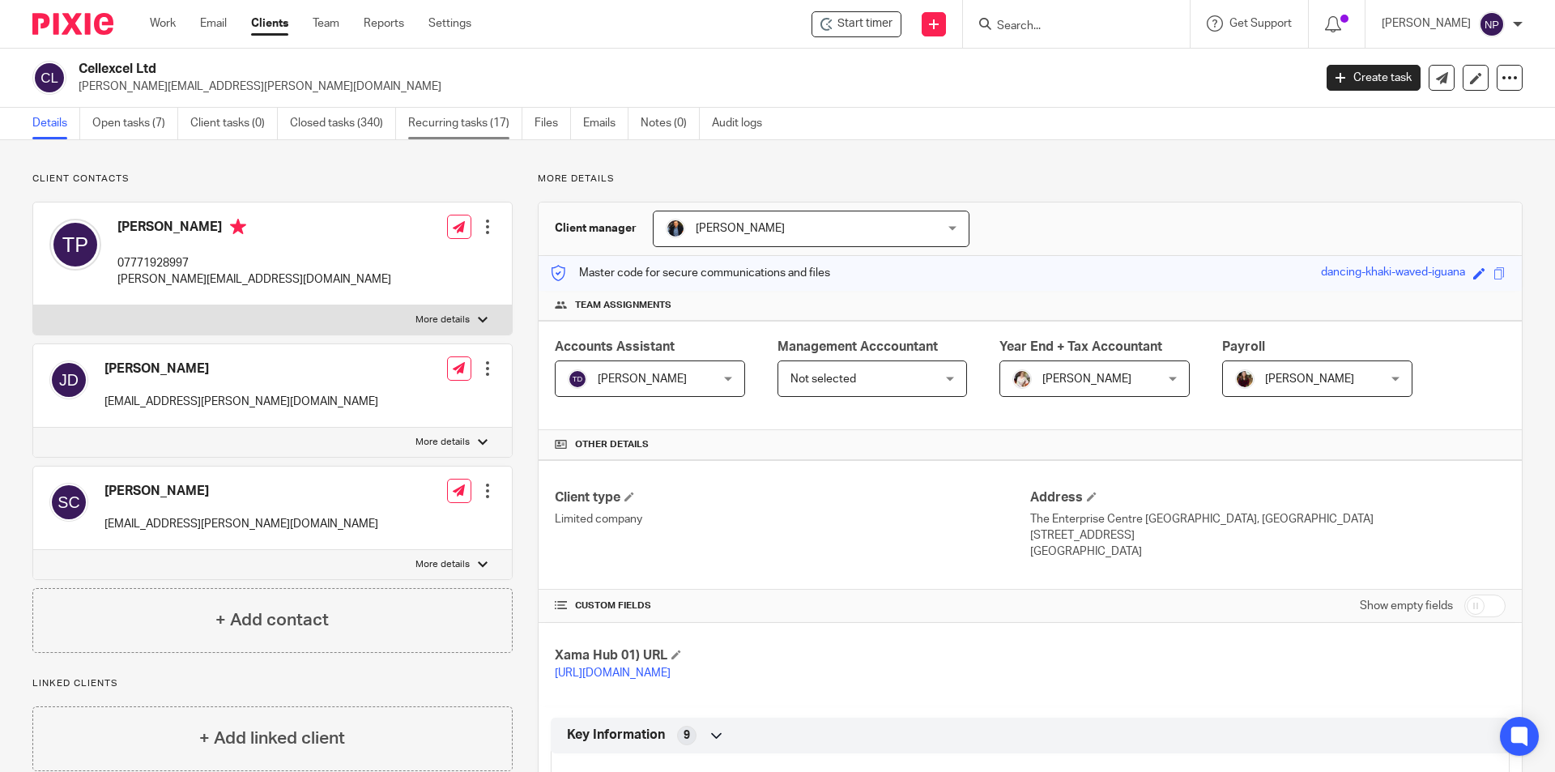
click at [452, 118] on link "Recurring tasks (17)" at bounding box center [465, 124] width 114 height 32
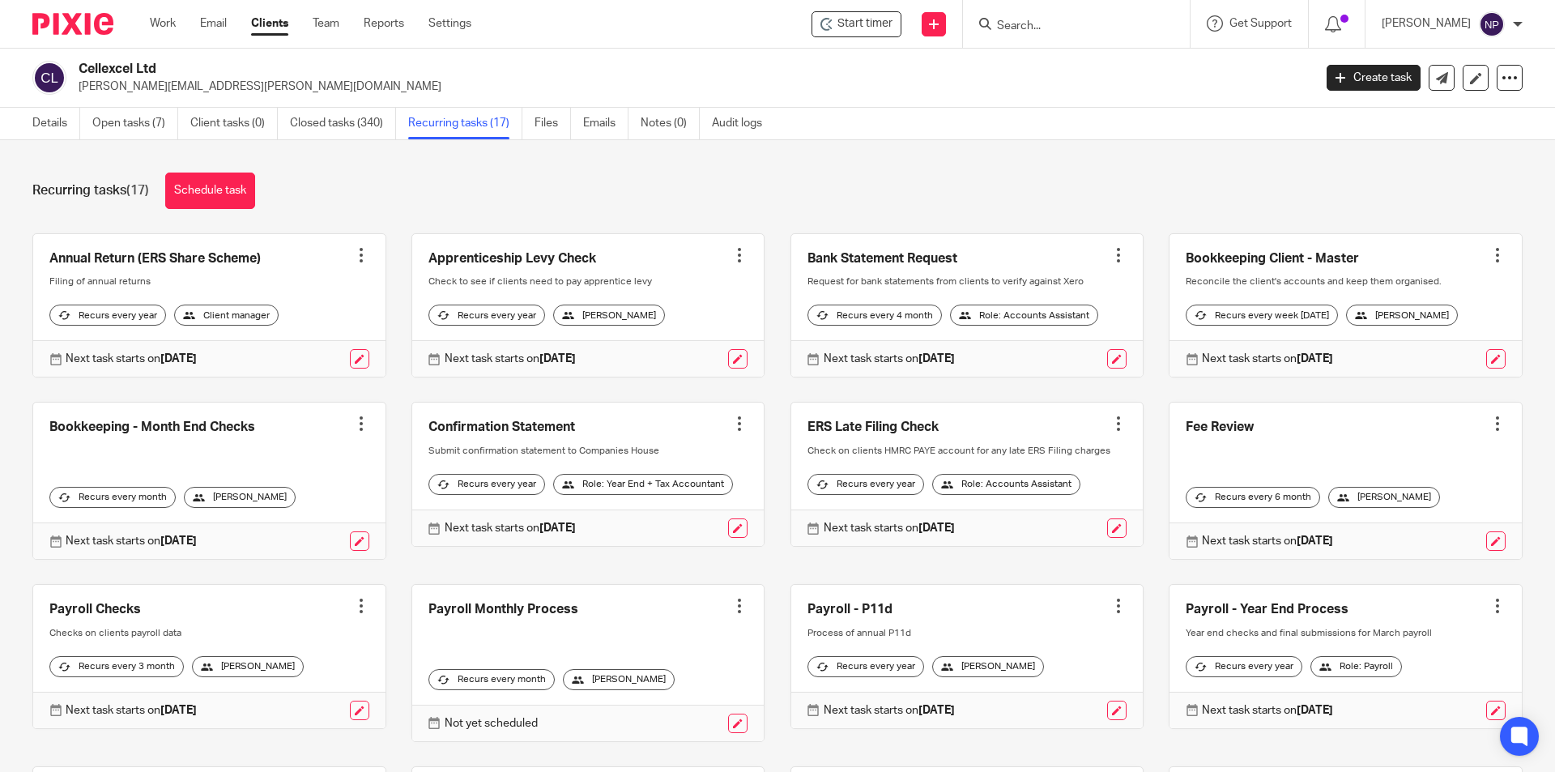
click at [1066, 28] on input "Search" at bounding box center [1068, 26] width 146 height 15
click at [1036, 19] on input "Search" at bounding box center [1068, 26] width 146 height 15
click at [1071, 32] on input "Search" at bounding box center [1068, 26] width 146 height 15
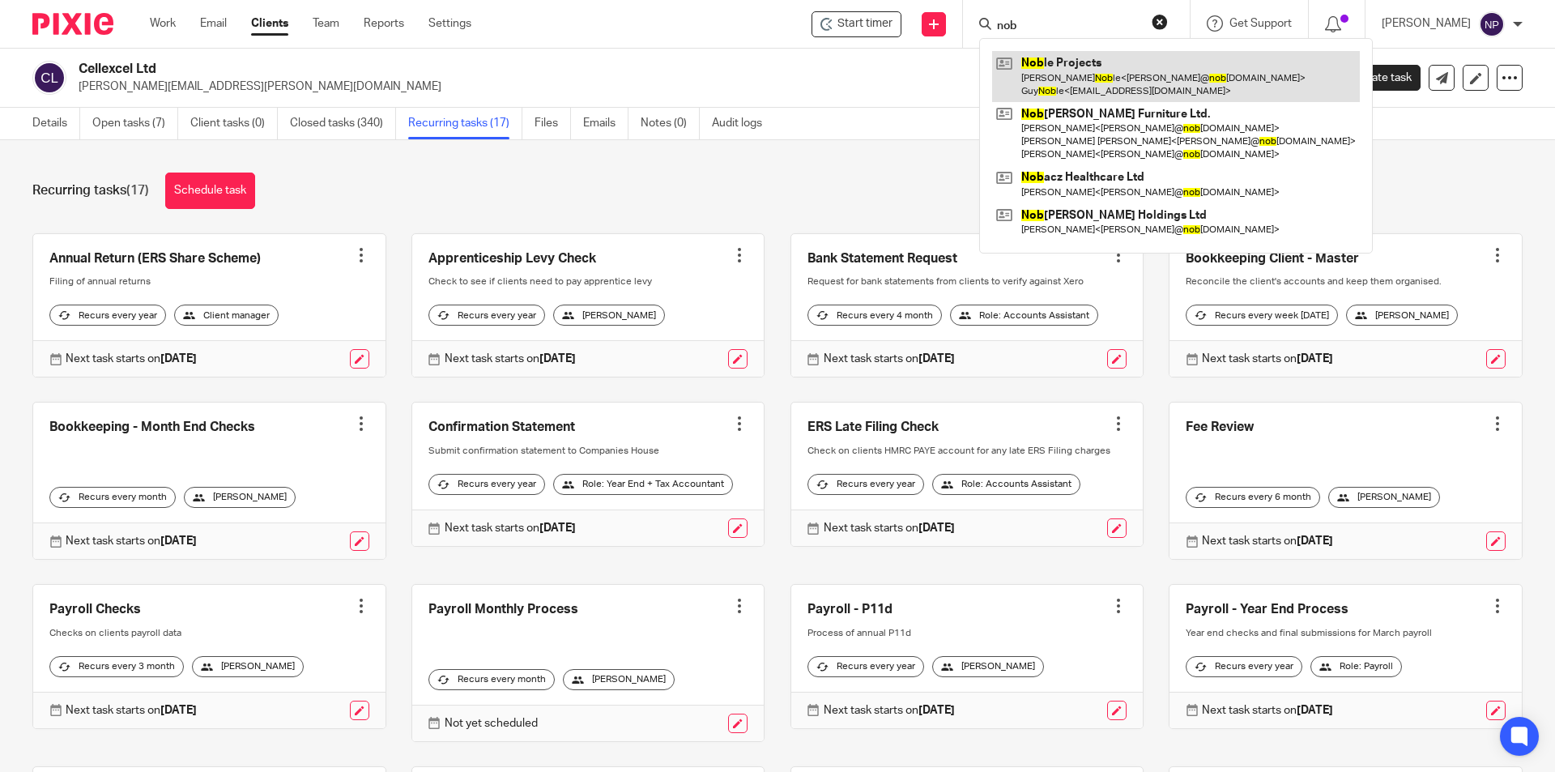
type input "nob"
click at [1072, 74] on link at bounding box center [1176, 76] width 368 height 50
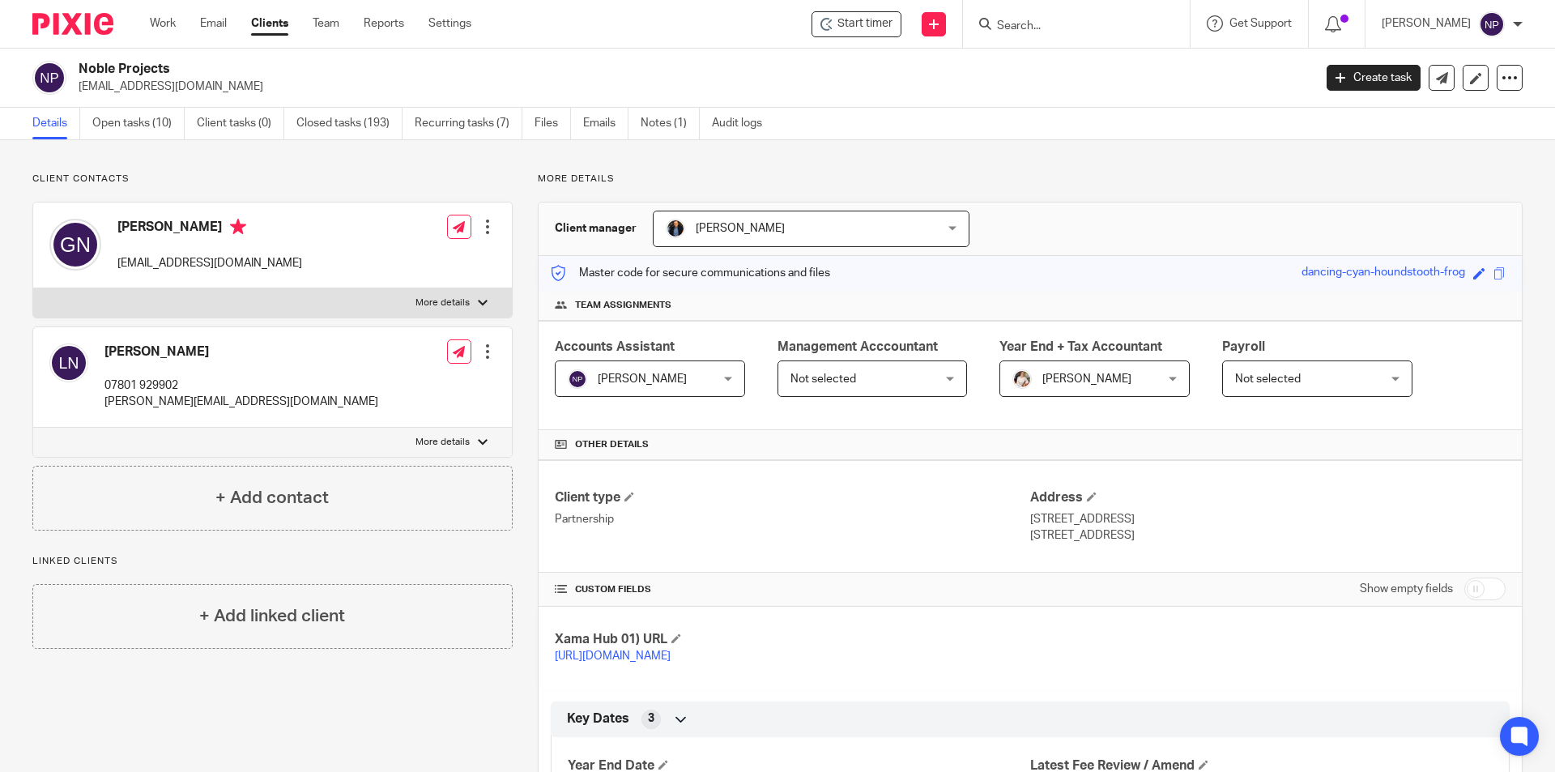
drag, startPoint x: 633, startPoint y: 387, endPoint x: 644, endPoint y: 405, distance: 21.1
click at [633, 387] on span "[PERSON_NAME]" at bounding box center [638, 378] width 141 height 34
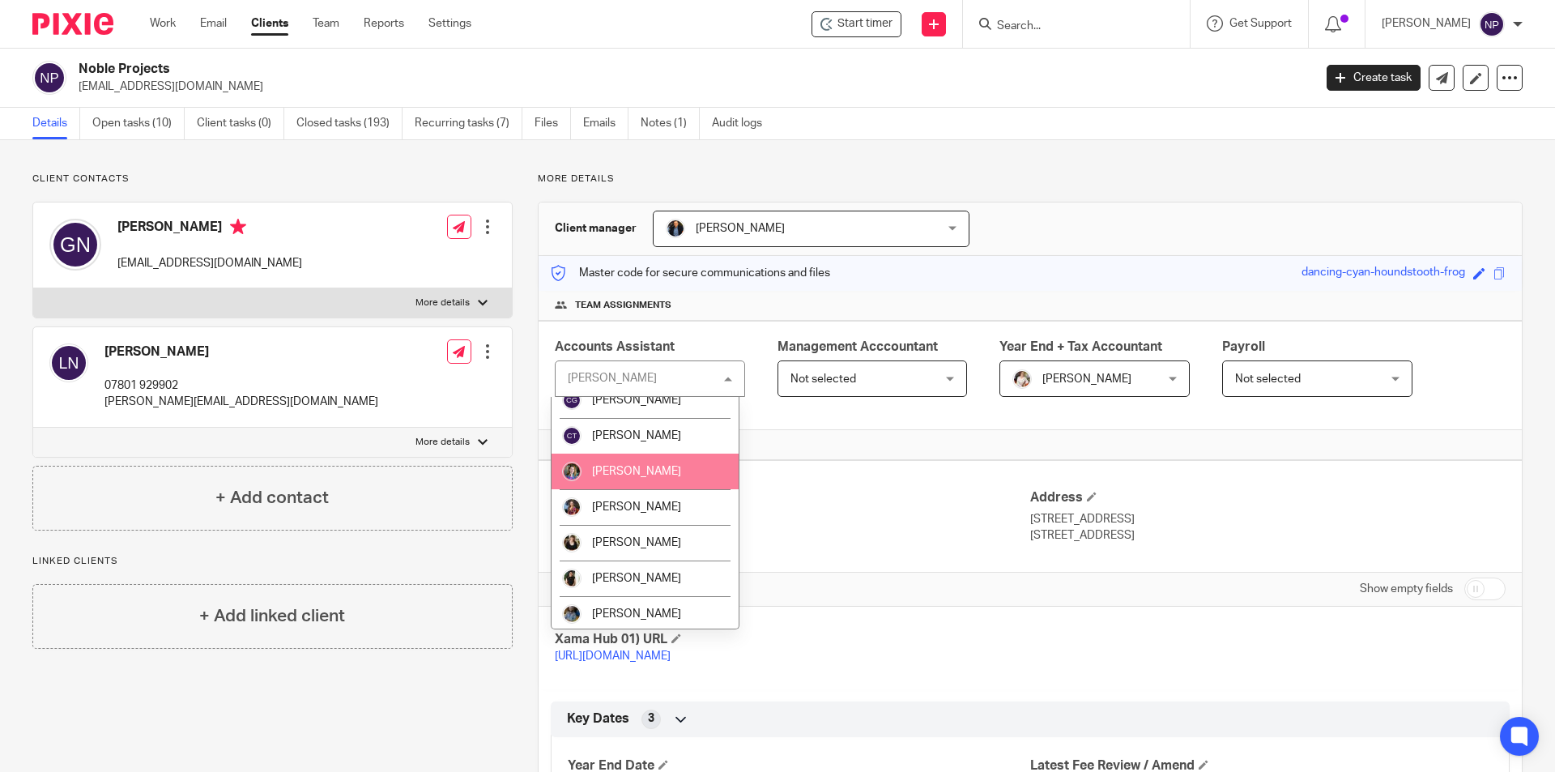
scroll to position [550, 0]
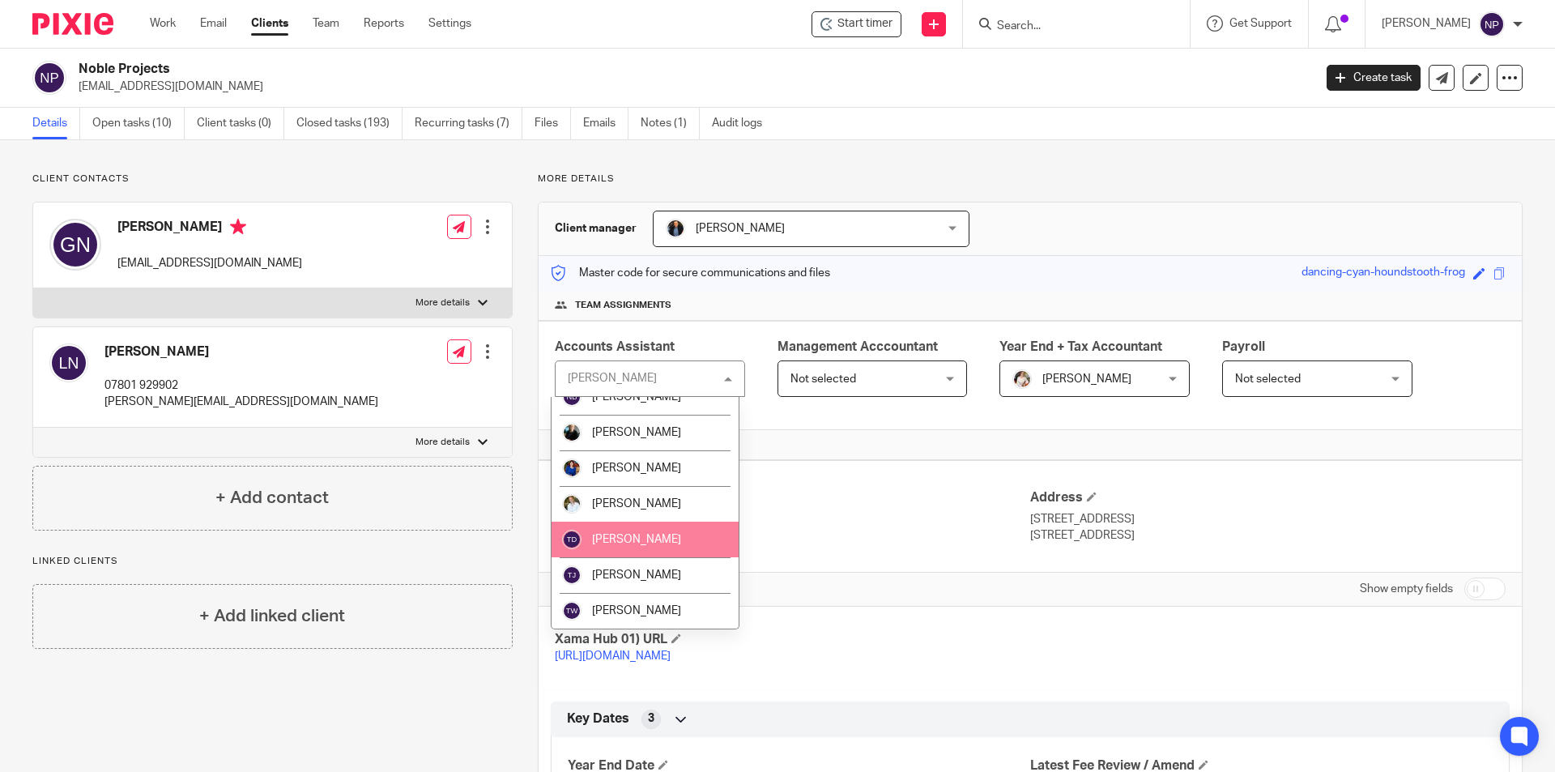
click at [650, 543] on span "[PERSON_NAME]" at bounding box center [636, 539] width 89 height 11
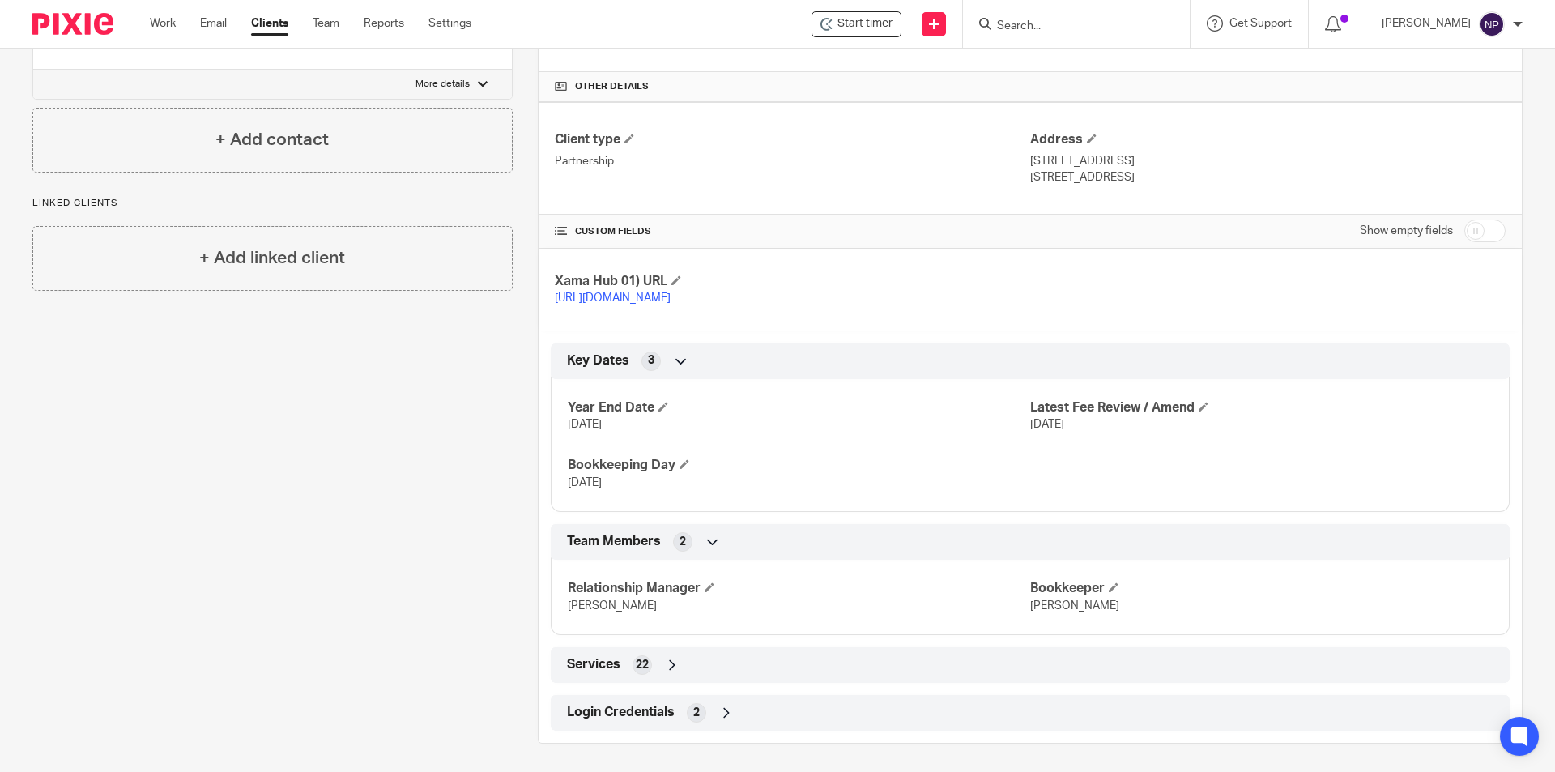
scroll to position [362, 0]
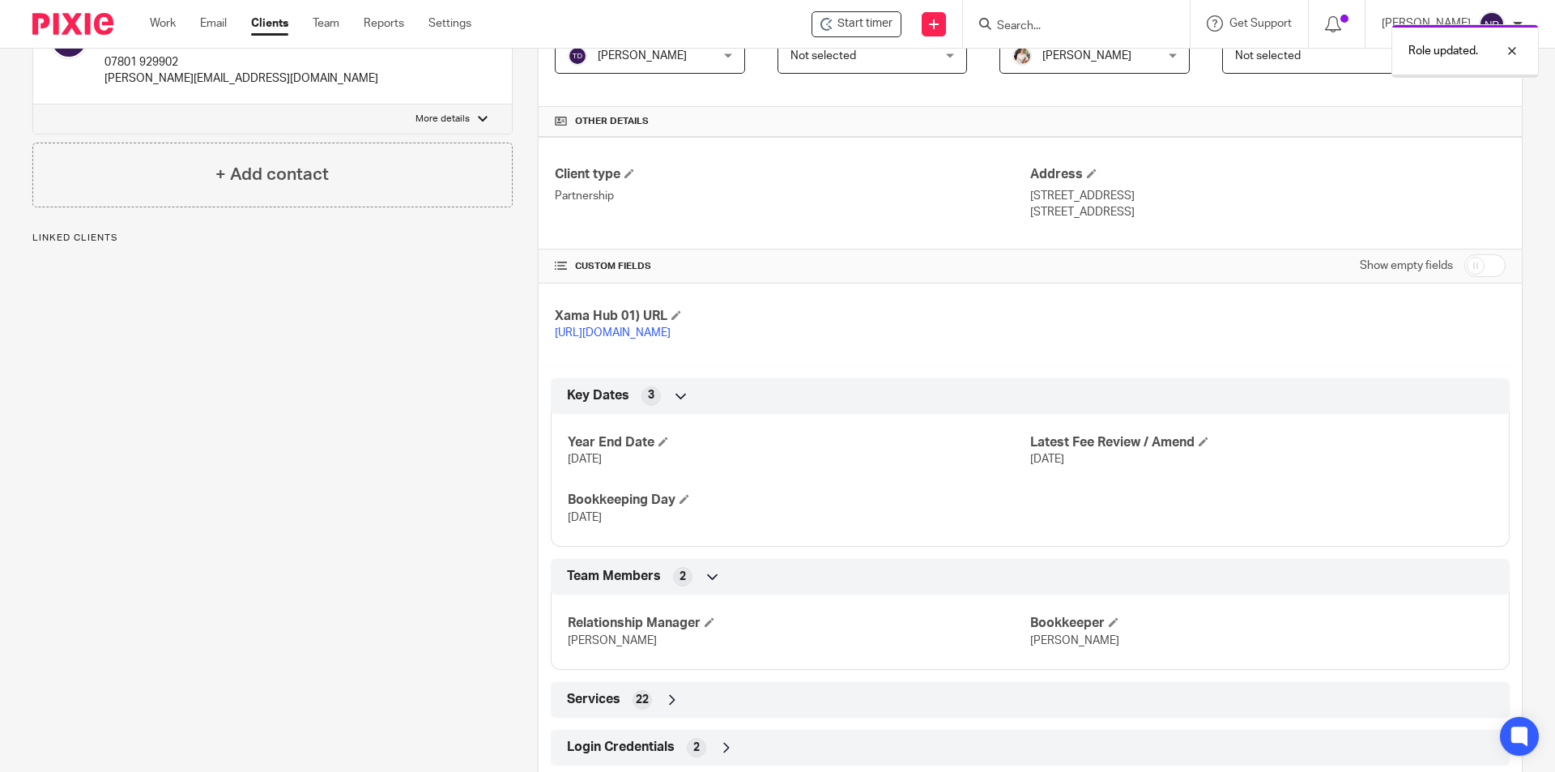
scroll to position [362, 0]
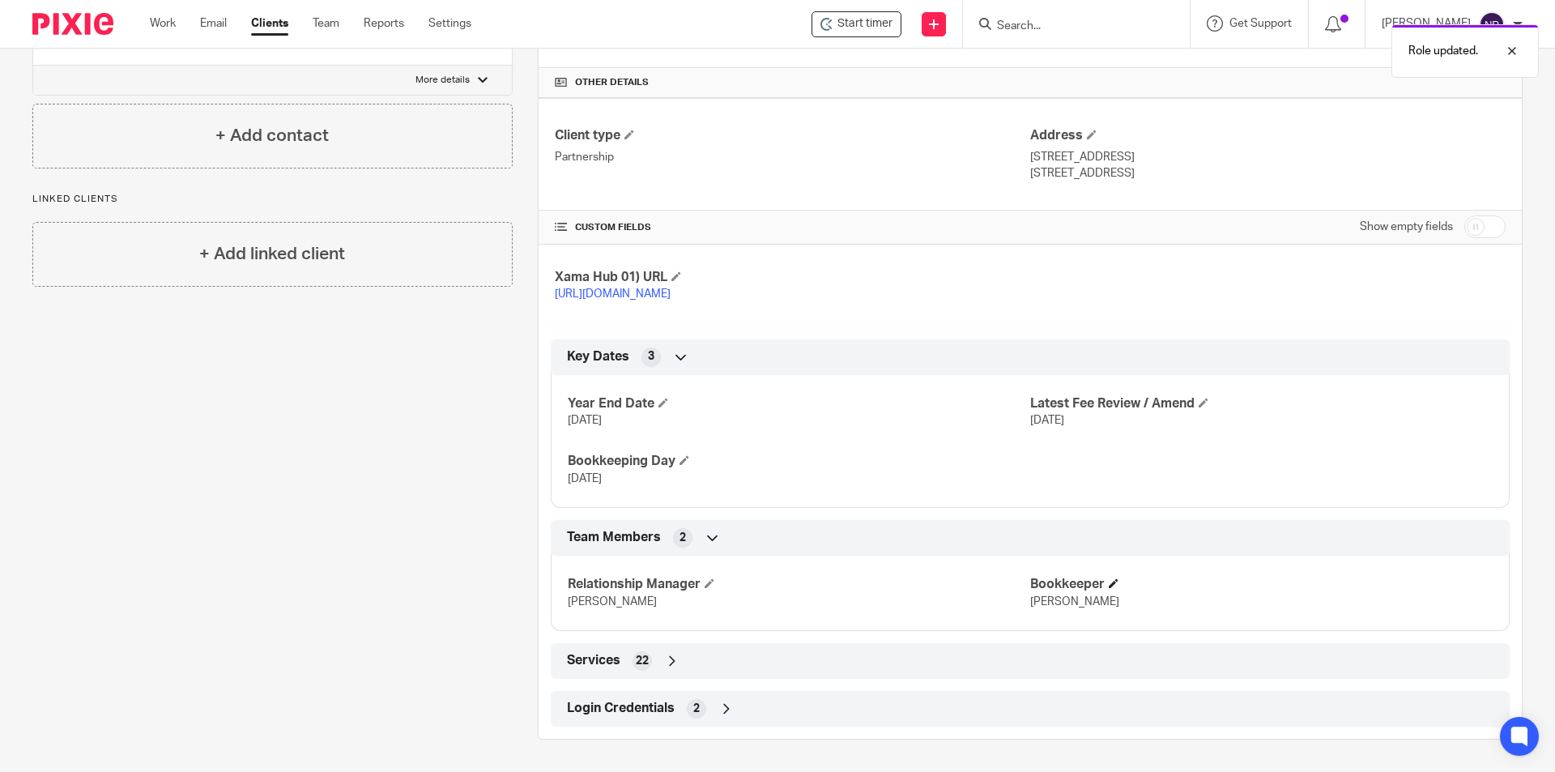
click at [1109, 583] on span at bounding box center [1114, 583] width 10 height 10
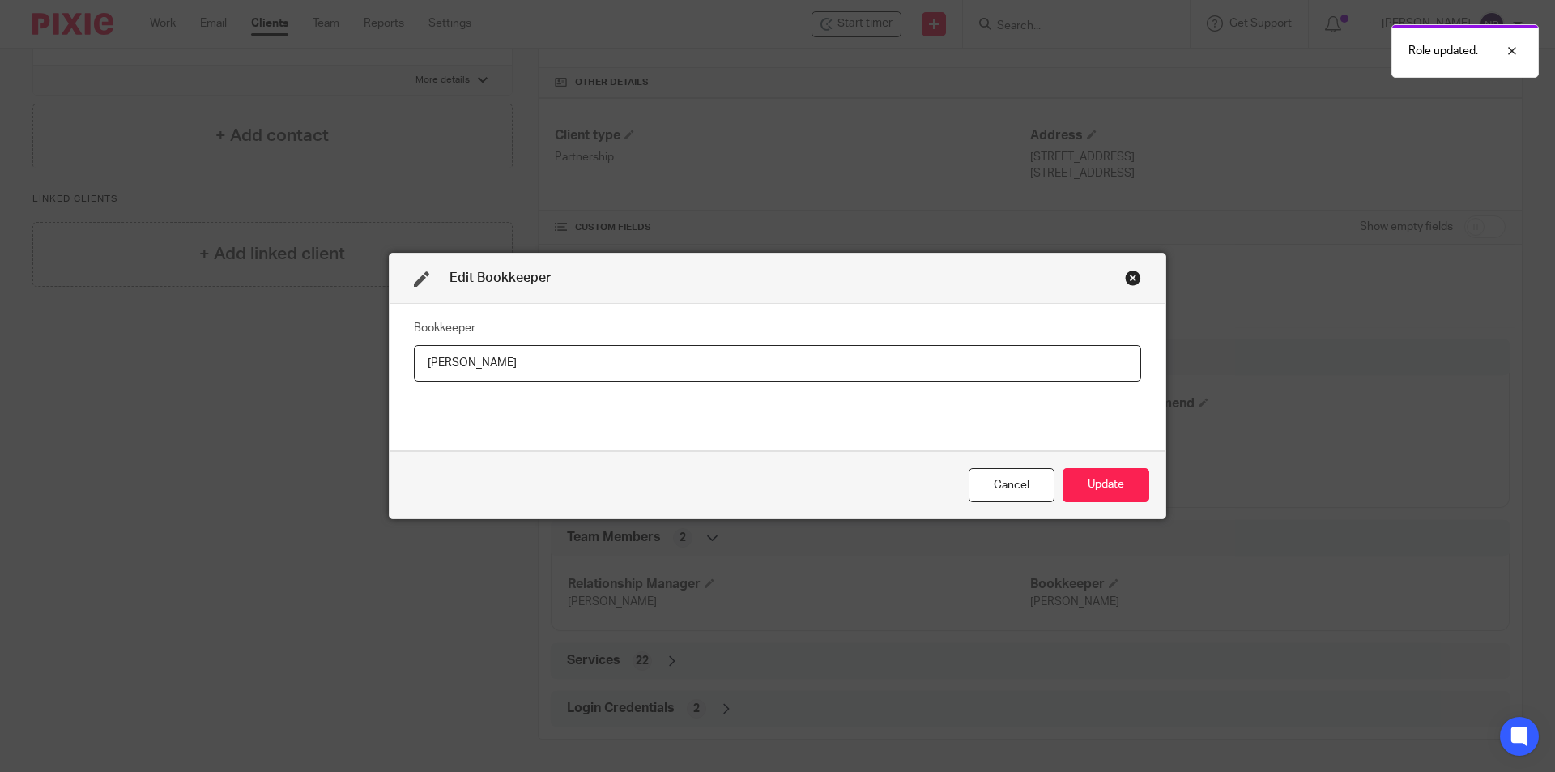
click at [625, 364] on input "Natasha" at bounding box center [777, 363] width 727 height 36
type input "Tom"
click at [1135, 491] on button "Update" at bounding box center [1106, 485] width 87 height 35
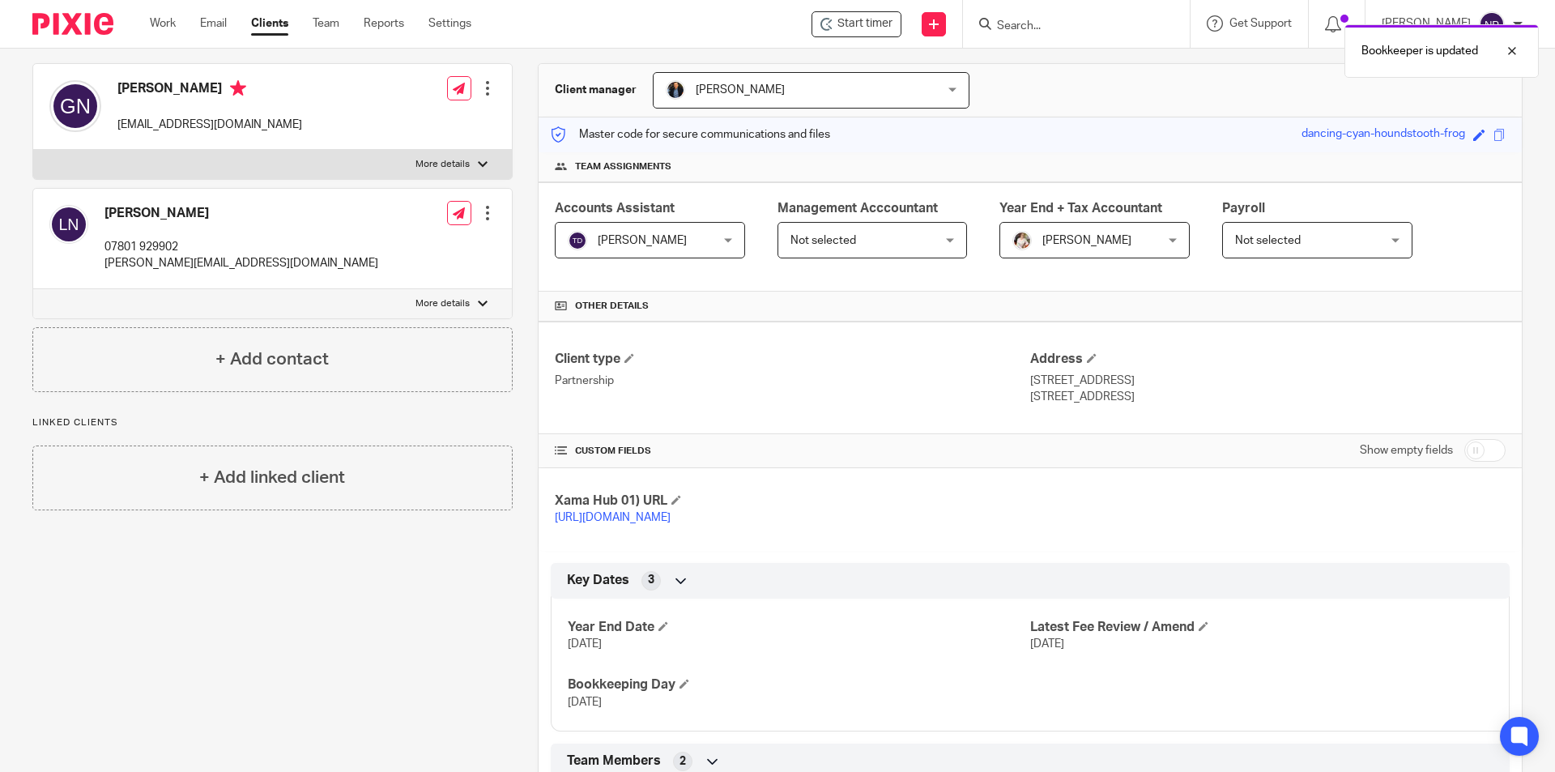
scroll to position [0, 0]
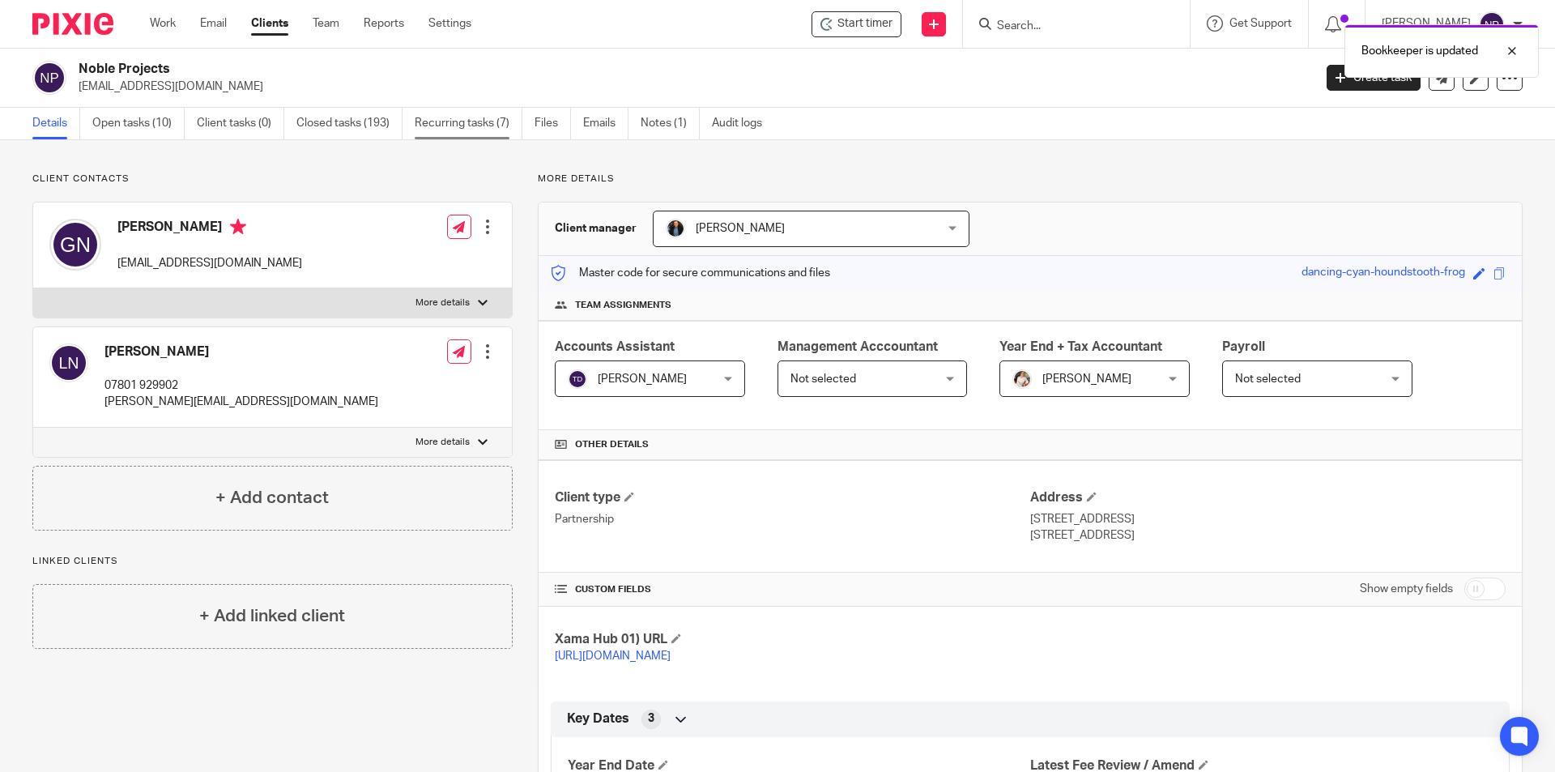
click at [489, 120] on link "Recurring tasks (7)" at bounding box center [469, 124] width 108 height 32
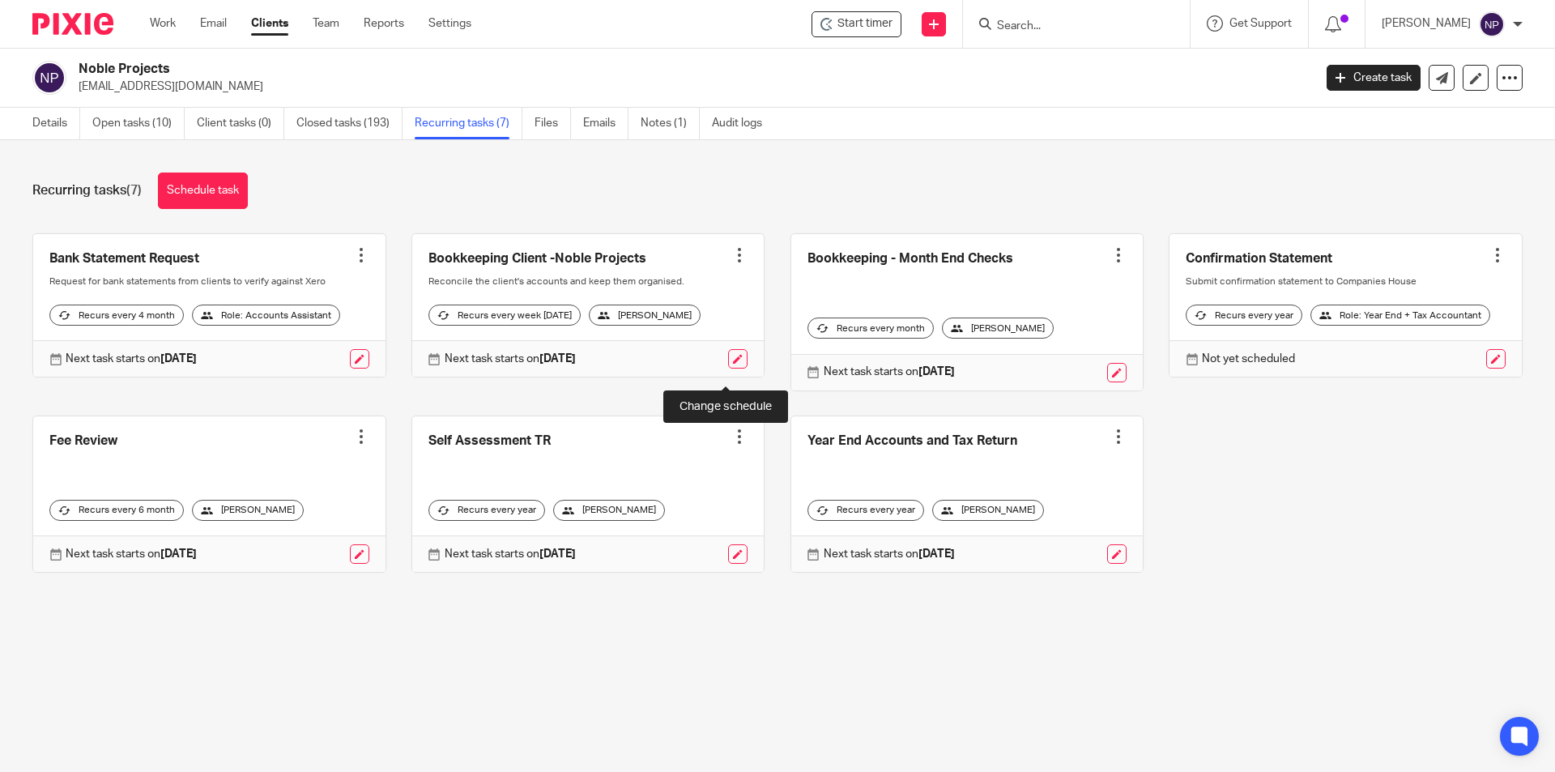
click at [728, 369] on link at bounding box center [737, 358] width 19 height 19
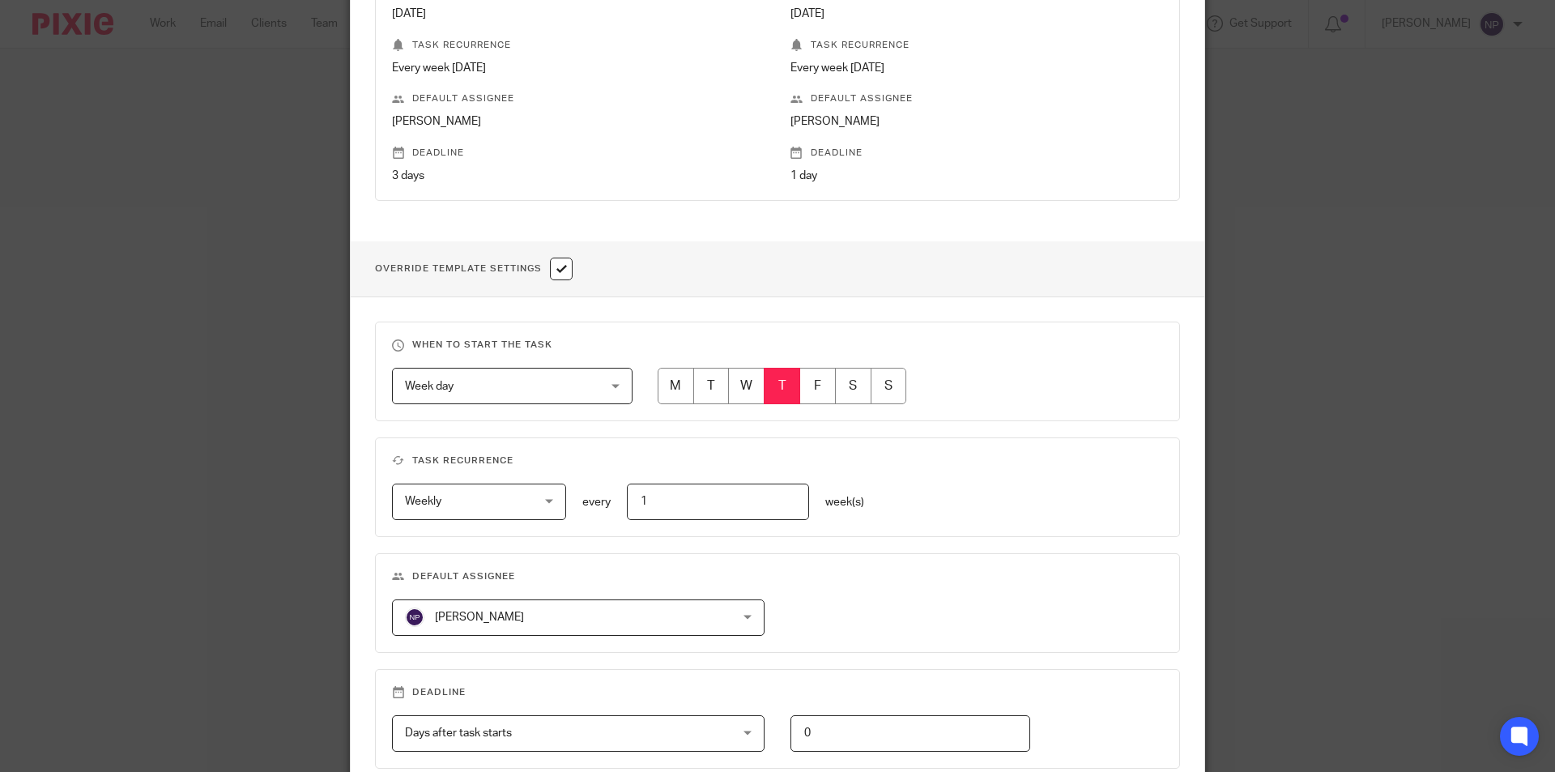
scroll to position [405, 0]
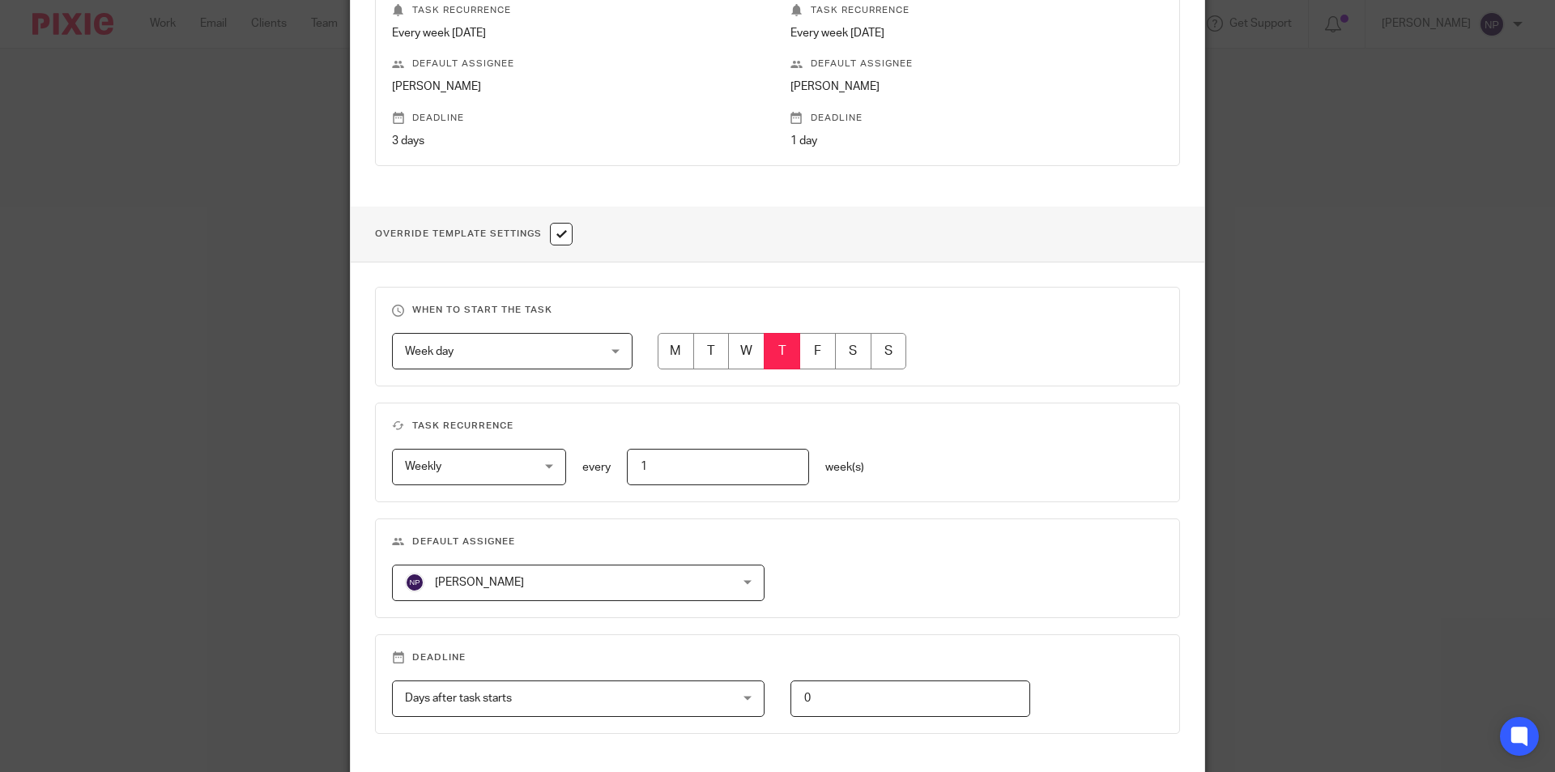
click at [553, 576] on span "[PERSON_NAME]" at bounding box center [549, 582] width 288 height 34
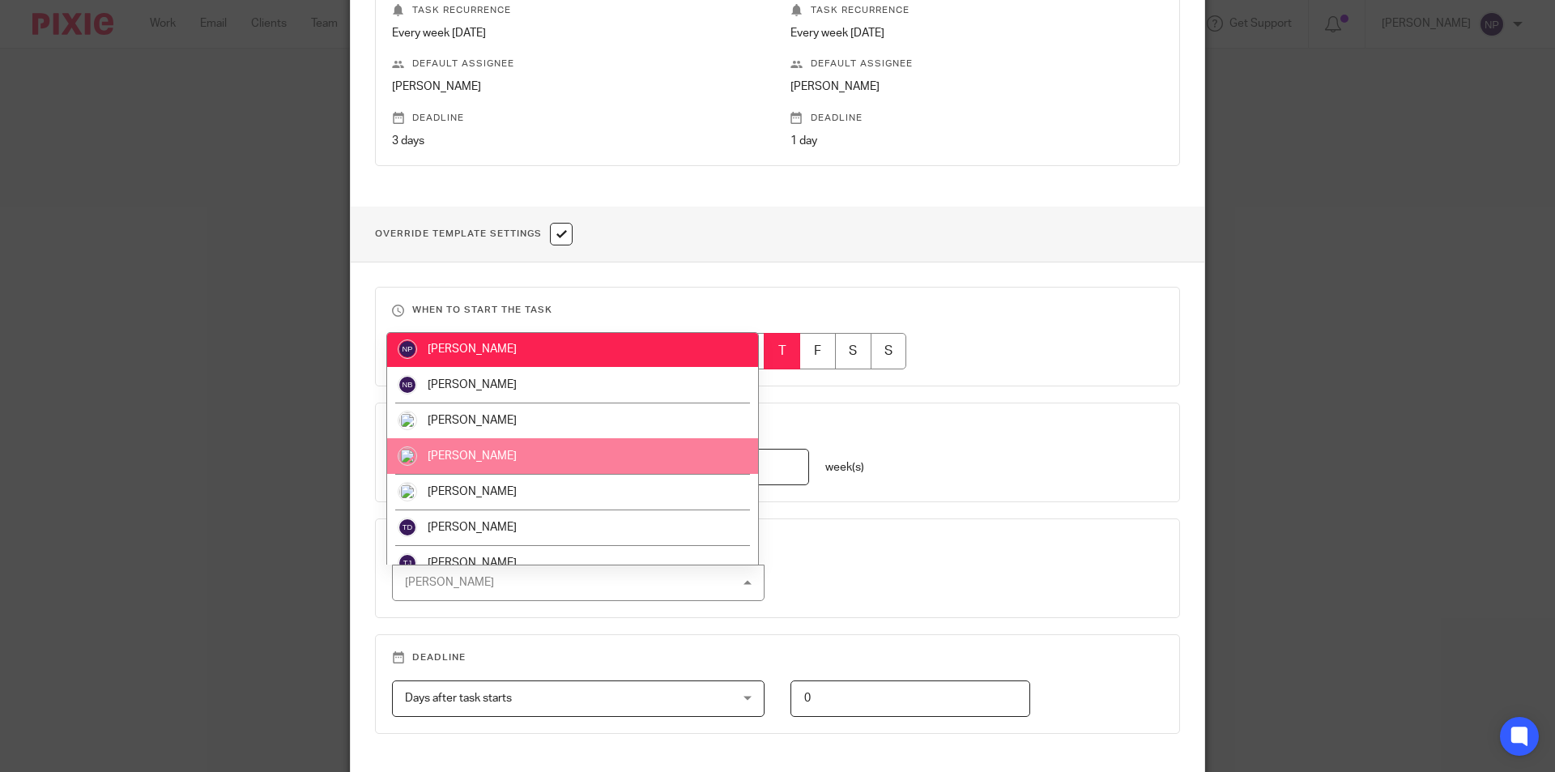
scroll to position [517, 0]
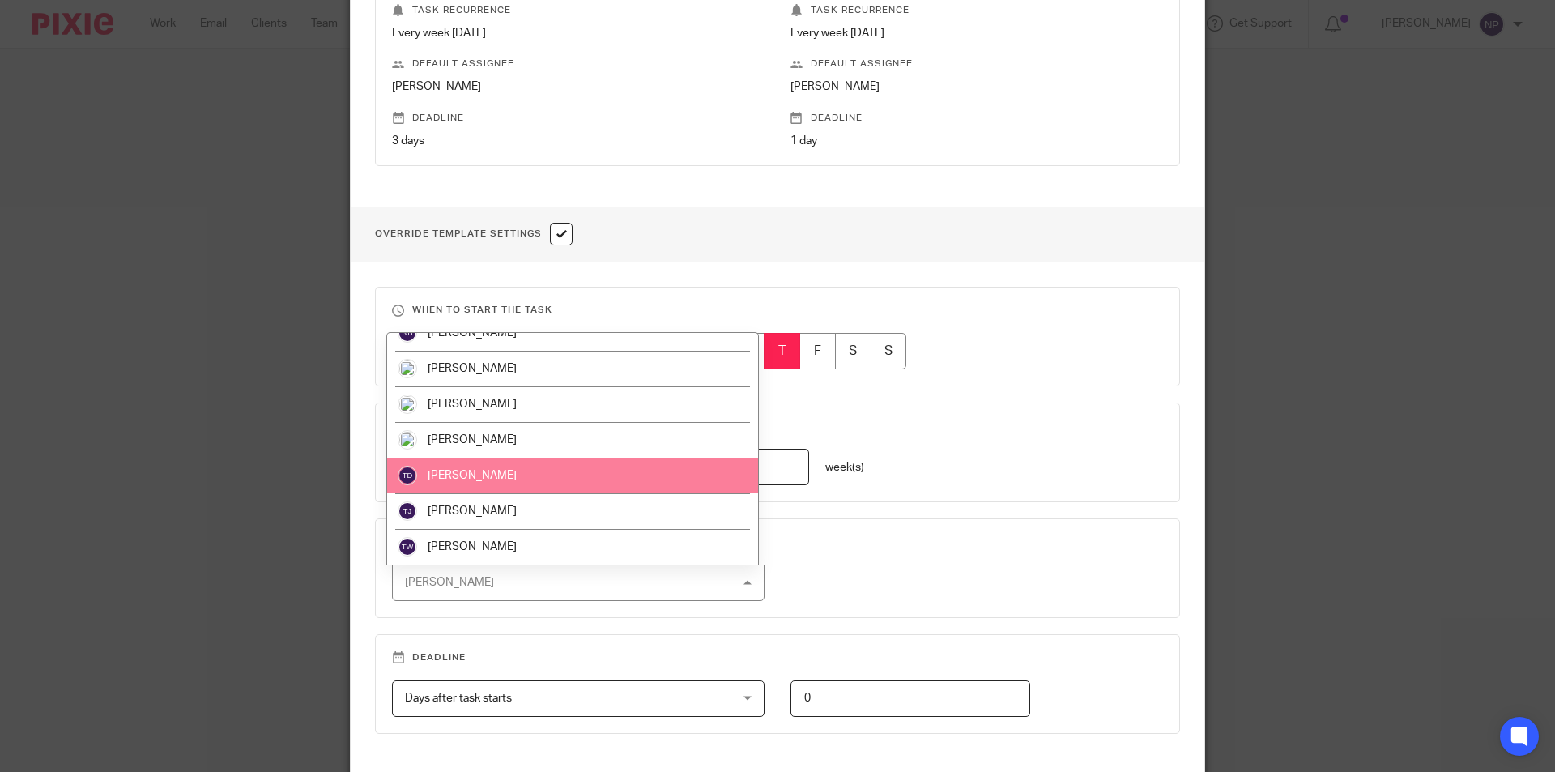
click at [498, 484] on li "[PERSON_NAME]" at bounding box center [572, 476] width 371 height 36
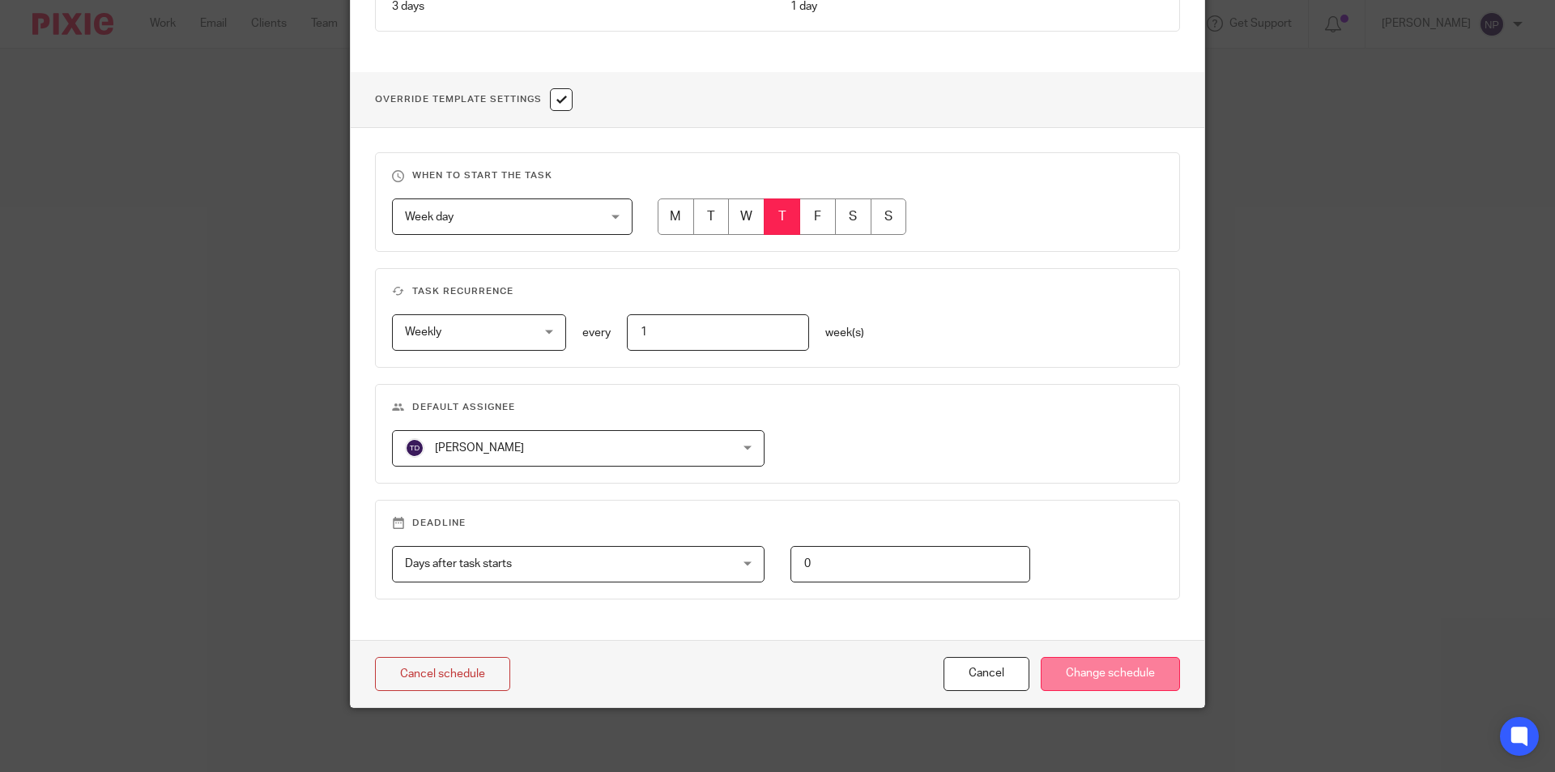
scroll to position [540, 0]
click at [1103, 667] on input "Change schedule" at bounding box center [1110, 673] width 139 height 35
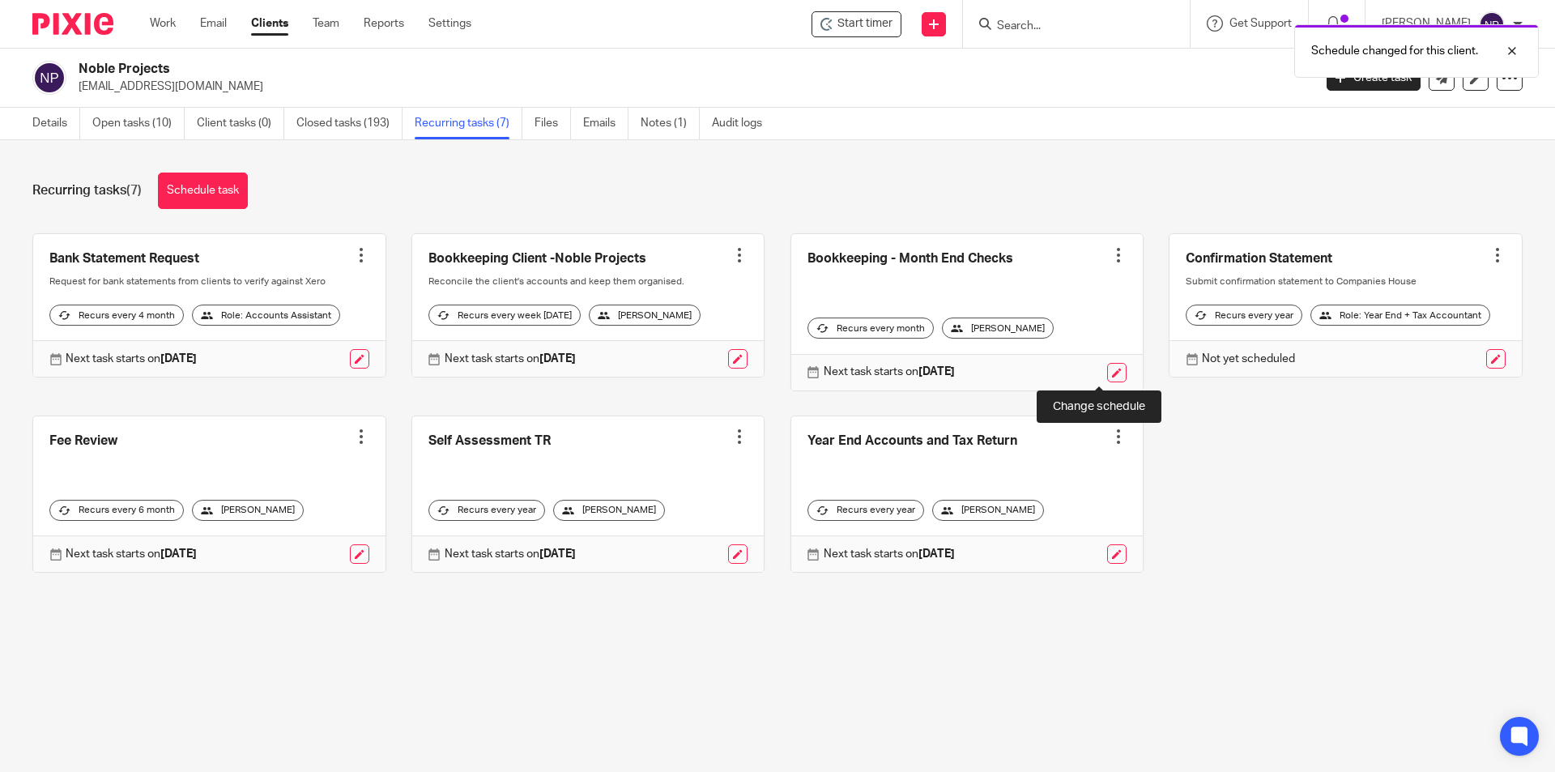
click at [1107, 373] on link at bounding box center [1116, 372] width 19 height 19
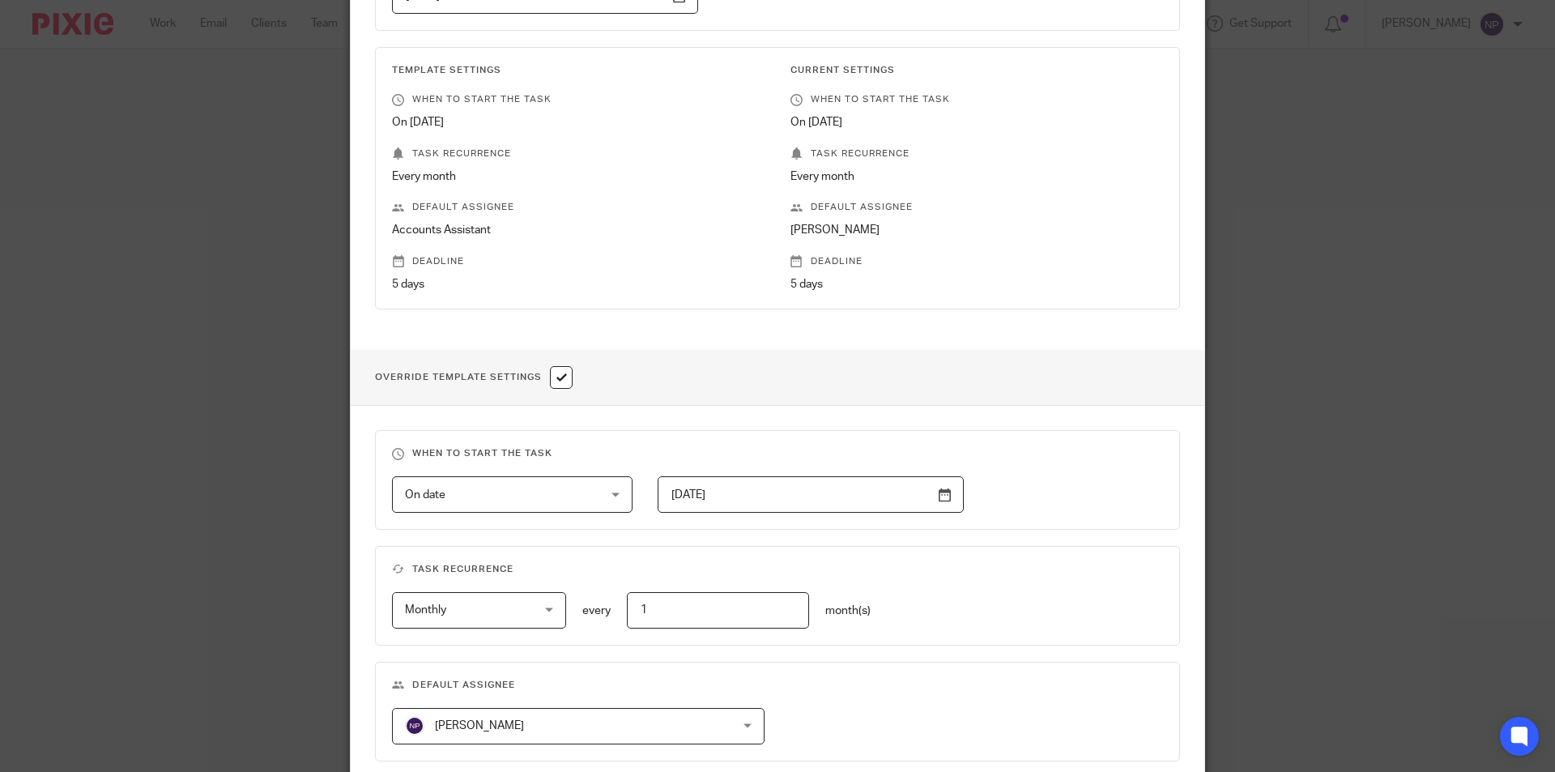
scroll to position [540, 0]
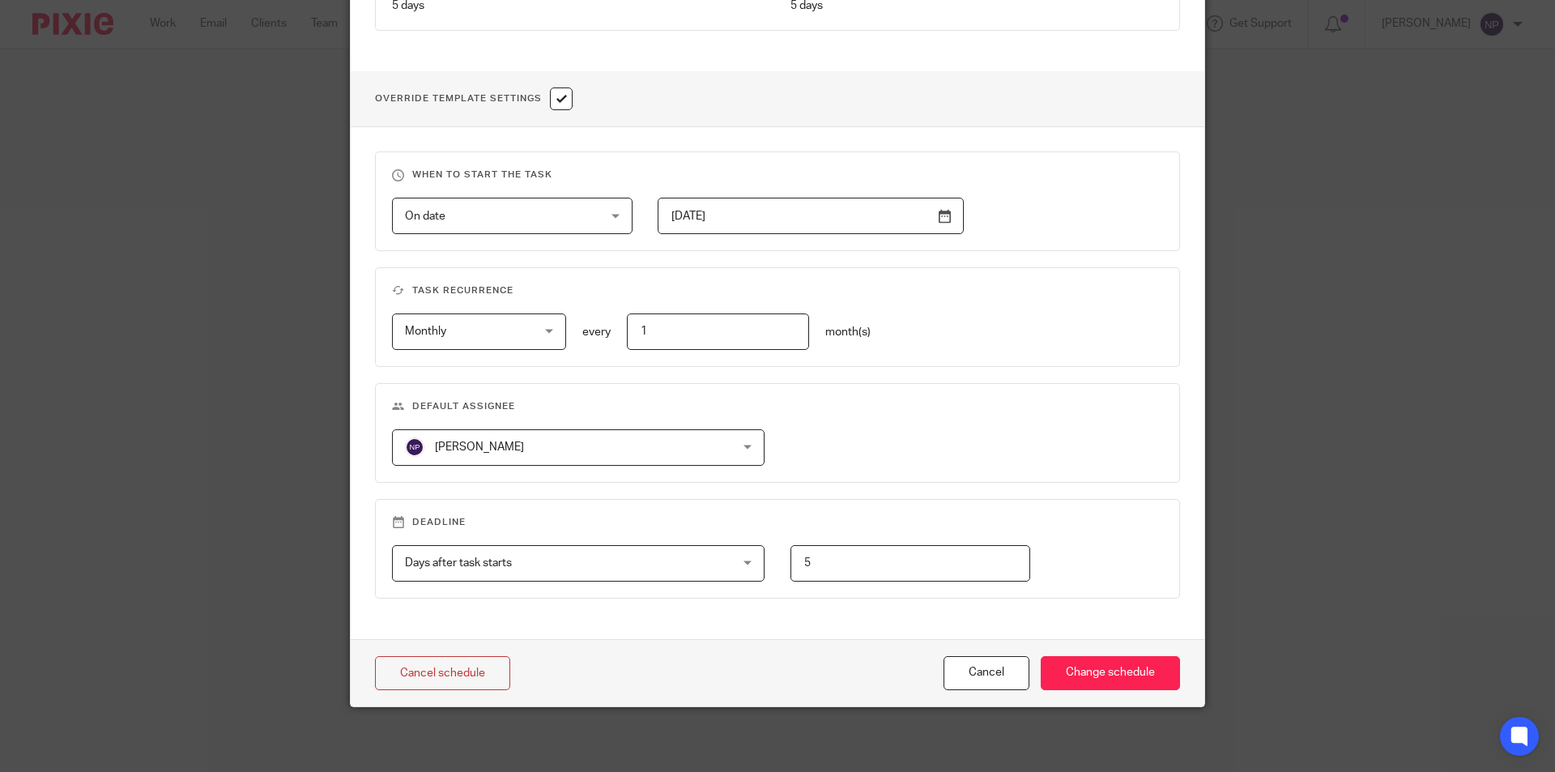
click at [509, 450] on span "[PERSON_NAME]" at bounding box center [479, 446] width 89 height 11
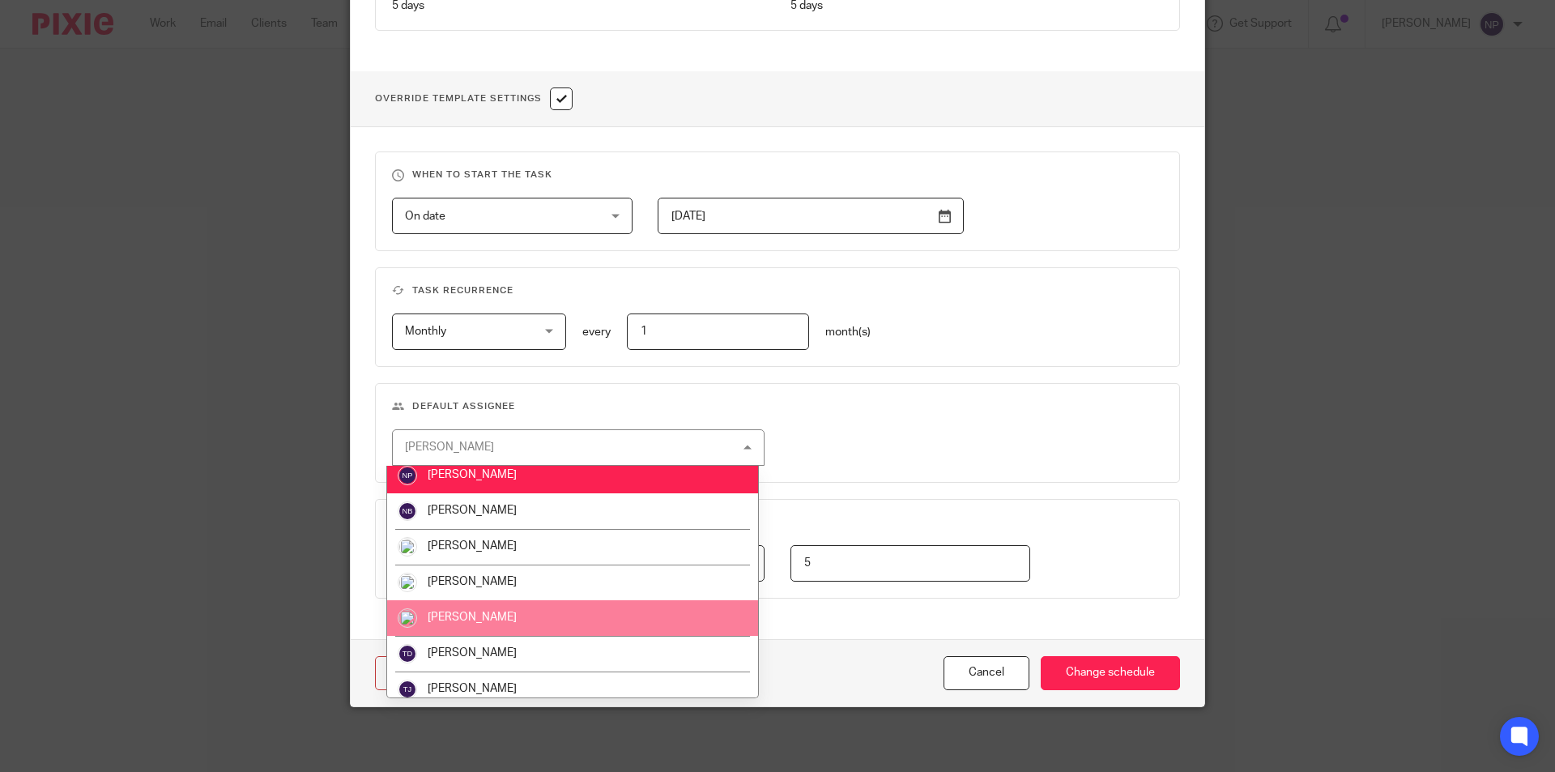
scroll to position [486, 0]
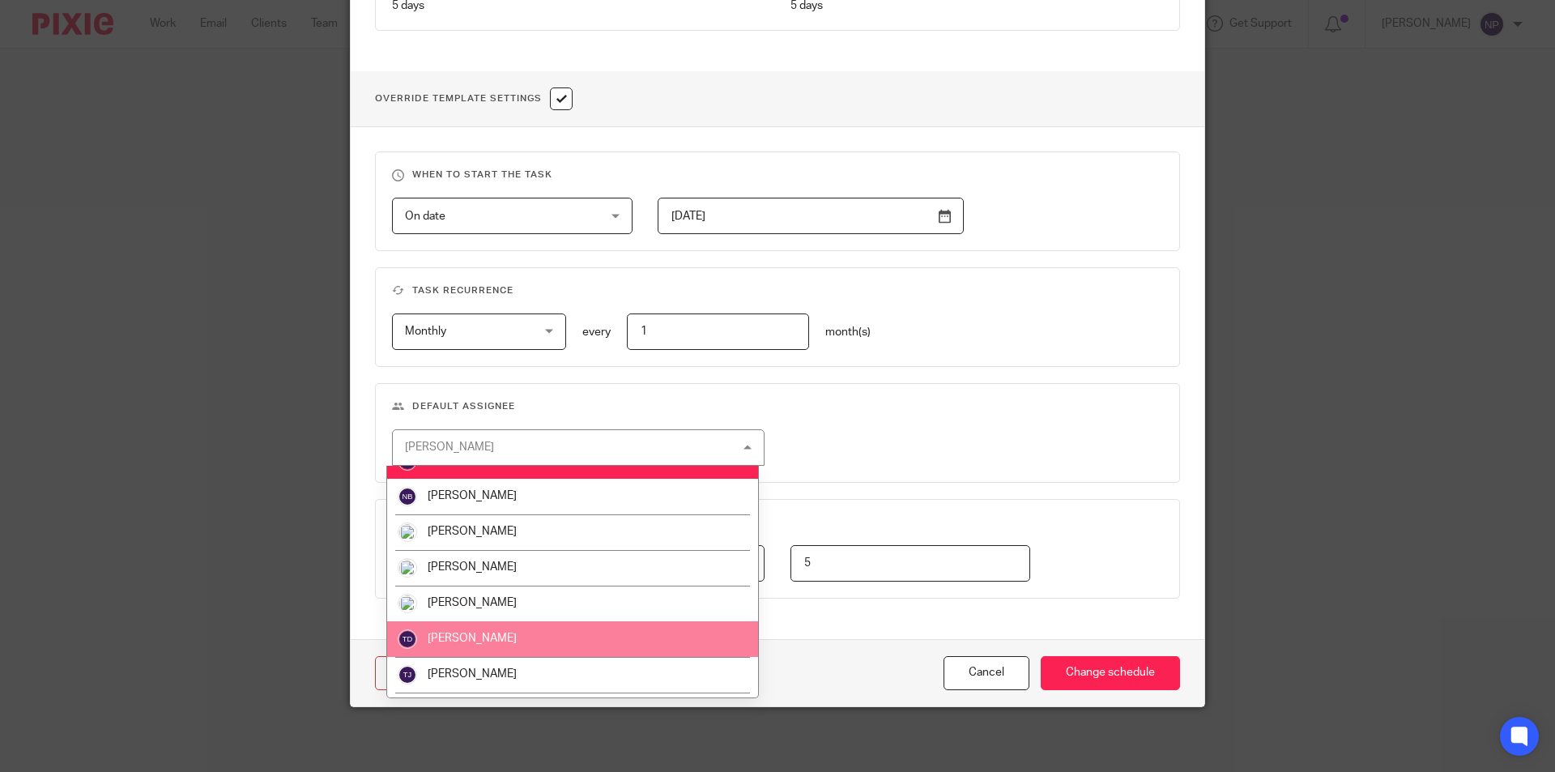
click at [520, 628] on li "Tom Dobson" at bounding box center [572, 639] width 371 height 36
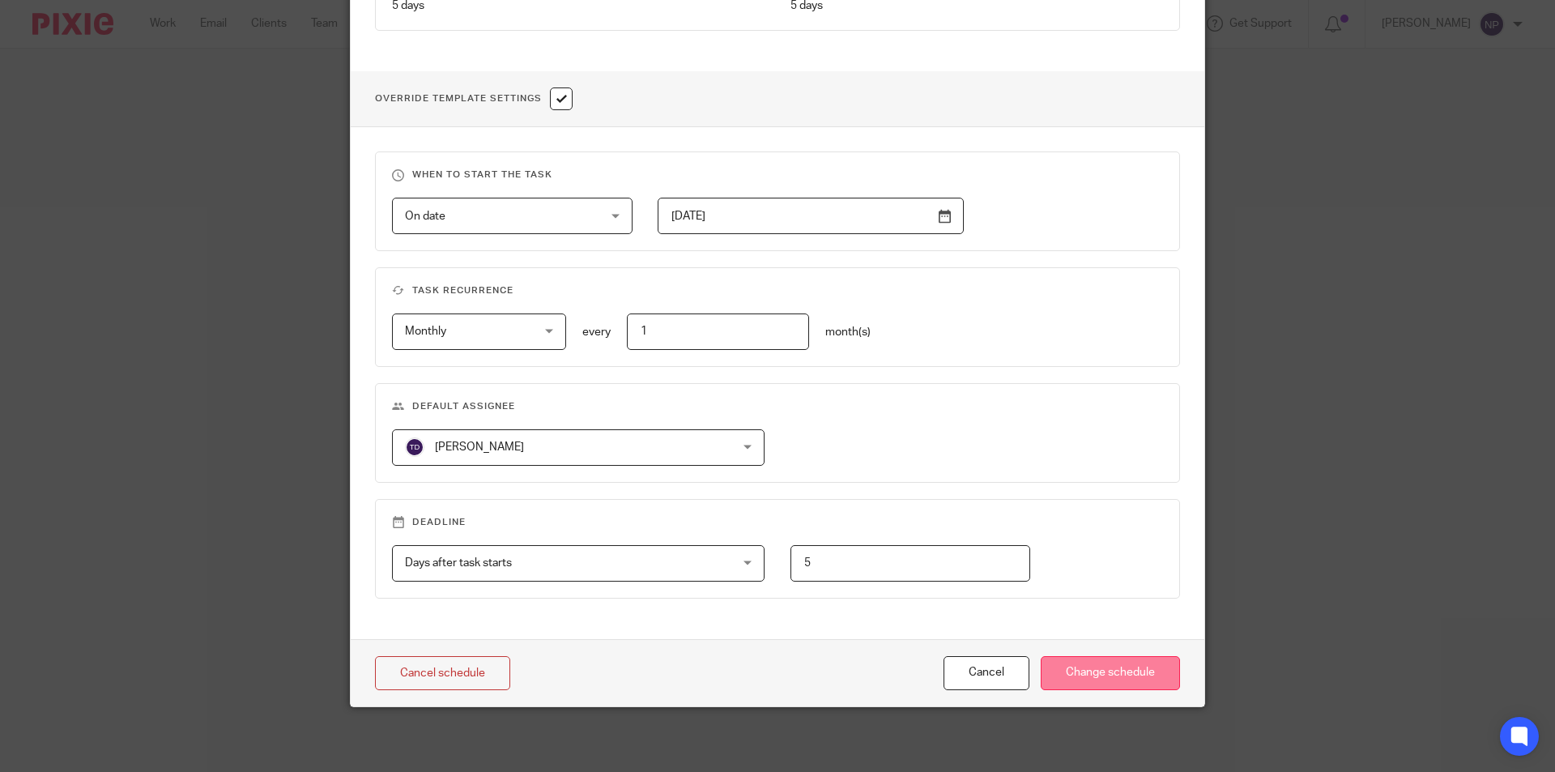
click at [1161, 670] on input "Change schedule" at bounding box center [1110, 673] width 139 height 35
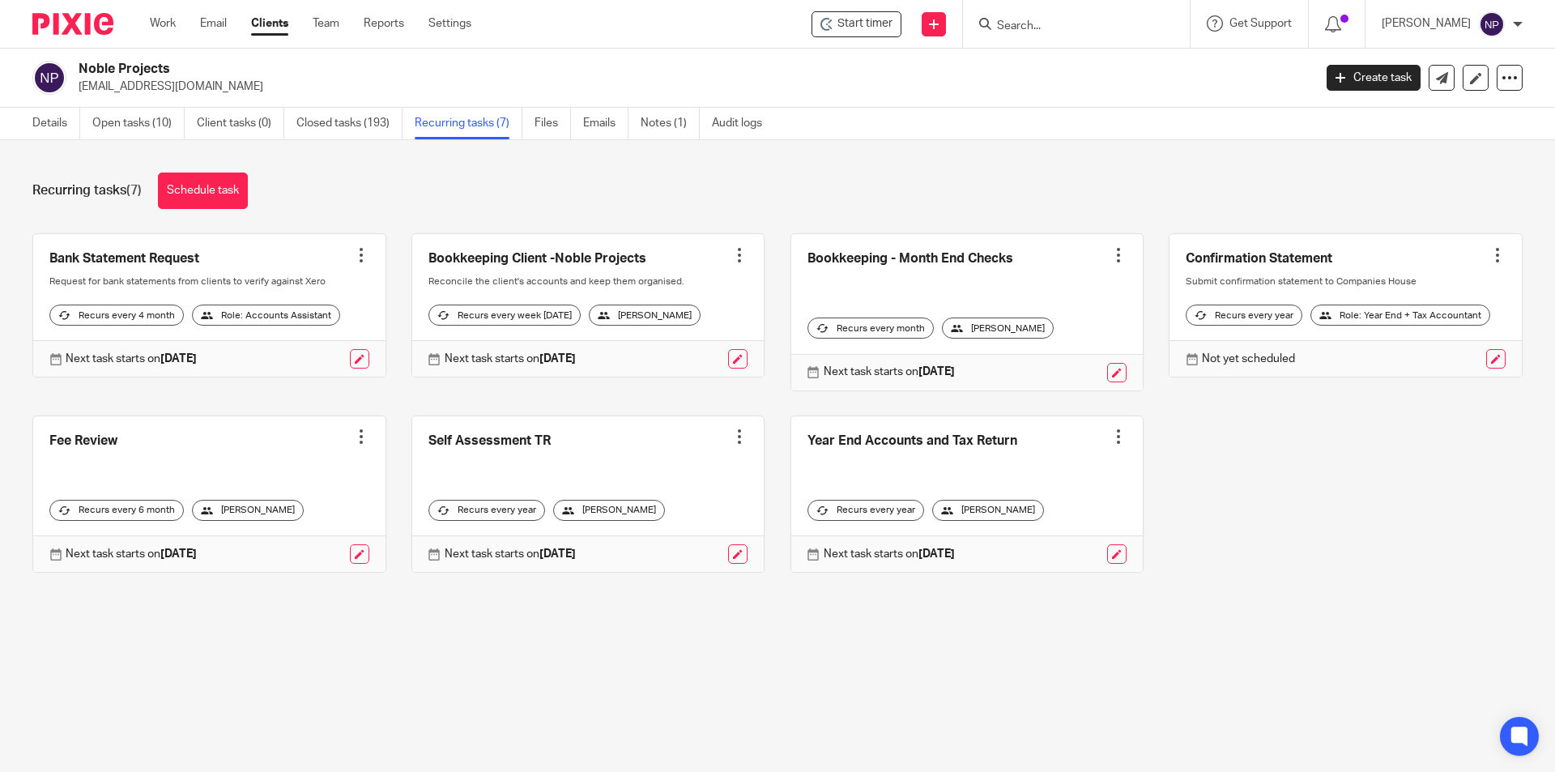
click at [1031, 16] on form at bounding box center [1081, 24] width 173 height 20
click at [1029, 23] on input "Search" at bounding box center [1068, 26] width 146 height 15
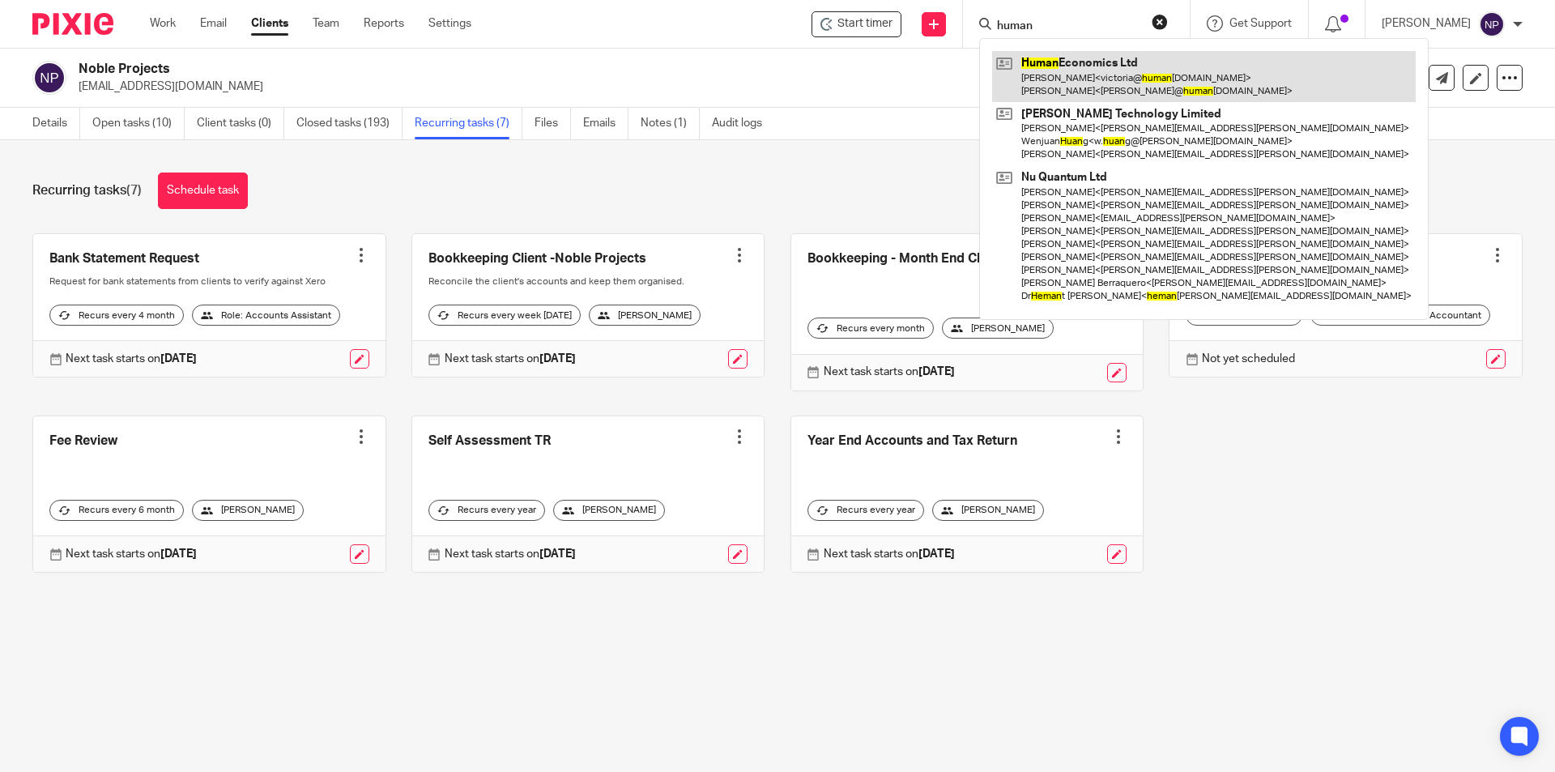
type input "human"
click at [1096, 64] on link at bounding box center [1204, 76] width 424 height 50
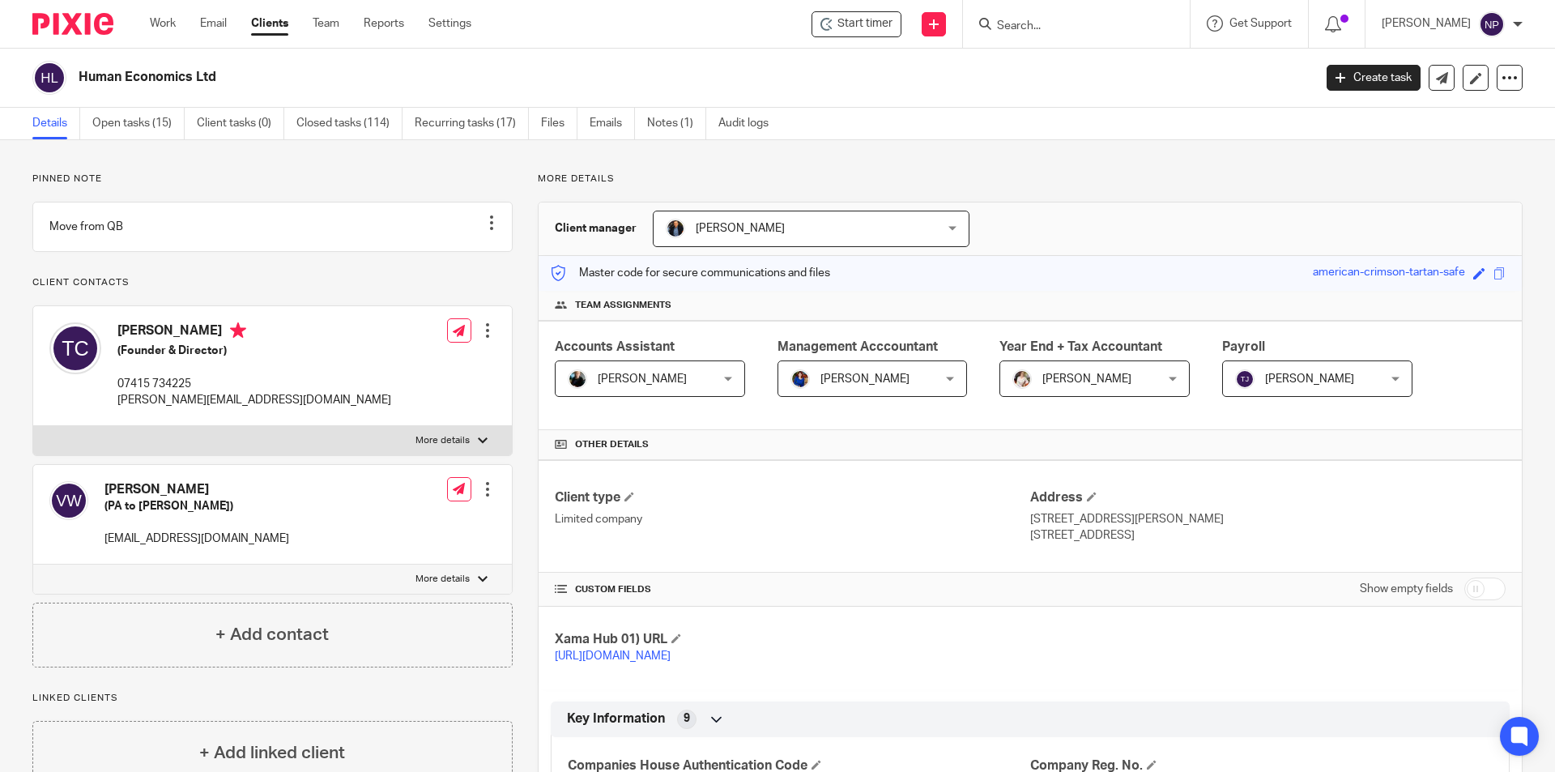
click at [691, 371] on span "Nicky Partington" at bounding box center [638, 378] width 141 height 34
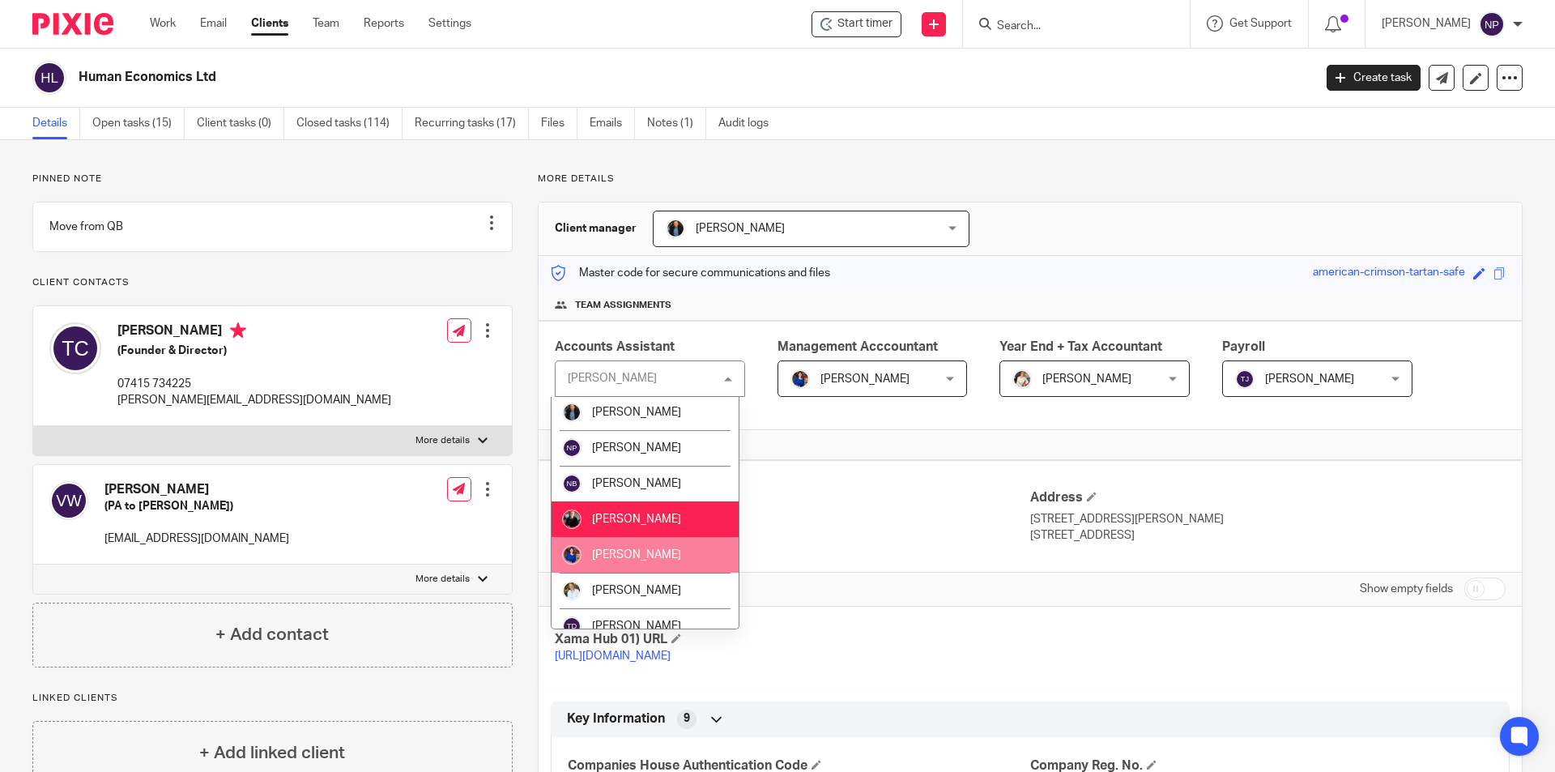
scroll to position [550, 0]
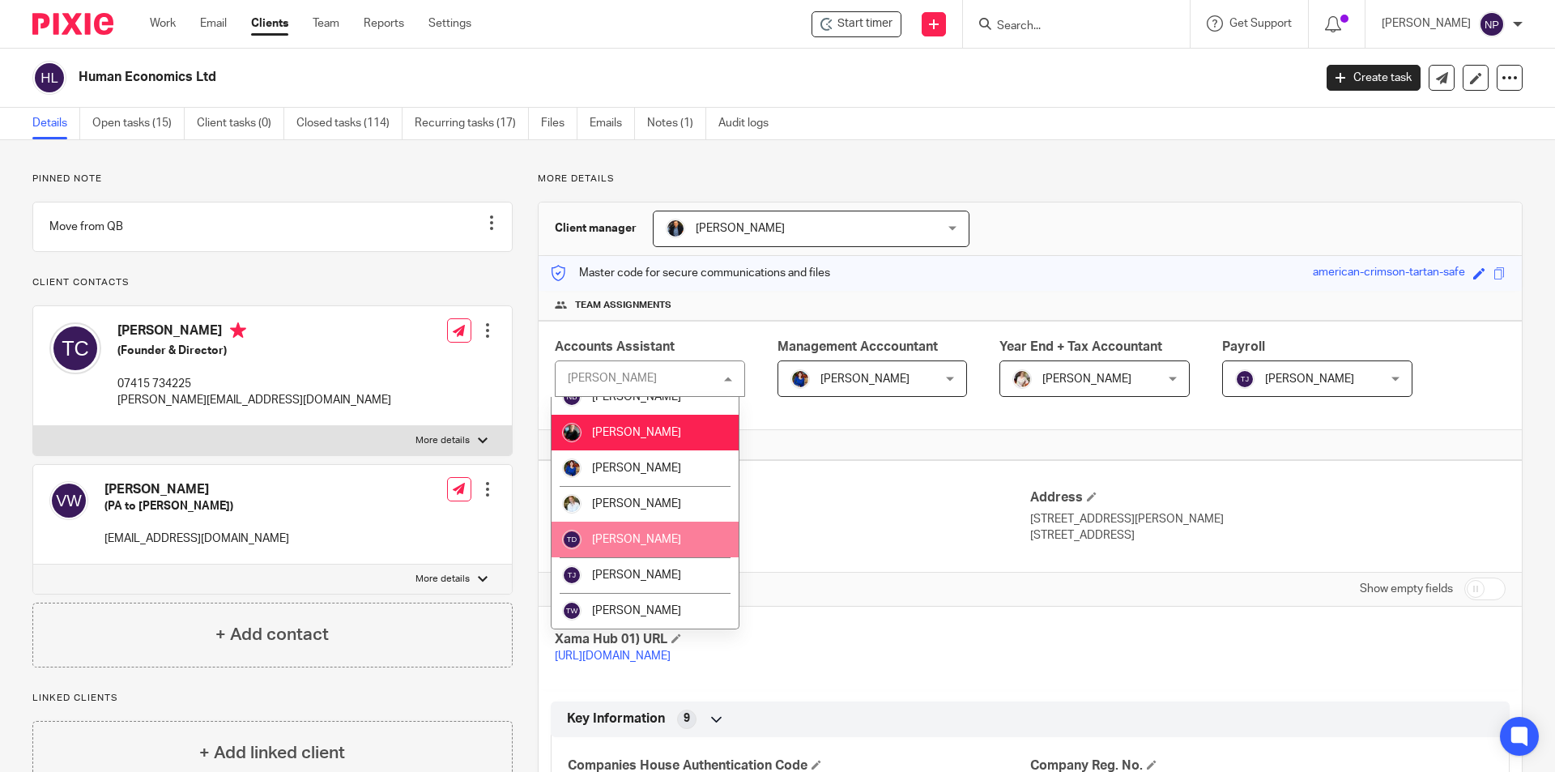
click at [632, 531] on li "[PERSON_NAME]" at bounding box center [645, 540] width 187 height 36
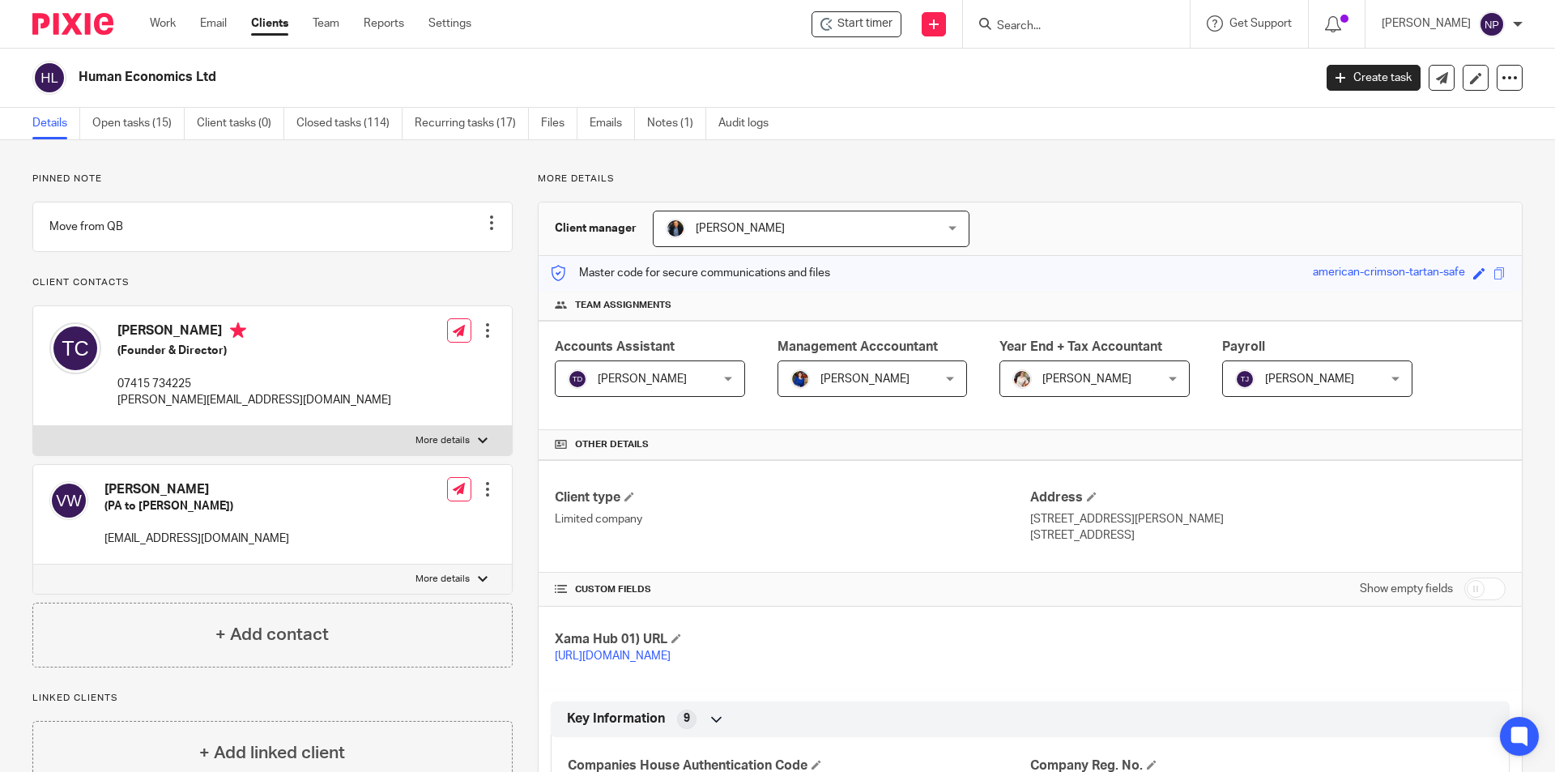
scroll to position [45, 0]
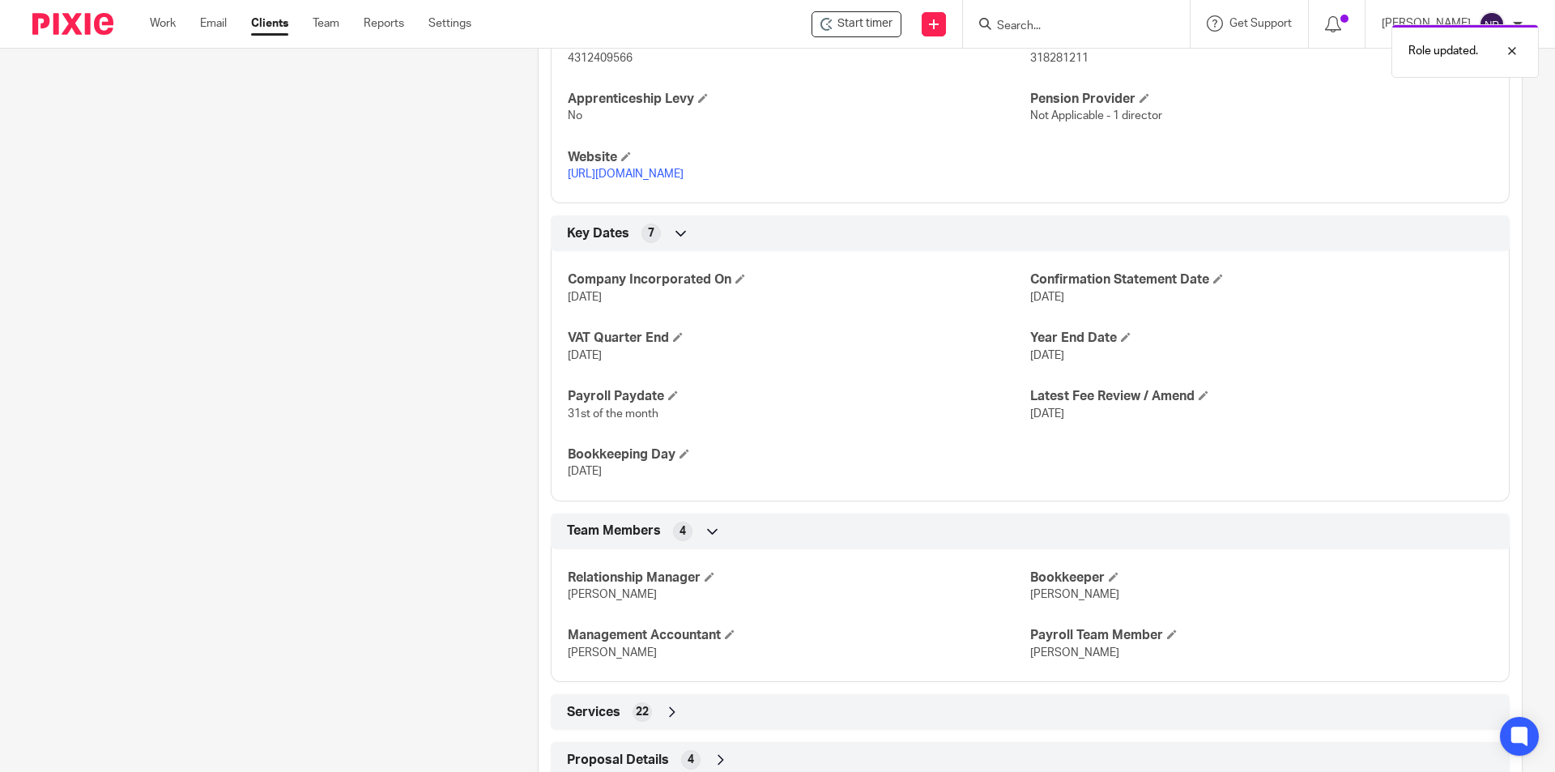
scroll to position [909, 0]
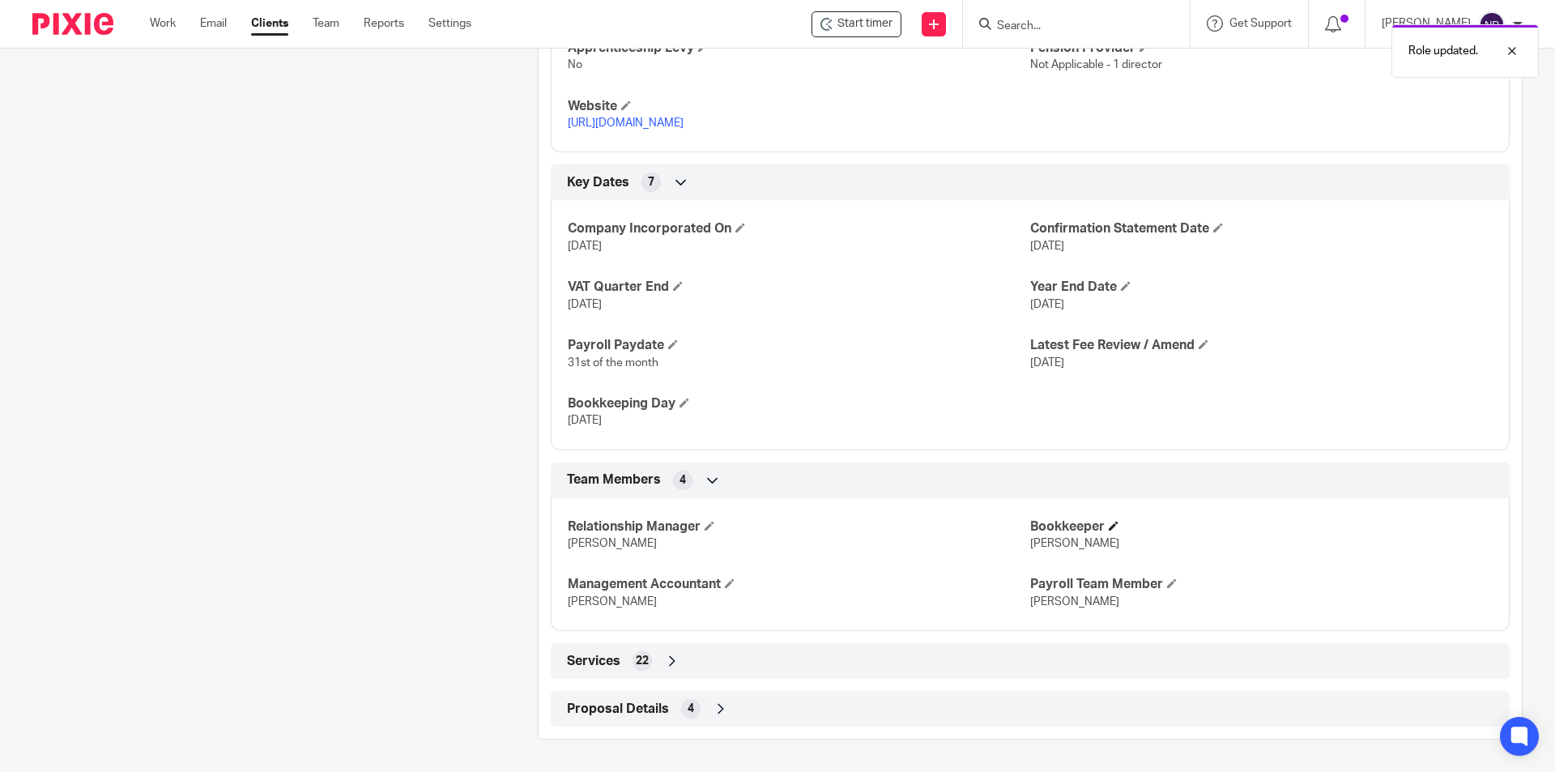
click at [1109, 526] on span at bounding box center [1114, 526] width 10 height 10
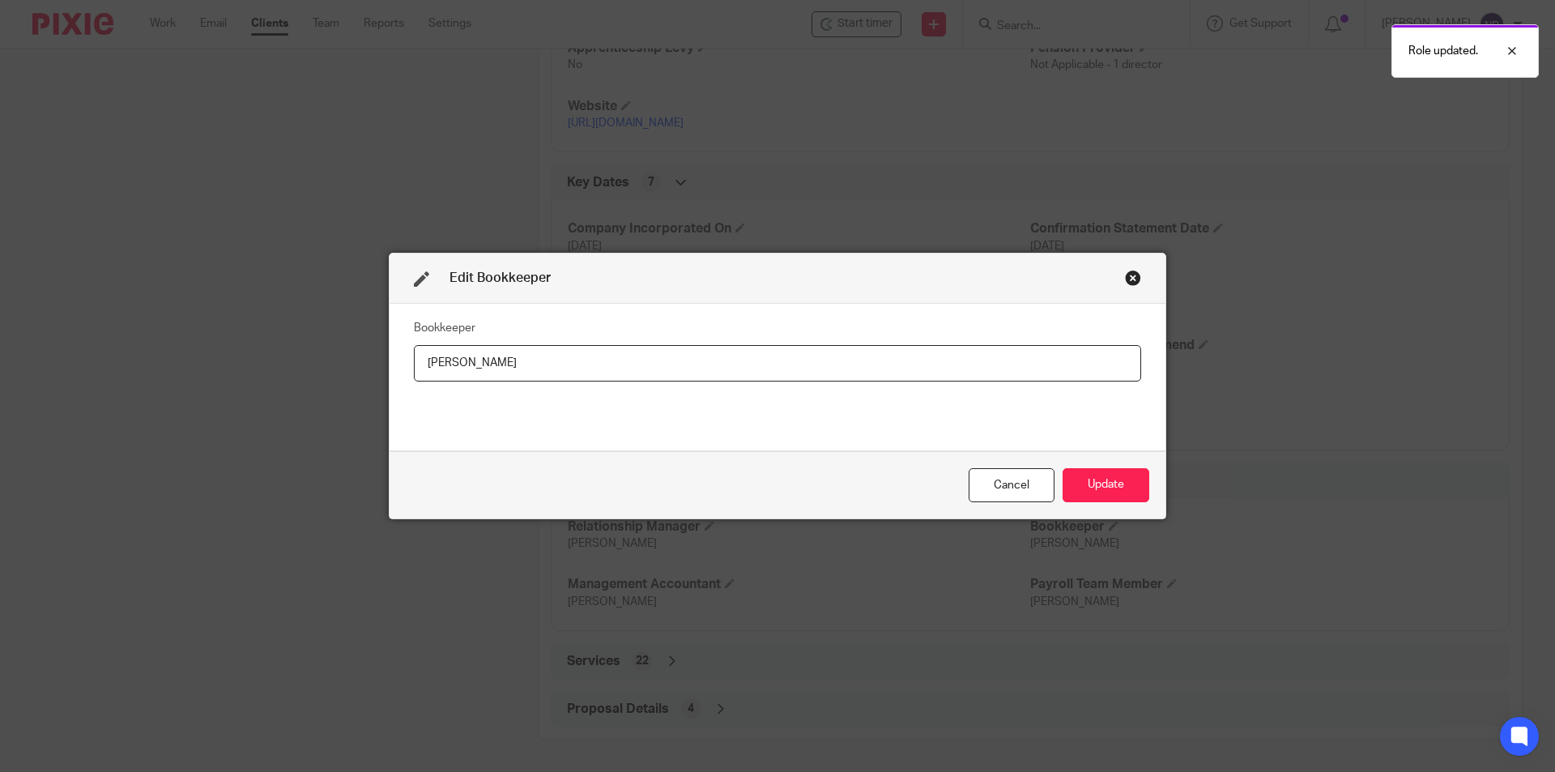
drag, startPoint x: 527, startPoint y: 369, endPoint x: 358, endPoint y: 359, distance: 169.6
click at [358, 359] on div "Edit Bookkeeper Bookkeeper Nicky Cancel Update" at bounding box center [777, 386] width 1555 height 772
type input "Tom"
click at [1106, 477] on button "Update" at bounding box center [1106, 485] width 87 height 35
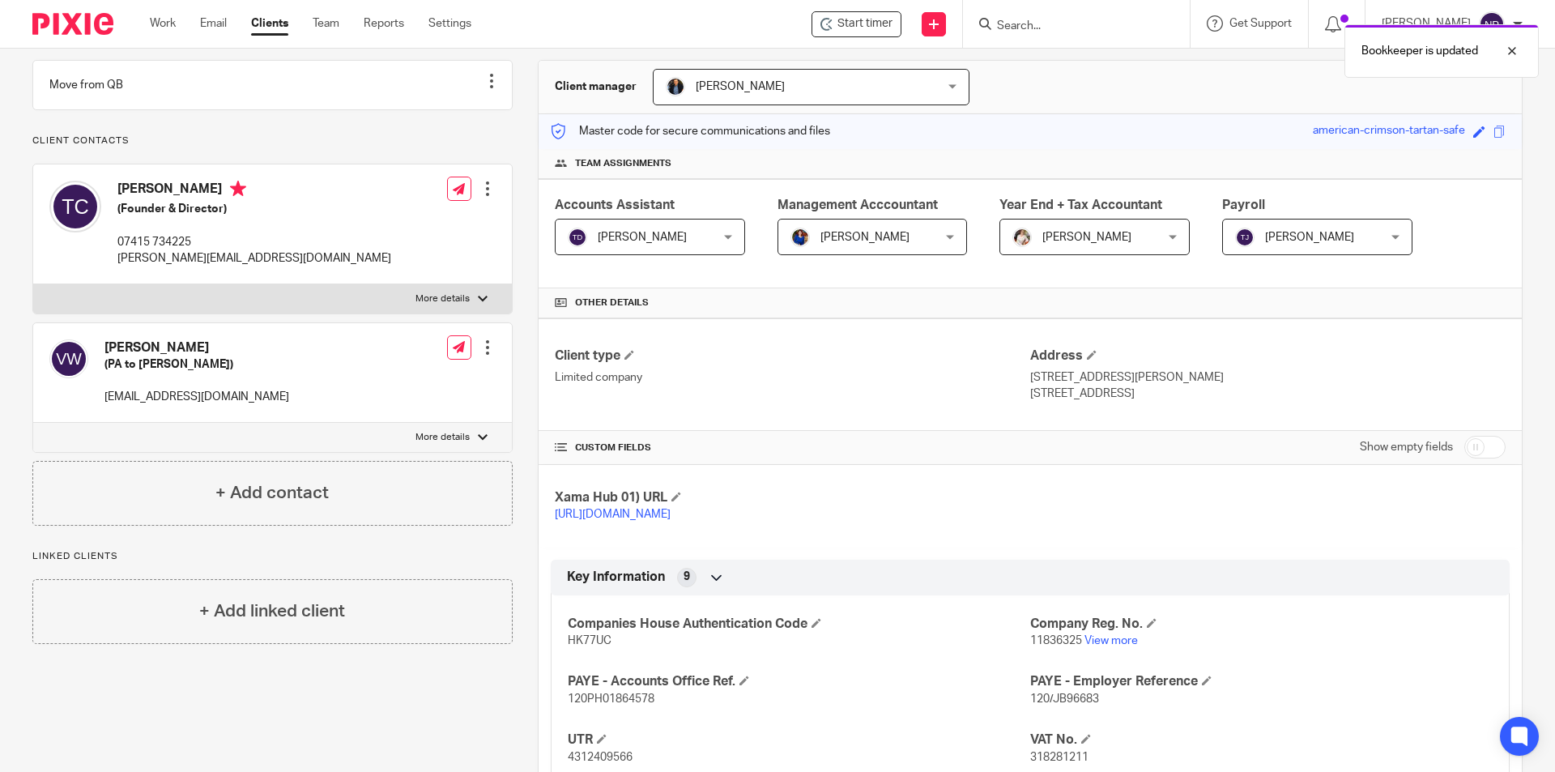
scroll to position [0, 0]
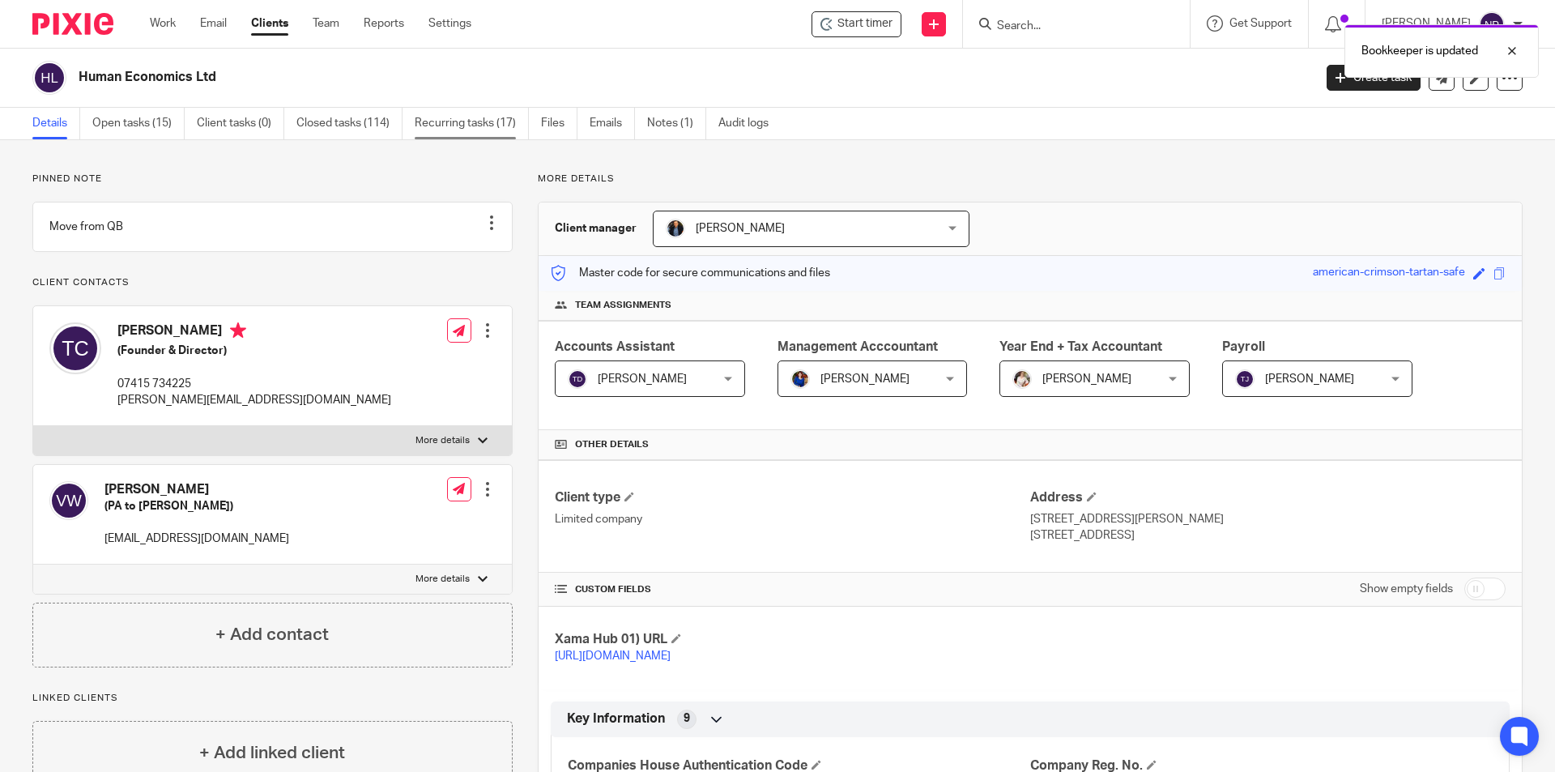
click at [428, 115] on link "Recurring tasks (17)" at bounding box center [472, 124] width 114 height 32
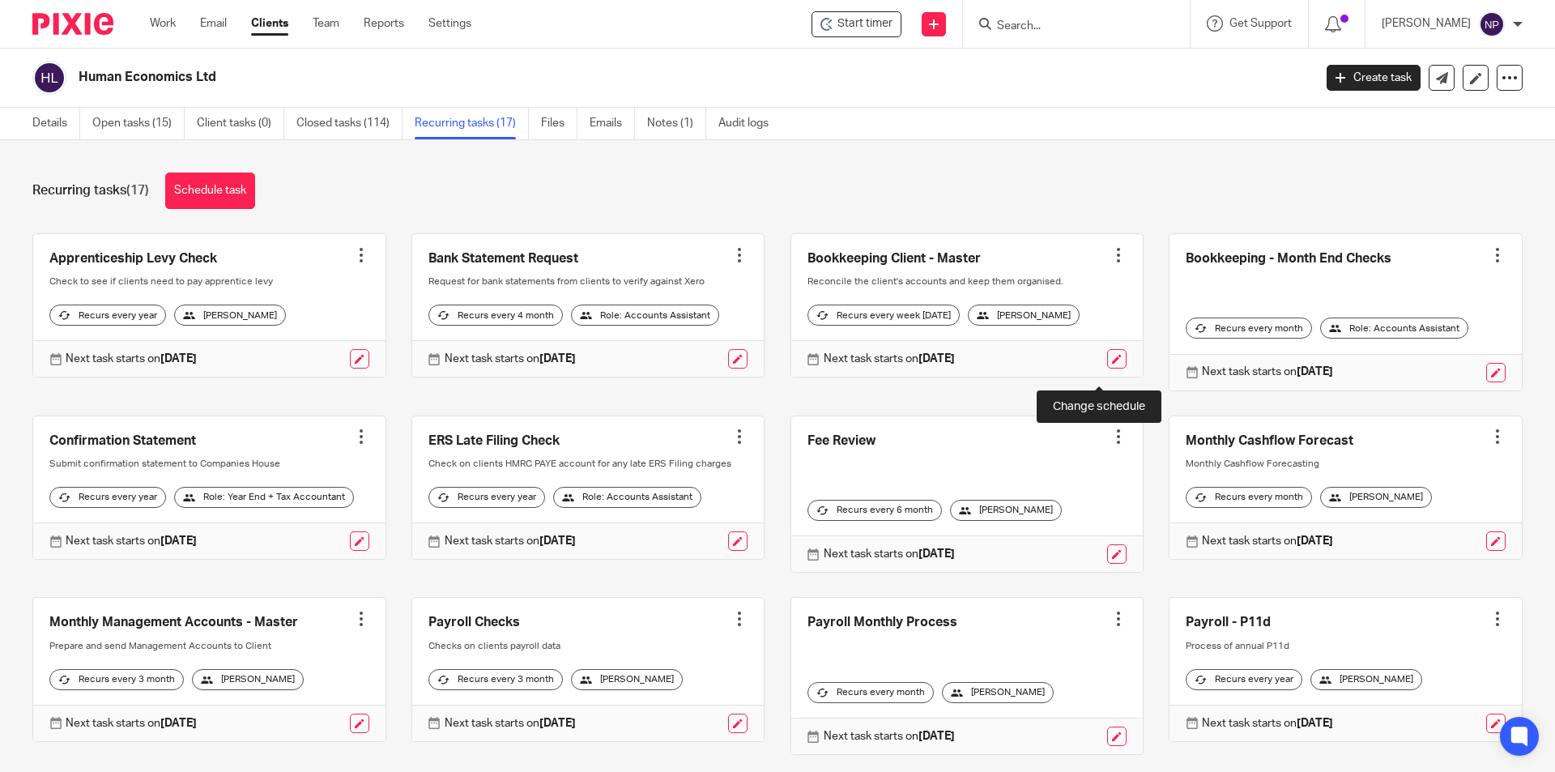
click at [1107, 369] on link at bounding box center [1116, 358] width 19 height 19
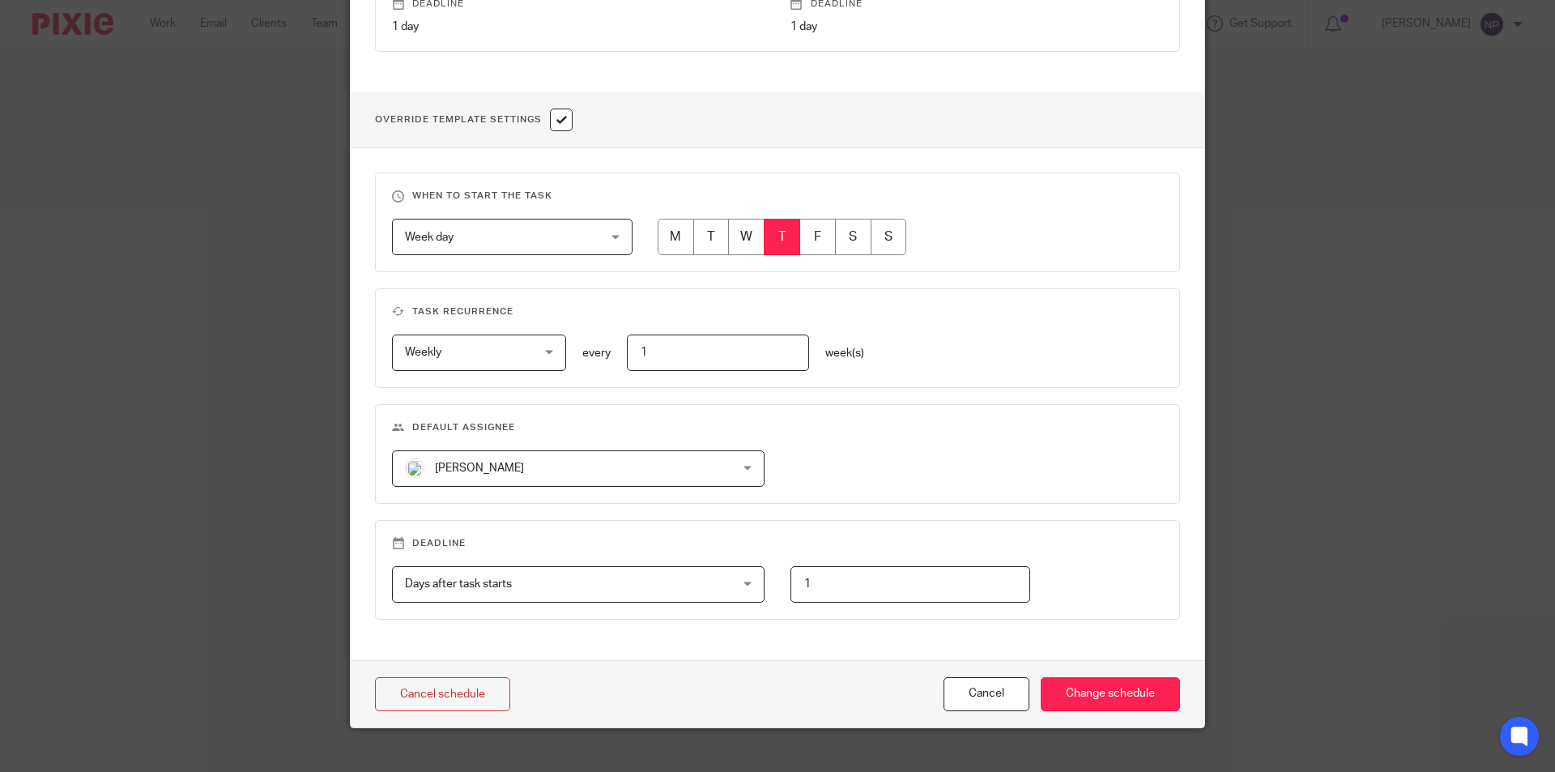
scroll to position [540, 0]
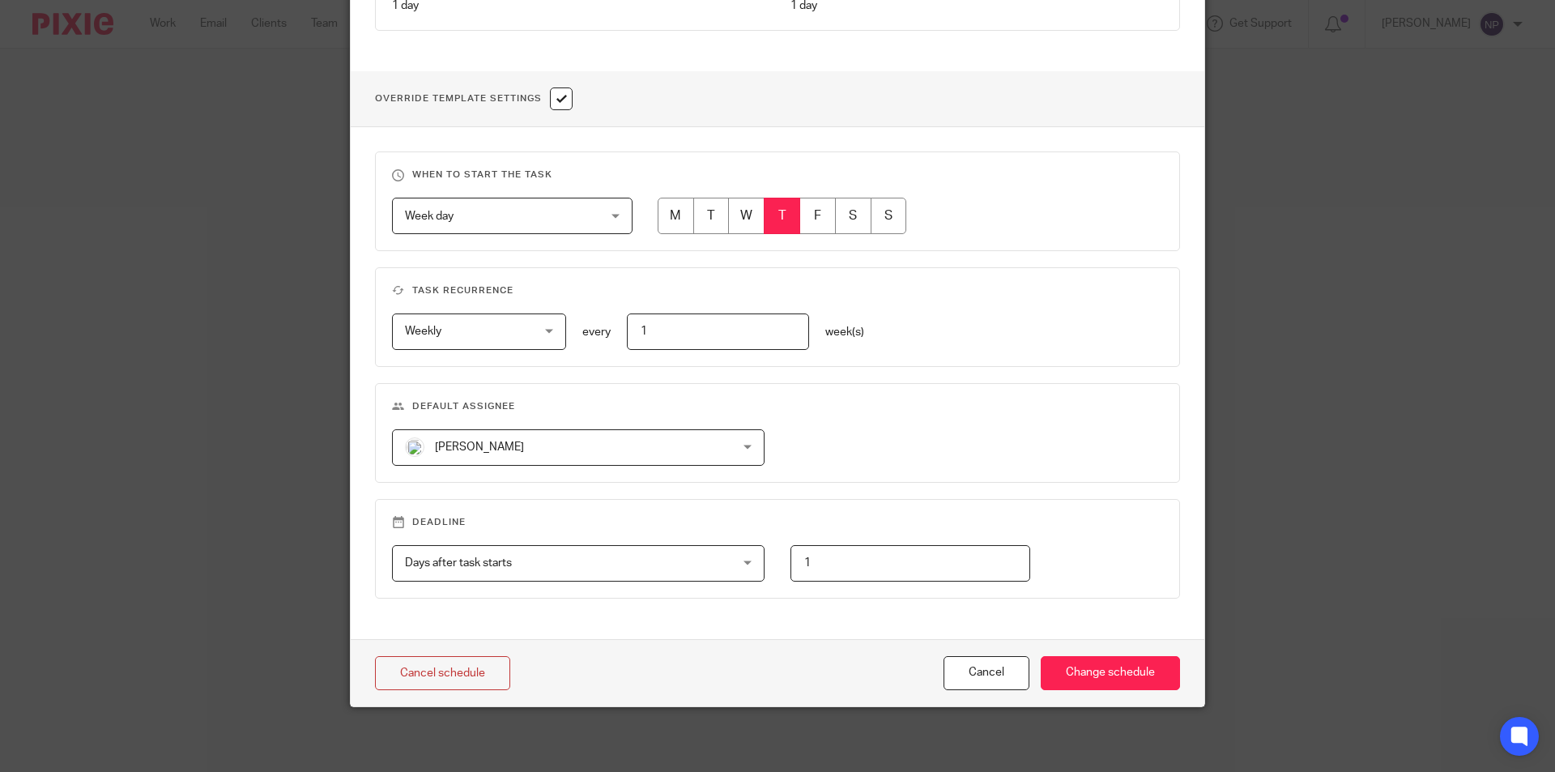
drag, startPoint x: 655, startPoint y: 425, endPoint x: 649, endPoint y: 440, distance: 16.0
click at [654, 428] on fieldset "Default assignee Nicky Partington Nicky Partington Barbara Raine Carol Gibson C…" at bounding box center [777, 433] width 805 height 100
click at [615, 453] on span "[PERSON_NAME]" at bounding box center [549, 447] width 288 height 34
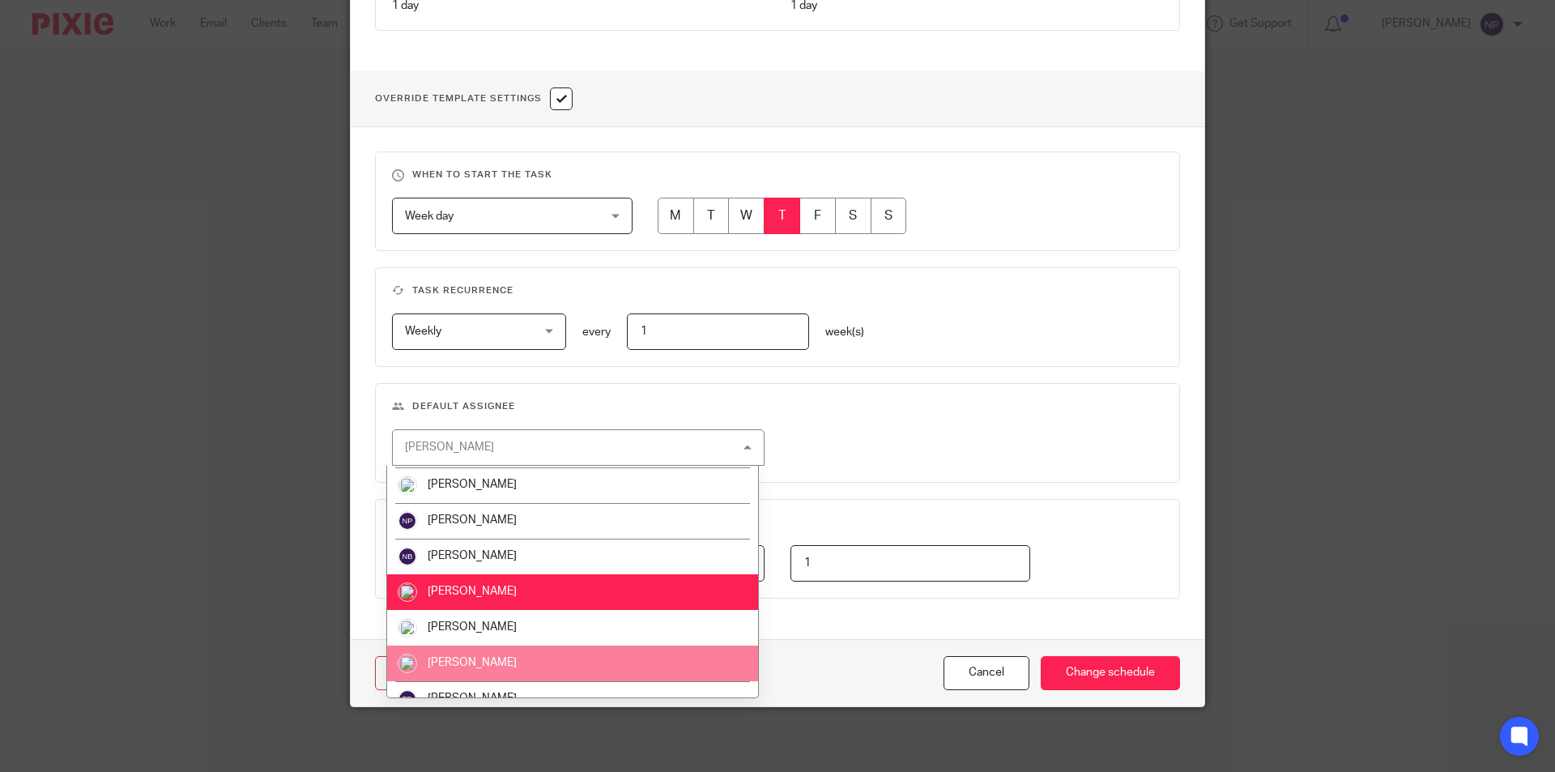
scroll to position [517, 0]
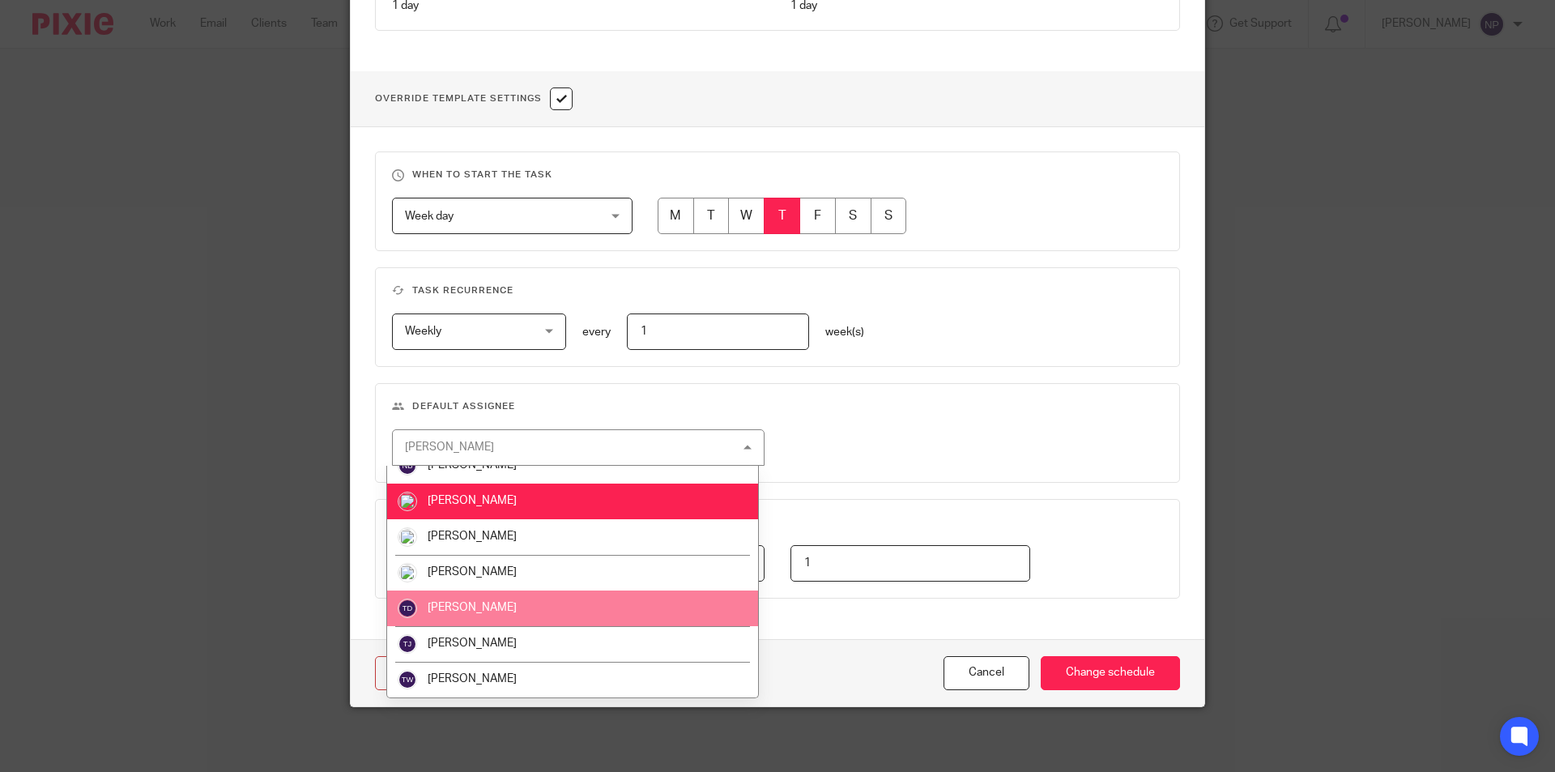
click at [485, 617] on li "[PERSON_NAME]" at bounding box center [572, 608] width 371 height 36
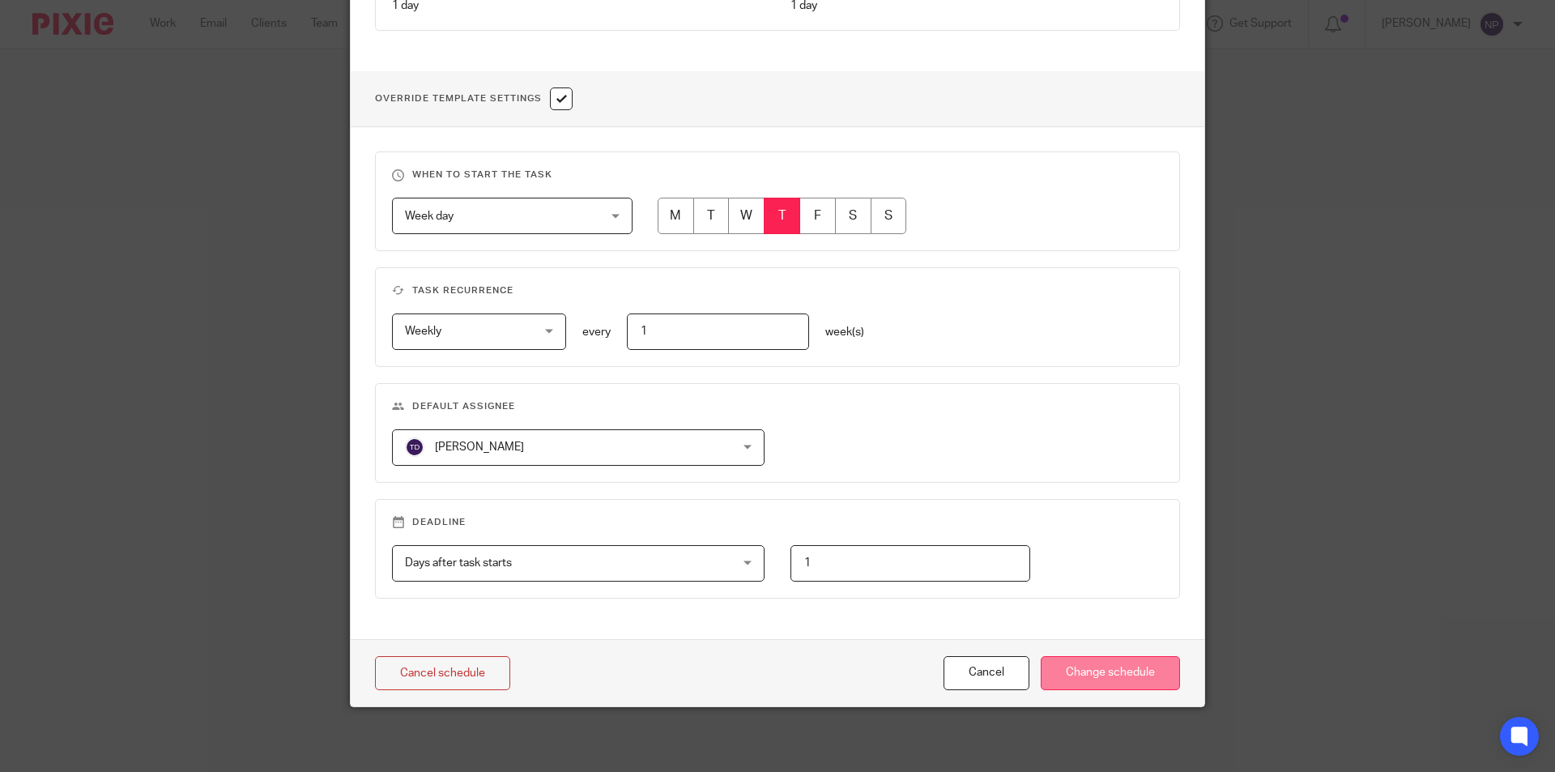
click at [1112, 672] on input "Change schedule" at bounding box center [1110, 673] width 139 height 35
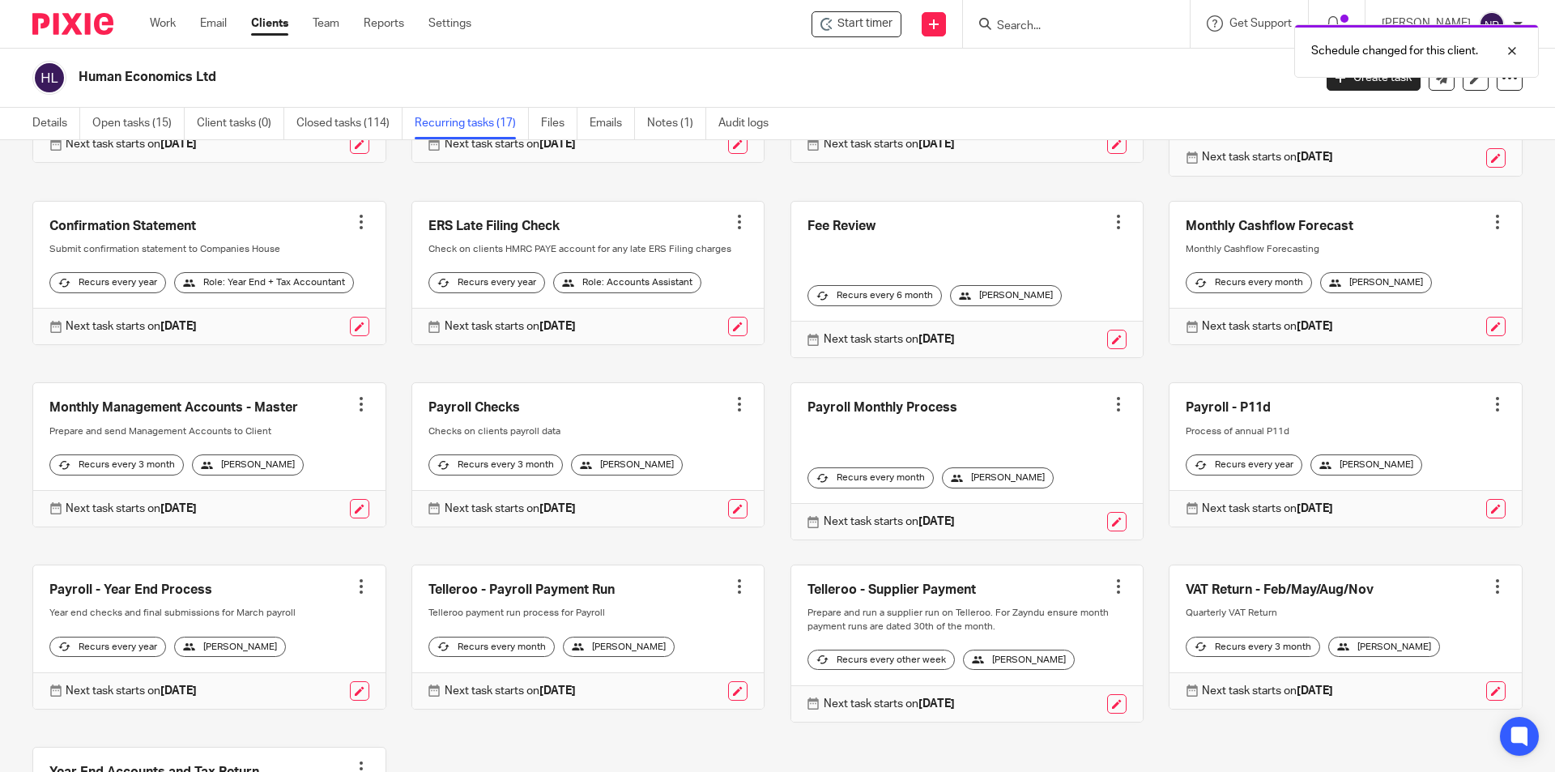
scroll to position [243, 0]
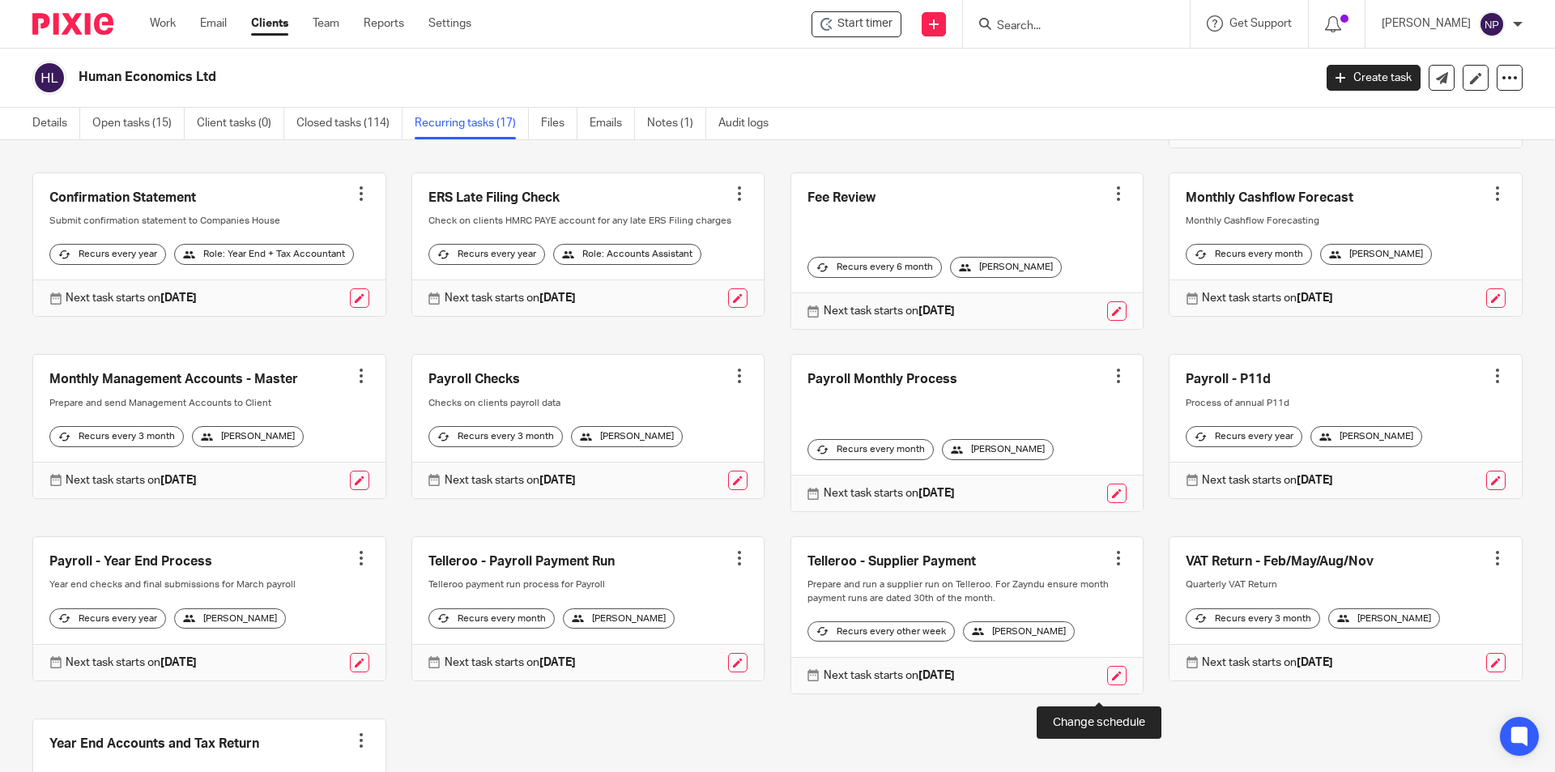
click at [1107, 681] on link at bounding box center [1116, 675] width 19 height 19
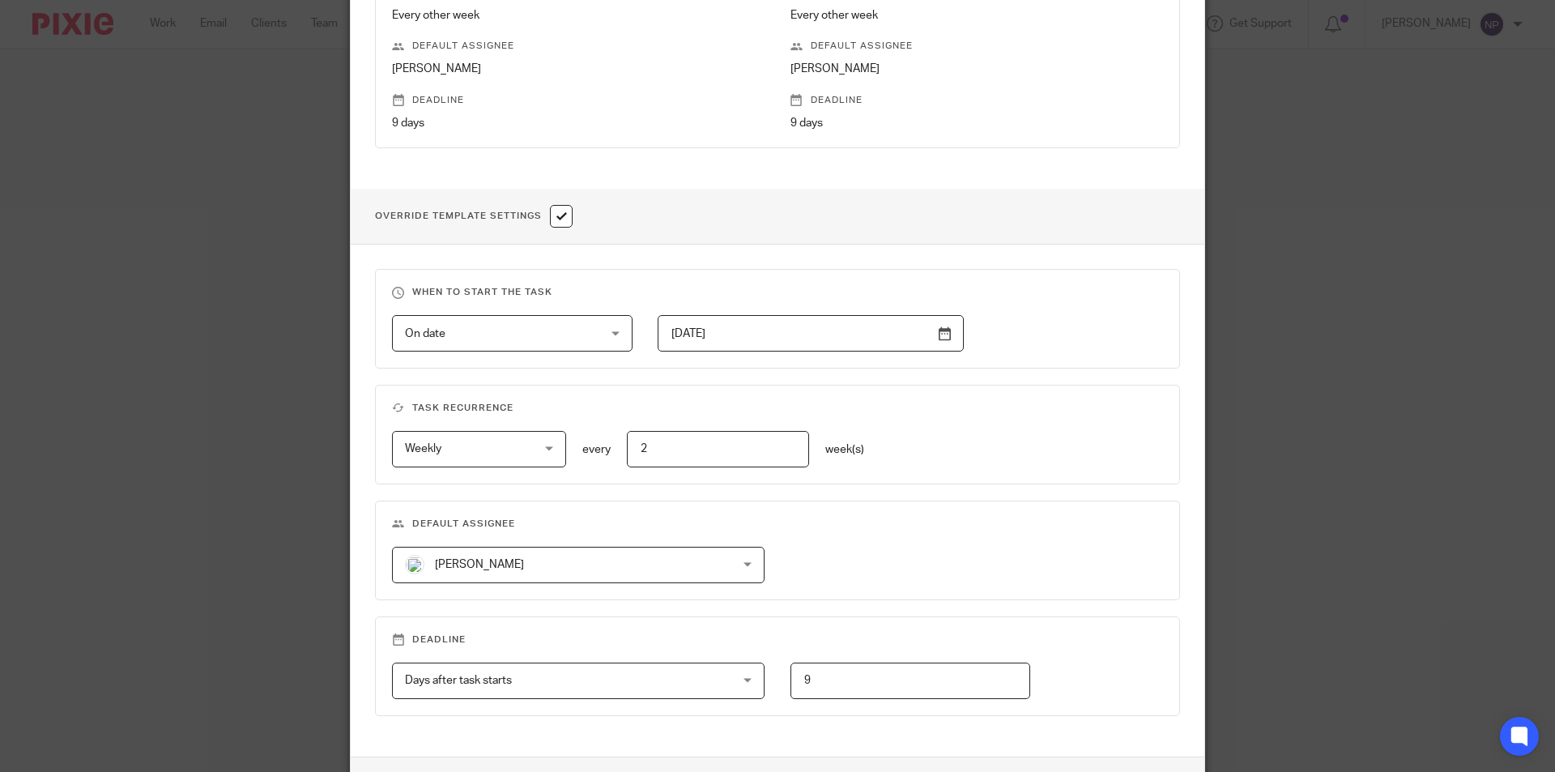
scroll to position [540, 0]
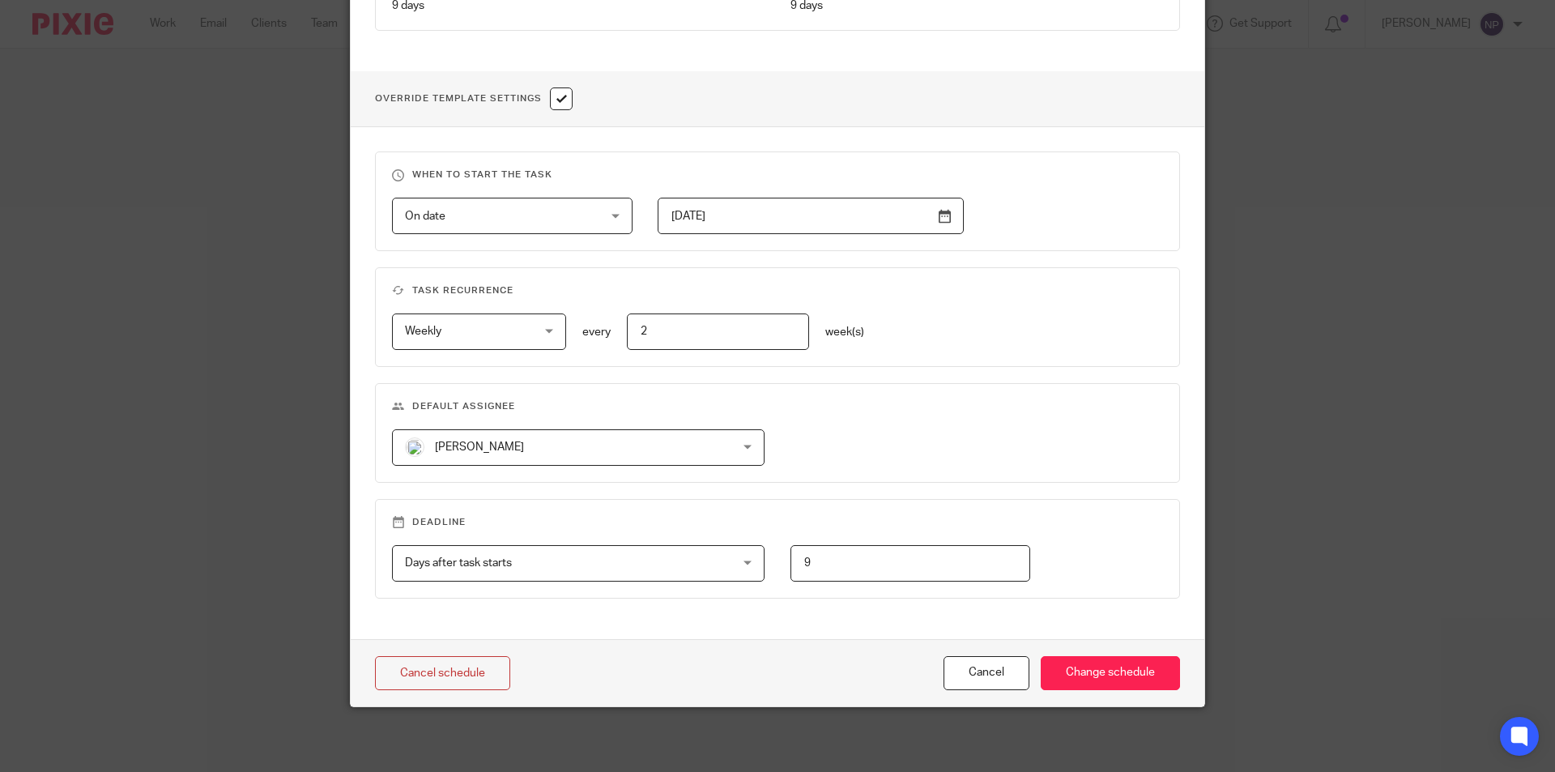
click at [442, 436] on span "[PERSON_NAME]" at bounding box center [549, 447] width 288 height 34
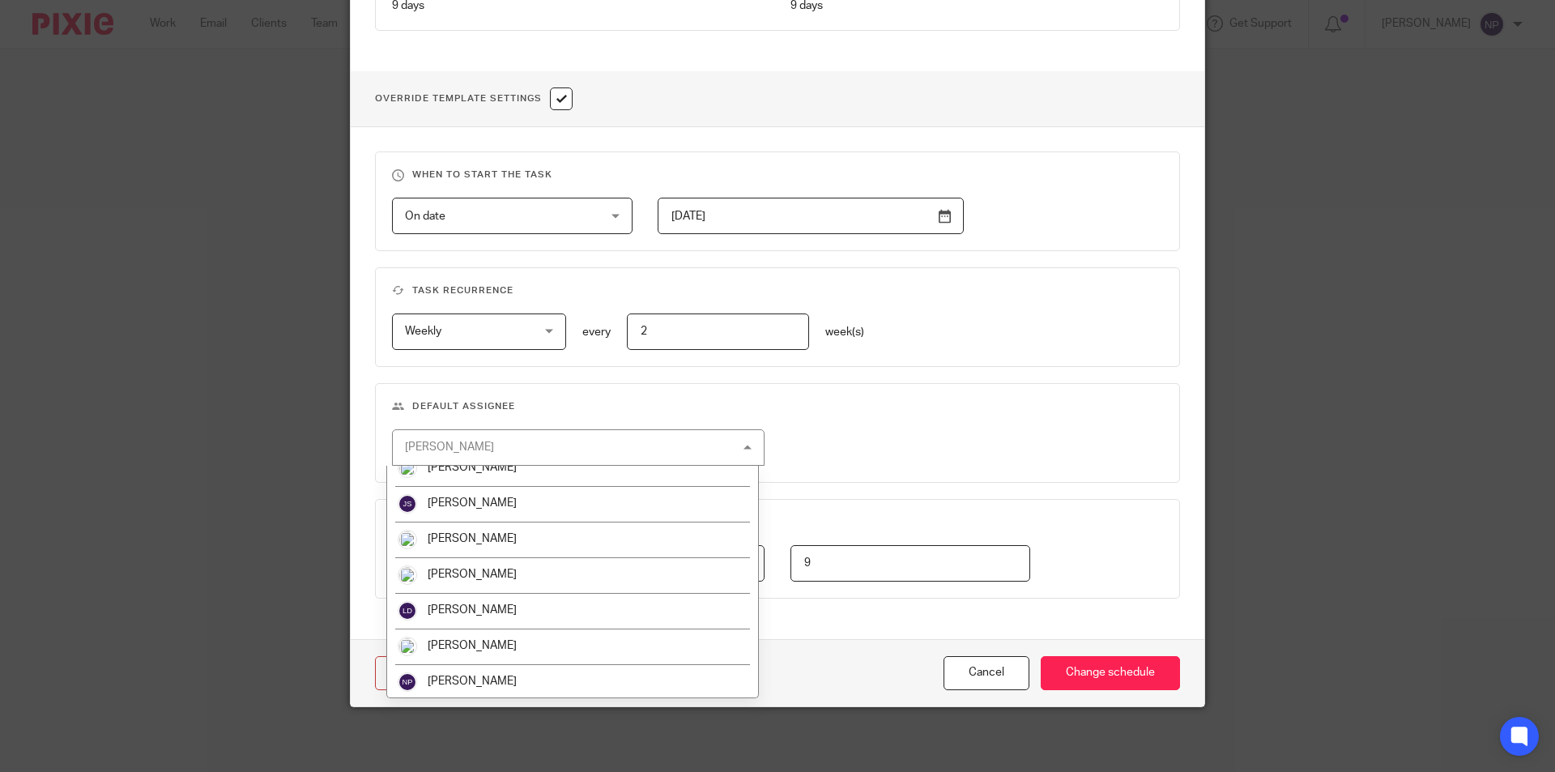
scroll to position [517, 0]
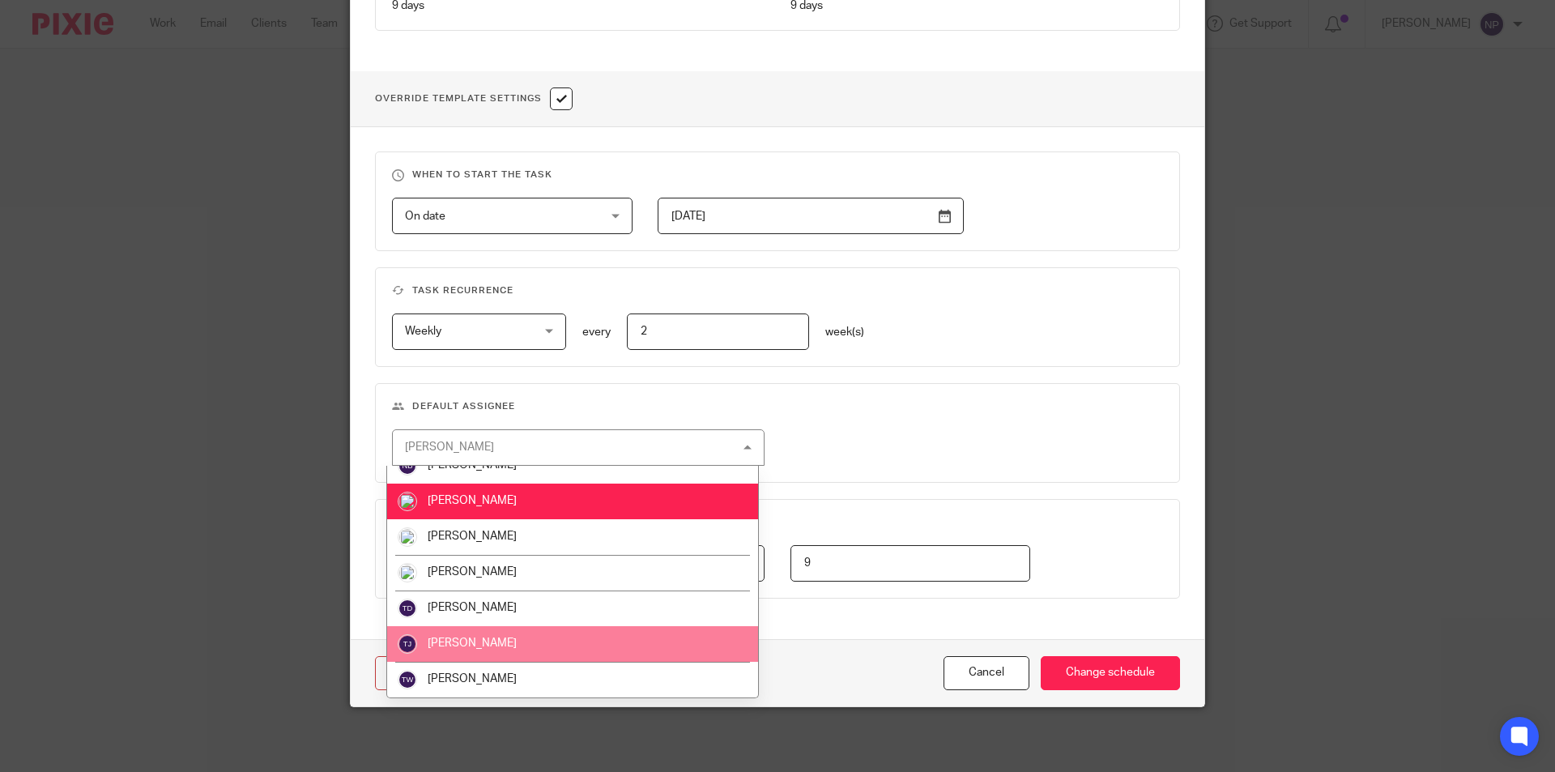
click at [488, 614] on li "[PERSON_NAME]" at bounding box center [572, 608] width 371 height 36
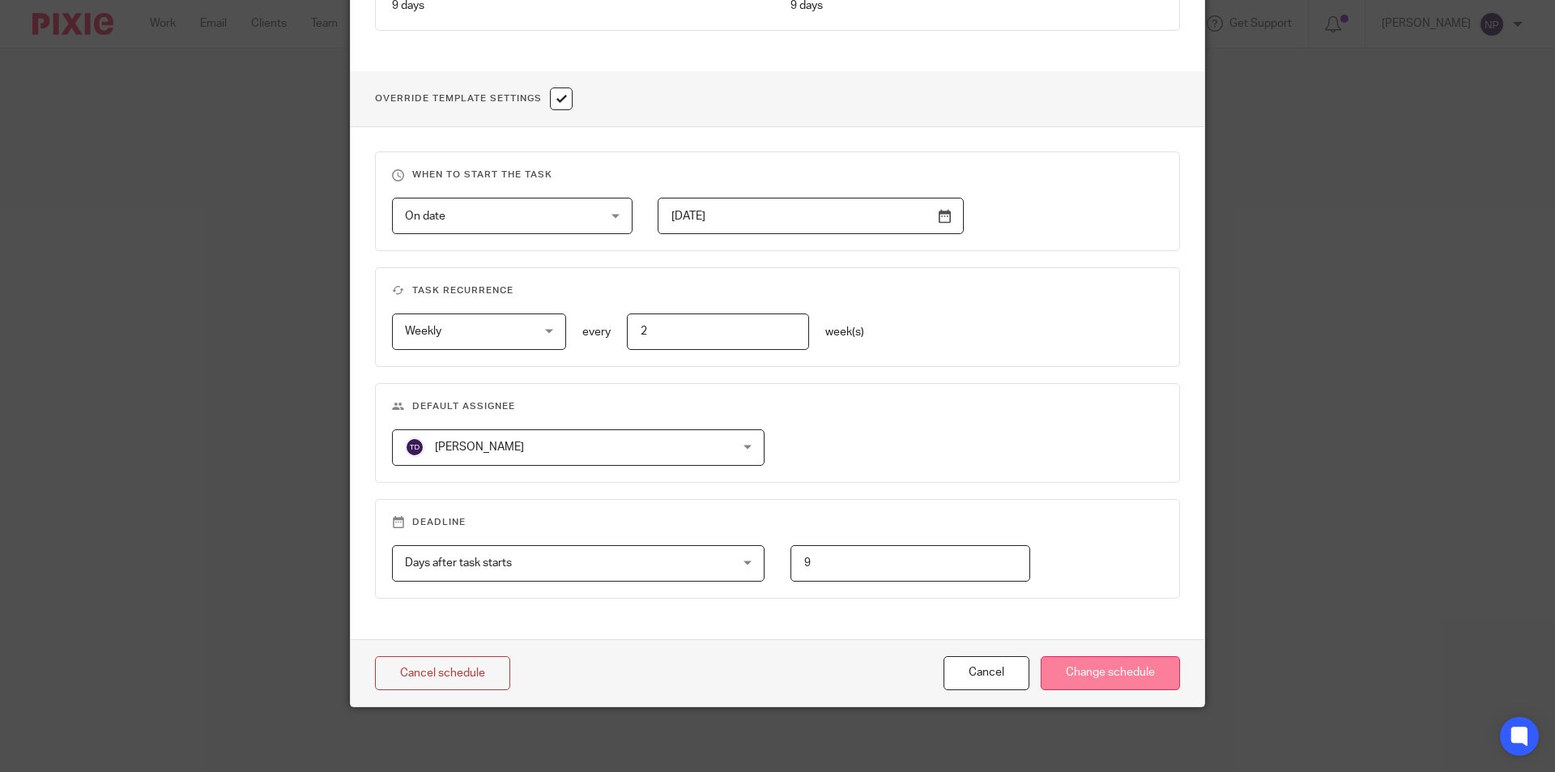
click at [1108, 662] on input "Change schedule" at bounding box center [1110, 673] width 139 height 35
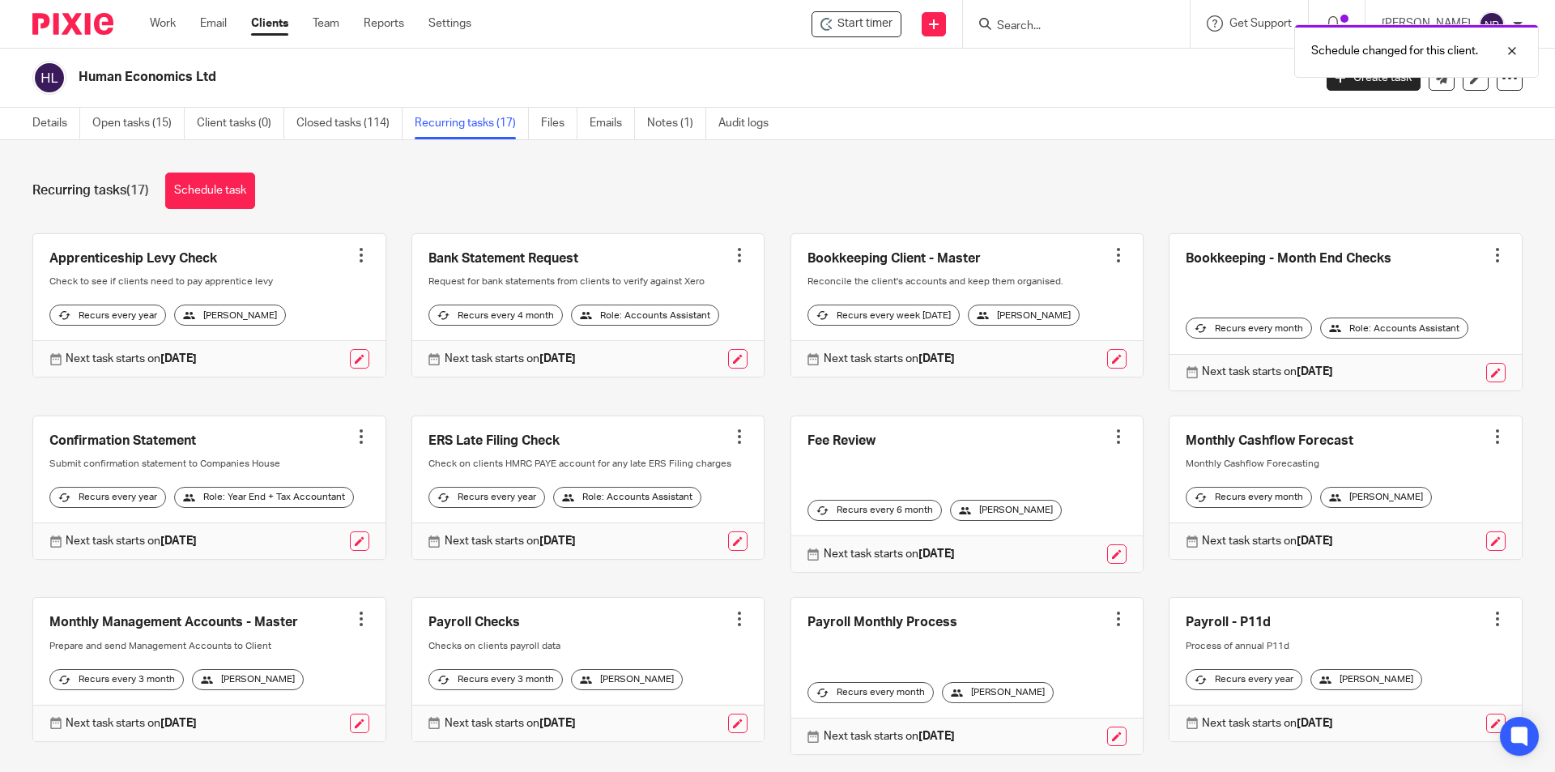
scroll to position [416, 0]
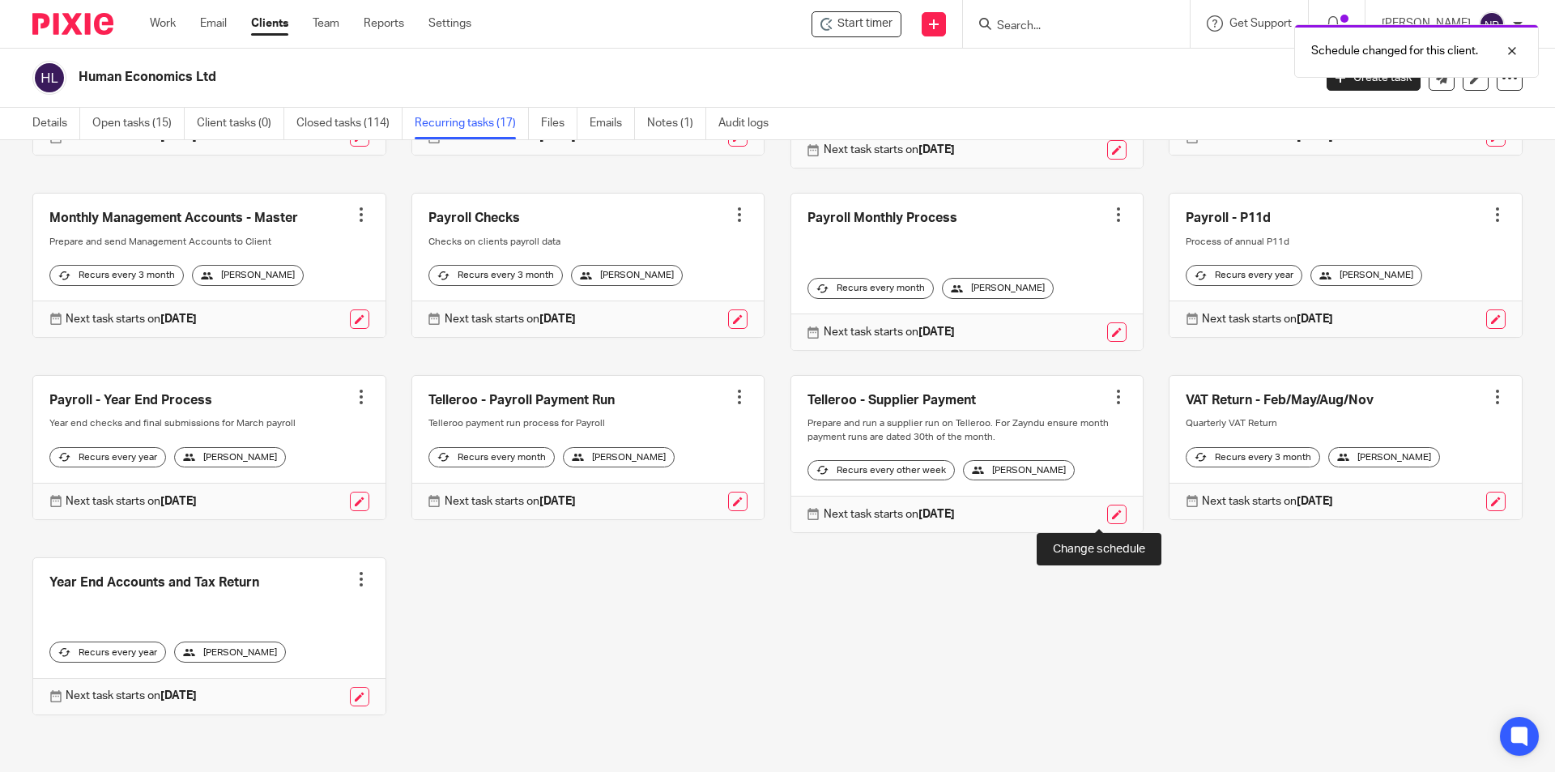
click at [1107, 514] on link at bounding box center [1116, 514] width 19 height 19
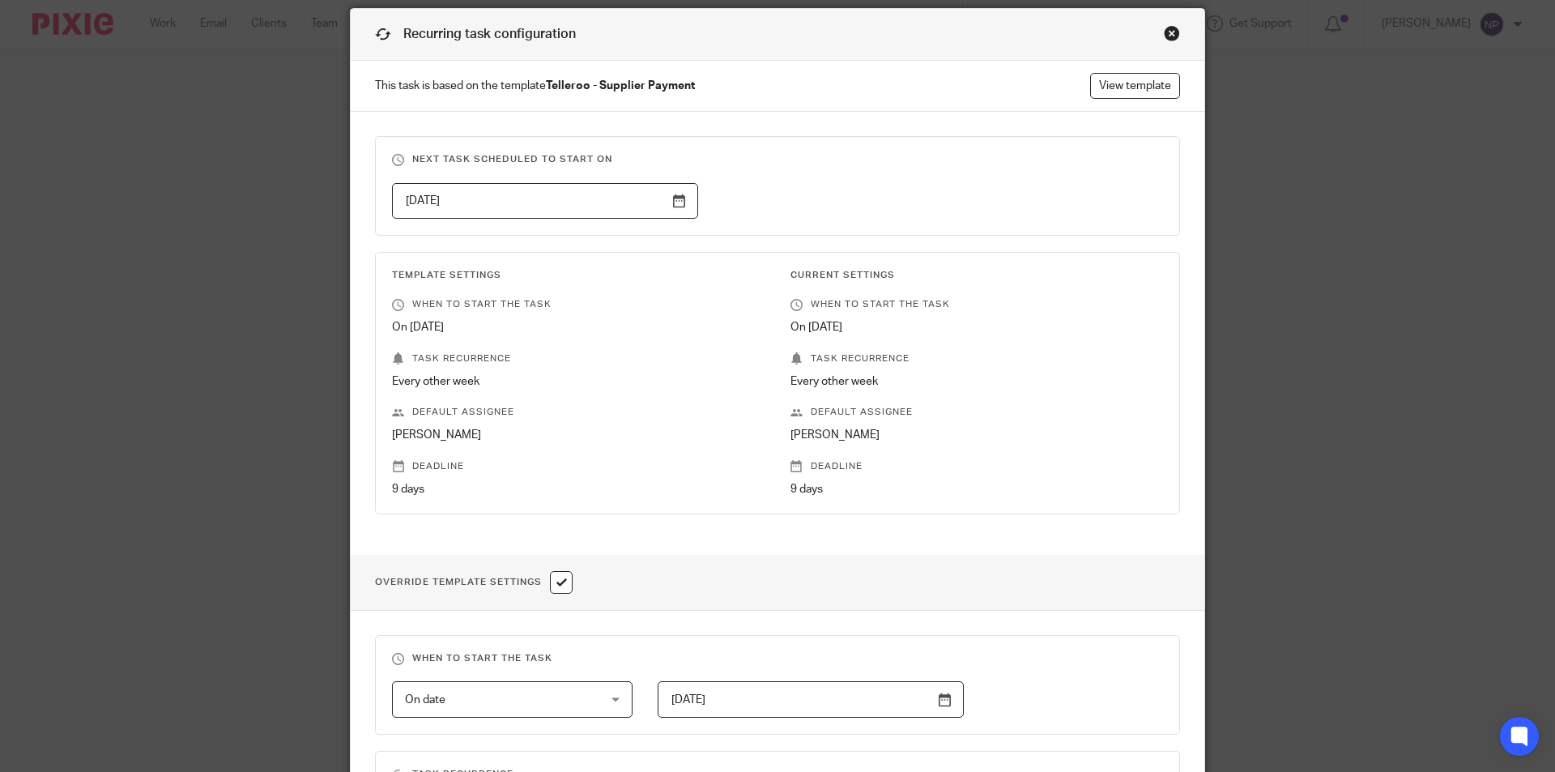
scroll to position [54, 0]
click at [1167, 34] on div "Close this dialog window" at bounding box center [1172, 36] width 16 height 16
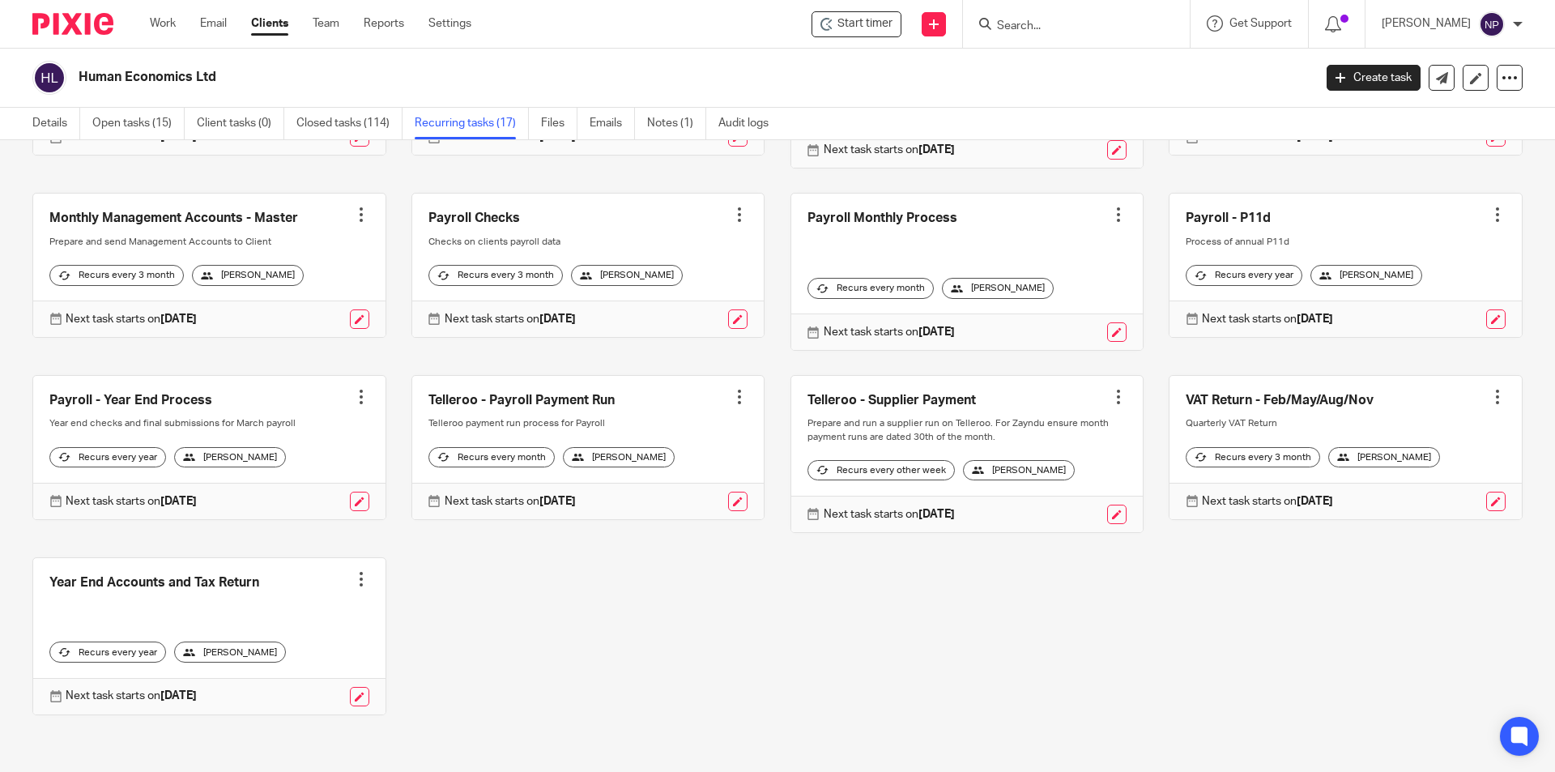
scroll to position [416, 0]
click at [728, 508] on link at bounding box center [737, 501] width 19 height 19
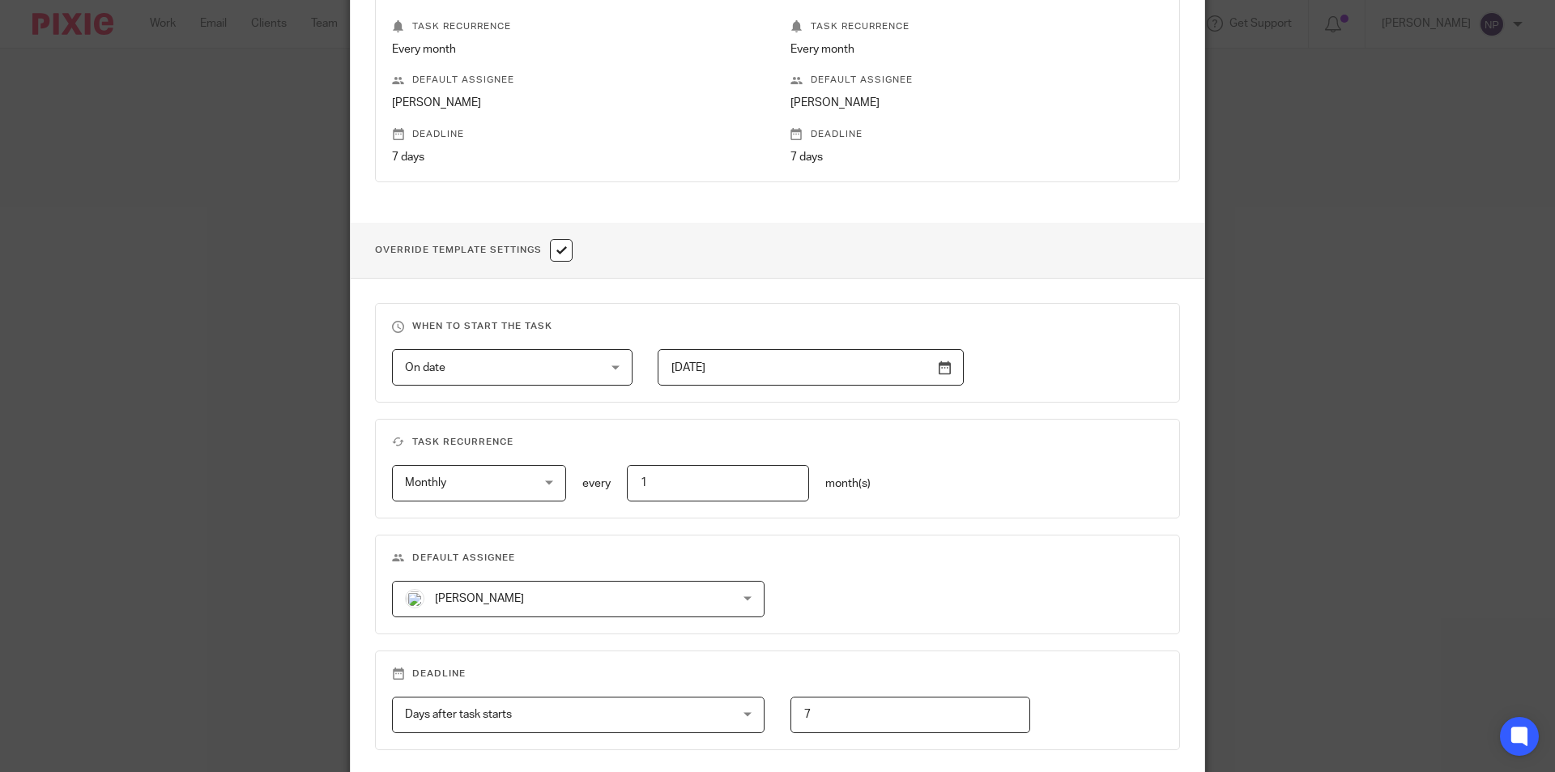
scroll to position [540, 0]
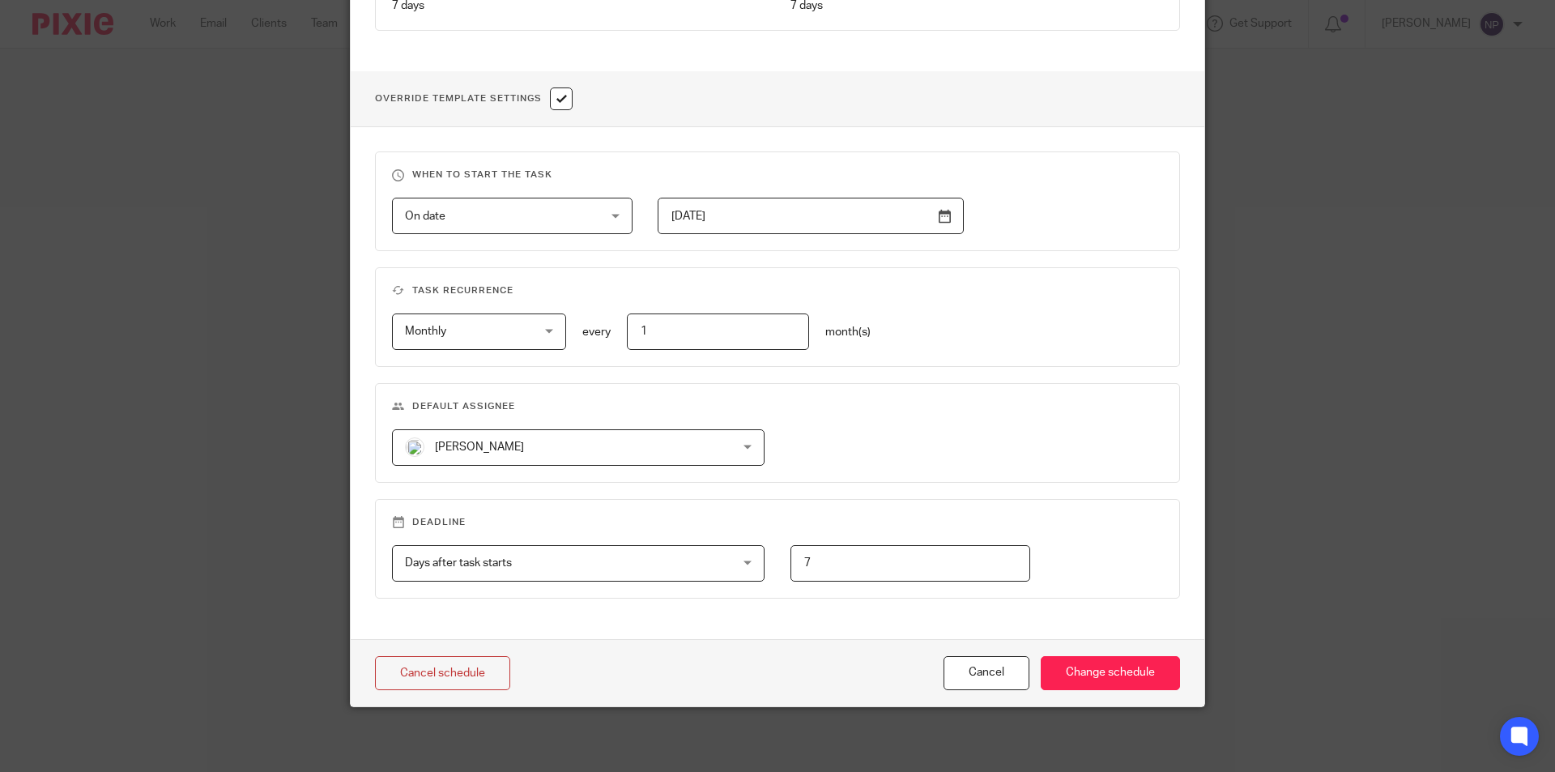
click at [496, 441] on span "Nicky Partington" at bounding box center [549, 447] width 288 height 34
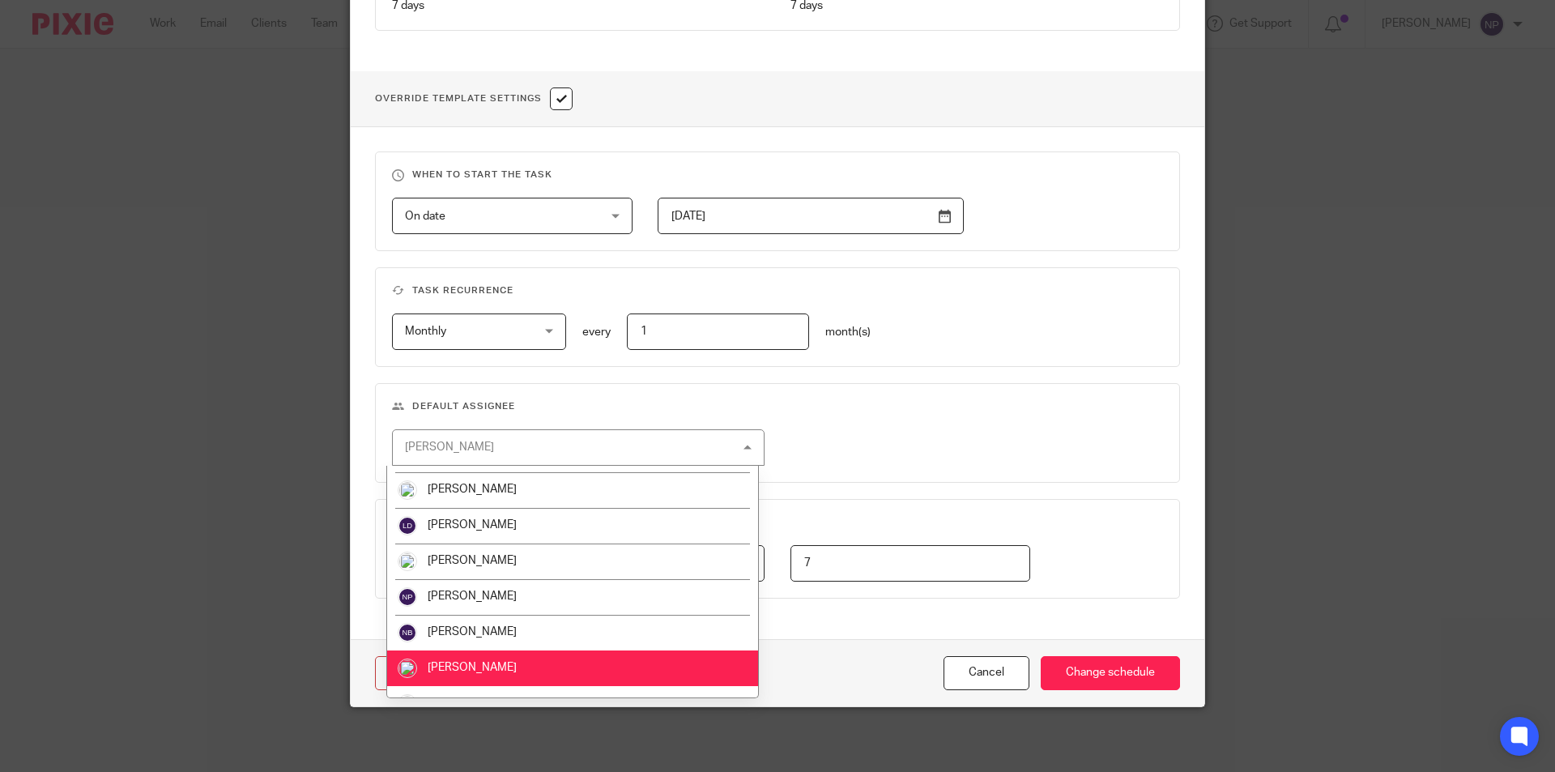
scroll to position [517, 0]
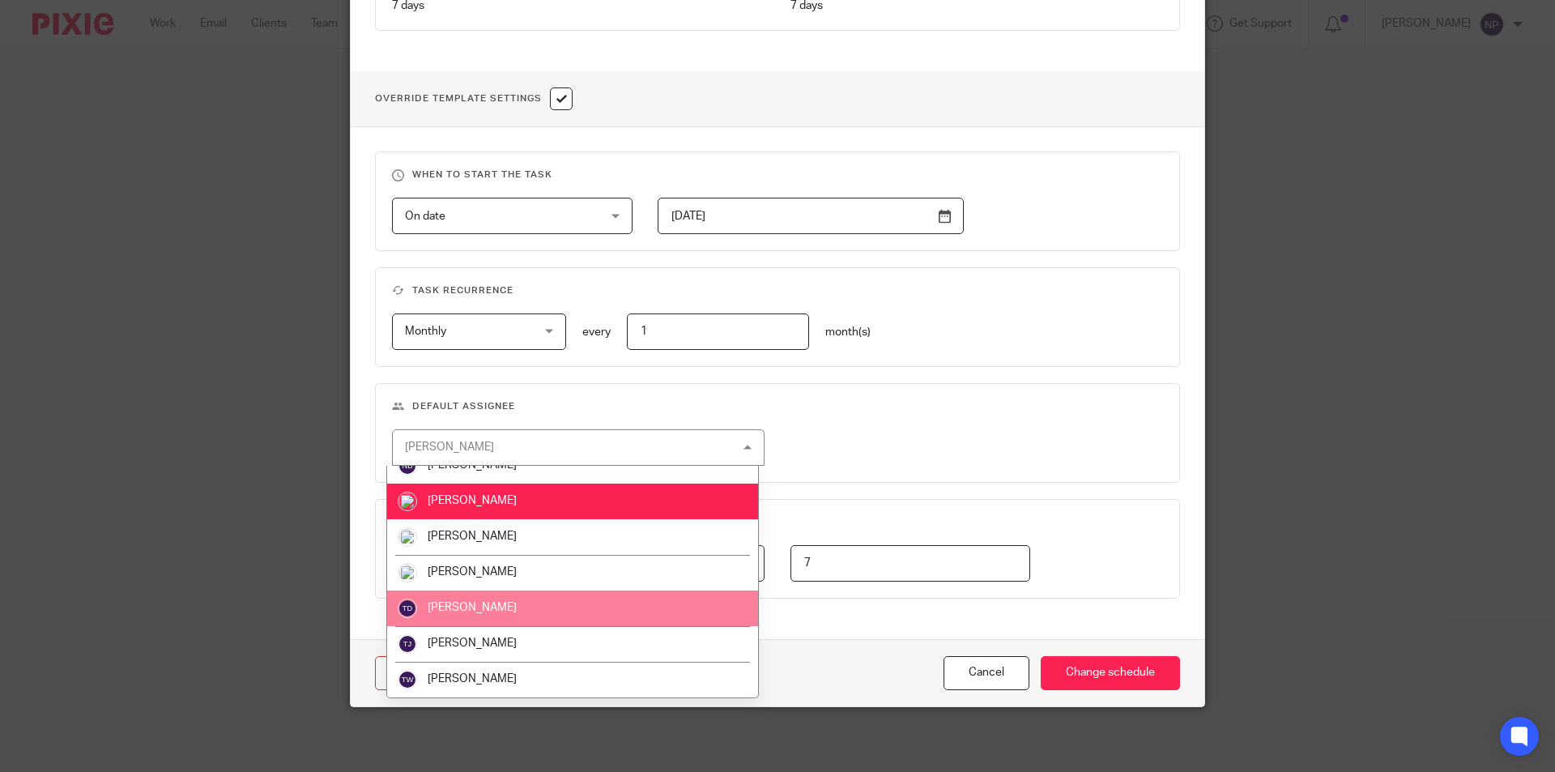
click at [505, 605] on li "[PERSON_NAME]" at bounding box center [572, 608] width 371 height 36
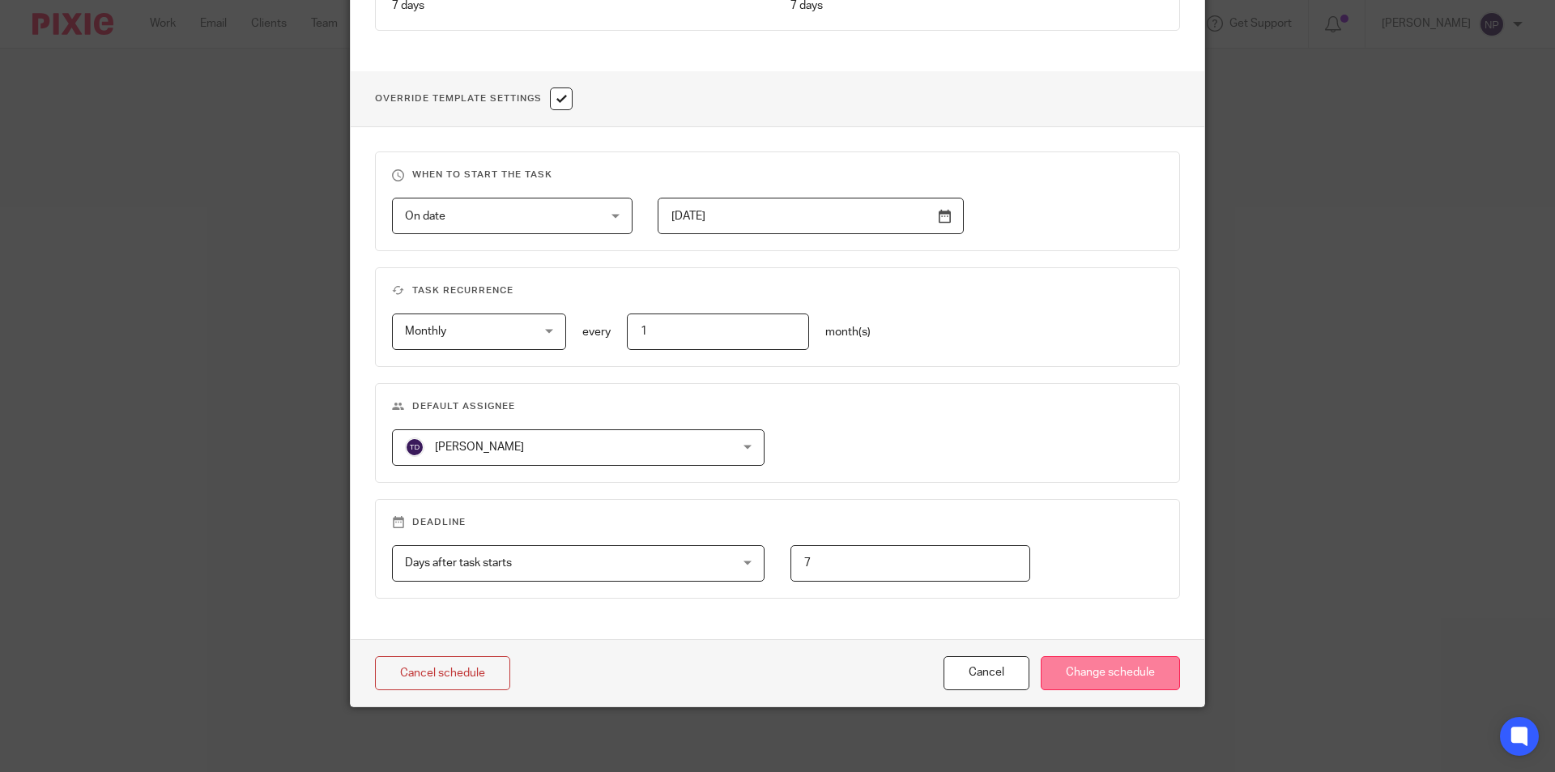
click at [1114, 683] on input "Change schedule" at bounding box center [1110, 673] width 139 height 35
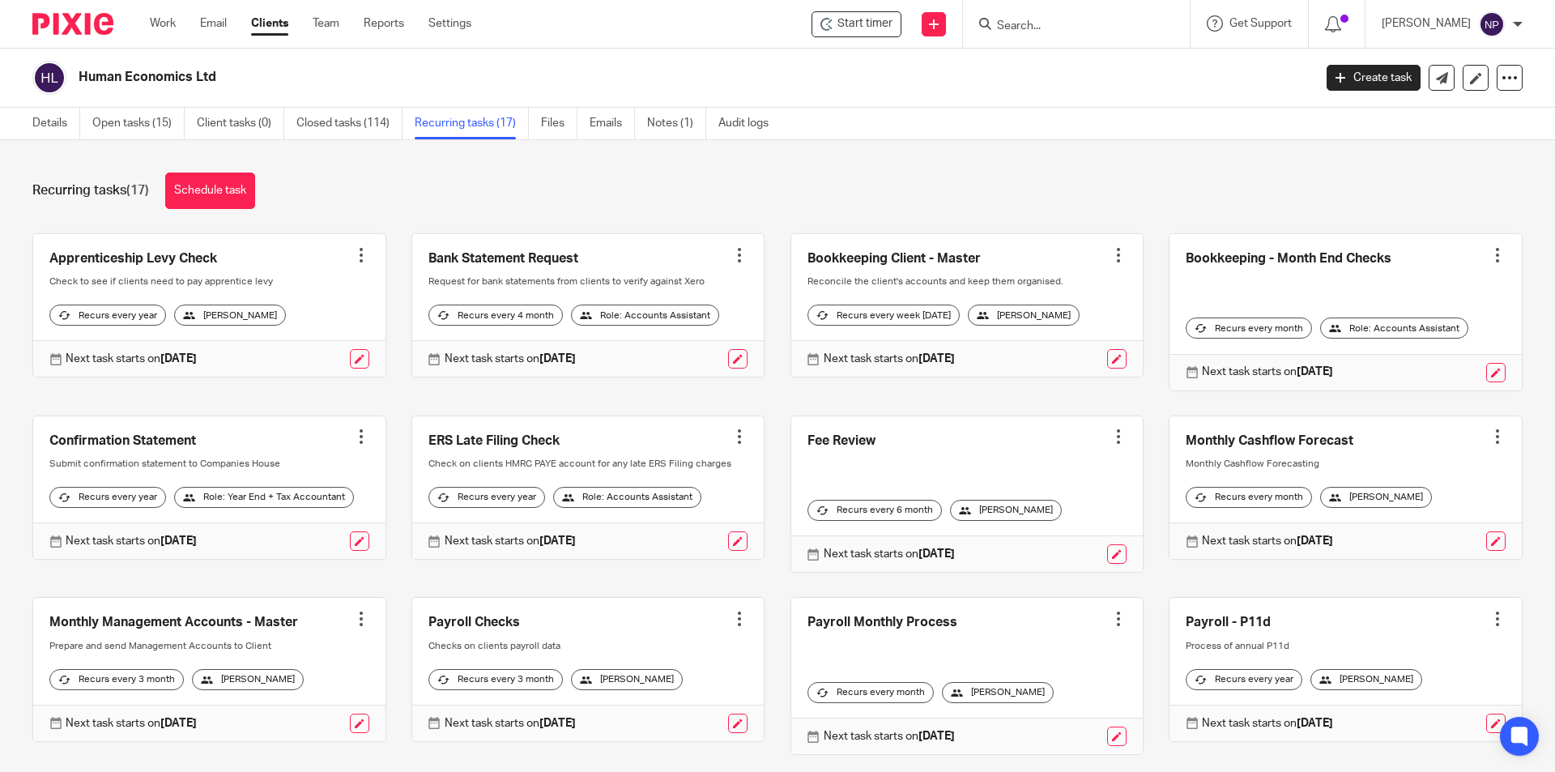
click at [1061, 30] on input "Search" at bounding box center [1068, 26] width 146 height 15
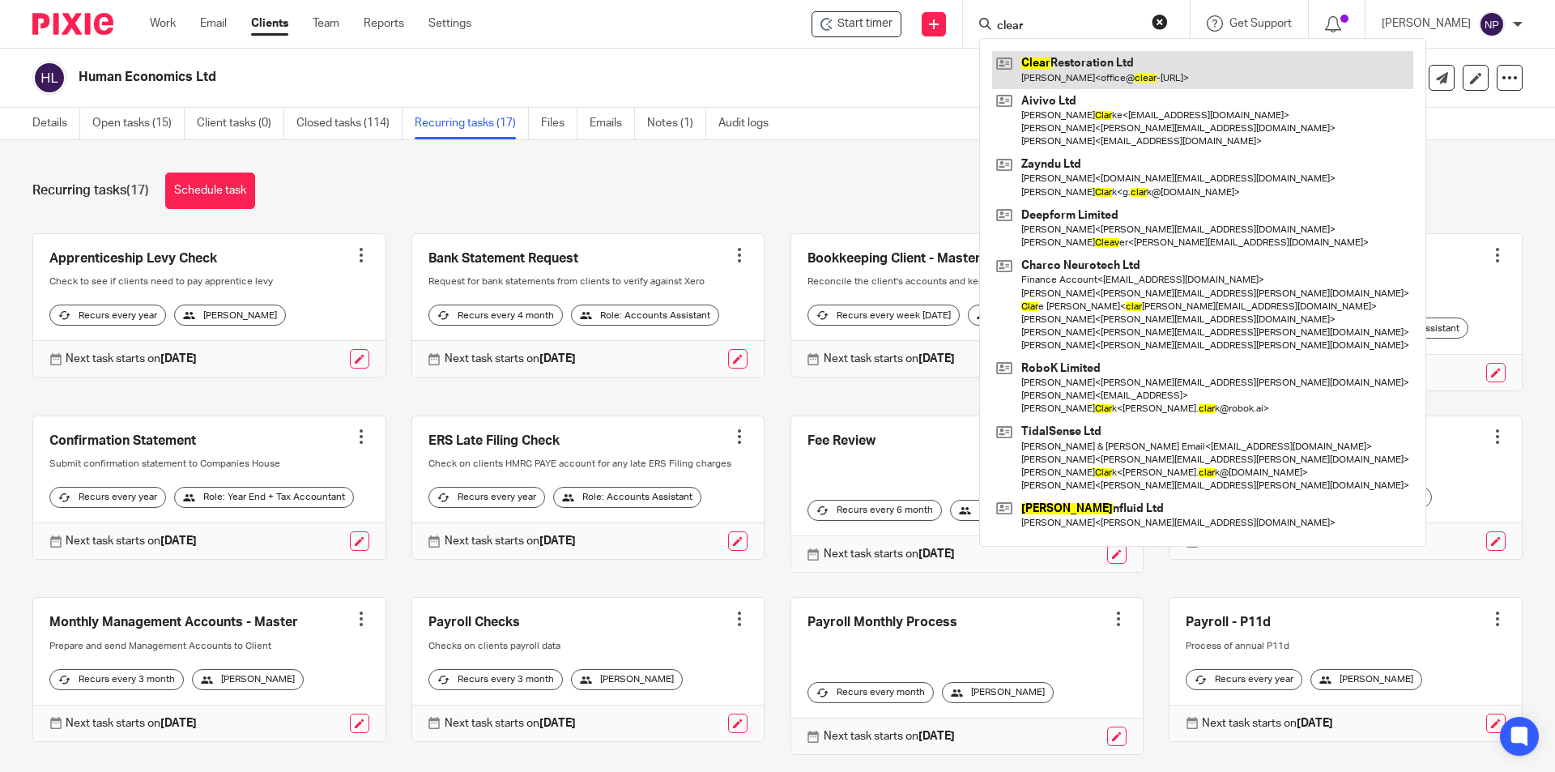
type input "clear"
click at [1072, 65] on link at bounding box center [1202, 69] width 421 height 37
click at [1099, 78] on link at bounding box center [1202, 69] width 421 height 37
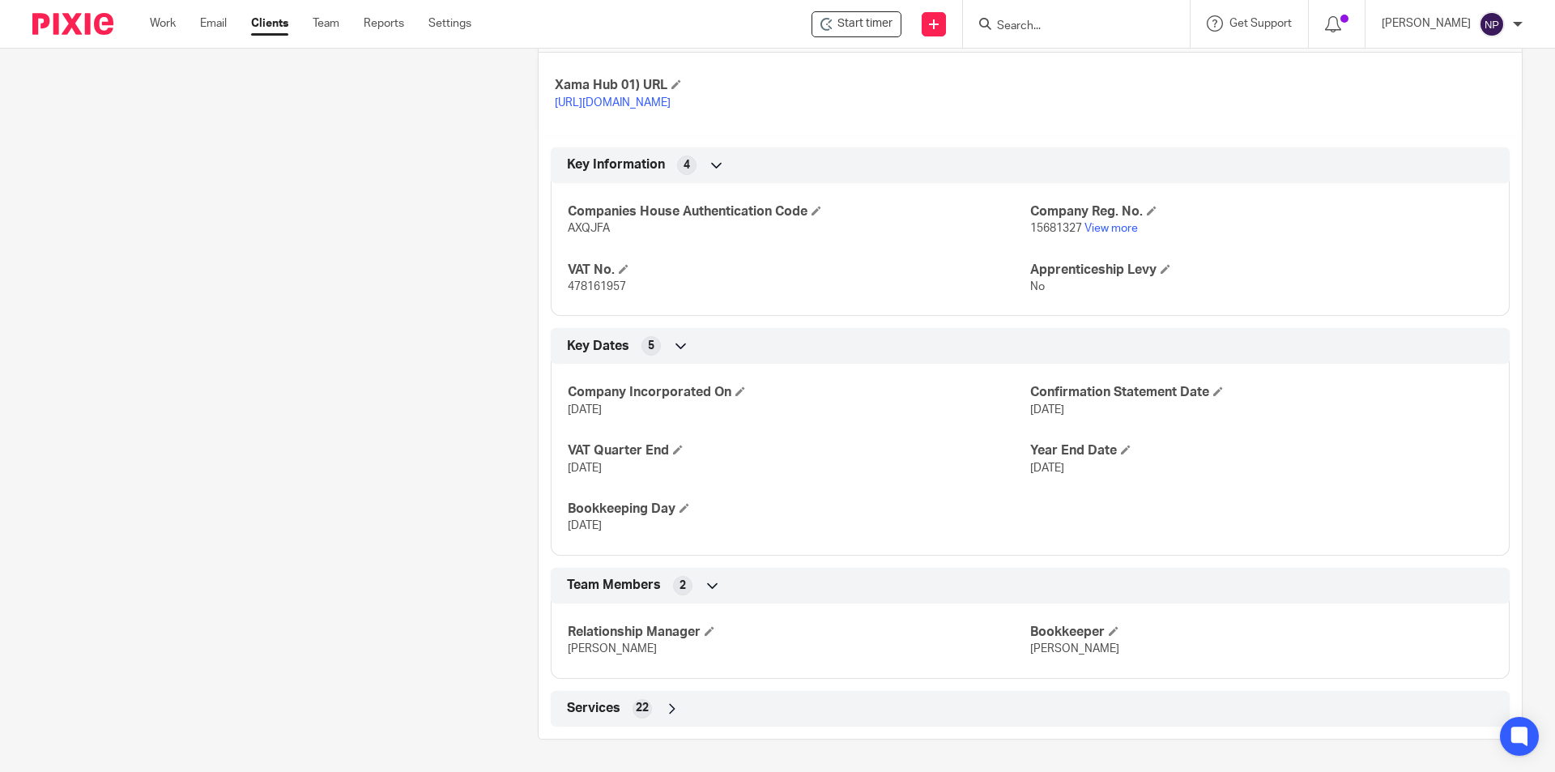
scroll to position [586, 0]
click at [1108, 624] on h4 "Bookkeeper" at bounding box center [1261, 632] width 462 height 17
click at [1109, 632] on span at bounding box center [1114, 631] width 10 height 10
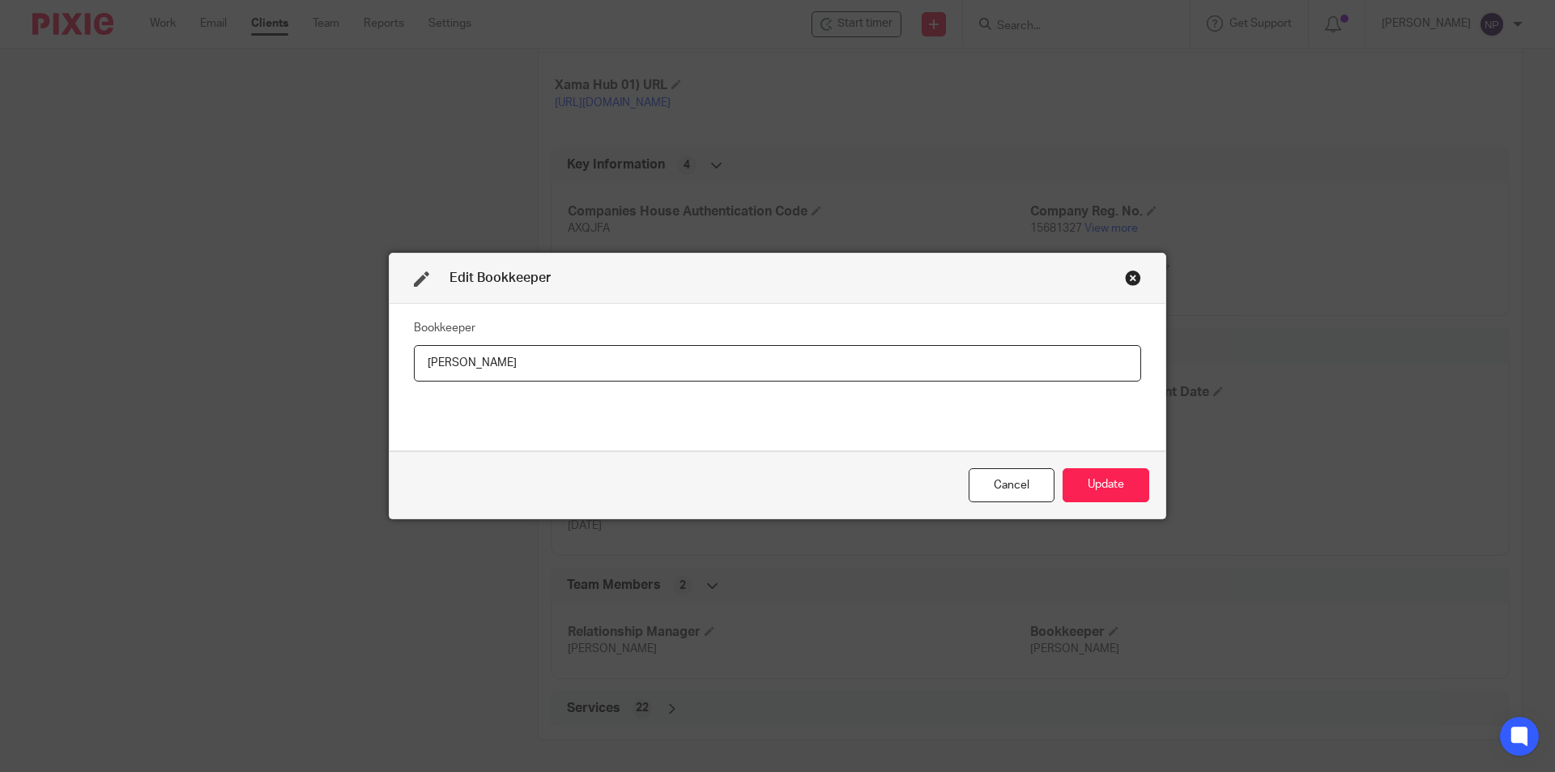
drag, startPoint x: 560, startPoint y: 378, endPoint x: 345, endPoint y: 388, distance: 214.9
click at [345, 388] on div "Edit Bookkeeper Bookkeeper Lewis Cancel Update" at bounding box center [777, 386] width 1555 height 772
type input "[PERSON_NAME]"
click at [1074, 492] on button "Update" at bounding box center [1106, 485] width 87 height 35
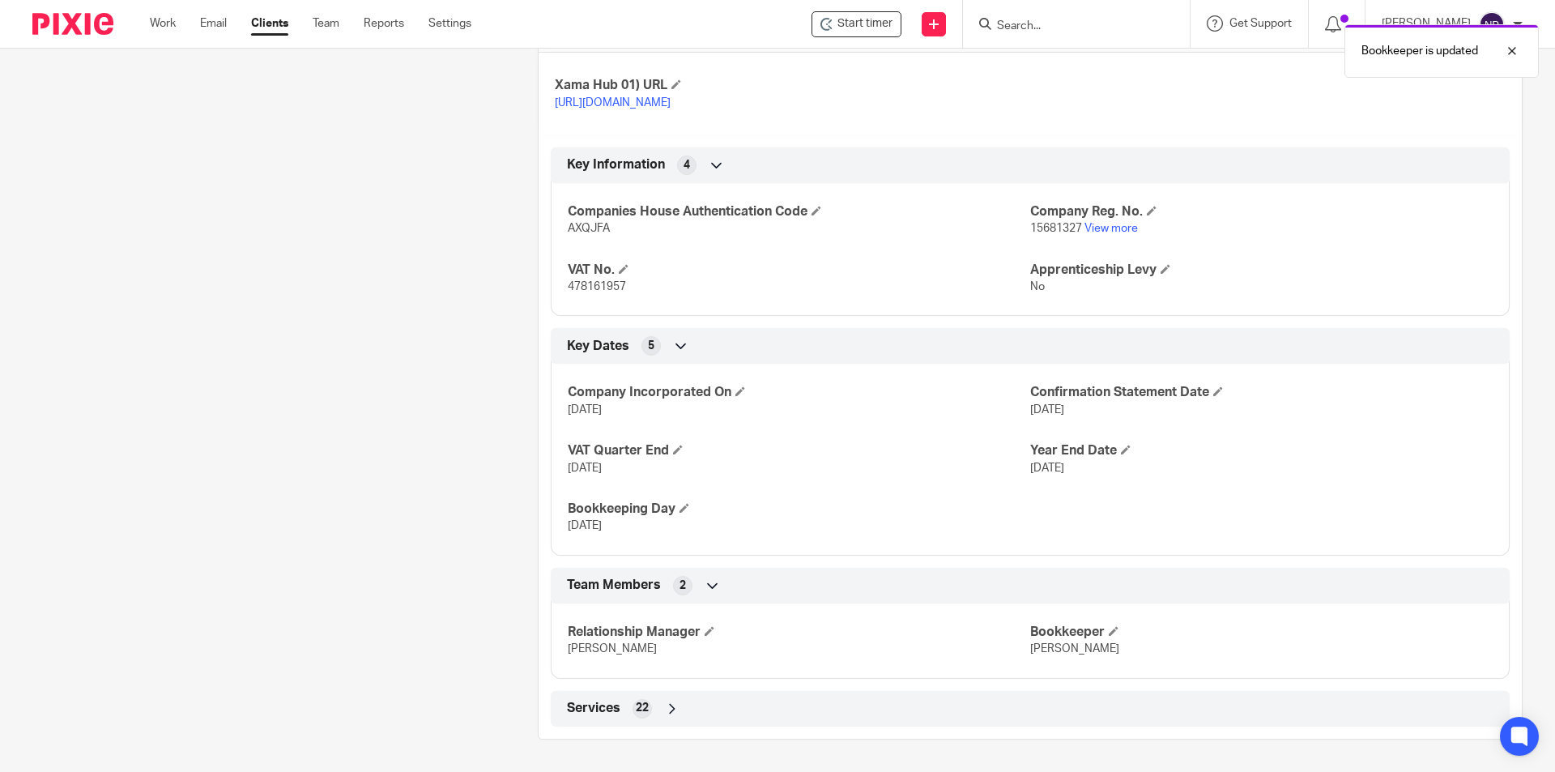
scroll to position [0, 0]
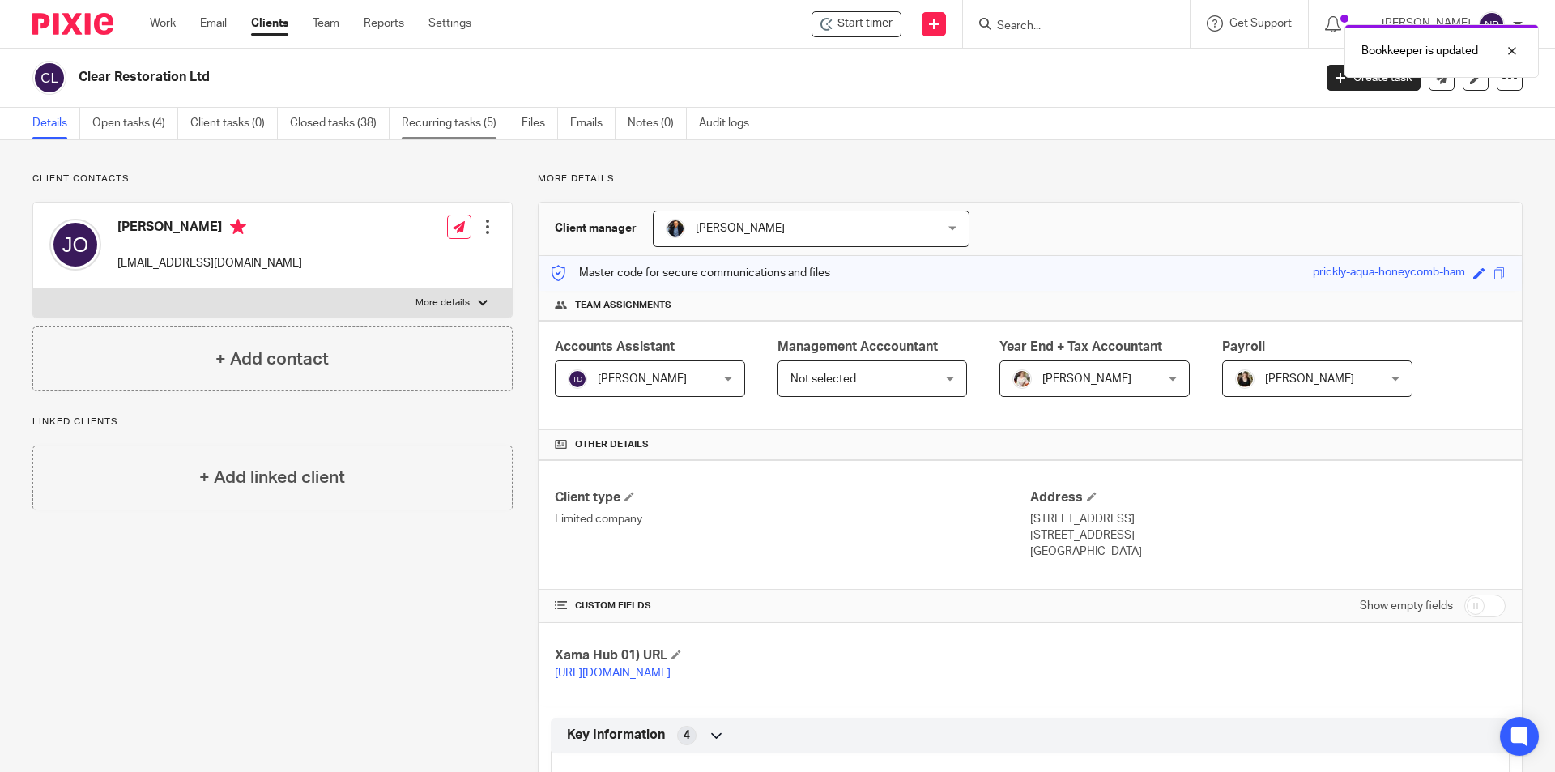
click at [482, 117] on link "Recurring tasks (5)" at bounding box center [456, 124] width 108 height 32
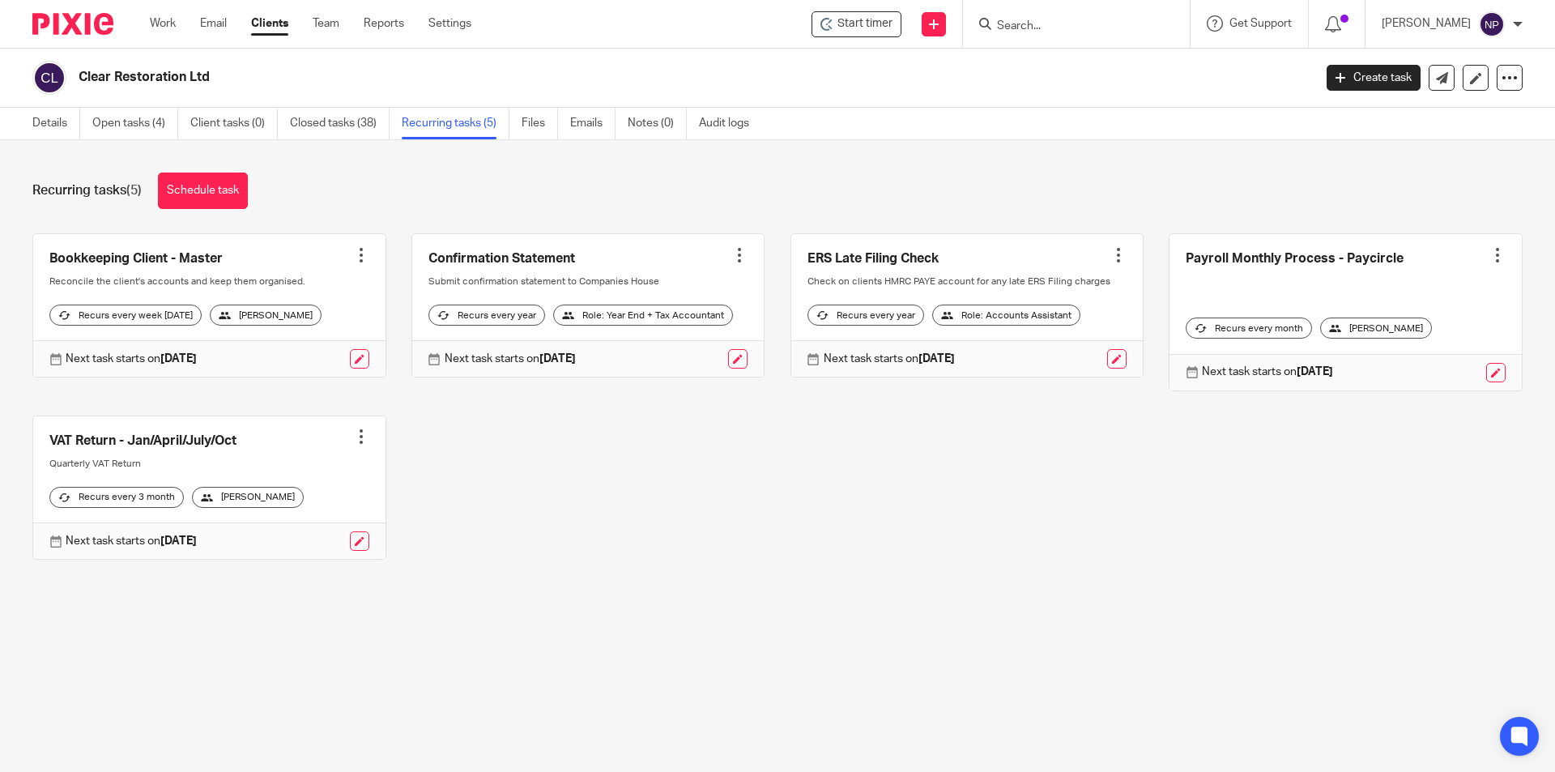
click at [1052, 28] on input "Search" at bounding box center [1068, 26] width 146 height 15
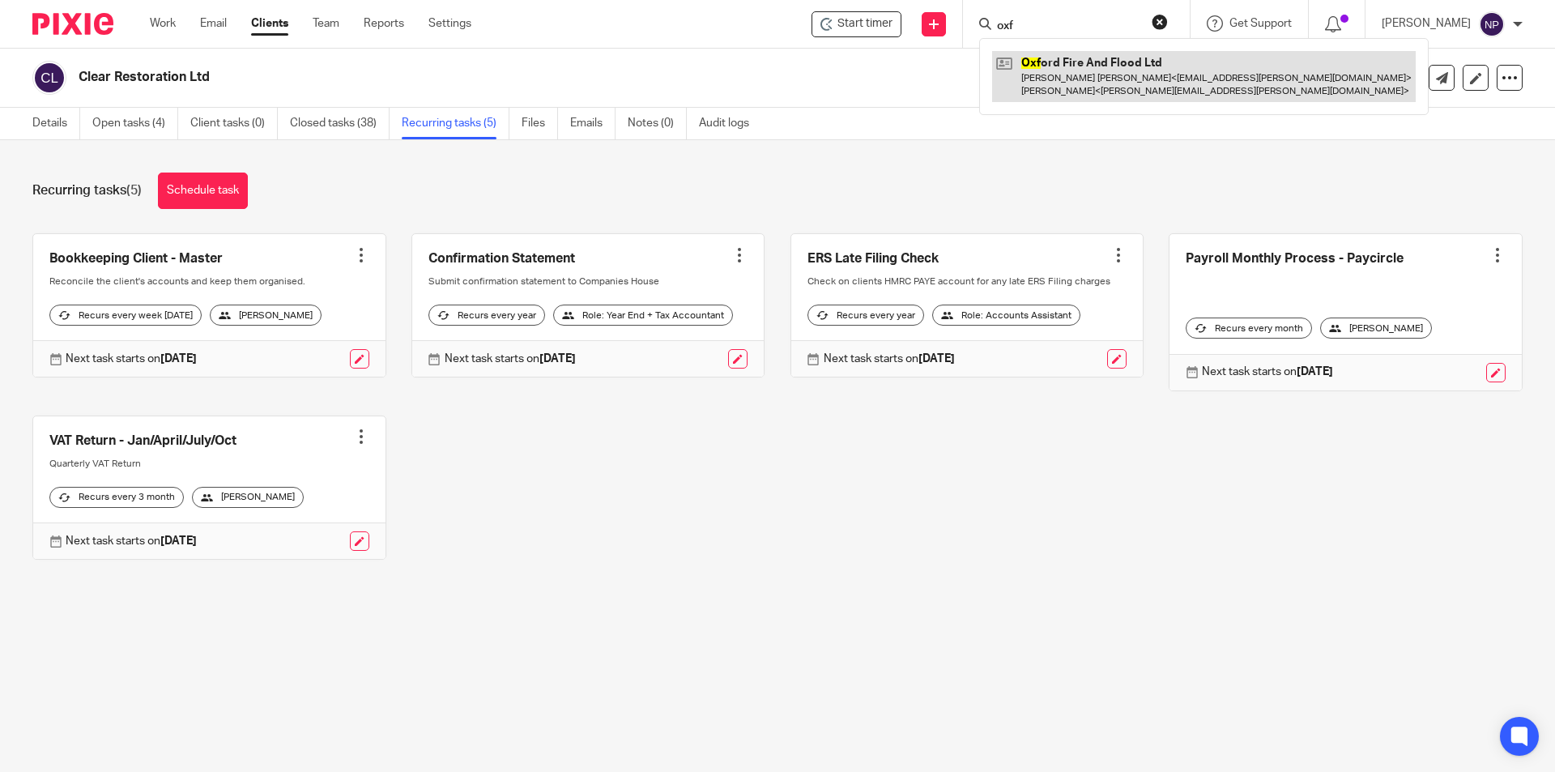
type input "oxf"
click at [1117, 100] on link at bounding box center [1204, 76] width 424 height 50
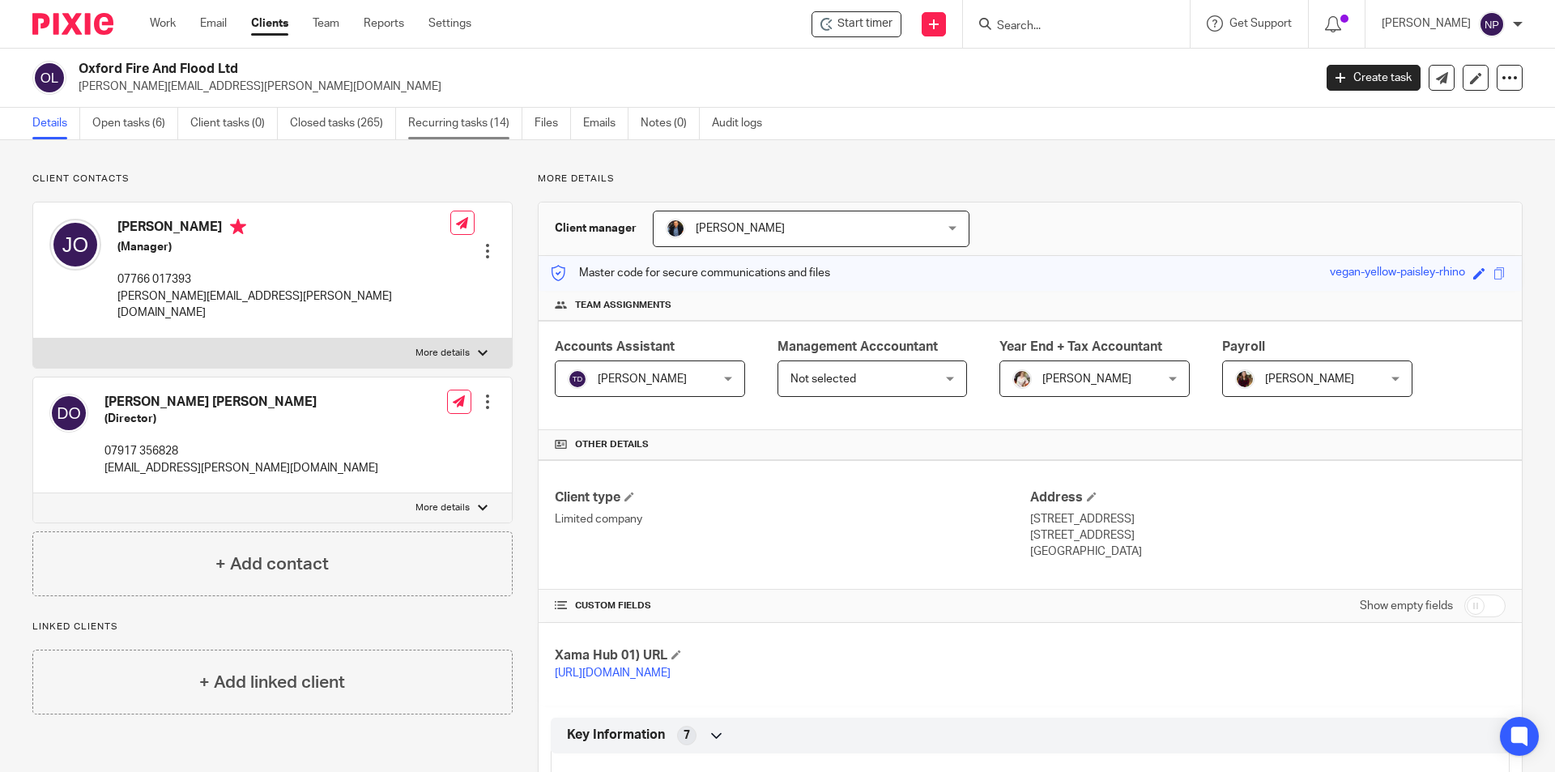
click at [441, 132] on link "Recurring tasks (14)" at bounding box center [465, 124] width 114 height 32
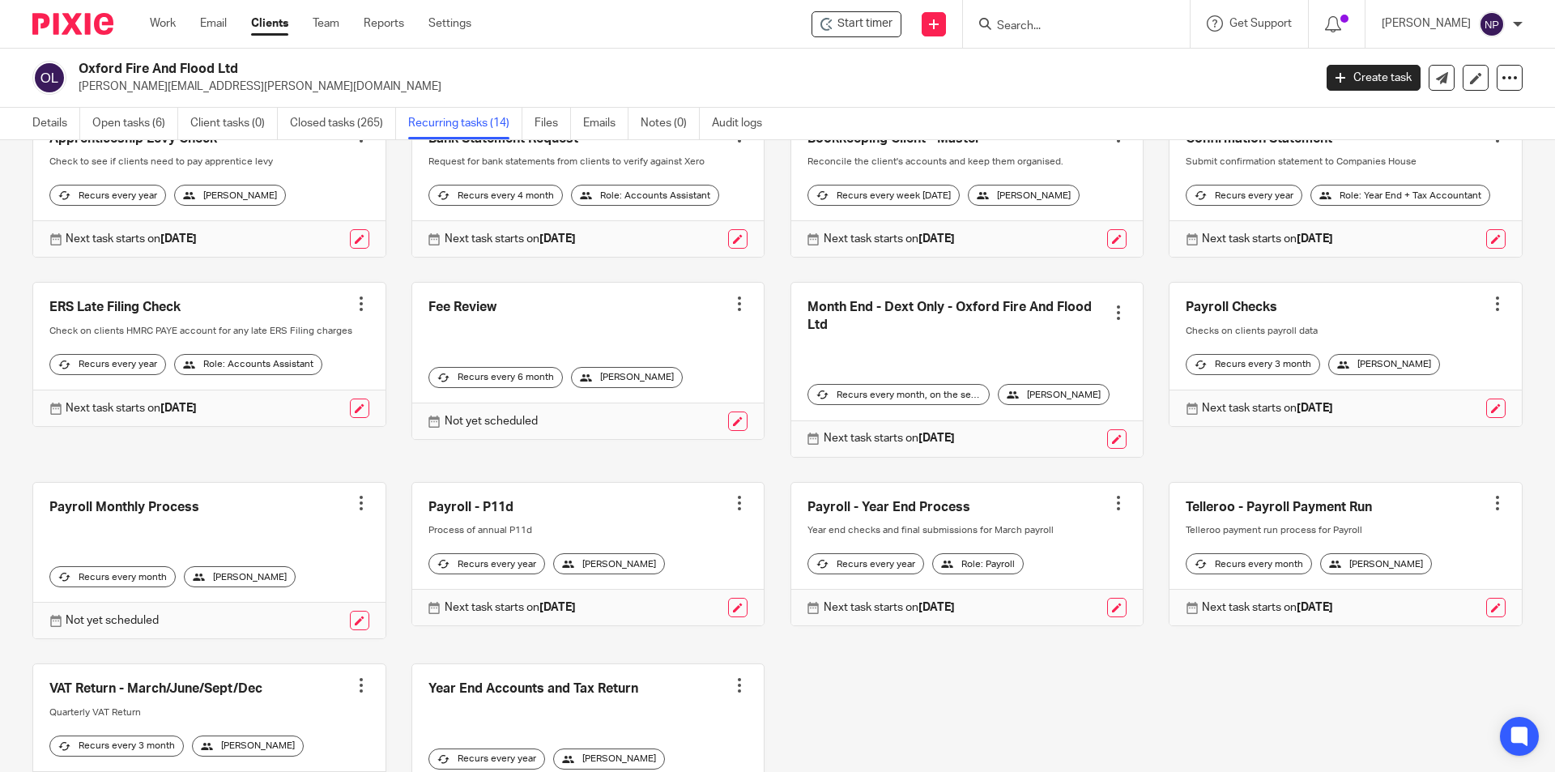
scroll to position [162, 0]
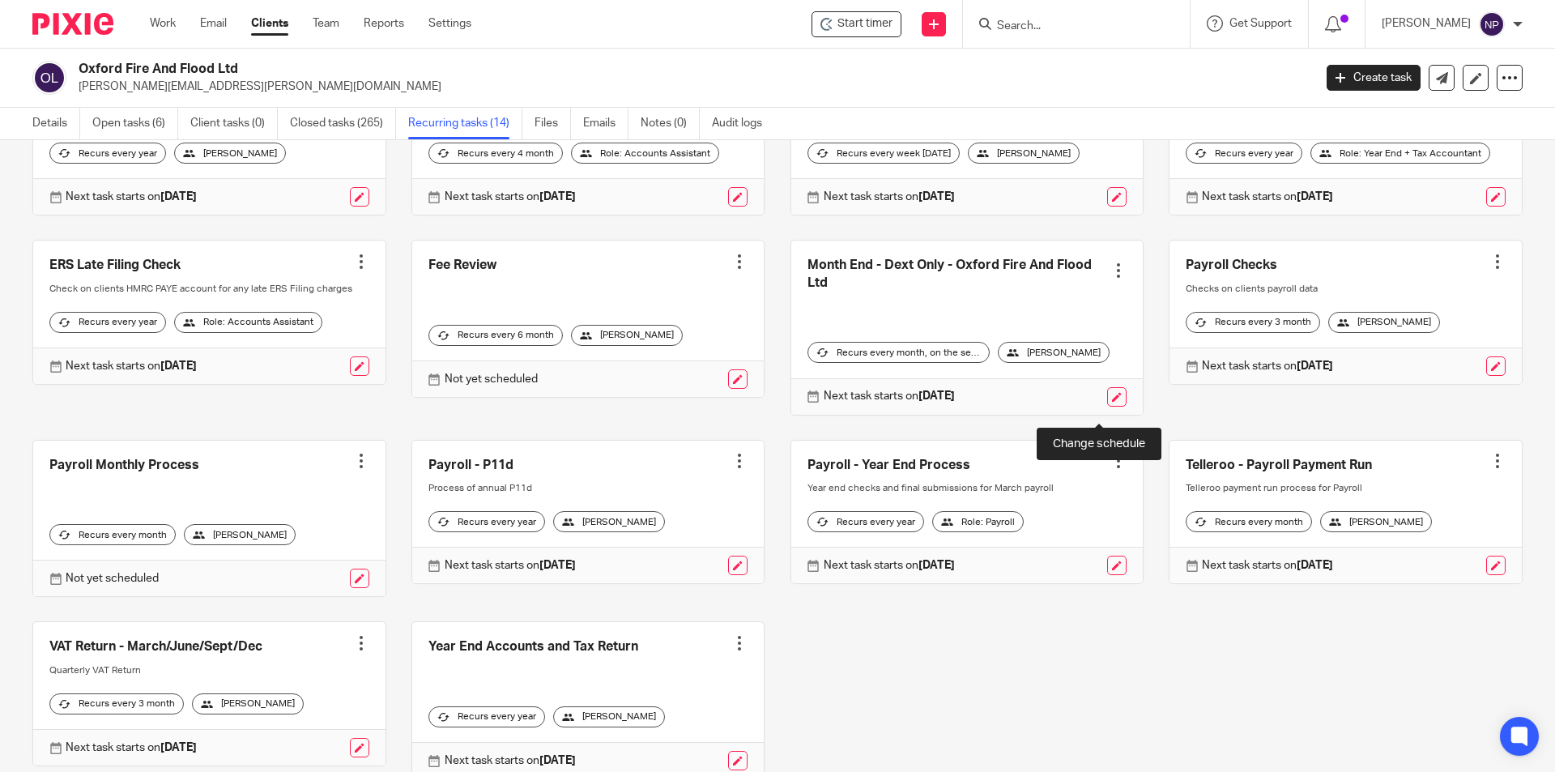
click at [1107, 407] on link at bounding box center [1116, 396] width 19 height 19
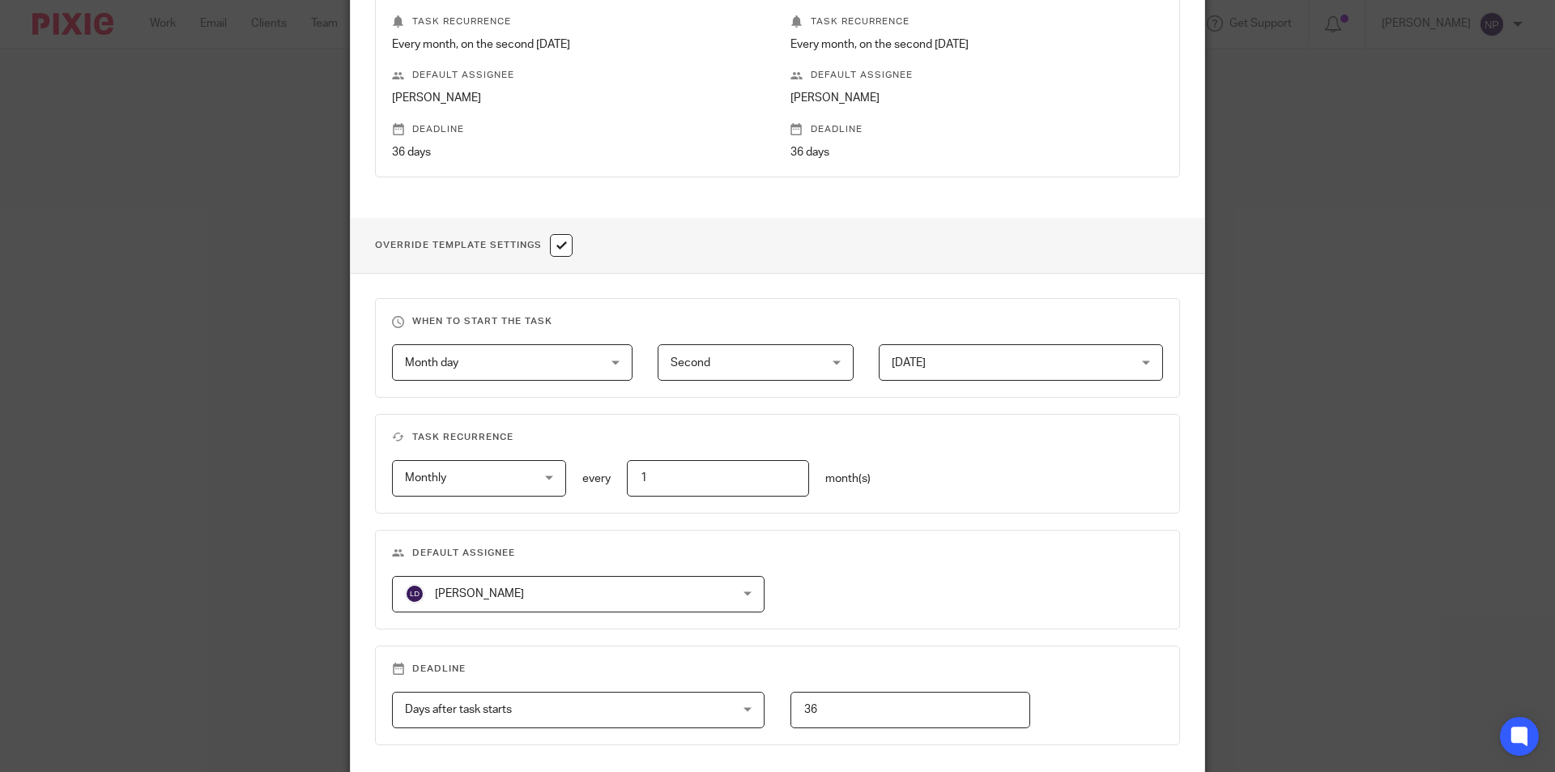
scroll to position [540, 0]
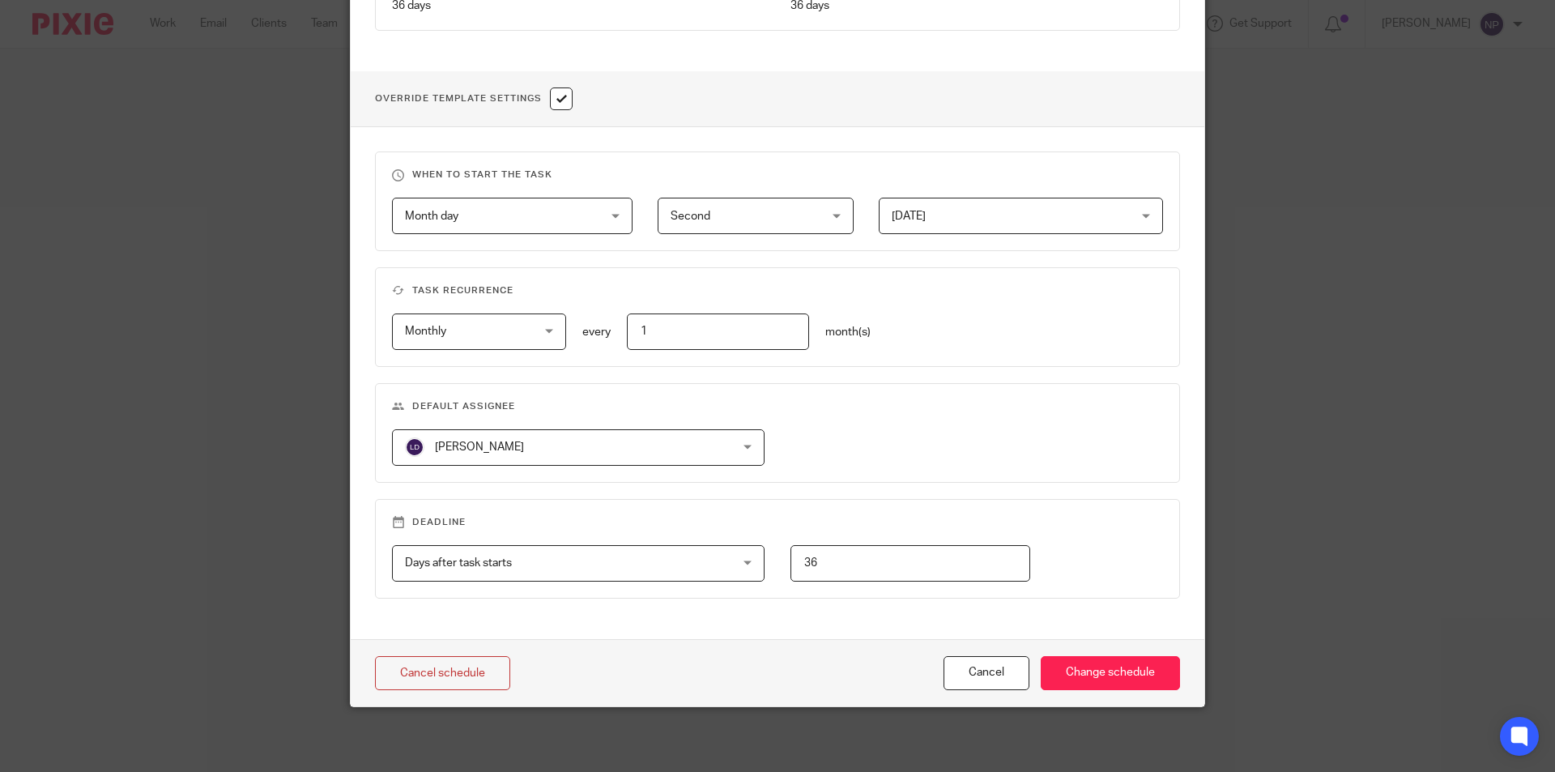
click at [532, 448] on span "[PERSON_NAME]" at bounding box center [549, 447] width 288 height 34
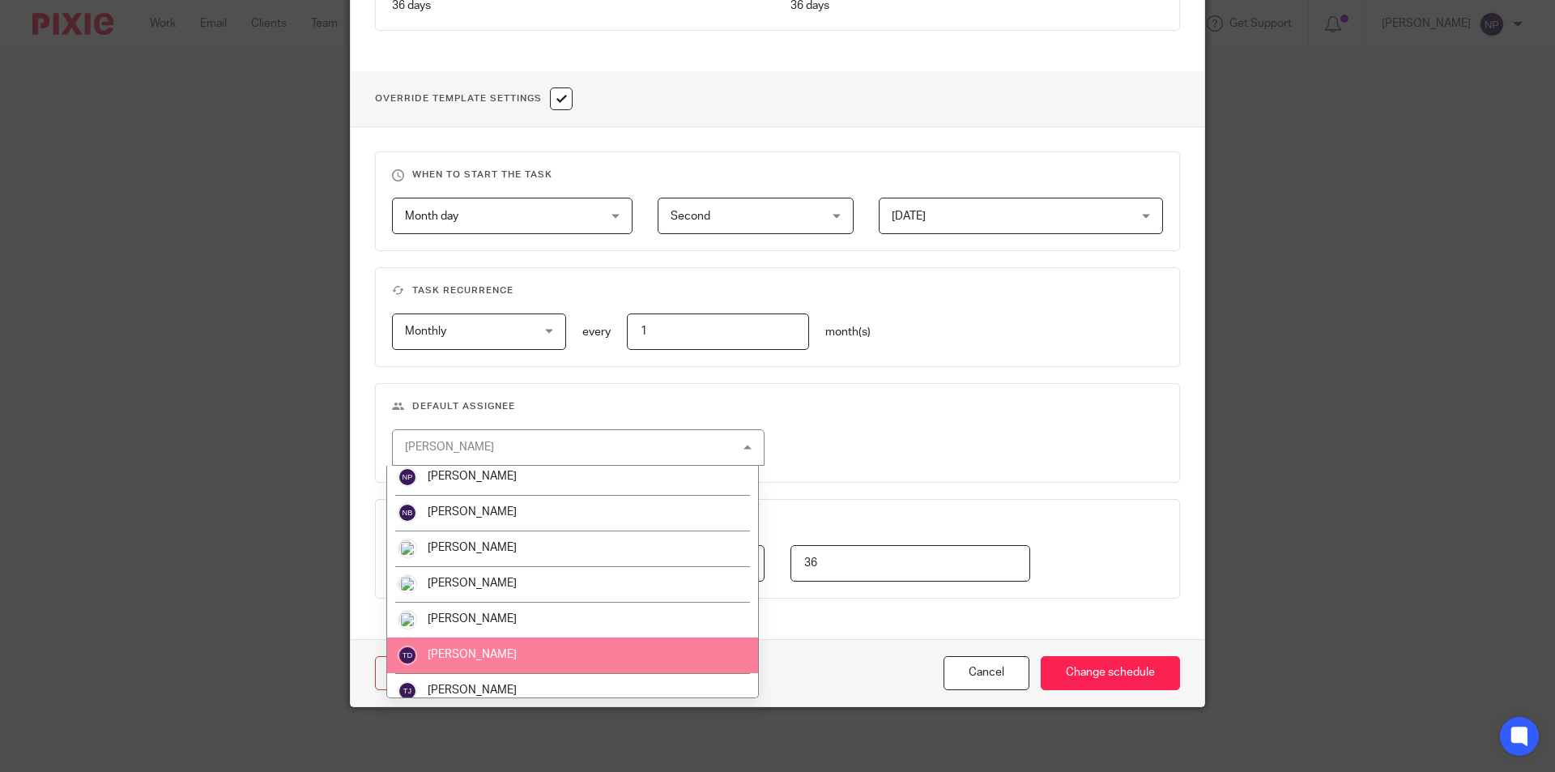
scroll to position [517, 0]
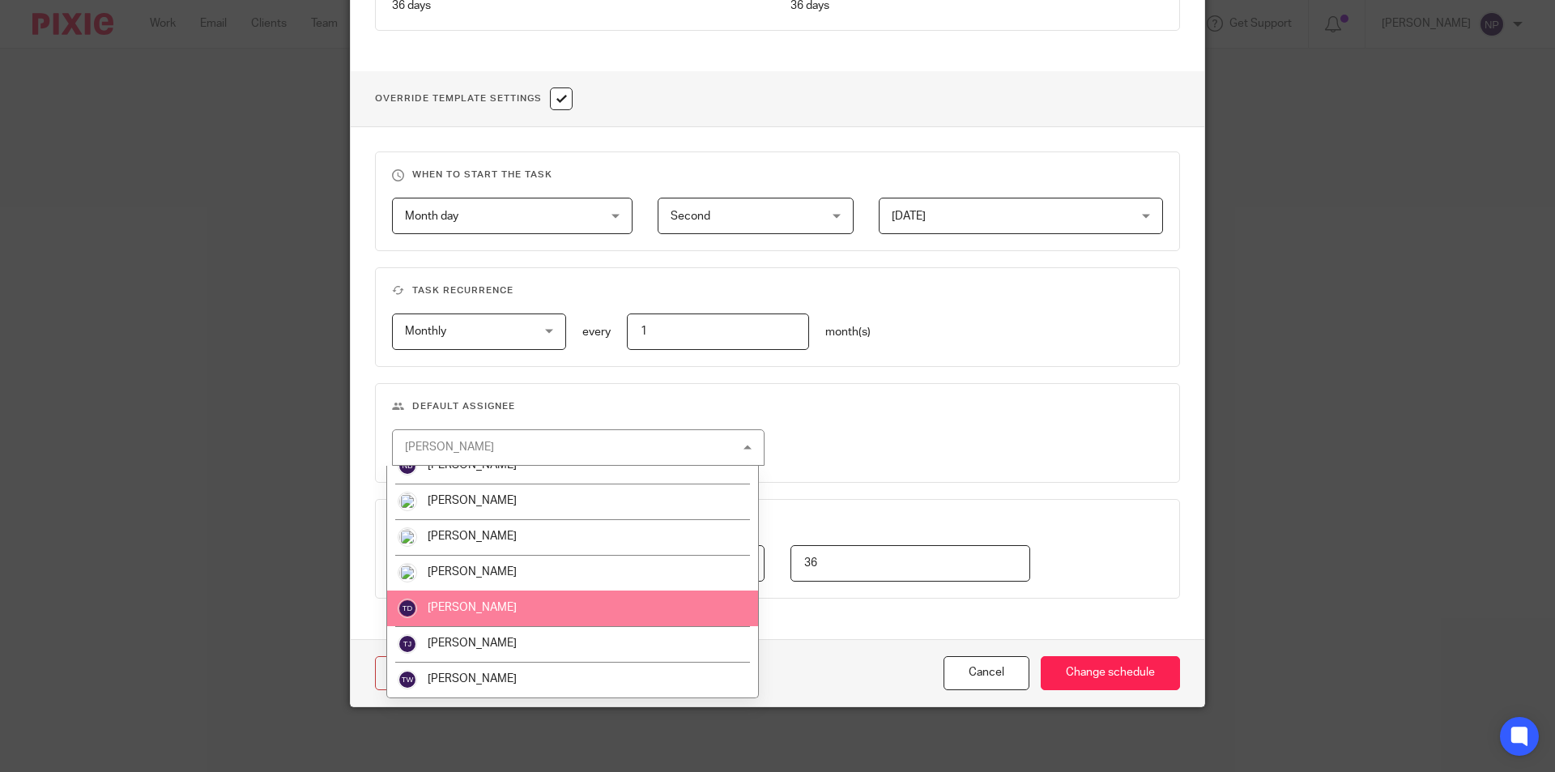
click at [501, 614] on li "[PERSON_NAME]" at bounding box center [572, 608] width 371 height 36
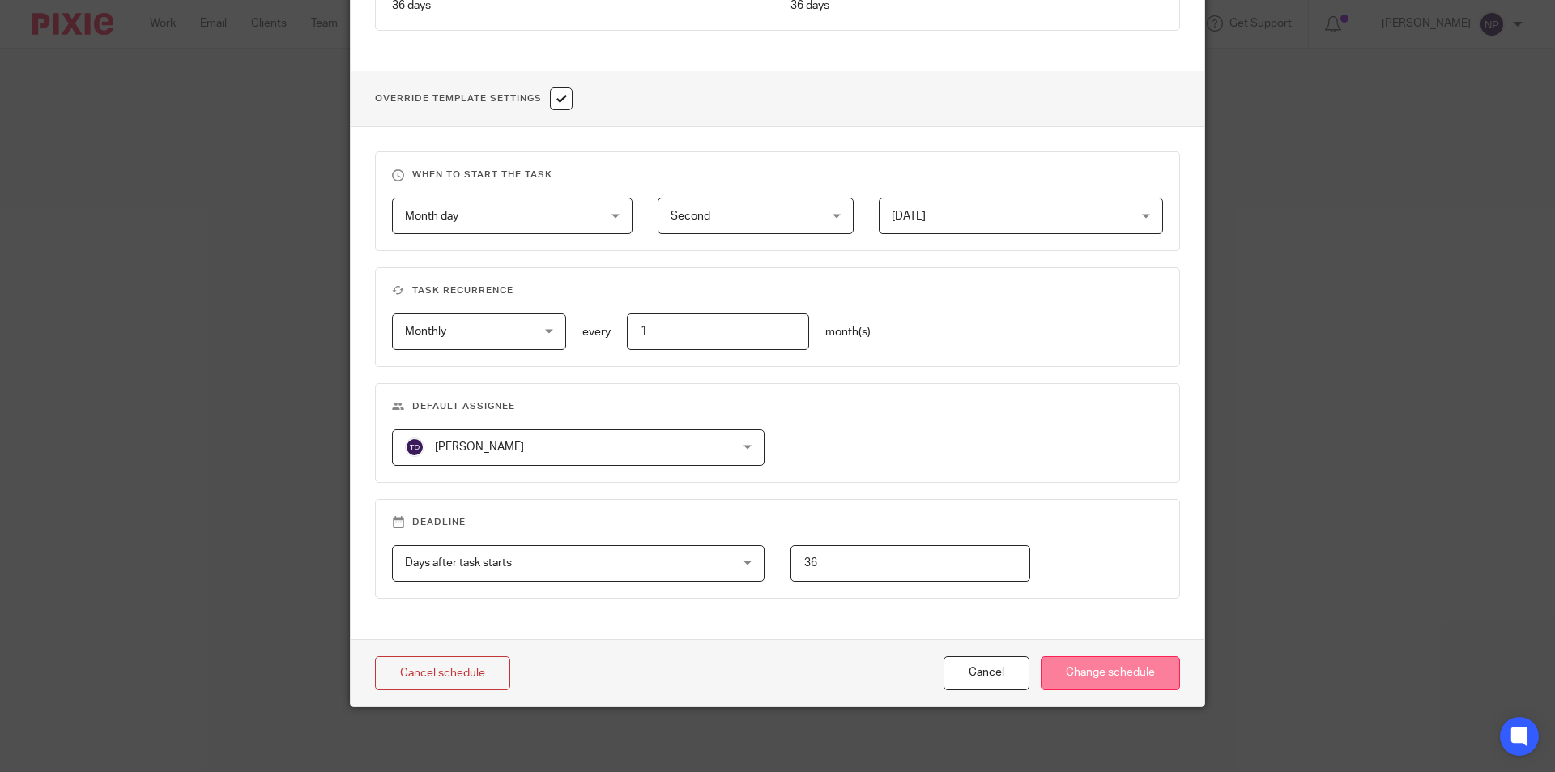
click at [1123, 676] on input "Change schedule" at bounding box center [1110, 673] width 139 height 35
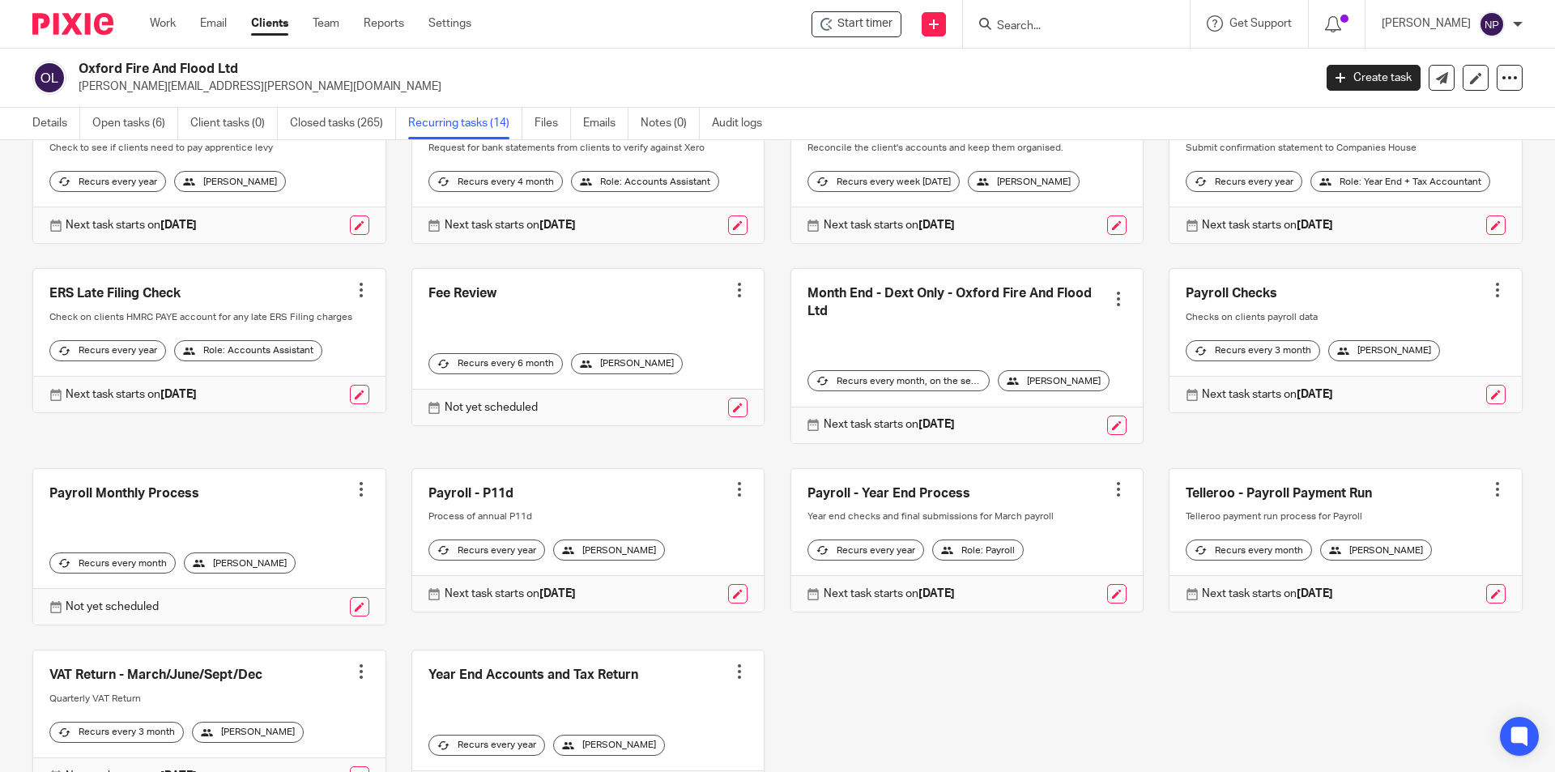
scroll to position [162, 0]
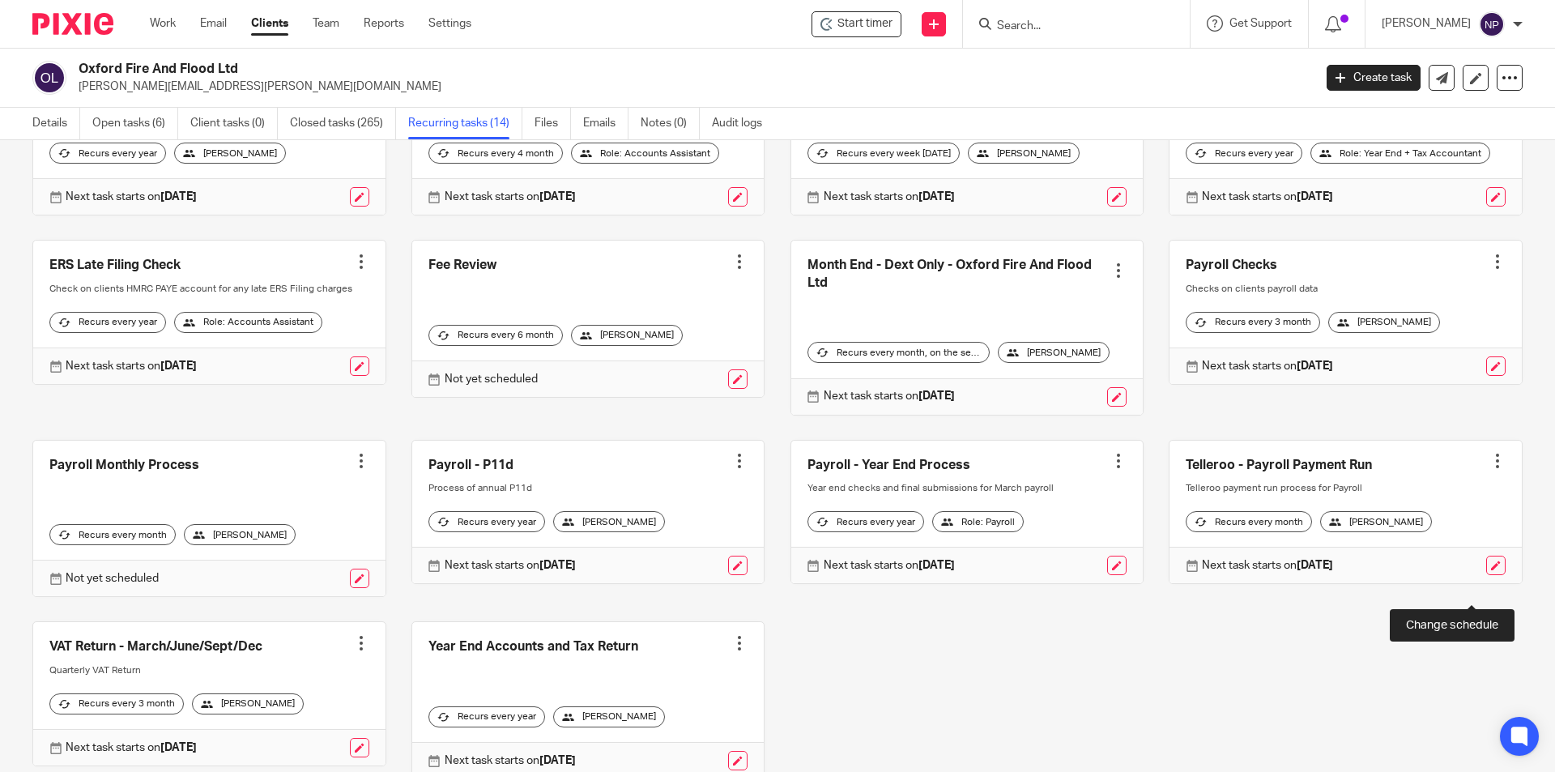
click at [1486, 575] on link at bounding box center [1495, 565] width 19 height 19
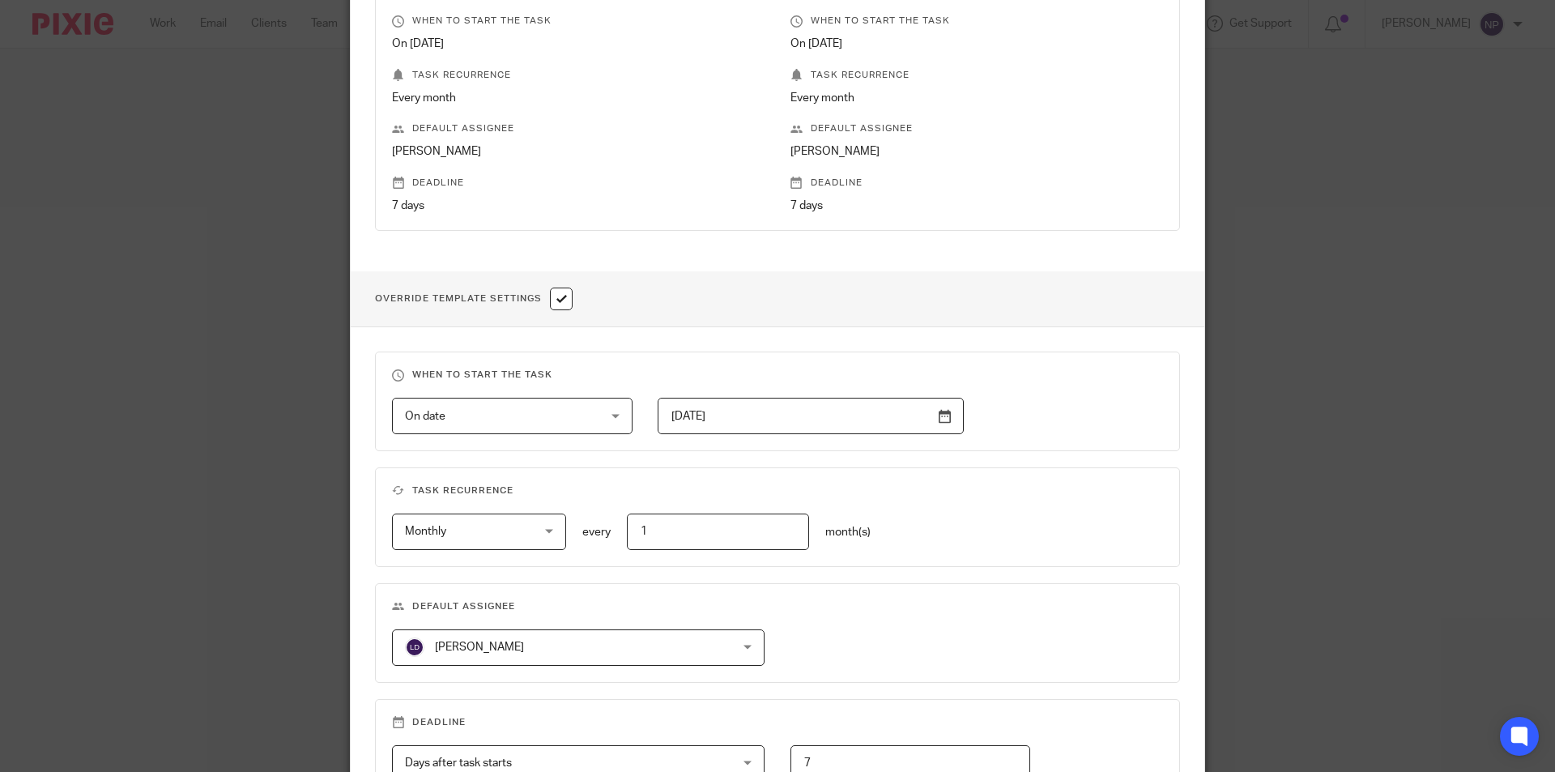
scroll to position [540, 0]
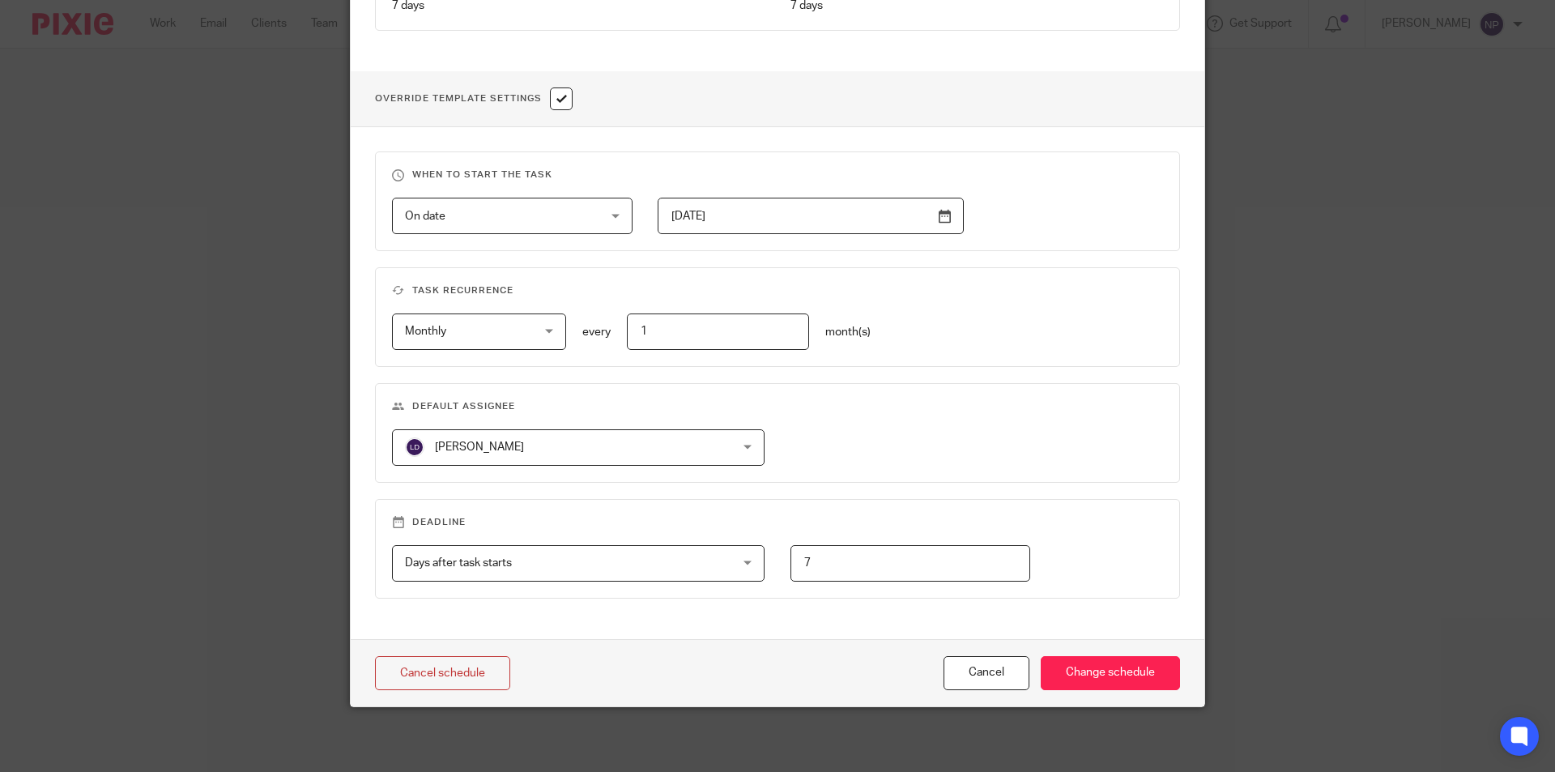
drag, startPoint x: 535, startPoint y: 451, endPoint x: 539, endPoint y: 510, distance: 59.3
click at [535, 452] on span "[PERSON_NAME]" at bounding box center [549, 447] width 288 height 34
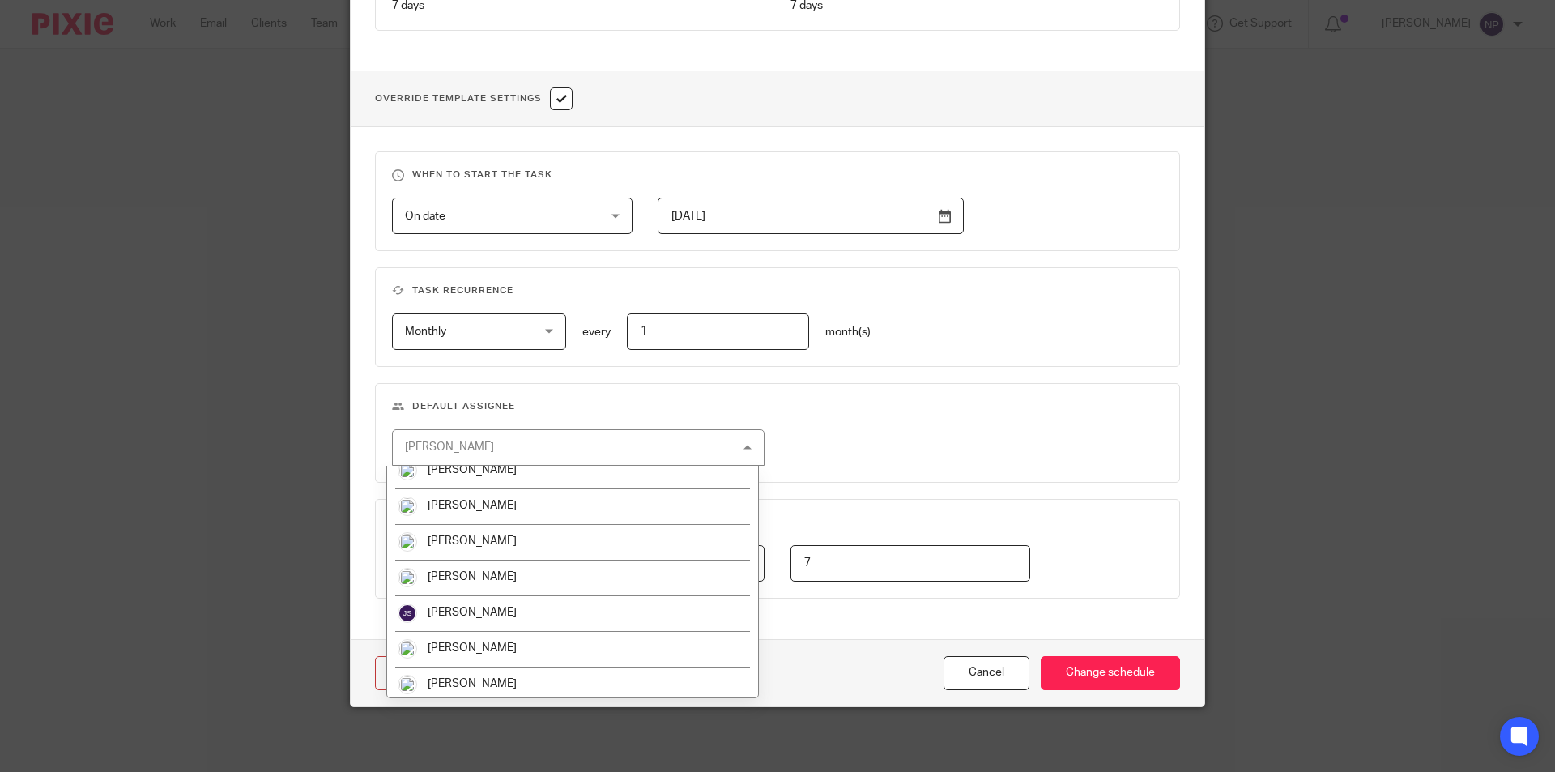
scroll to position [517, 0]
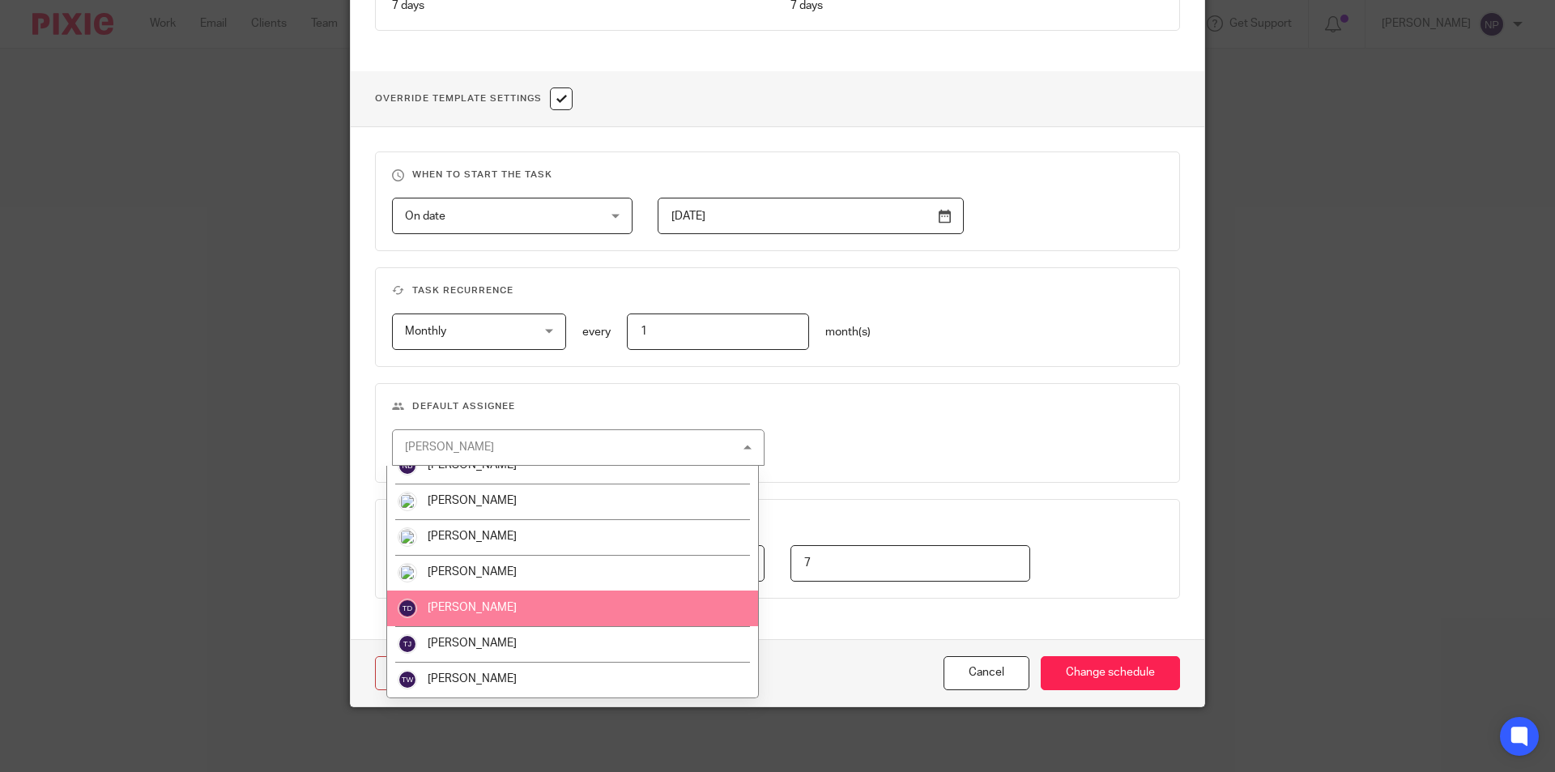
click at [499, 603] on li "Tom Dobson" at bounding box center [572, 608] width 371 height 36
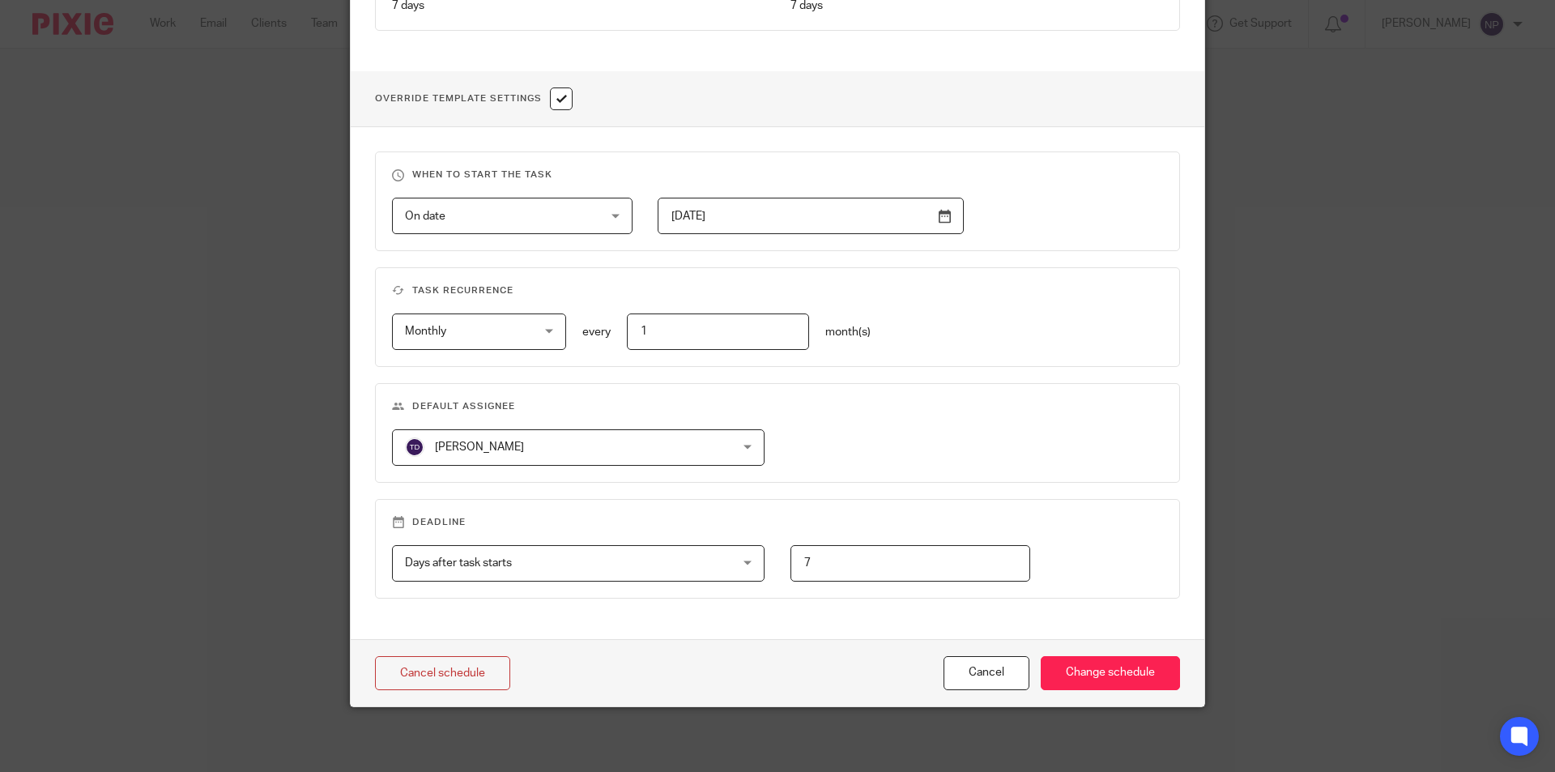
click at [1155, 654] on div "Cancel schedule Cancel Change schedule" at bounding box center [778, 673] width 854 height 68
click at [1142, 672] on input "Change schedule" at bounding box center [1110, 673] width 139 height 35
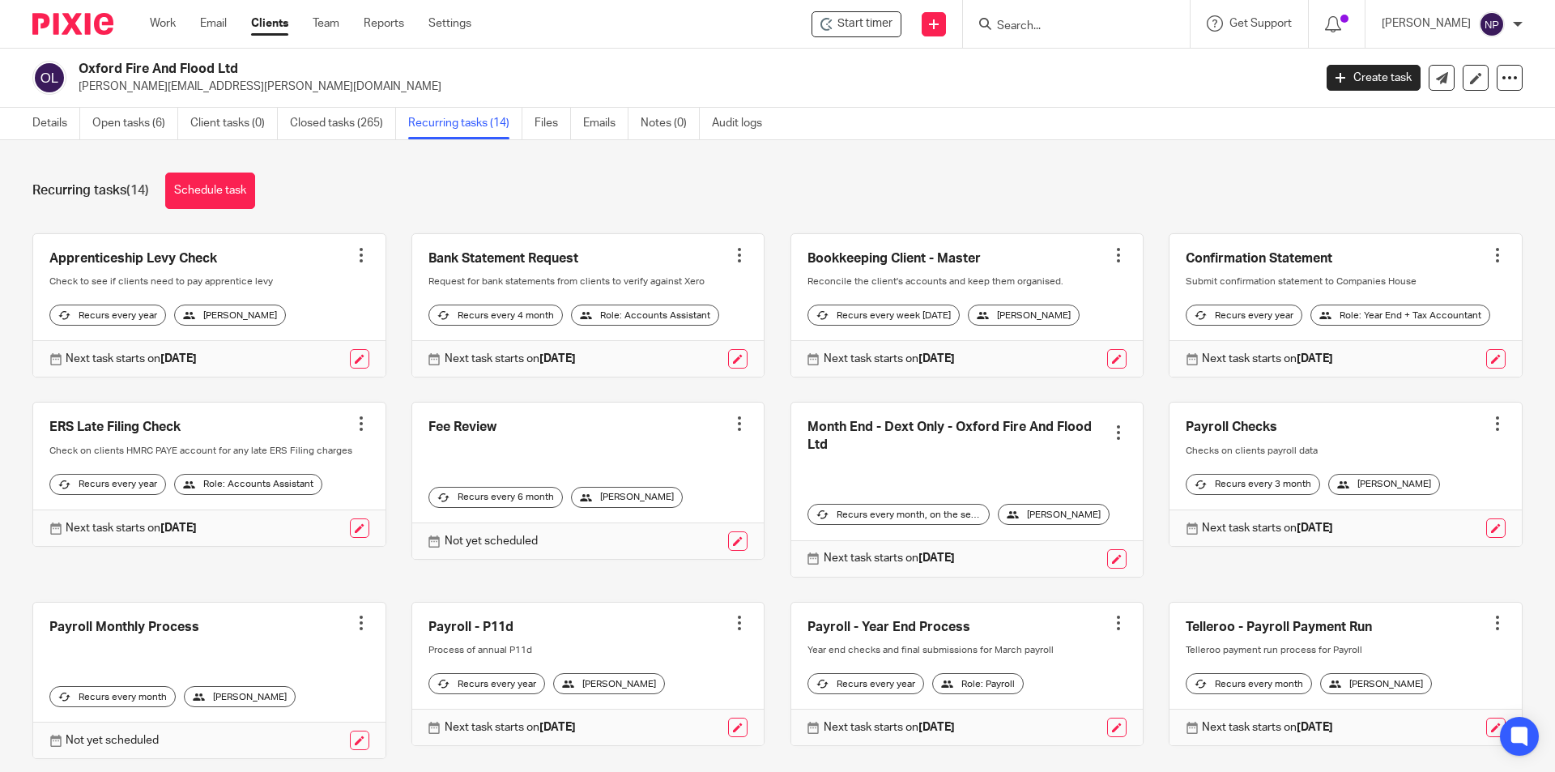
click at [1017, 174] on div "Recurring tasks (14) Schedule task" at bounding box center [777, 191] width 1490 height 36
click at [1035, 17] on form at bounding box center [1081, 24] width 173 height 20
click at [1035, 21] on input "Search" at bounding box center [1068, 26] width 146 height 15
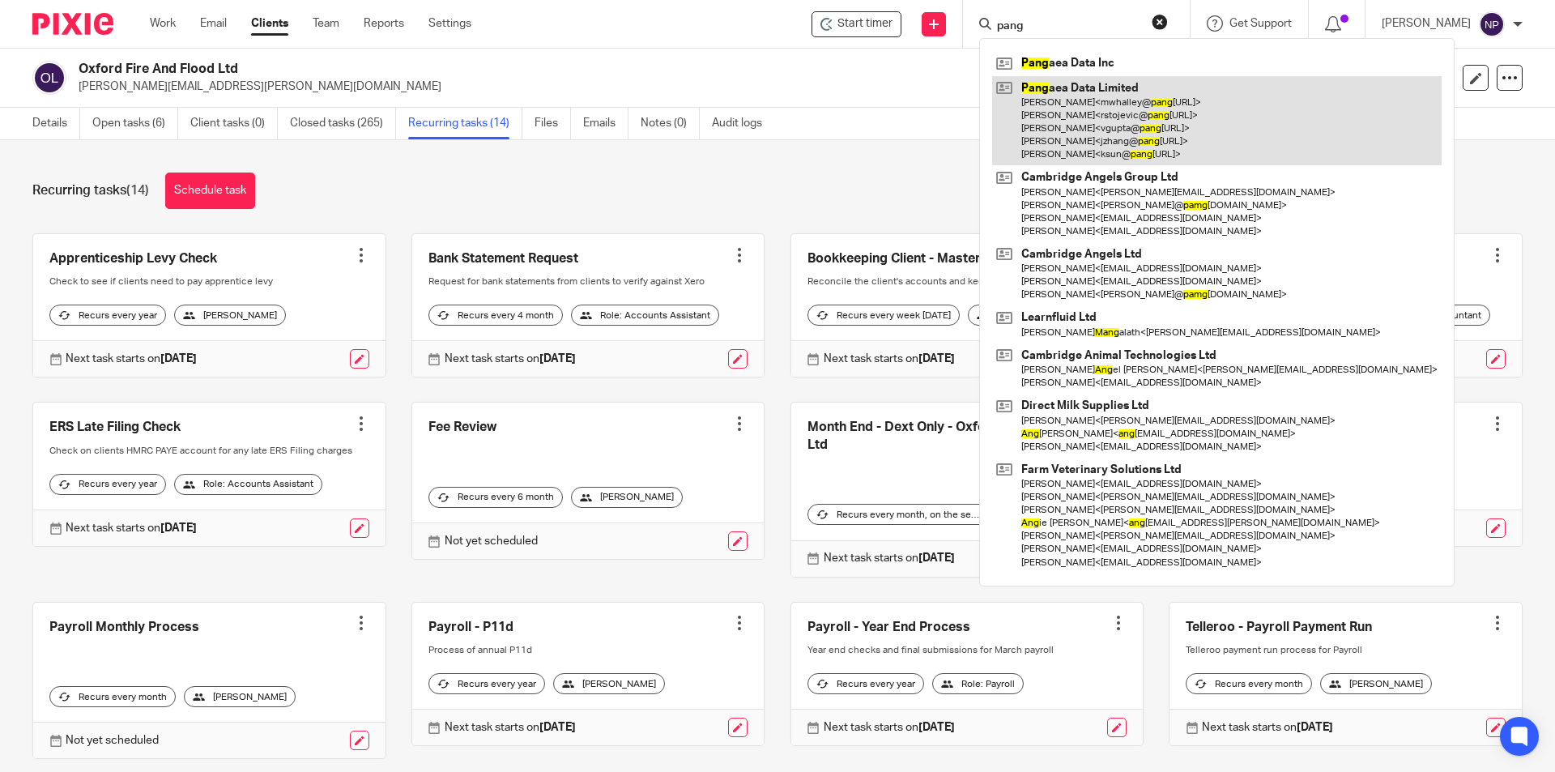
type input "pang"
click at [1120, 122] on link at bounding box center [1217, 121] width 450 height 90
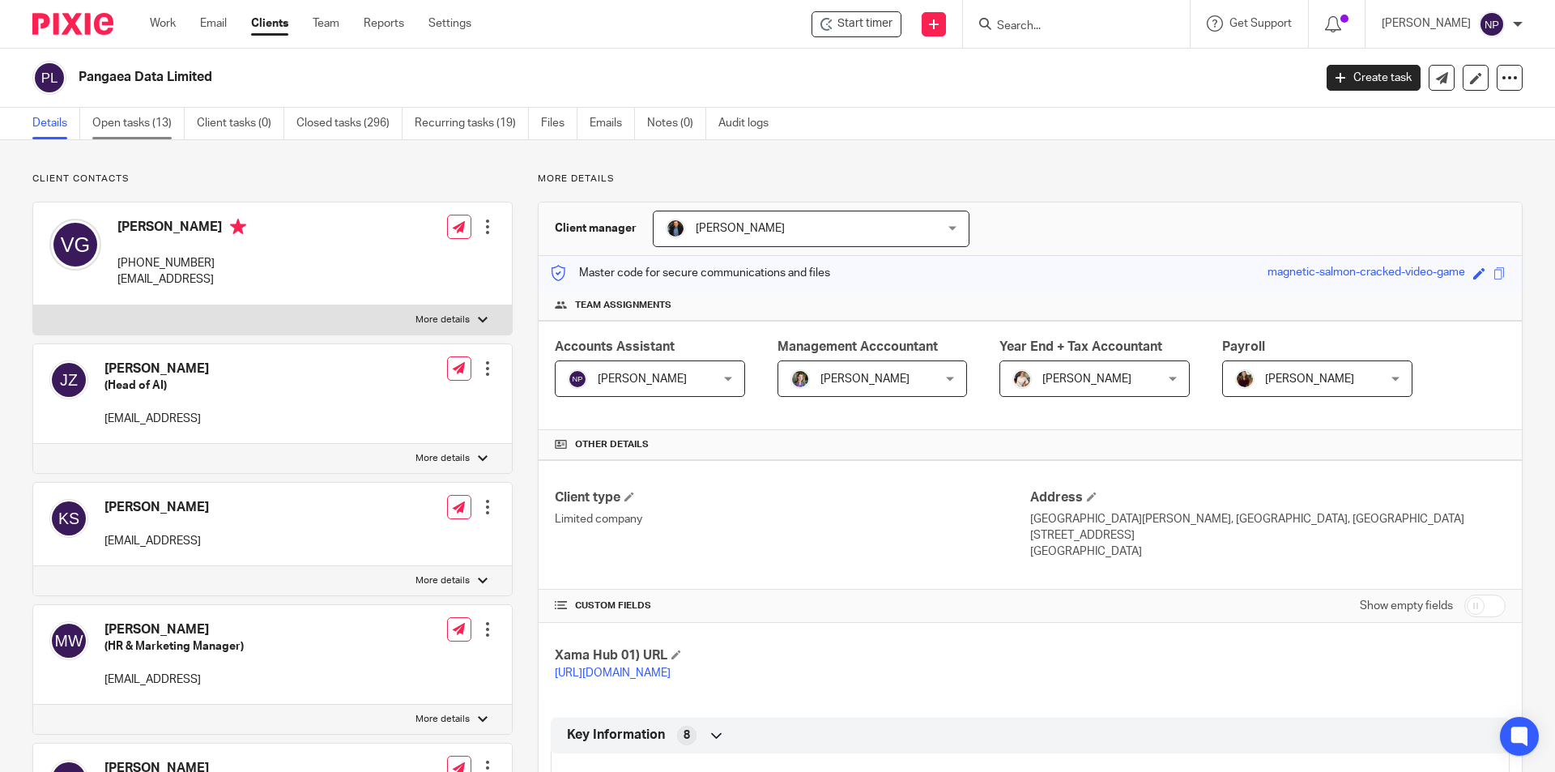
click at [164, 122] on link "Open tasks (13)" at bounding box center [138, 124] width 92 height 32
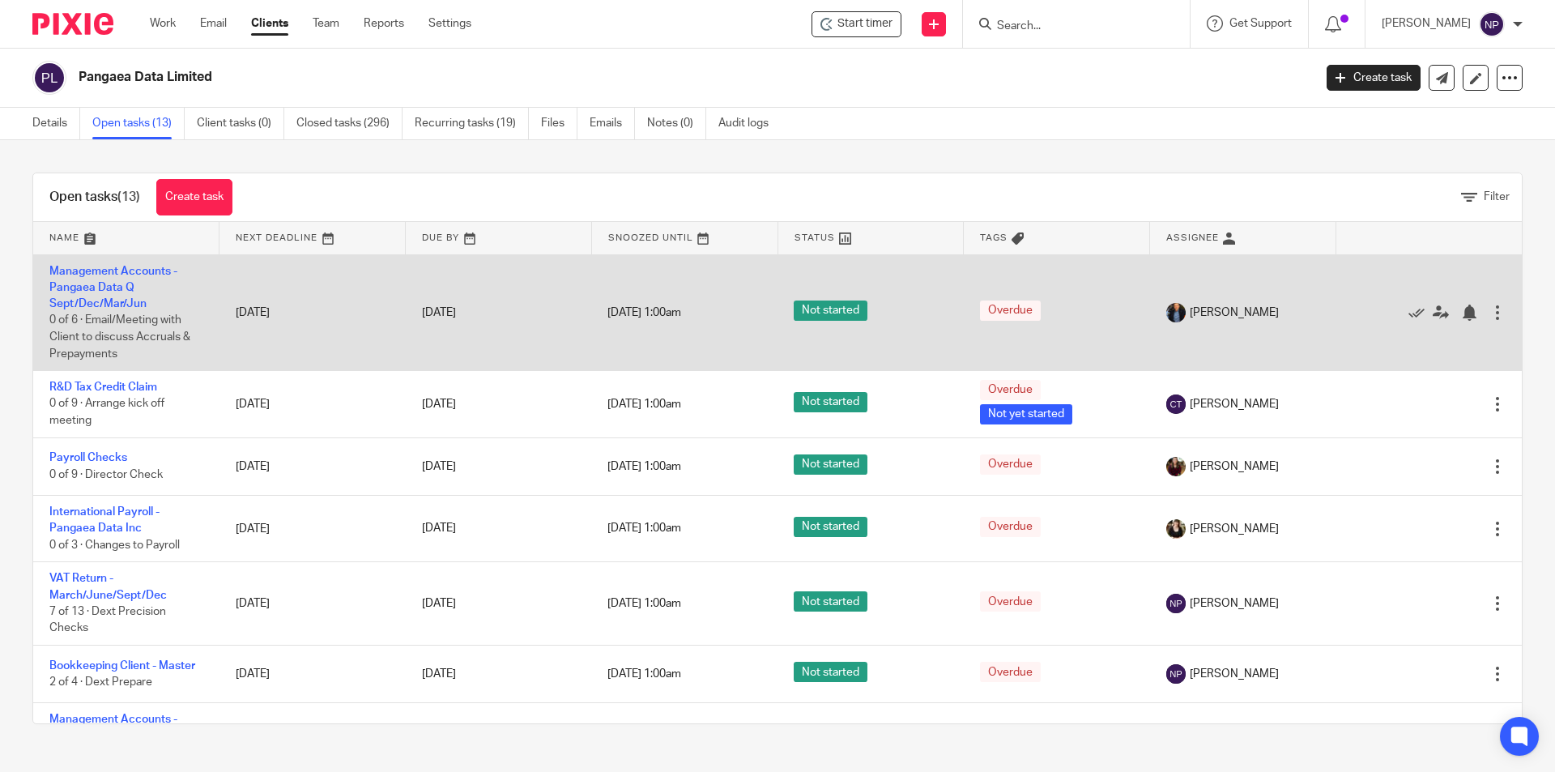
click at [1490, 308] on div at bounding box center [1498, 313] width 16 height 16
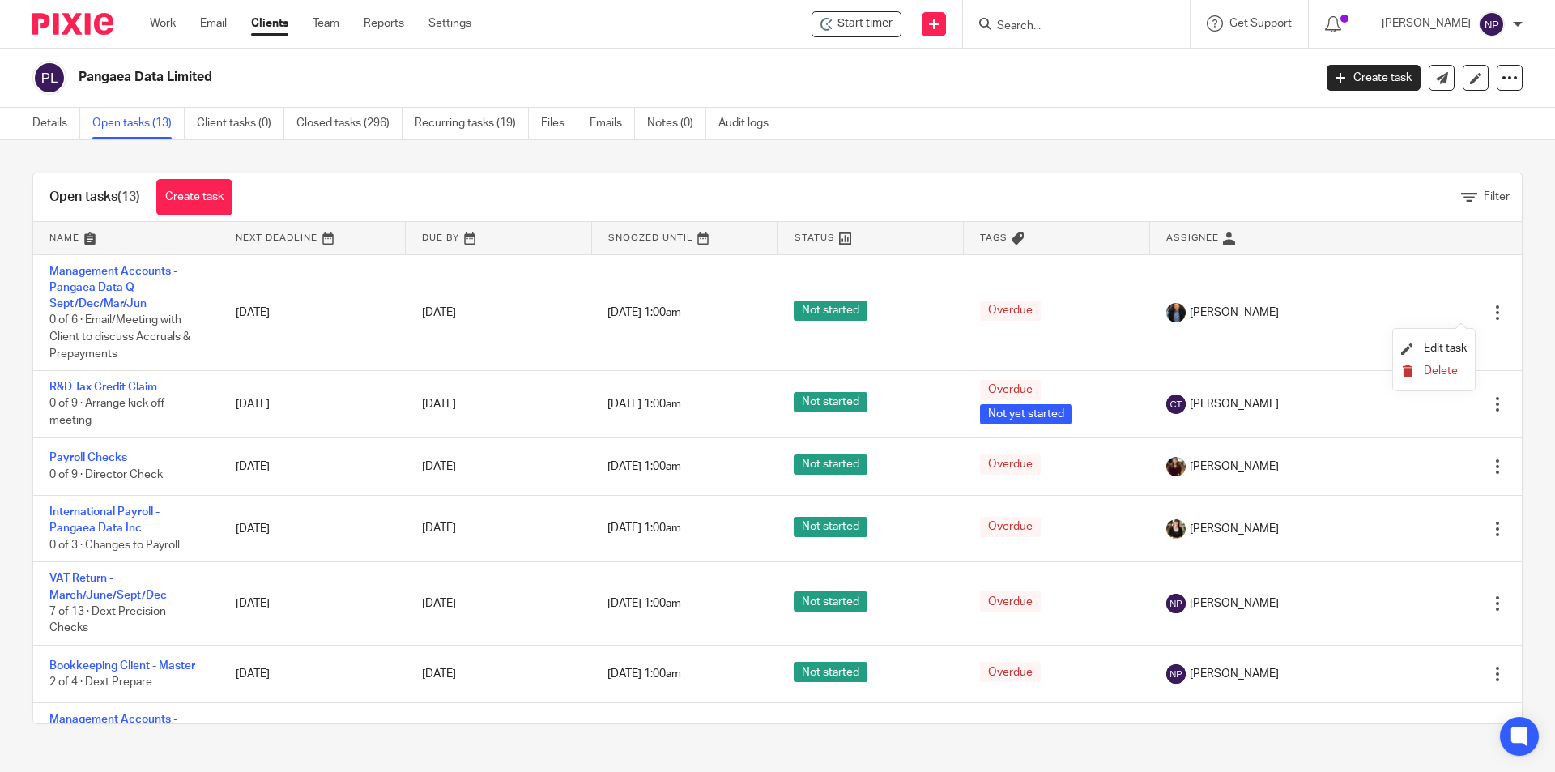
click at [1404, 367] on icon "submit" at bounding box center [1407, 371] width 12 height 12
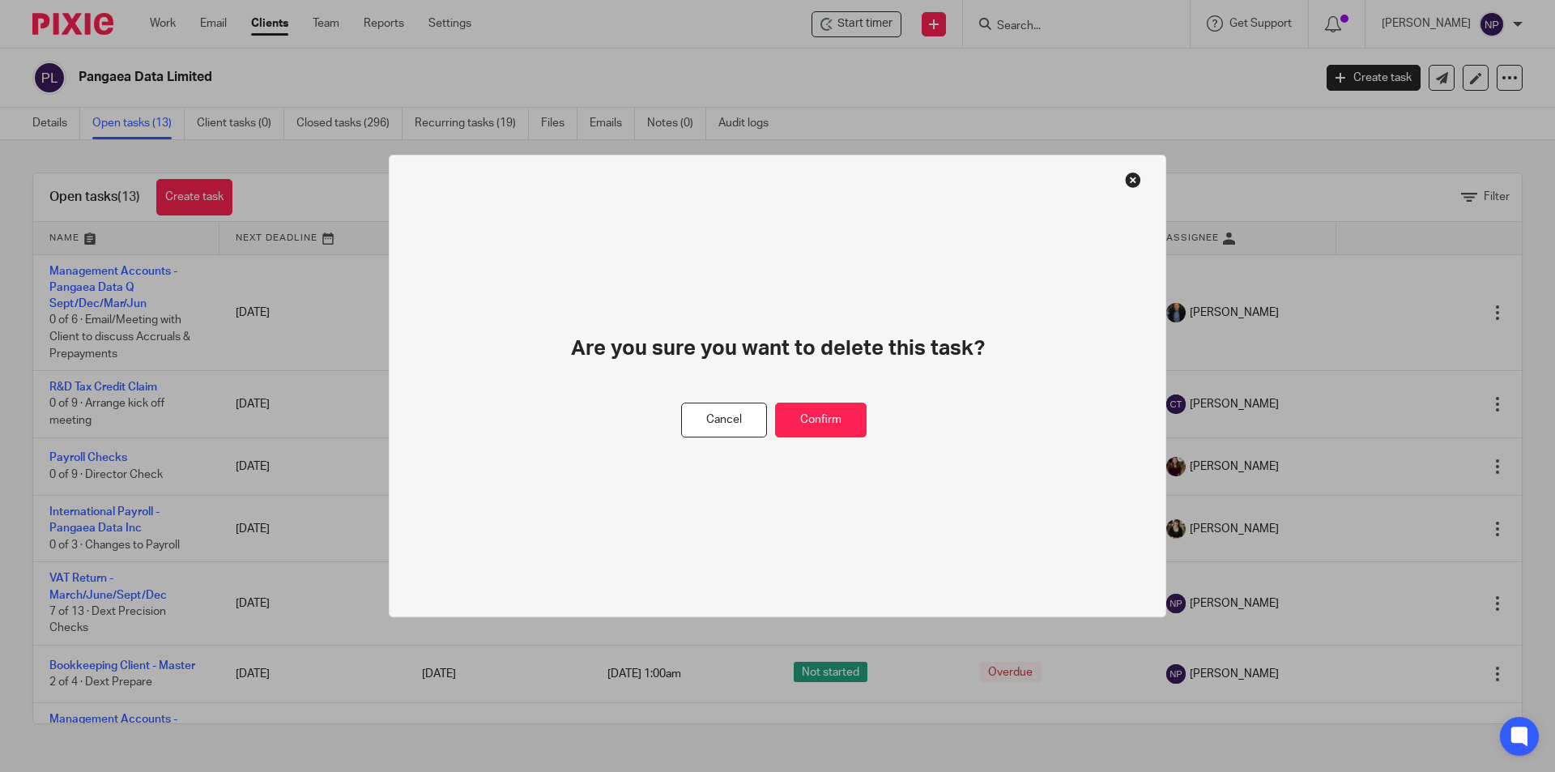
click at [1136, 180] on button at bounding box center [1133, 180] width 16 height 16
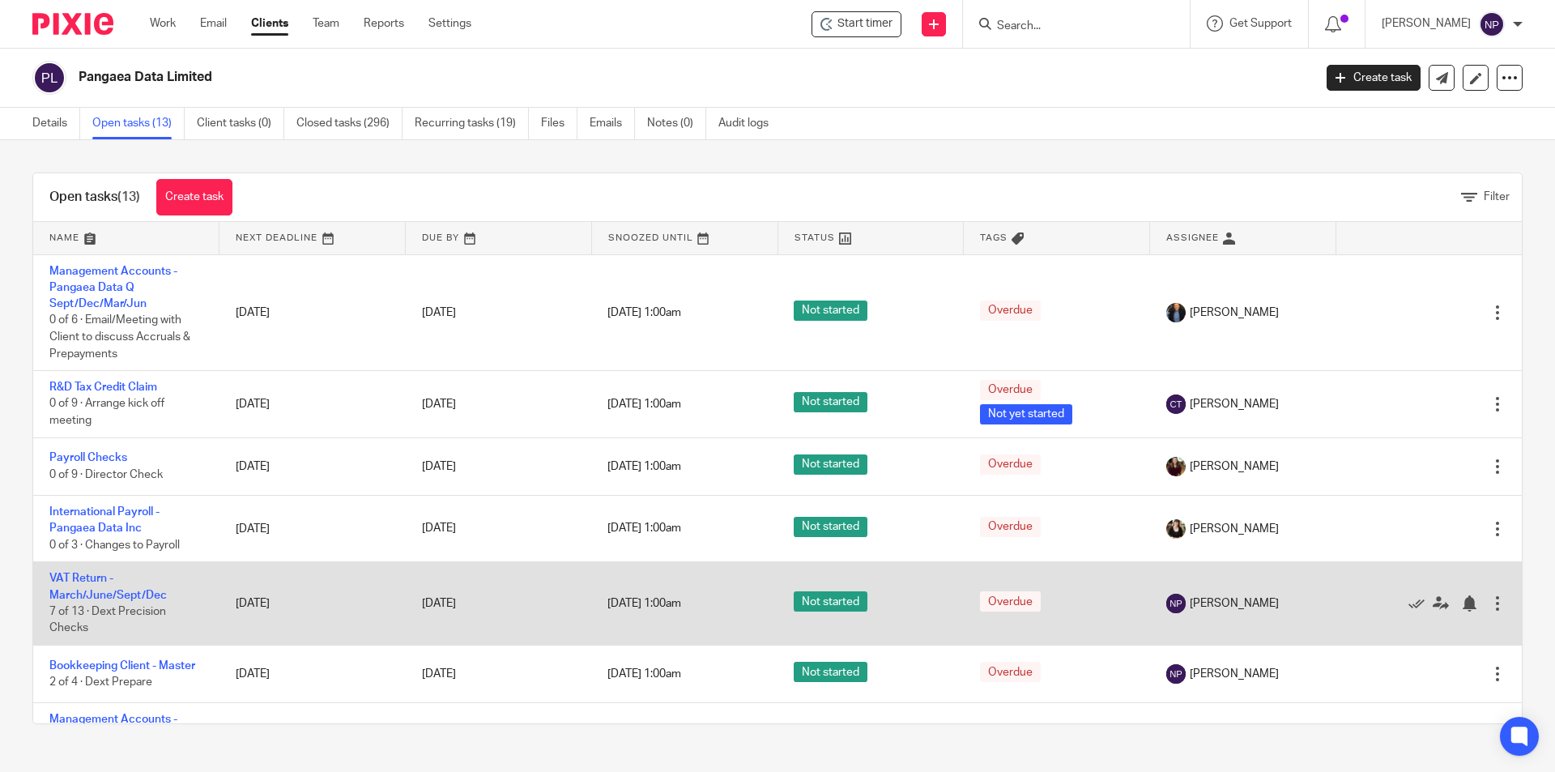
scroll to position [81, 0]
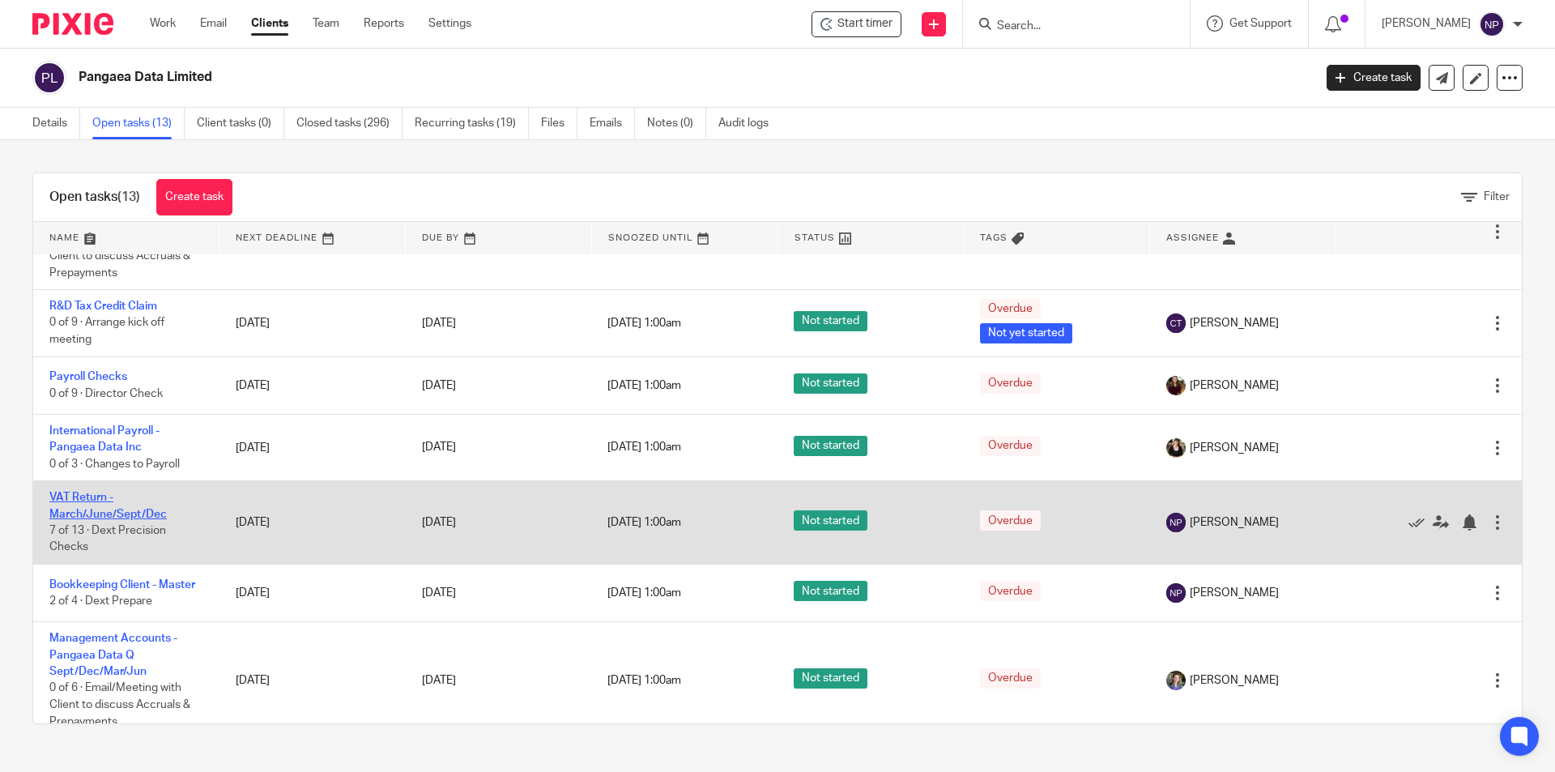
click at [139, 514] on link "VAT Return - March/June/Sept/Dec" at bounding box center [107, 506] width 117 height 28
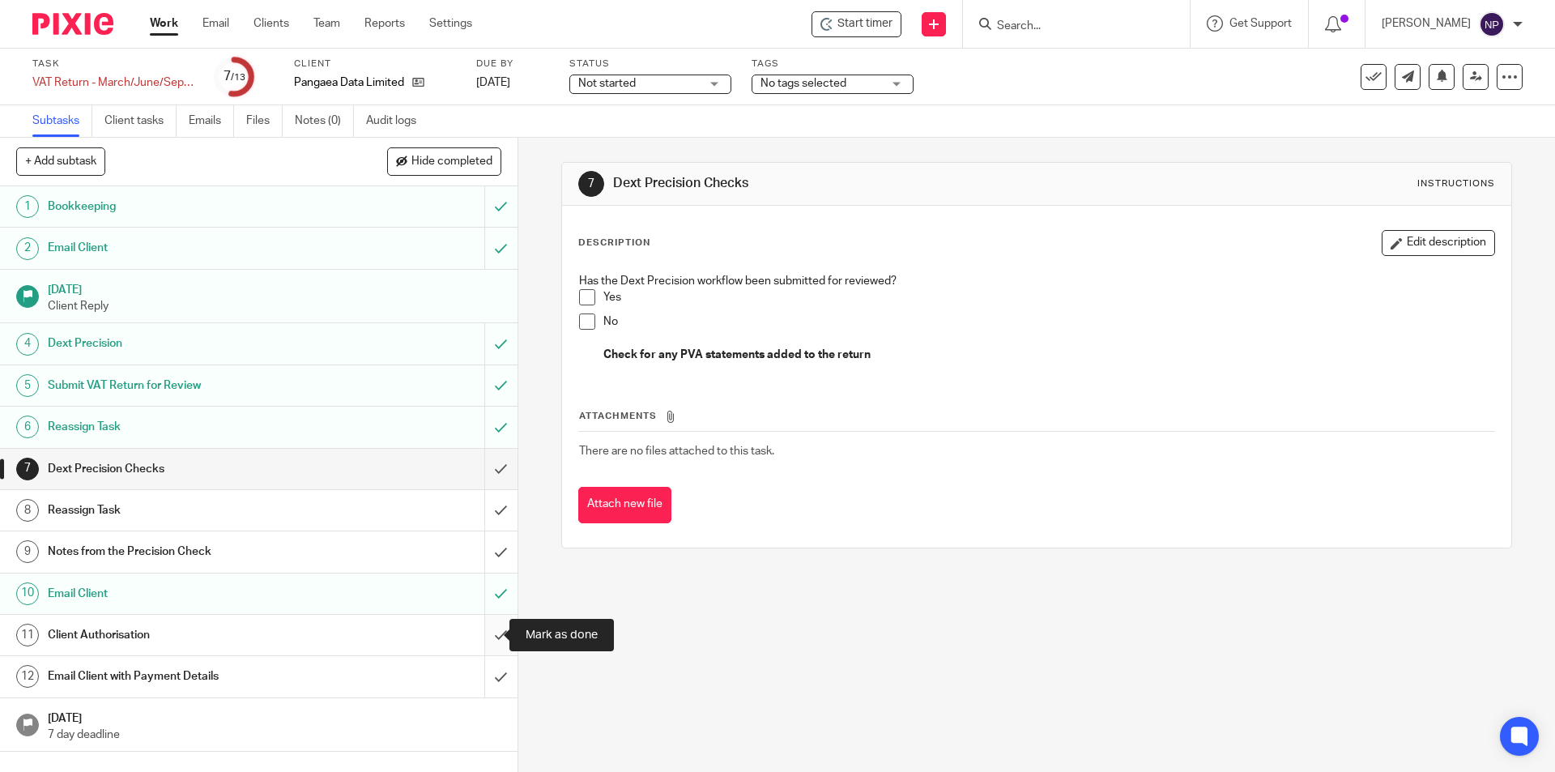
click at [496, 620] on input "submit" at bounding box center [259, 635] width 518 height 40
click at [496, 671] on input "submit" at bounding box center [259, 676] width 518 height 40
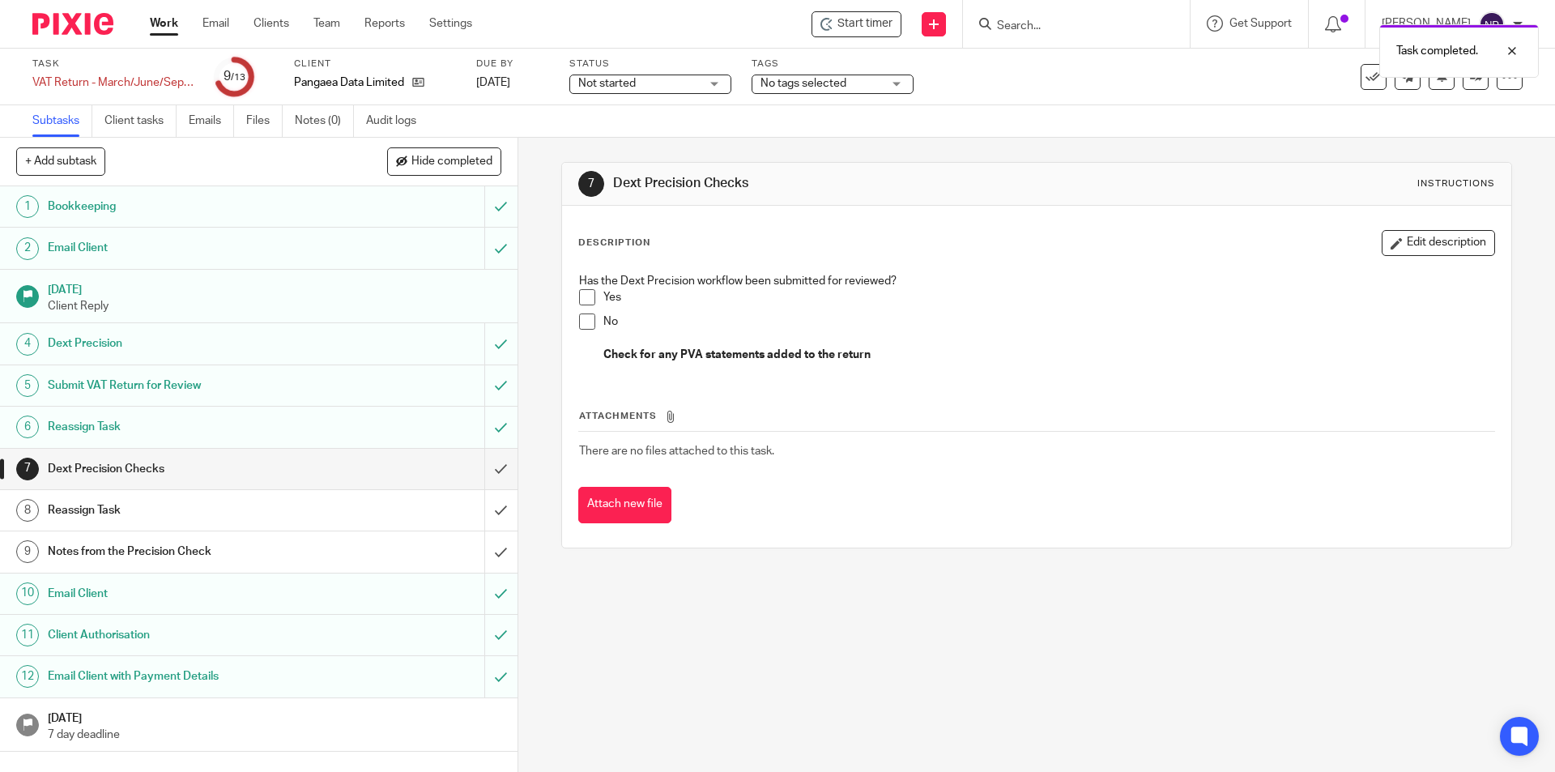
click at [1353, 71] on div "Task completed." at bounding box center [1158, 47] width 761 height 62
click at [1366, 81] on icon at bounding box center [1374, 77] width 16 height 16
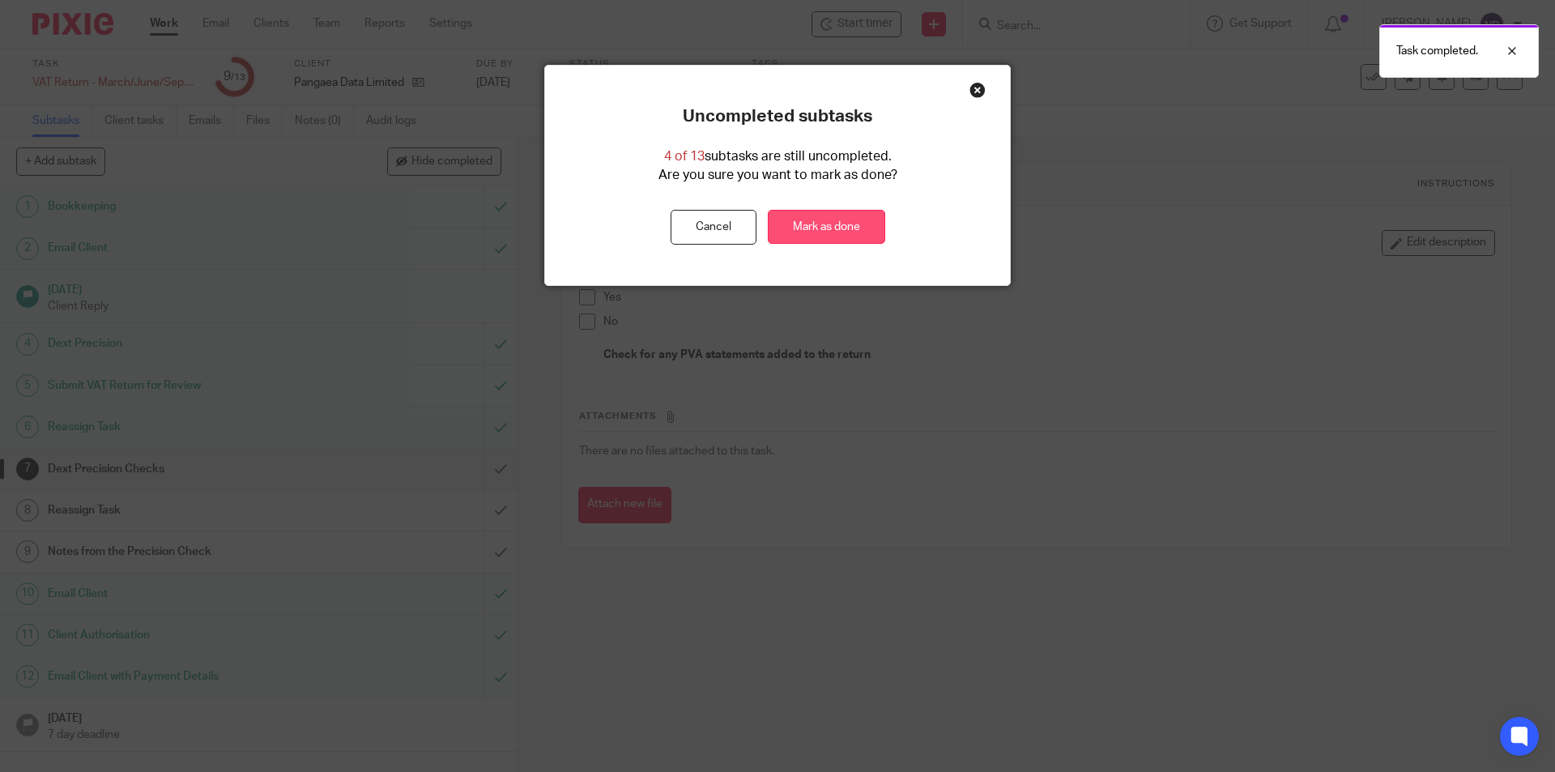
click at [836, 223] on link "Mark as done" at bounding box center [826, 227] width 117 height 35
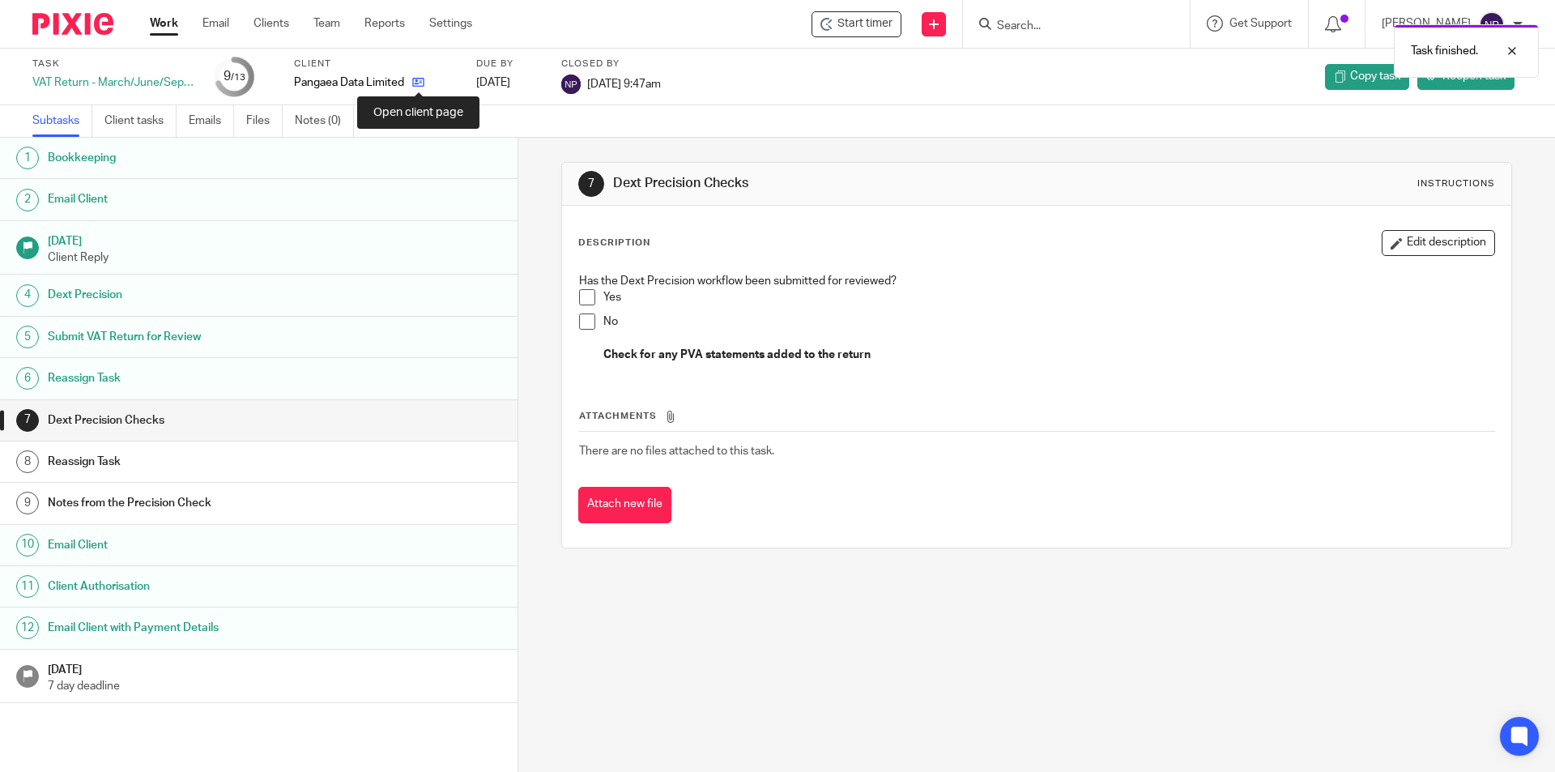
click at [420, 87] on icon at bounding box center [418, 82] width 12 height 12
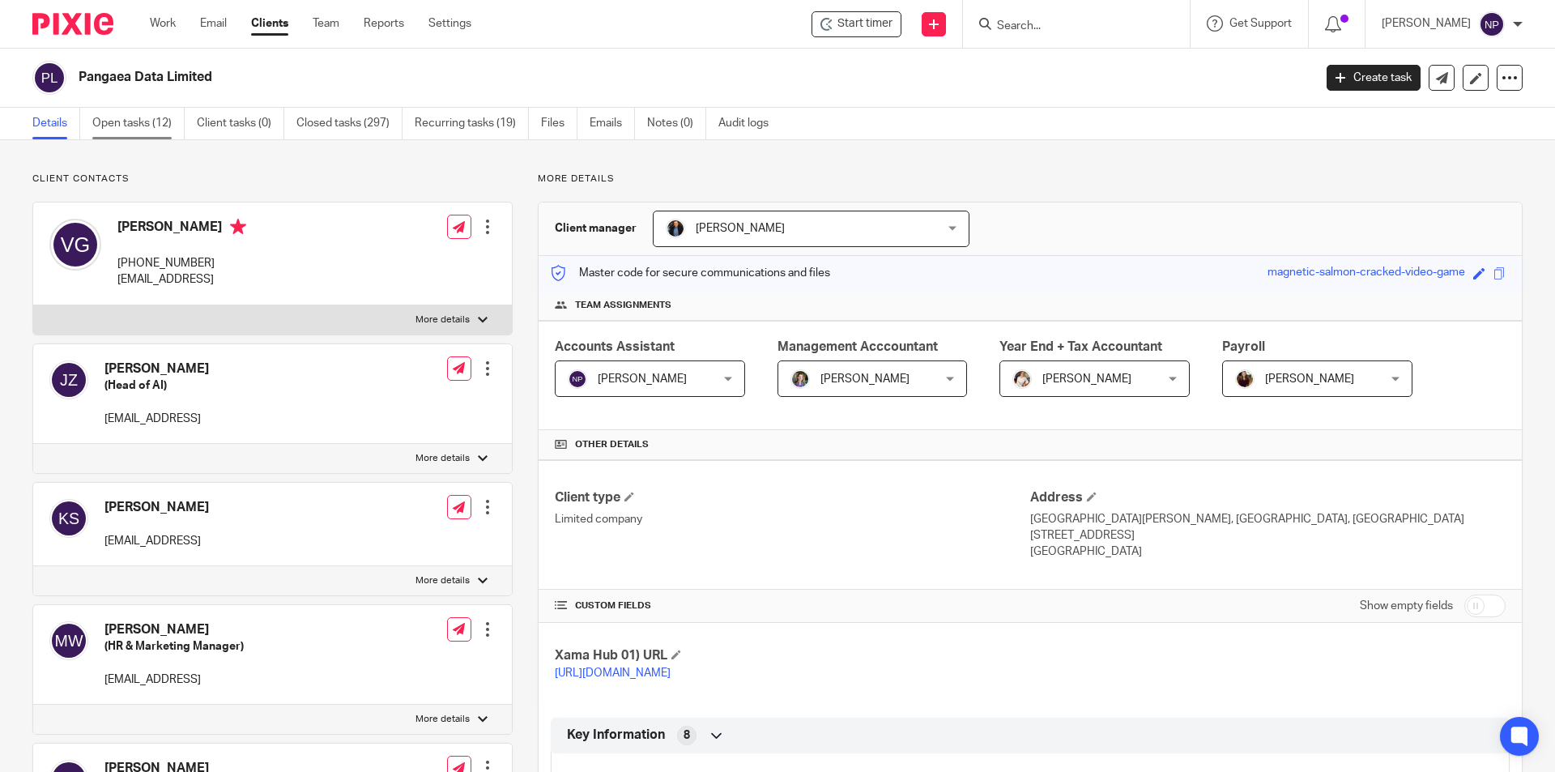
click at [141, 124] on link "Open tasks (12)" at bounding box center [138, 124] width 92 height 32
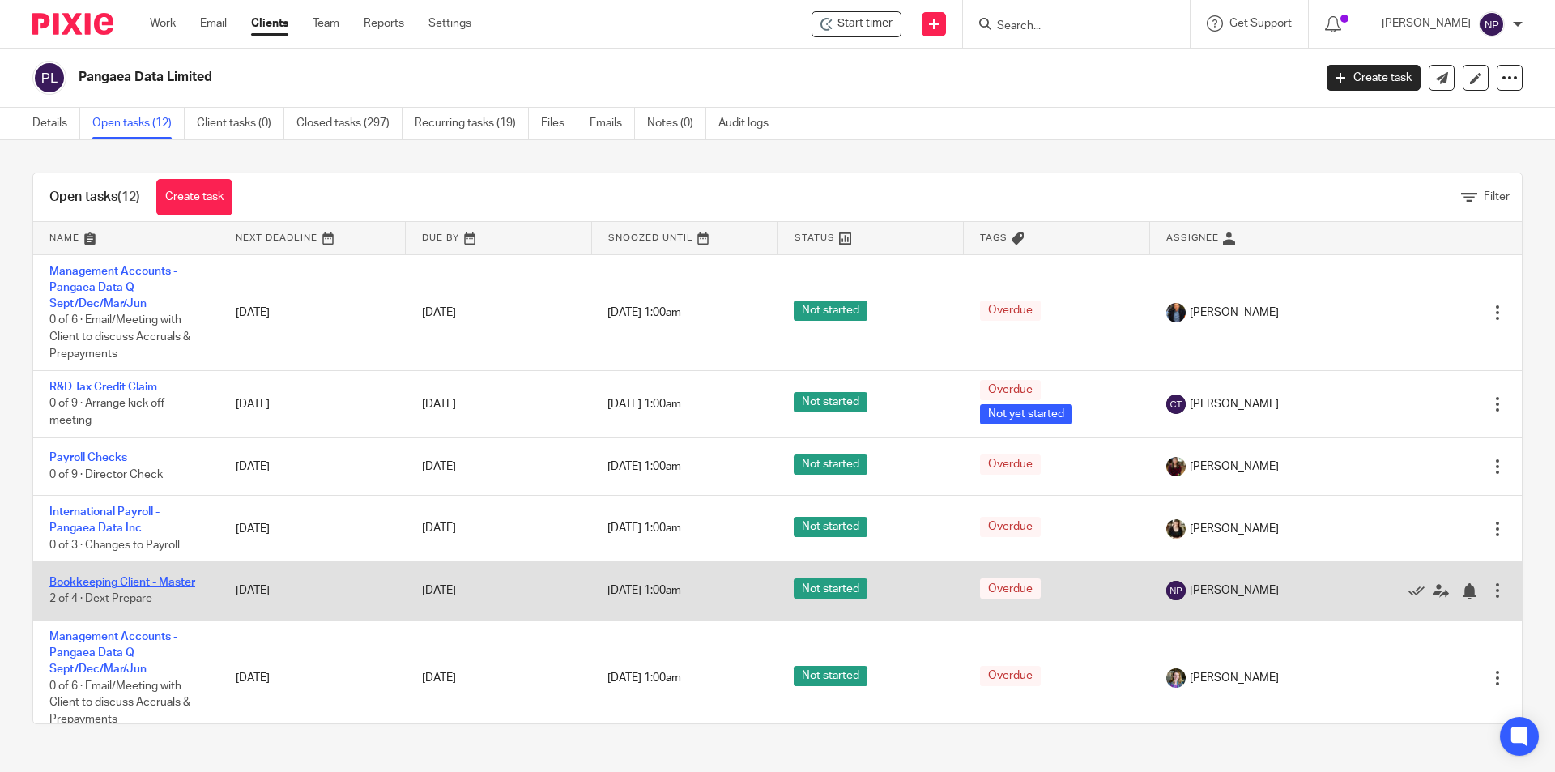
click at [174, 581] on link "Bookkeeping Client - Master" at bounding box center [122, 582] width 146 height 11
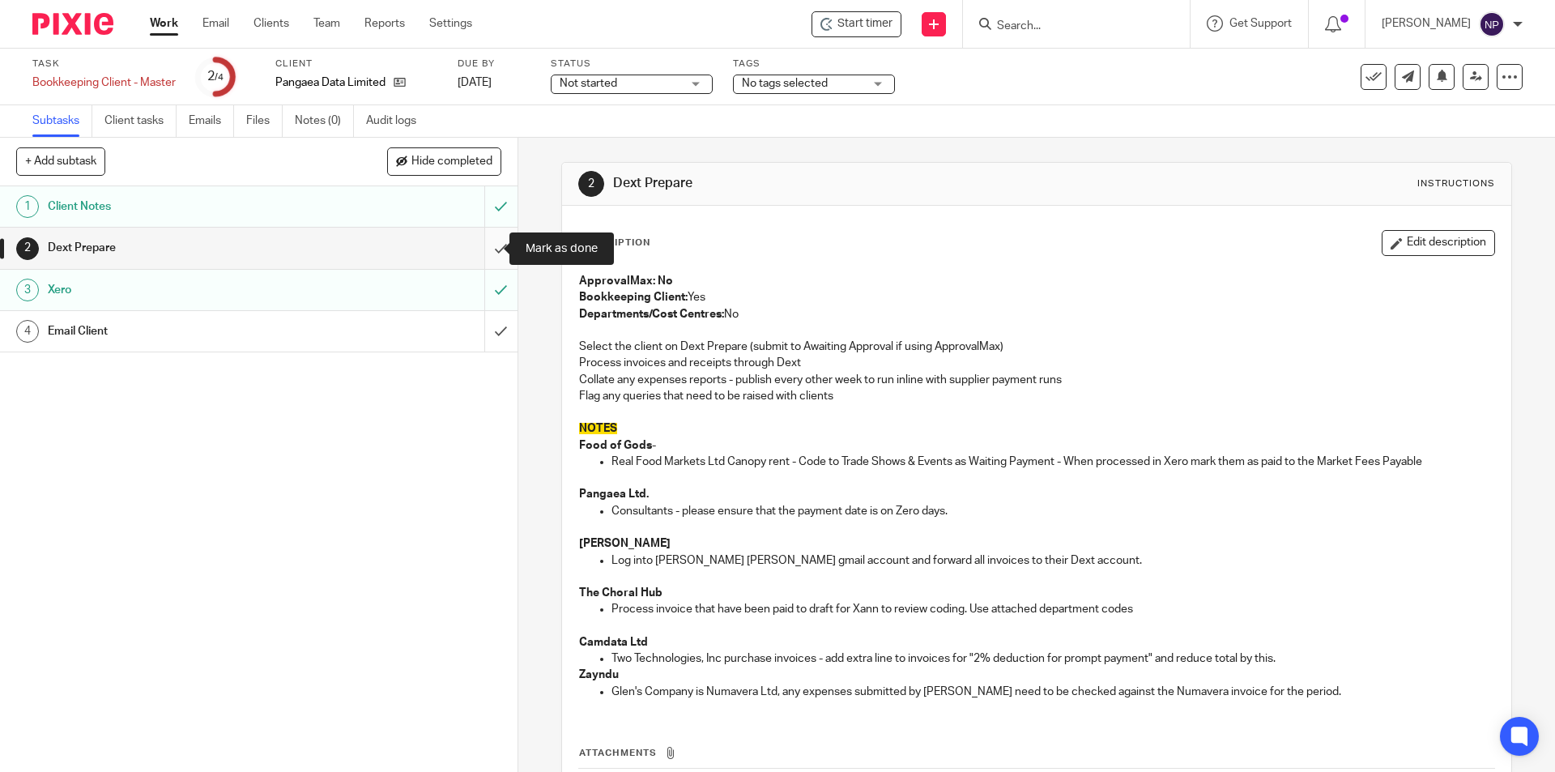
click at [492, 245] on input "submit" at bounding box center [259, 248] width 518 height 40
click at [489, 337] on input "submit" at bounding box center [259, 331] width 518 height 40
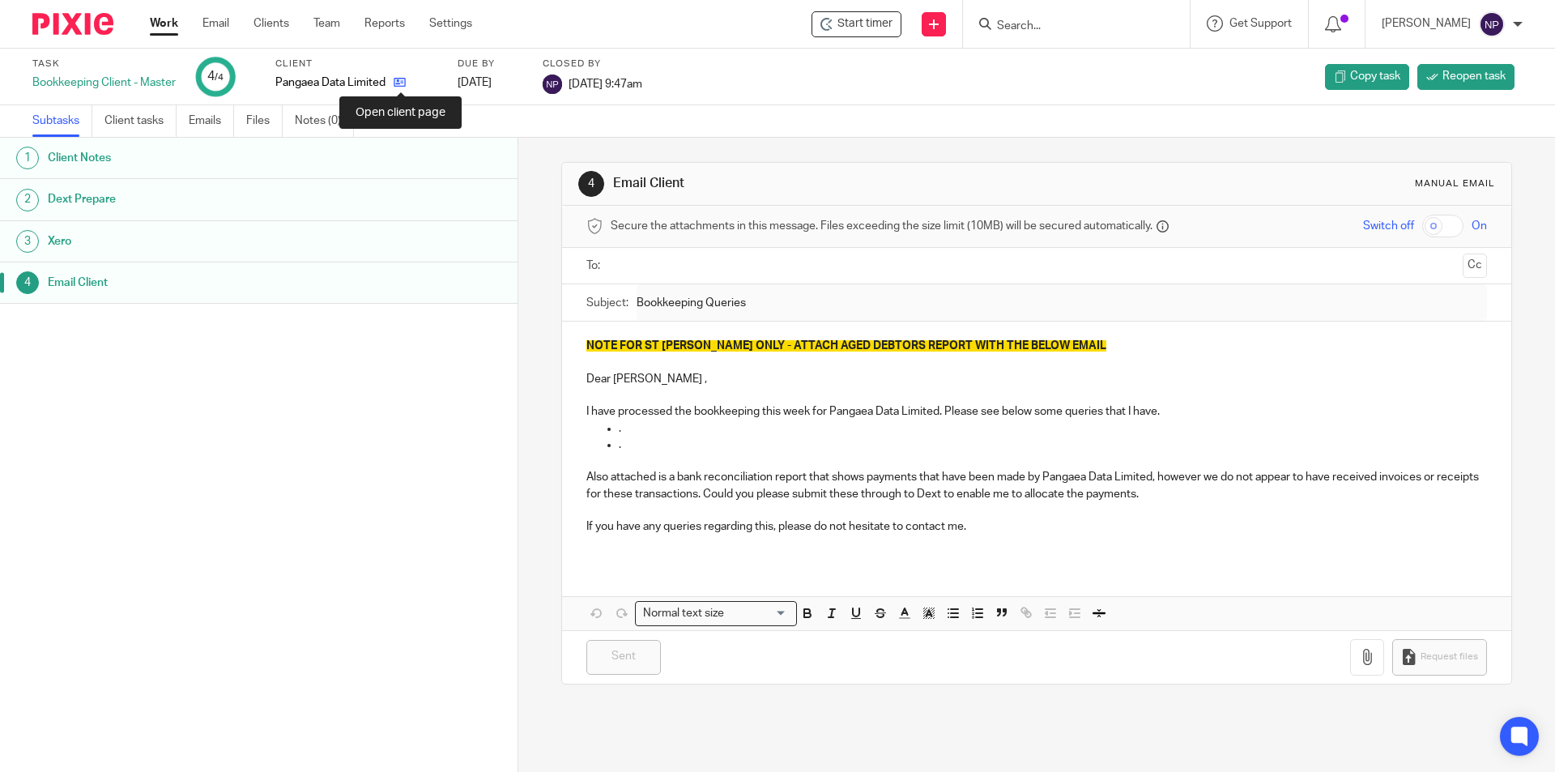
click at [406, 81] on icon at bounding box center [400, 82] width 12 height 12
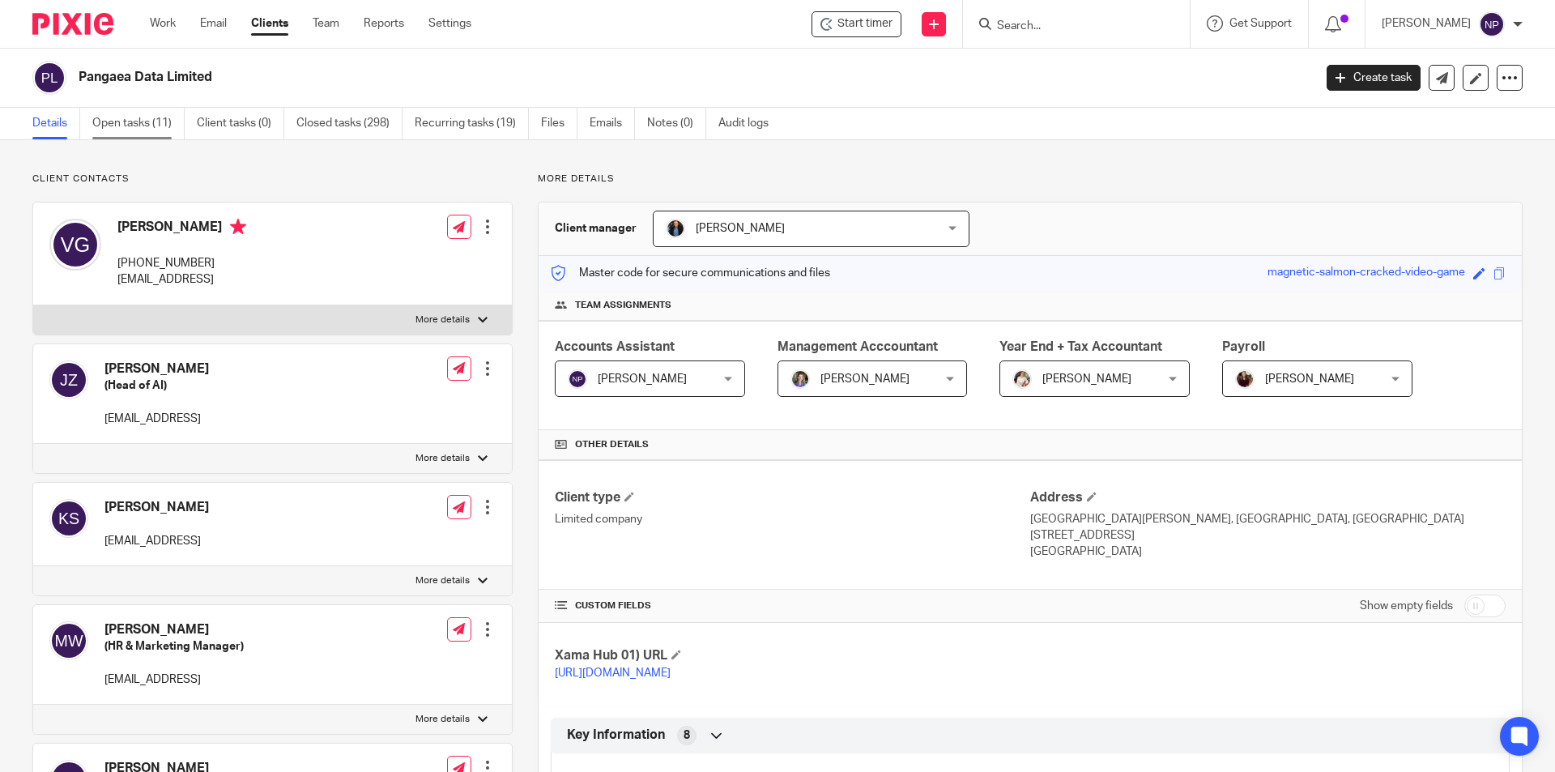
click at [134, 113] on link "Open tasks (11)" at bounding box center [138, 124] width 92 height 32
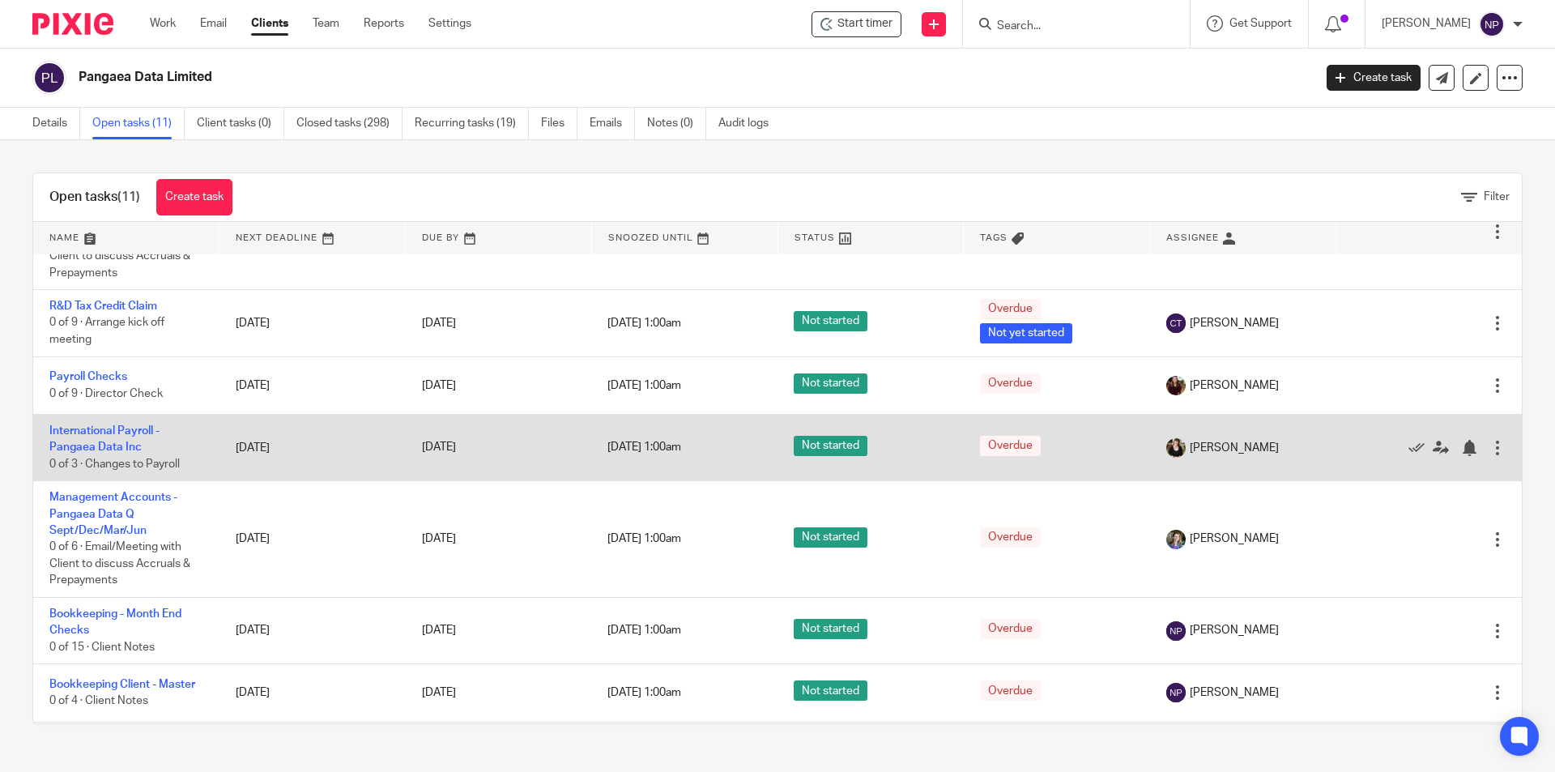
scroll to position [162, 0]
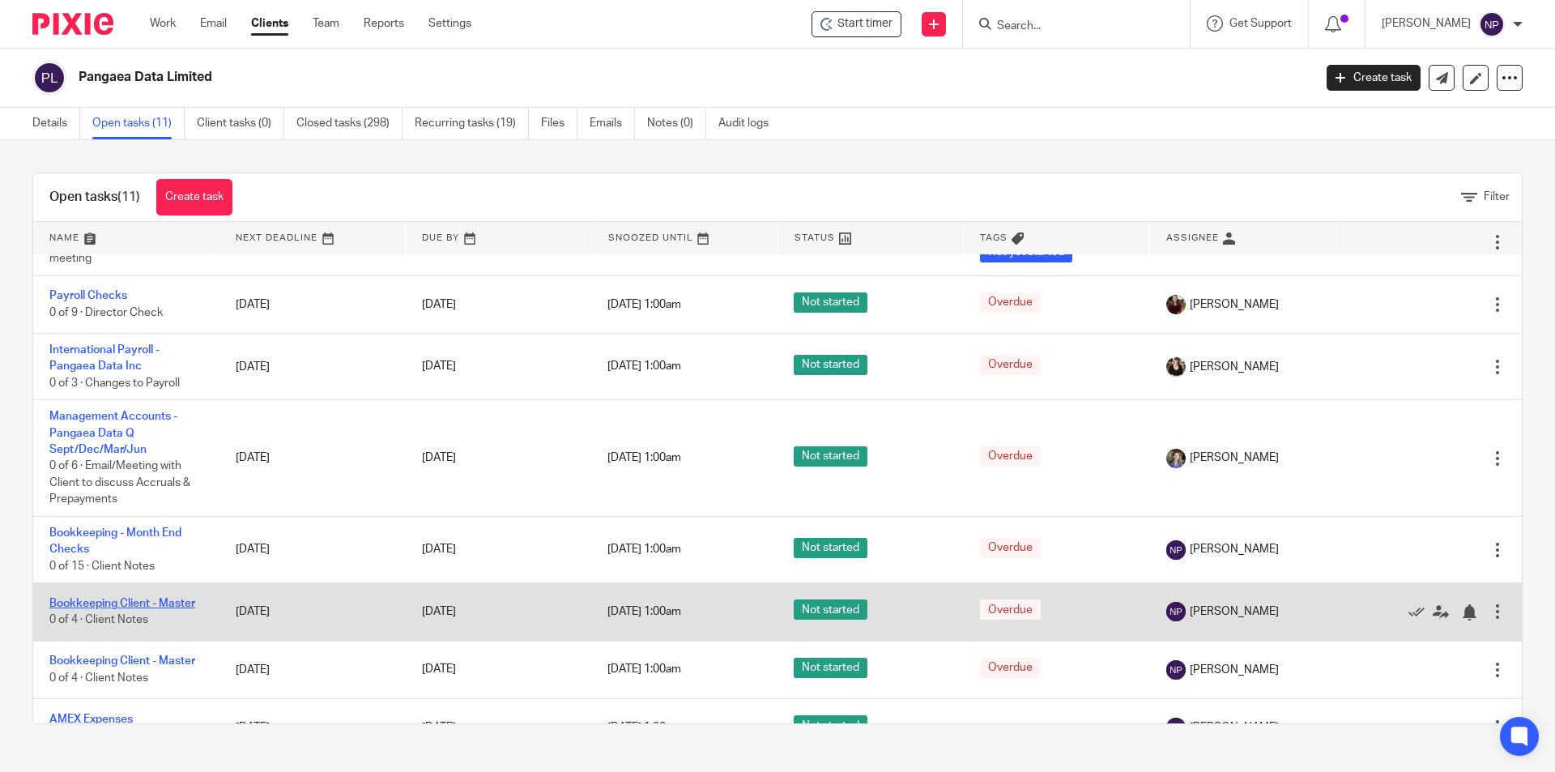
click at [180, 601] on link "Bookkeeping Client - Master" at bounding box center [122, 603] width 146 height 11
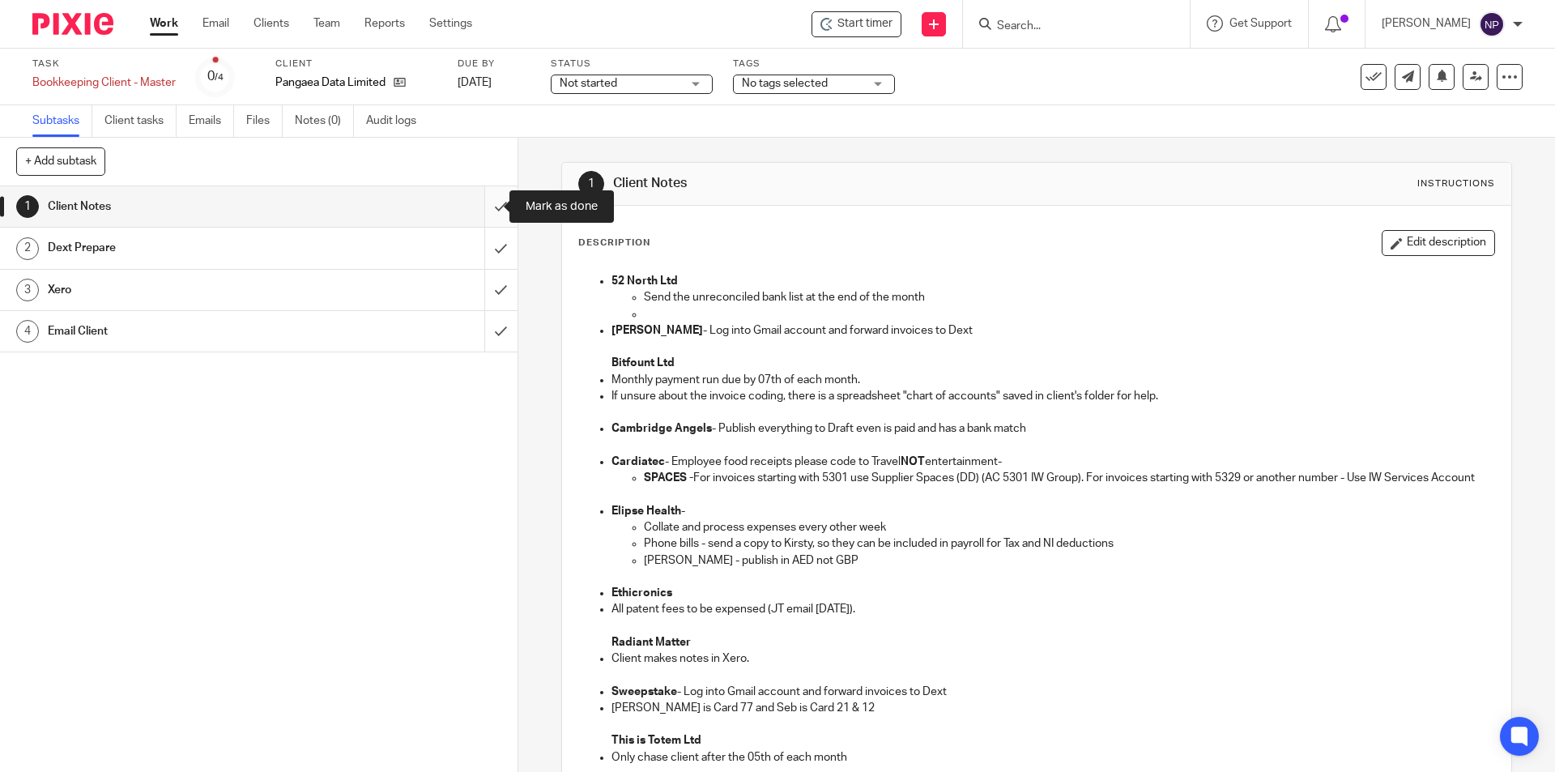
click at [488, 217] on input "submit" at bounding box center [259, 206] width 518 height 40
drag, startPoint x: 481, startPoint y: 245, endPoint x: 481, endPoint y: 258, distance: 13.8
click at [481, 251] on input "submit" at bounding box center [259, 248] width 518 height 40
click at [482, 310] on input "submit" at bounding box center [259, 290] width 518 height 40
drag, startPoint x: 480, startPoint y: 343, endPoint x: 483, endPoint y: 292, distance: 51.1
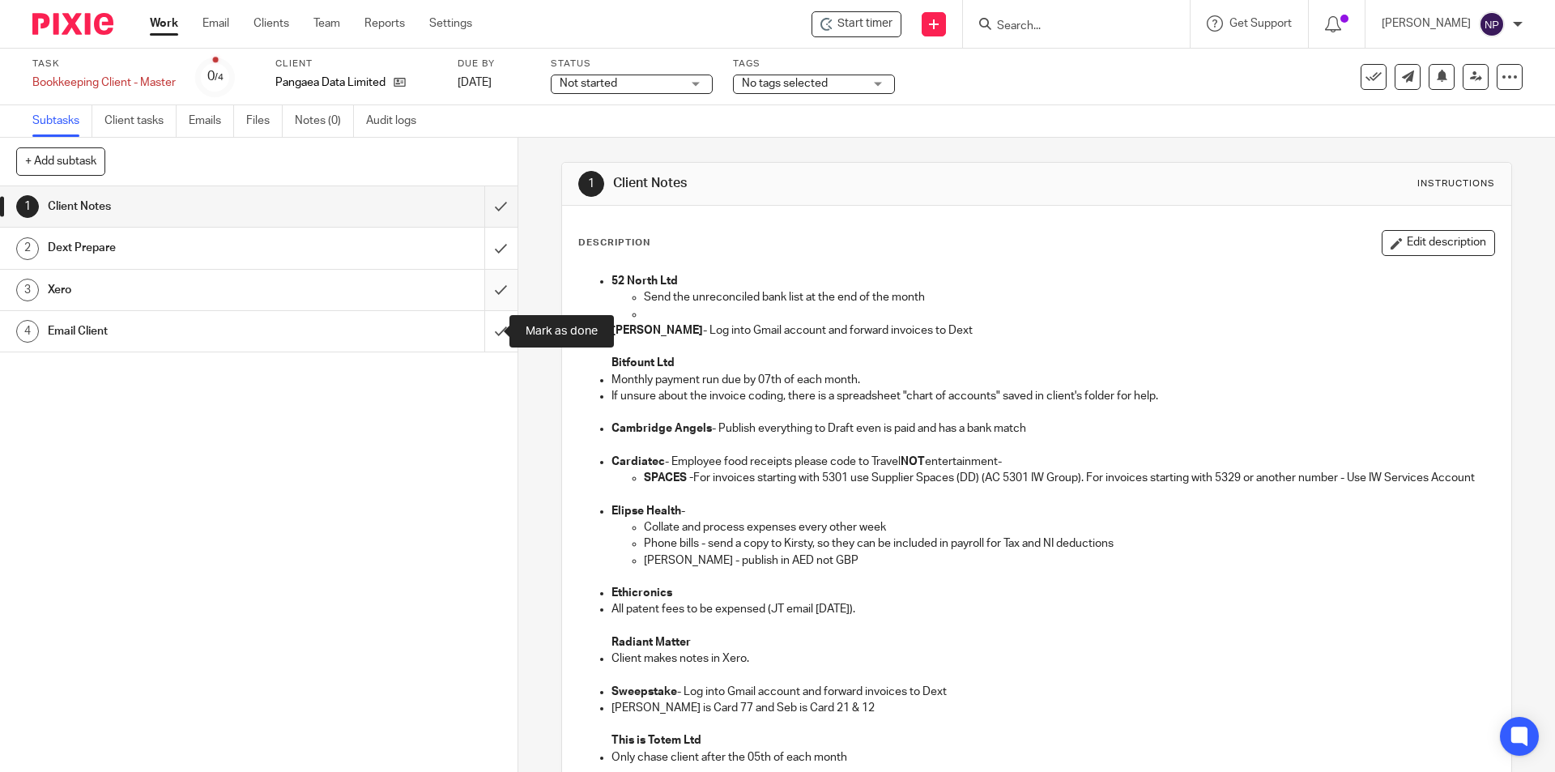
click at [480, 340] on input "submit" at bounding box center [259, 331] width 518 height 40
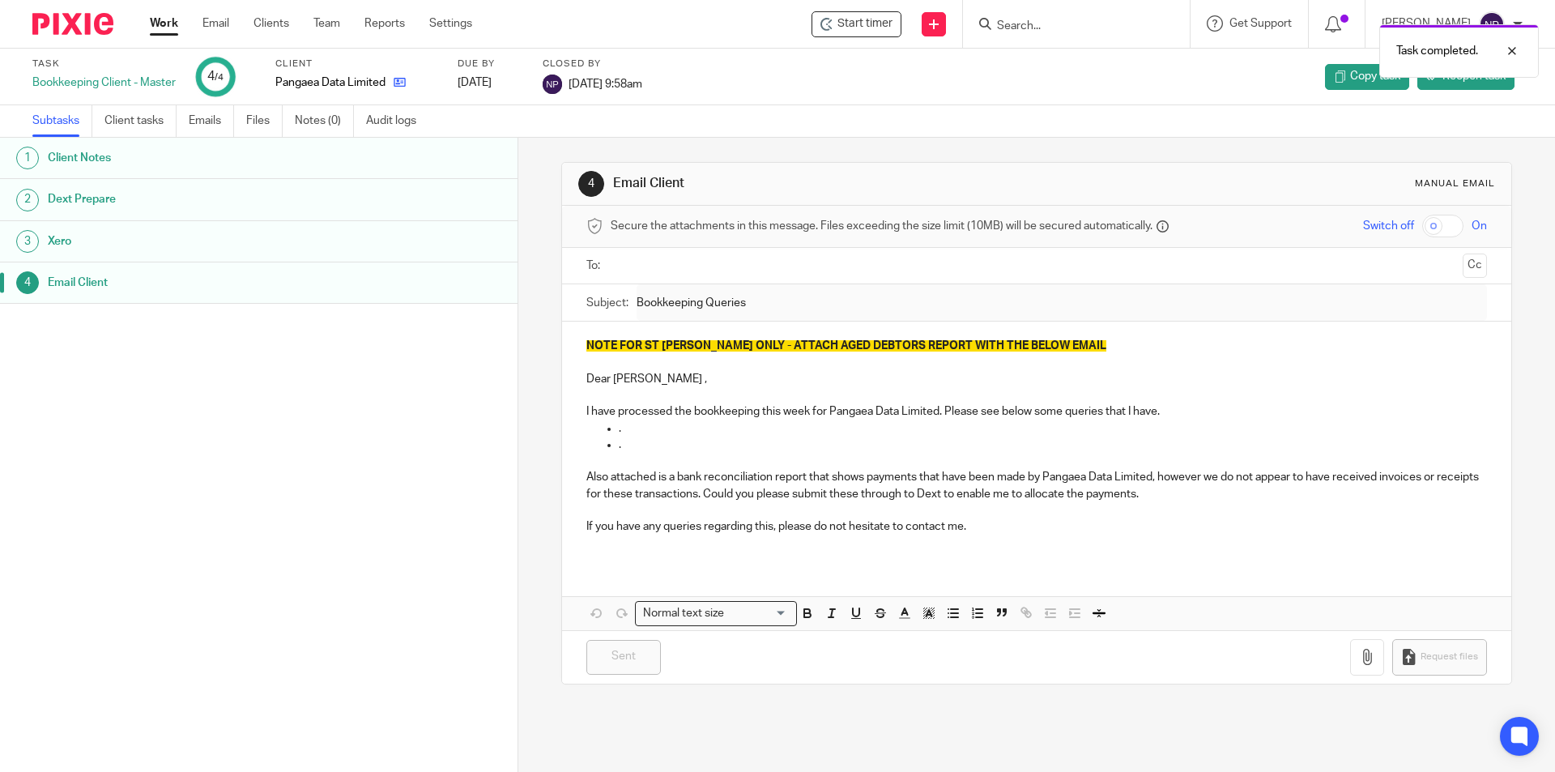
click at [398, 90] on link at bounding box center [396, 83] width 20 height 16
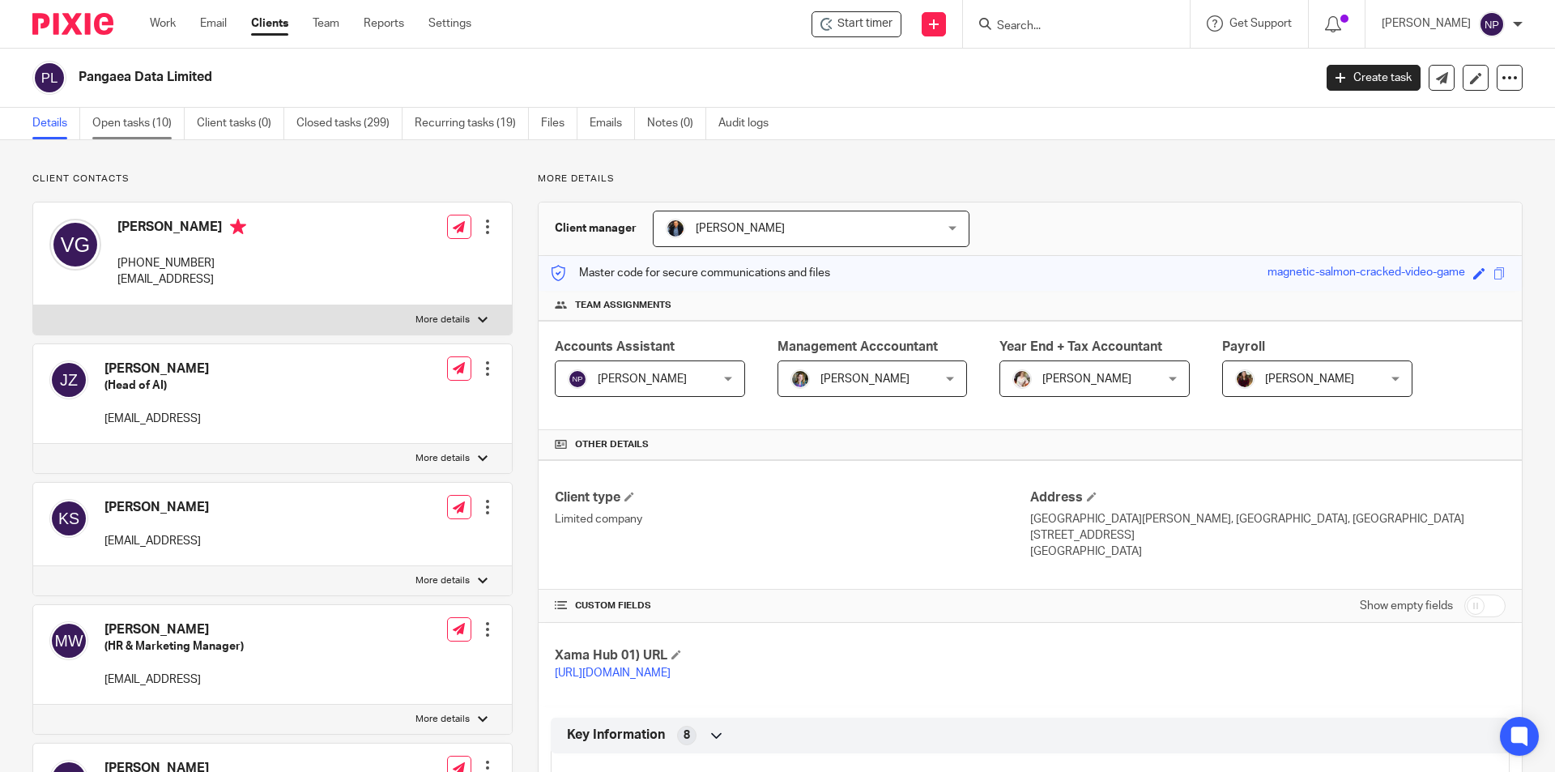
click at [121, 119] on link "Open tasks (10)" at bounding box center [138, 124] width 92 height 32
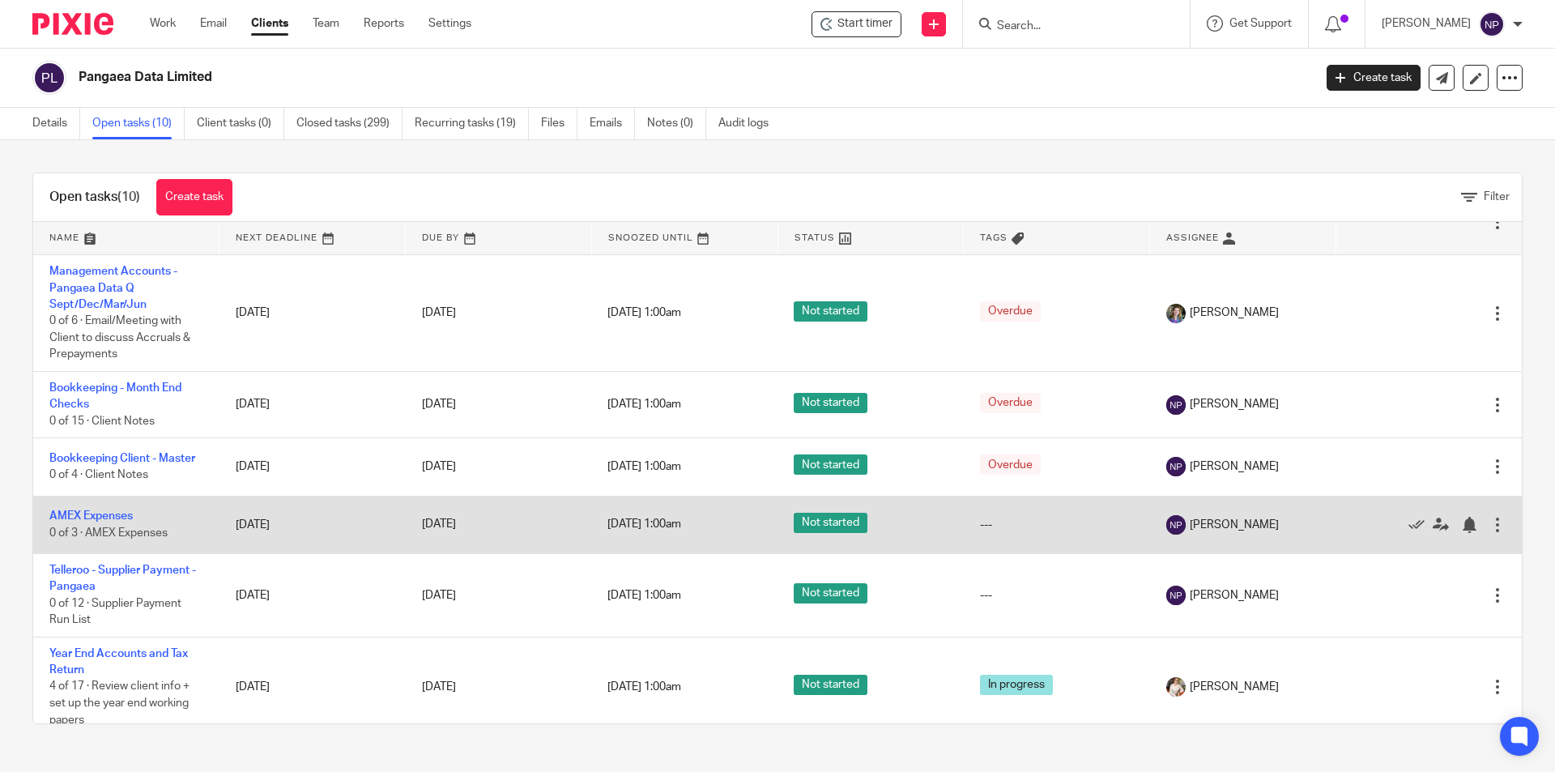
scroll to position [320, 0]
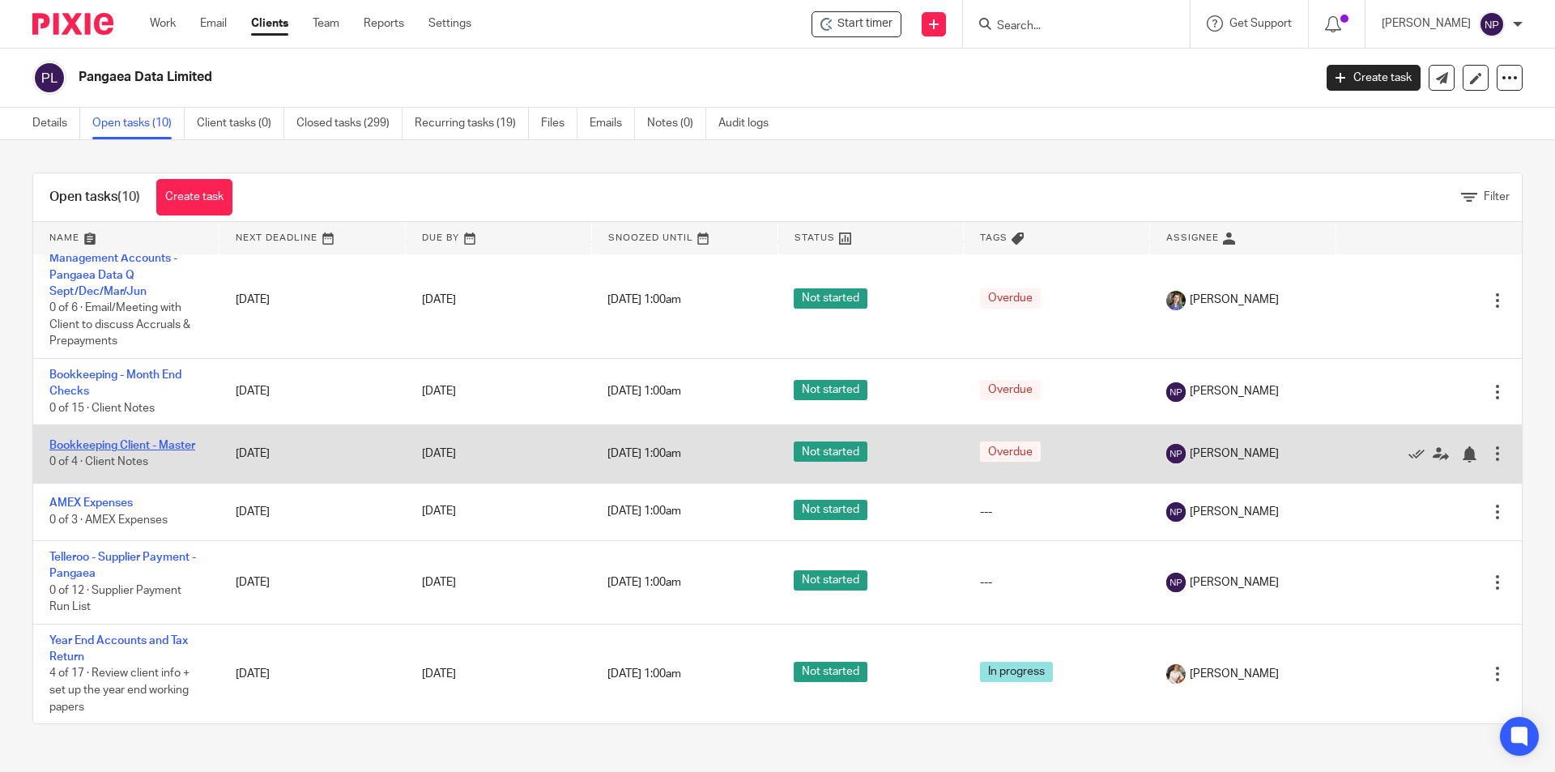
click at [160, 440] on link "Bookkeeping Client - Master" at bounding box center [122, 445] width 146 height 11
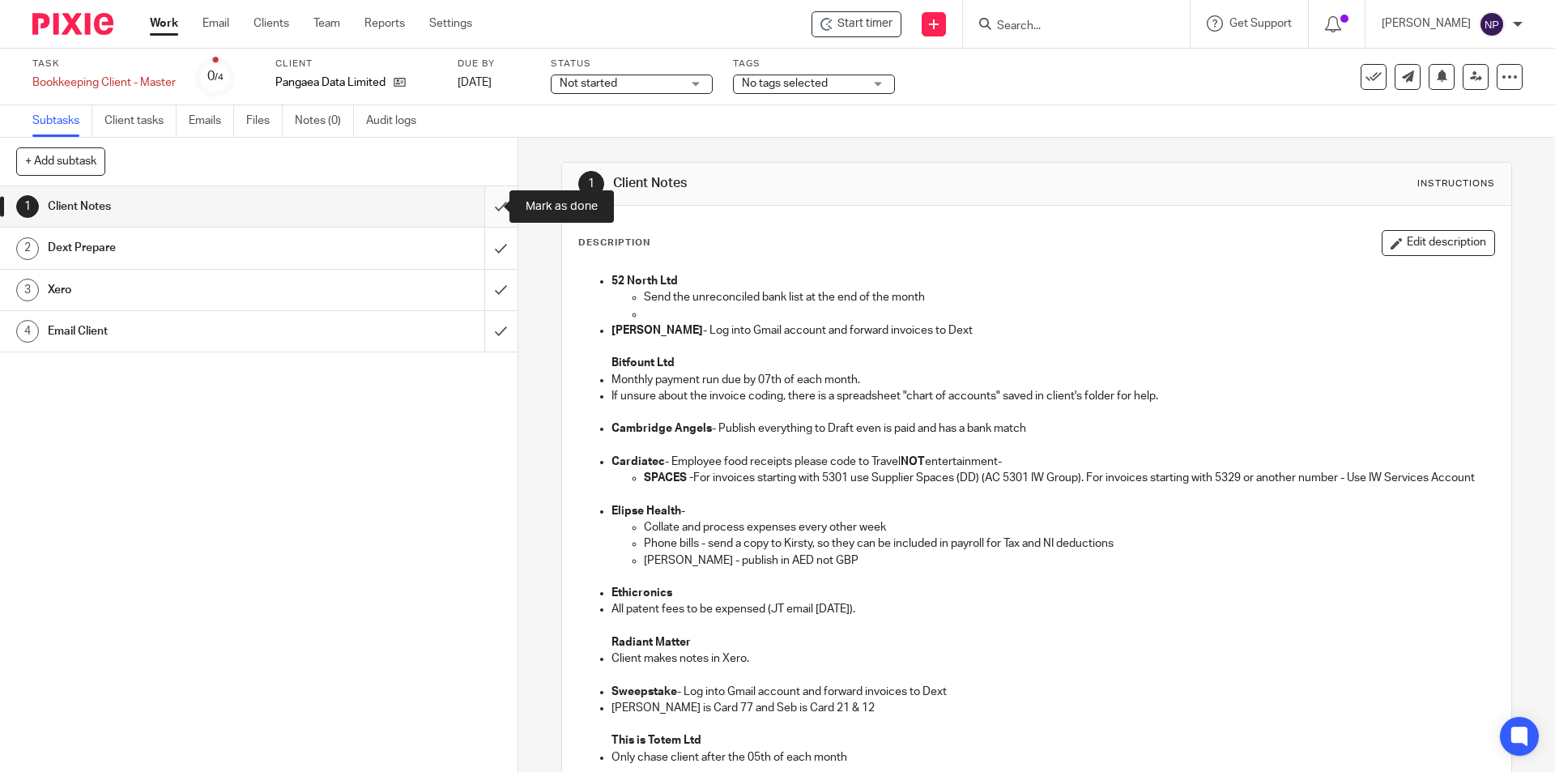
click at [486, 201] on input "submit" at bounding box center [259, 206] width 518 height 40
